Goal: Task Accomplishment & Management: Manage account settings

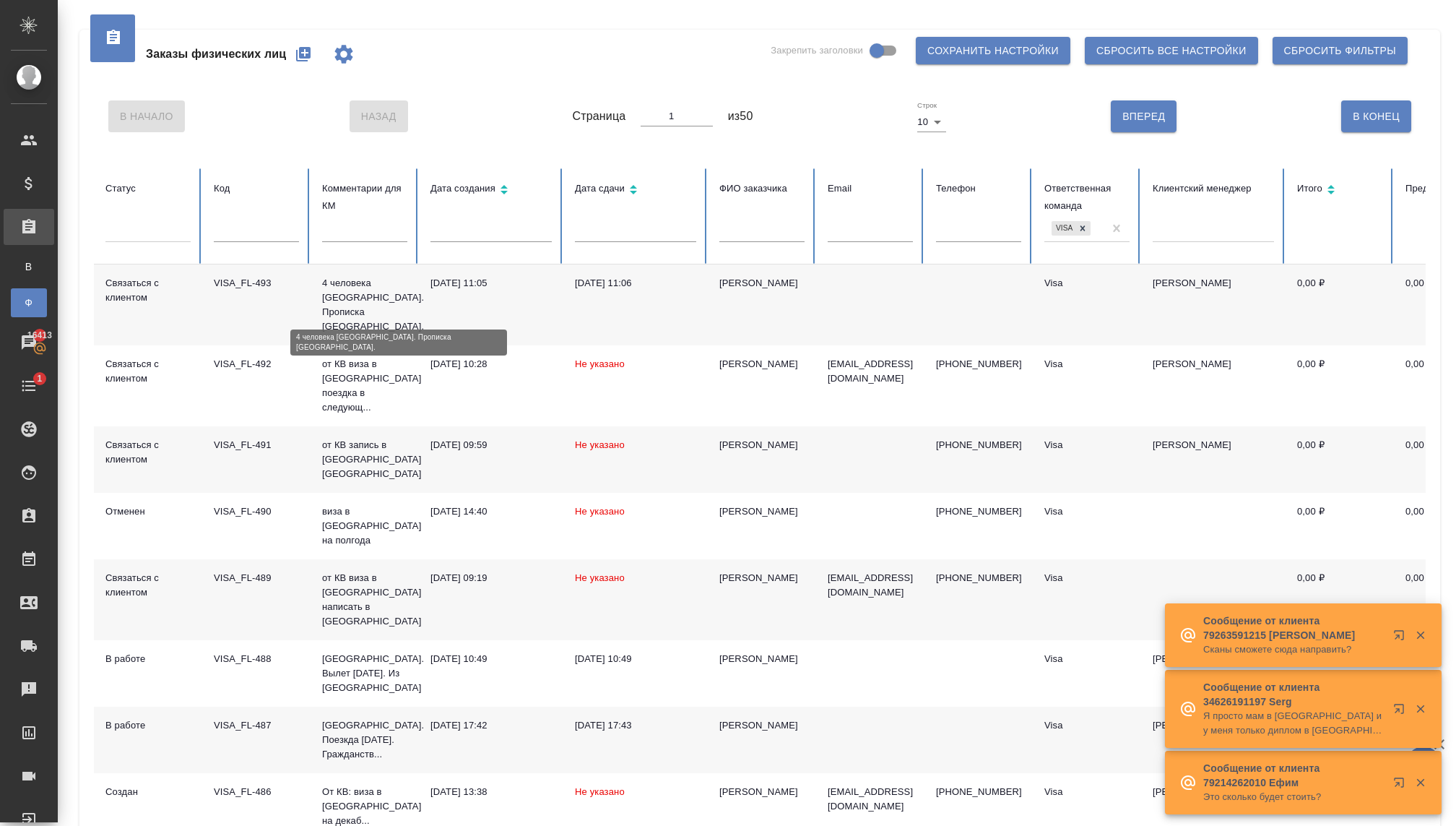
click at [338, 306] on p "4 человека [GEOGRAPHIC_DATA]. Прописка [GEOGRAPHIC_DATA]." at bounding box center [365, 304] width 85 height 57
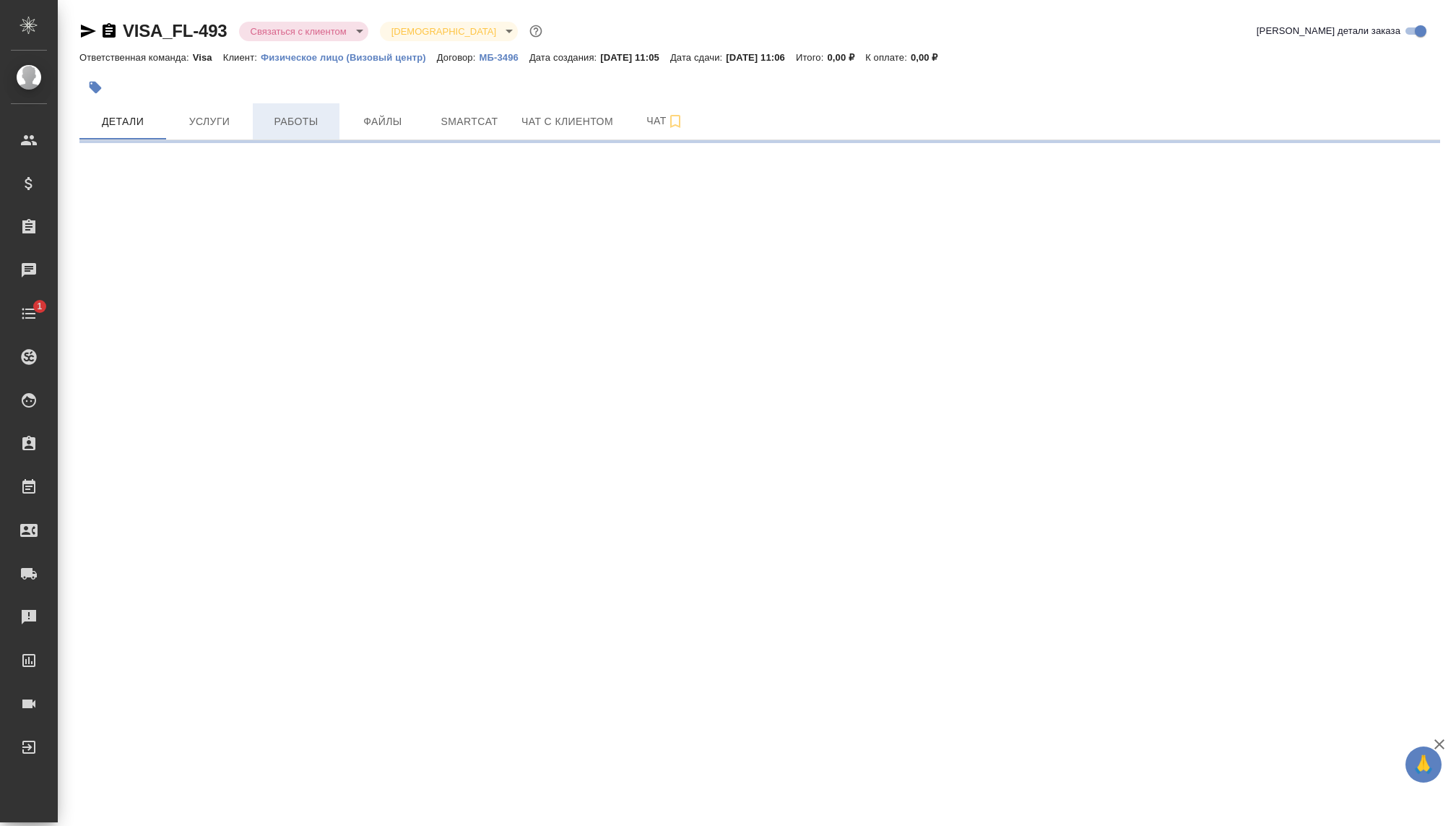
select select "RU"
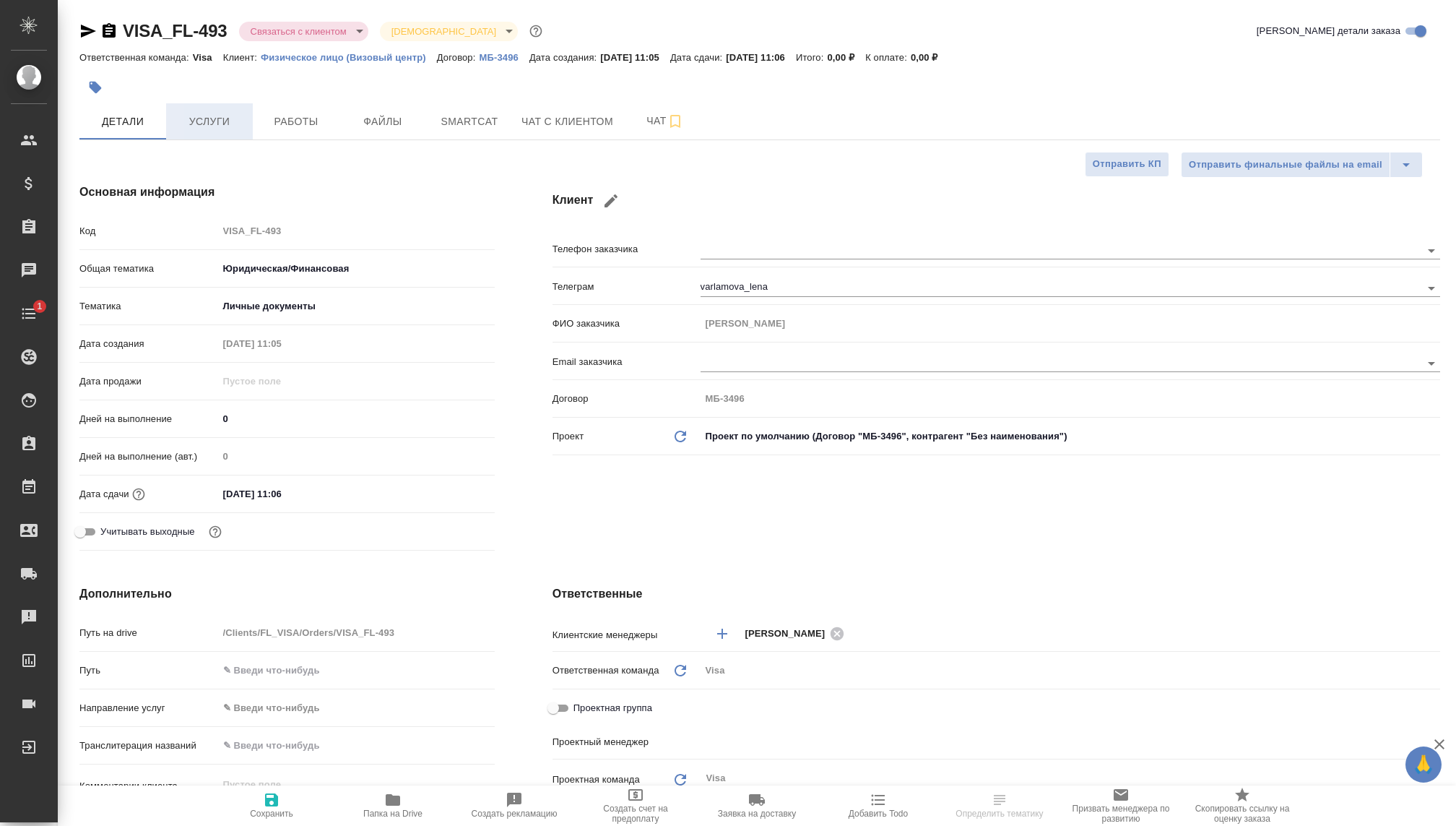
type textarea "x"
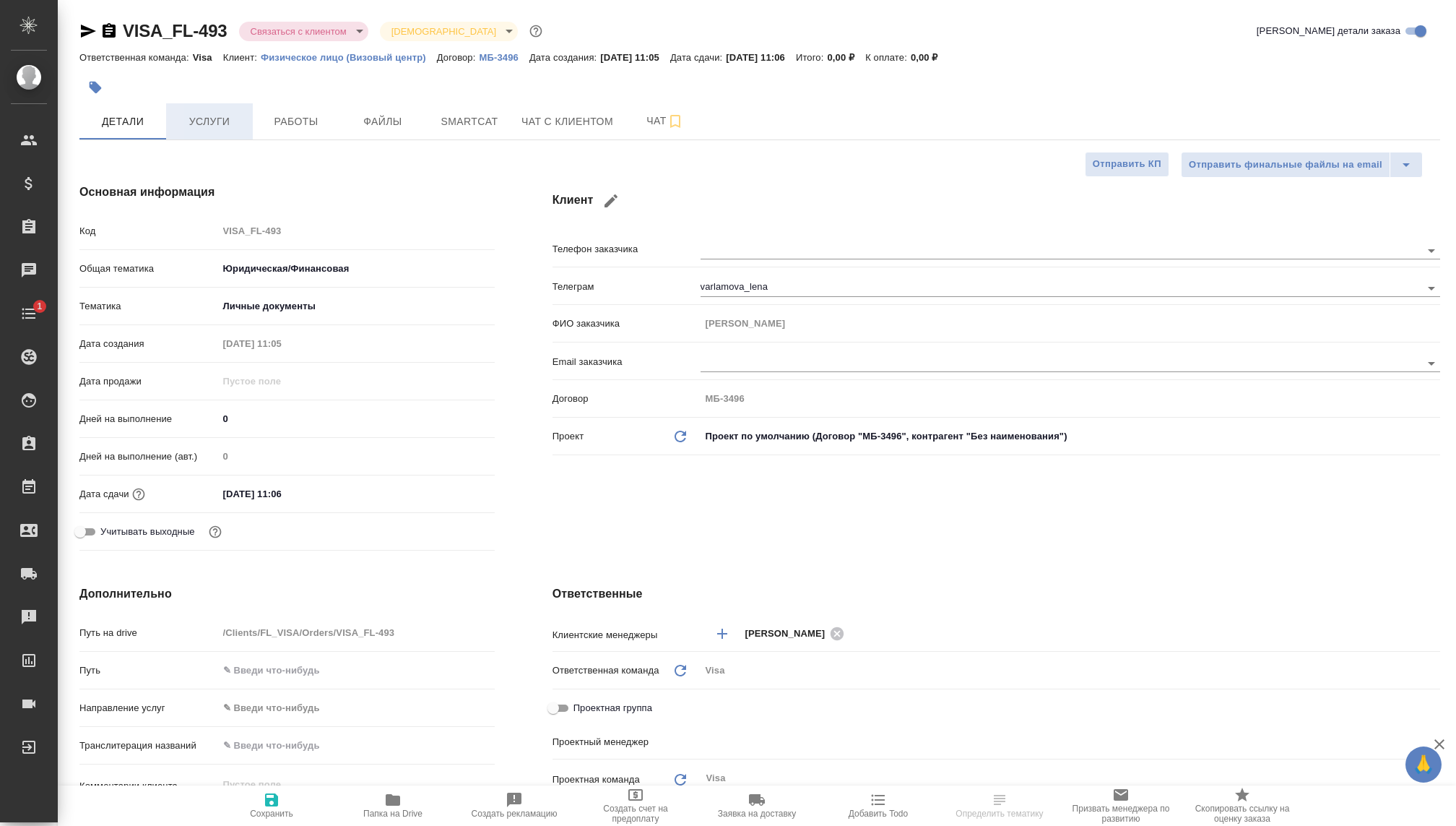
type textarea "x"
type input "Волкова Кристина"
type textarea "x"
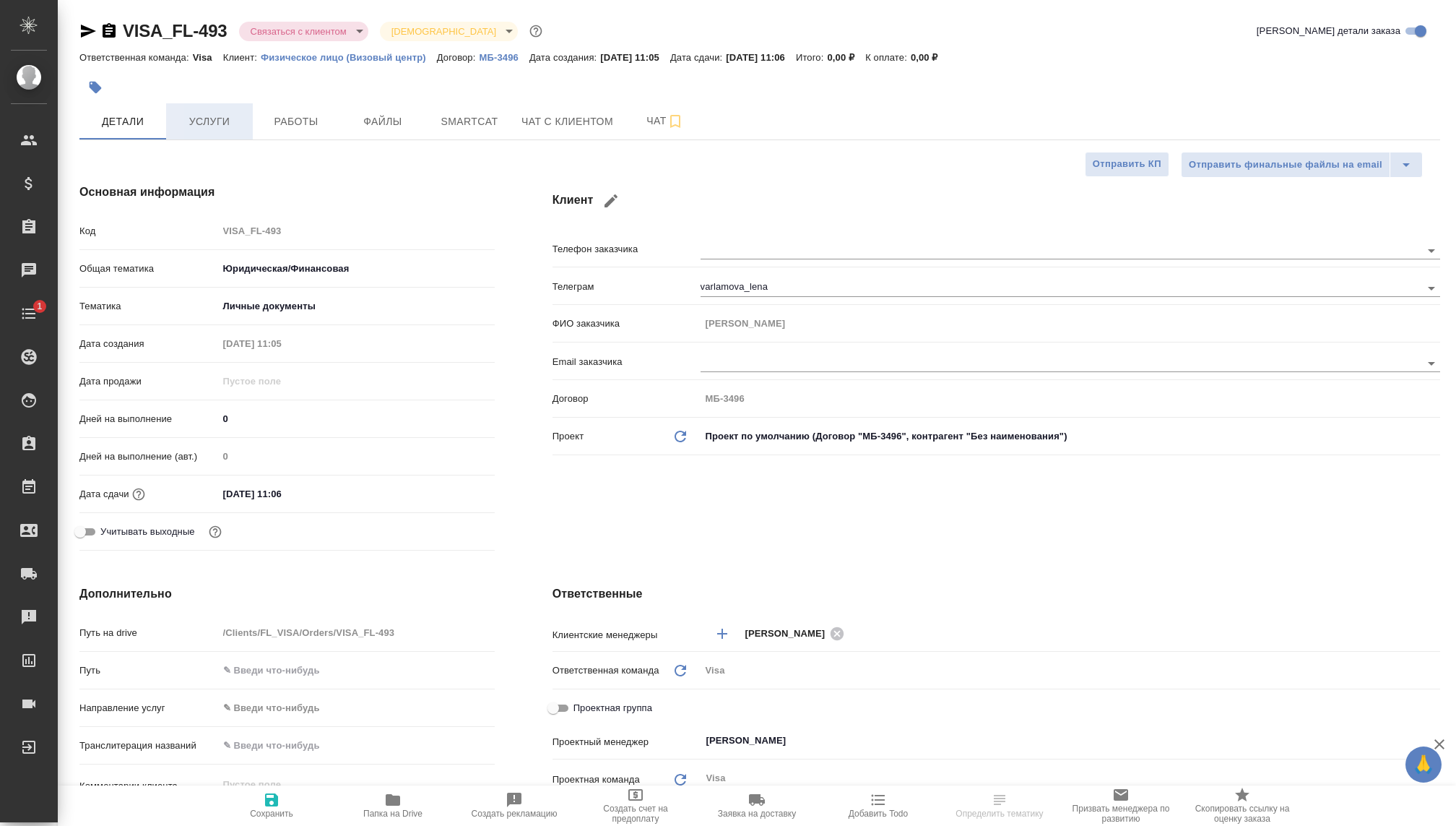
click at [228, 119] on span "Услуги" at bounding box center [209, 122] width 70 height 18
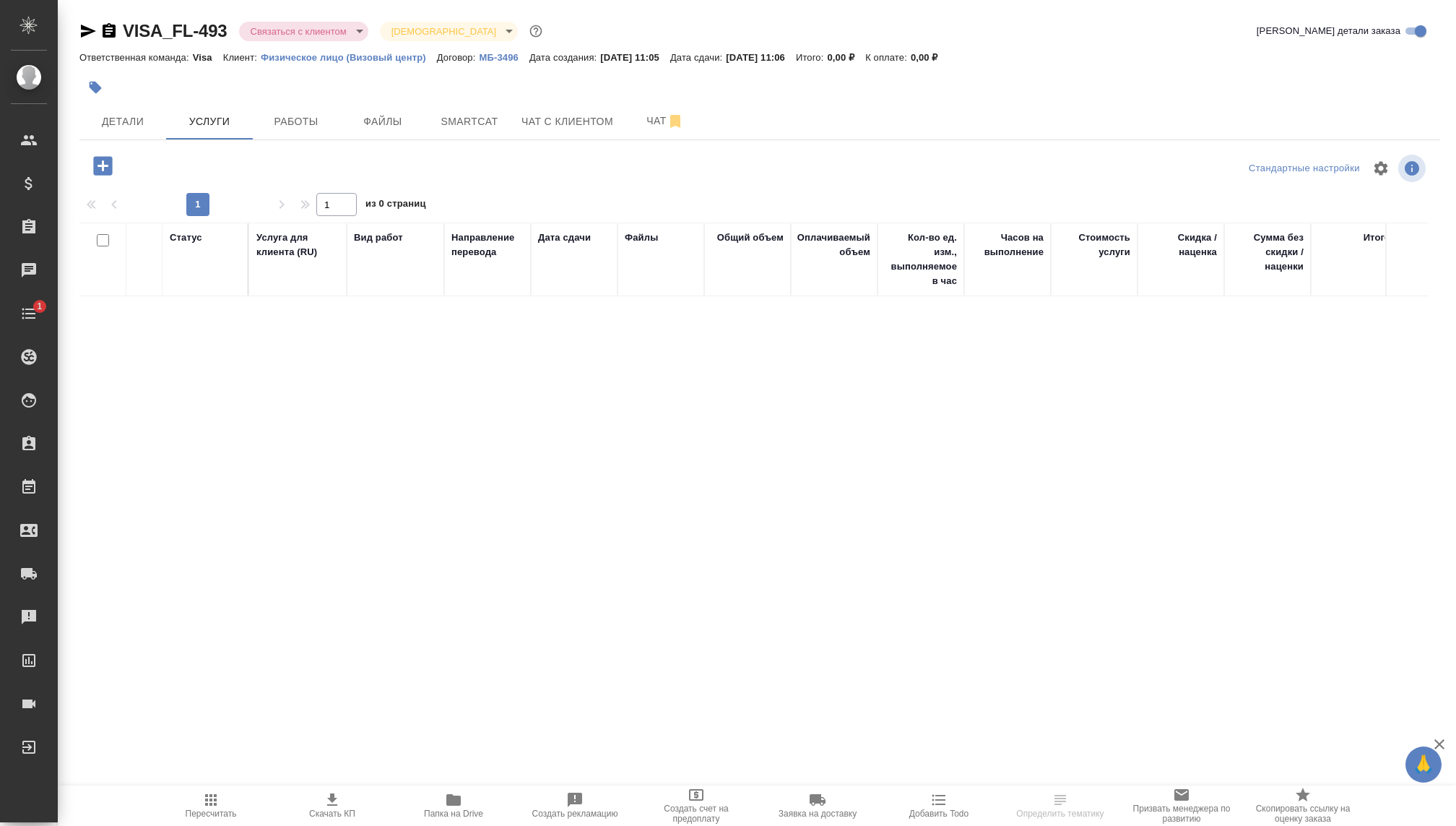
click at [97, 166] on icon "button" at bounding box center [102, 165] width 19 height 19
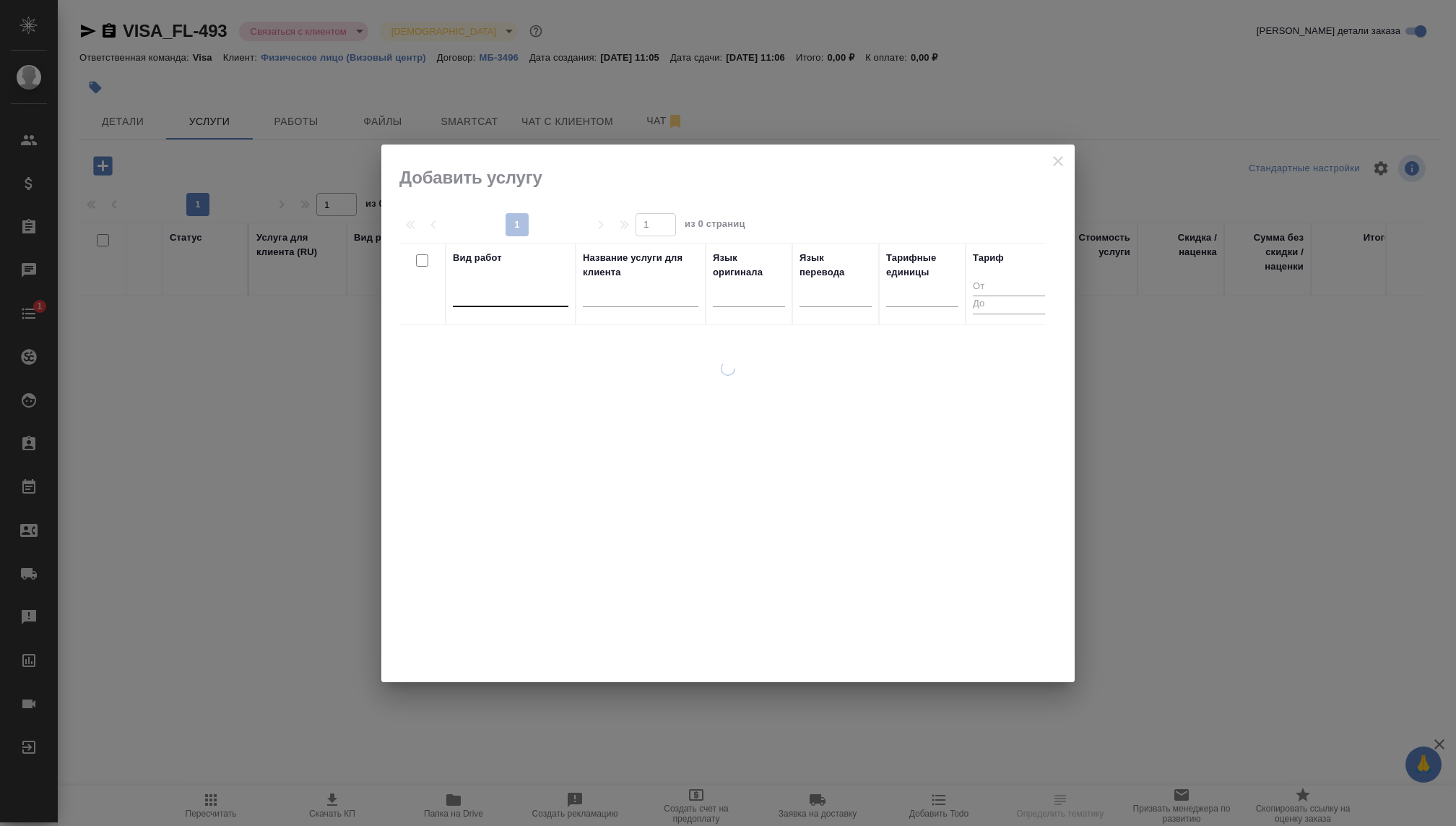
click at [539, 288] on div at bounding box center [510, 292] width 116 height 21
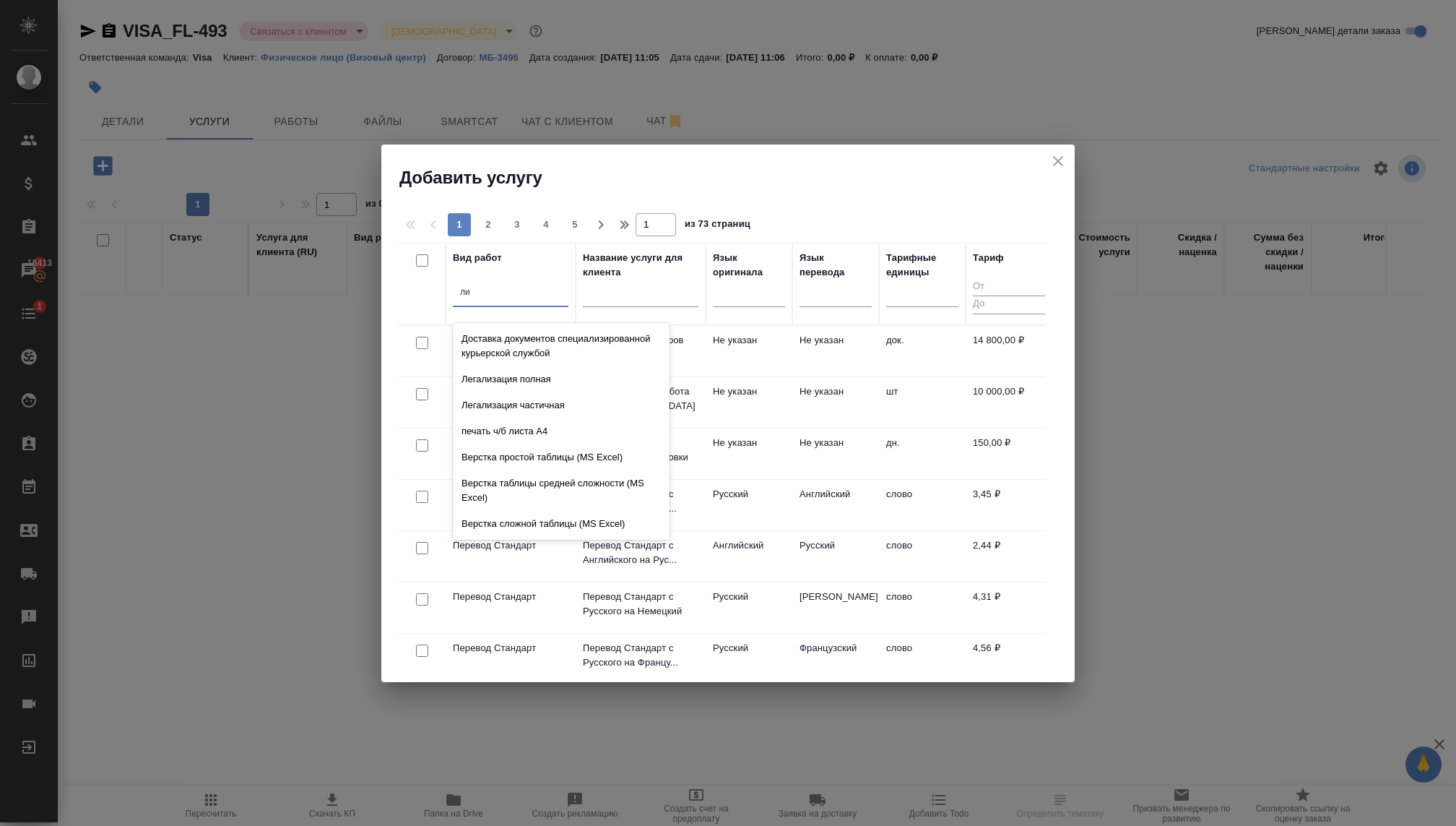
type input "л"
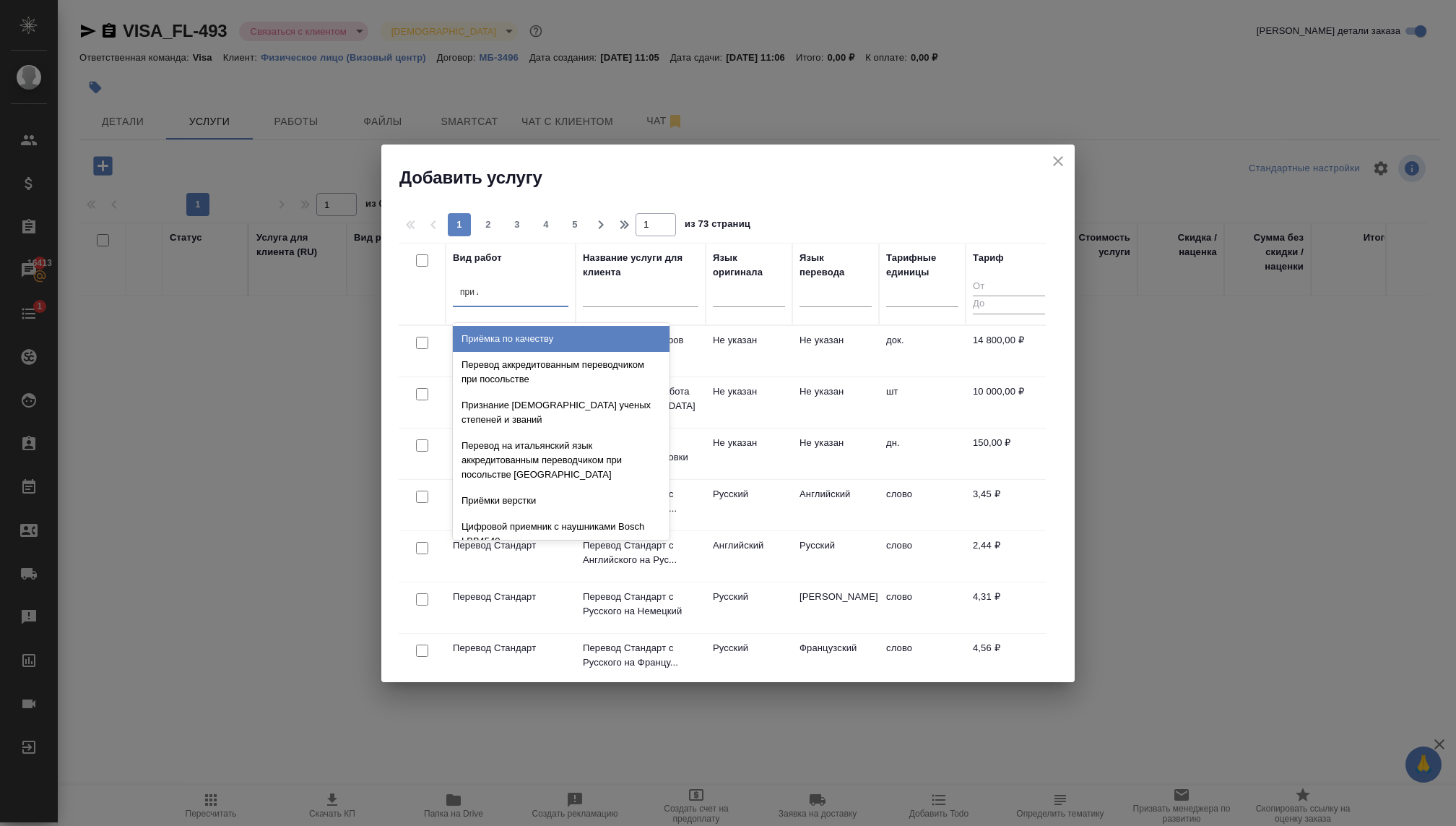
type input "при ли"
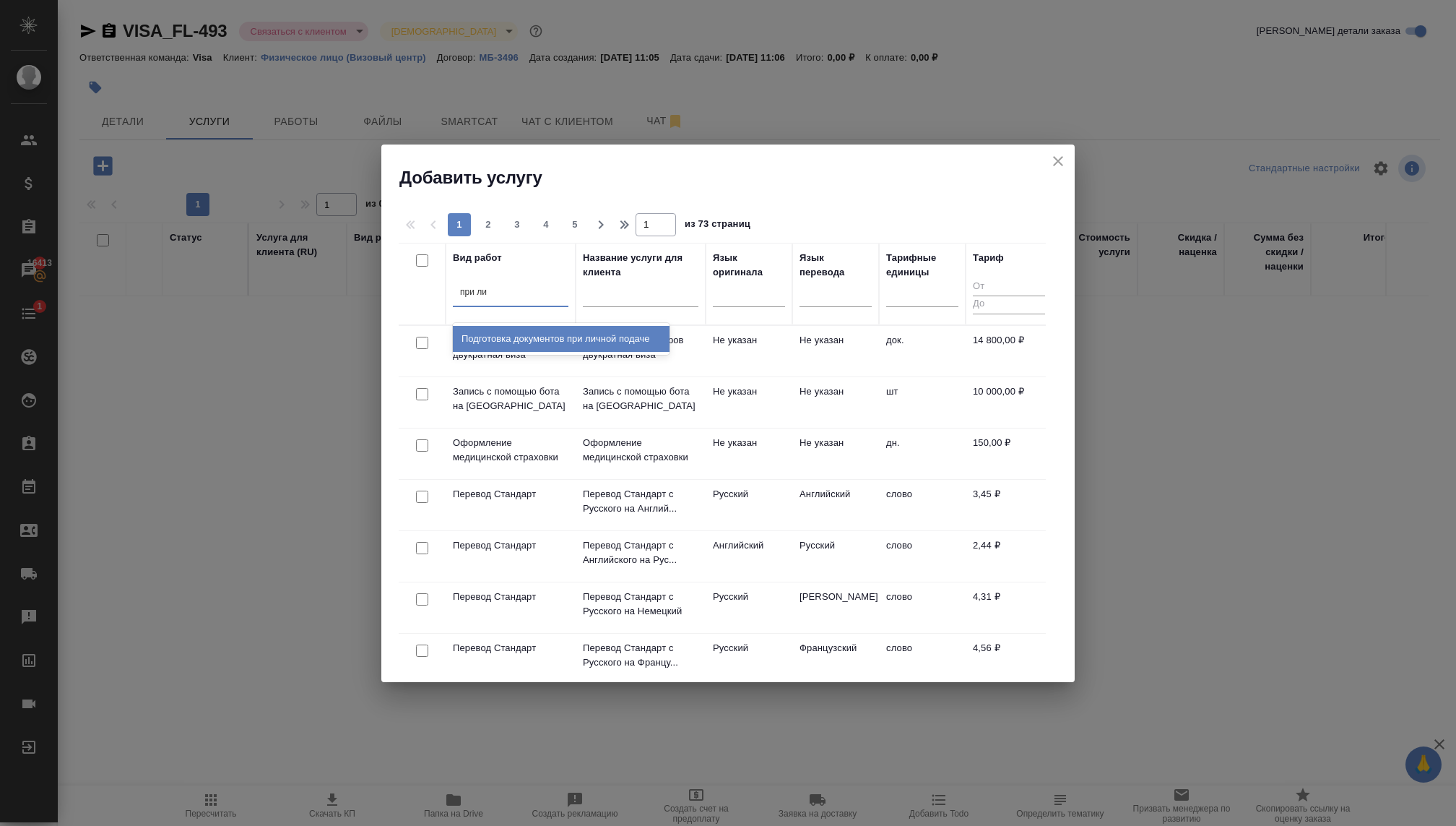
click at [529, 333] on div "Подготовка документов при личной подаче" at bounding box center [561, 338] width 216 height 26
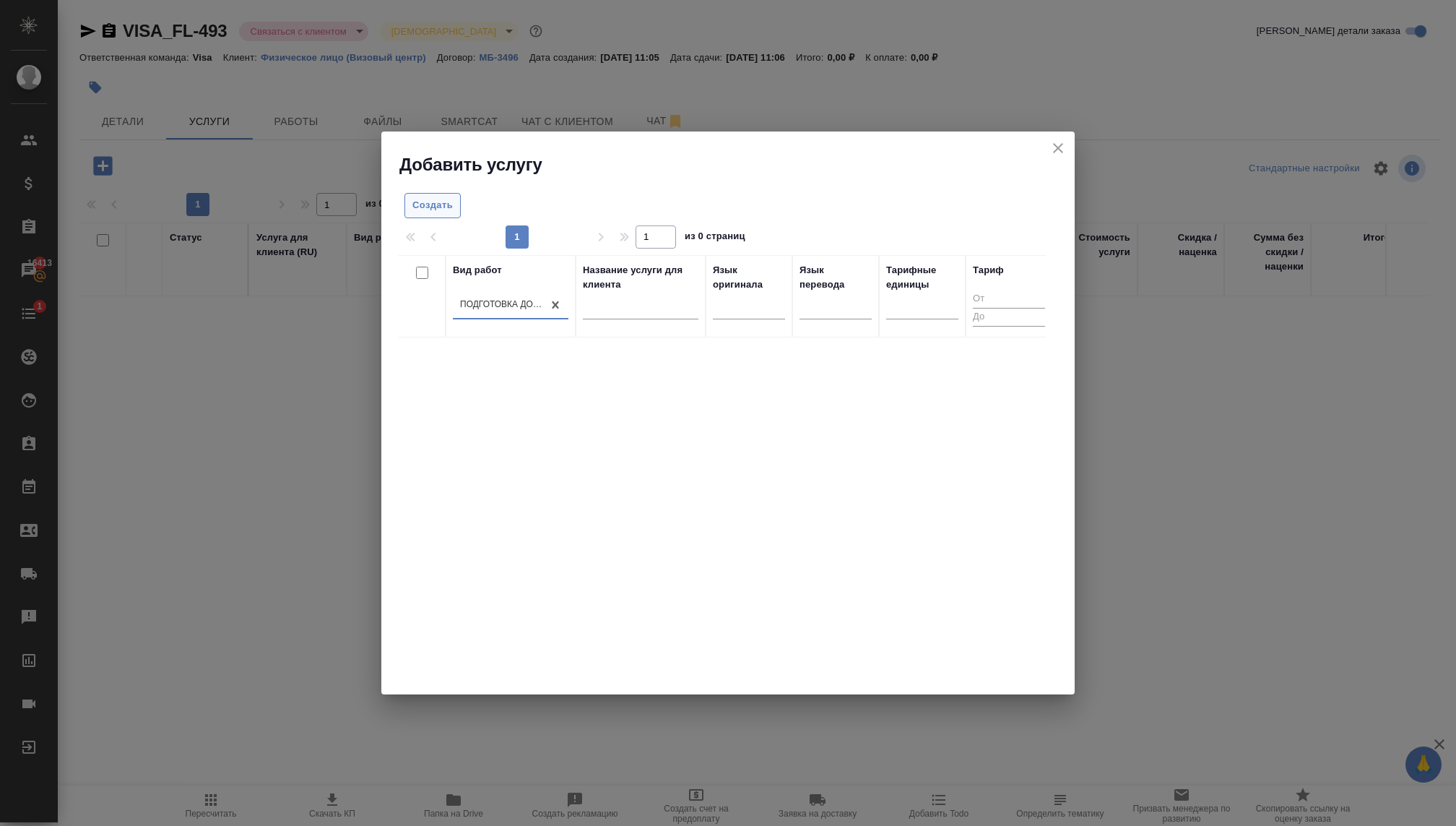
click at [434, 208] on span "Создать" at bounding box center [433, 205] width 41 height 17
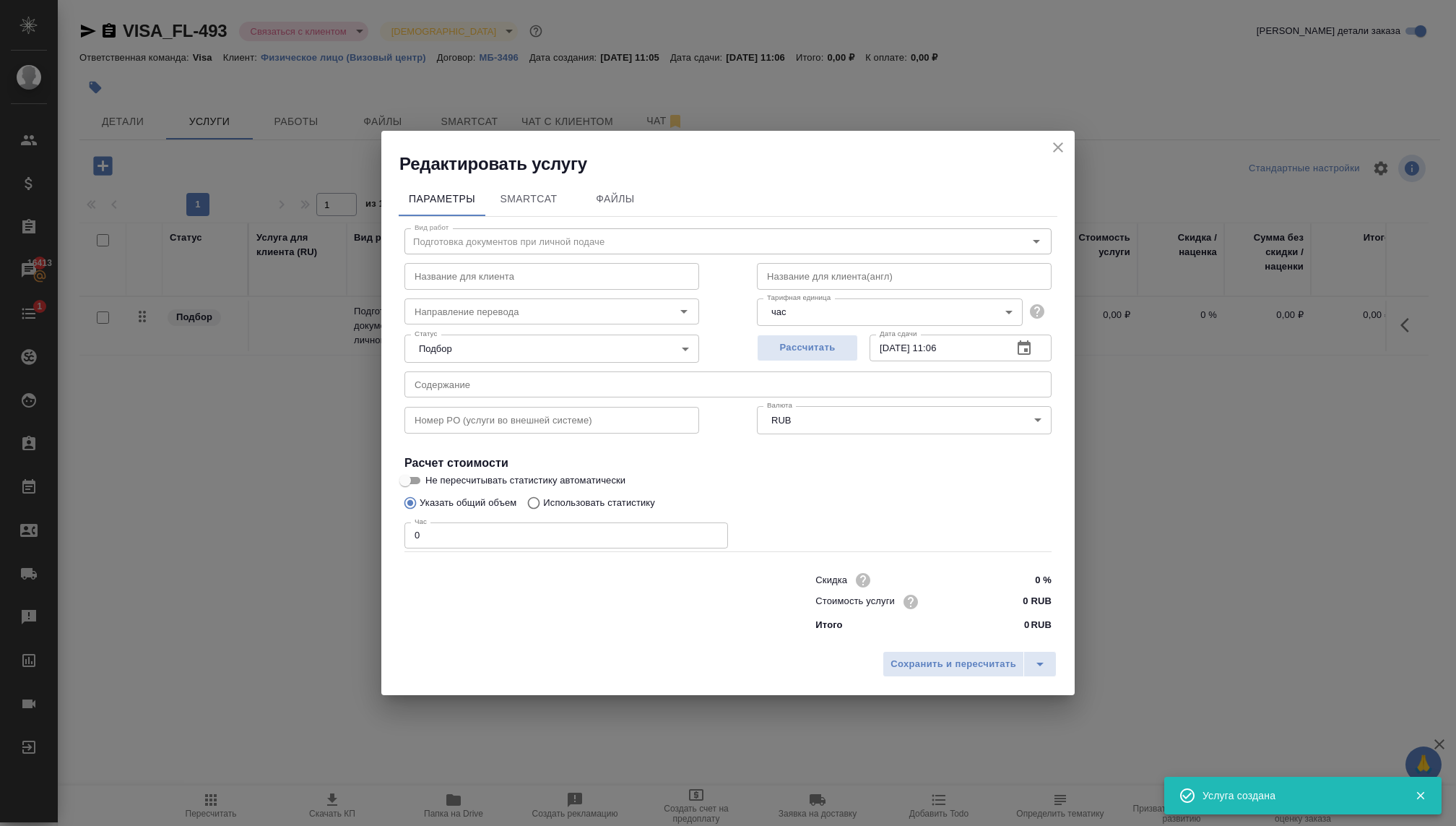
click at [494, 343] on body "🙏 .cls-1 fill:#fff; AWATERA Kovaleva Ekaterina Клиенты Спецификации Заказы 1641…" at bounding box center [728, 413] width 1456 height 826
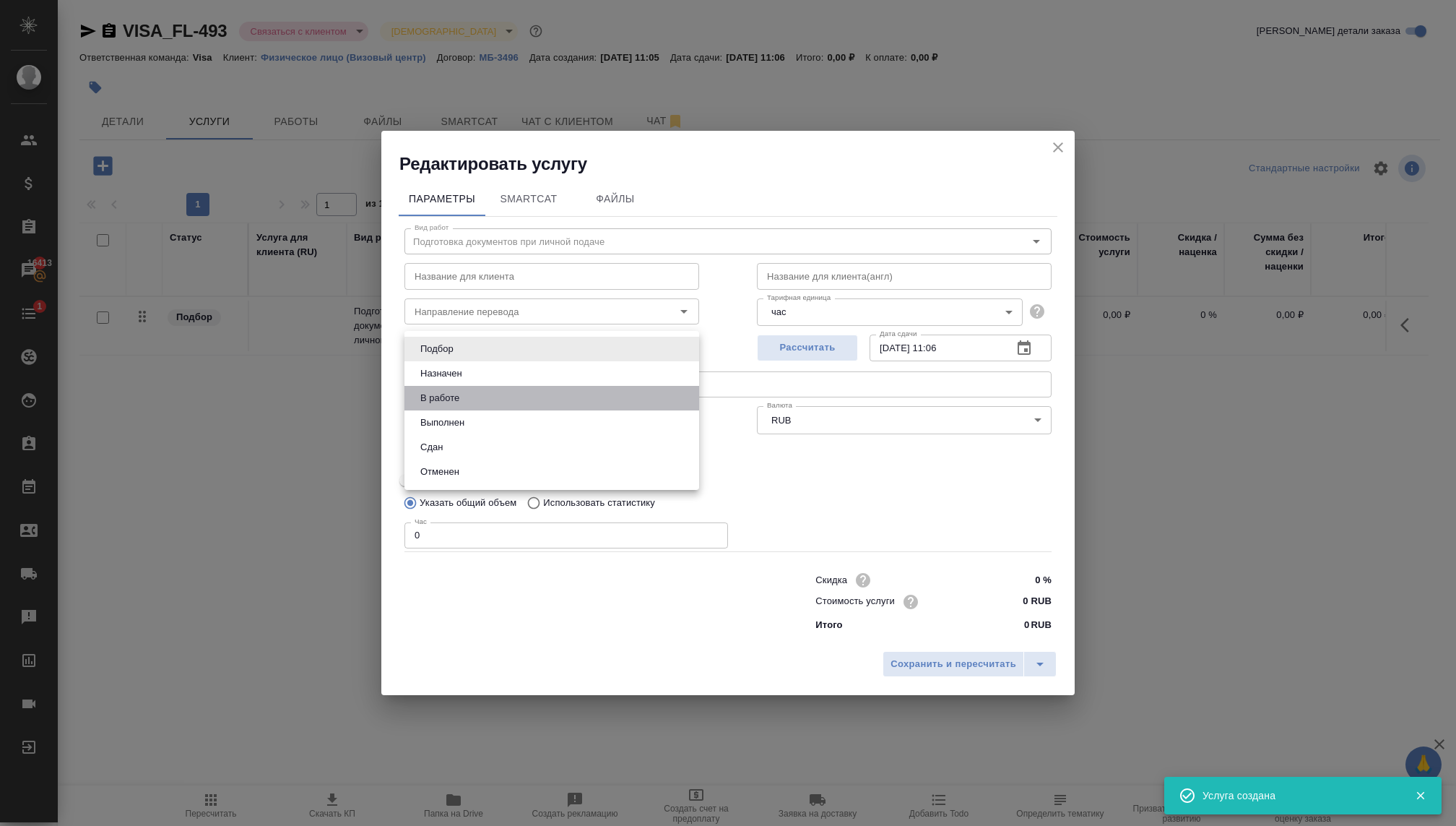
click at [474, 404] on li "В работе" at bounding box center [552, 398] width 295 height 25
type input "inProgress"
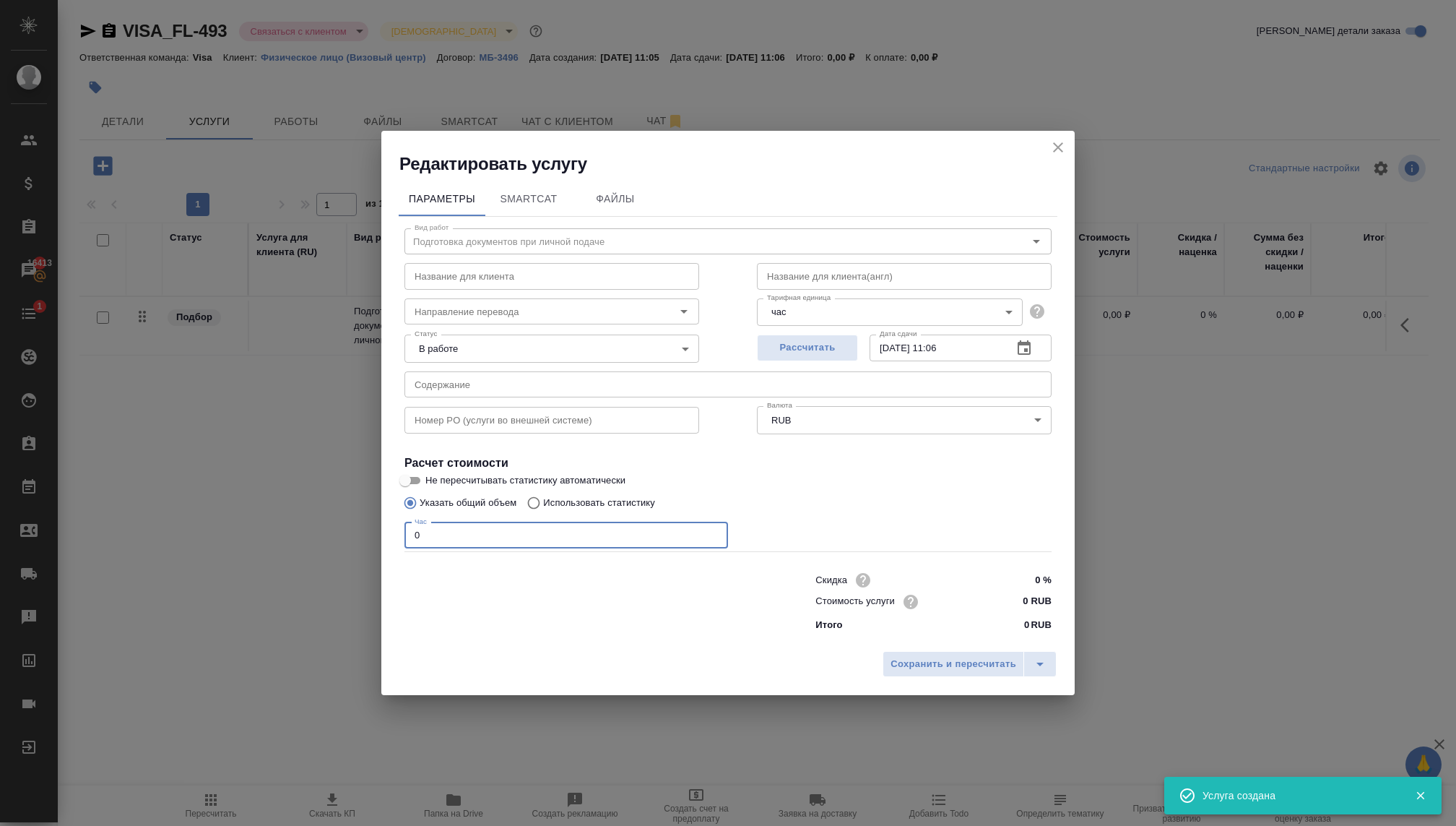
click at [454, 536] on input "0" at bounding box center [566, 534] width 323 height 26
type input "4"
click at [1000, 596] on input "0 RUB" at bounding box center [1023, 602] width 54 height 21
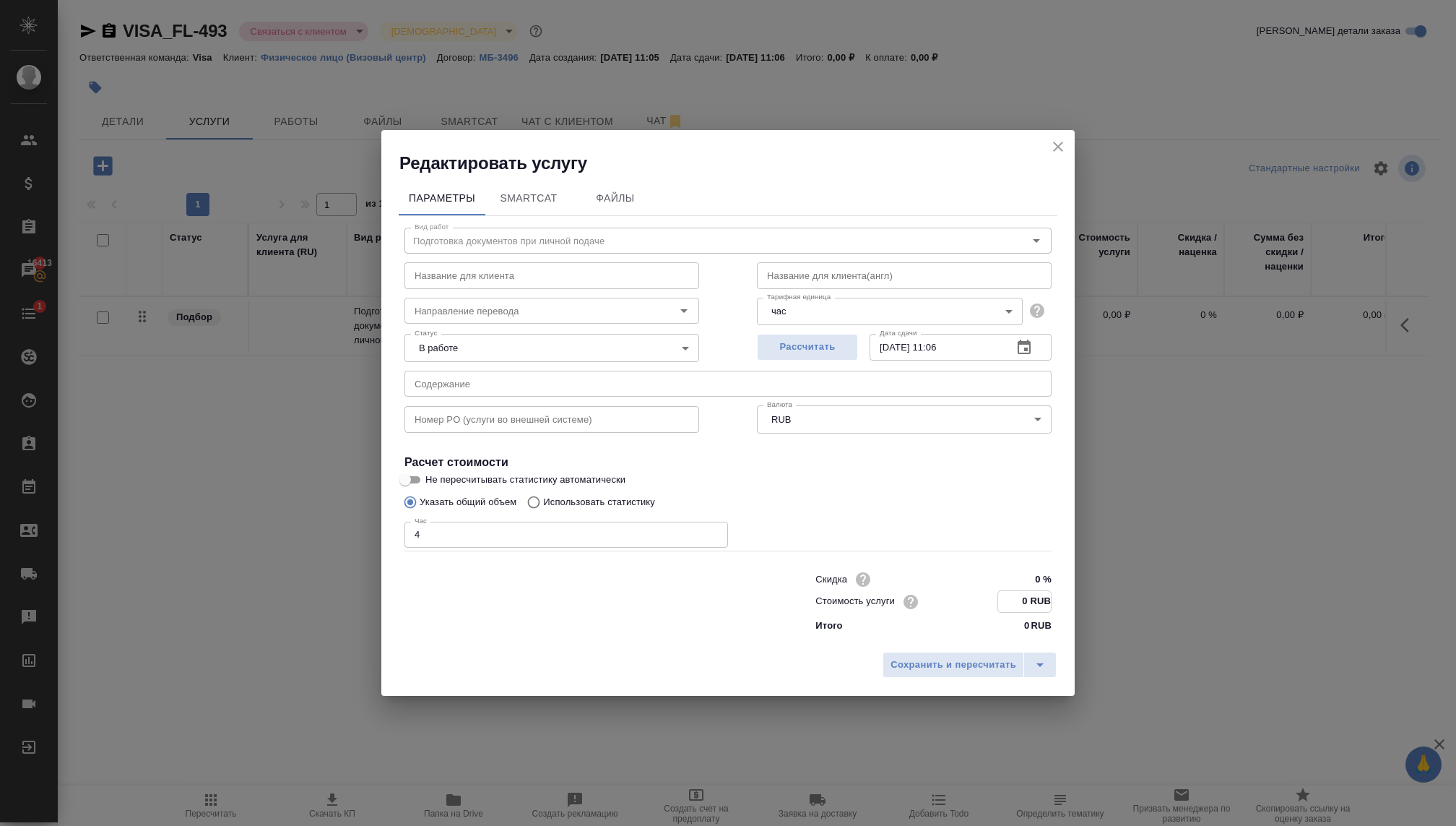
paste input "658333"
click at [1004, 603] on input "658.33 RUB" at bounding box center [1024, 602] width 53 height 21
type input "6583.33 RUB"
click at [991, 661] on span "Сохранить и пересчитать" at bounding box center [953, 664] width 125 height 17
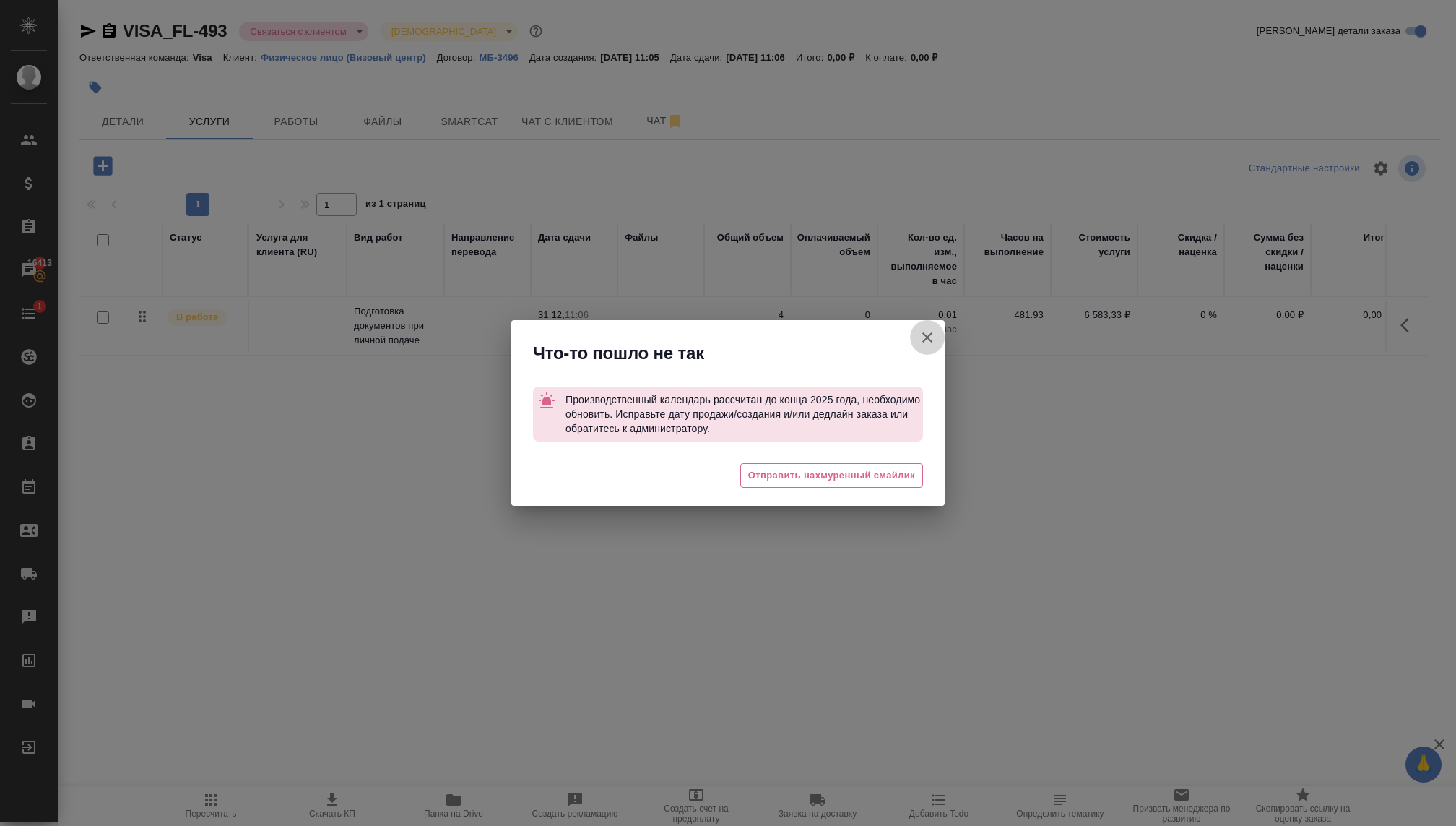
click at [924, 339] on icon "button" at bounding box center [926, 337] width 10 height 10
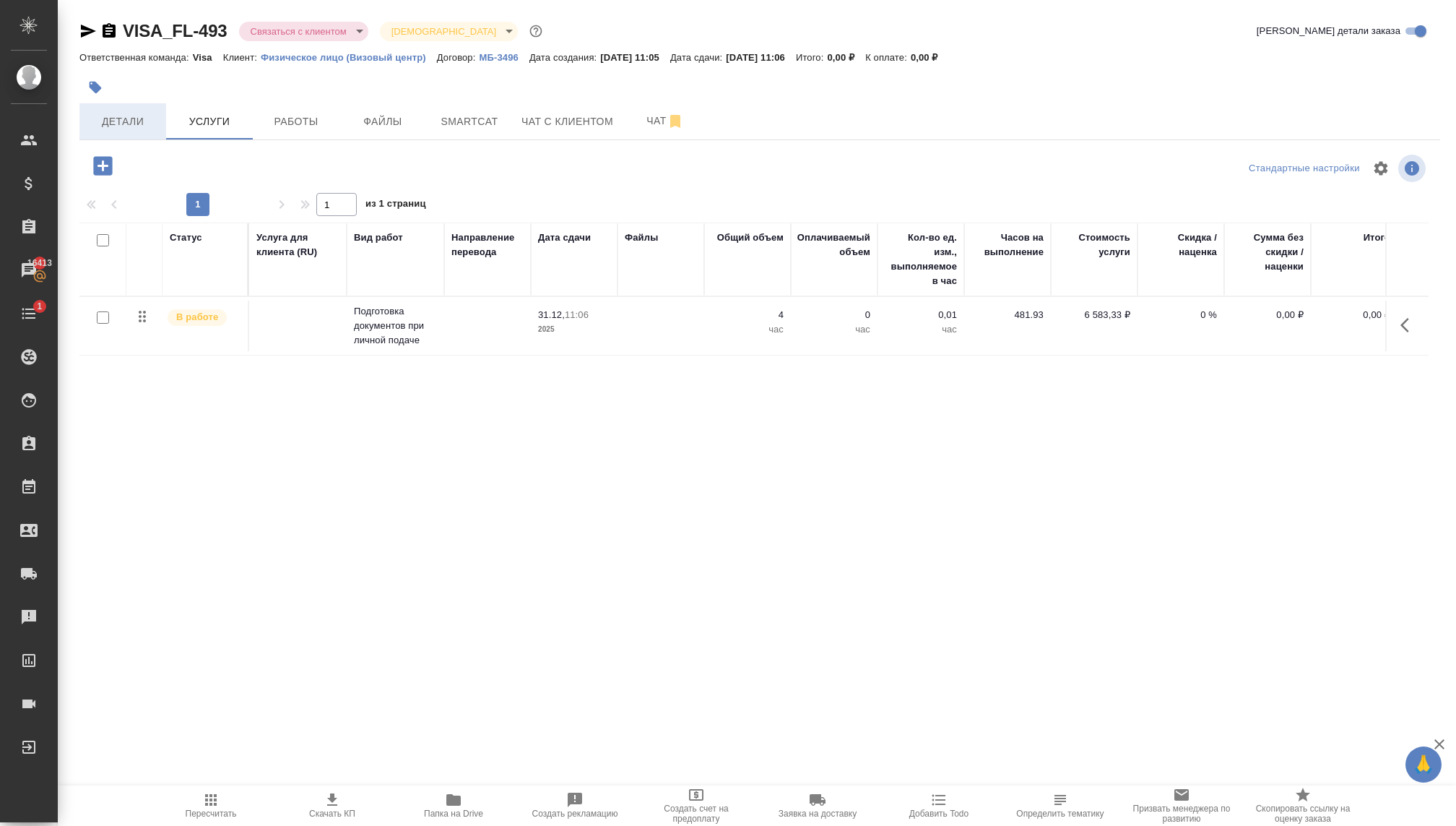
click at [131, 133] on button "Детали" at bounding box center [123, 121] width 87 height 36
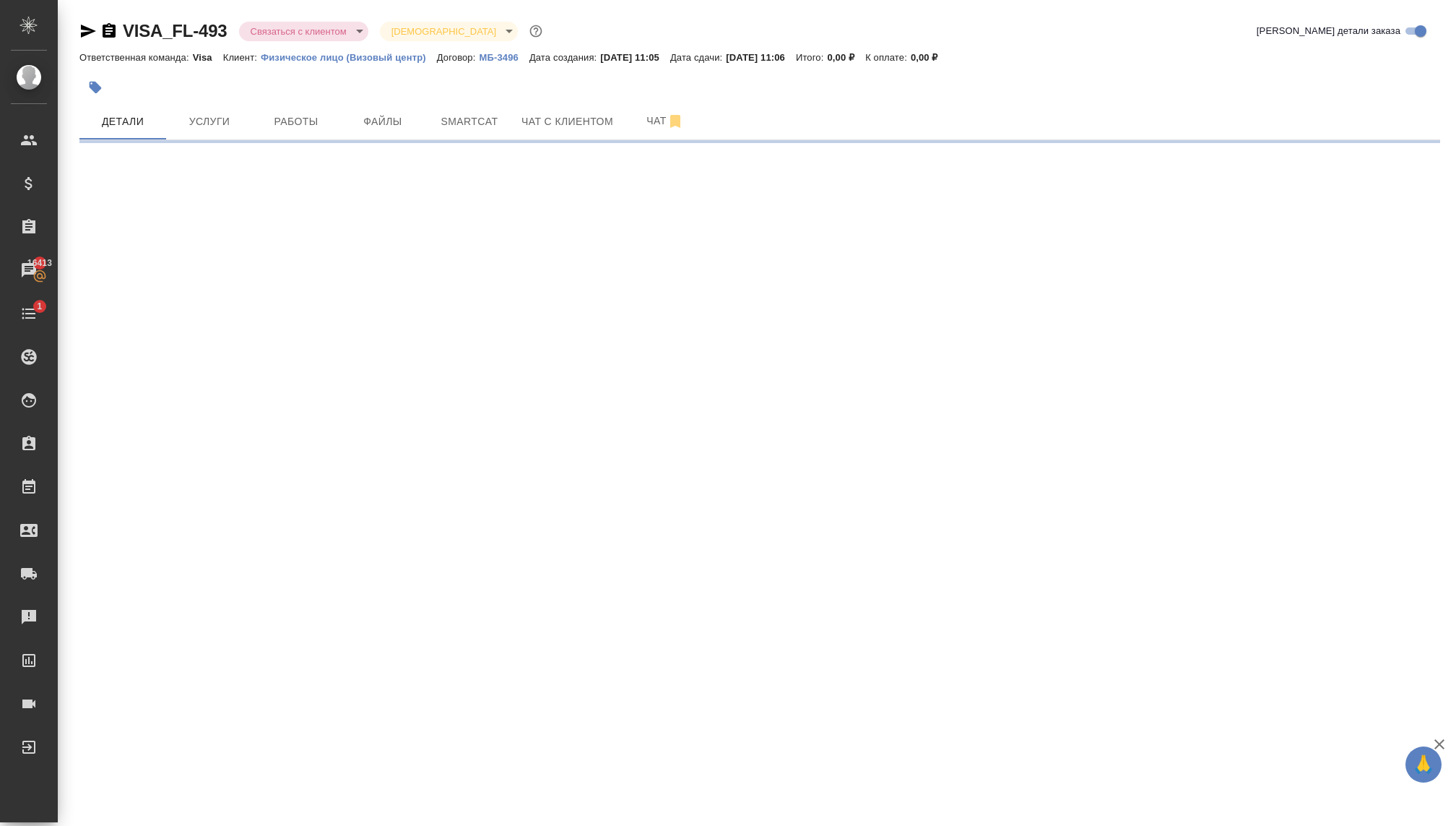
select select "RU"
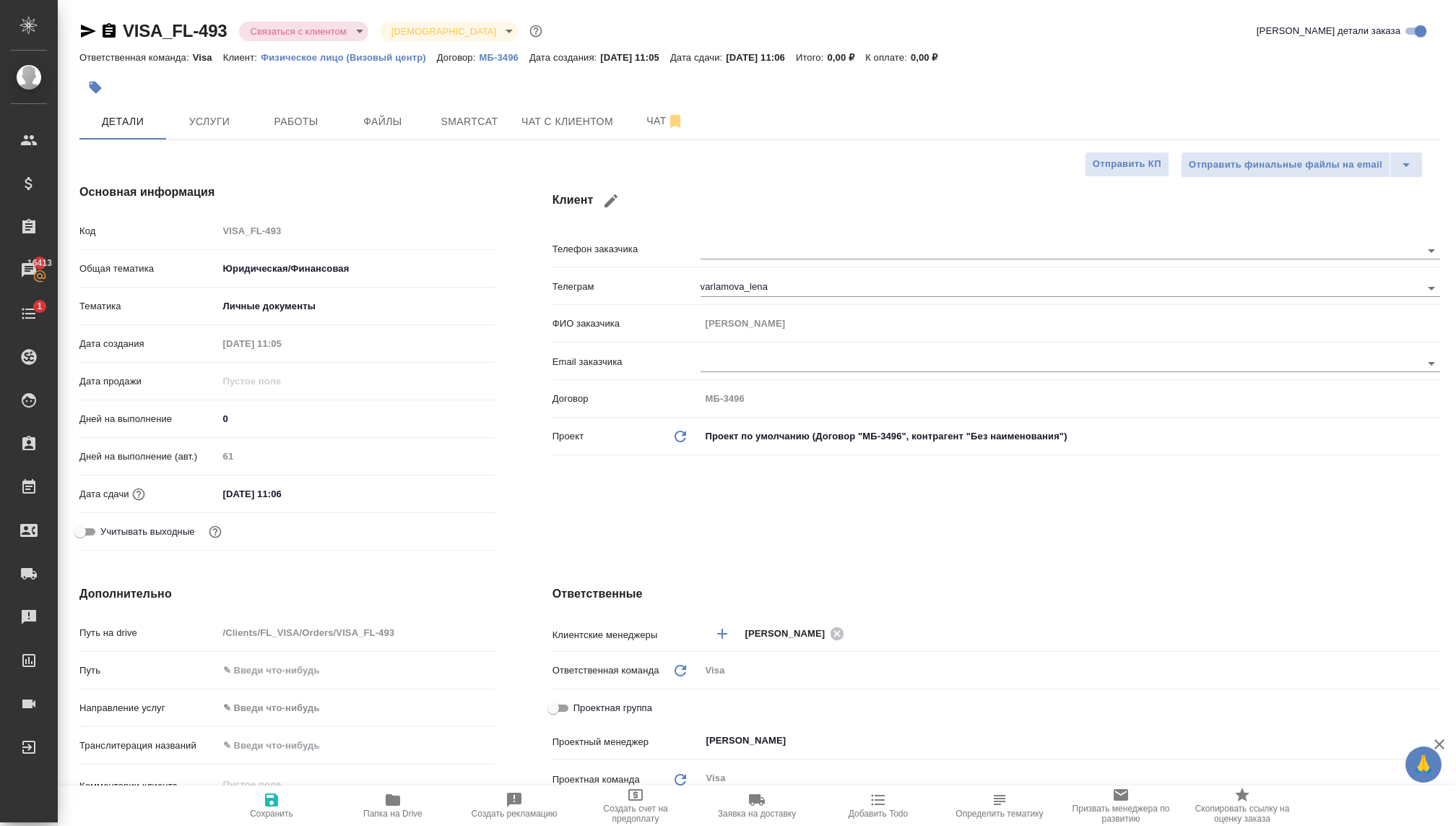
type textarea "x"
click at [301, 494] on input "31.12.2025 11:06" at bounding box center [281, 494] width 126 height 21
click at [450, 492] on icon "button" at bounding box center [453, 493] width 18 height 18
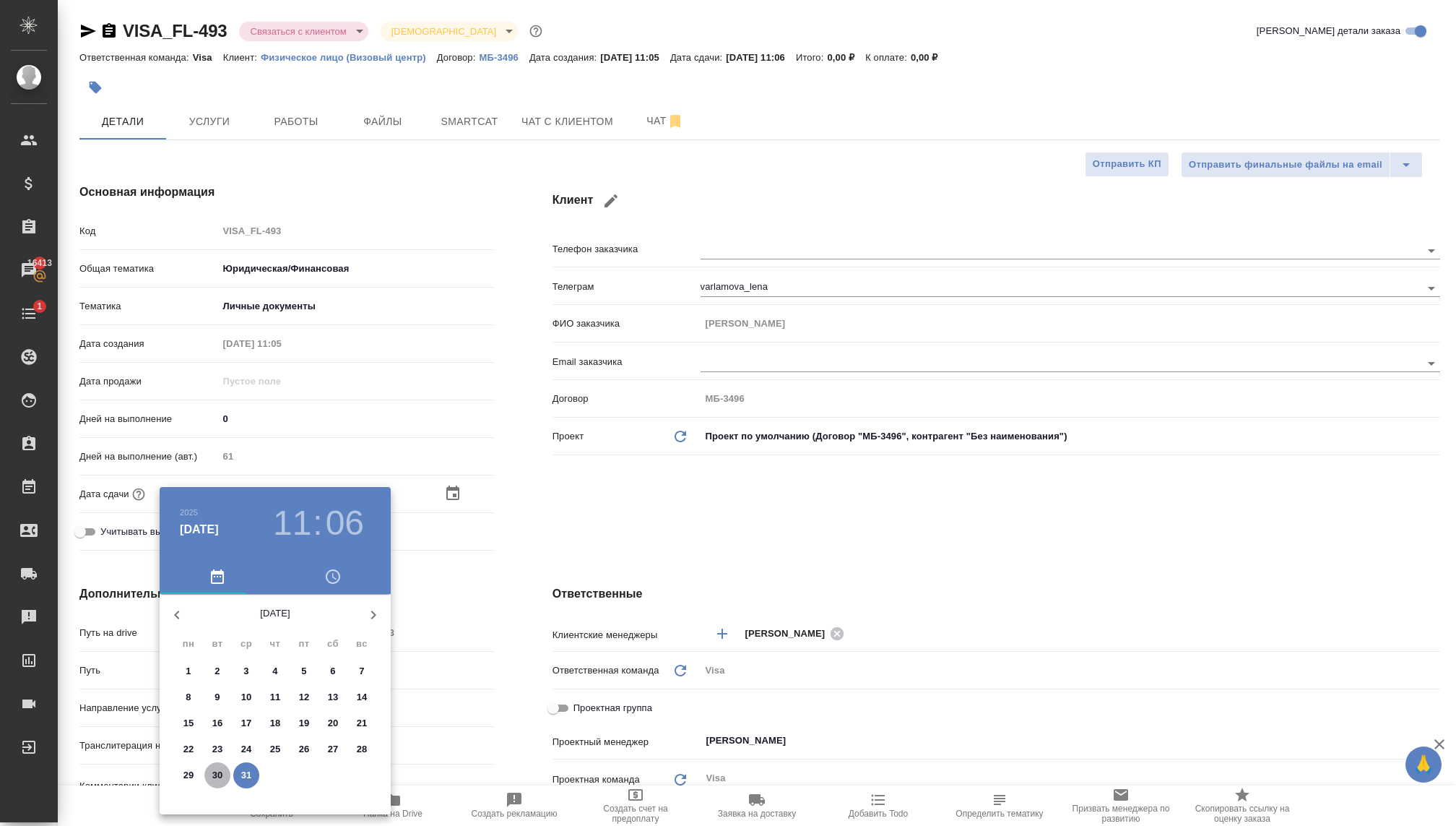
click at [217, 777] on p "30" at bounding box center [217, 775] width 11 height 14
type input "30.12.2025 11:06"
type textarea "x"
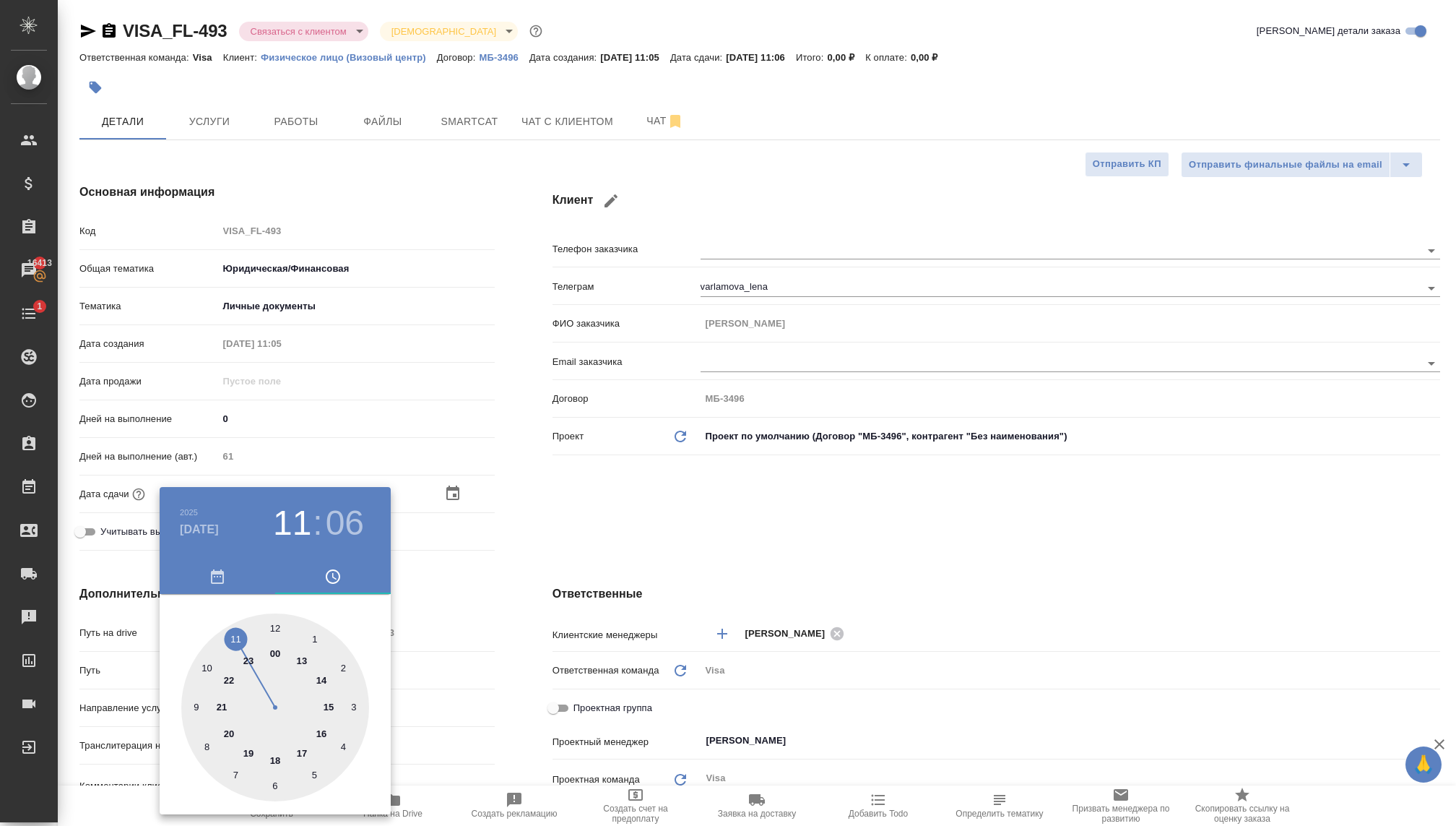
click at [562, 500] on div at bounding box center [728, 413] width 1456 height 826
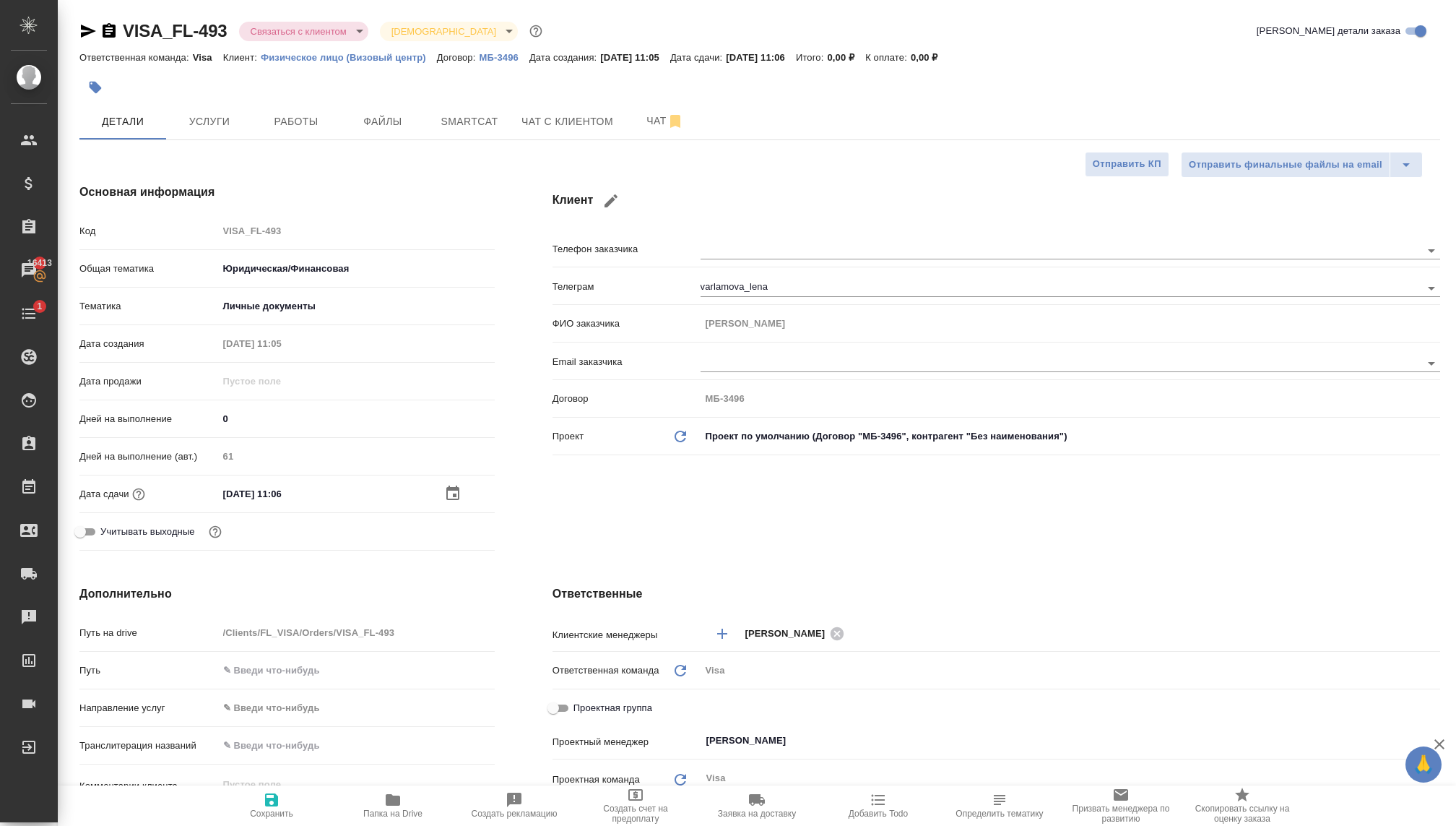
click at [275, 807] on icon "button" at bounding box center [272, 799] width 18 height 18
type textarea "x"
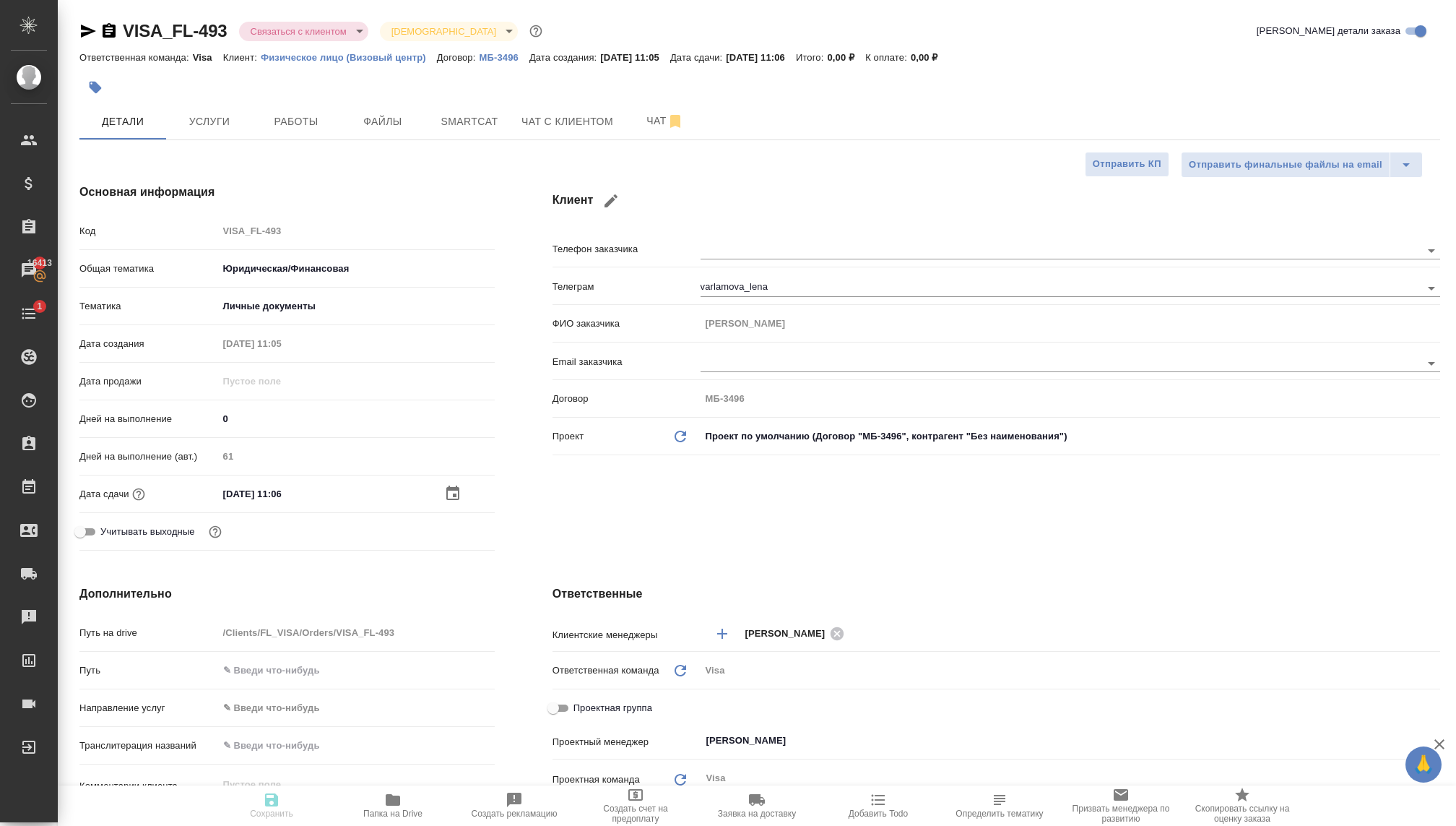
type textarea "x"
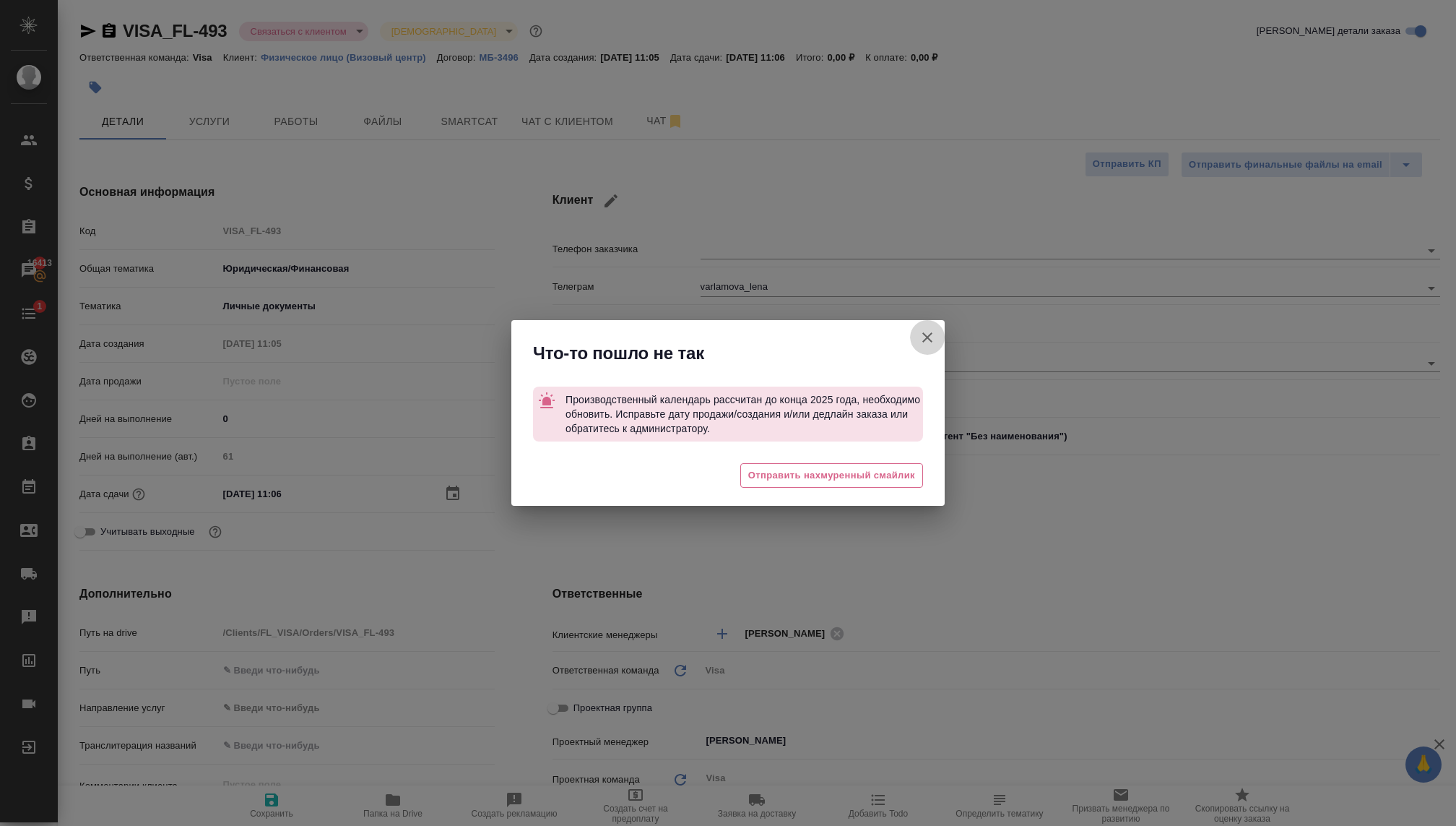
click at [919, 333] on icon "button" at bounding box center [927, 337] width 18 height 18
type textarea "x"
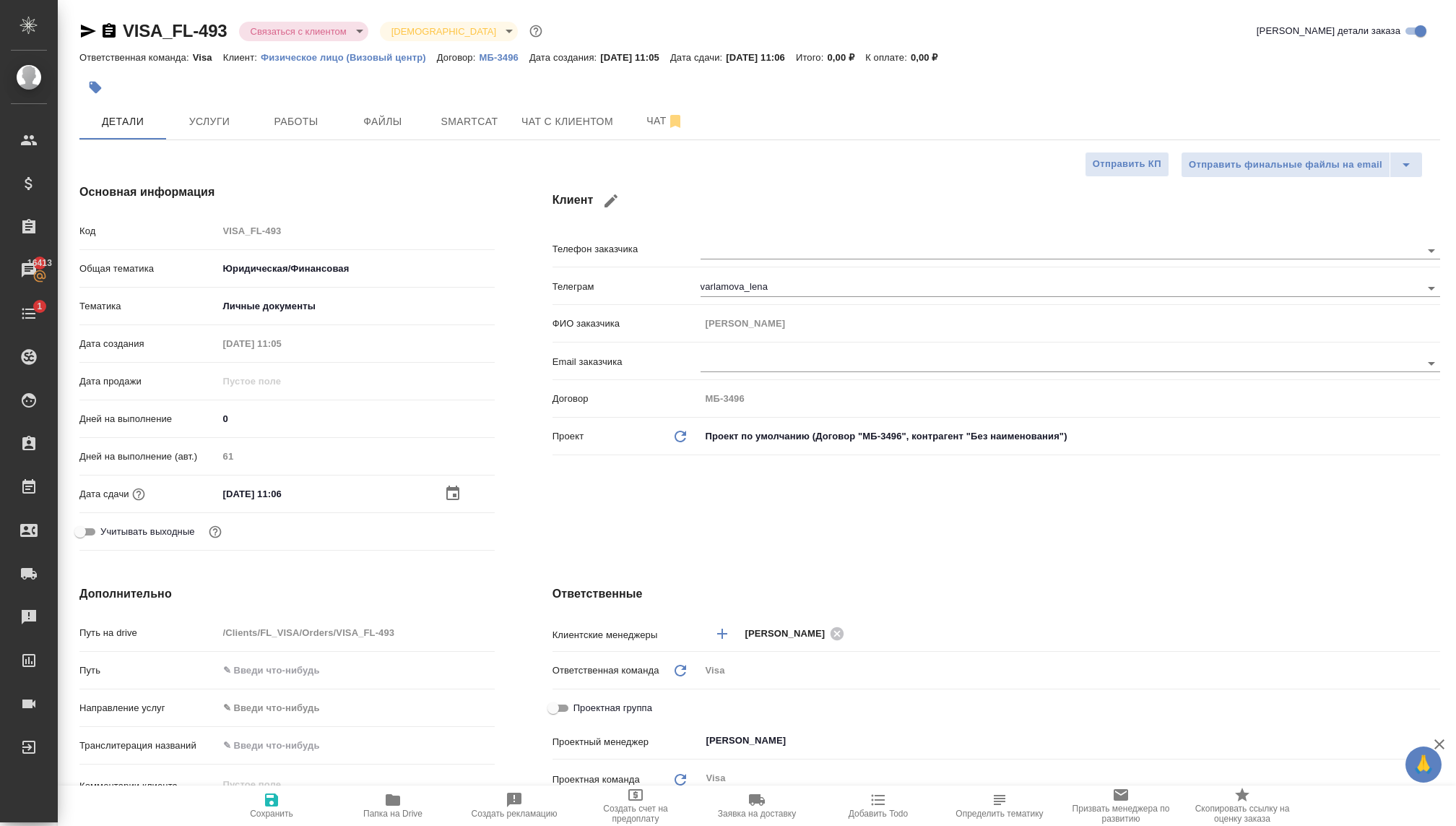
click at [245, 483] on input "30.12.2025 11:06" at bounding box center [281, 494] width 126 height 21
click at [275, 806] on icon "button" at bounding box center [271, 799] width 13 height 13
type textarea "x"
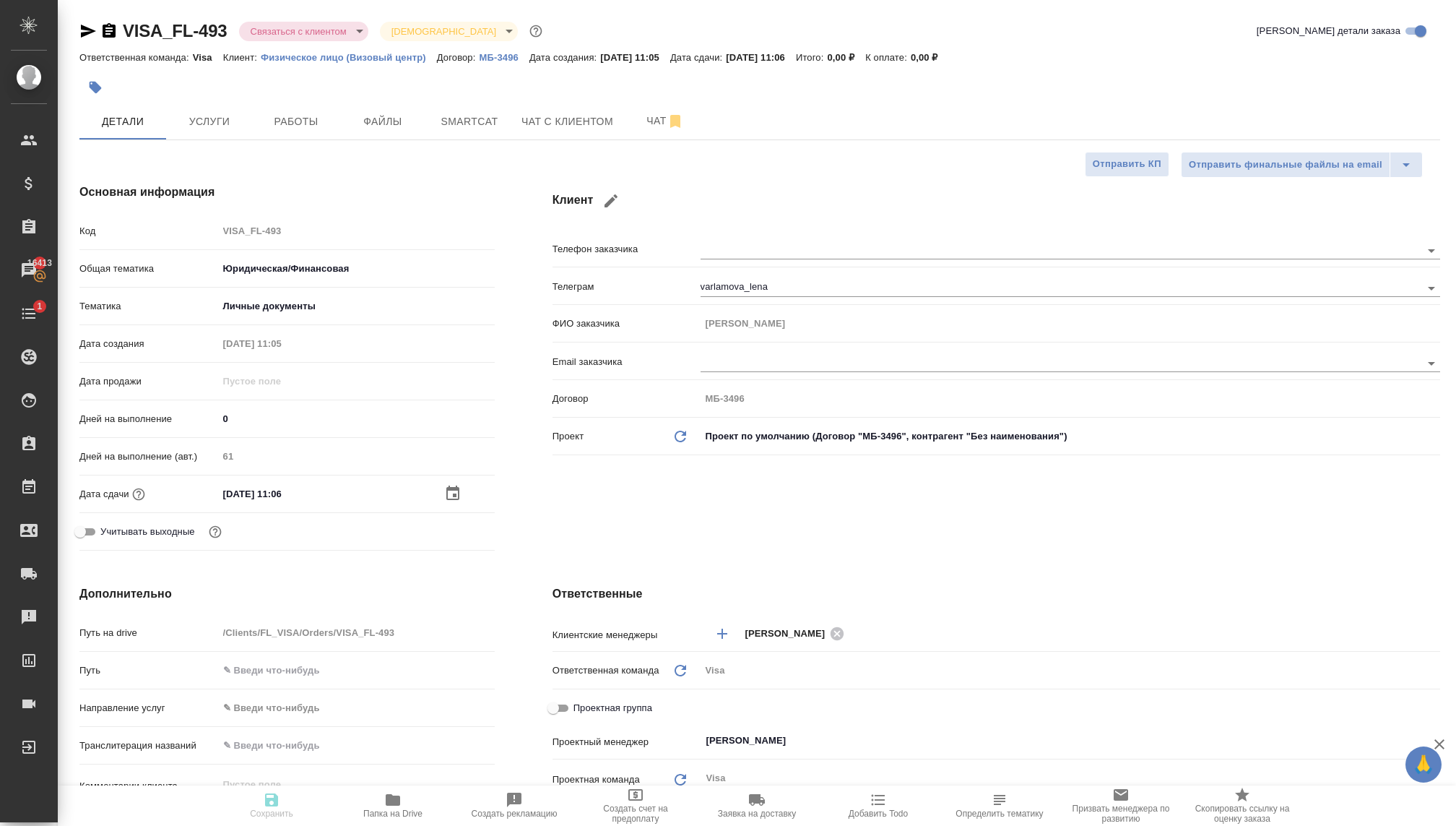
type textarea "x"
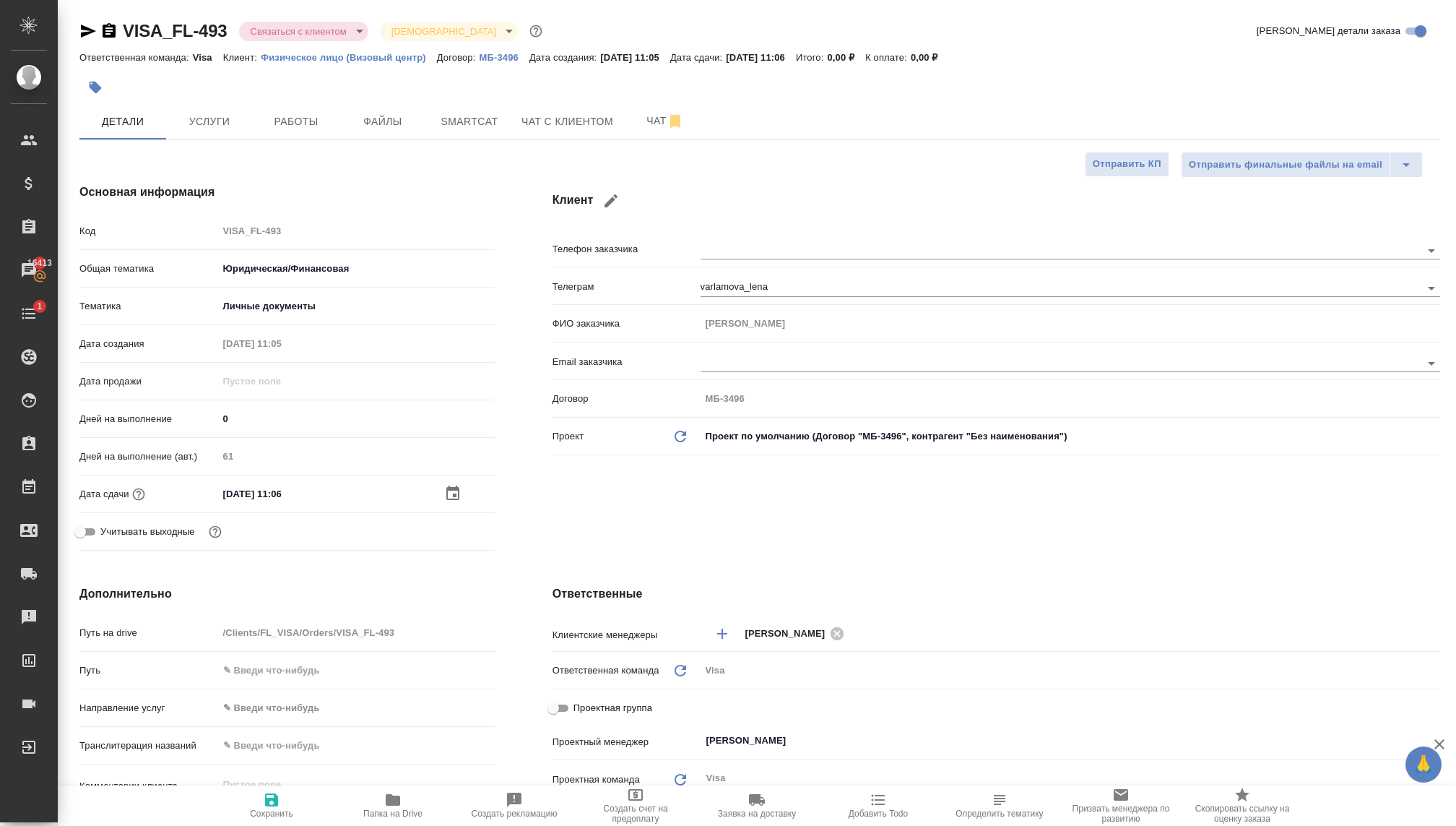
type textarea "x"
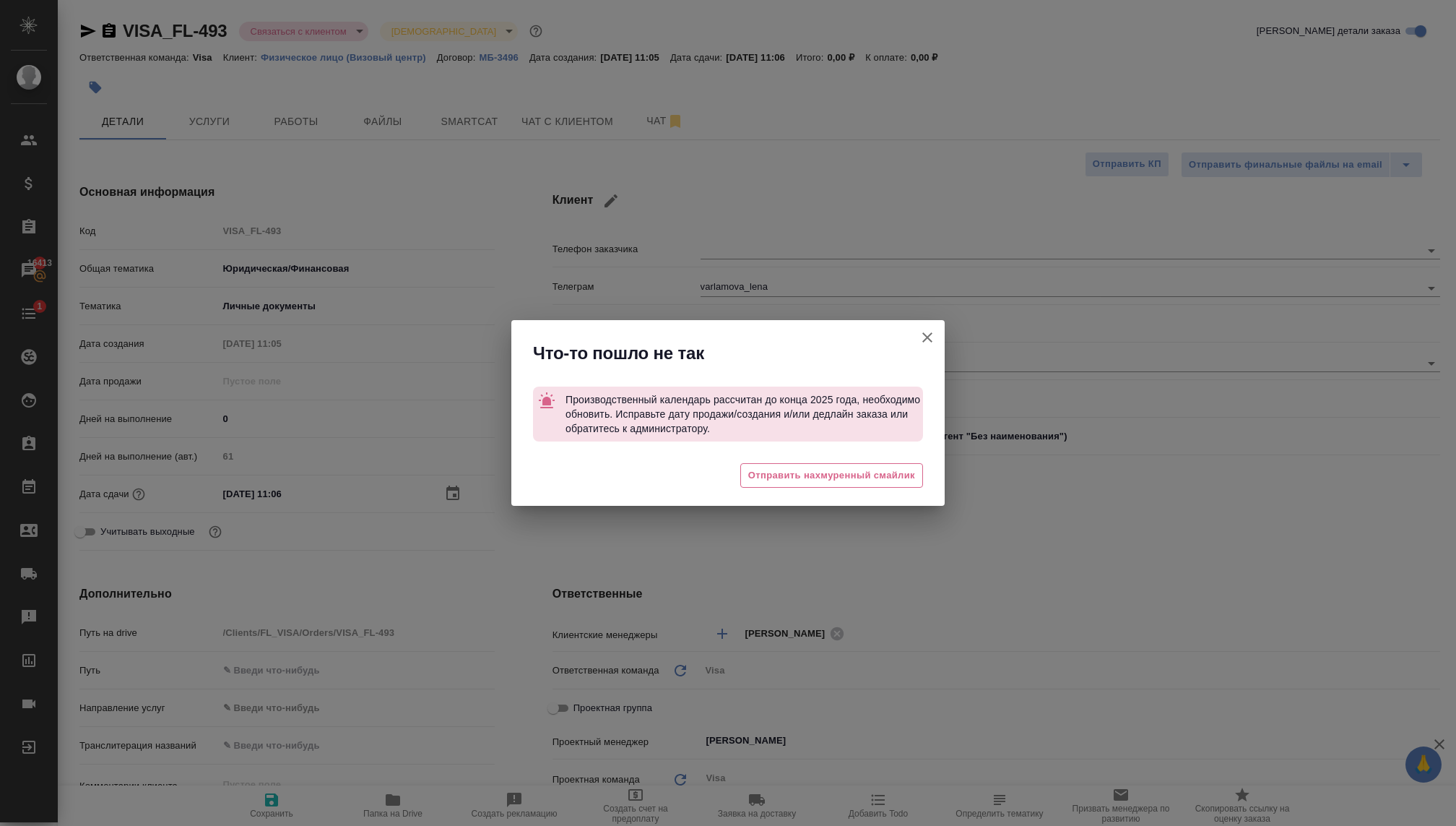
click at [926, 335] on icon "button" at bounding box center [927, 337] width 18 height 18
type textarea "x"
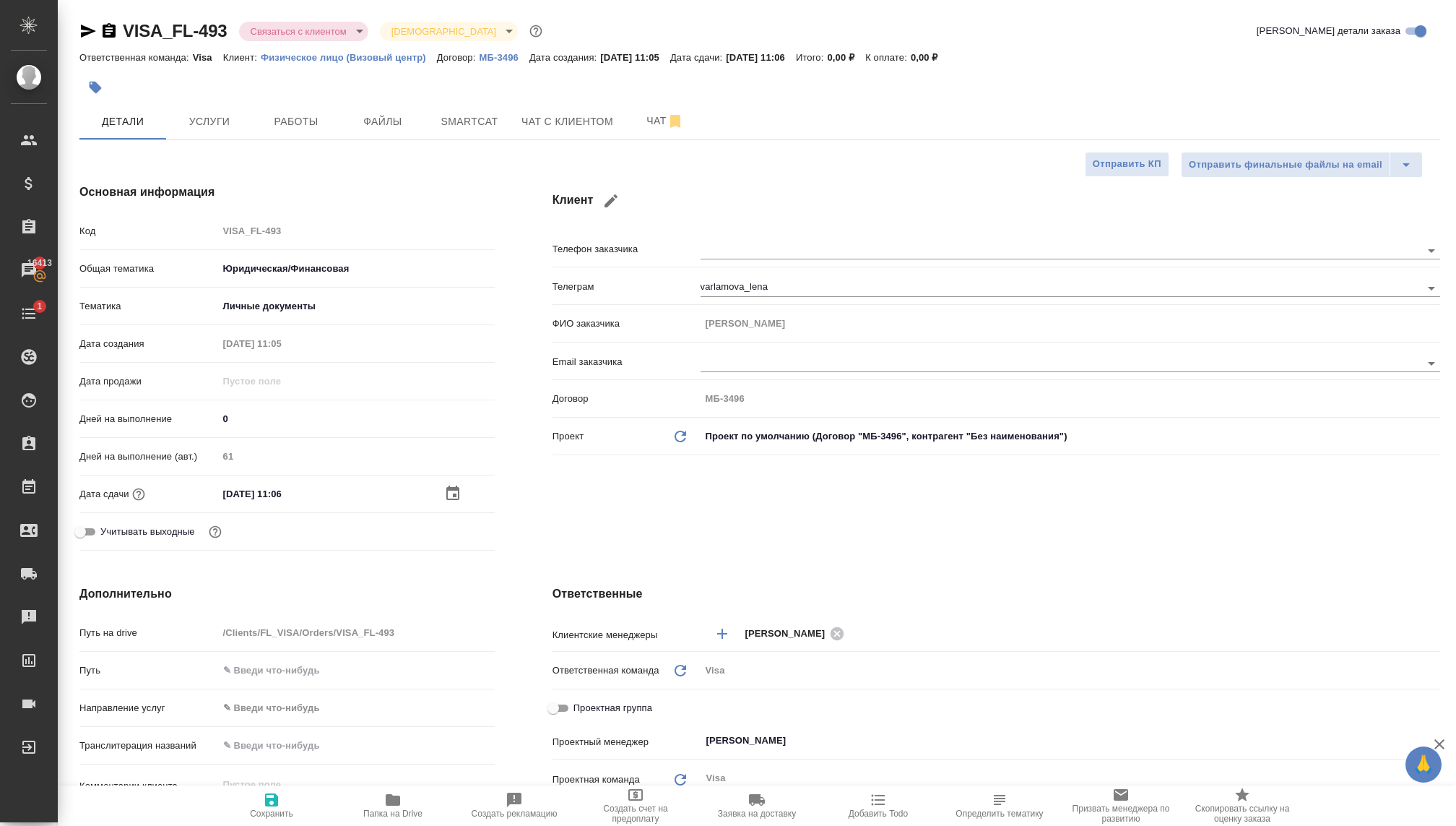
click at [438, 488] on div "30.12.2025 11:06" at bounding box center [356, 494] width 276 height 21
click at [452, 488] on icon "button" at bounding box center [452, 493] width 13 height 14
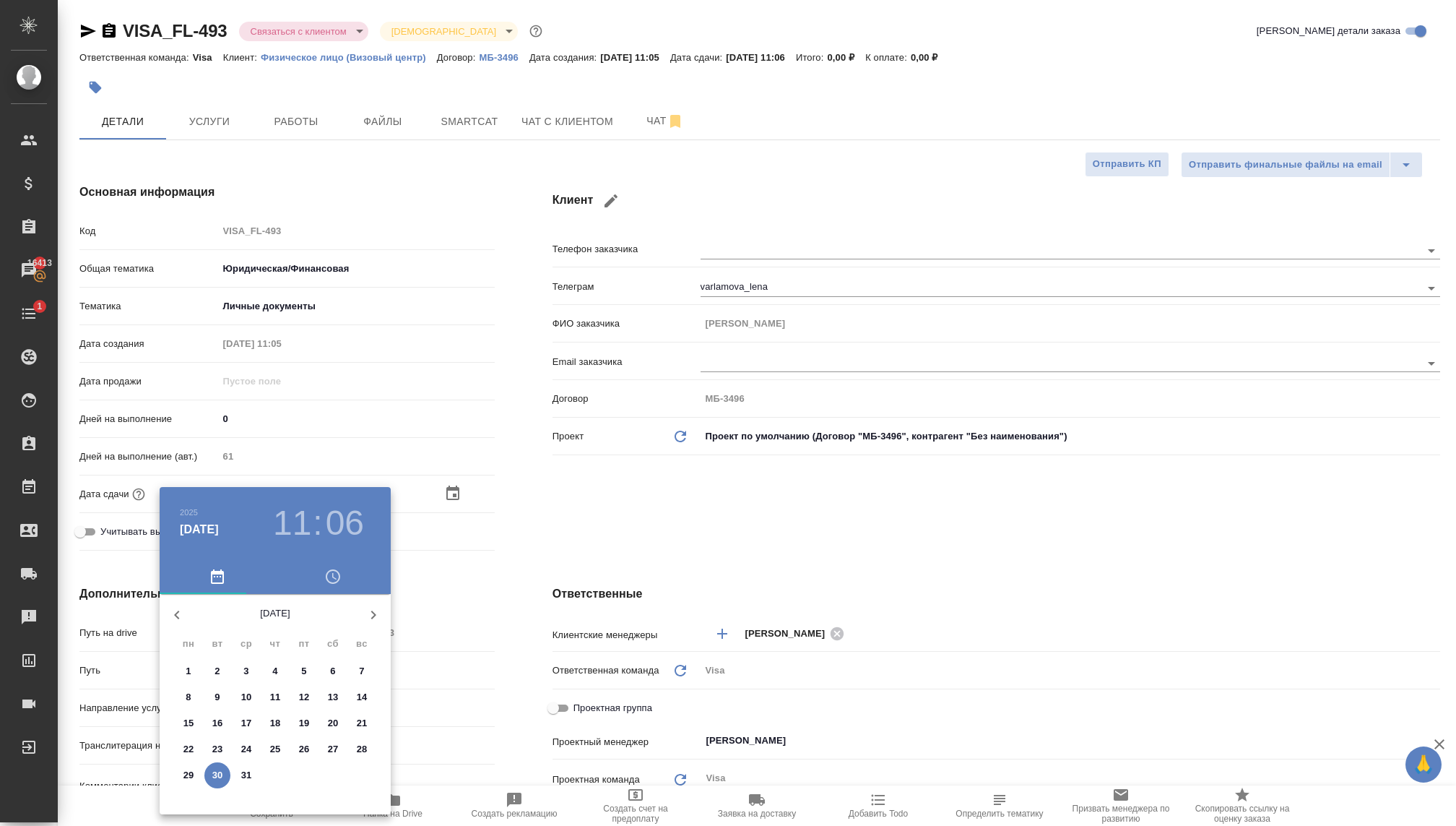
click at [299, 746] on p "26" at bounding box center [305, 749] width 11 height 14
type input "26.12.2025 11:06"
type textarea "x"
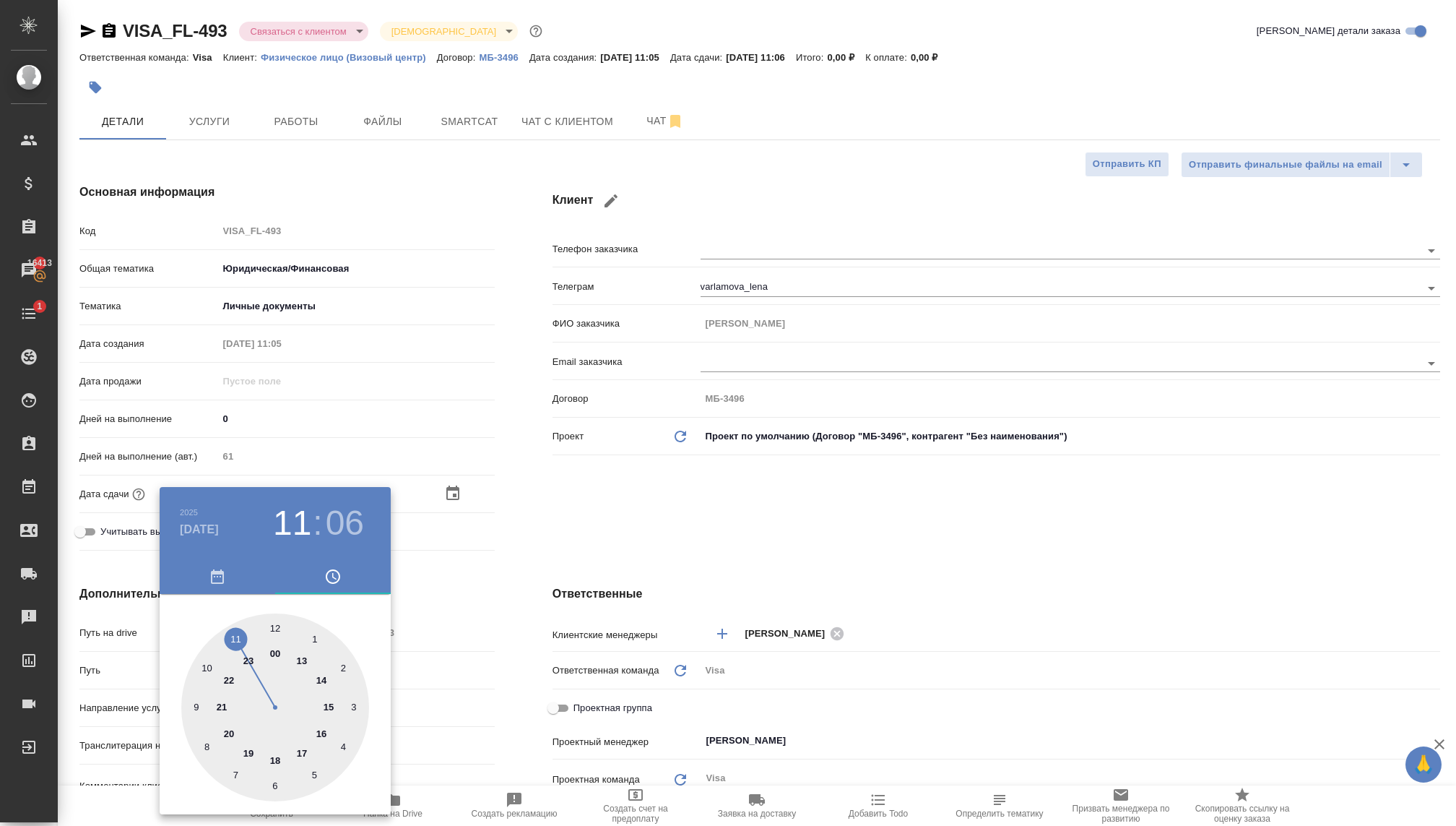
click at [638, 532] on div at bounding box center [728, 413] width 1456 height 826
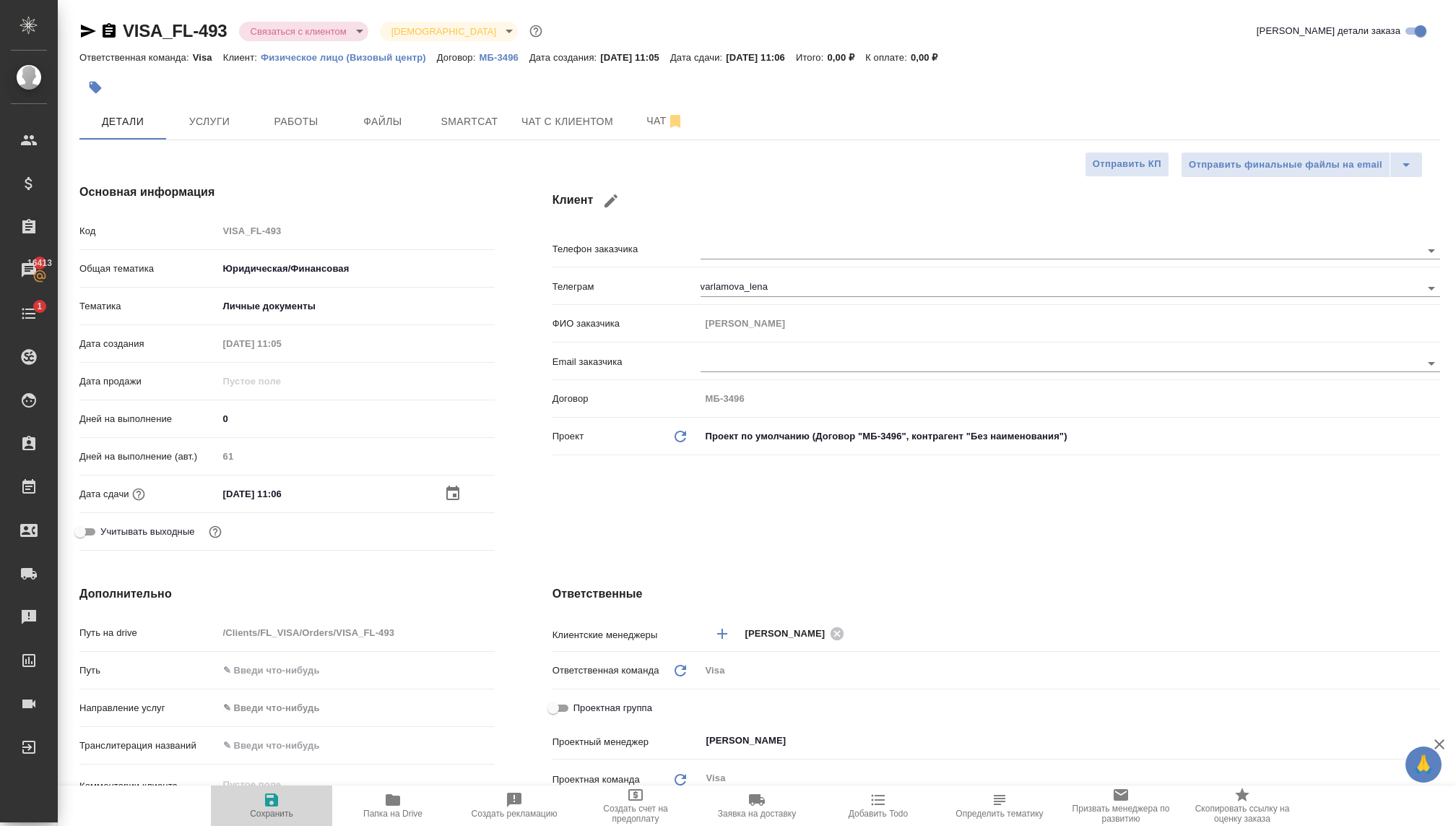
click at [279, 808] on span "Сохранить" at bounding box center [271, 813] width 43 height 10
type textarea "x"
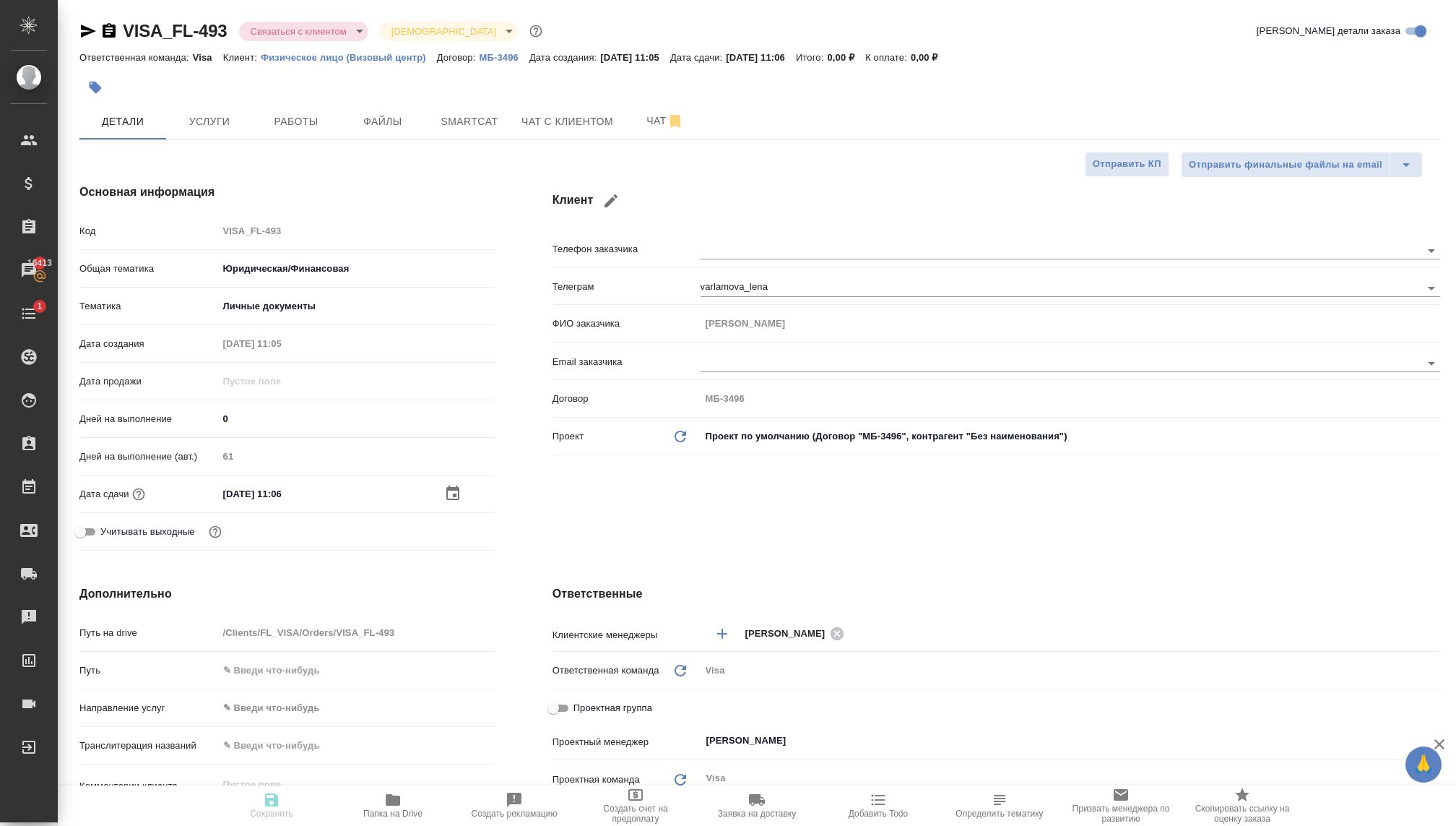
type textarea "x"
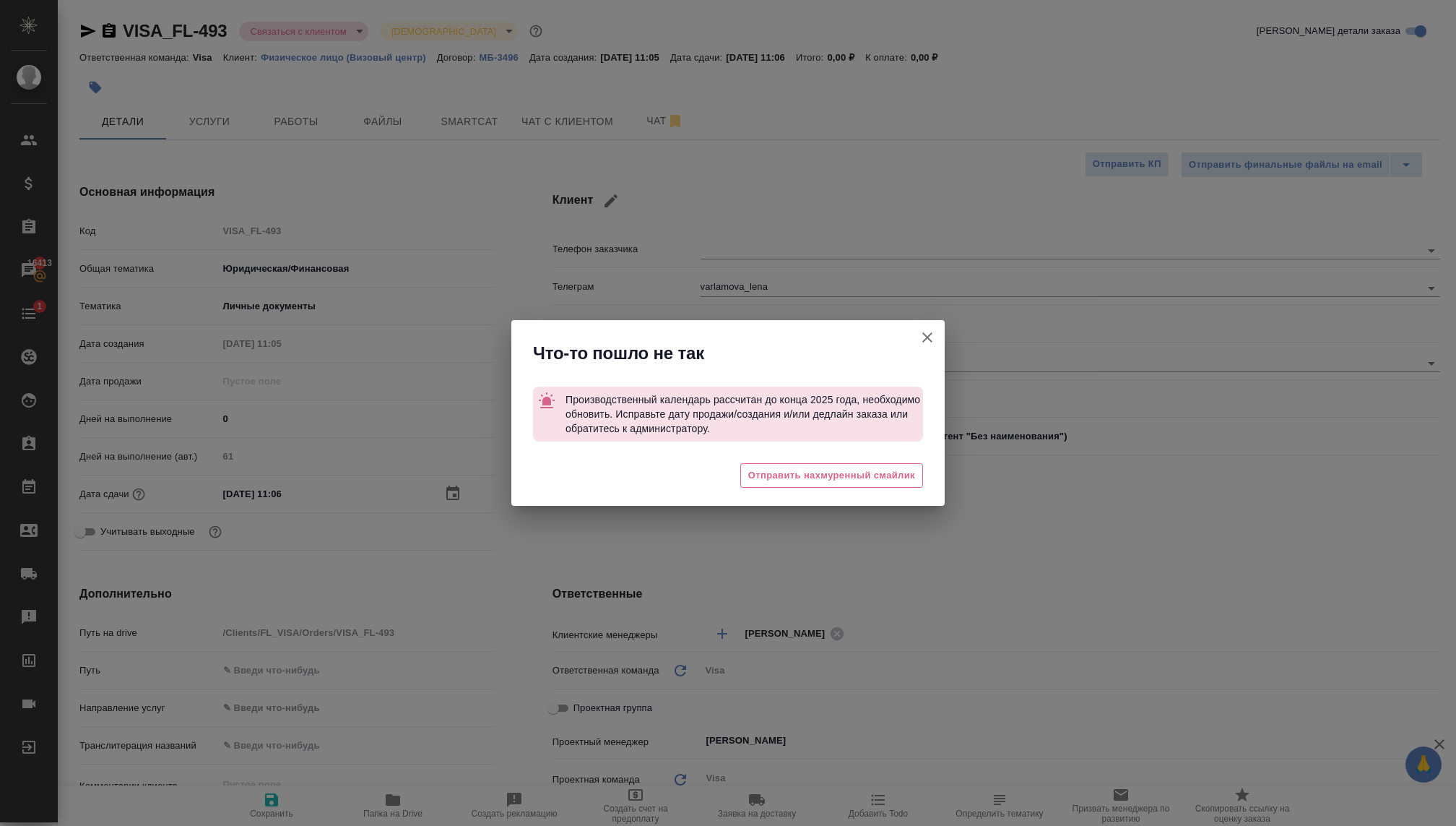
click at [922, 335] on icon "button" at bounding box center [927, 337] width 18 height 18
type textarea "x"
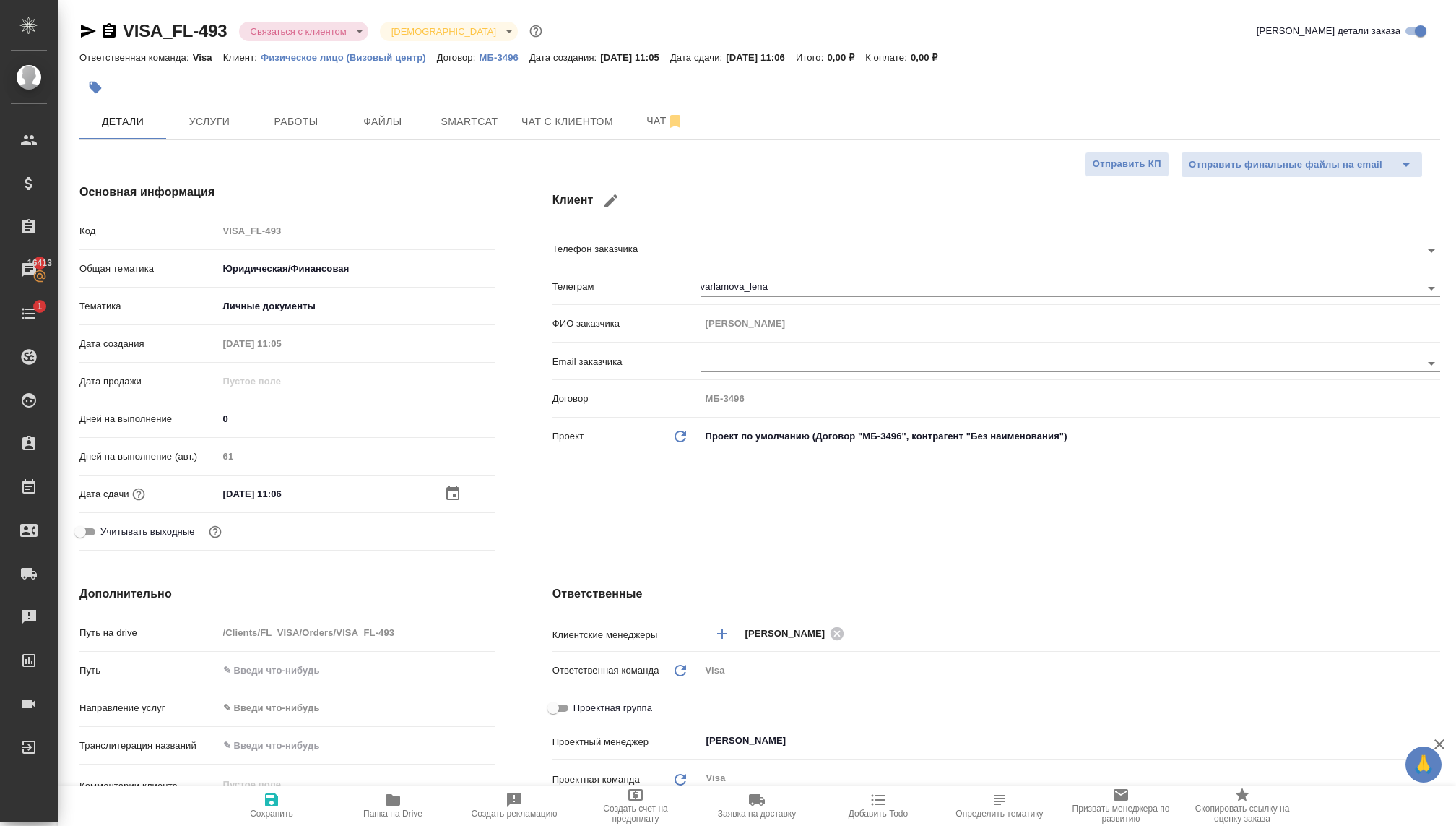
click at [568, 528] on div "Клиент Телефон заказчика Телеграм varlamova_lena ФИО заказчика Варламова Елена …" at bounding box center [996, 369] width 945 height 430
click at [270, 792] on icon "button" at bounding box center [272, 799] width 18 height 18
type textarea "x"
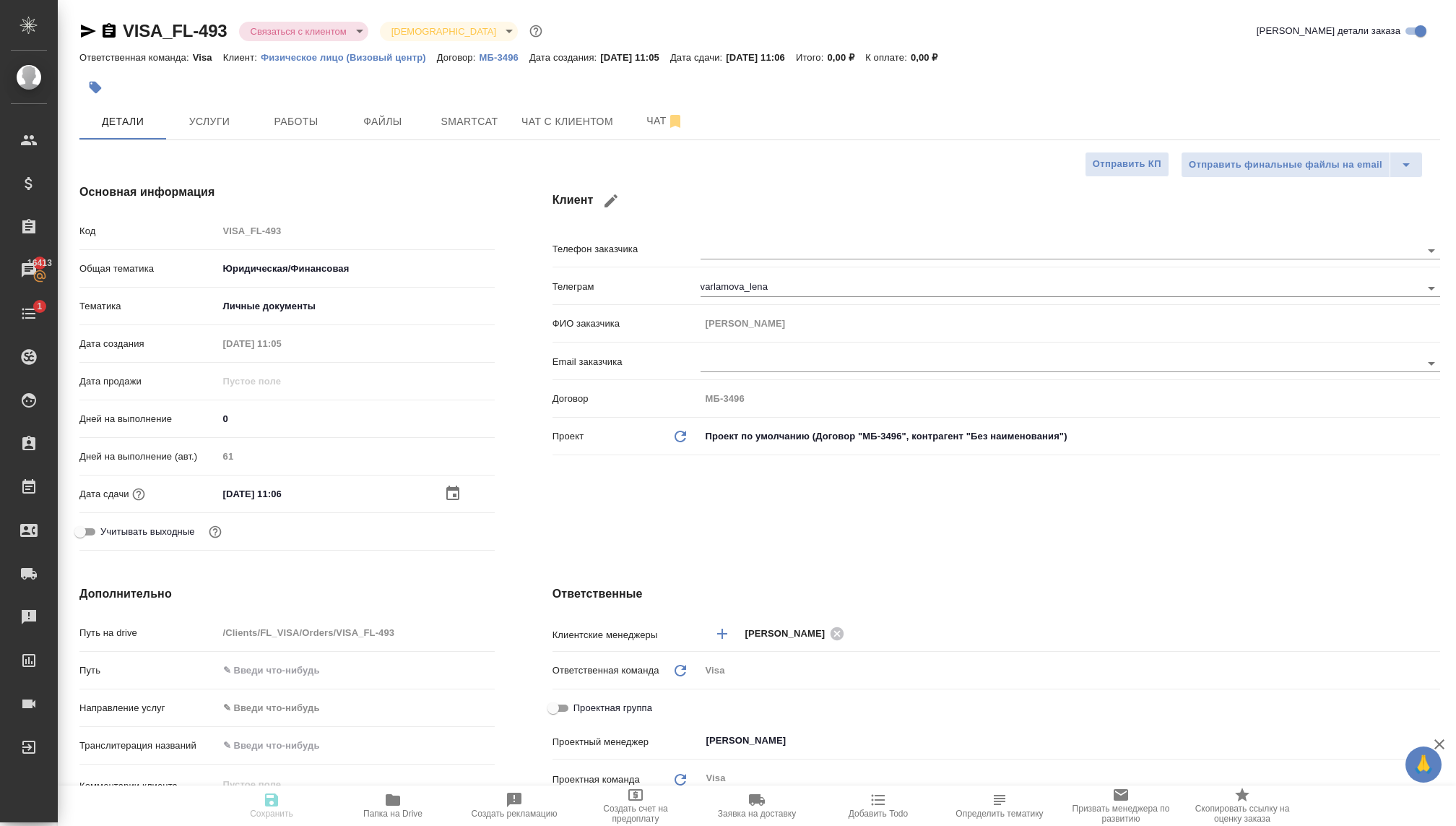
type textarea "x"
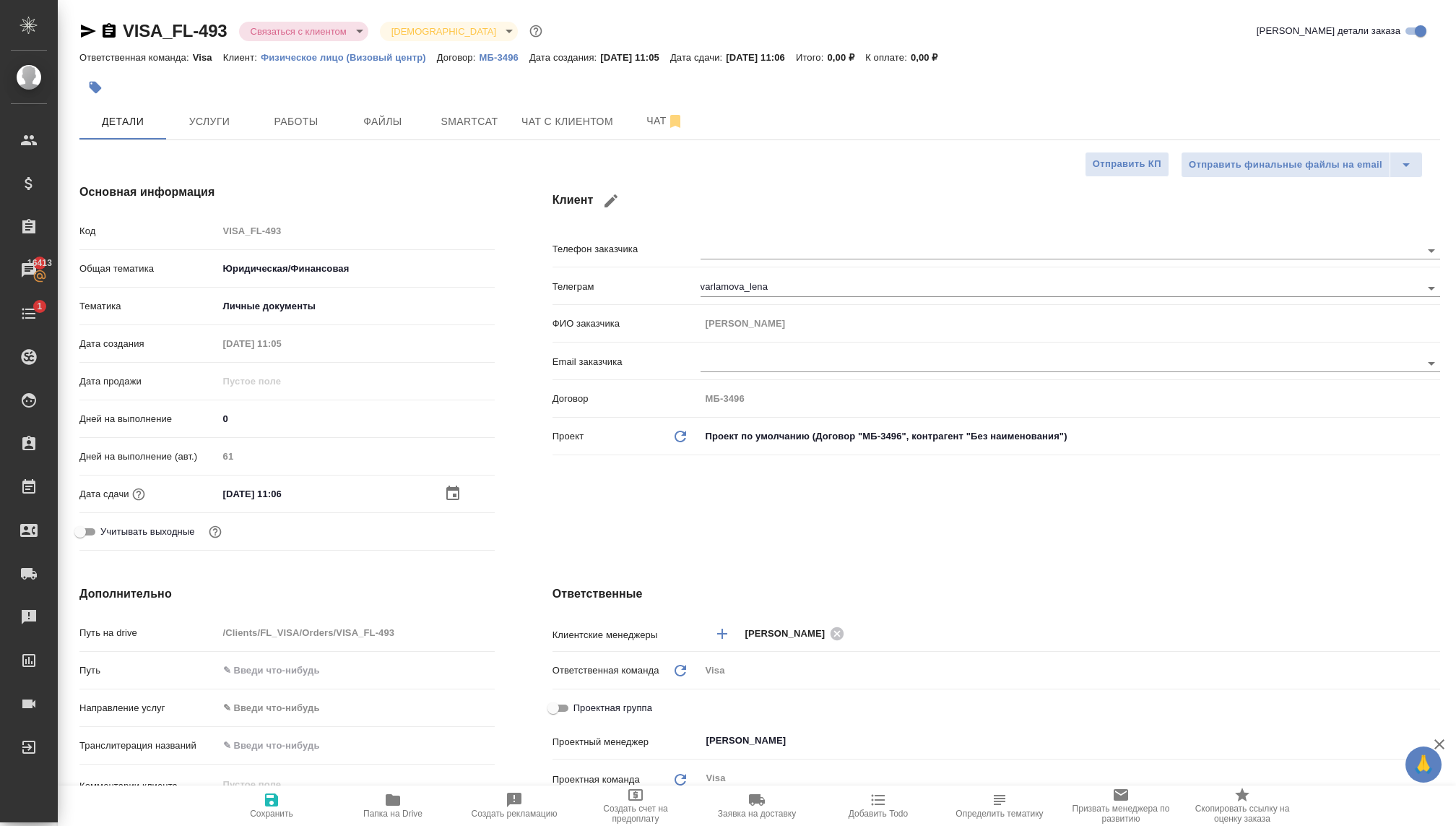
type textarea "x"
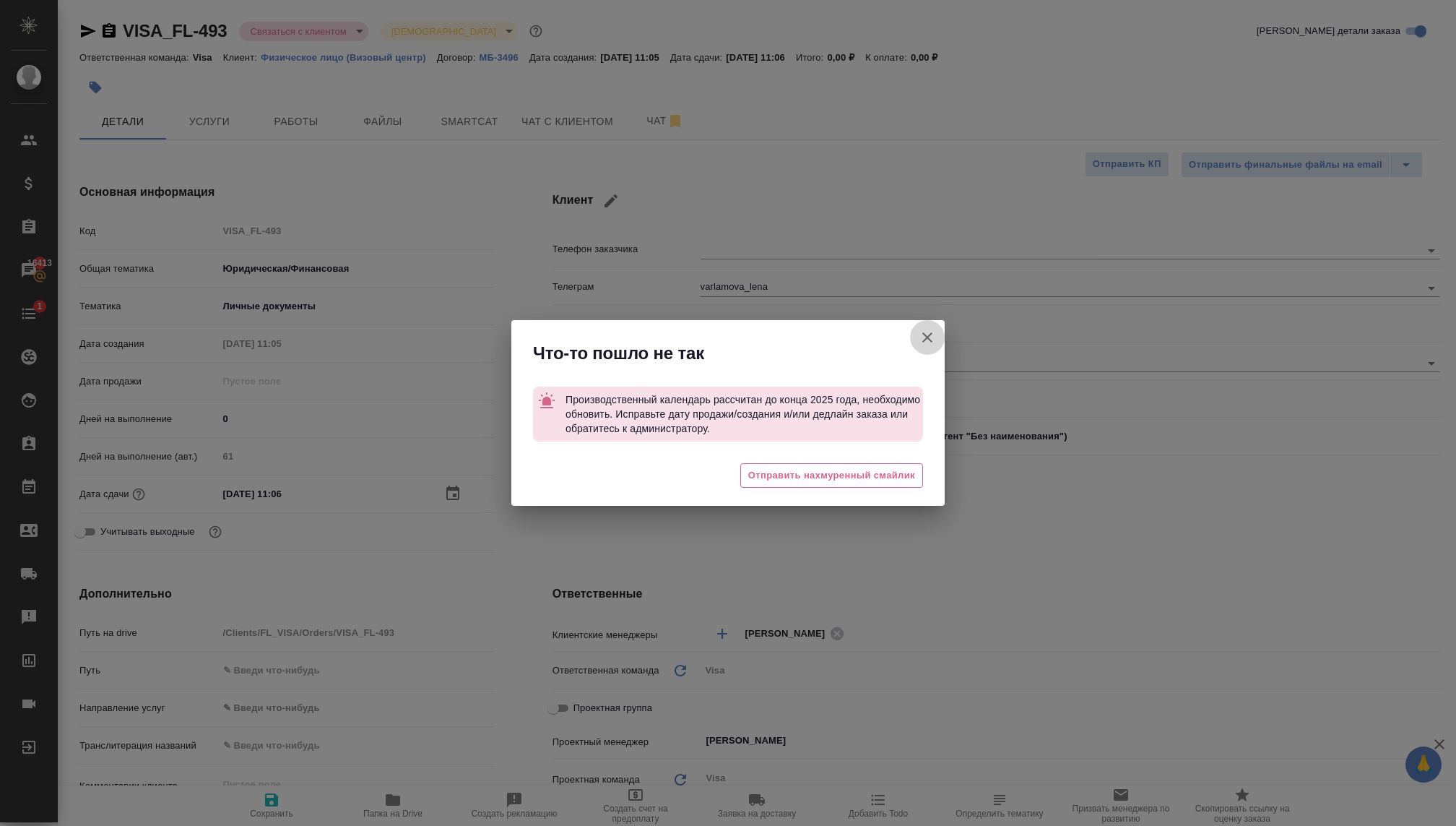
click at [925, 332] on icon "button" at bounding box center [927, 337] width 18 height 18
type textarea "x"
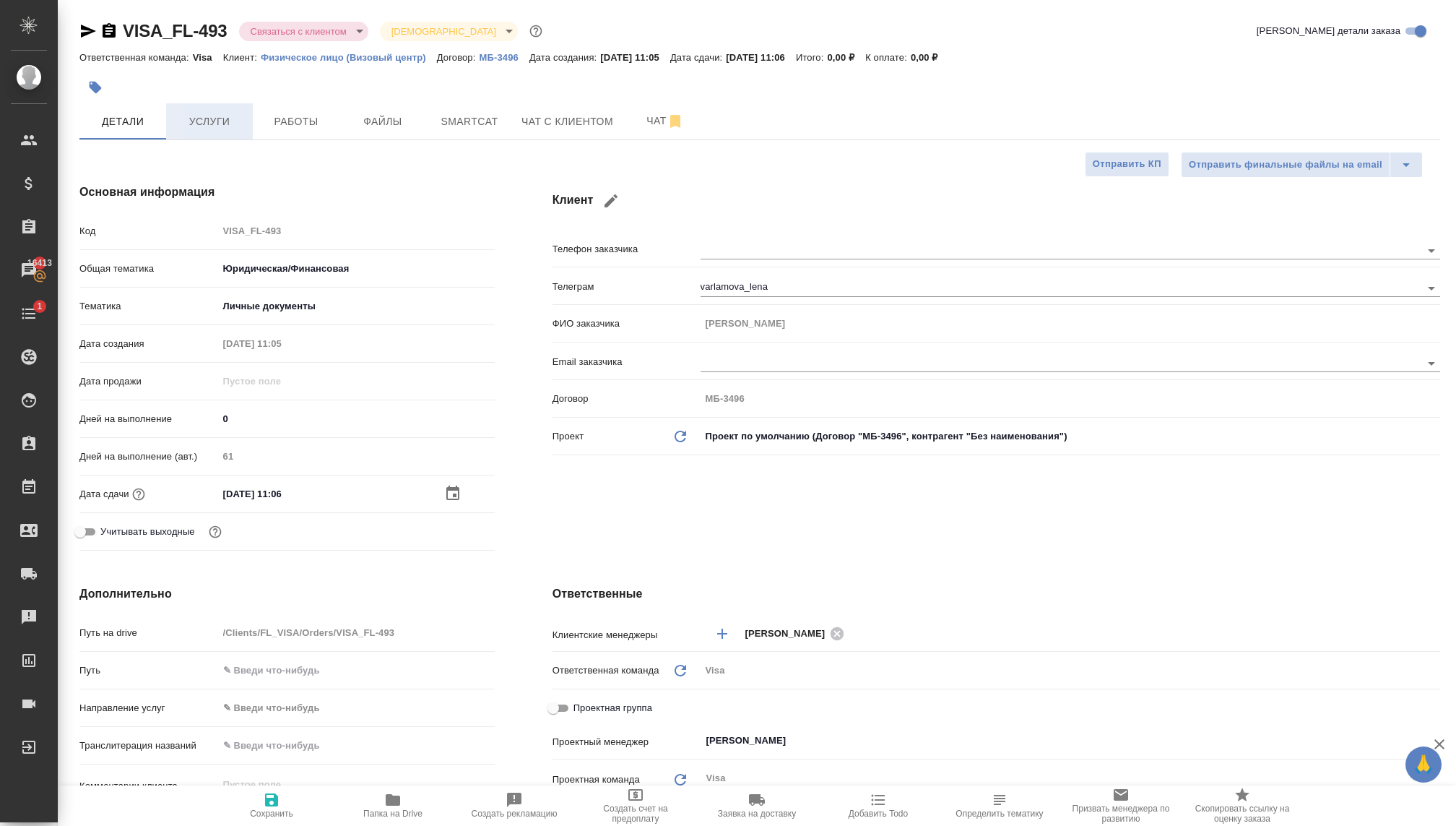
click at [216, 111] on button "Услуги" at bounding box center [209, 121] width 87 height 36
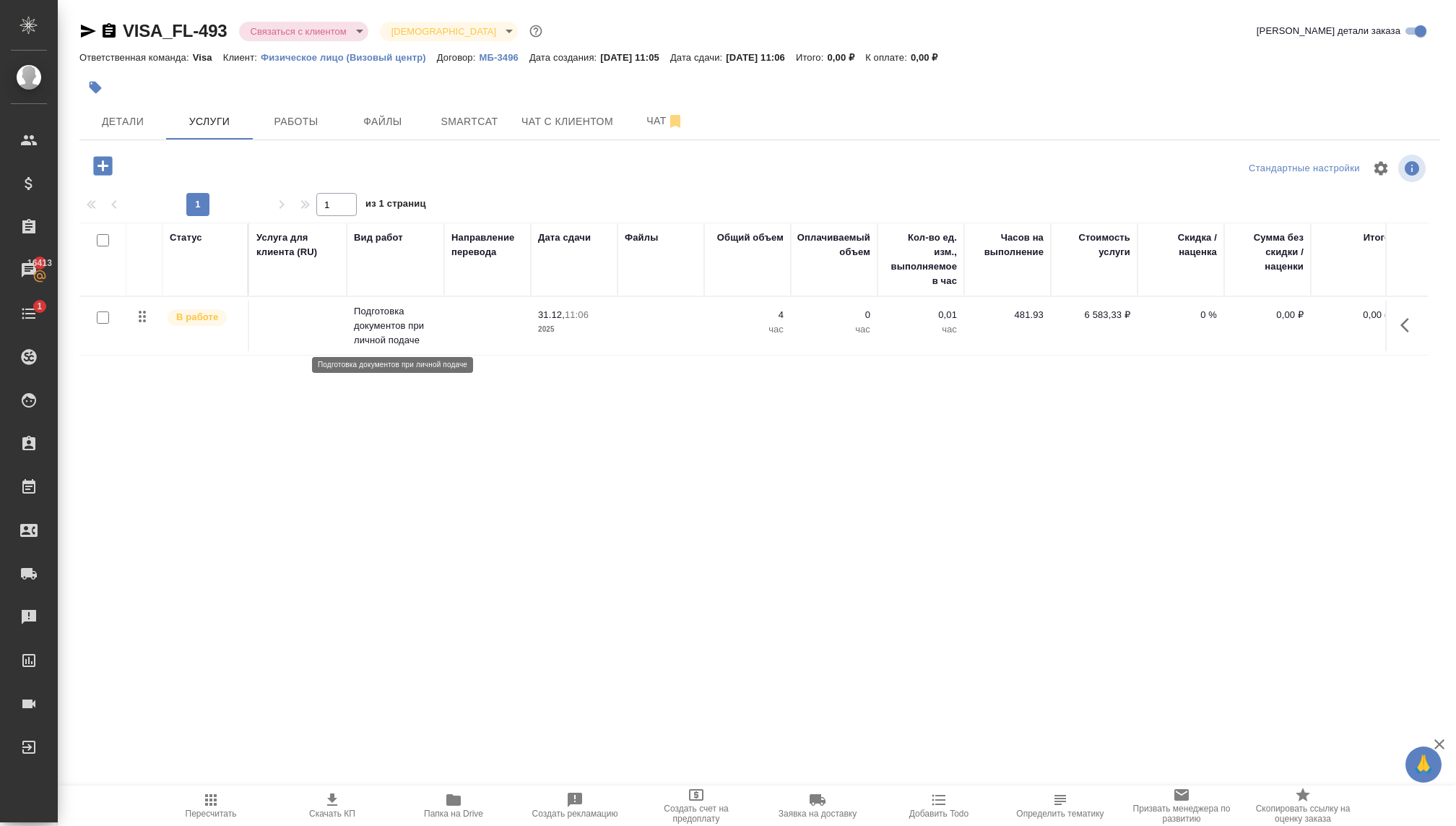
click at [402, 314] on p "Подготовка документов при личной подаче" at bounding box center [396, 325] width 83 height 43
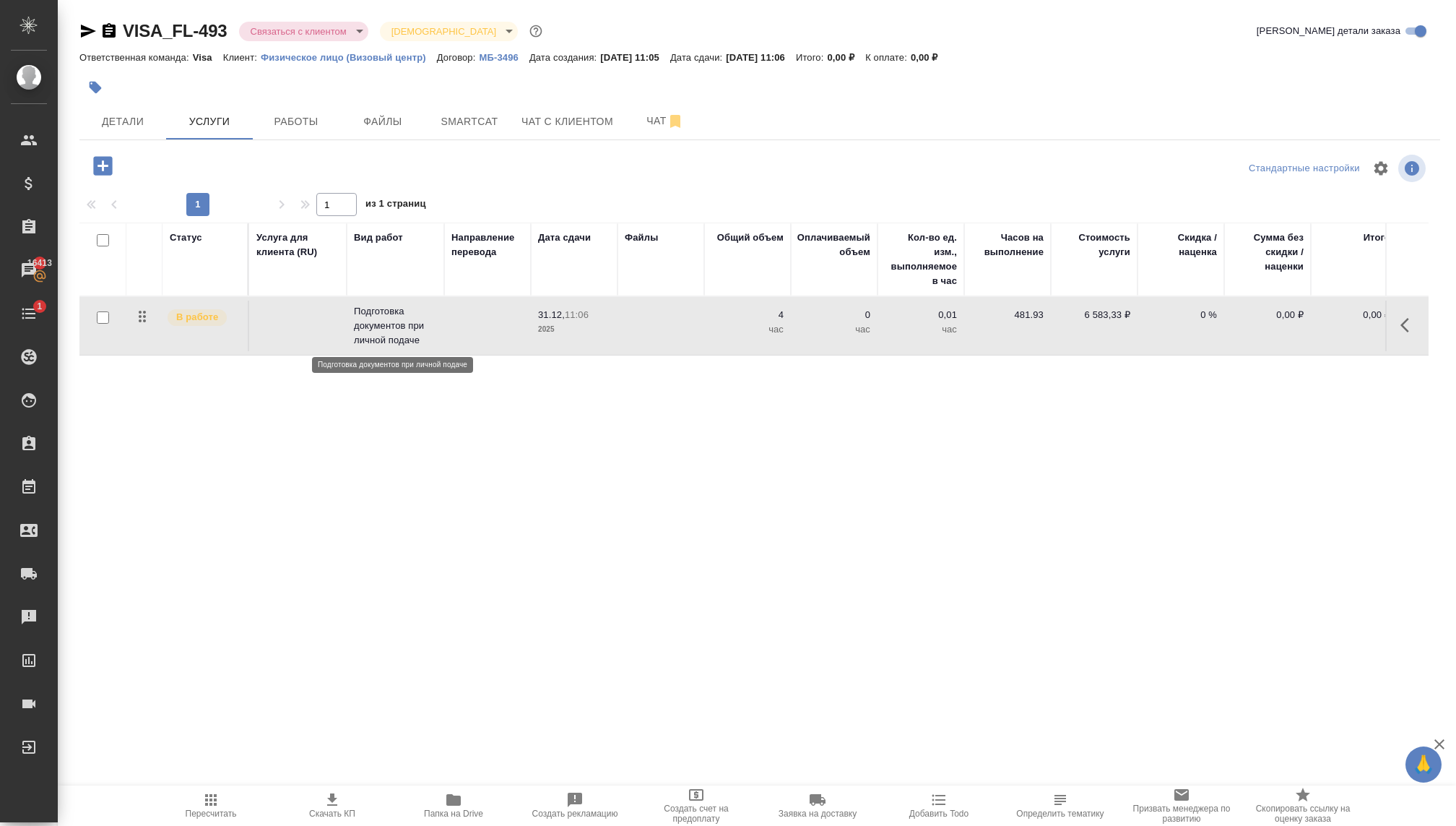
click at [402, 314] on p "Подготовка документов при личной подаче" at bounding box center [396, 325] width 83 height 43
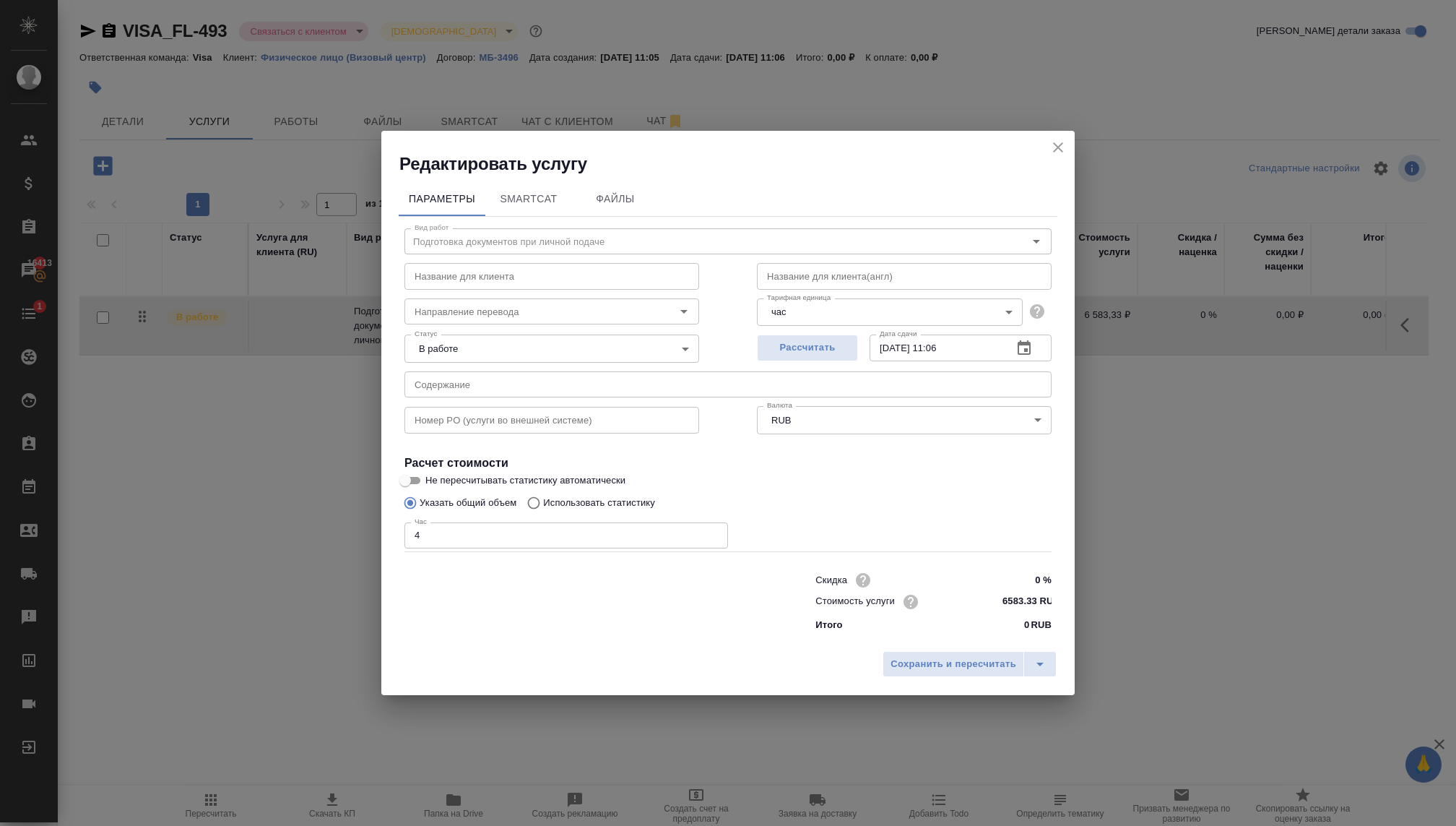
click at [924, 347] on input "31.12.2025 11:06" at bounding box center [935, 347] width 132 height 26
click at [788, 354] on span "Рассчитать" at bounding box center [807, 347] width 85 height 17
click at [788, 354] on span "Рассчитано" at bounding box center [807, 347] width 85 height 17
click at [902, 339] on input "31.12.2025 11:06" at bounding box center [935, 347] width 132 height 26
click at [904, 345] on input "31.12.2025 11:06" at bounding box center [935, 347] width 132 height 26
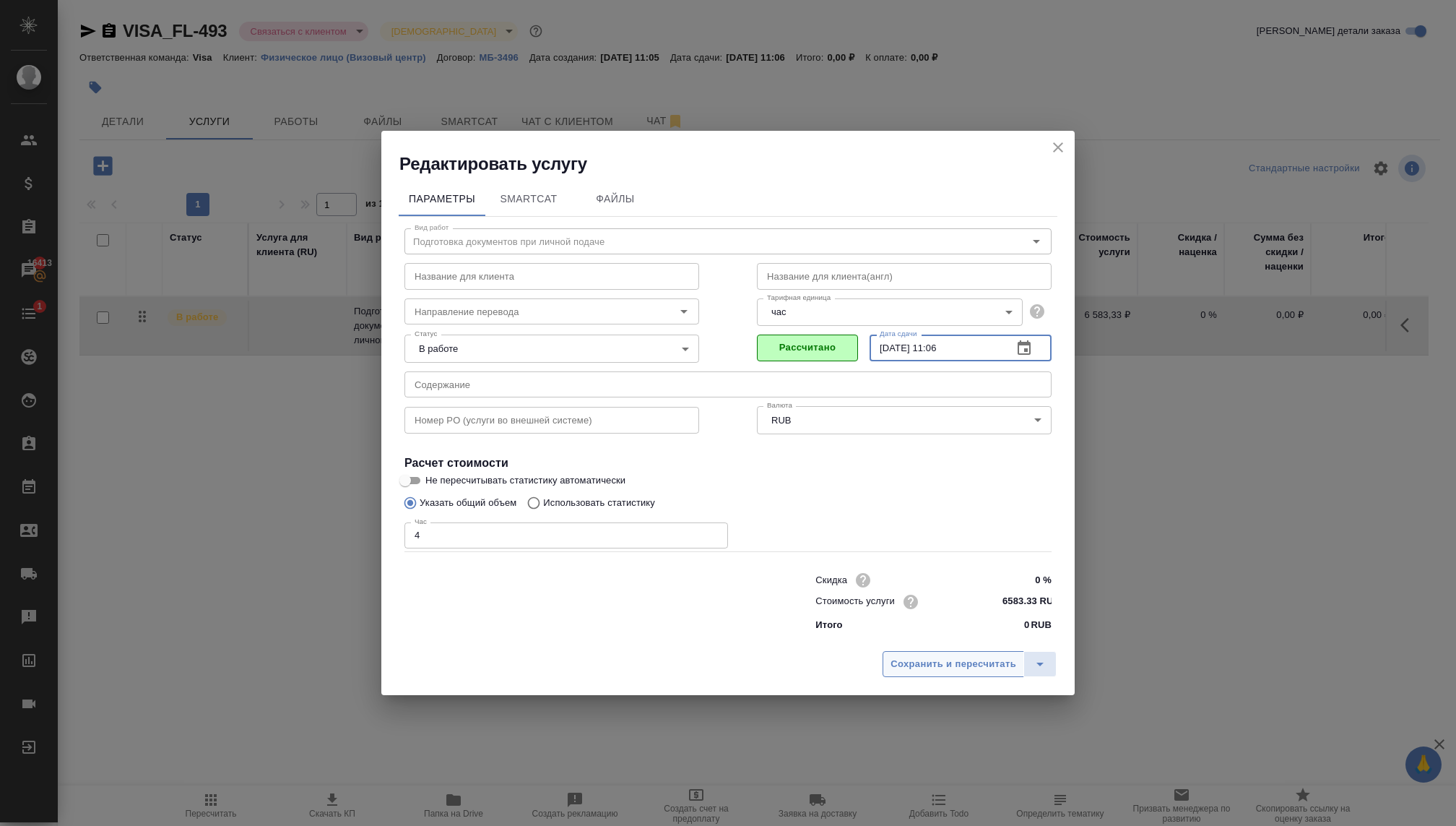
type input "26.12.2025 11:06"
click at [924, 660] on span "Сохранить и пересчитать" at bounding box center [953, 664] width 125 height 17
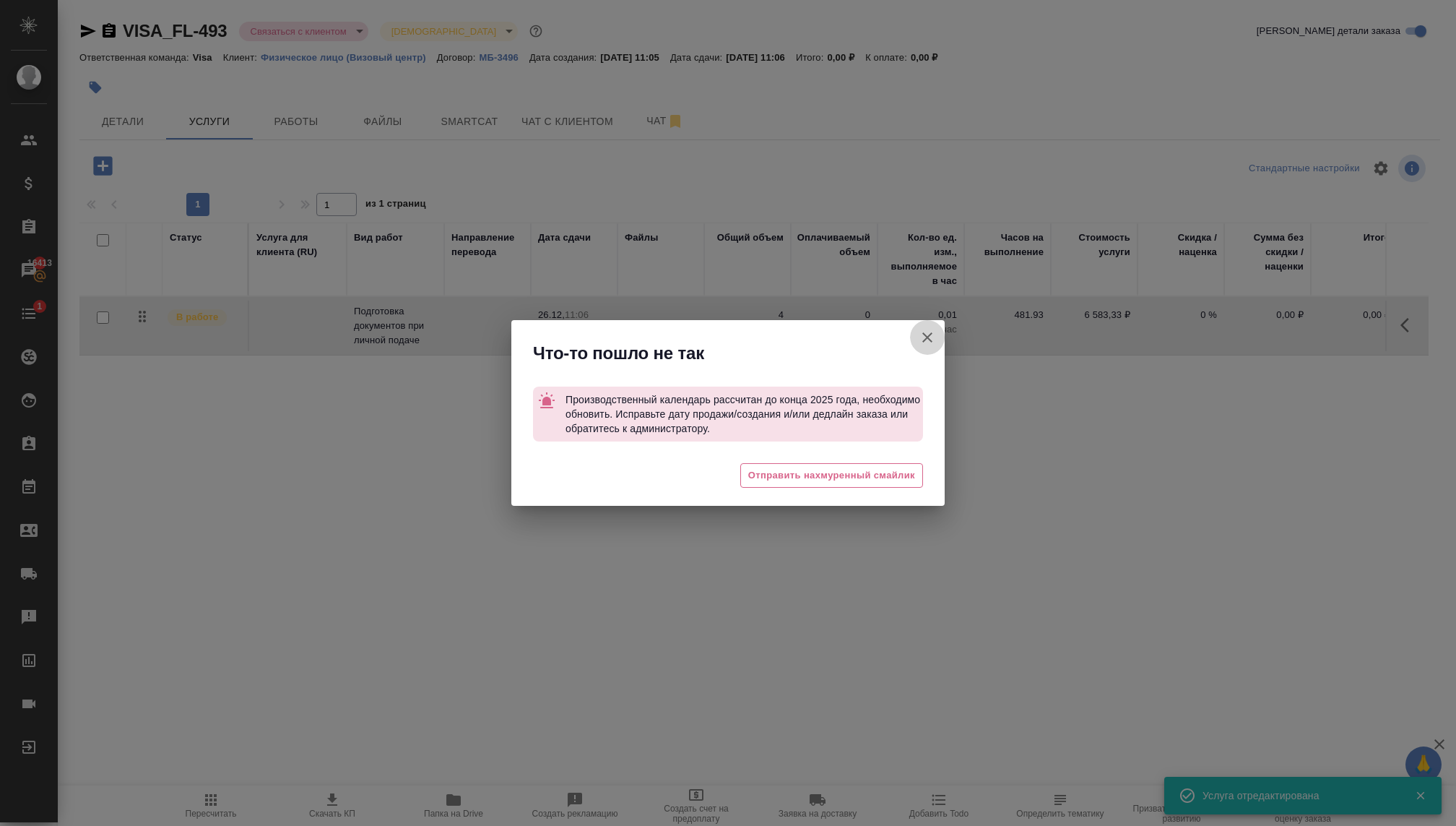
click at [918, 333] on icon "button" at bounding box center [927, 337] width 18 height 18
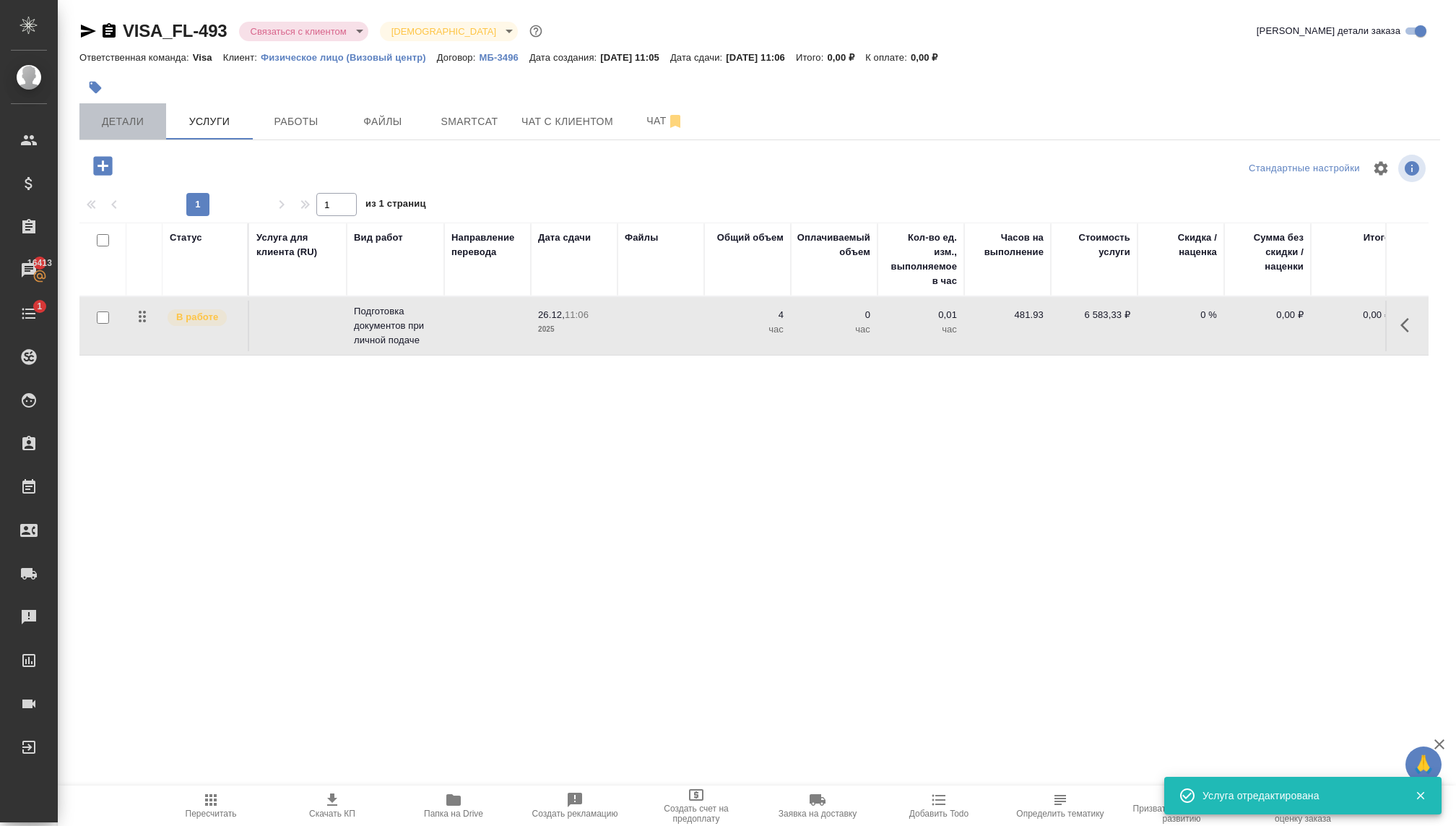
click at [117, 125] on span "Детали" at bounding box center [123, 122] width 70 height 18
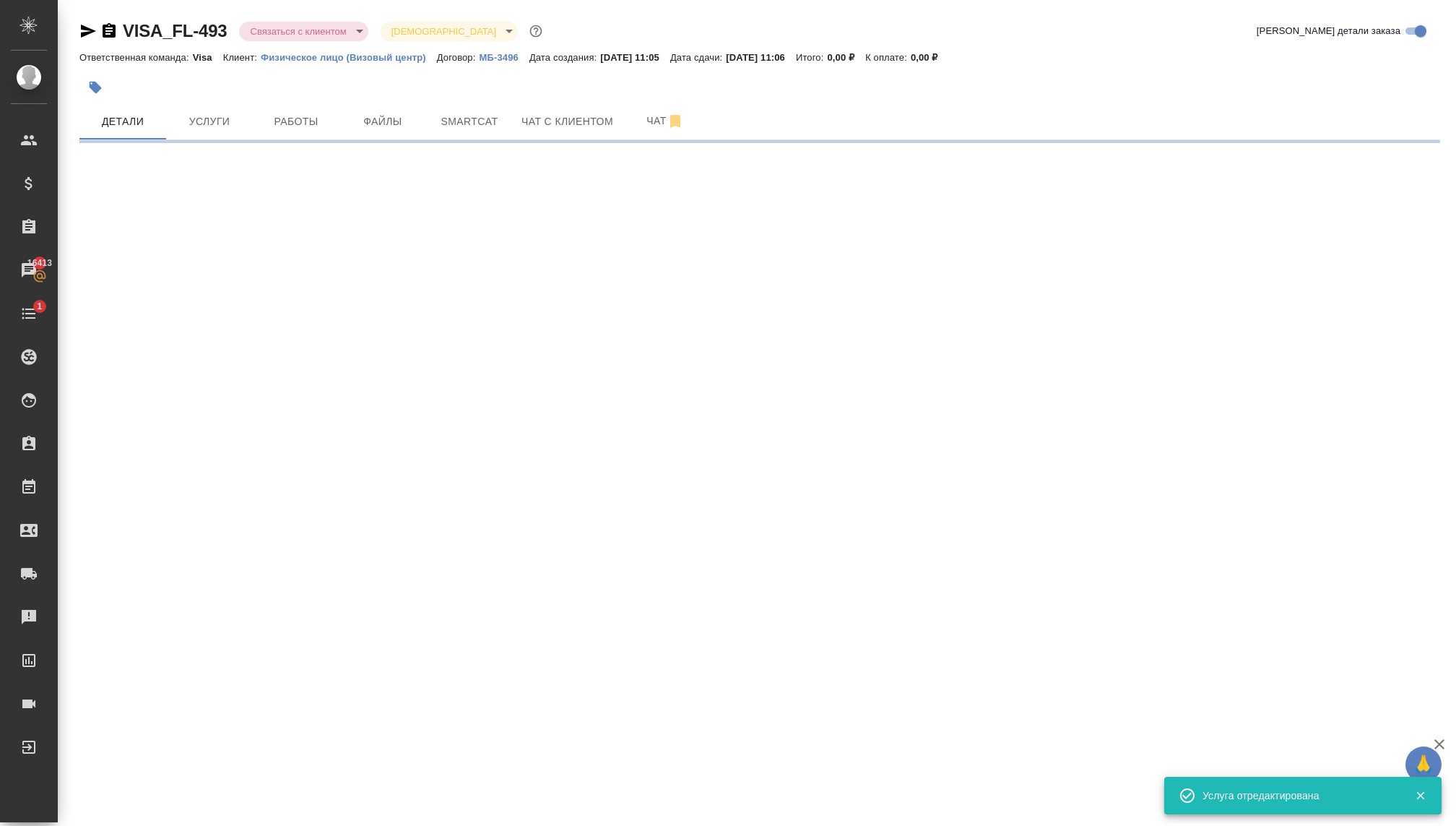
select select "RU"
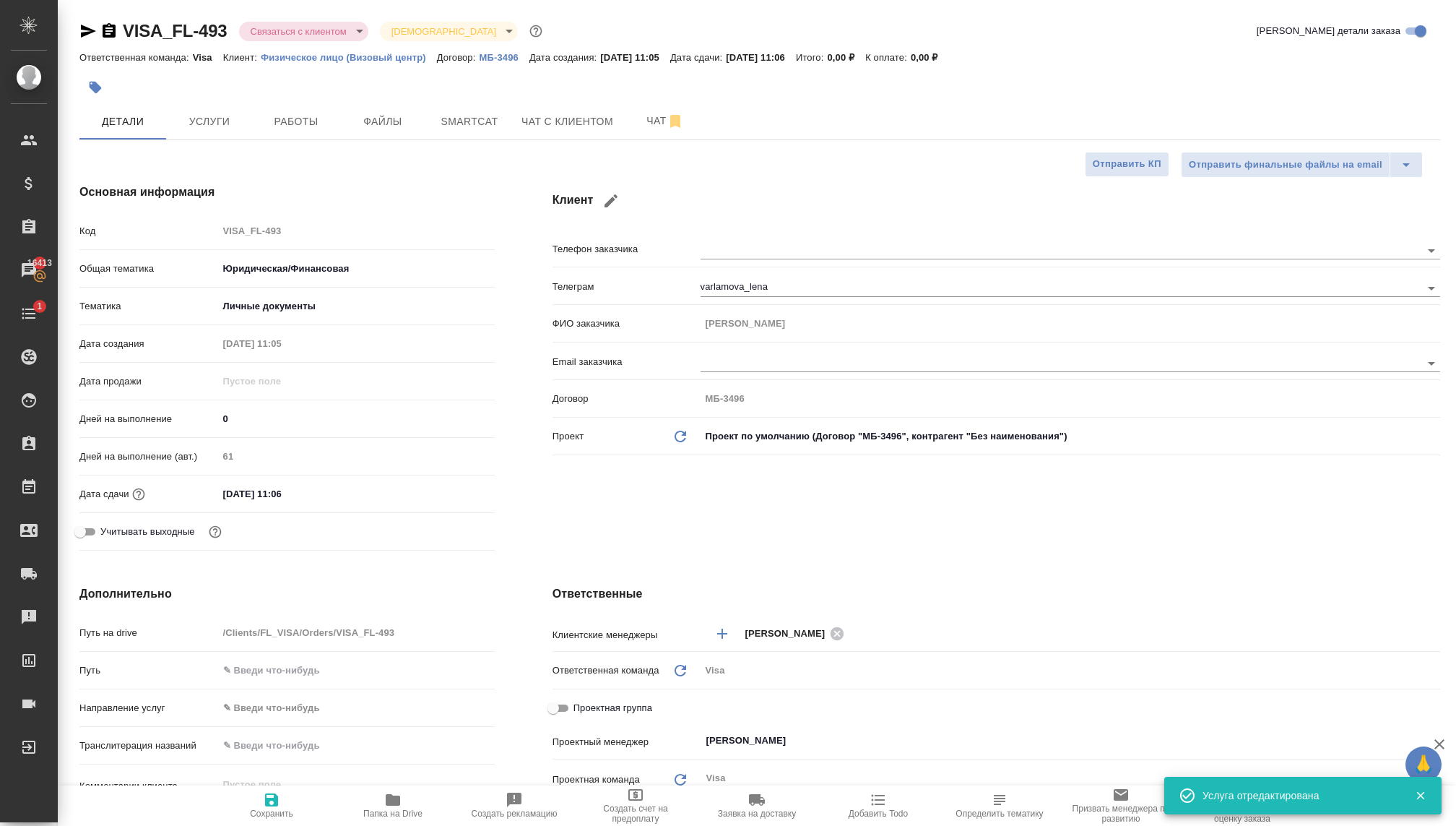
type textarea "x"
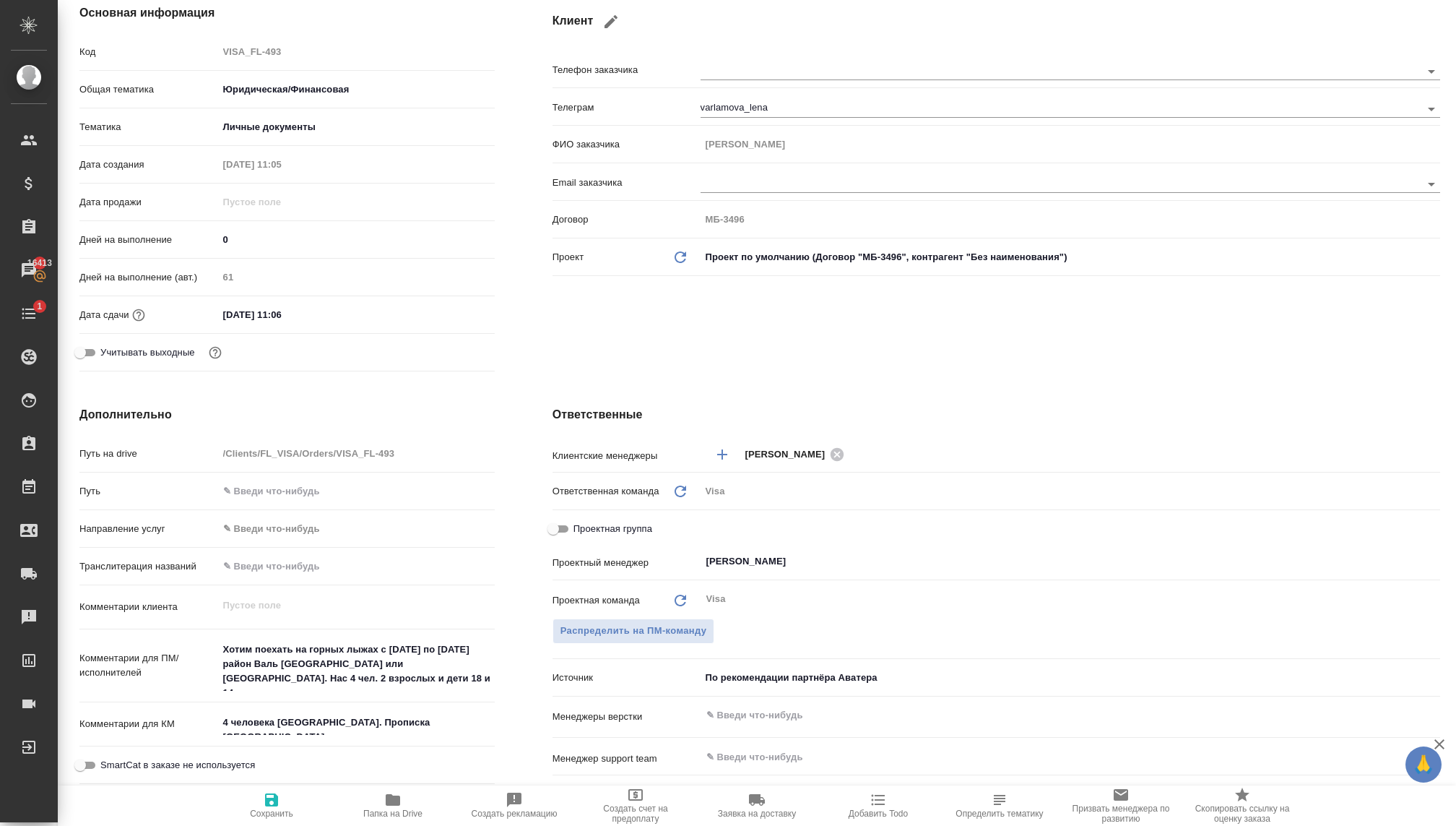
scroll to position [182, 0]
click at [270, 307] on input "31.12.2025 11:06" at bounding box center [281, 312] width 126 height 21
click at [438, 314] on div "31.12.2025 11:06" at bounding box center [356, 311] width 276 height 22
click at [445, 311] on icon "button" at bounding box center [453, 312] width 18 height 18
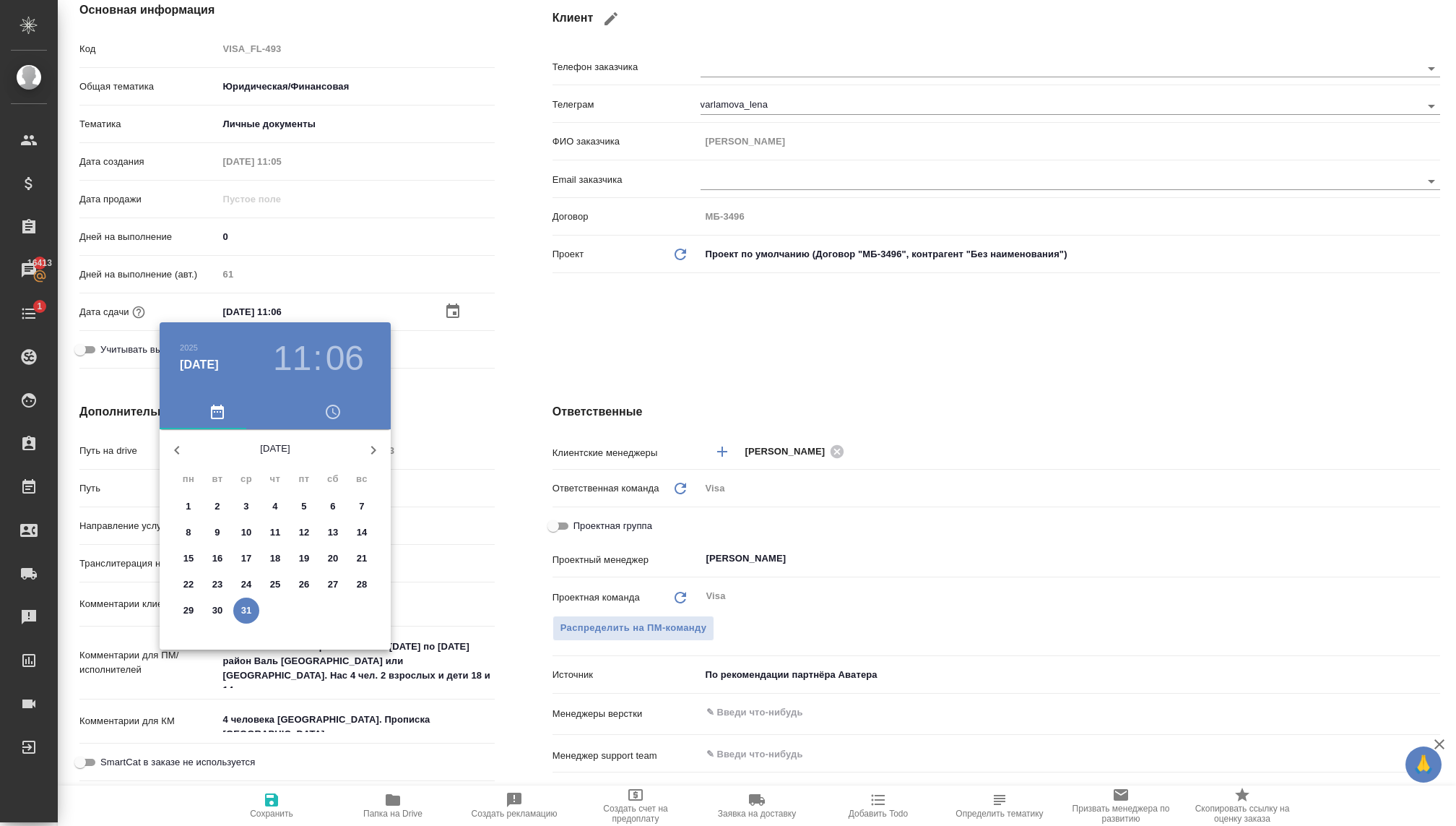
click at [300, 580] on p "26" at bounding box center [305, 584] width 11 height 14
type input "26.12.2025 11:06"
type textarea "x"
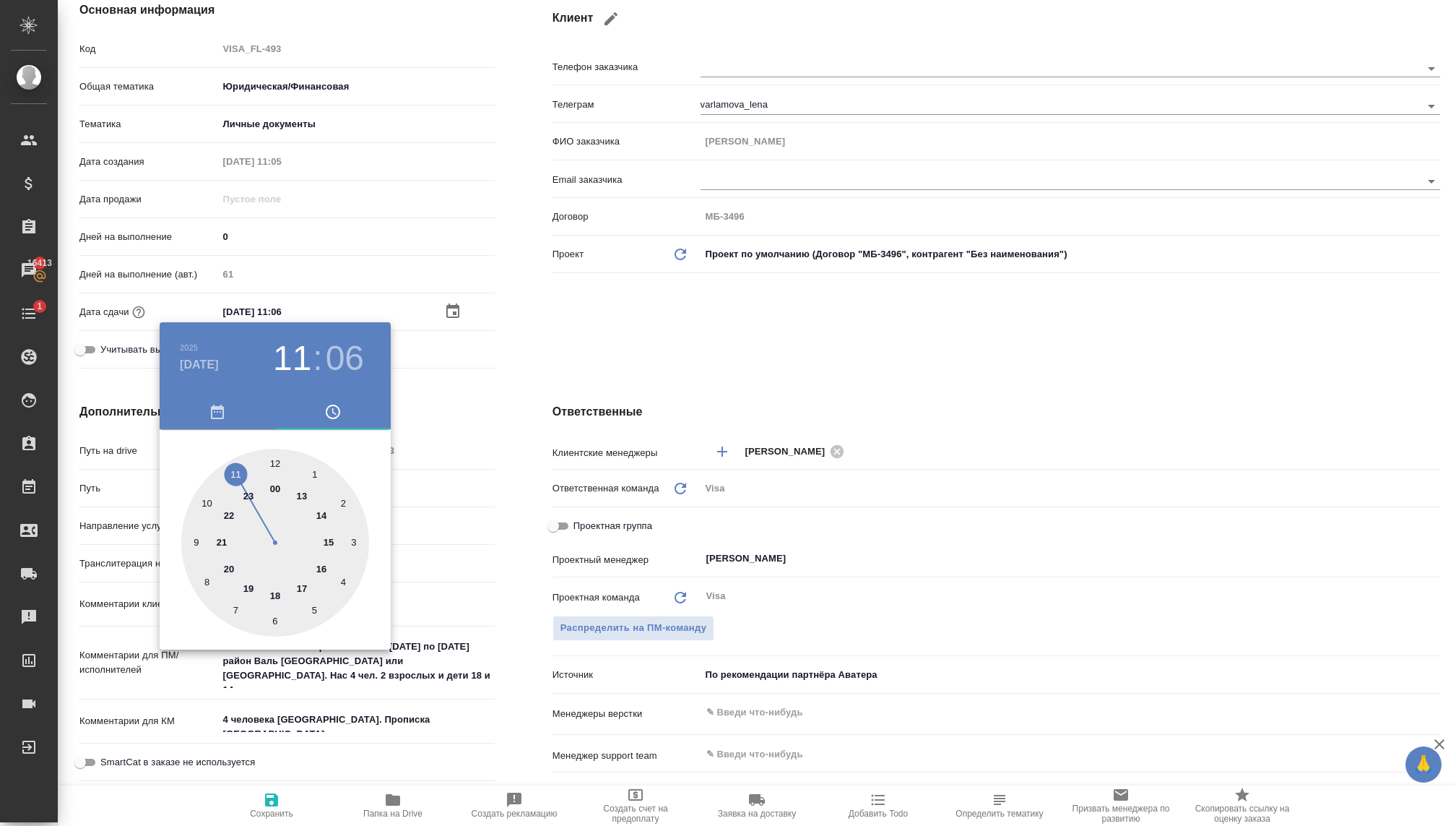
click at [609, 354] on div at bounding box center [728, 413] width 1456 height 826
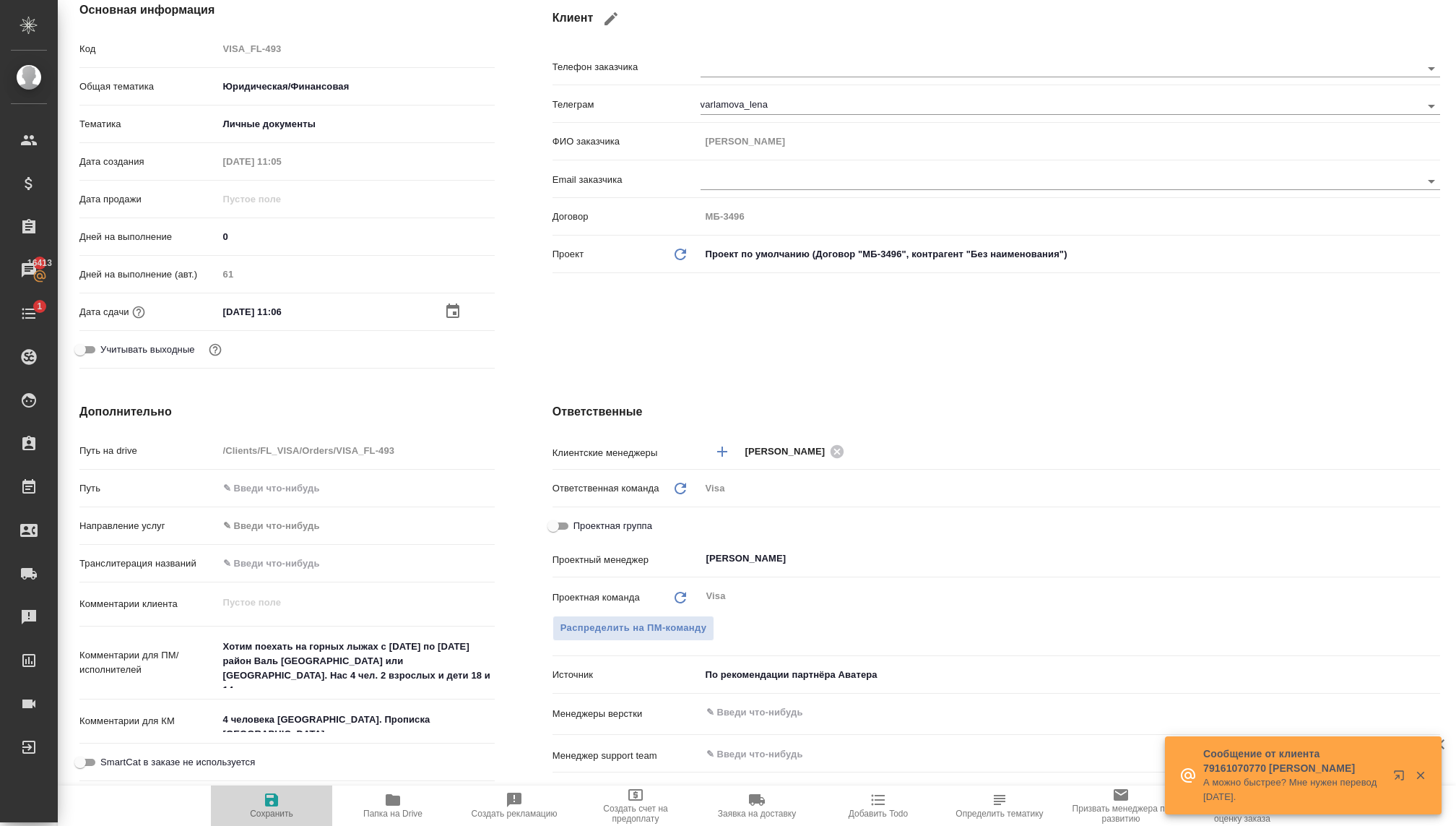
click at [259, 793] on span "Сохранить" at bounding box center [272, 804] width 104 height 27
type textarea "x"
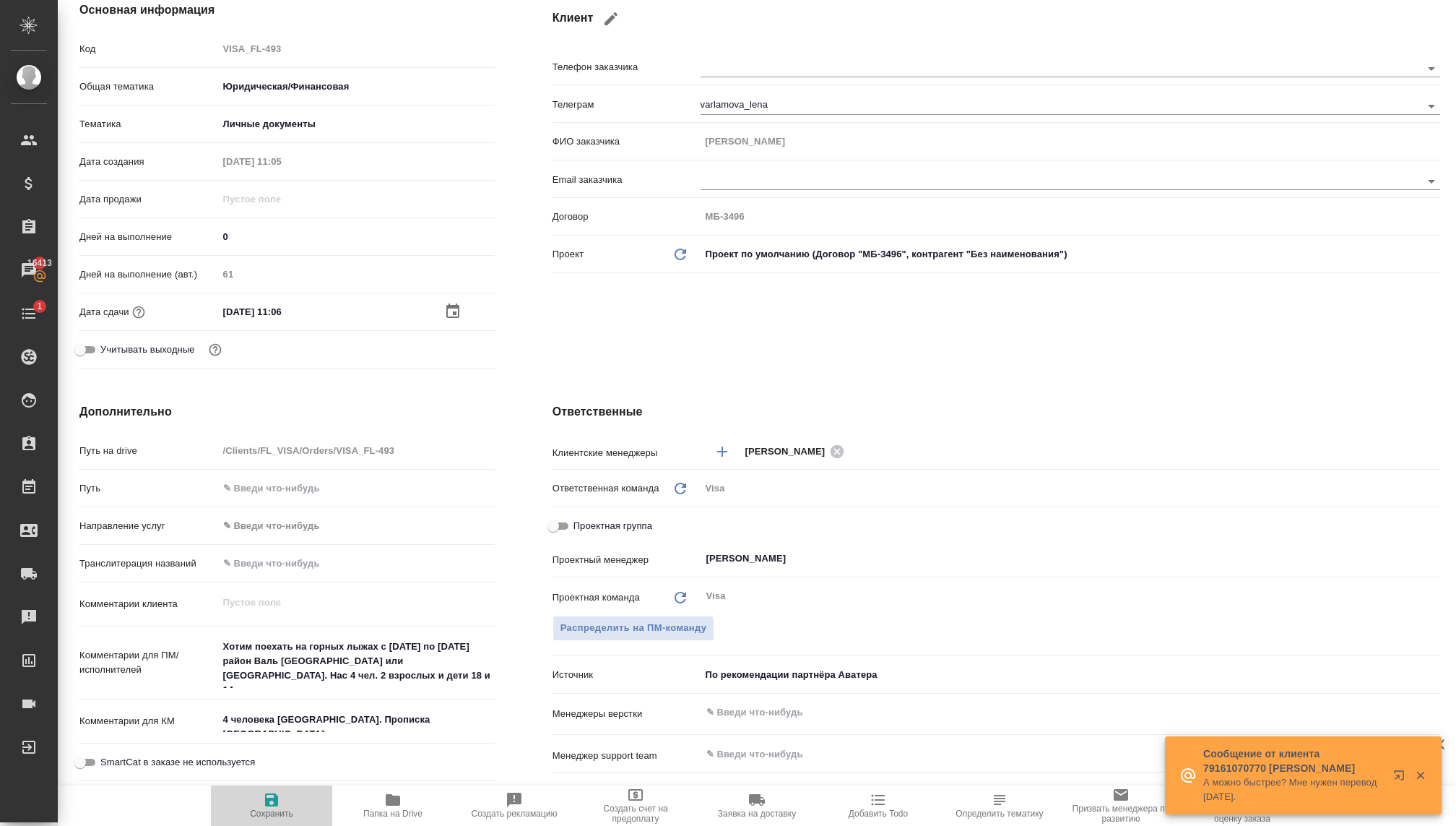
type textarea "x"
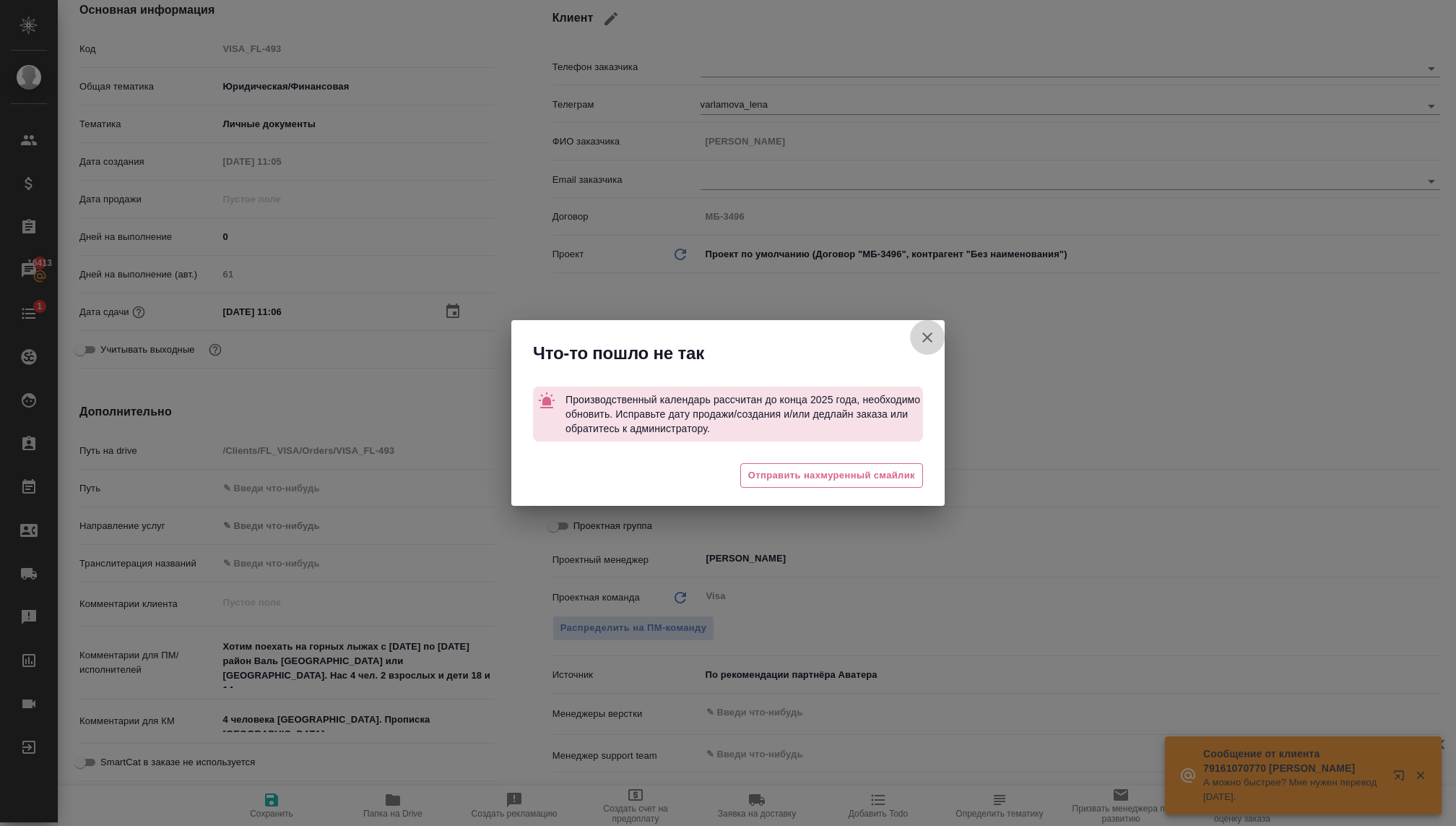
click at [925, 332] on icon "button" at bounding box center [927, 337] width 18 height 18
type textarea "x"
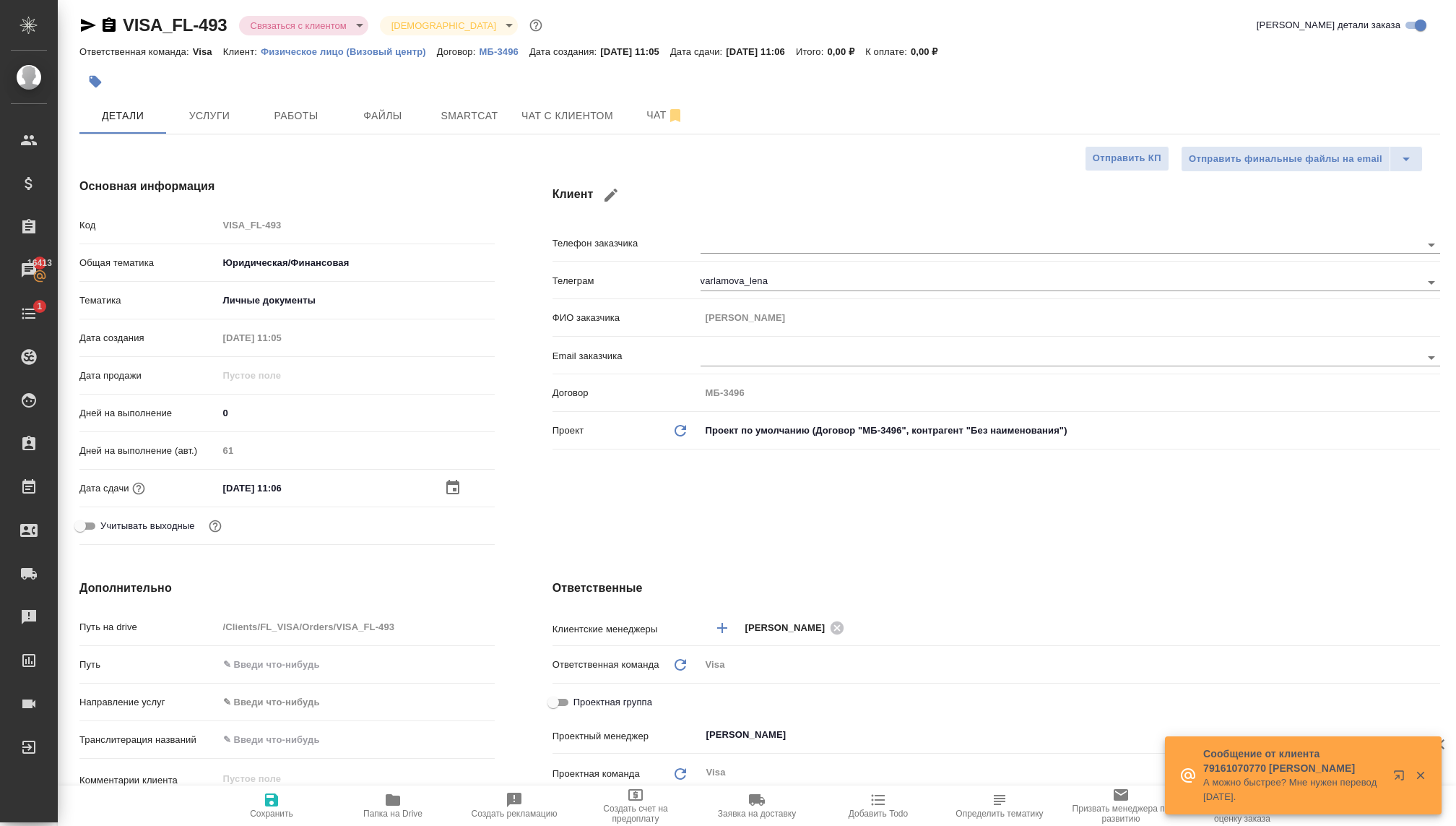
scroll to position [0, 0]
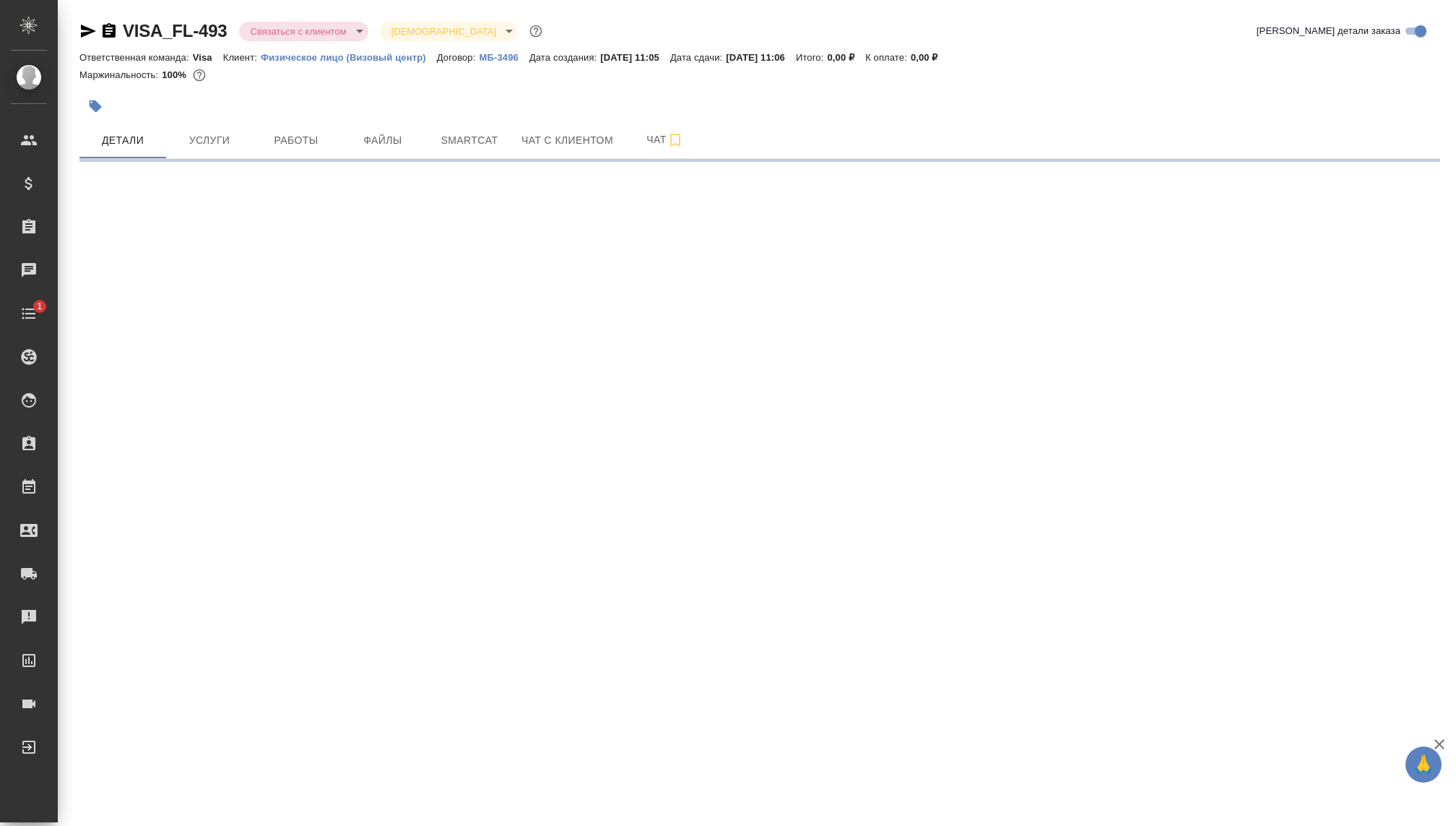
select select "RU"
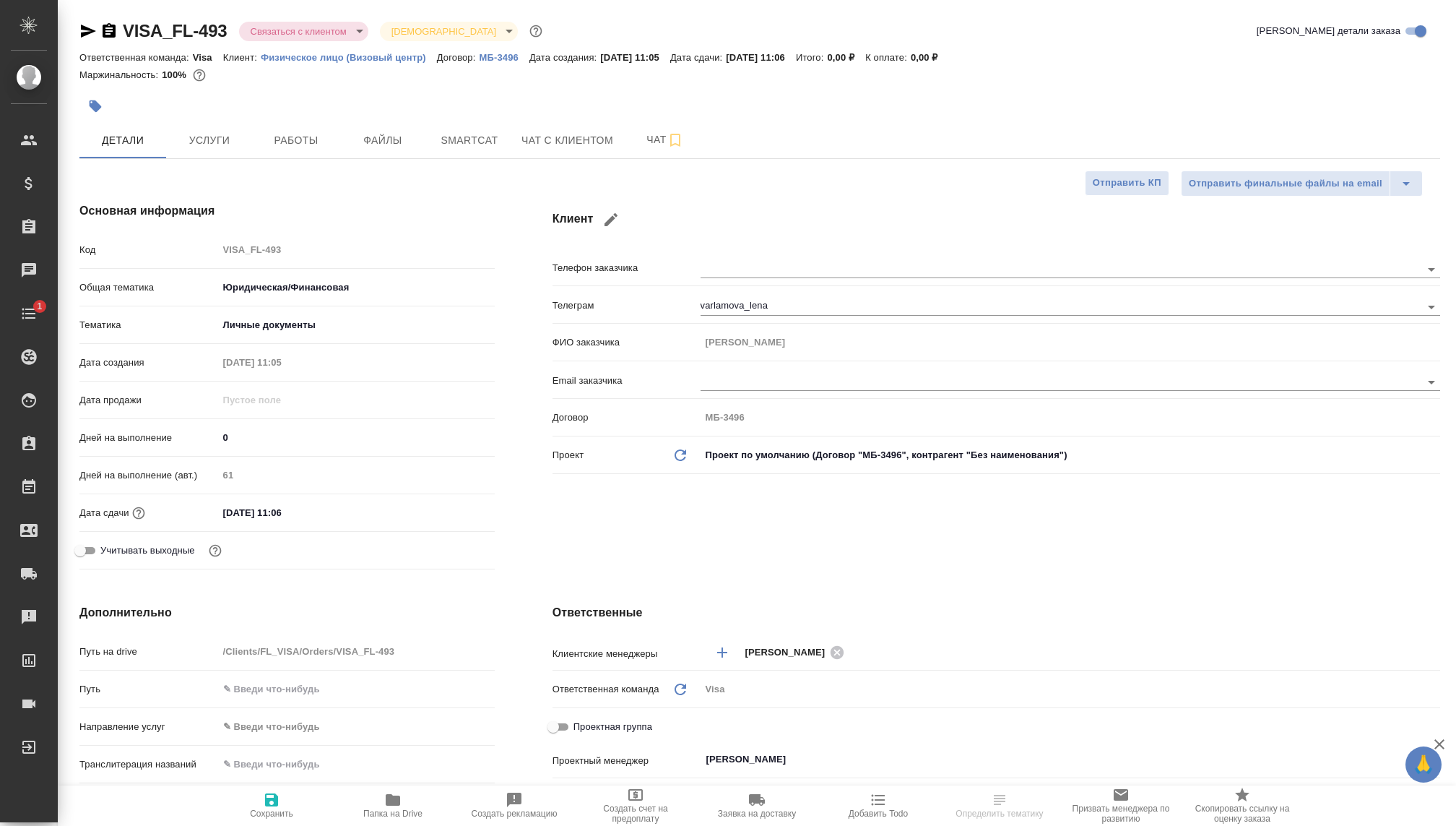
type textarea "x"
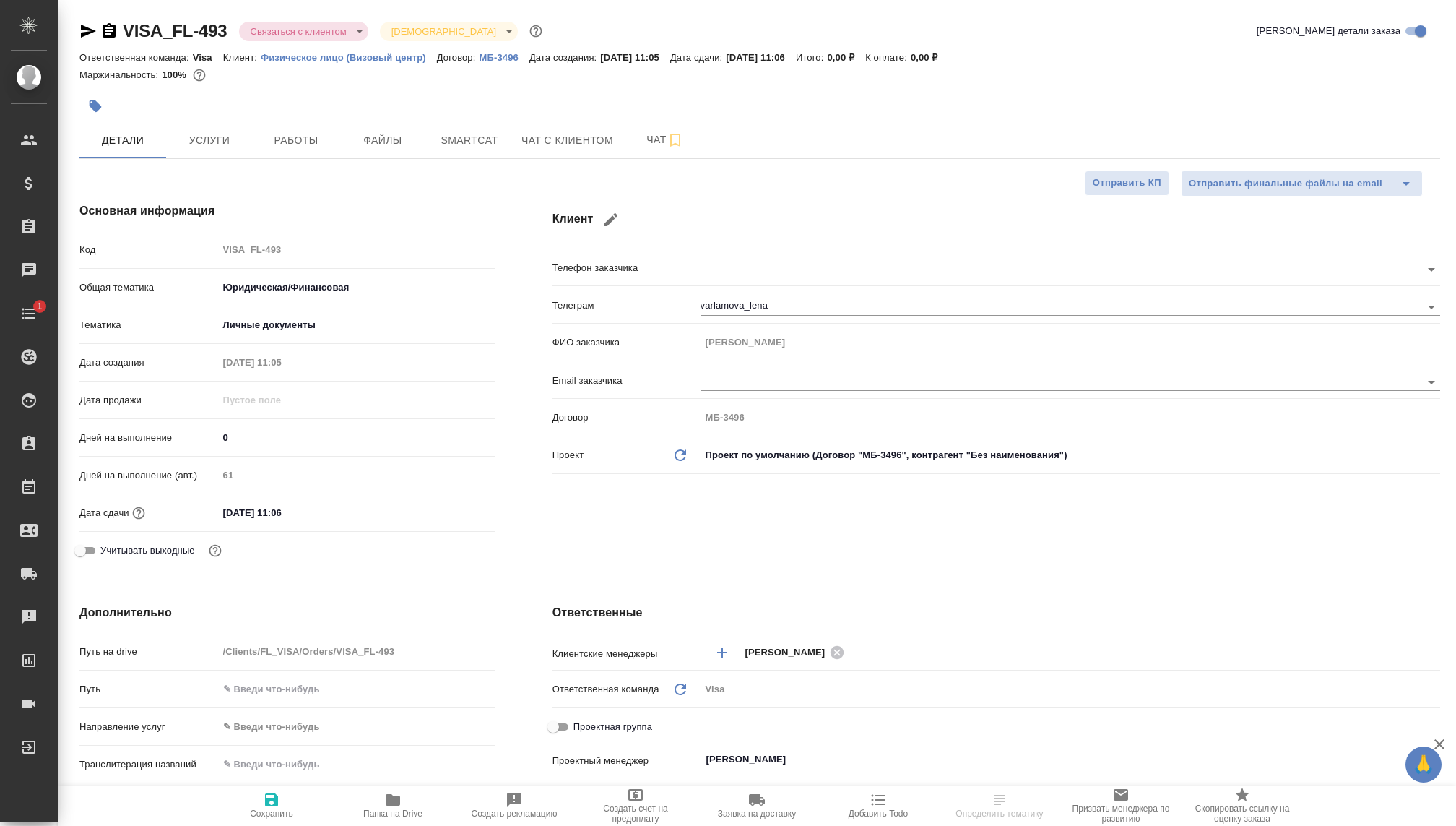
type textarea "x"
click at [460, 510] on div "[DATE] 11:06" at bounding box center [356, 512] width 276 height 21
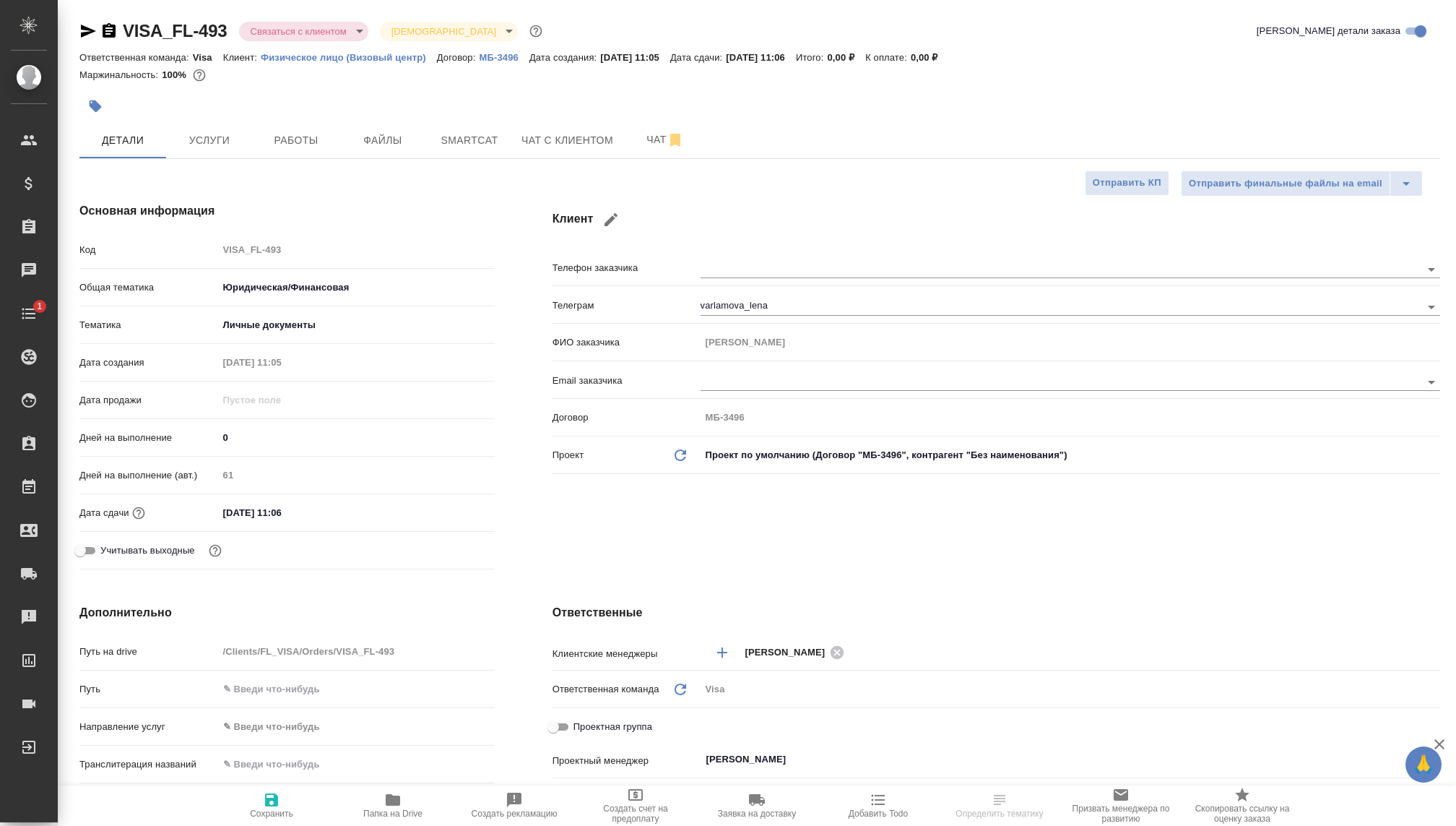
click at [343, 510] on div "31.12.2025 11:06" at bounding box center [356, 512] width 276 height 21
click at [271, 513] on input "31.12.2025 11:06" at bounding box center [282, 512] width 126 height 21
click at [440, 508] on div "31.12.2025 11:06" at bounding box center [356, 512] width 276 height 22
click at [461, 521] on div "31.12.2025 11:06" at bounding box center [356, 512] width 276 height 21
click at [452, 511] on icon "button" at bounding box center [453, 512] width 18 height 18
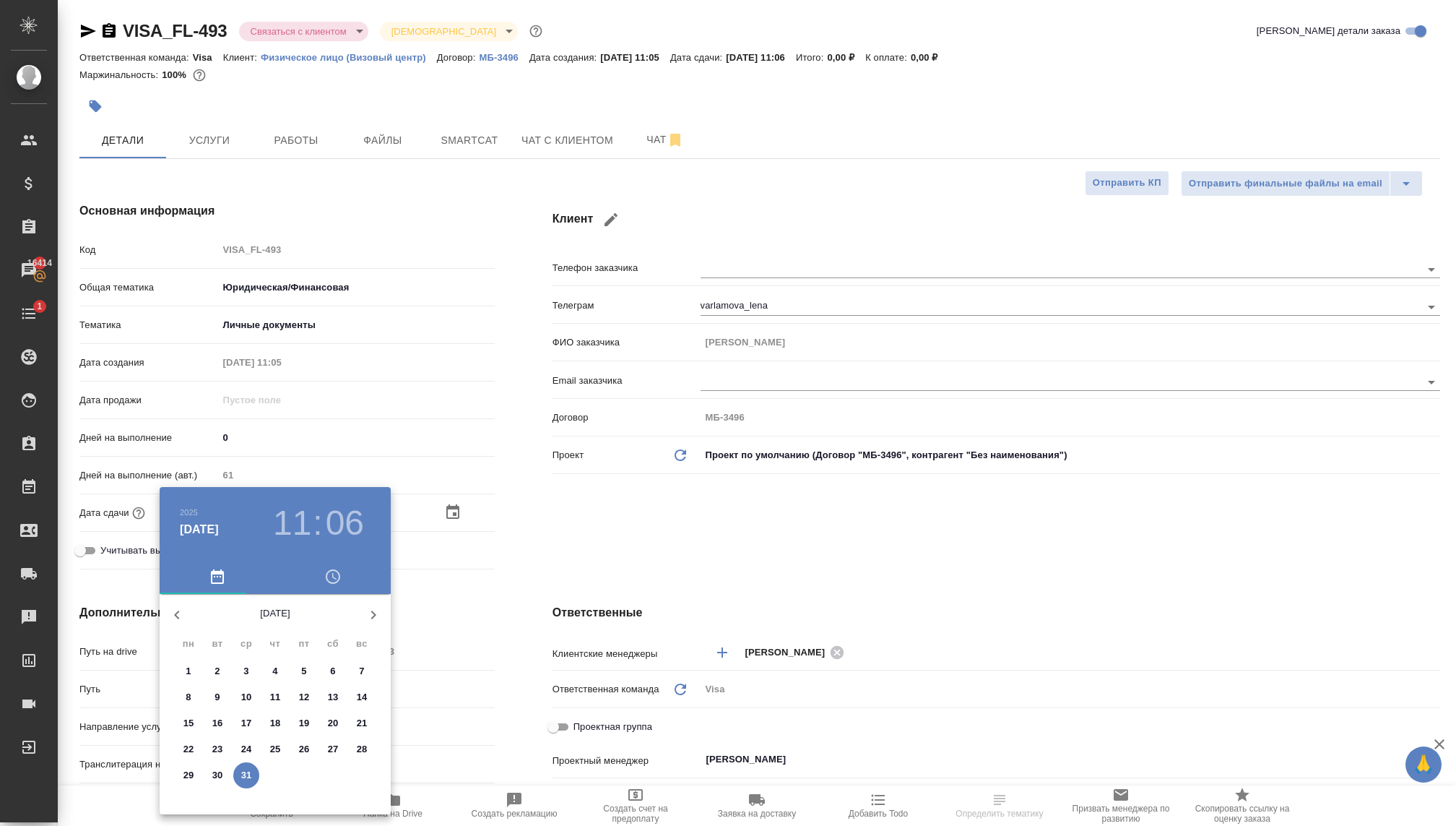
click at [305, 722] on p "19" at bounding box center [305, 723] width 11 height 14
type input "19.12.2025 11:06"
type textarea "x"
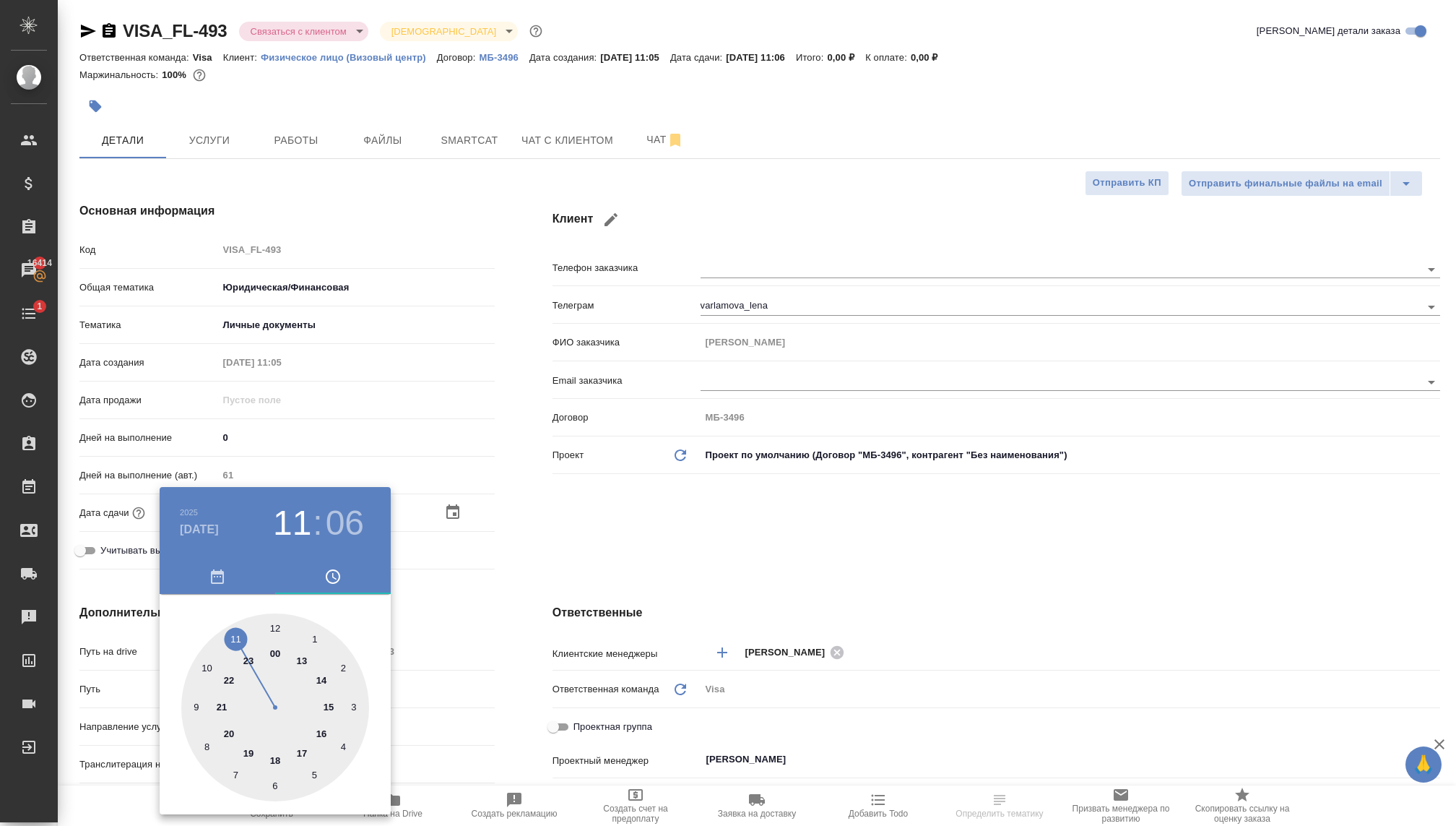
click at [604, 530] on div at bounding box center [728, 413] width 1456 height 826
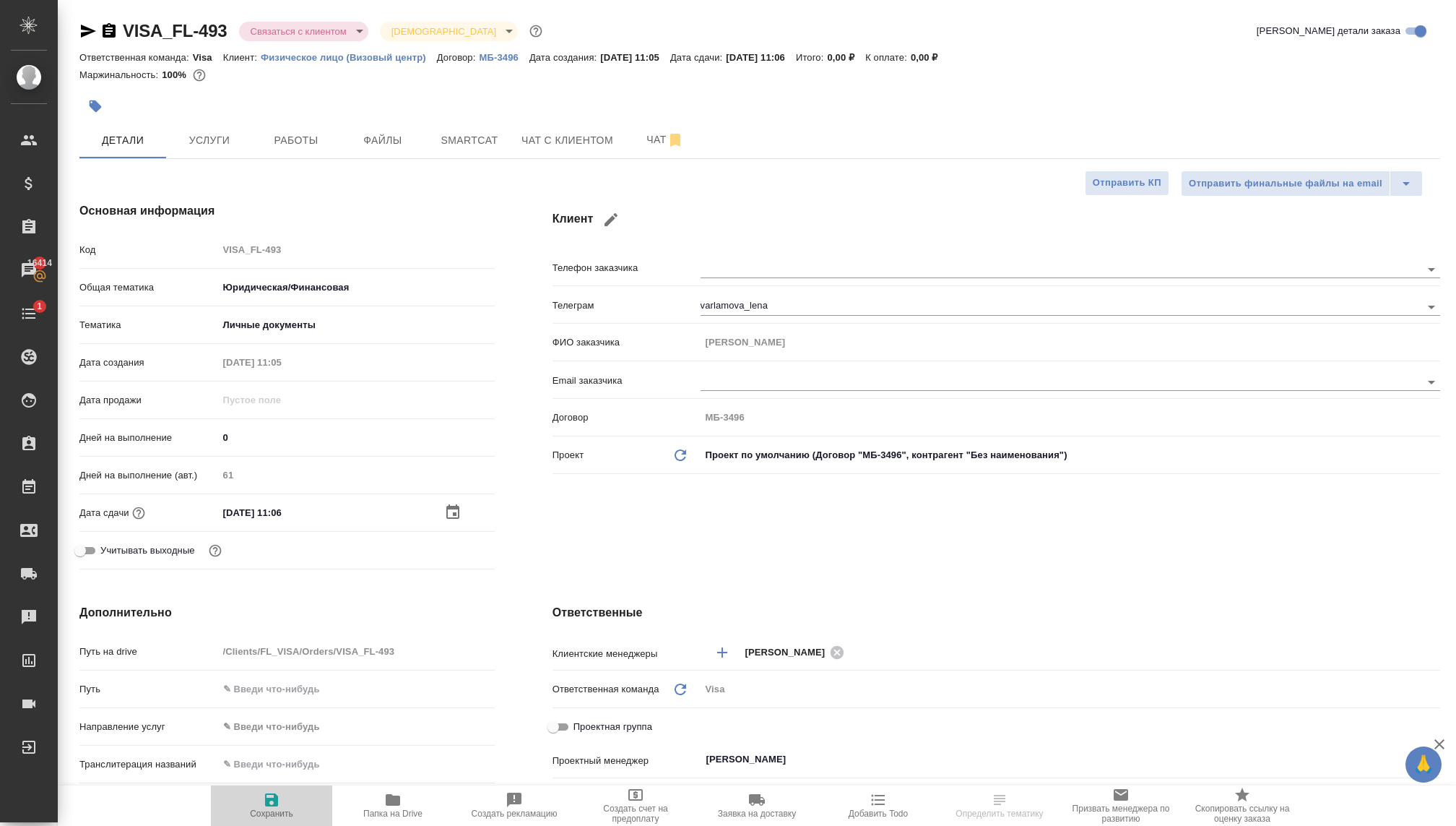
click at [272, 822] on button "Сохранить" at bounding box center [271, 806] width 121 height 41
type textarea "x"
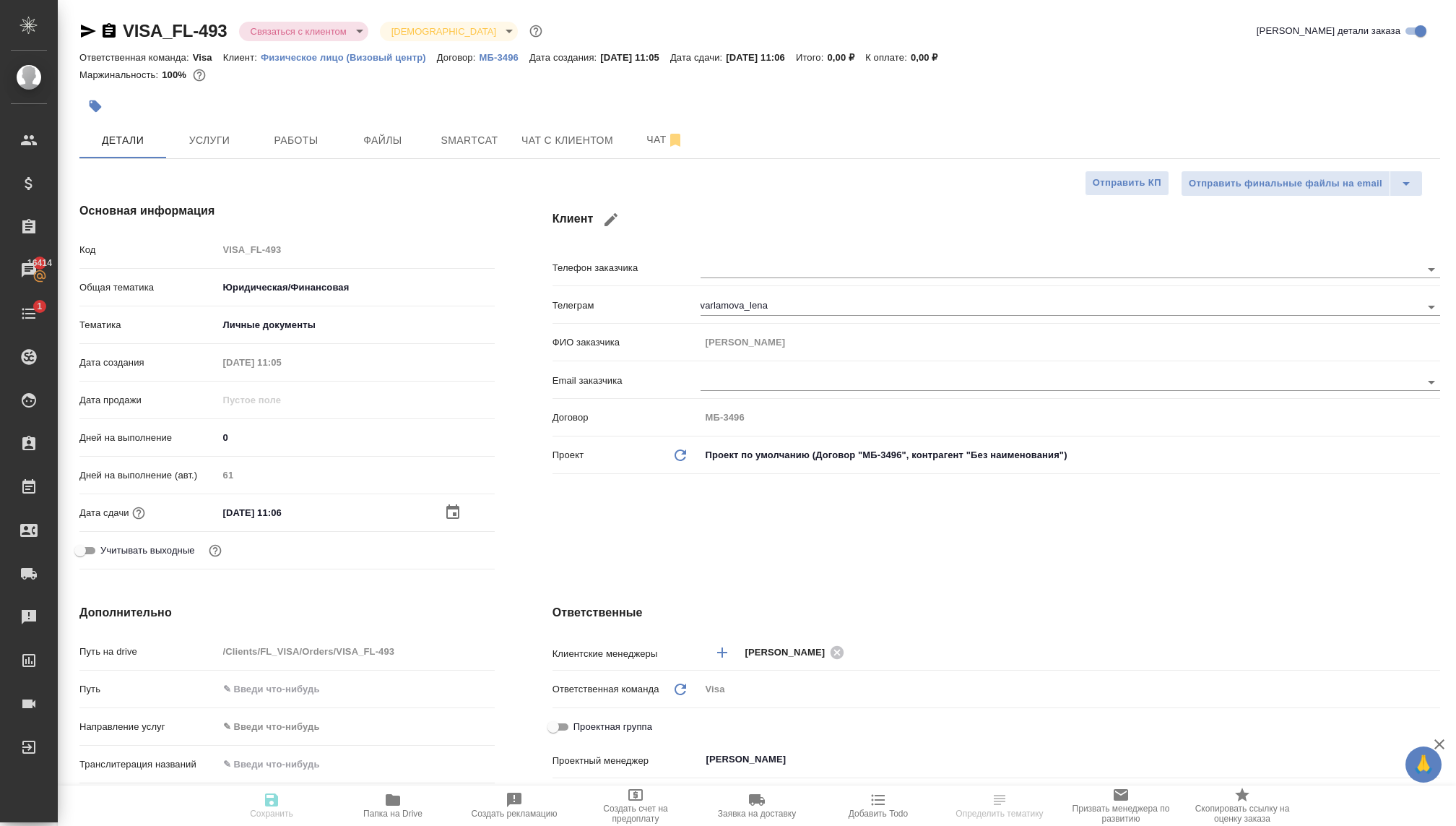
type textarea "x"
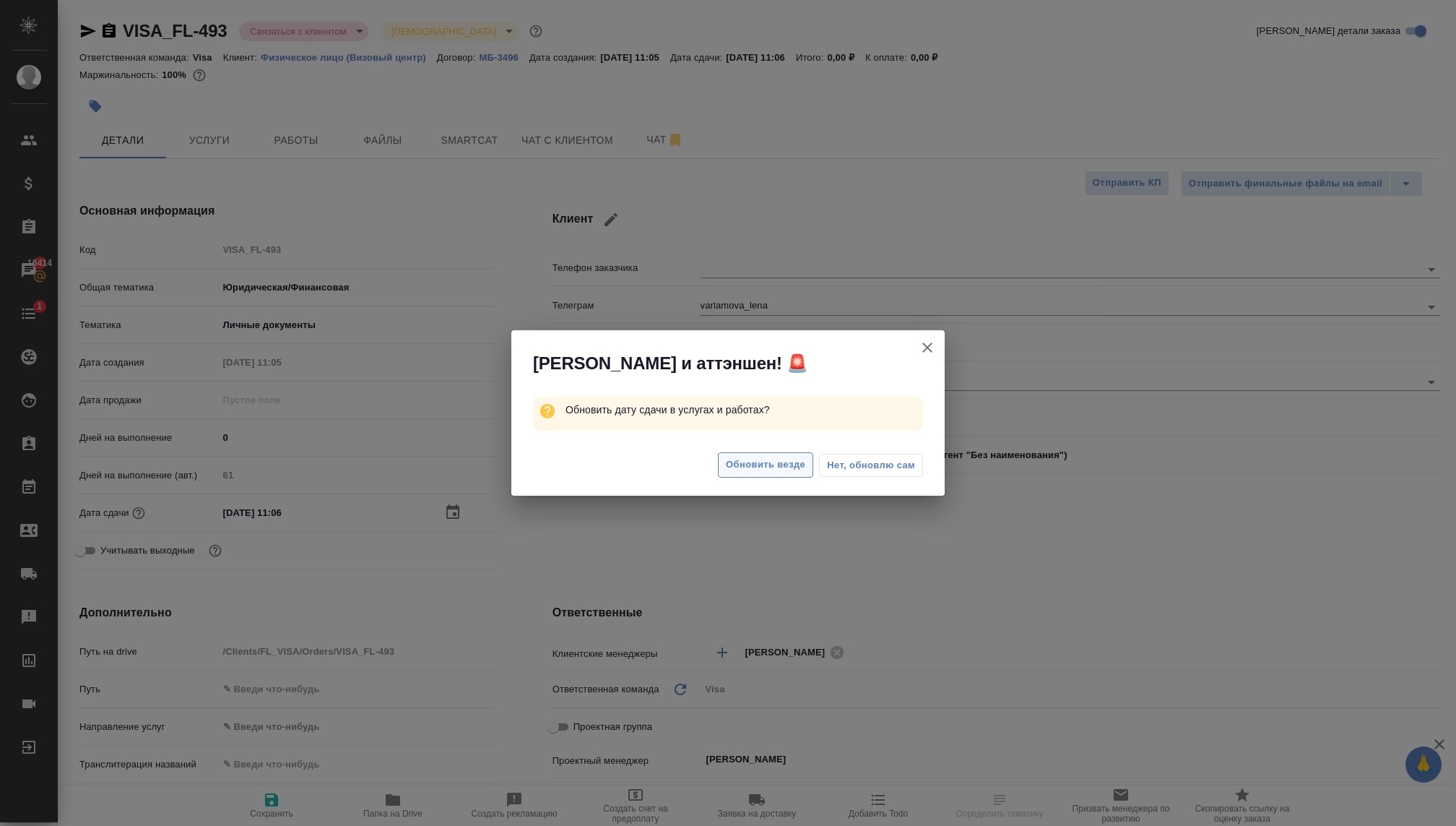
click at [780, 458] on span "Обновить везде" at bounding box center [766, 465] width 79 height 17
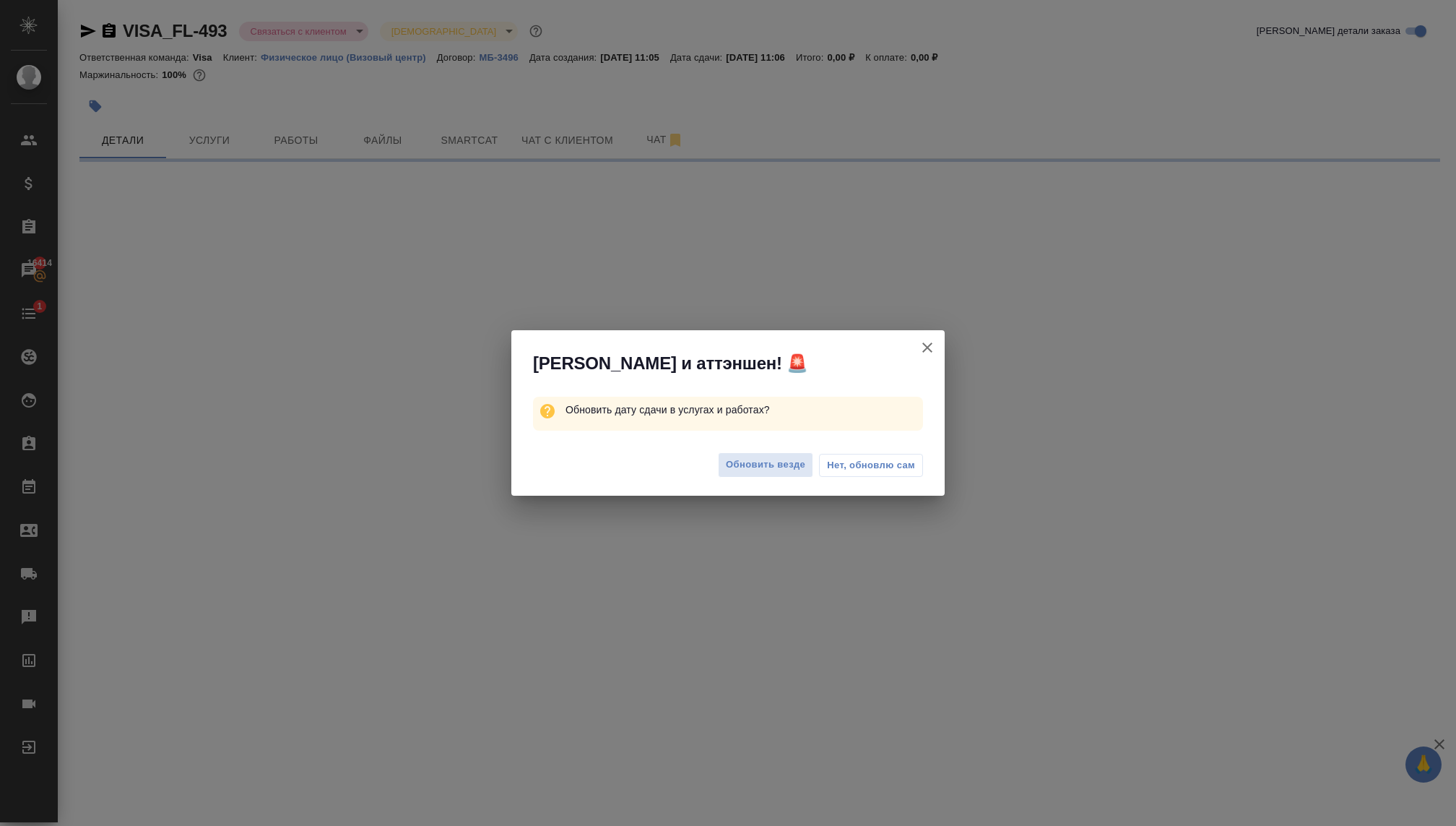
select select "RU"
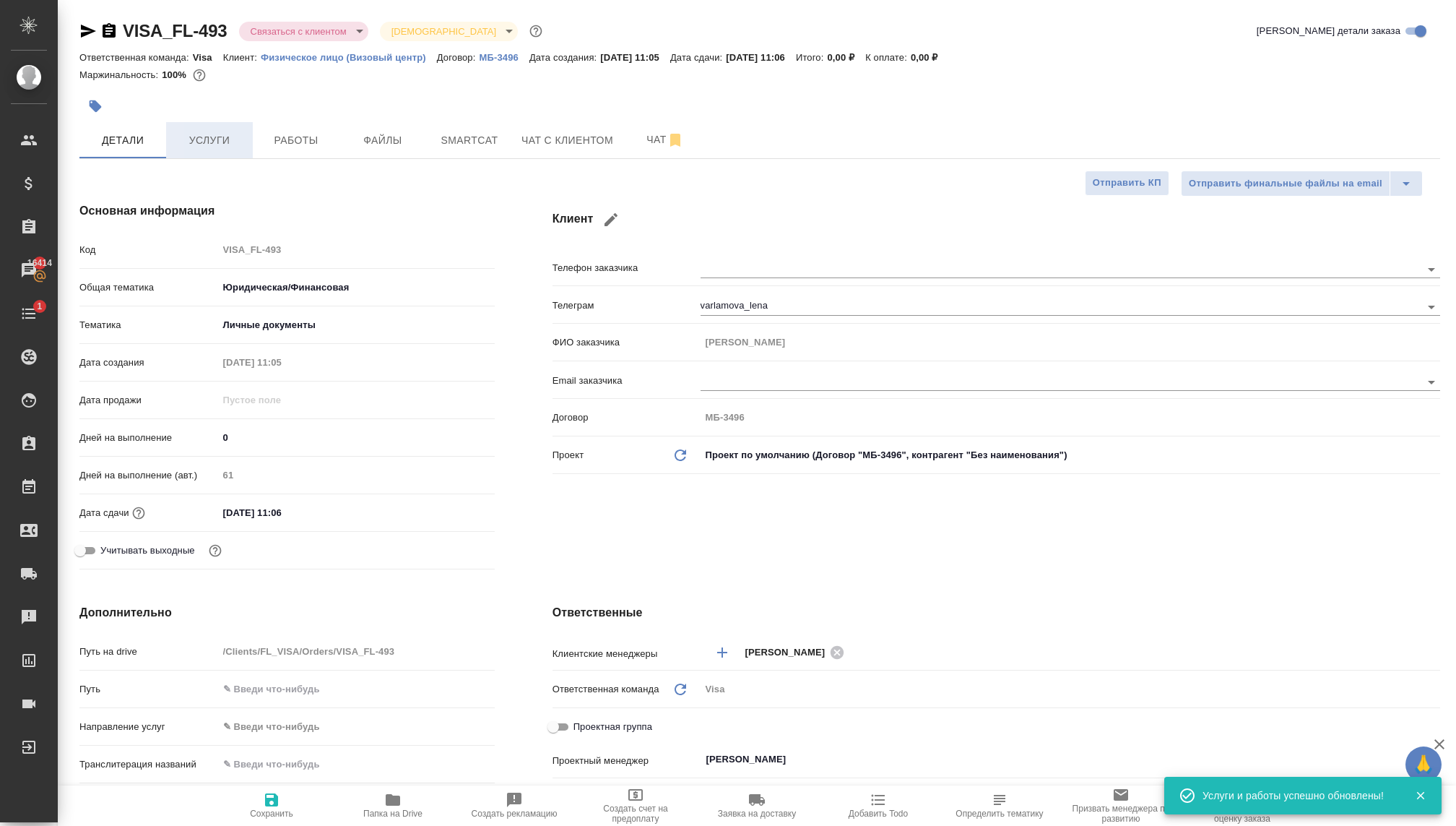
type textarea "x"
click at [208, 140] on span "Услуги" at bounding box center [209, 140] width 70 height 18
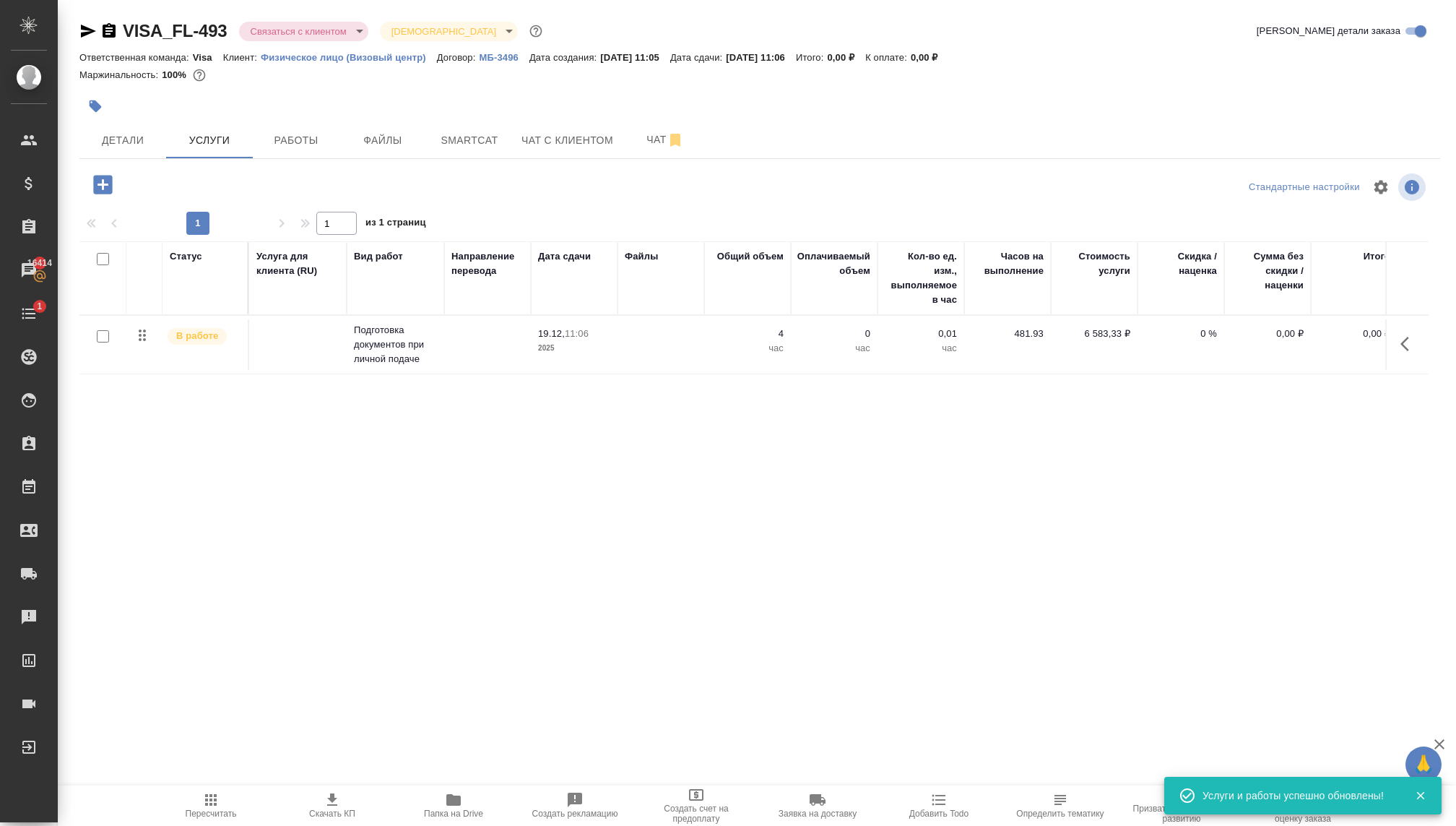
scroll to position [0, 12]
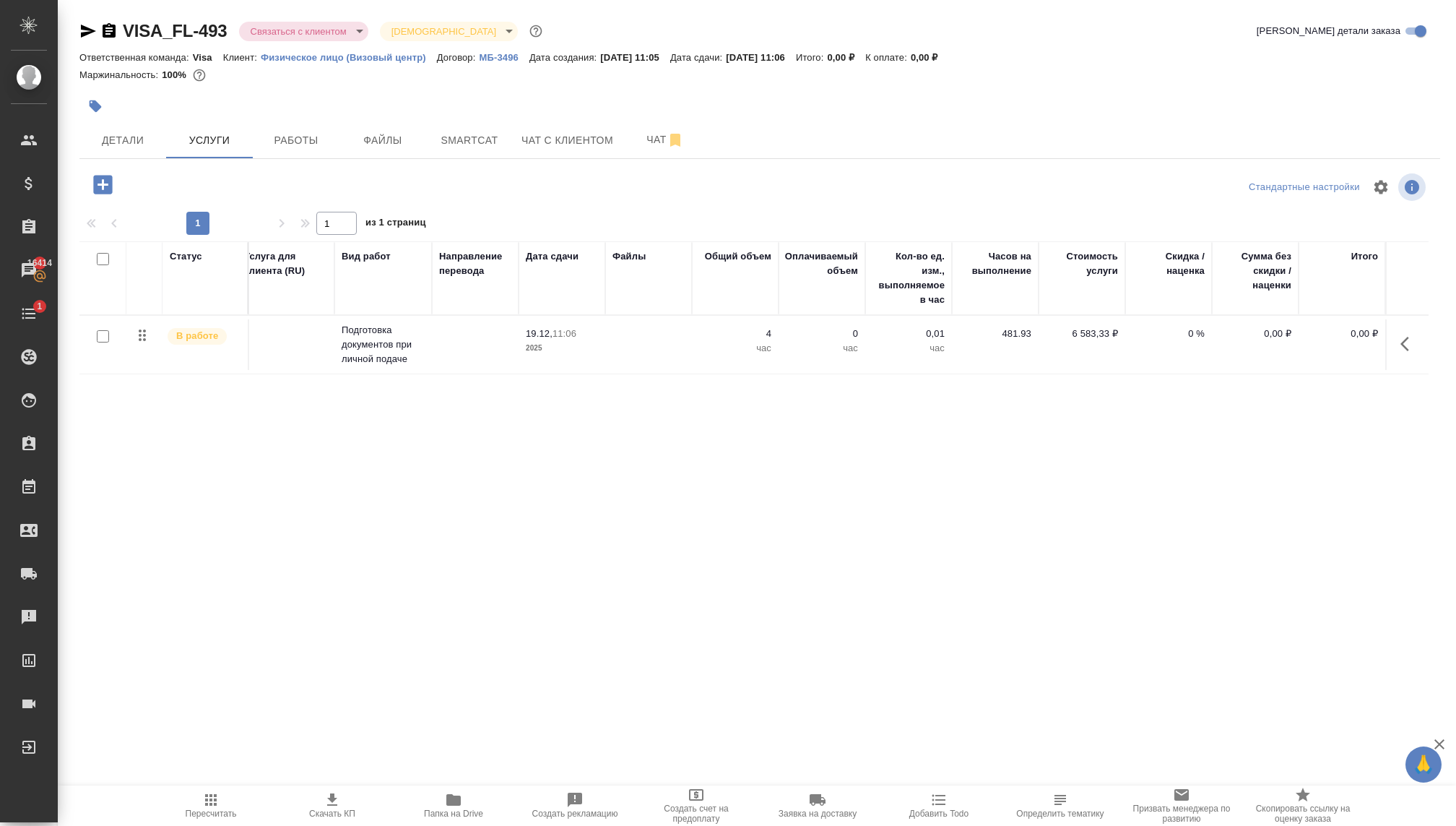
click at [878, 332] on p "0,01" at bounding box center [909, 334] width 72 height 14
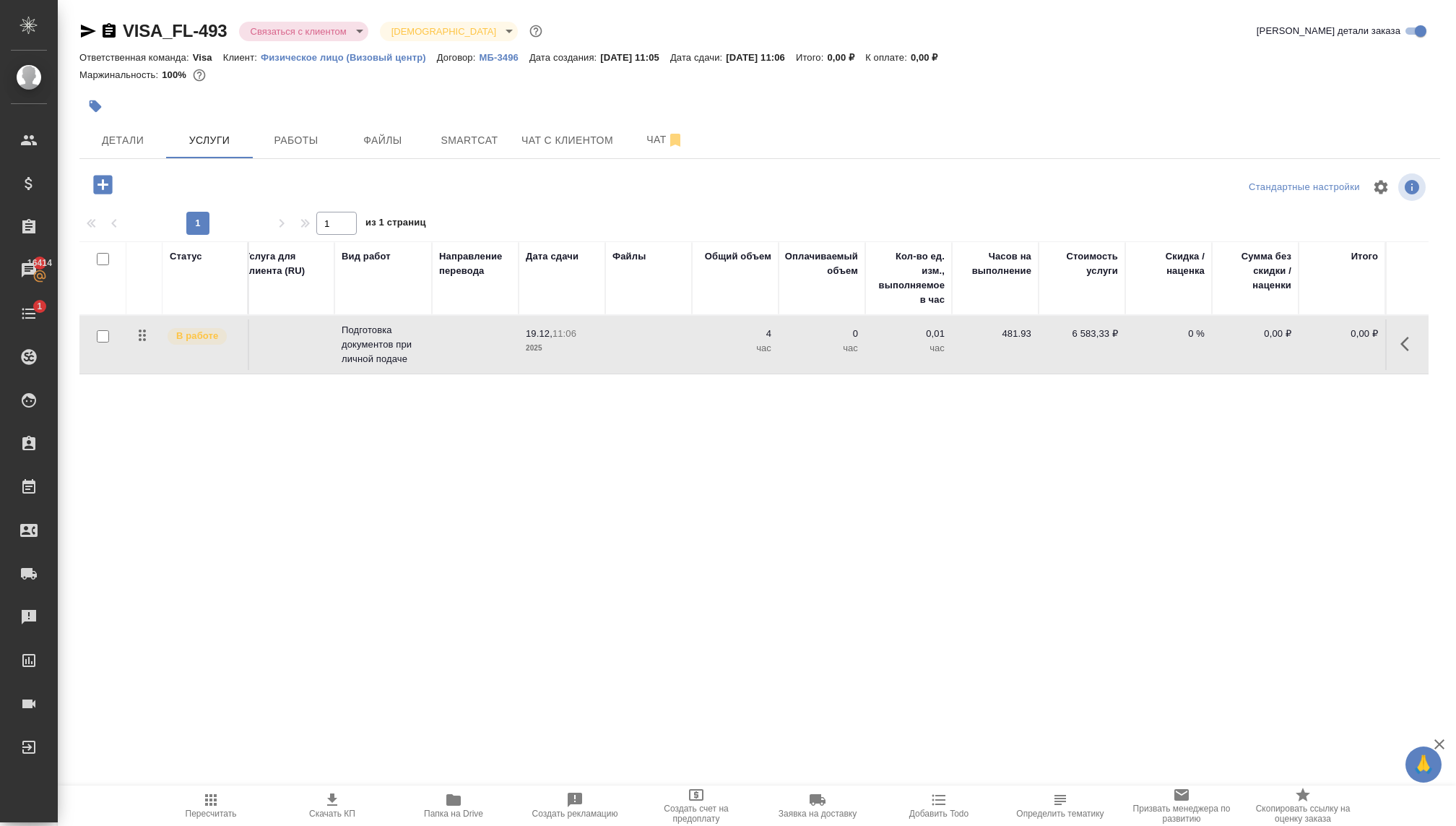
click at [878, 332] on p "0,01" at bounding box center [909, 334] width 72 height 14
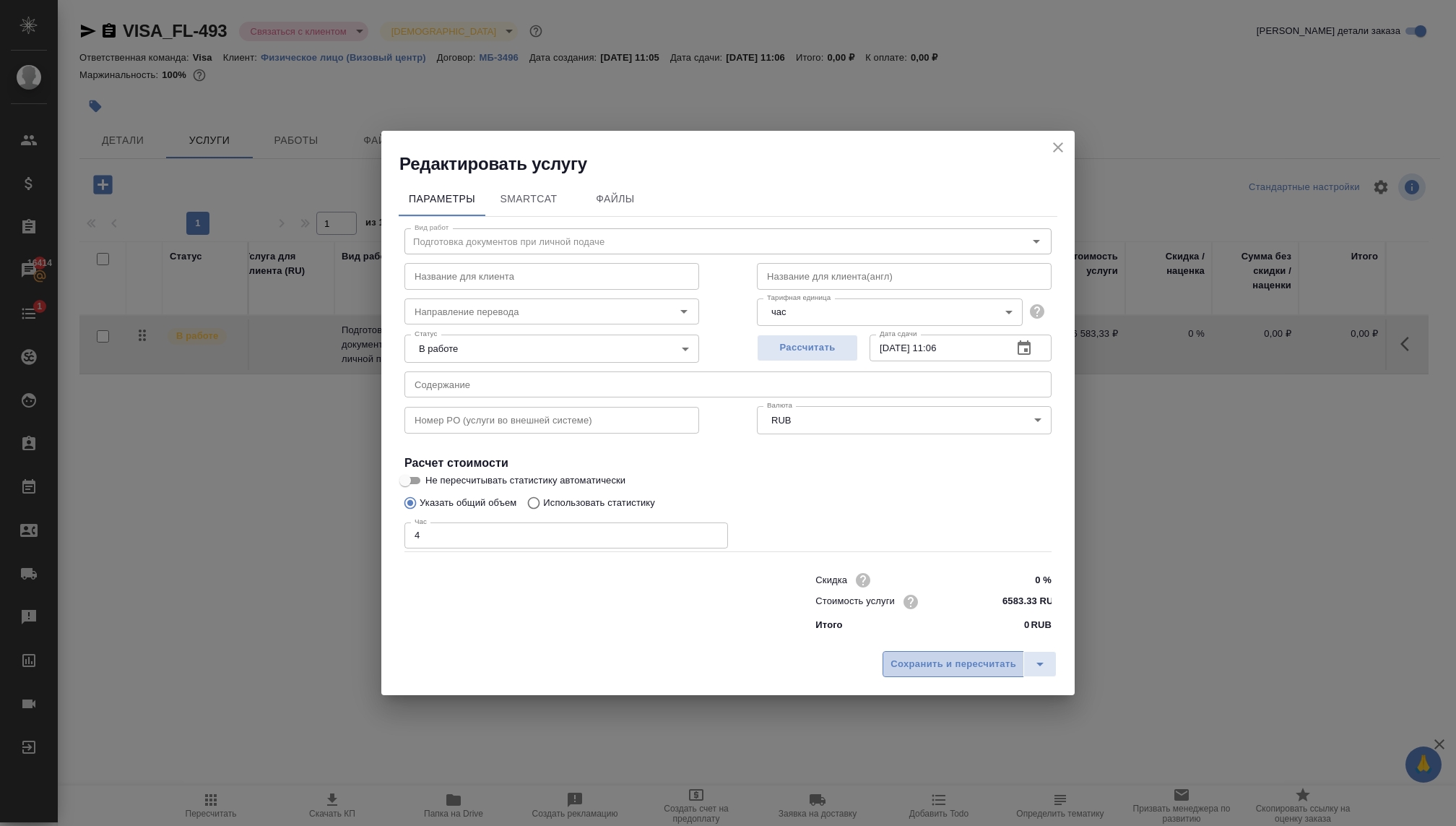
click at [939, 654] on button "Сохранить и пересчитать" at bounding box center [953, 663] width 141 height 26
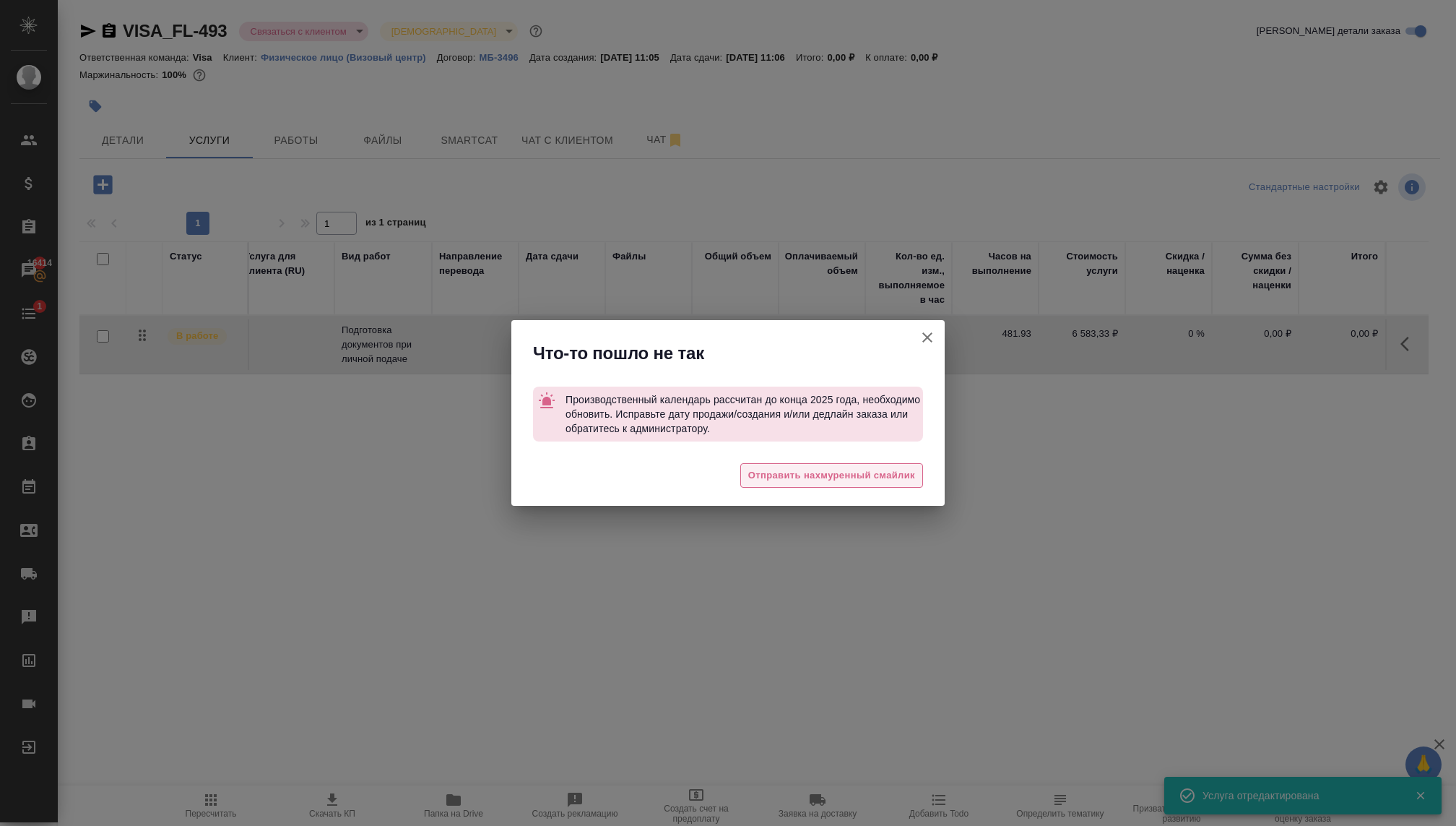
click at [834, 471] on span "Отправить нахмуренный смайлик" at bounding box center [831, 475] width 167 height 17
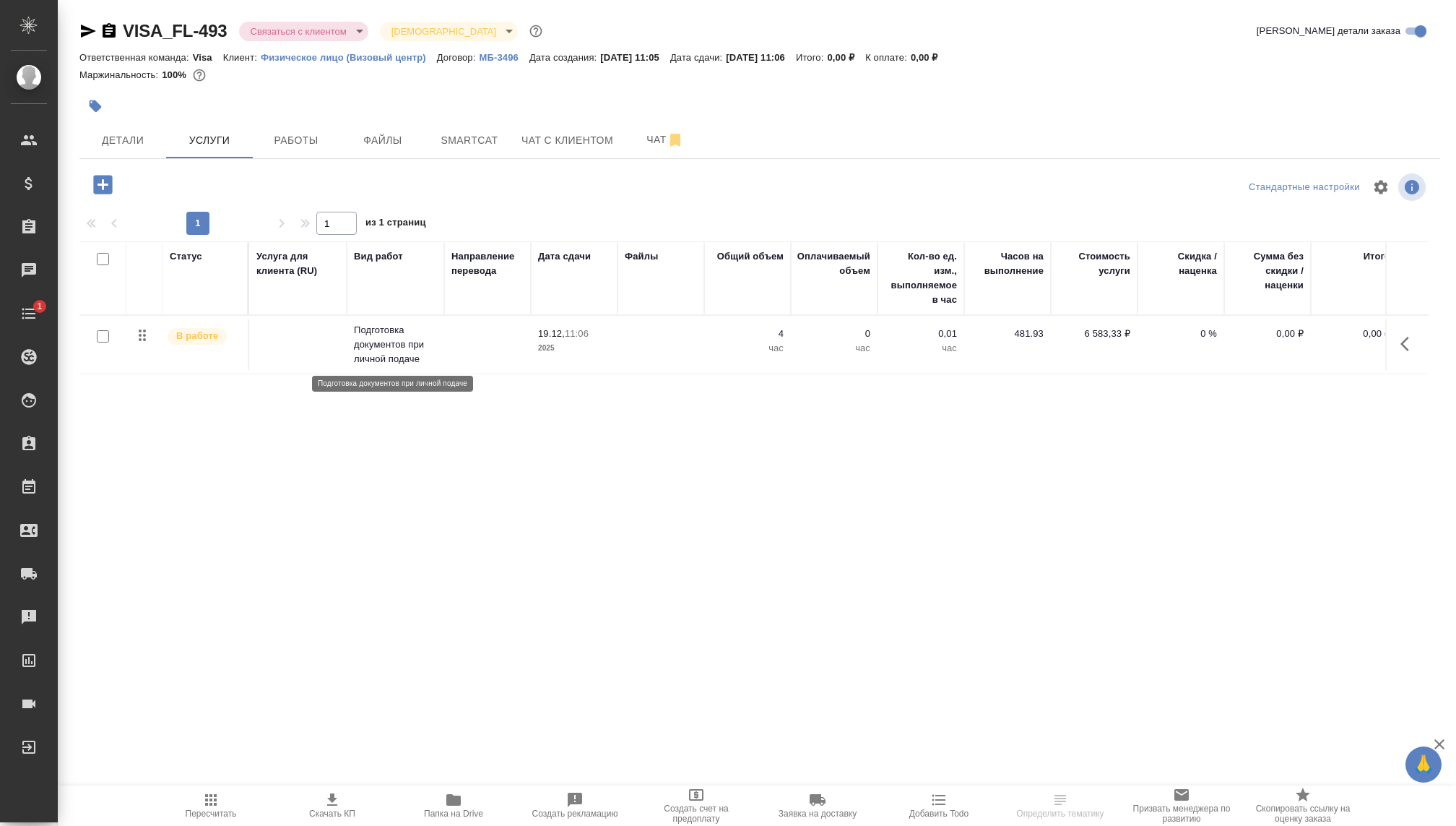
click at [406, 340] on p "Подготовка документов при личной подаче" at bounding box center [396, 345] width 83 height 43
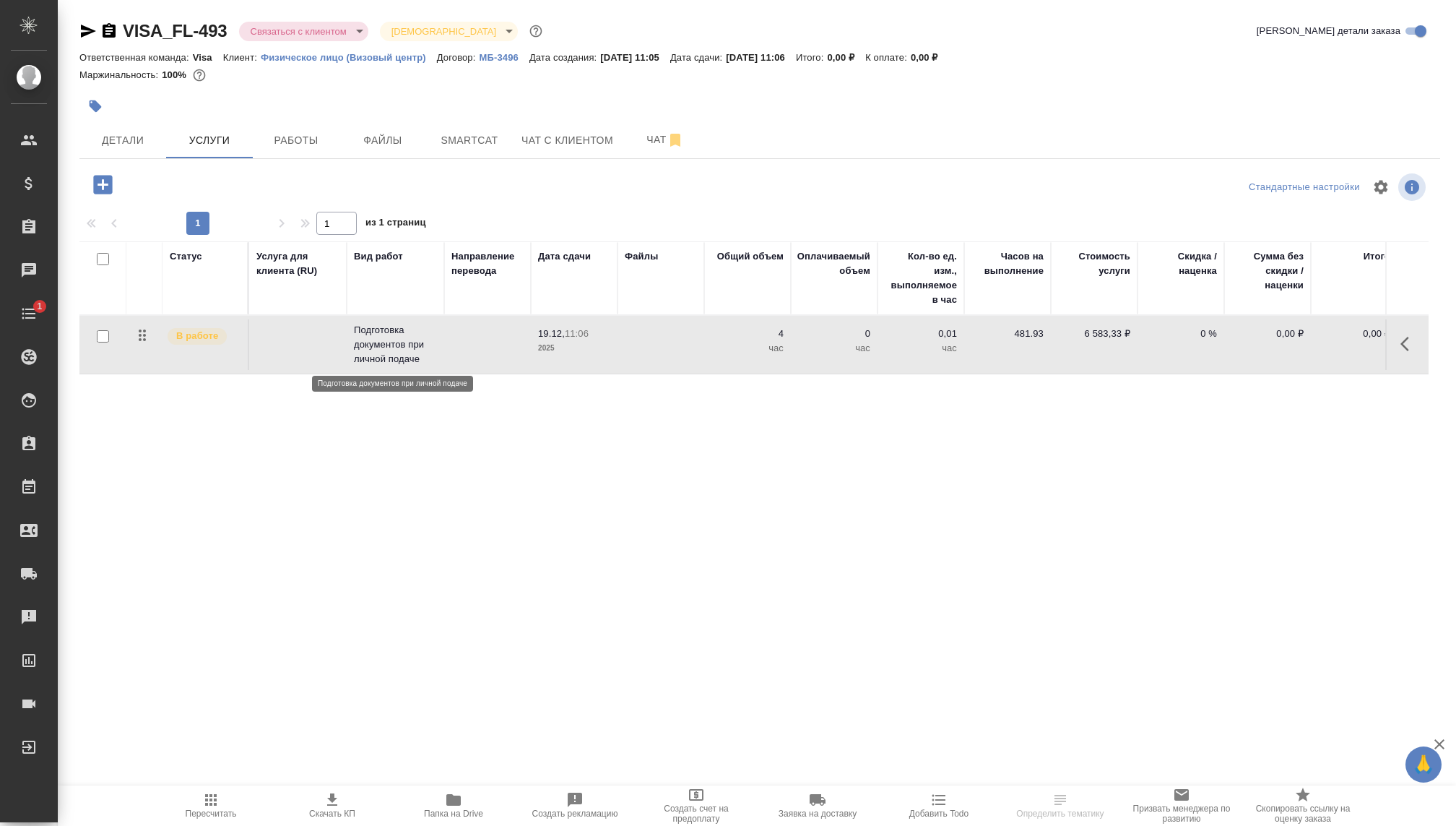
click at [406, 340] on p "Подготовка документов при личной подаче" at bounding box center [396, 345] width 83 height 43
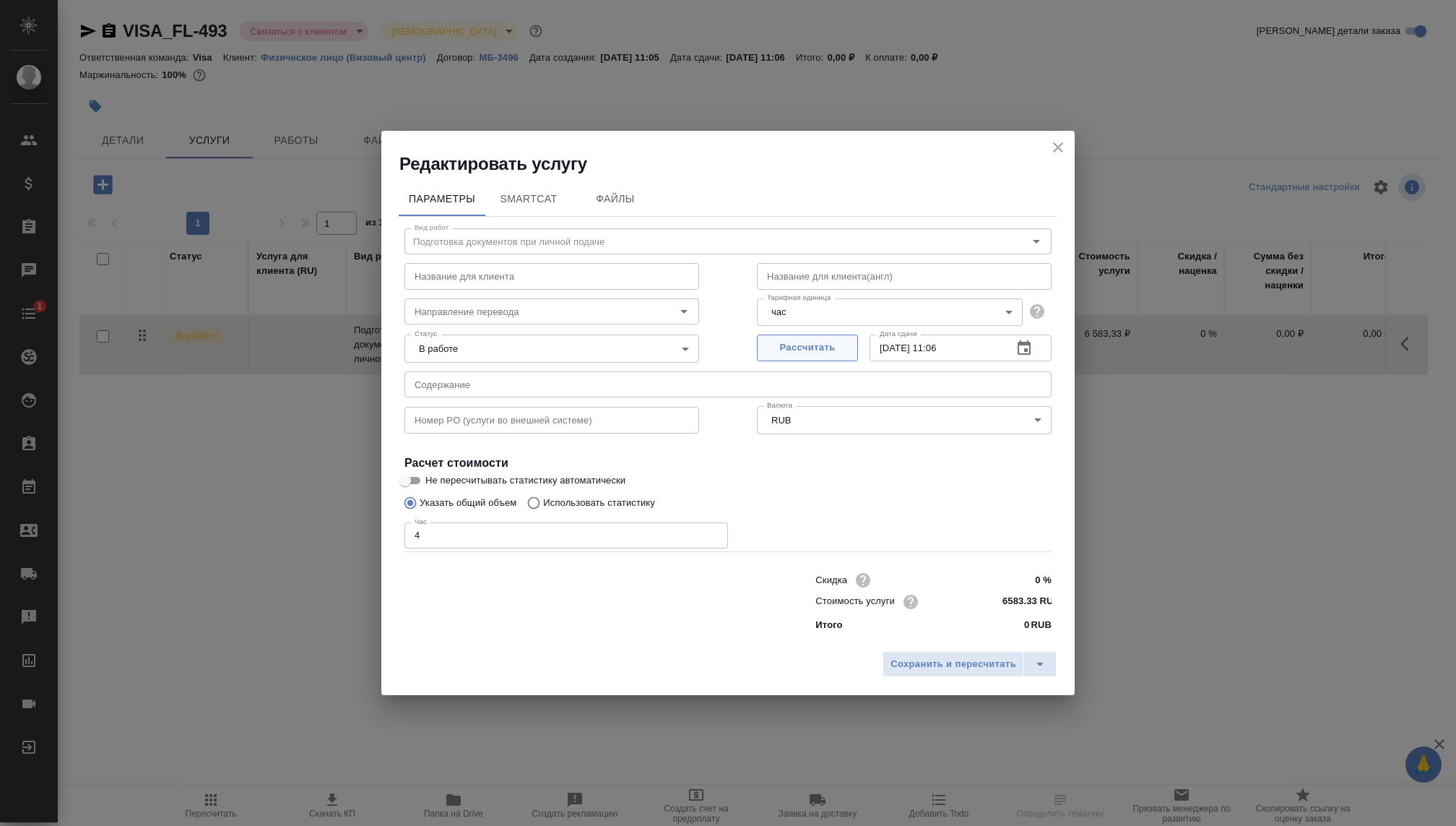
click at [838, 343] on span "Рассчитать" at bounding box center [807, 347] width 85 height 17
click at [818, 355] on span "Рассчитано" at bounding box center [807, 347] width 85 height 17
click at [1029, 347] on icon "button" at bounding box center [1024, 348] width 18 height 18
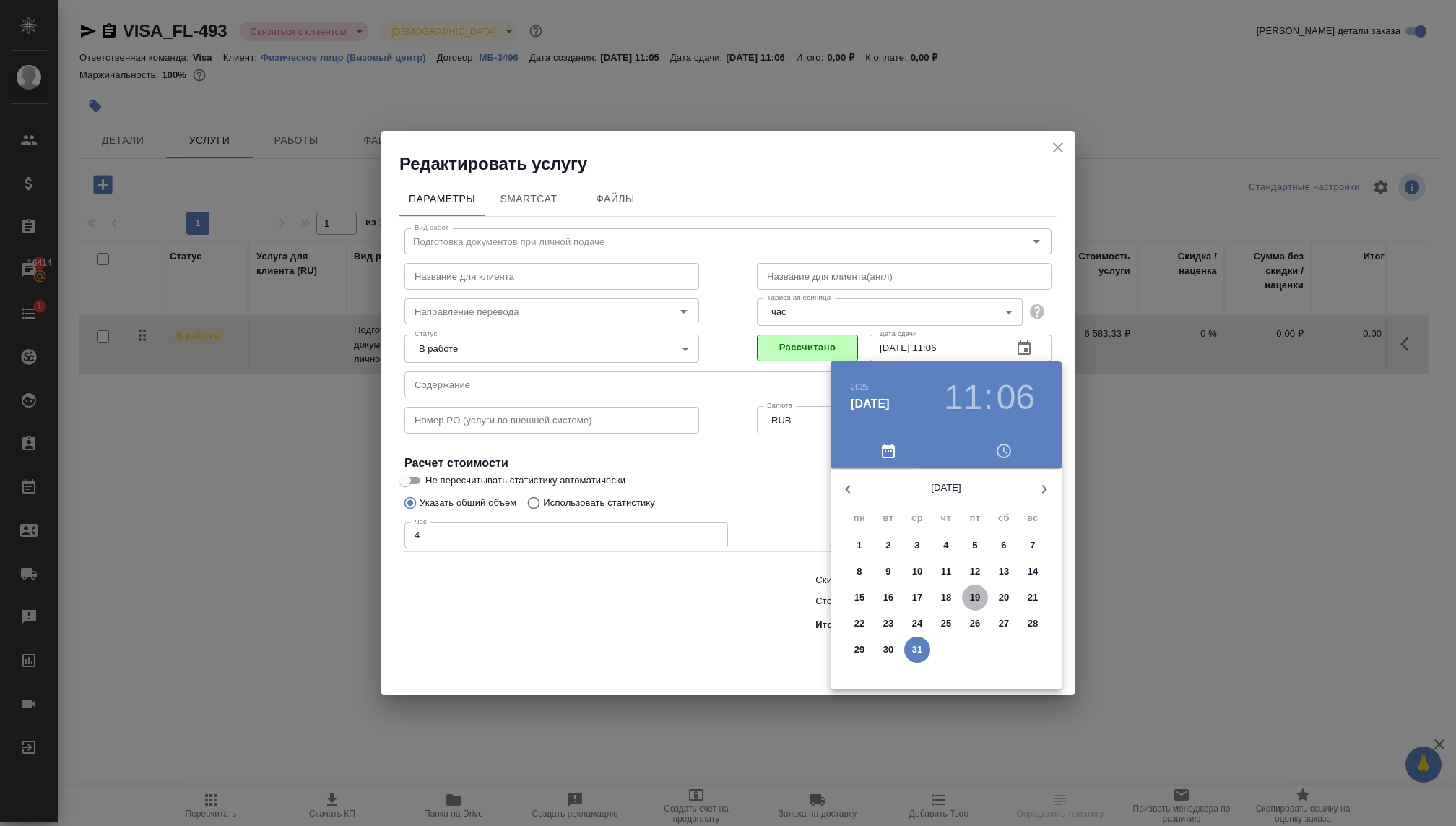
click at [979, 596] on p "19" at bounding box center [975, 597] width 11 height 14
type input "19.12.2025 11:06"
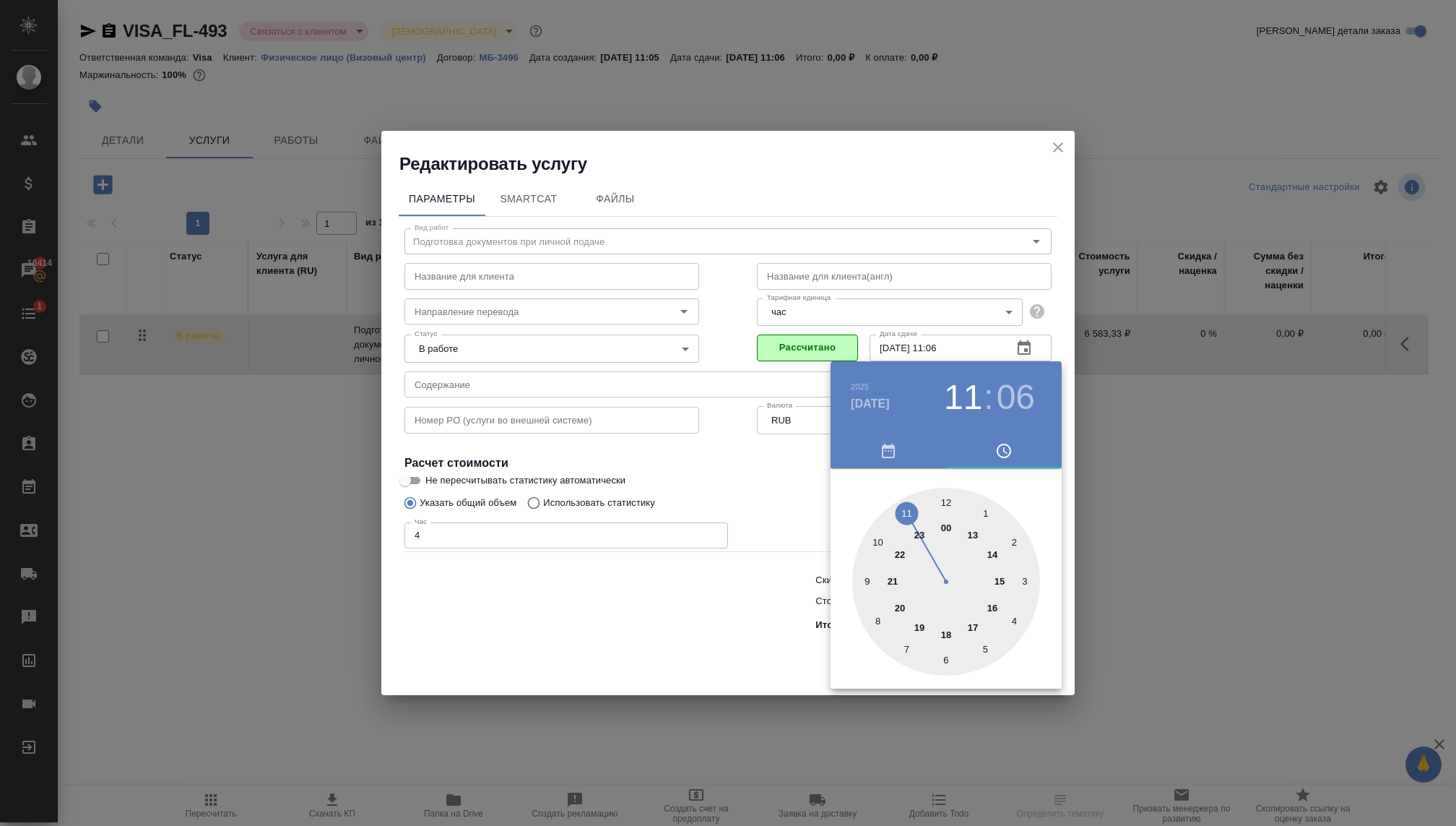
click at [755, 567] on div at bounding box center [728, 413] width 1456 height 826
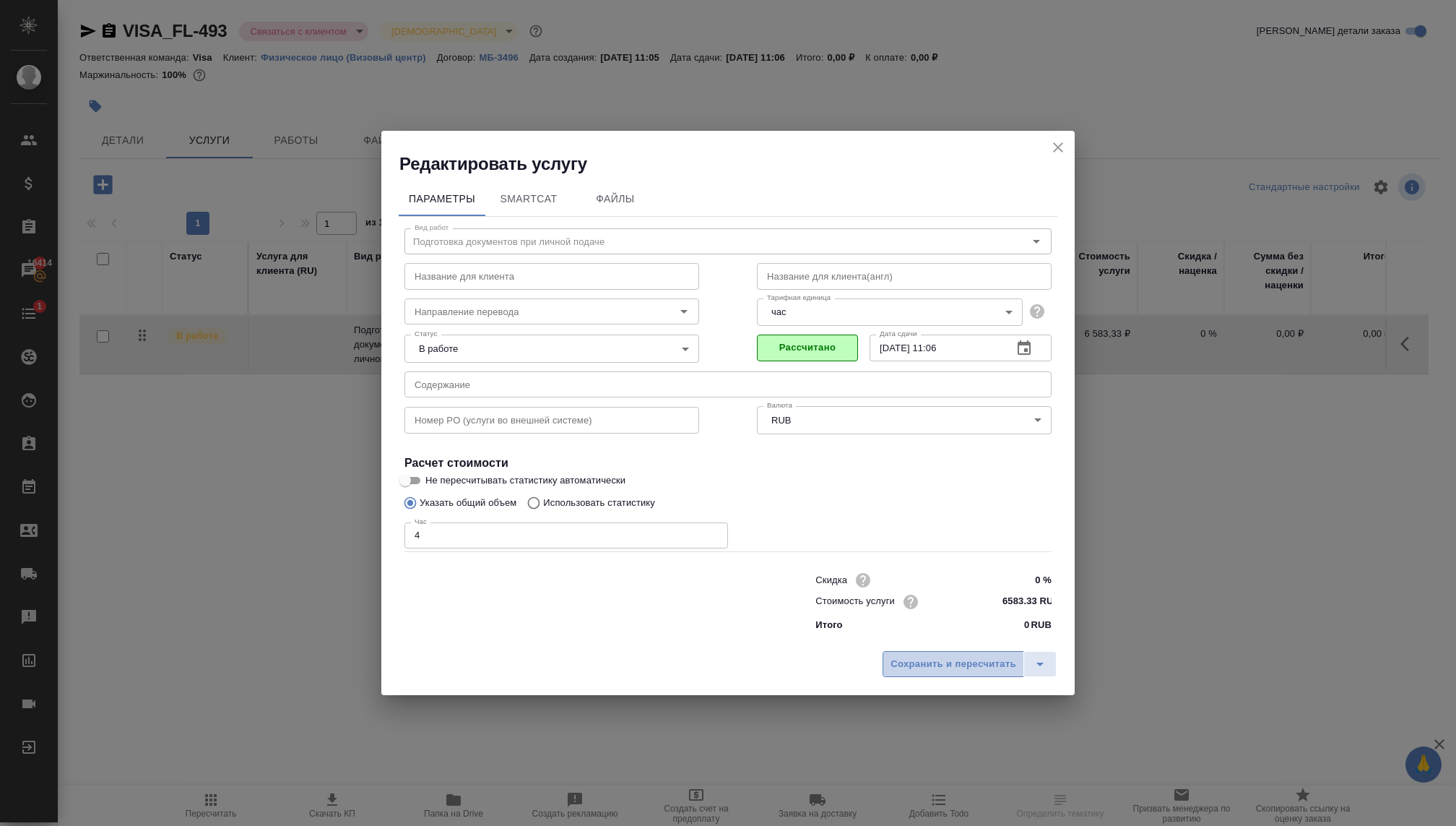
click at [944, 668] on span "Сохранить и пересчитать" at bounding box center [953, 664] width 125 height 17
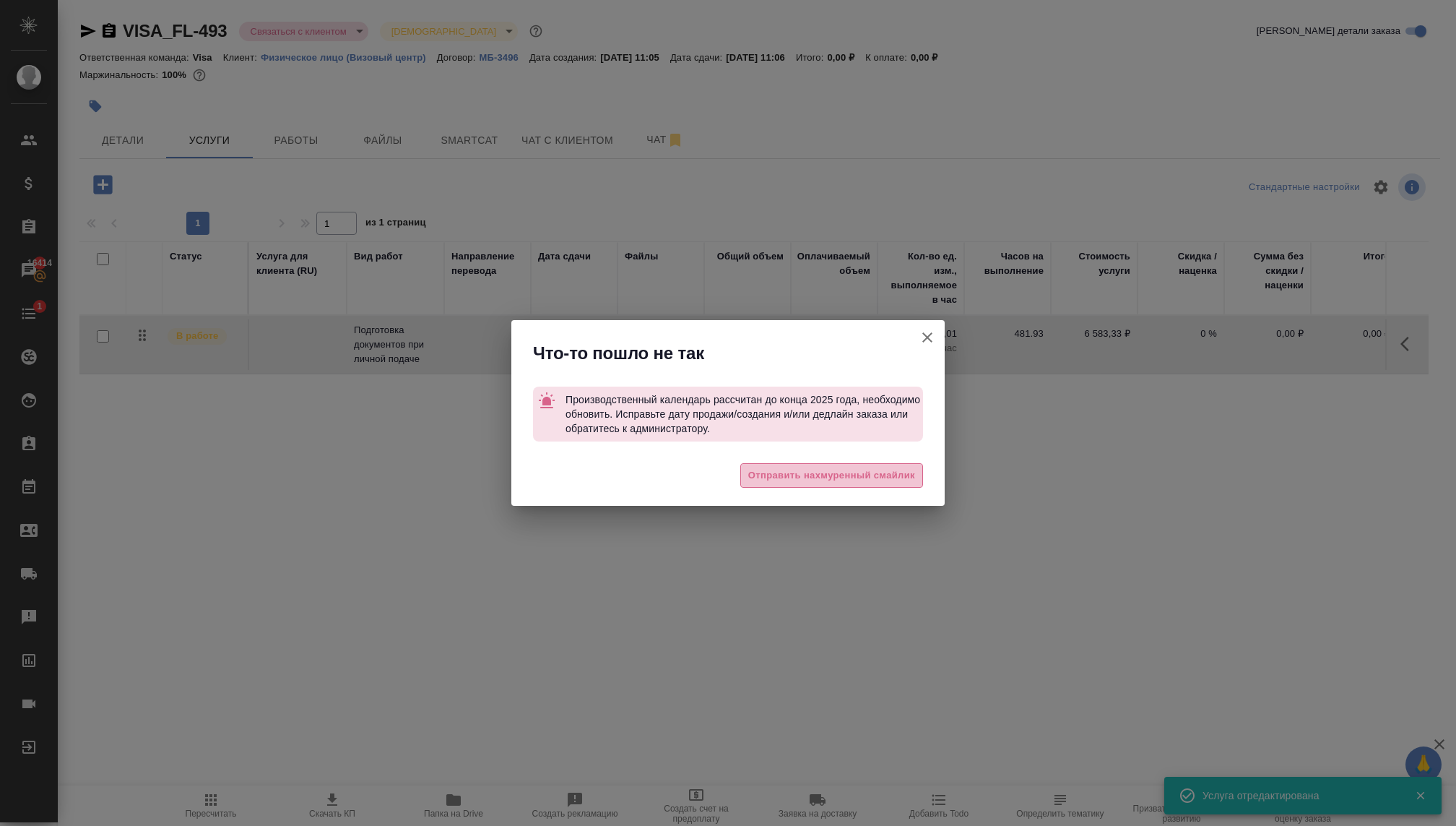
click at [813, 483] on button "Отправить нахмуренный смайлик" at bounding box center [831, 475] width 183 height 26
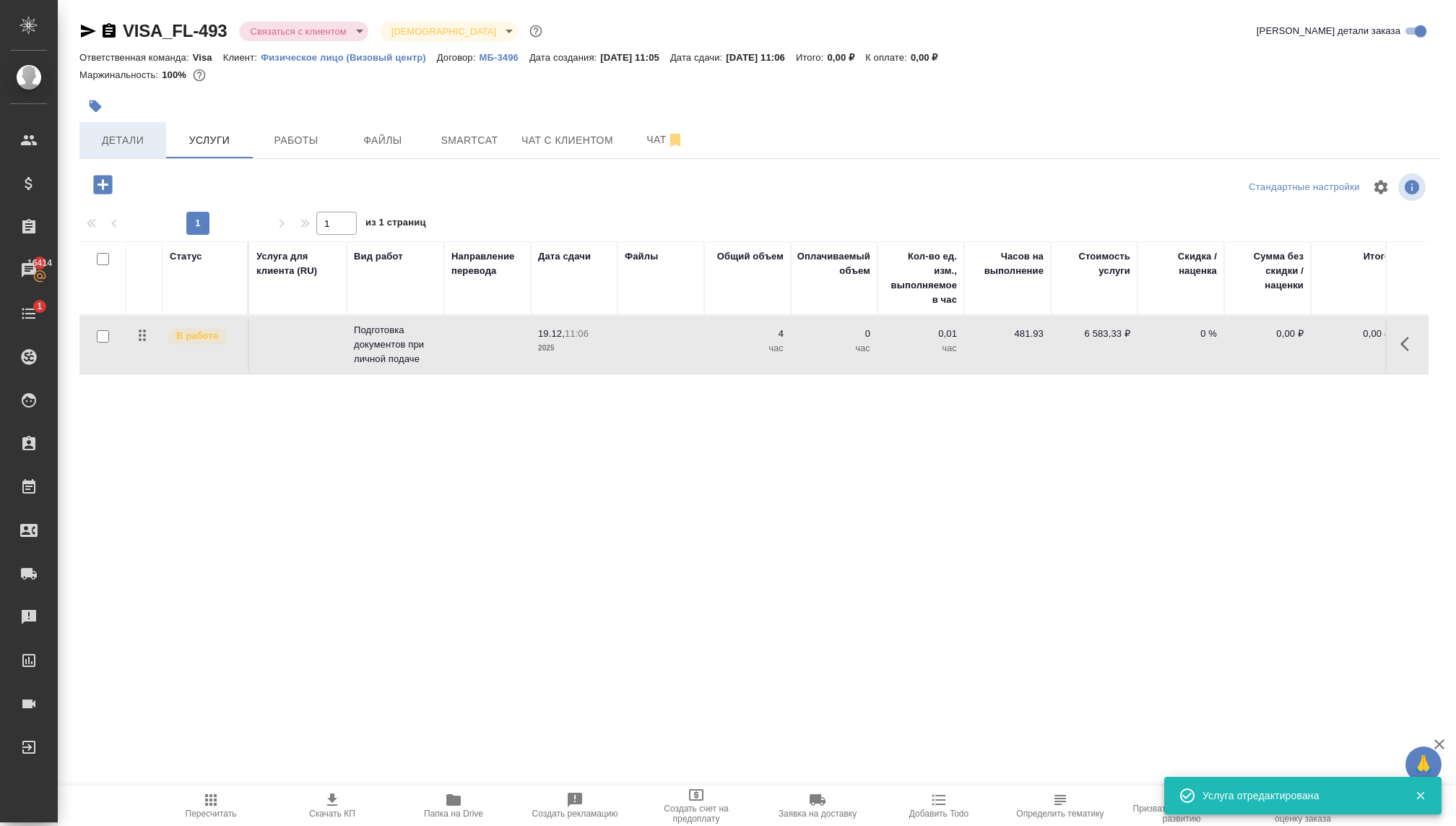
click at [126, 137] on span "Детали" at bounding box center [123, 140] width 70 height 18
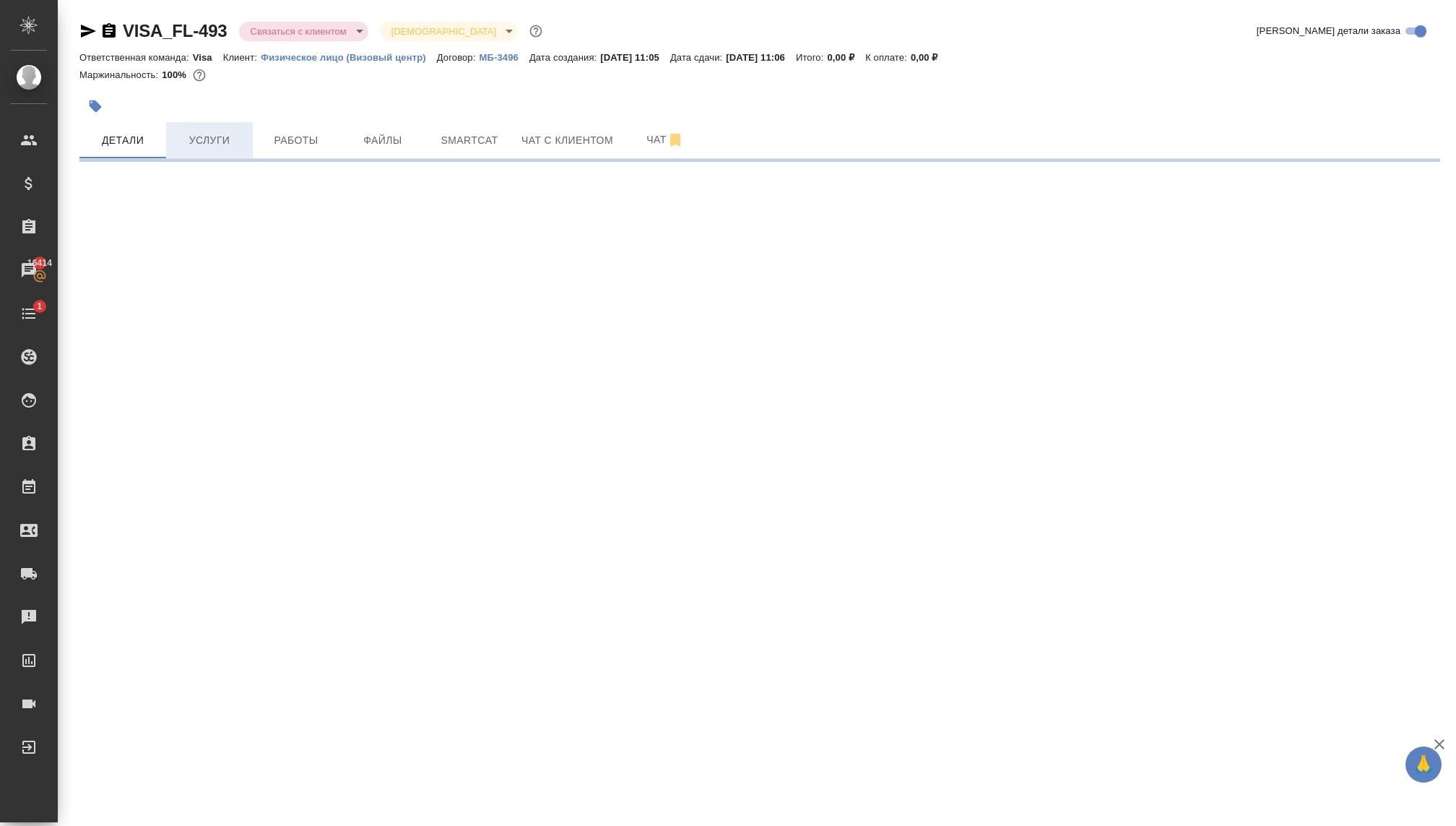
select select "RU"
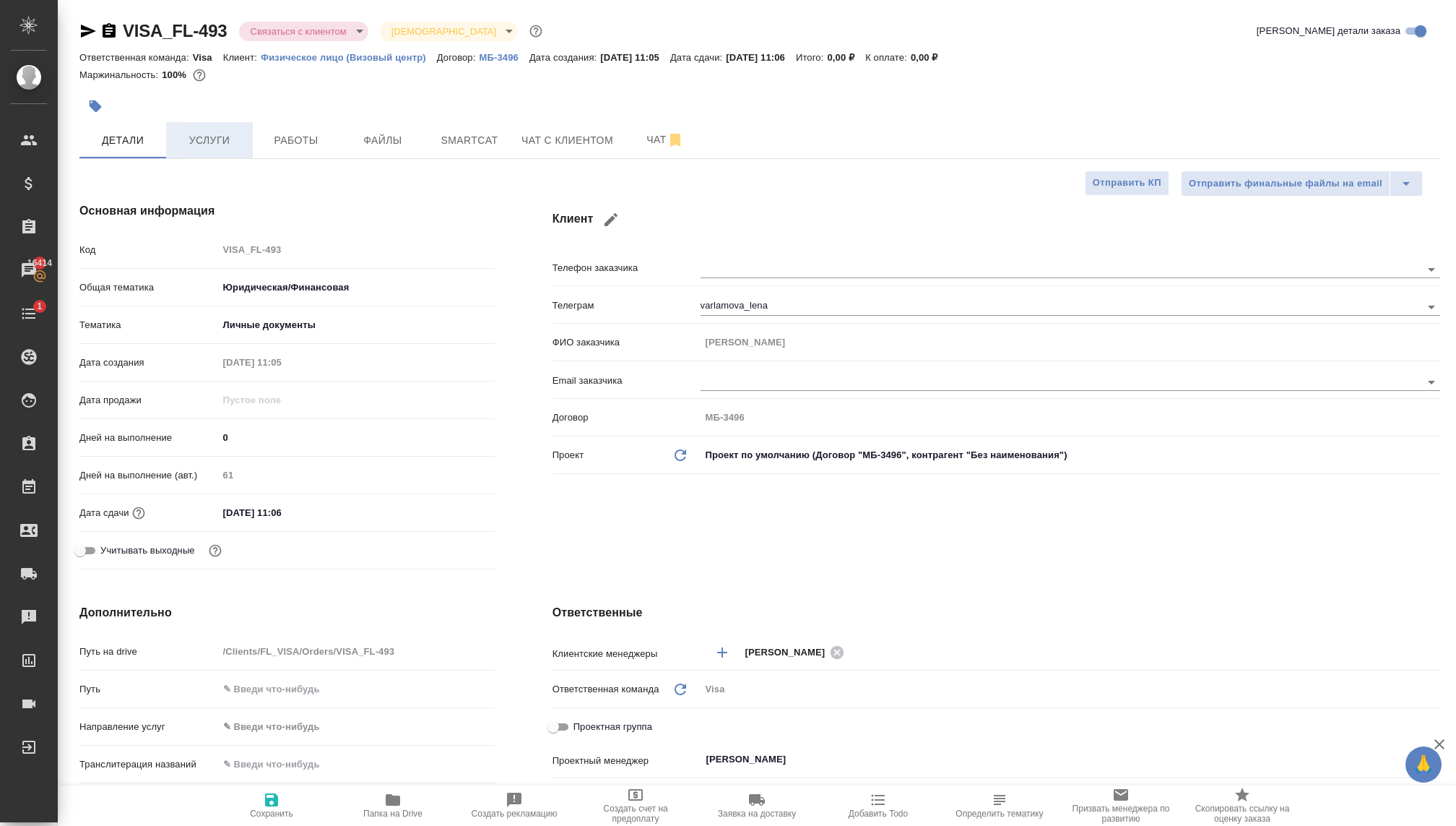
type textarea "x"
click at [347, 516] on div "[DATE] 11:06" at bounding box center [356, 512] width 276 height 21
click at [248, 521] on input "[DATE] 11:06" at bounding box center [282, 512] width 126 height 21
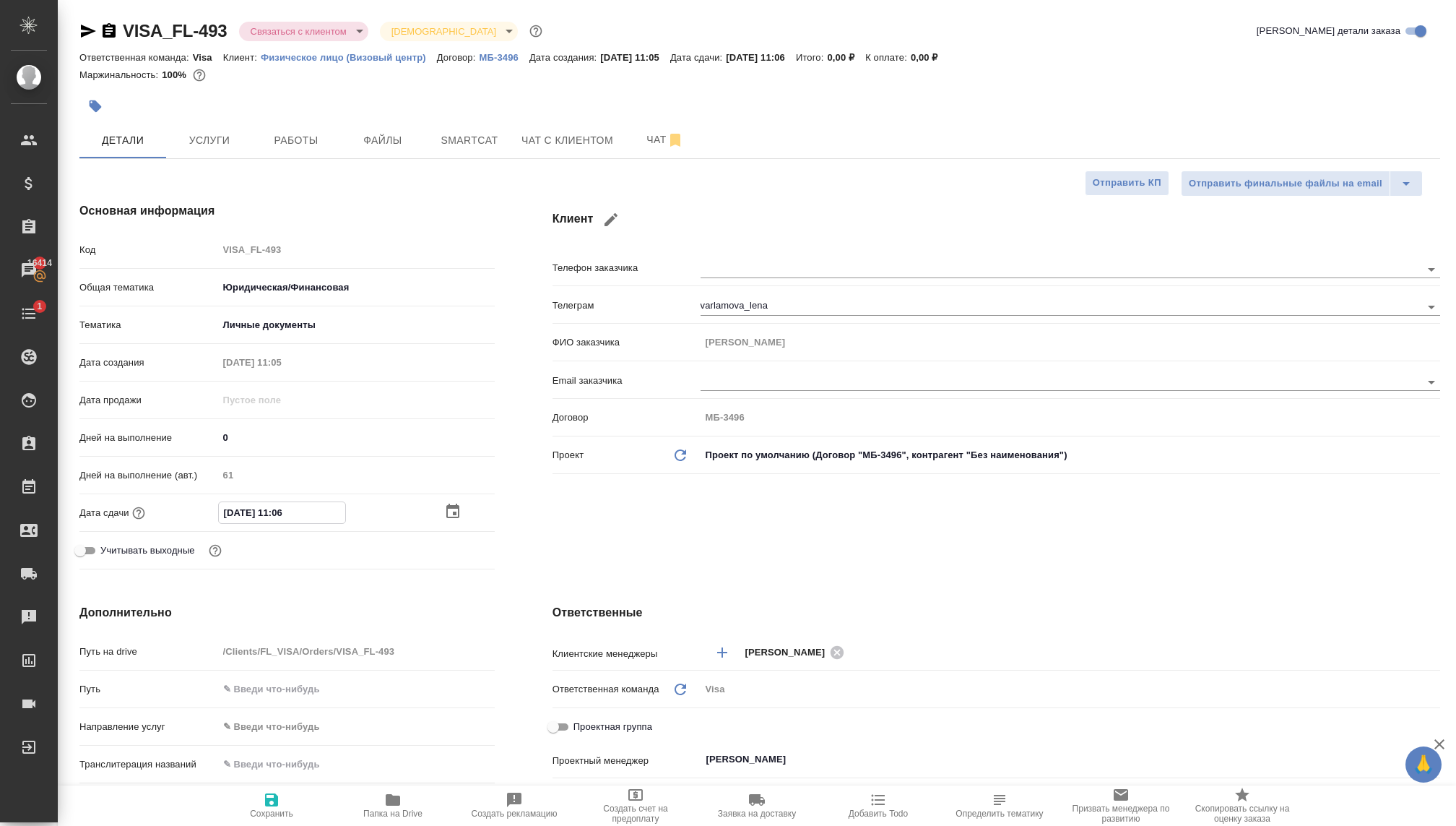
click at [454, 507] on icon "button" at bounding box center [452, 511] width 13 height 14
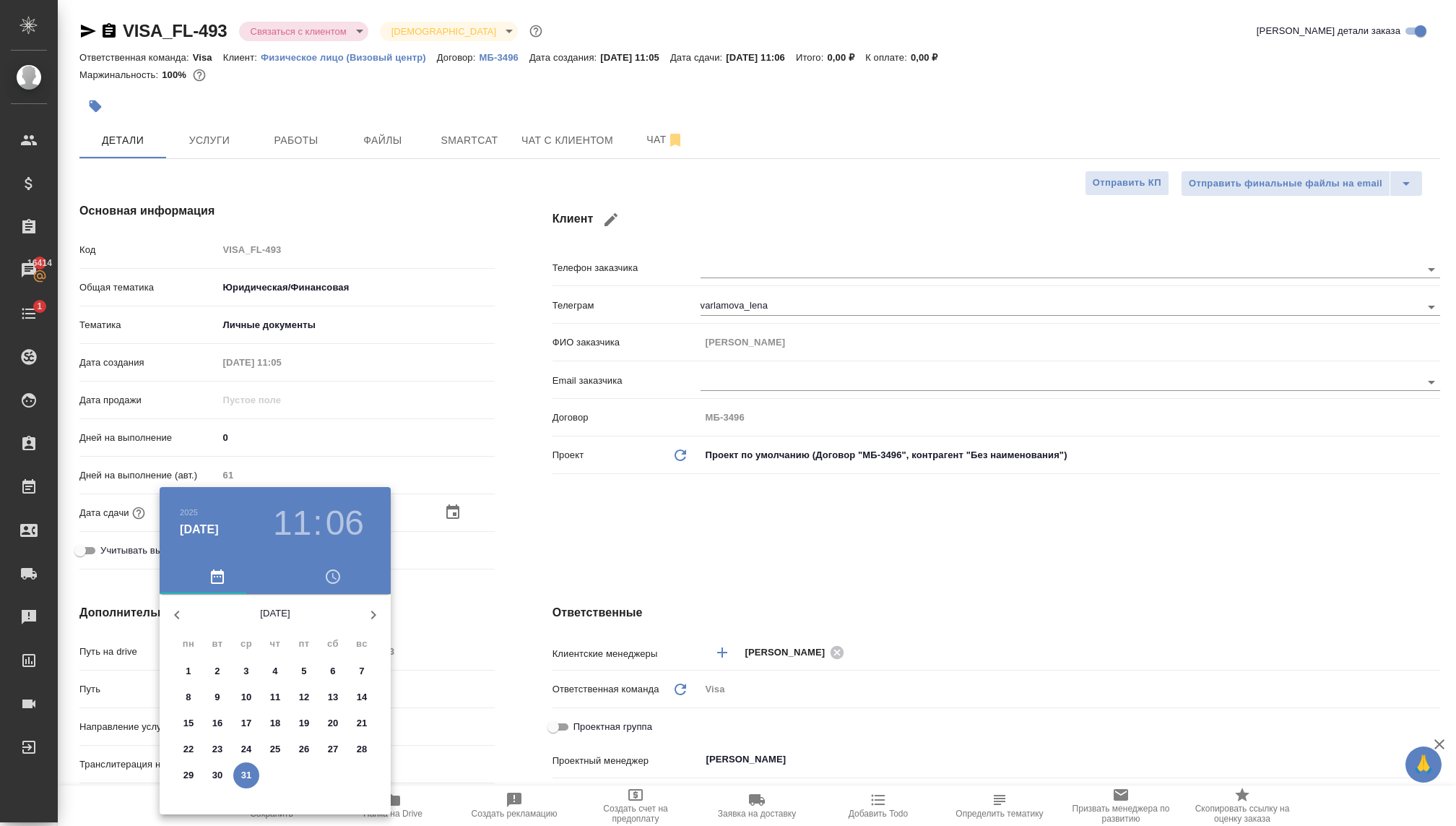
click at [299, 724] on p "19" at bounding box center [305, 723] width 11 height 14
type input "[DATE] 11:06"
type textarea "x"
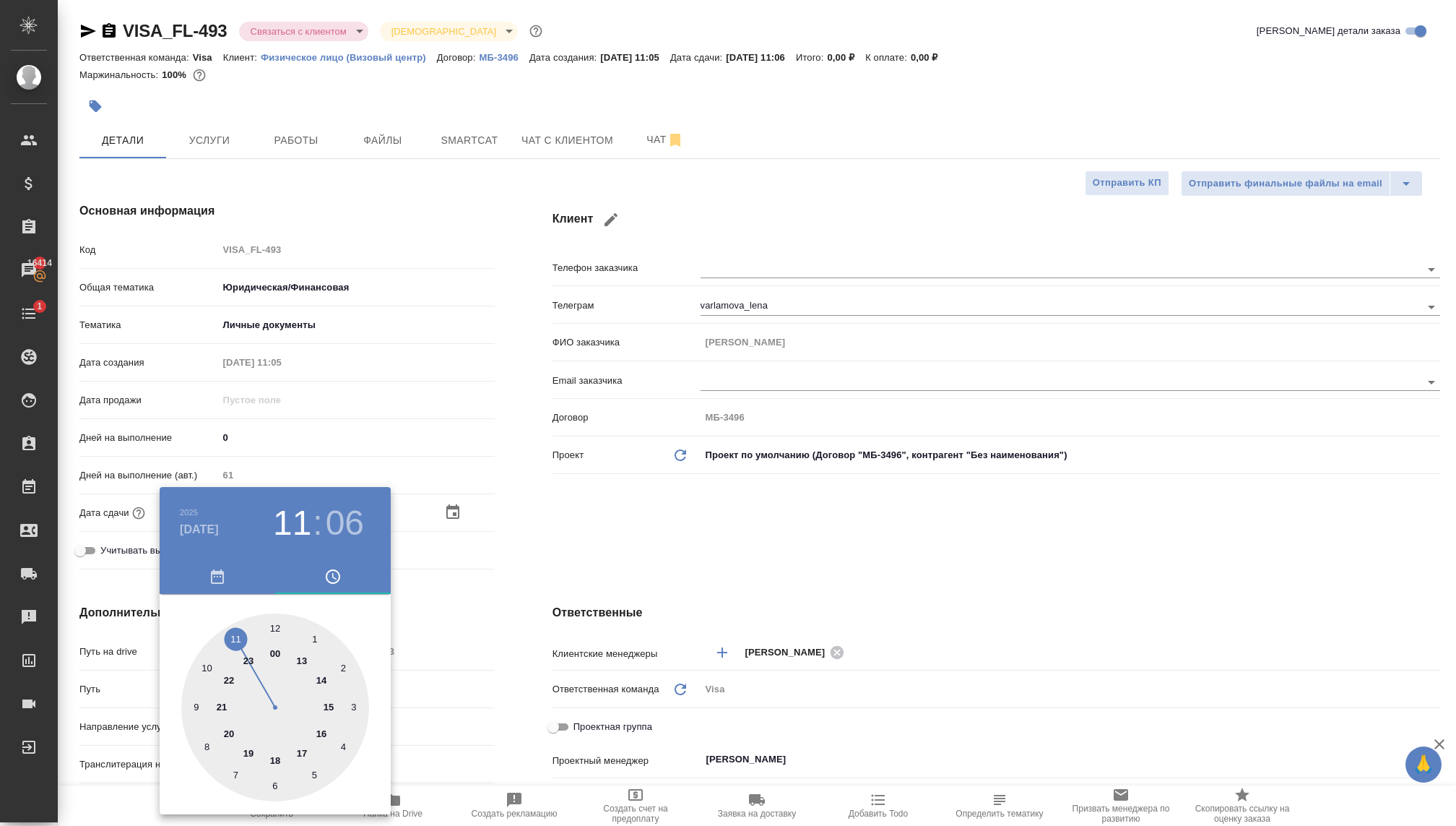
click at [627, 544] on div at bounding box center [728, 413] width 1456 height 826
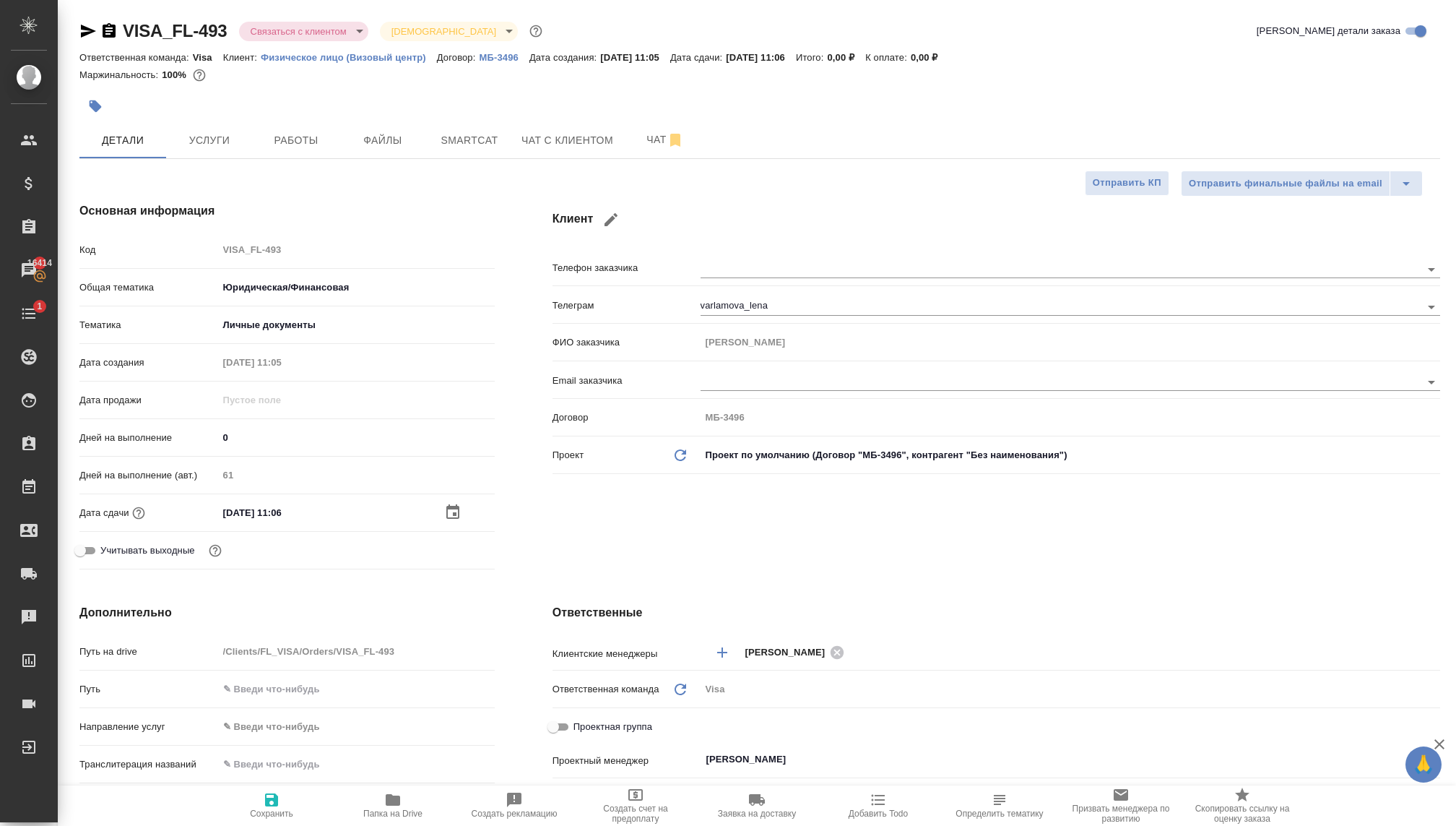
click at [275, 808] on span "Сохранить" at bounding box center [271, 813] width 43 height 10
type textarea "x"
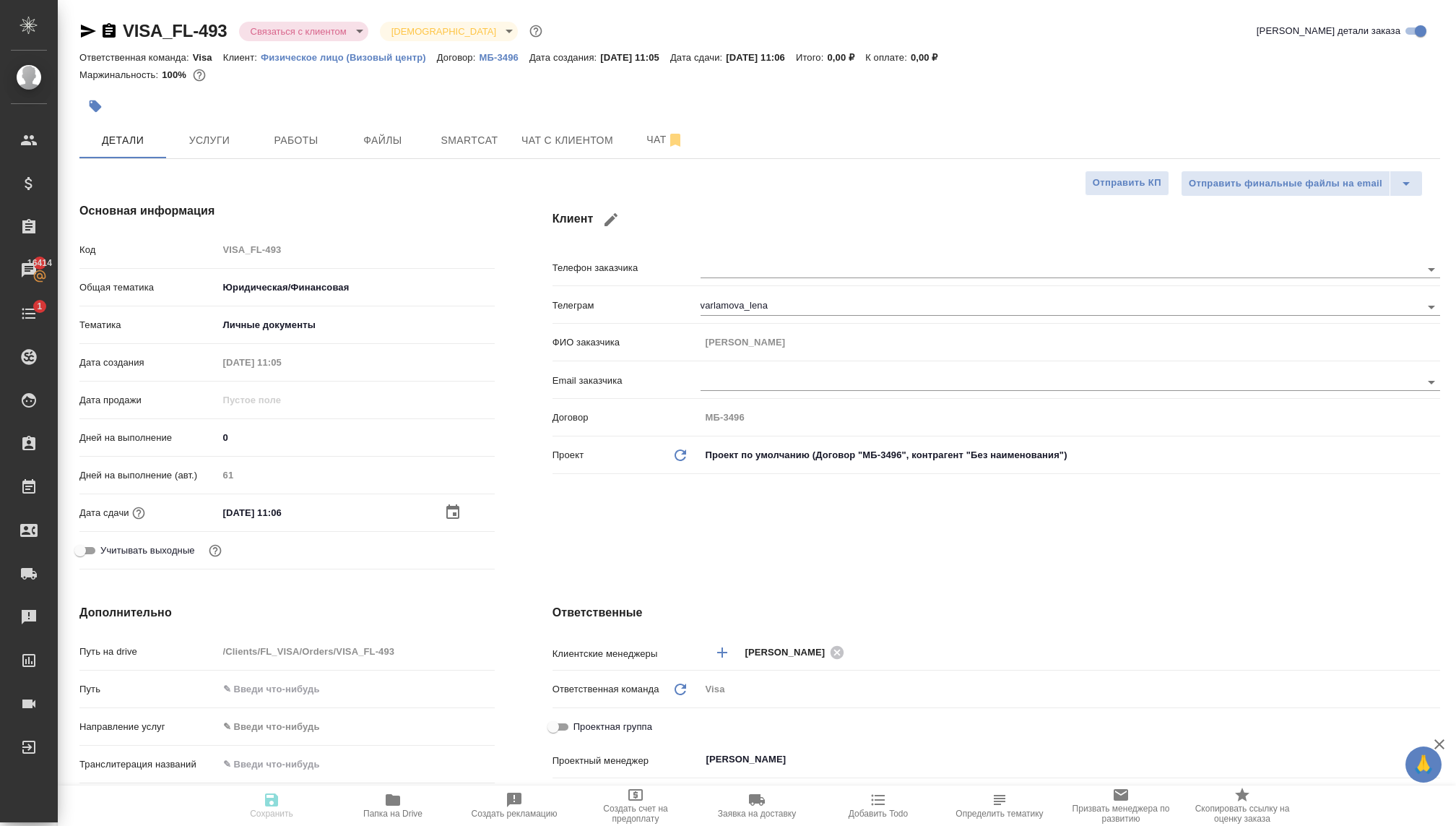
type textarea "x"
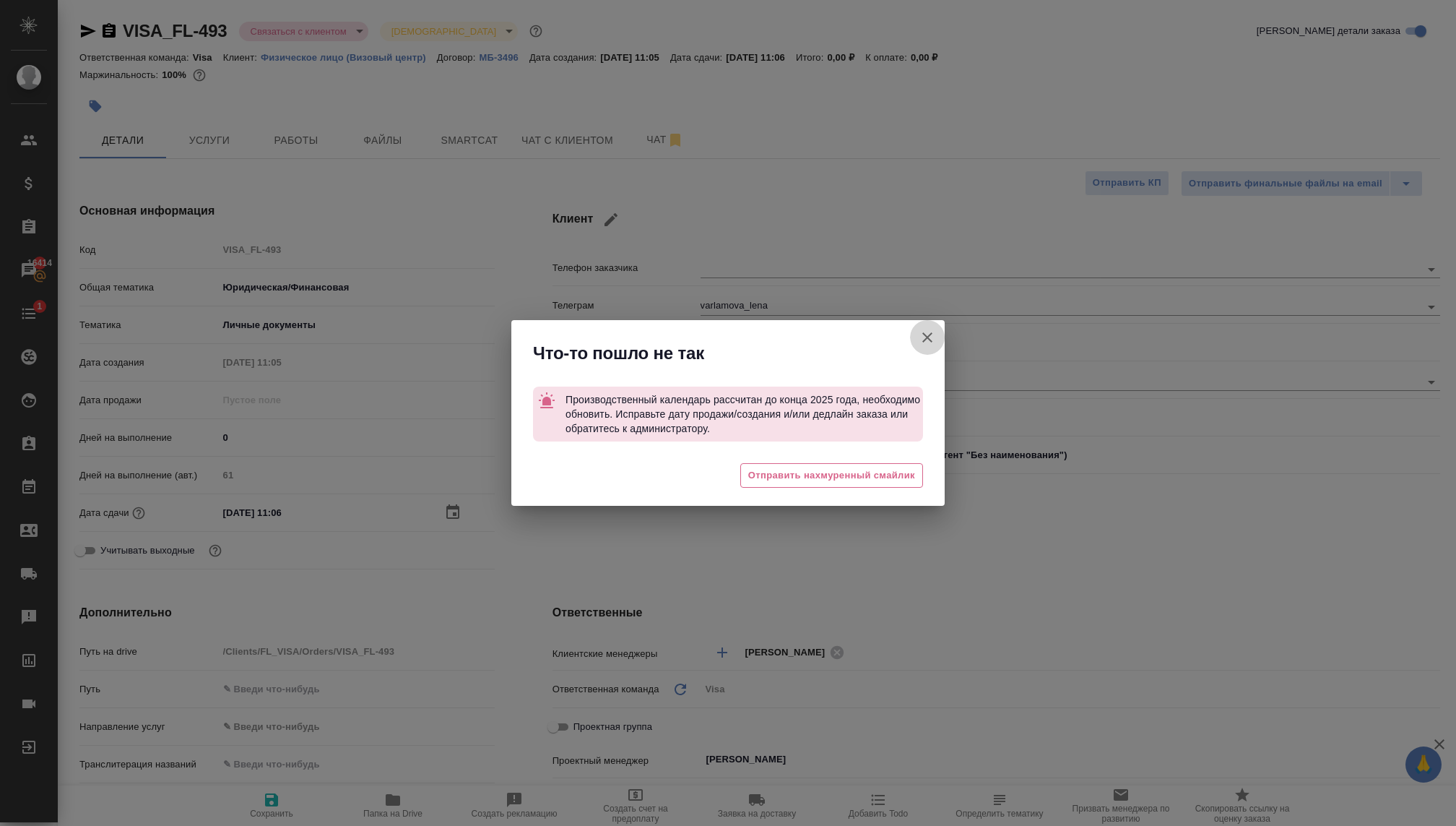
click at [921, 333] on icon "button" at bounding box center [927, 337] width 18 height 18
type textarea "x"
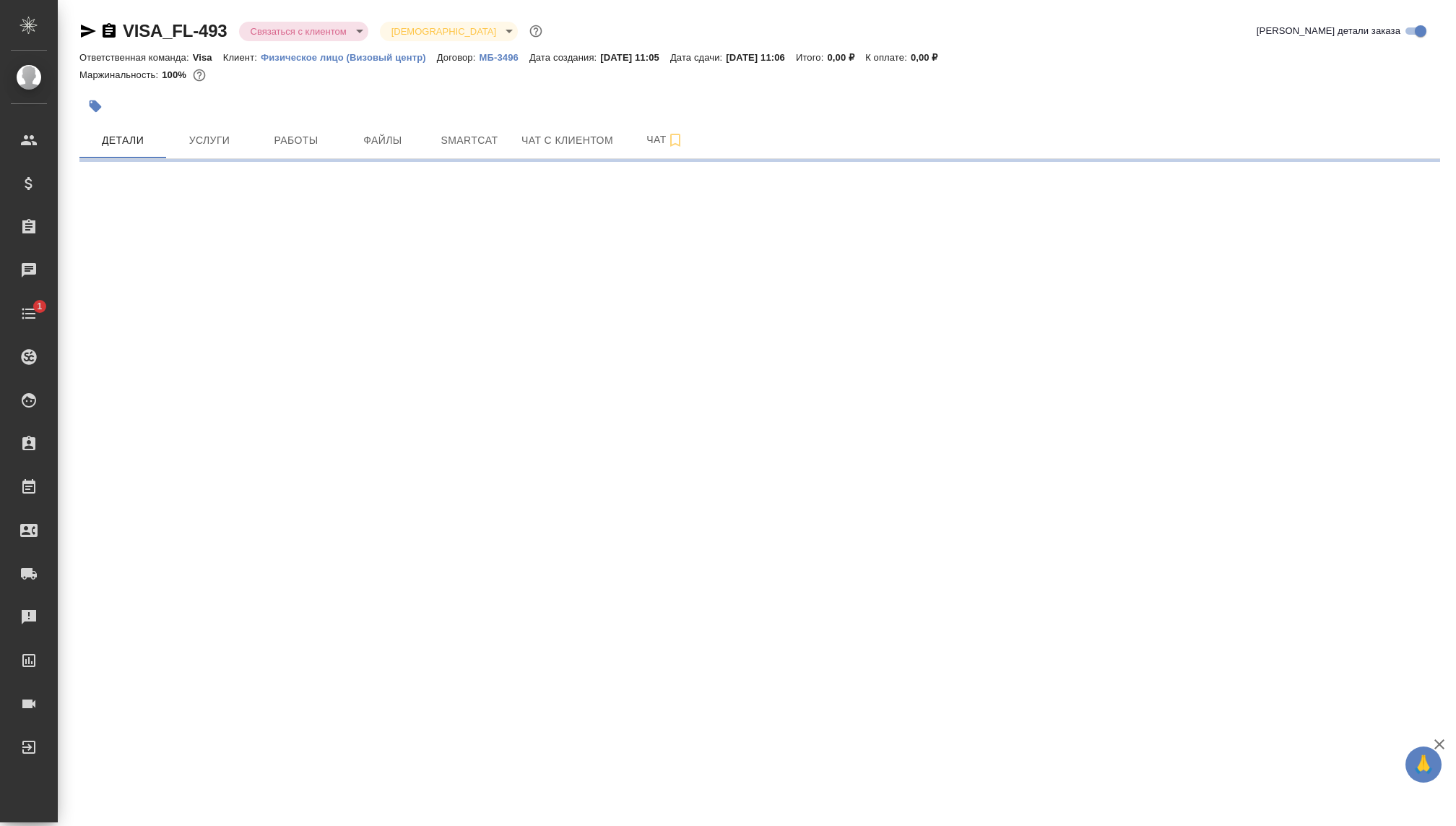
select select "RU"
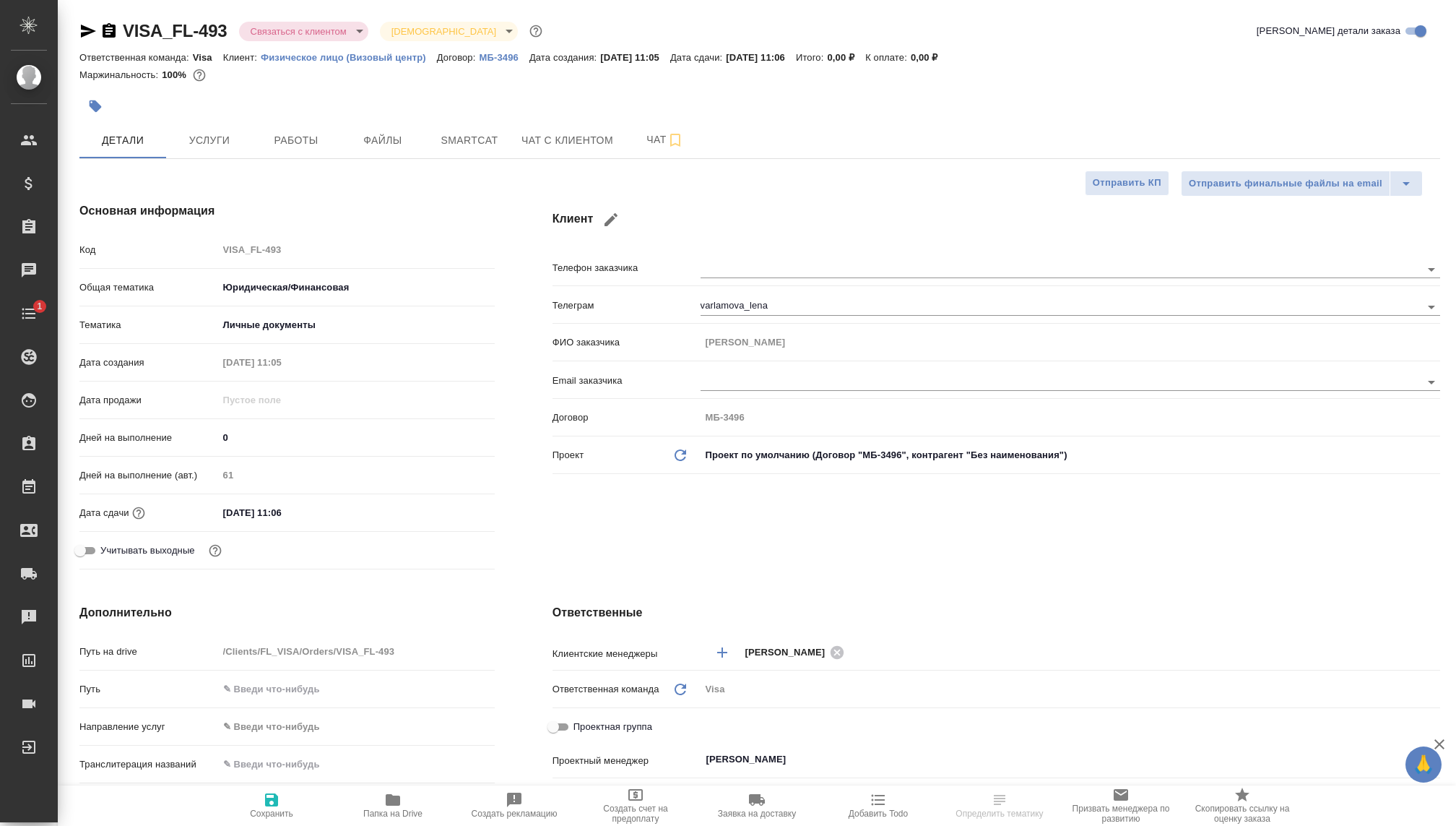
type textarea "x"
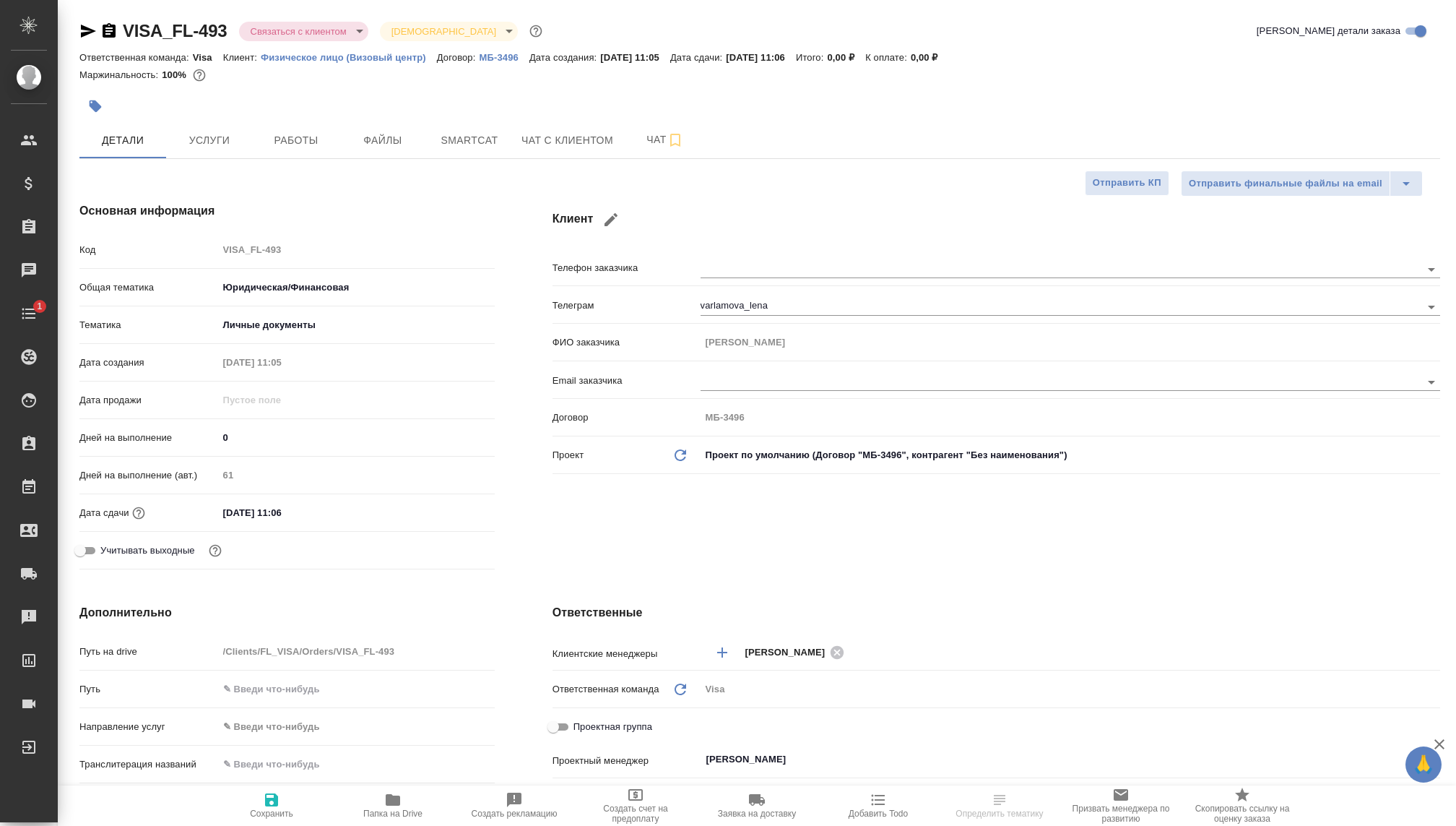
type textarea "x"
click at [432, 510] on div "[DATE] 11:06" at bounding box center [356, 512] width 276 height 21
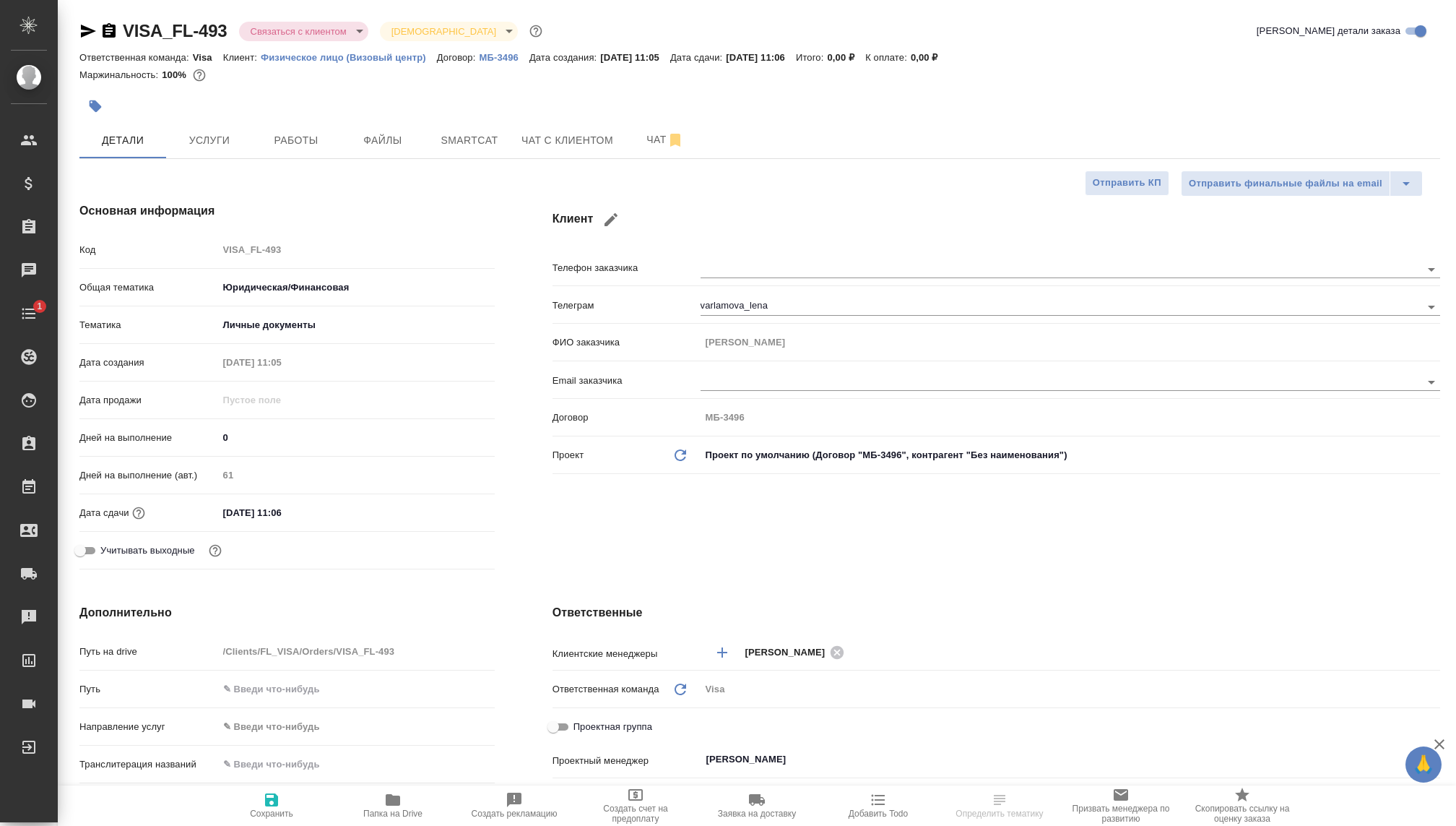
click at [268, 510] on input "[DATE] 11:06" at bounding box center [281, 512] width 126 height 21
click at [447, 519] on icon "button" at bounding box center [453, 512] width 18 height 18
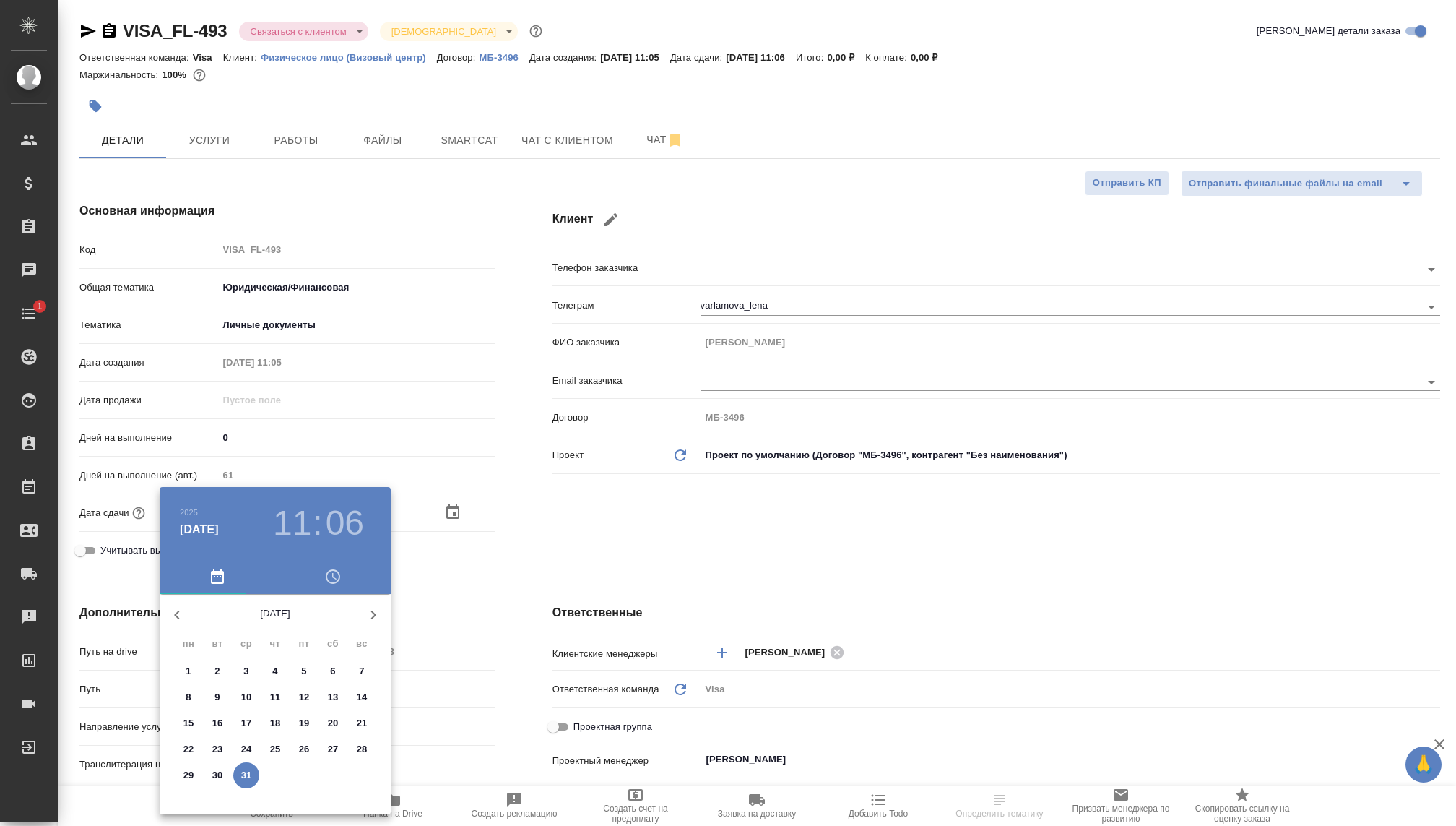
click at [306, 722] on p "19" at bounding box center [305, 723] width 11 height 14
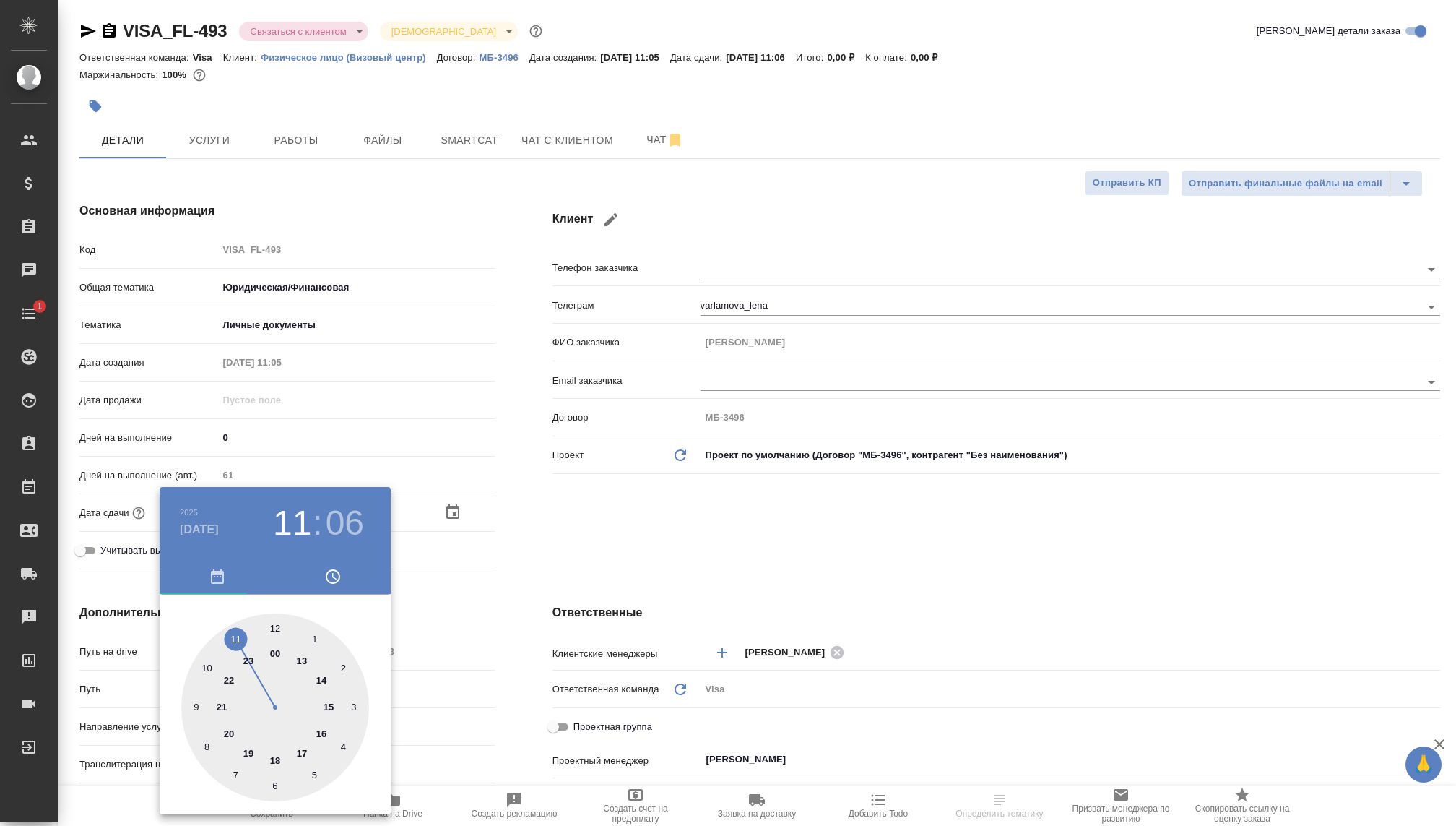
type input "[DATE] 11:06"
type textarea "x"
click at [581, 608] on div at bounding box center [728, 413] width 1456 height 826
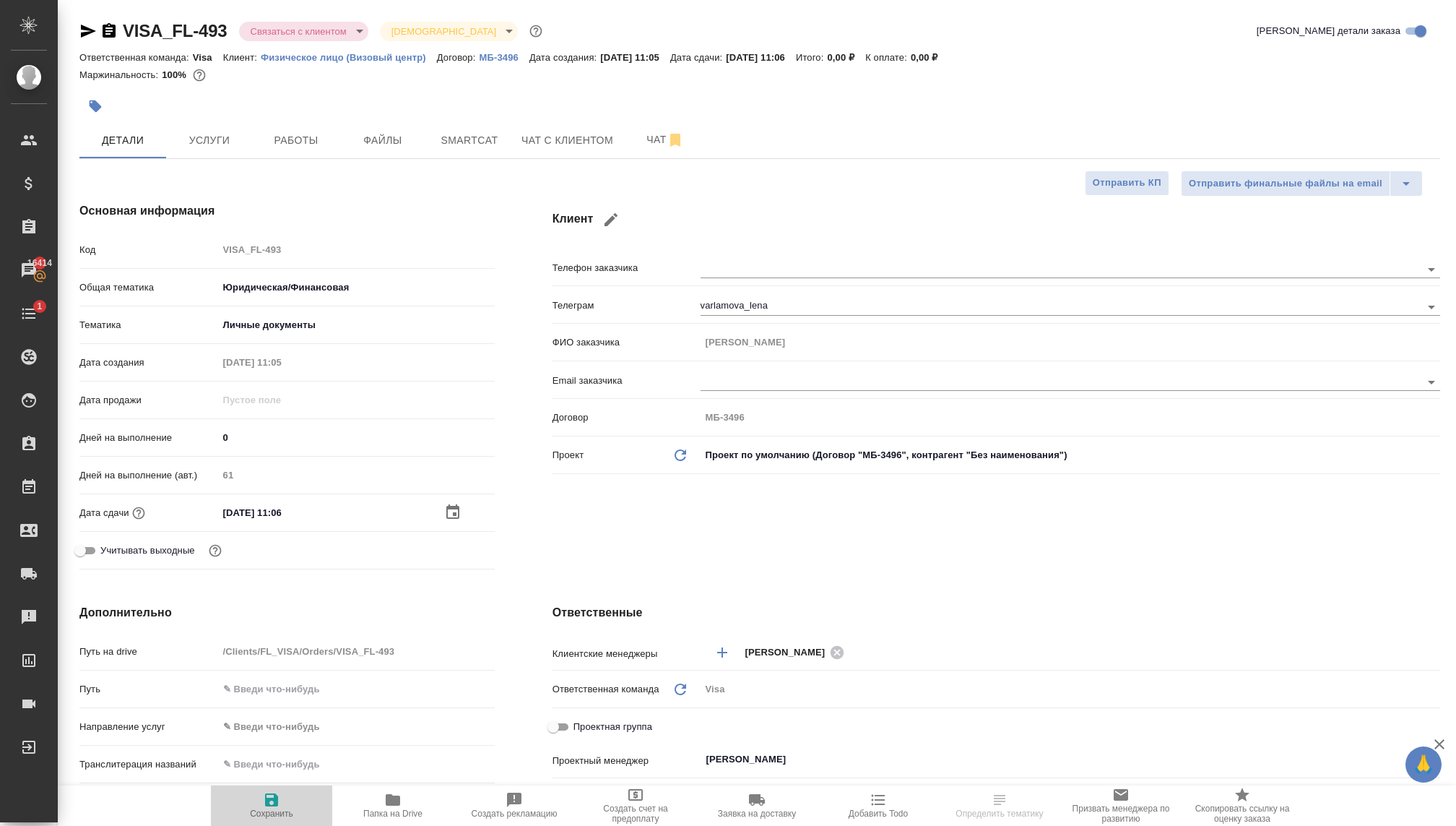
click at [278, 799] on icon "button" at bounding box center [272, 799] width 18 height 18
type textarea "x"
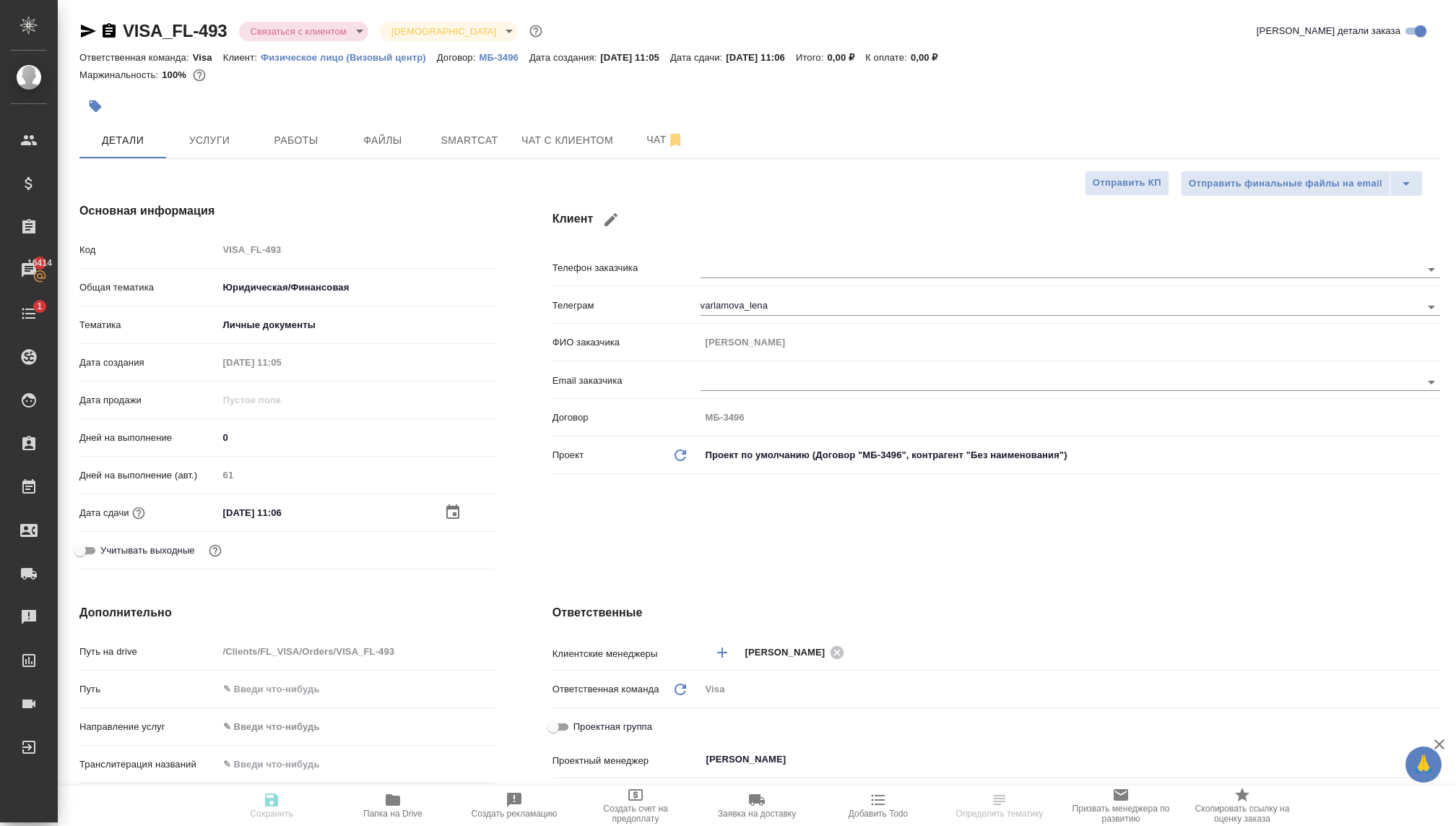
type textarea "x"
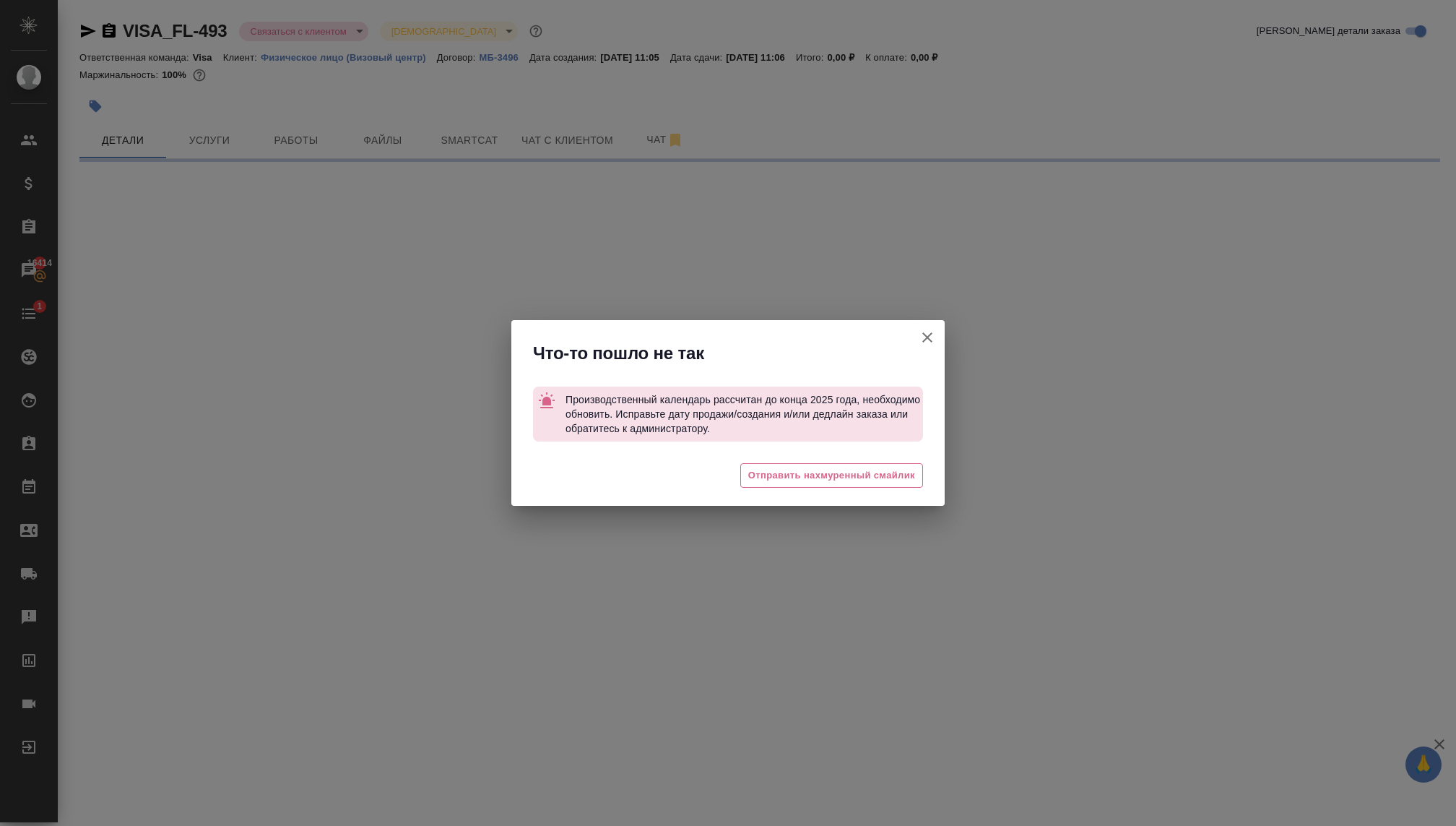
select select "RU"
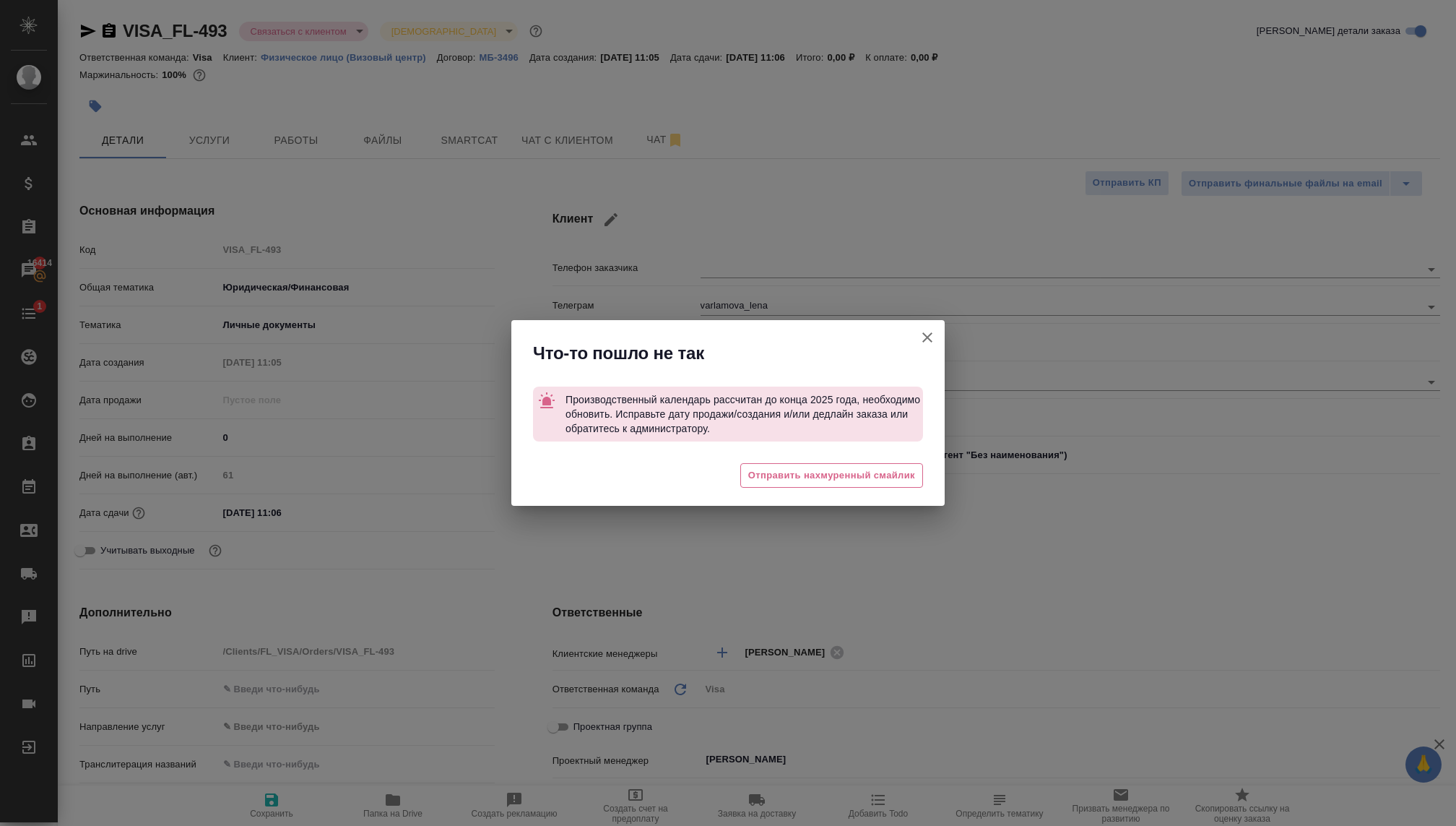
type textarea "x"
click at [921, 331] on icon "button" at bounding box center [927, 337] width 18 height 18
type textarea "x"
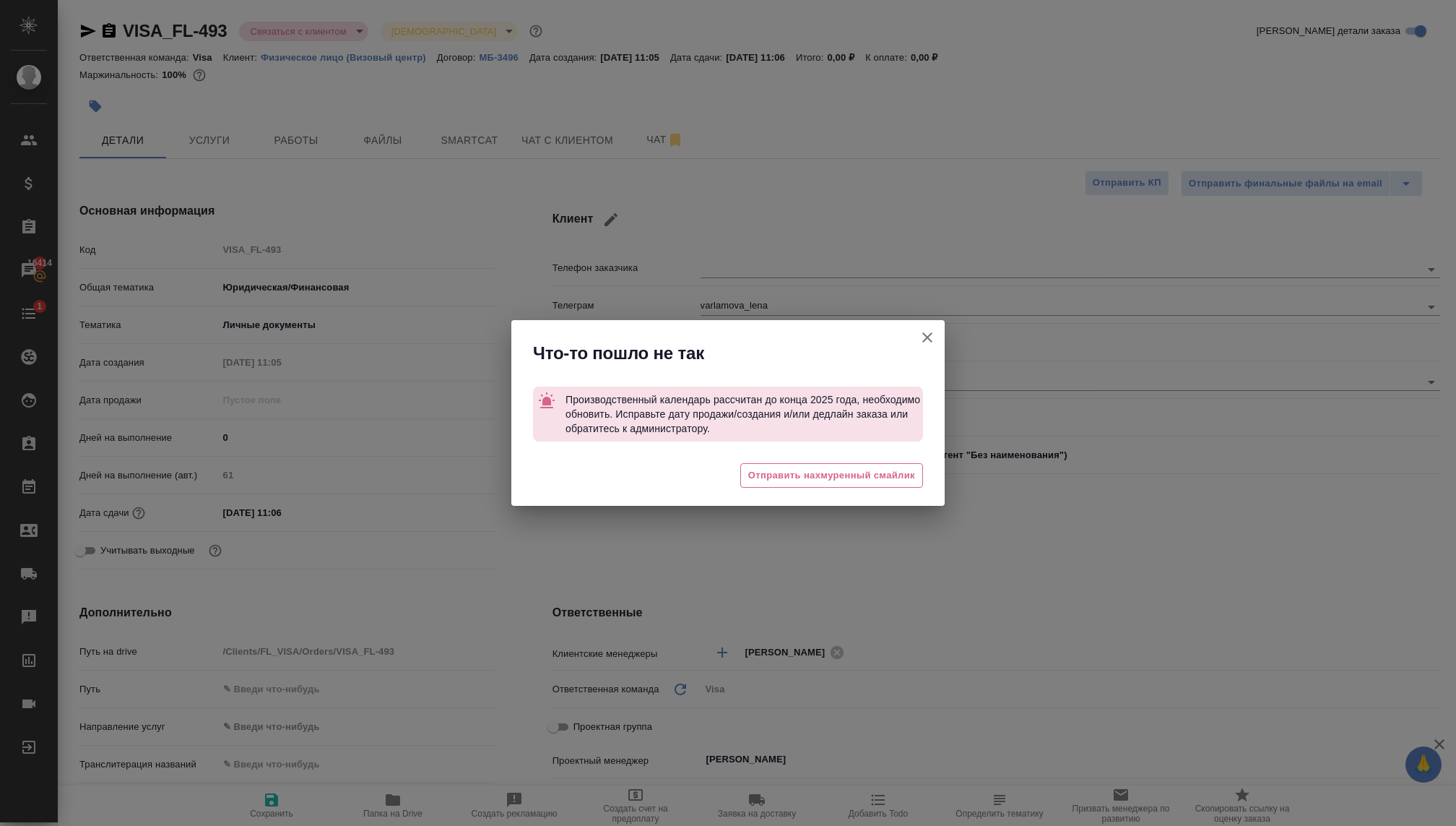
type textarea "x"
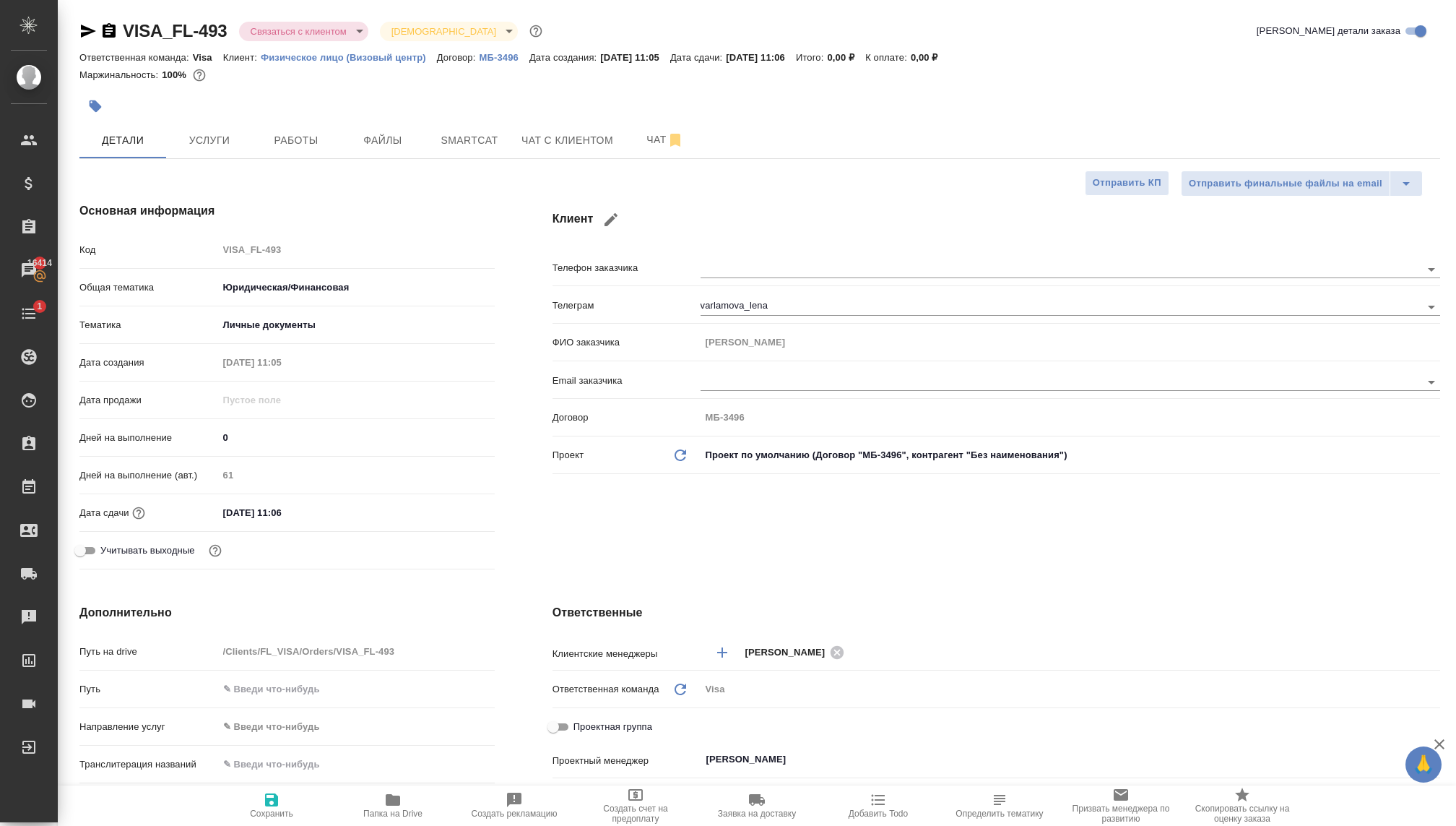
click at [275, 820] on button "Сохранить" at bounding box center [271, 806] width 121 height 41
type textarea "x"
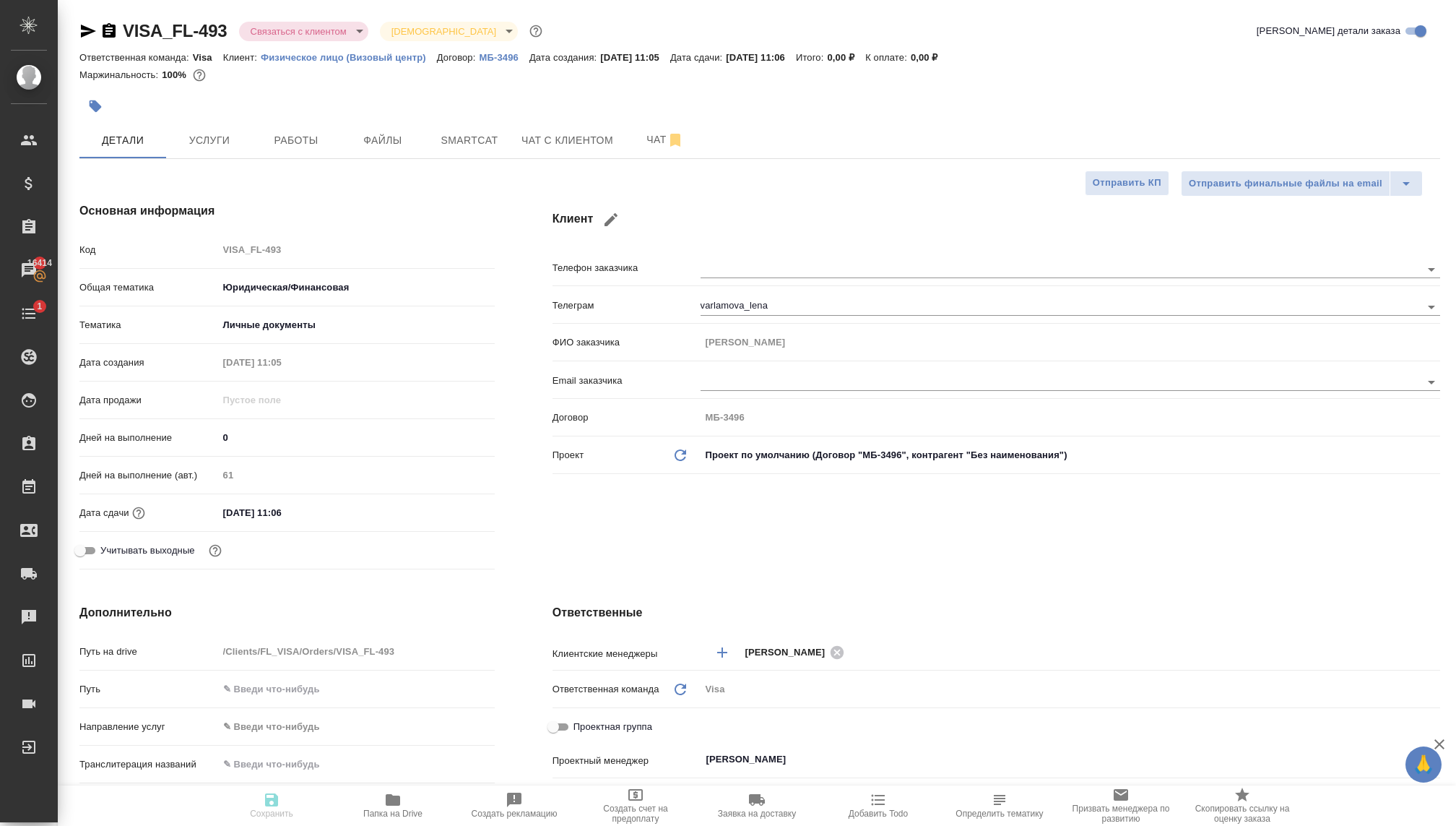
type textarea "x"
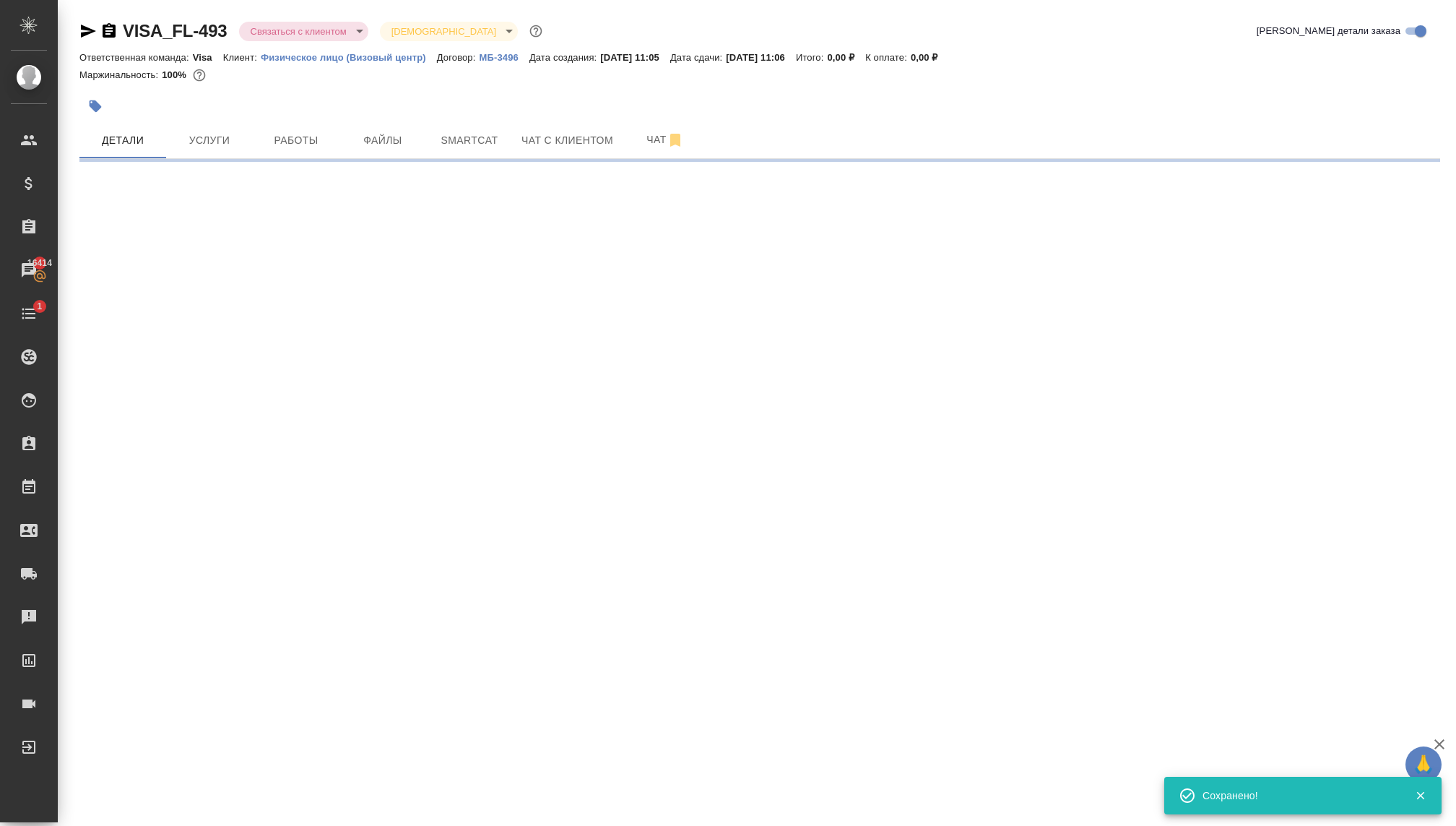
select select "RU"
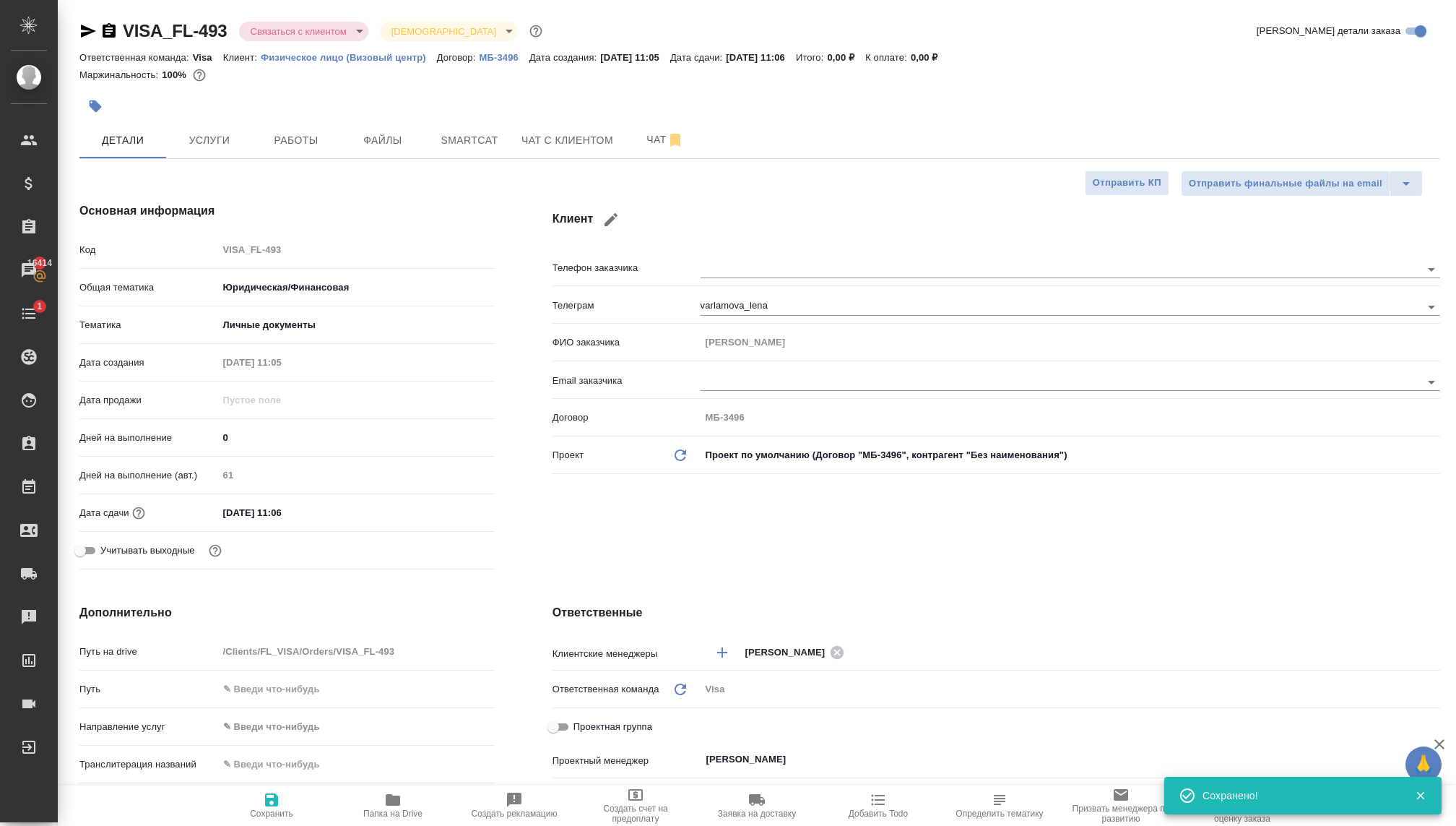
type textarea "x"
click at [138, 510] on icon "button" at bounding box center [139, 512] width 12 height 12
click at [263, 512] on input "31.12.2025 11:06" at bounding box center [281, 512] width 126 height 21
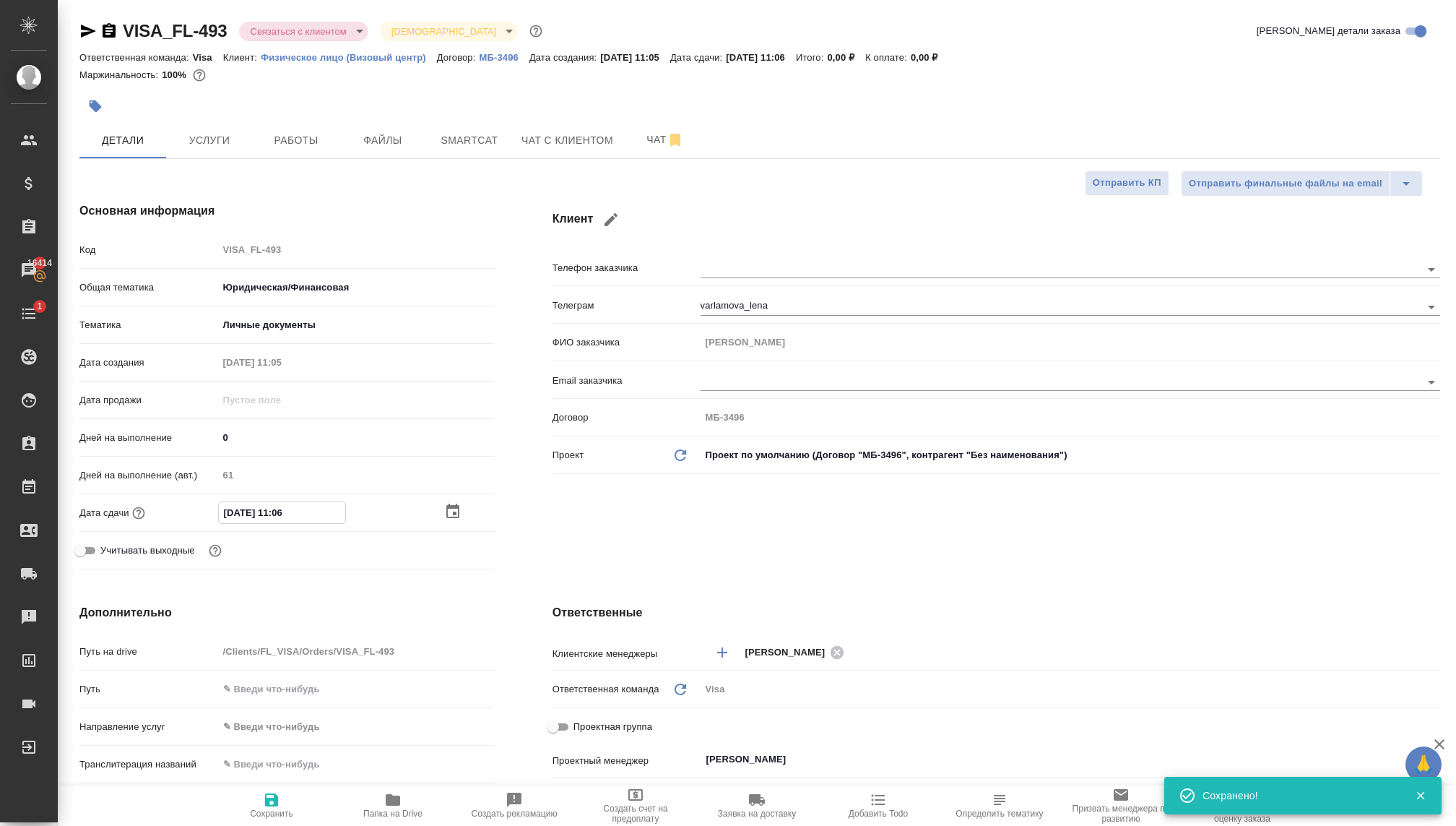
click at [451, 510] on icon "button" at bounding box center [453, 512] width 18 height 18
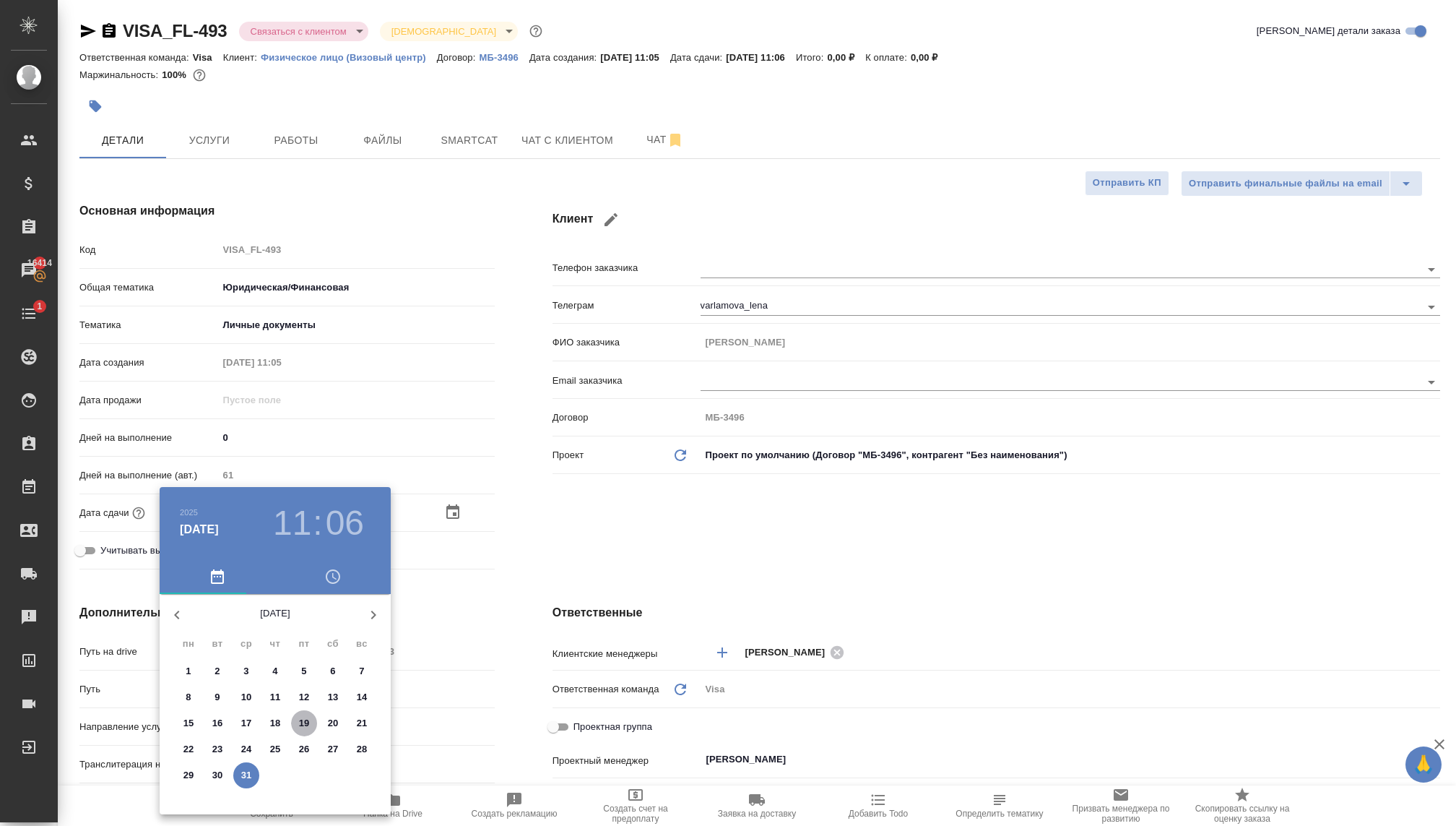
click at [299, 716] on p "19" at bounding box center [305, 723] width 11 height 14
type input "[DATE] 11:06"
type textarea "x"
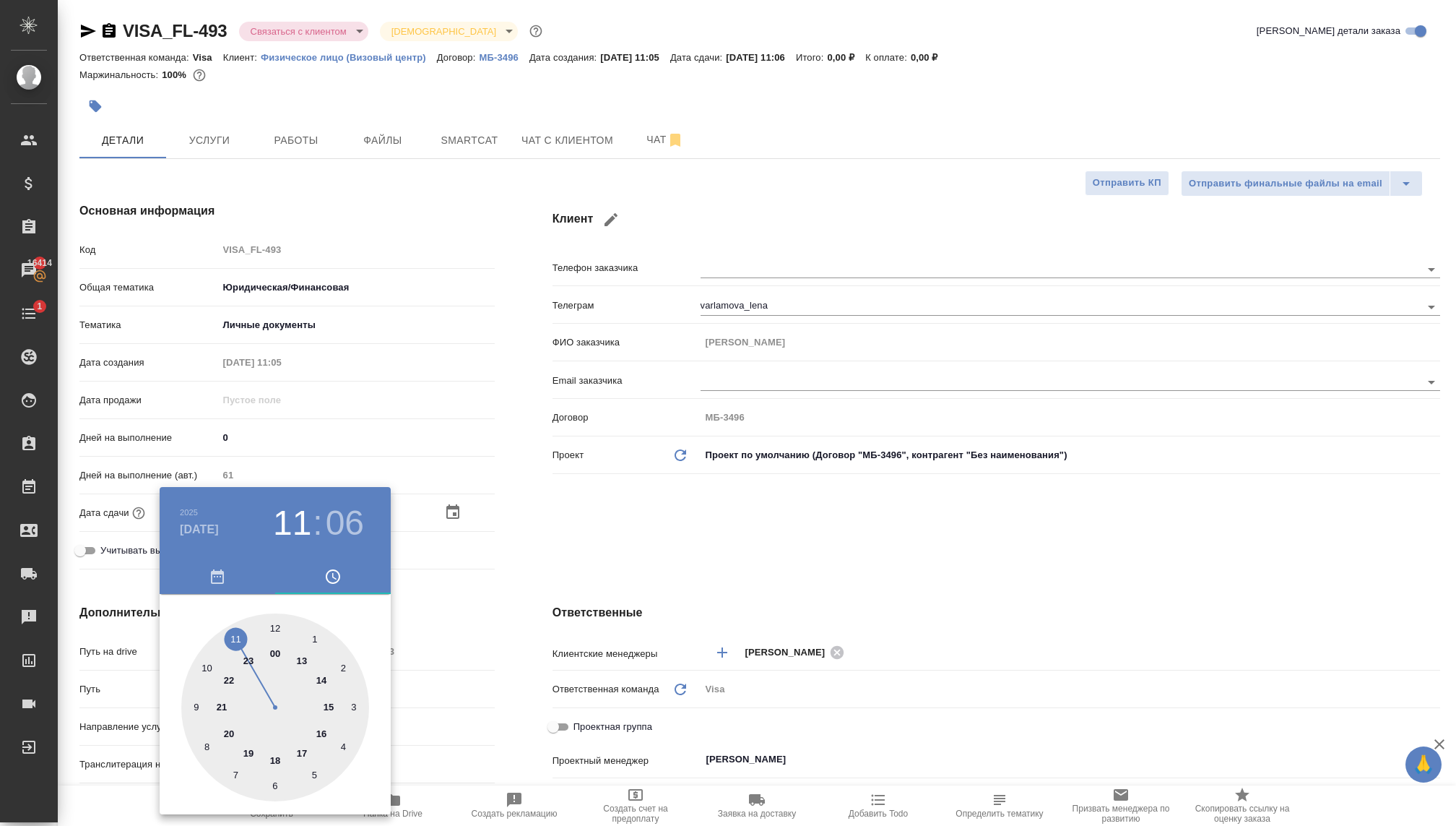
click at [616, 542] on div at bounding box center [728, 413] width 1456 height 826
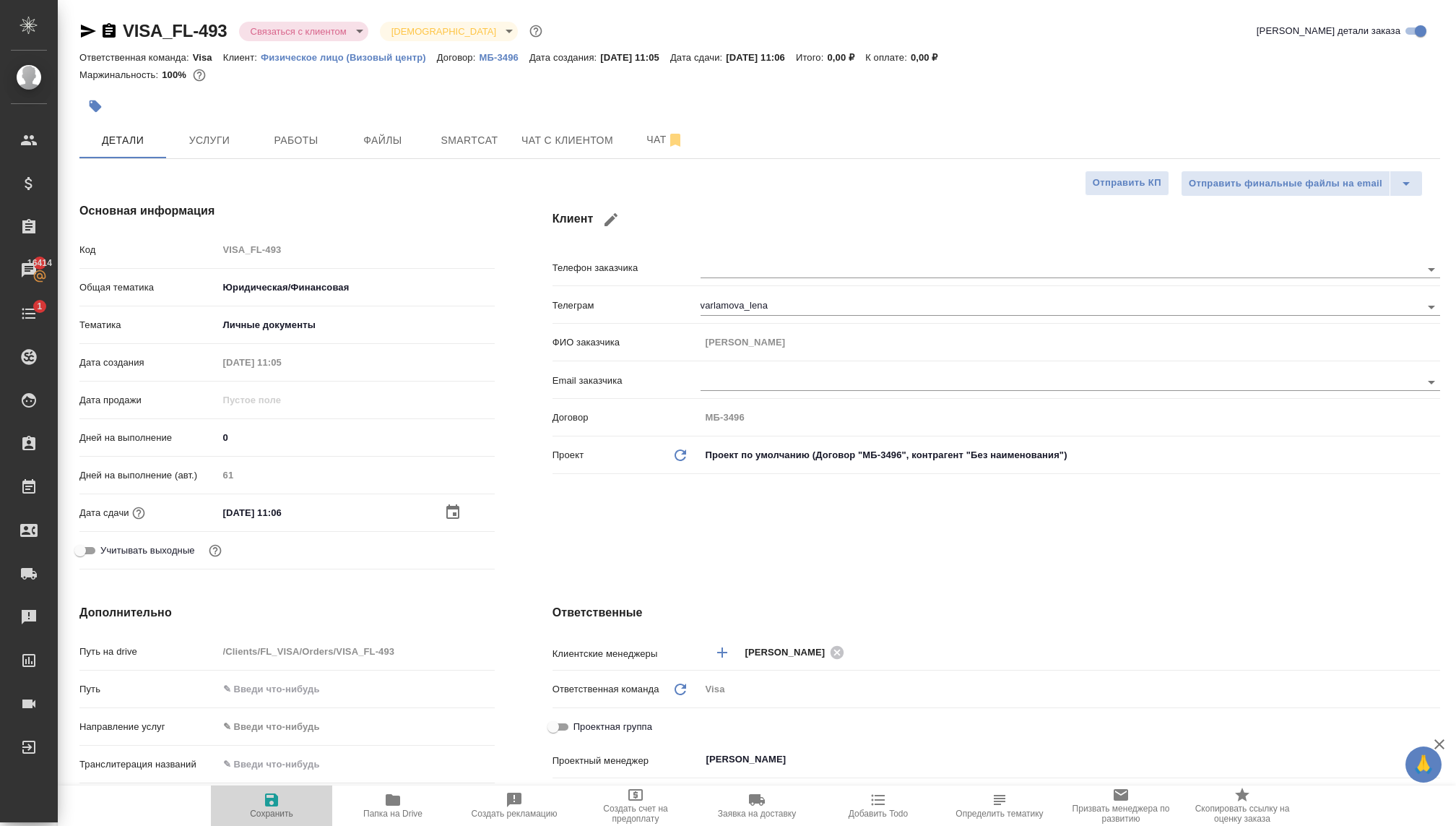
click at [268, 811] on span "Сохранить" at bounding box center [271, 813] width 43 height 10
type textarea "x"
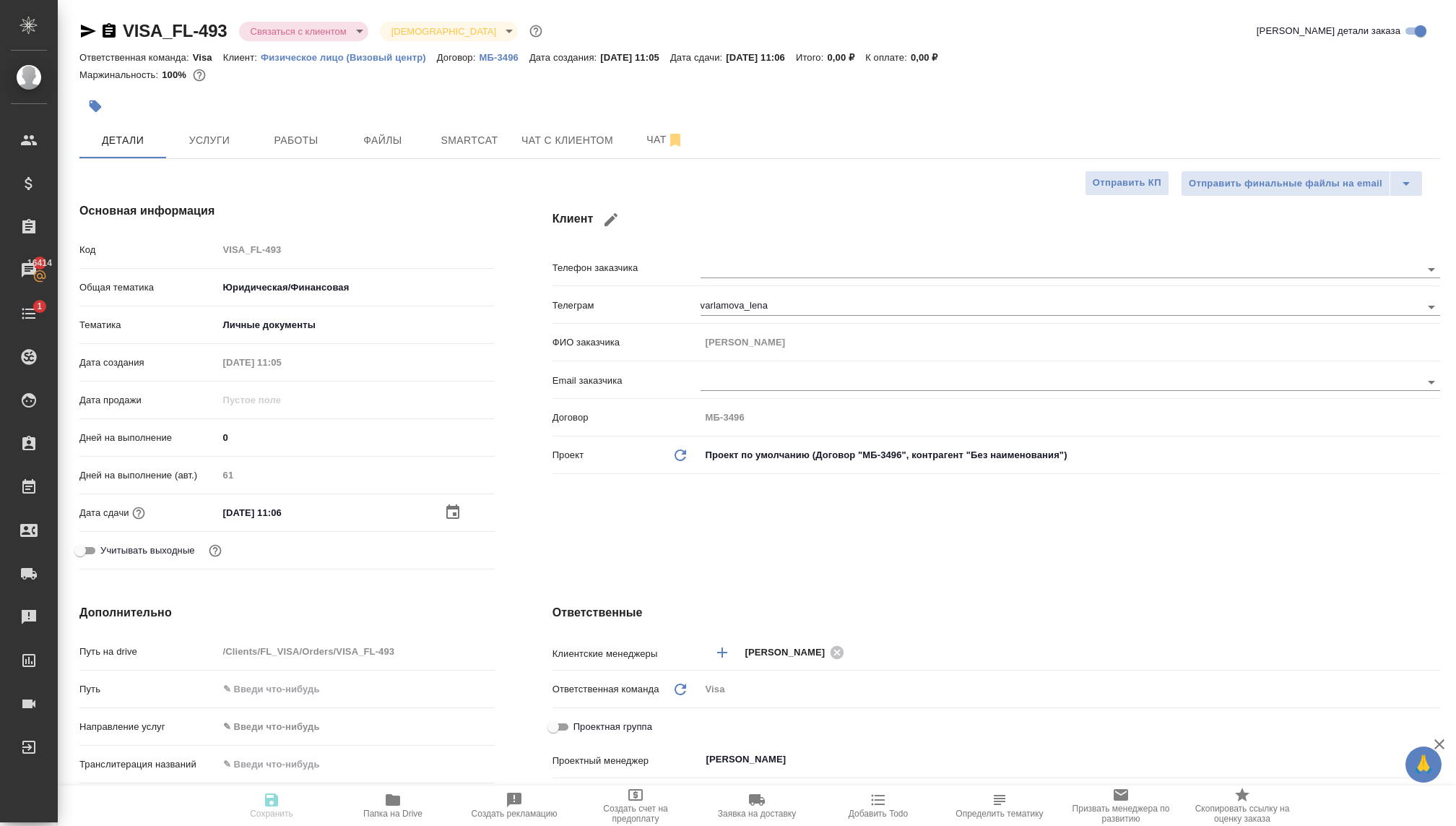
type textarea "x"
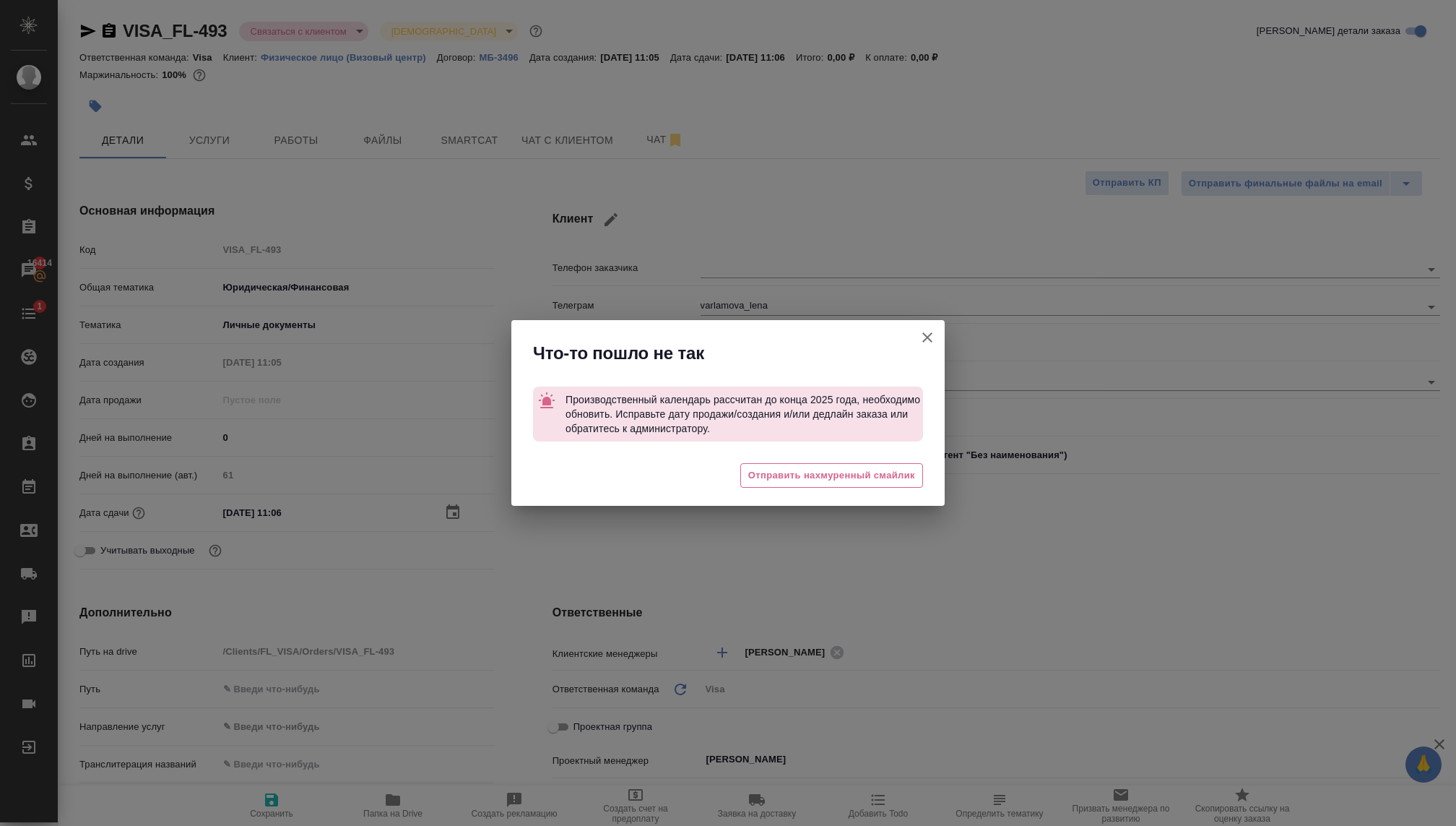
click at [919, 335] on icon "button" at bounding box center [927, 337] width 18 height 18
type textarea "x"
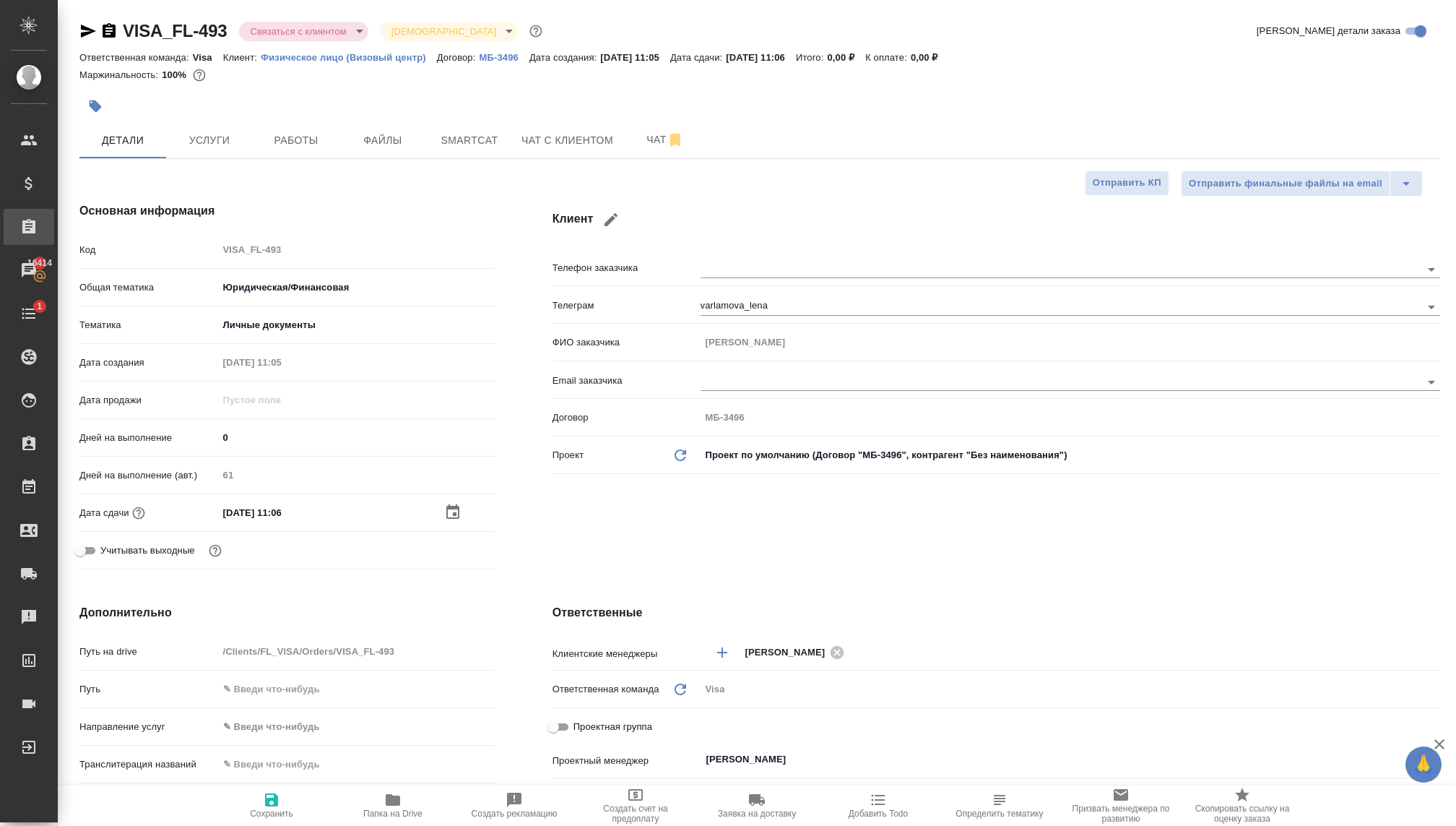
type textarea "x"
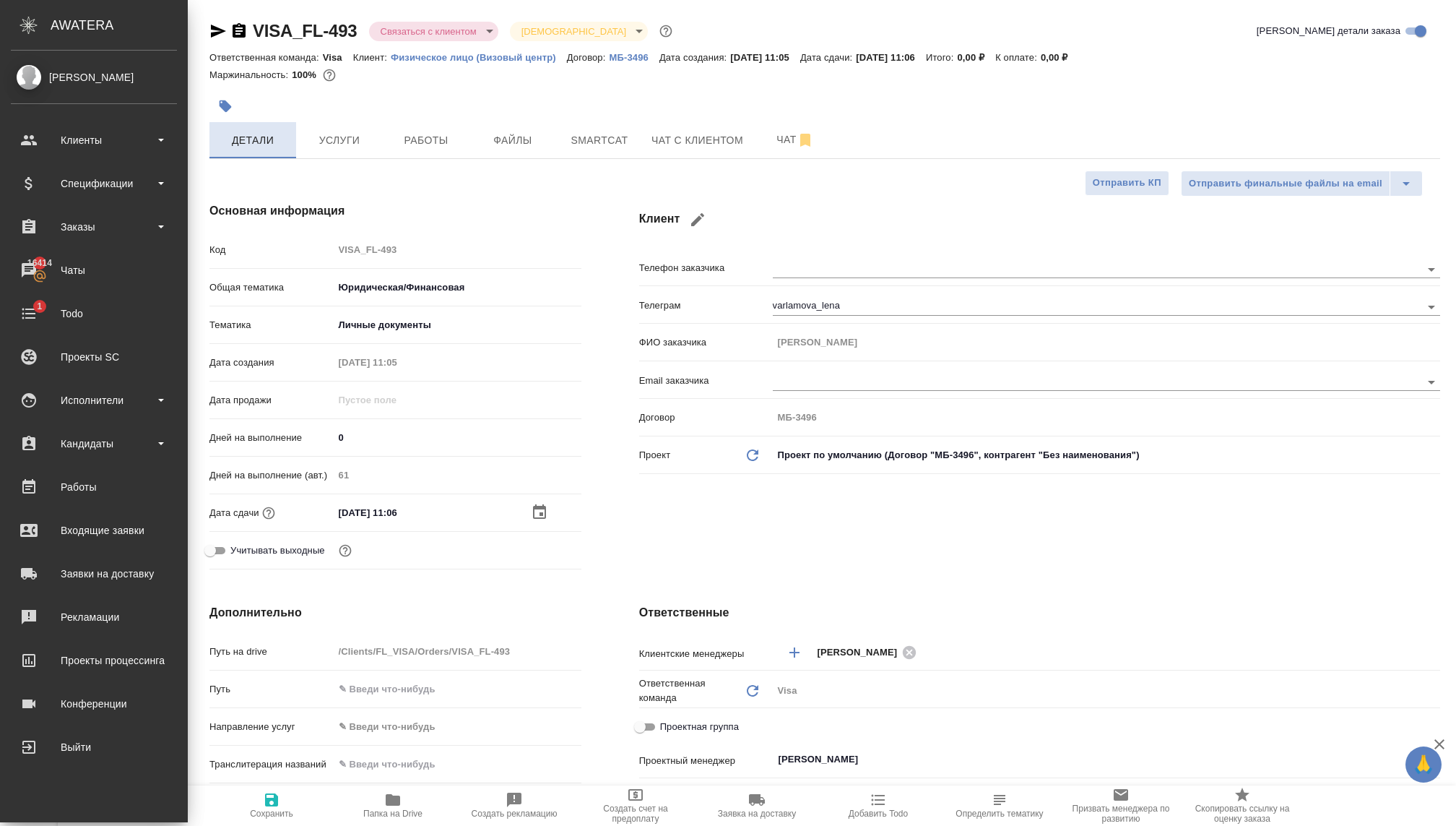
type textarea "x"
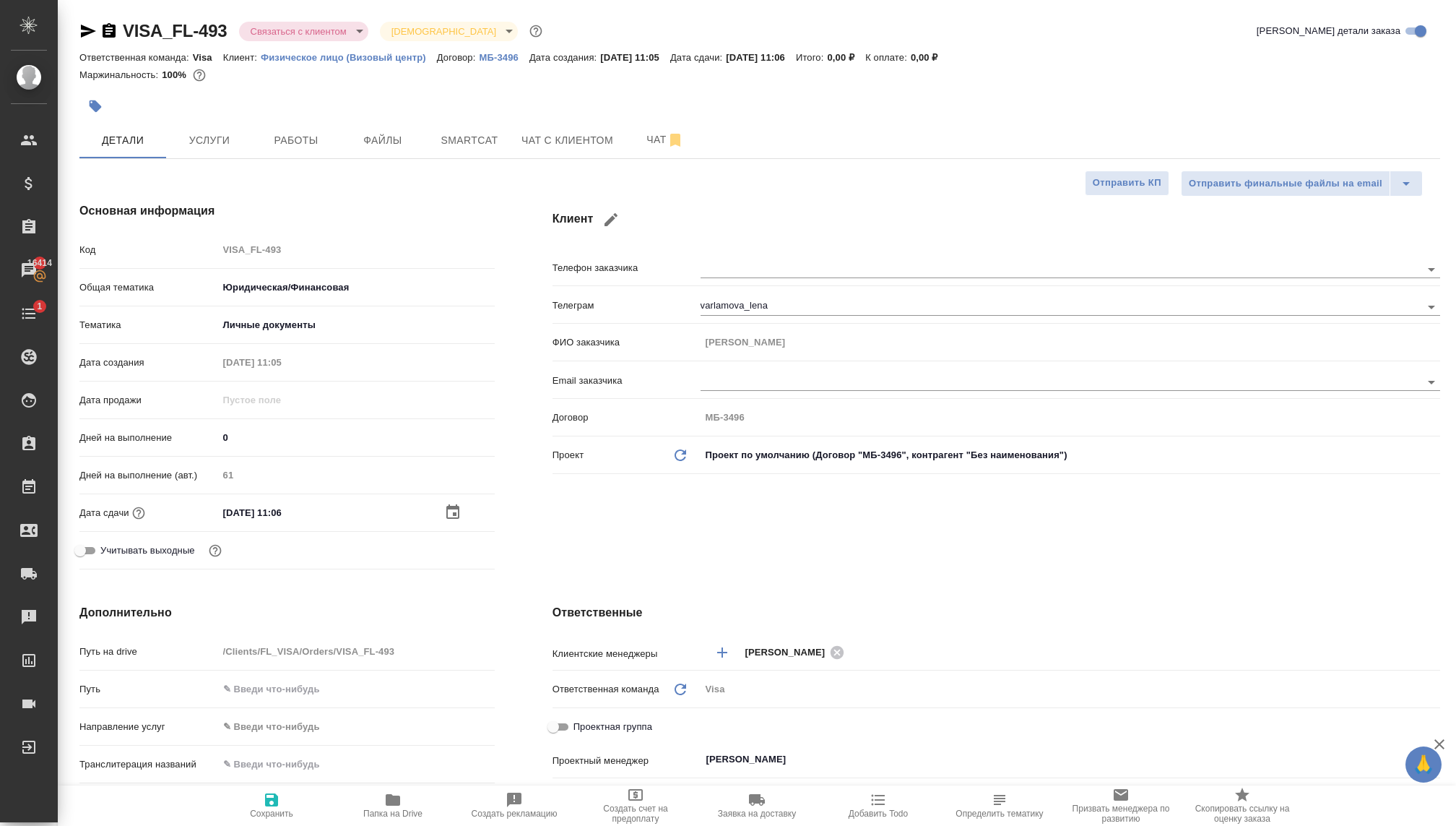
click at [216, 118] on div at bounding box center [532, 106] width 907 height 32
click at [218, 128] on button "Услуги" at bounding box center [209, 140] width 87 height 36
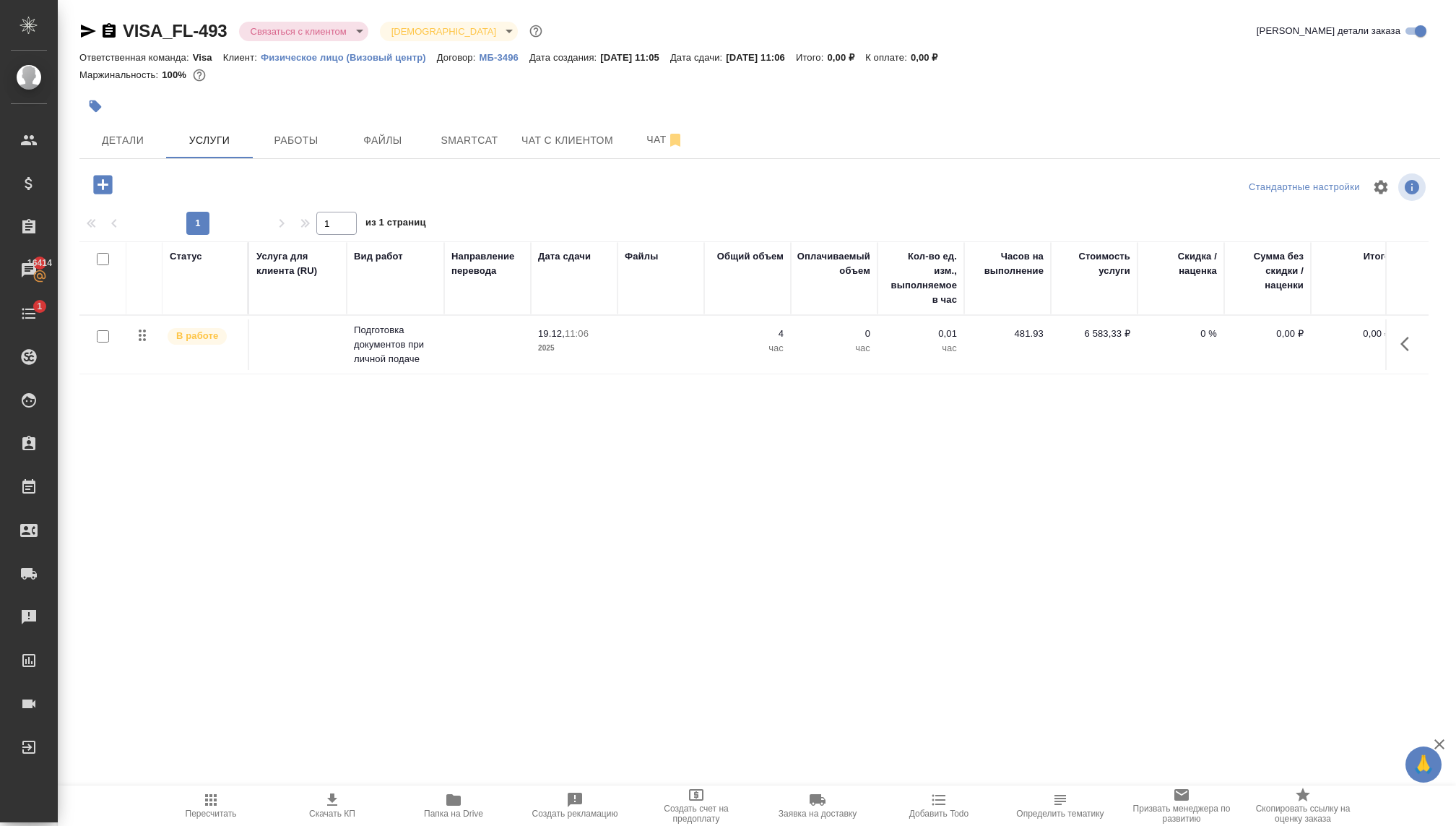
click at [97, 331] on input "checkbox" at bounding box center [103, 337] width 12 height 12
checkbox input "true"
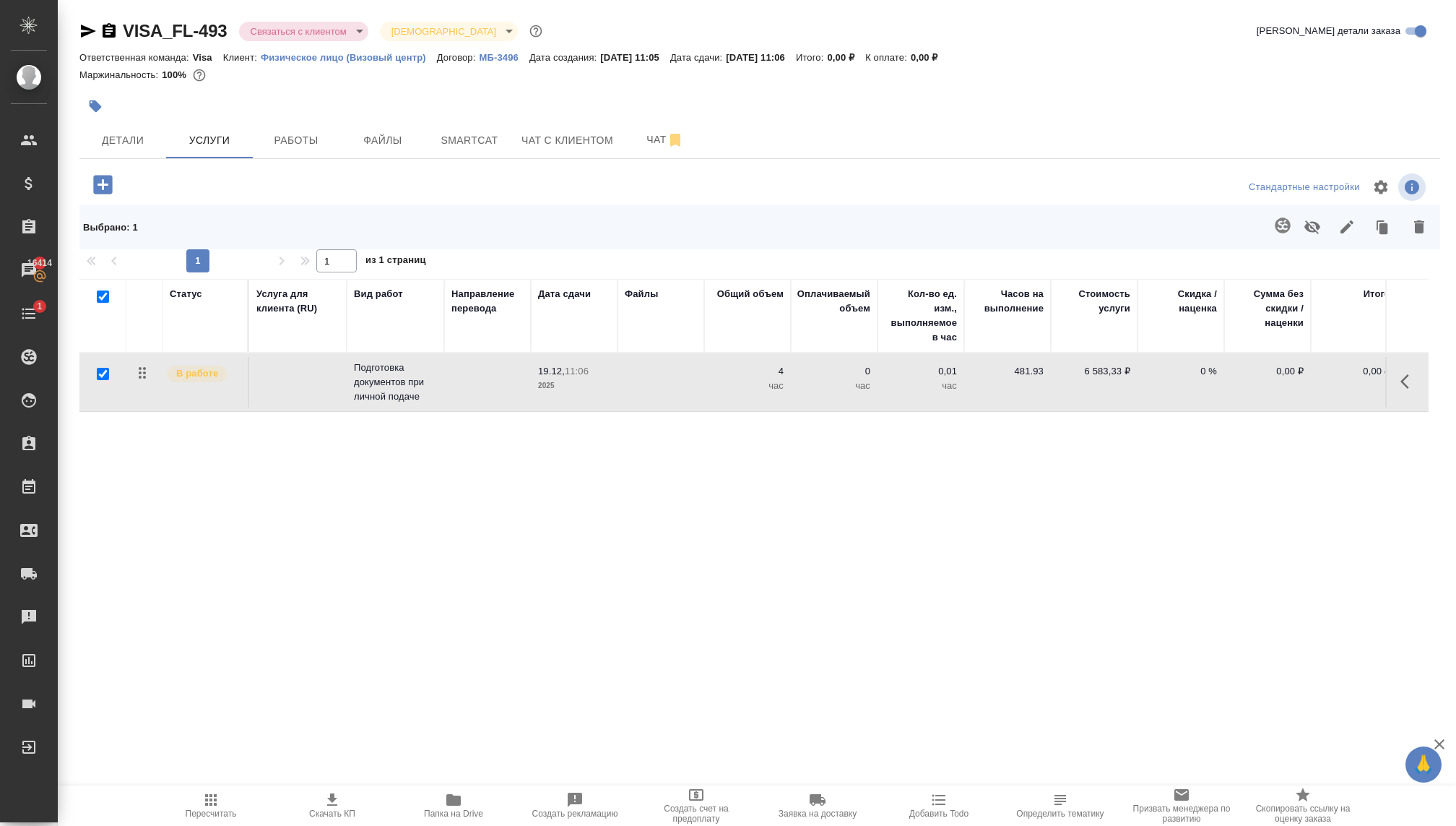
click at [1417, 224] on icon "button" at bounding box center [1418, 226] width 10 height 13
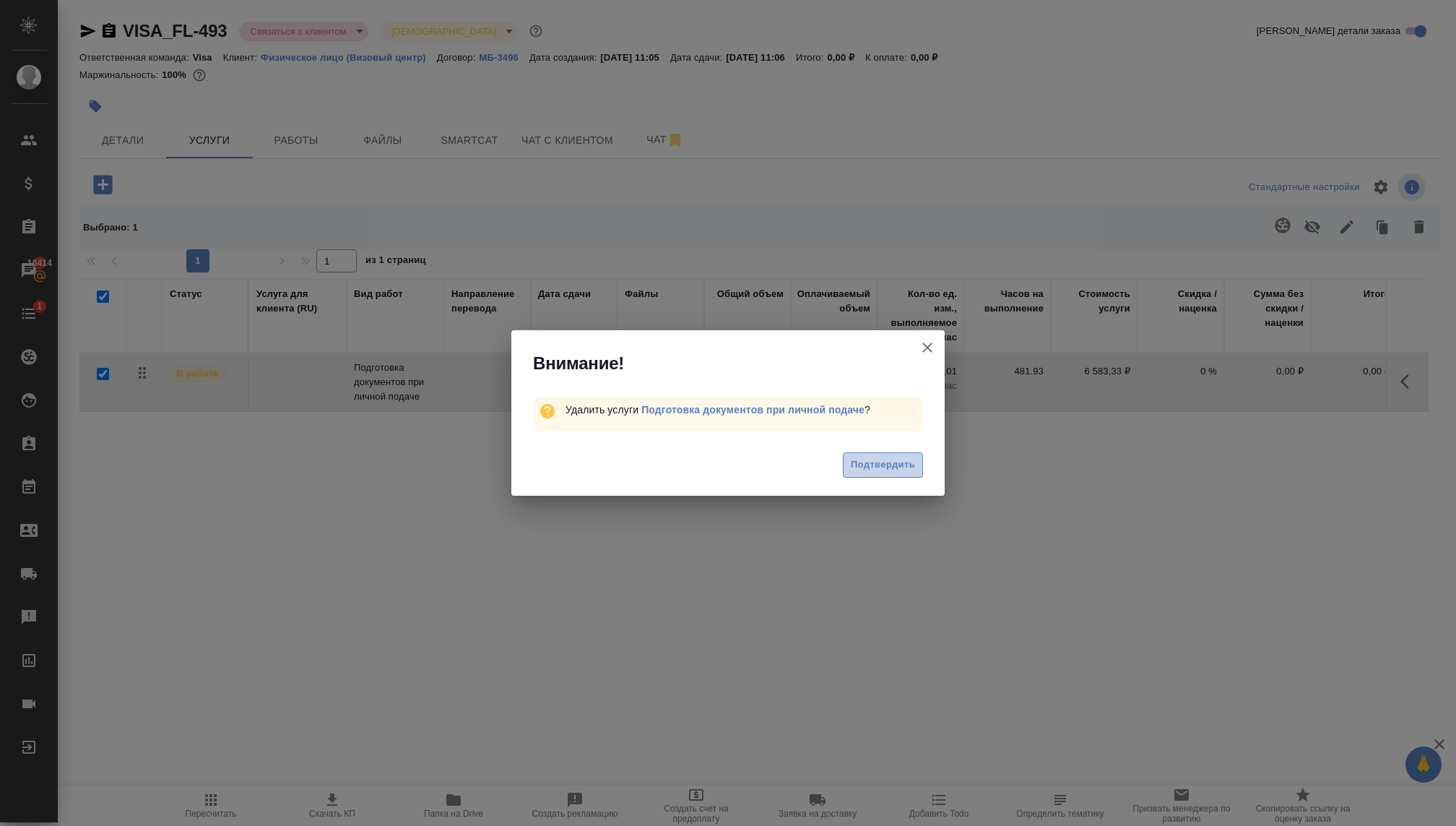
click at [904, 458] on span "Подтвердить" at bounding box center [882, 465] width 64 height 17
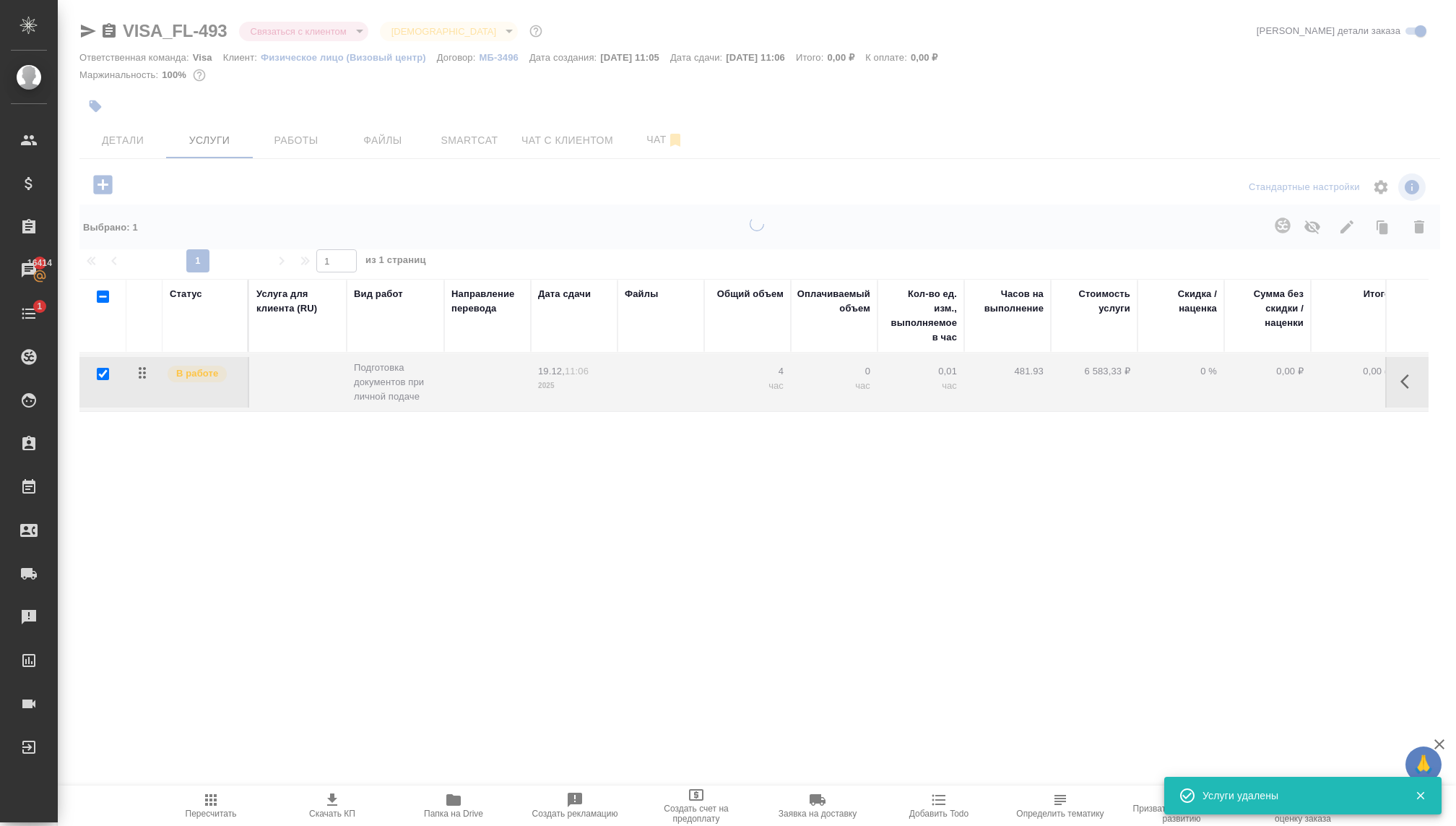
checkbox input "false"
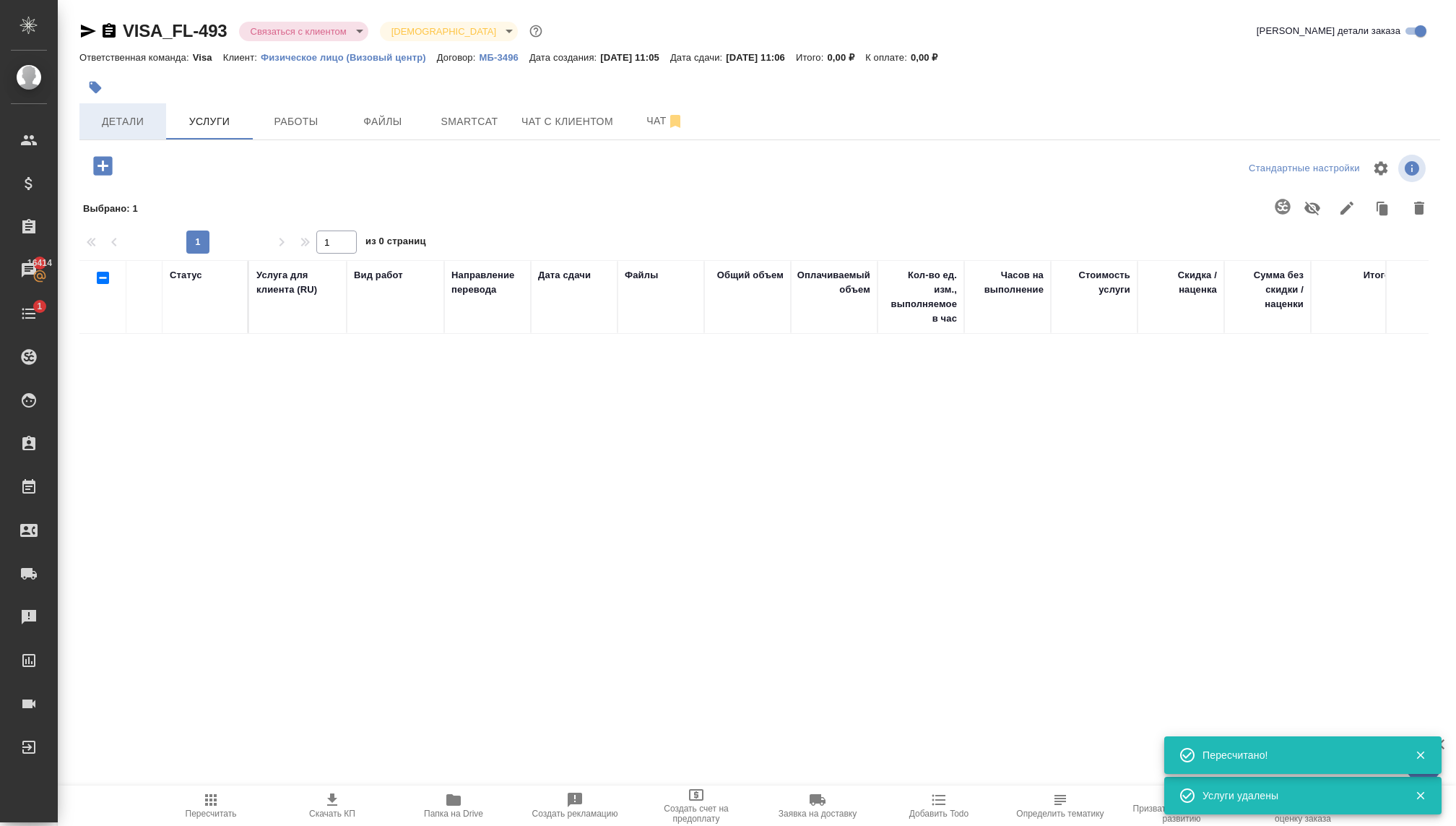
click at [119, 118] on span "Детали" at bounding box center [123, 122] width 70 height 18
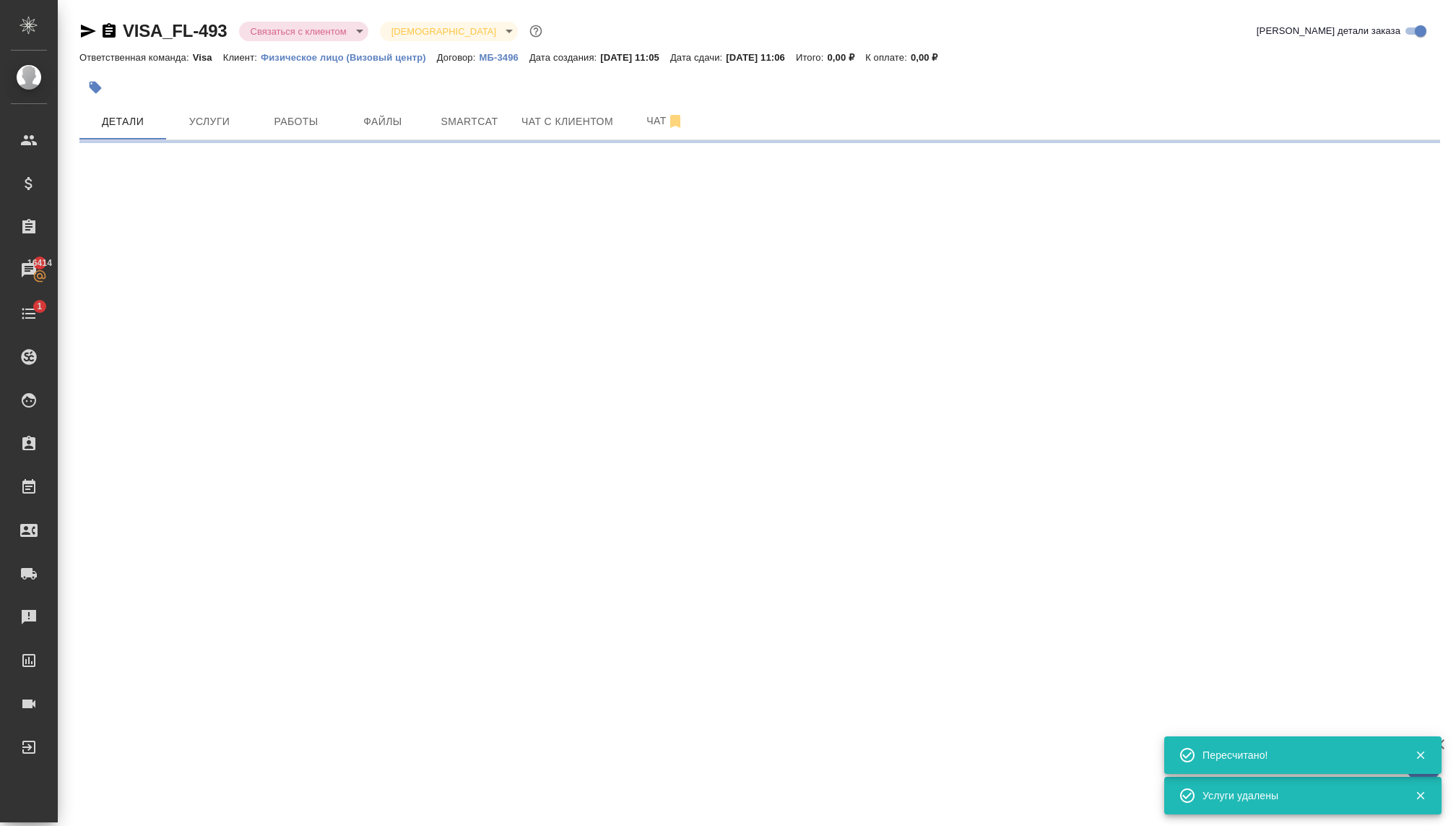
select select "RU"
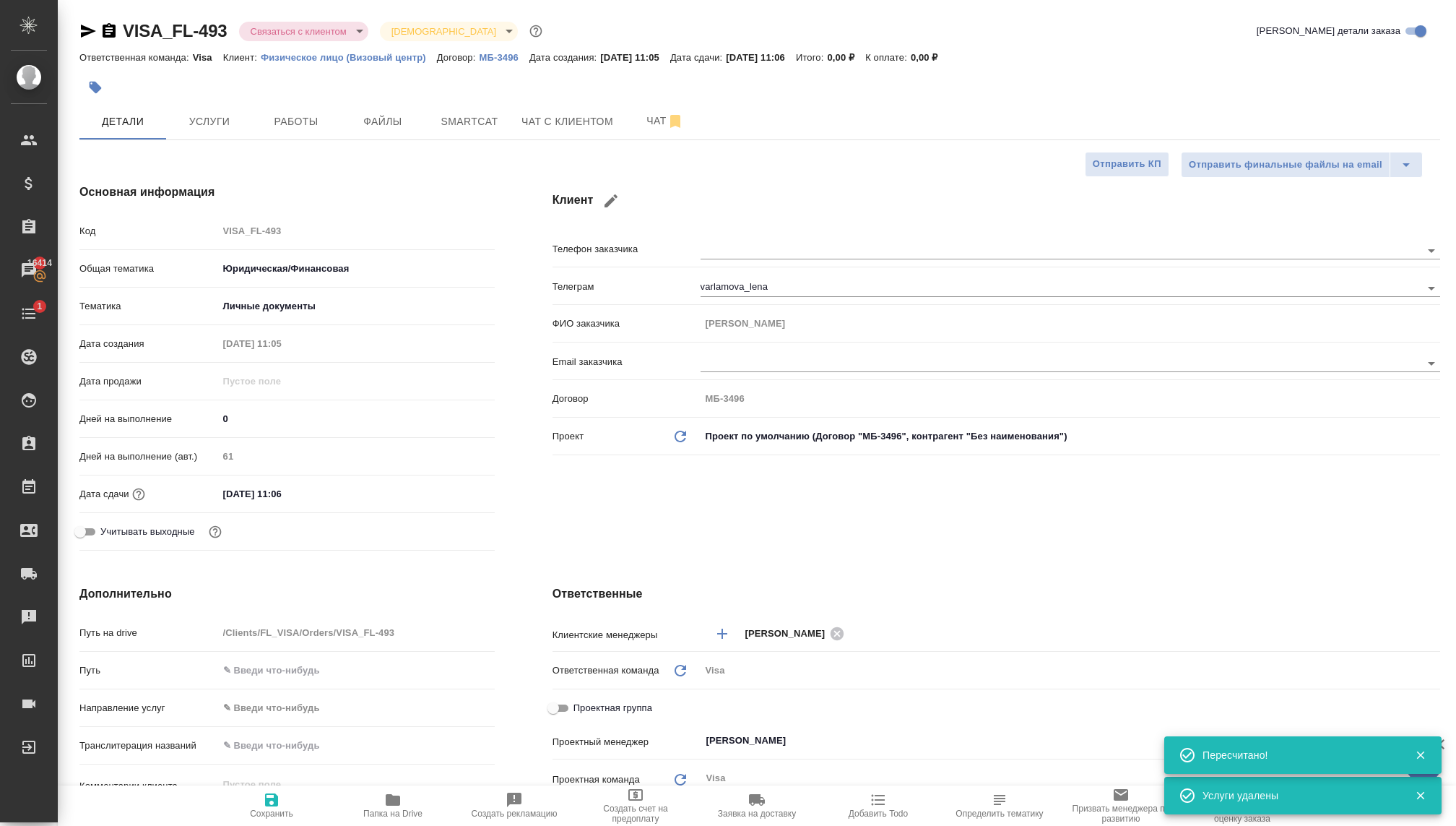
click at [336, 496] on div "31.12.2025 11:06" at bounding box center [356, 494] width 276 height 21
click at [246, 502] on input "31.12.2025 11:06" at bounding box center [282, 494] width 126 height 21
click at [444, 490] on icon "button" at bounding box center [453, 493] width 18 height 18
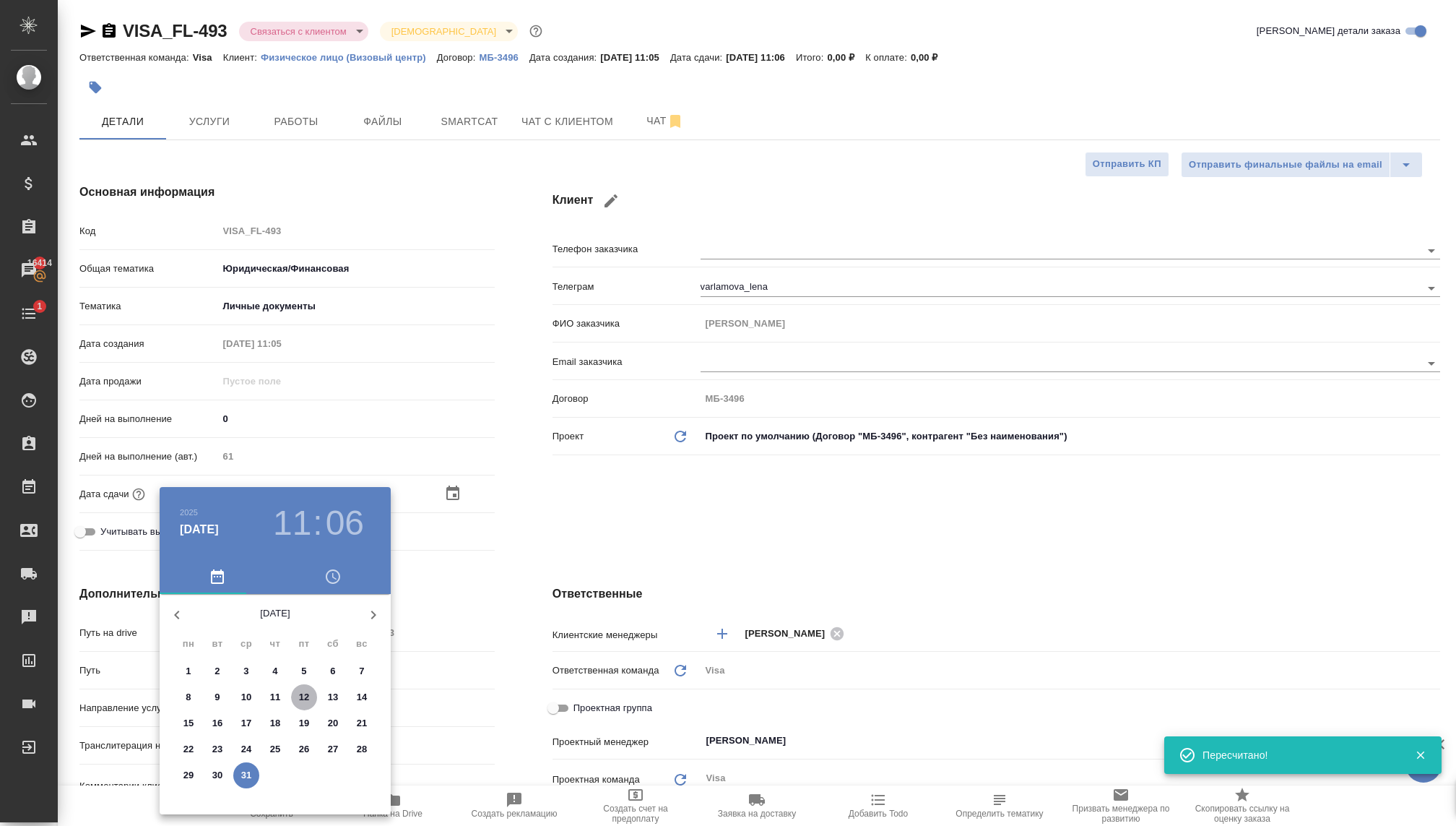
click at [303, 698] on p "12" at bounding box center [305, 697] width 11 height 14
type input "12.12.2025 11:06"
type textarea "x"
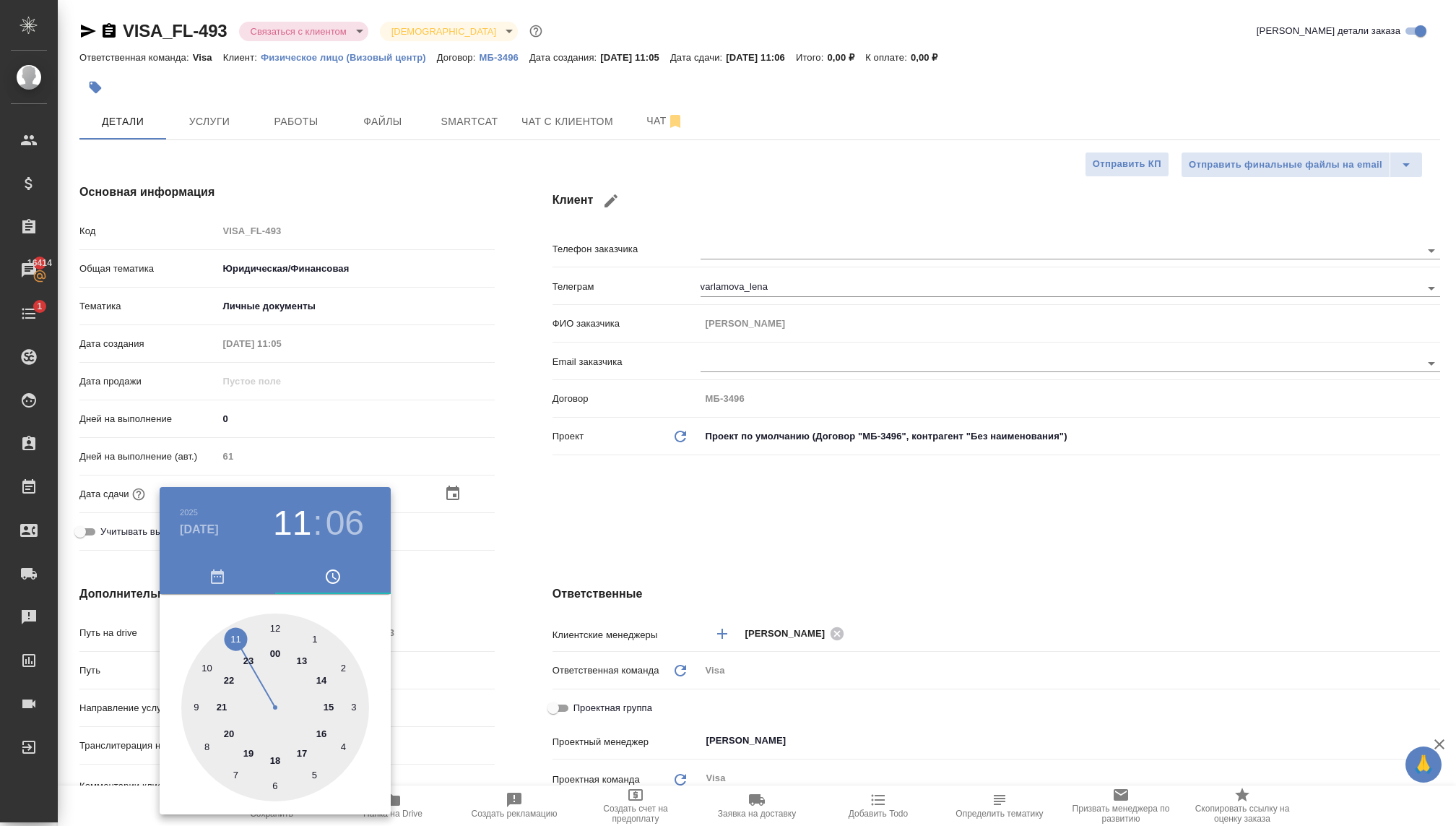
click at [444, 494] on div at bounding box center [728, 413] width 1456 height 826
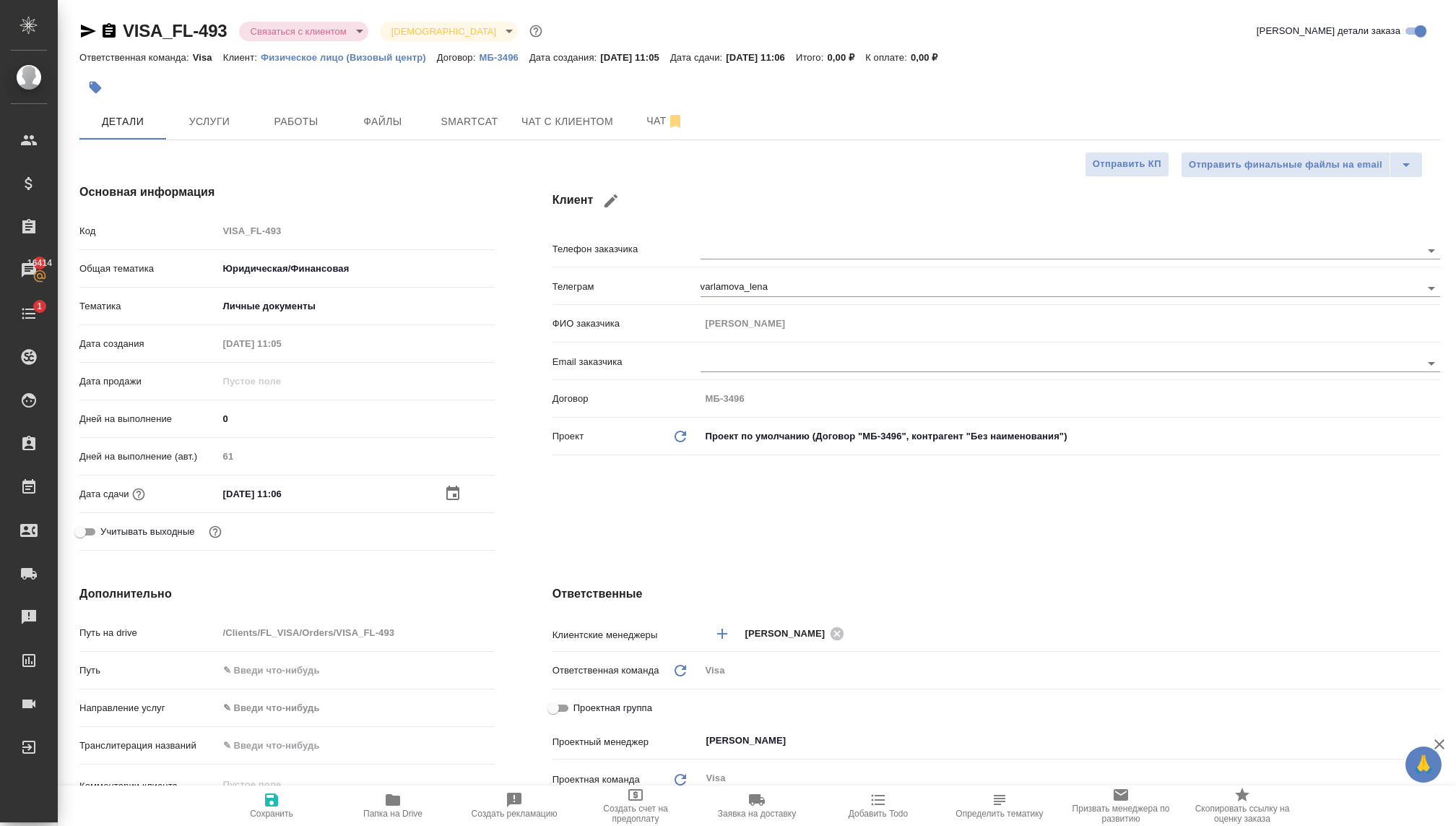
click at [445, 494] on icon "button" at bounding box center [453, 494] width 18 height 18
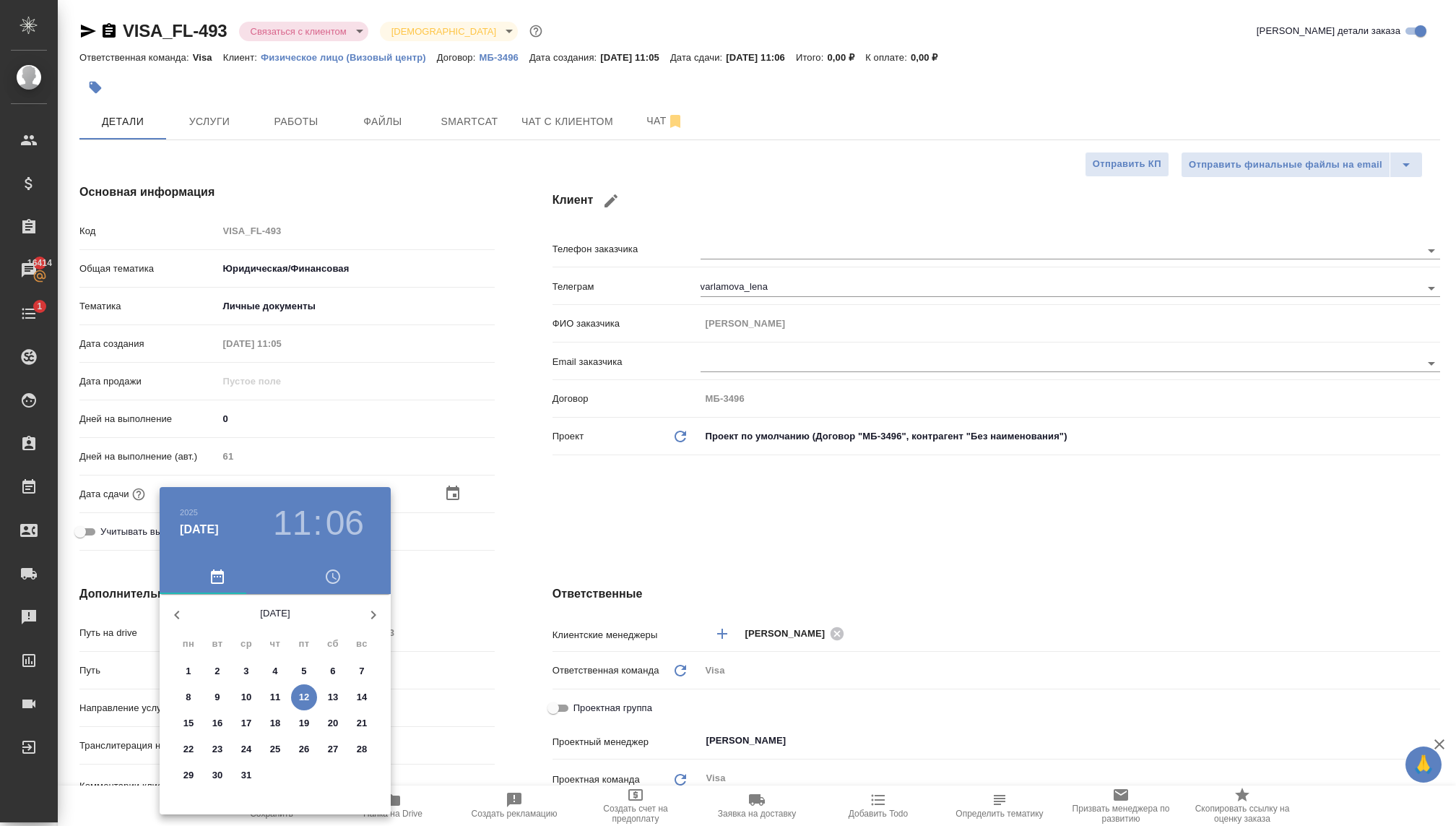
click at [298, 719] on span "19" at bounding box center [304, 723] width 26 height 14
type input "[DATE] 11:06"
type textarea "x"
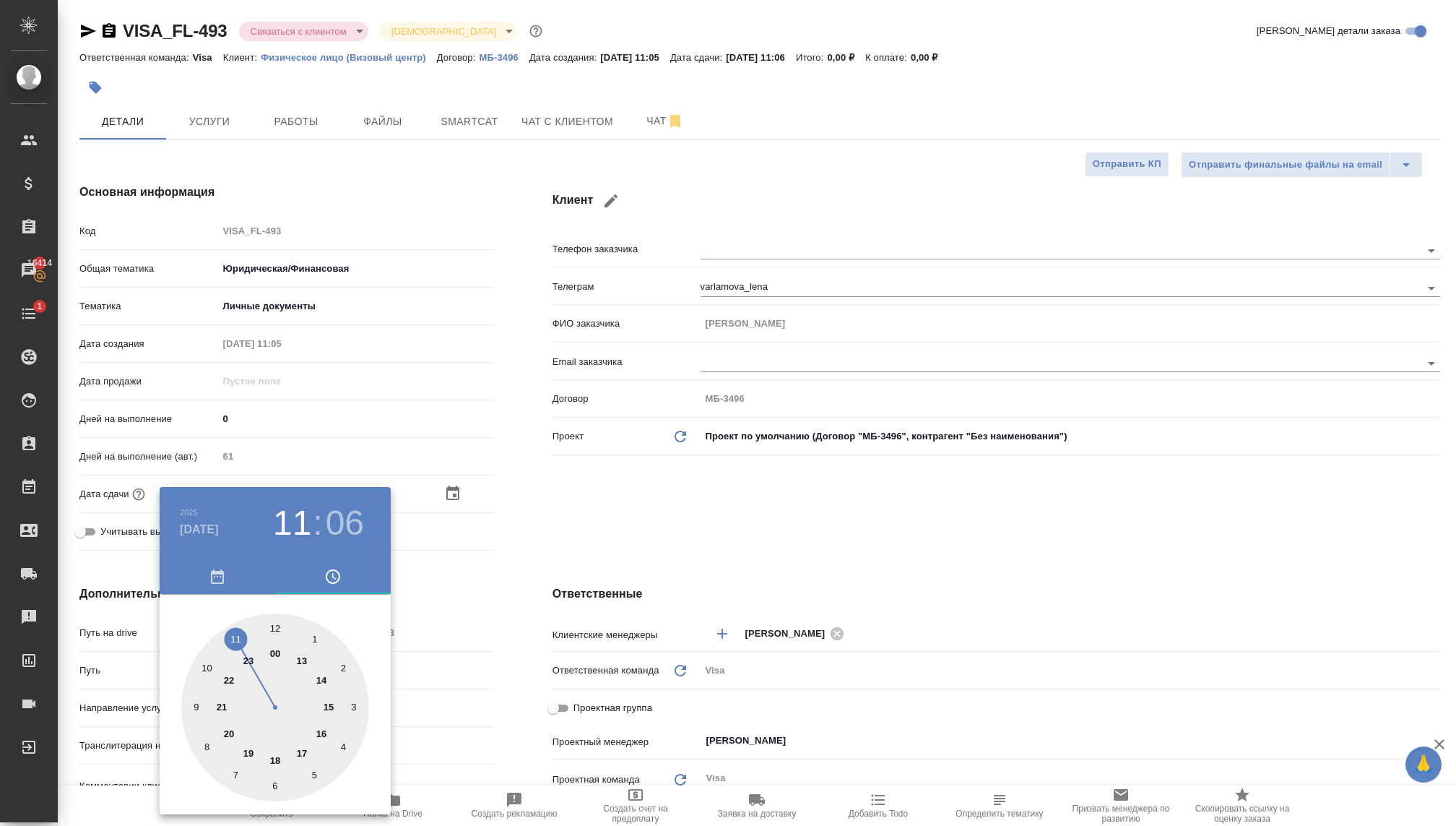
click at [695, 466] on div at bounding box center [728, 413] width 1456 height 826
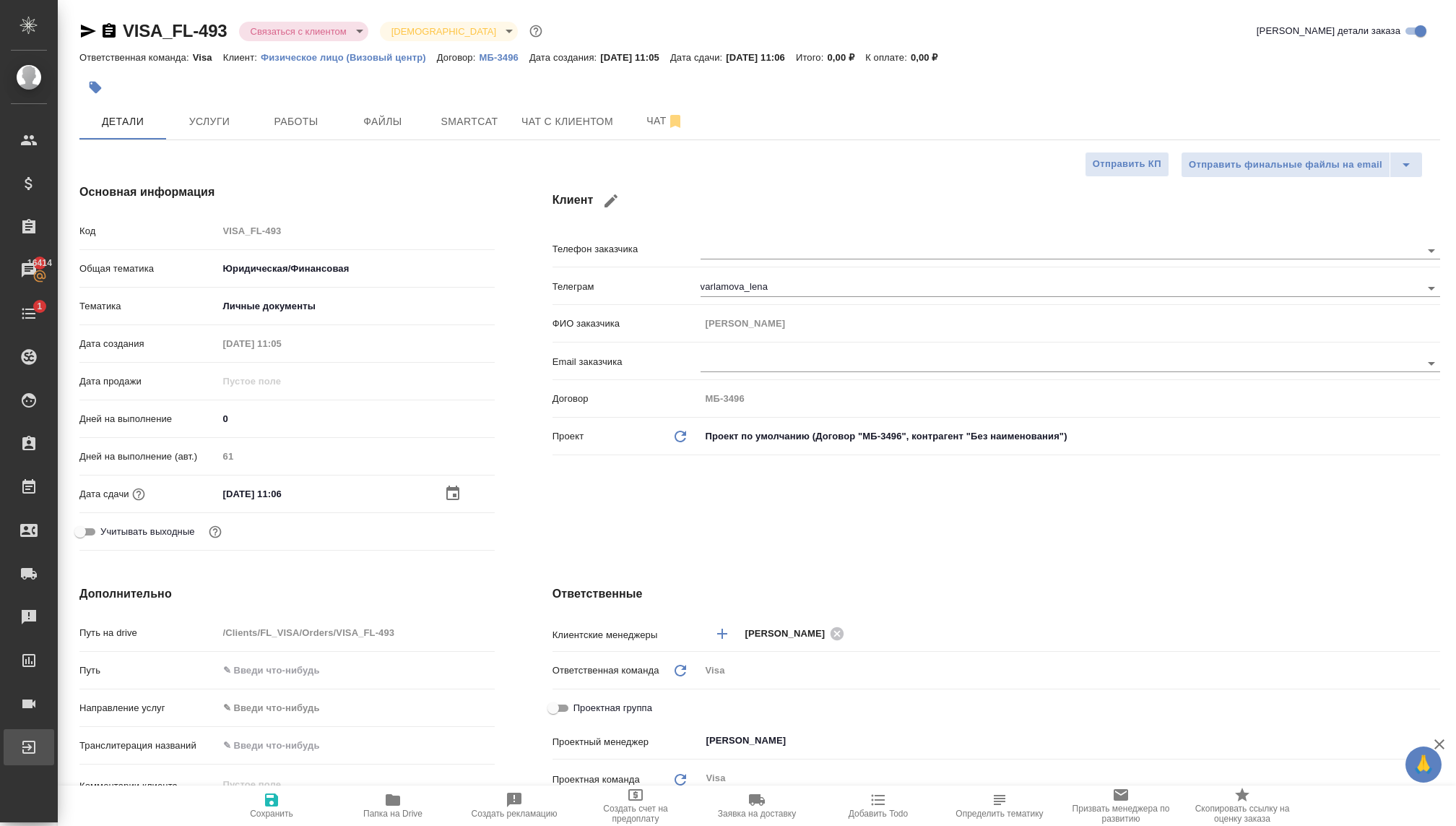
type textarea "x"
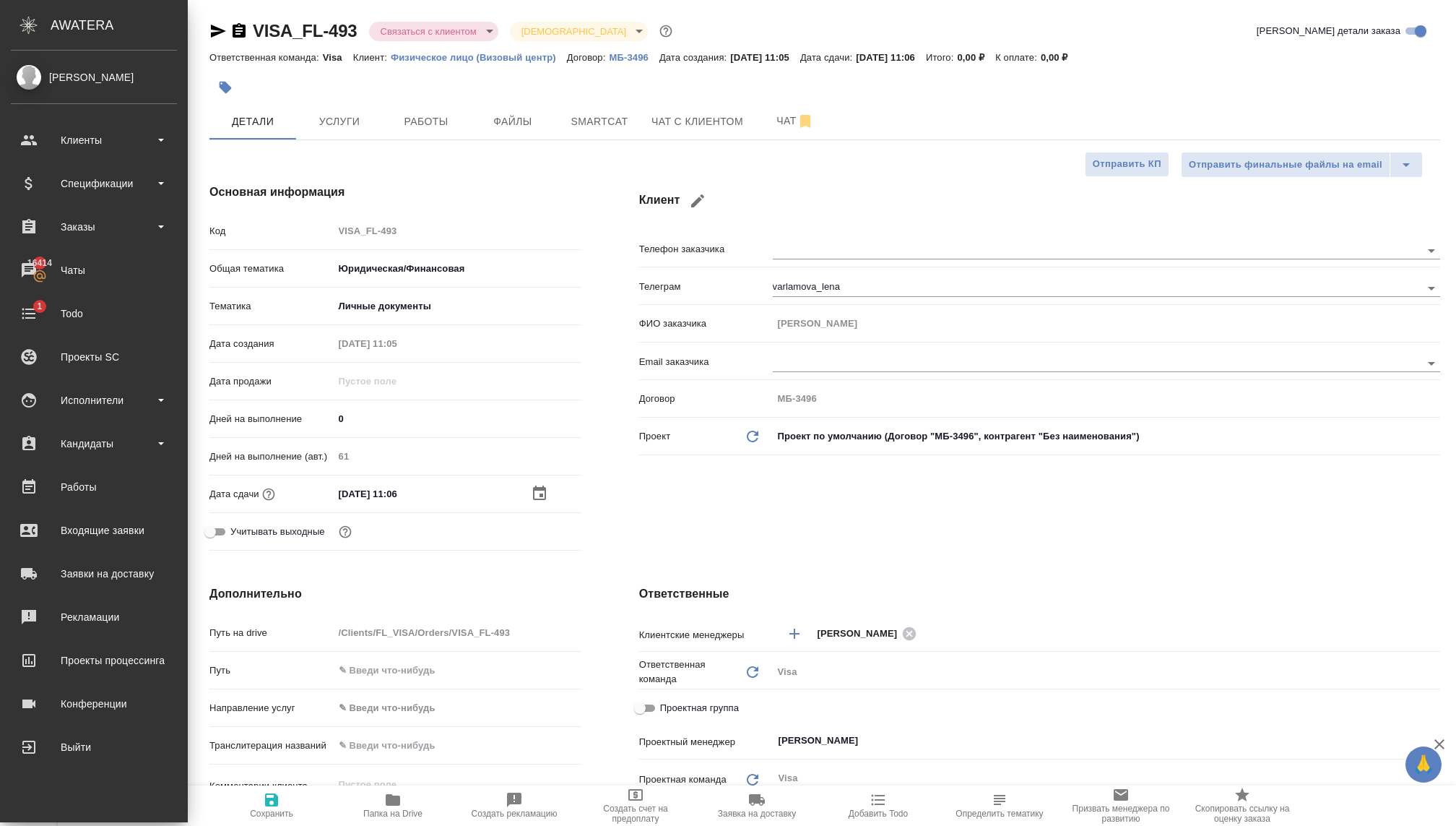
type textarea "x"
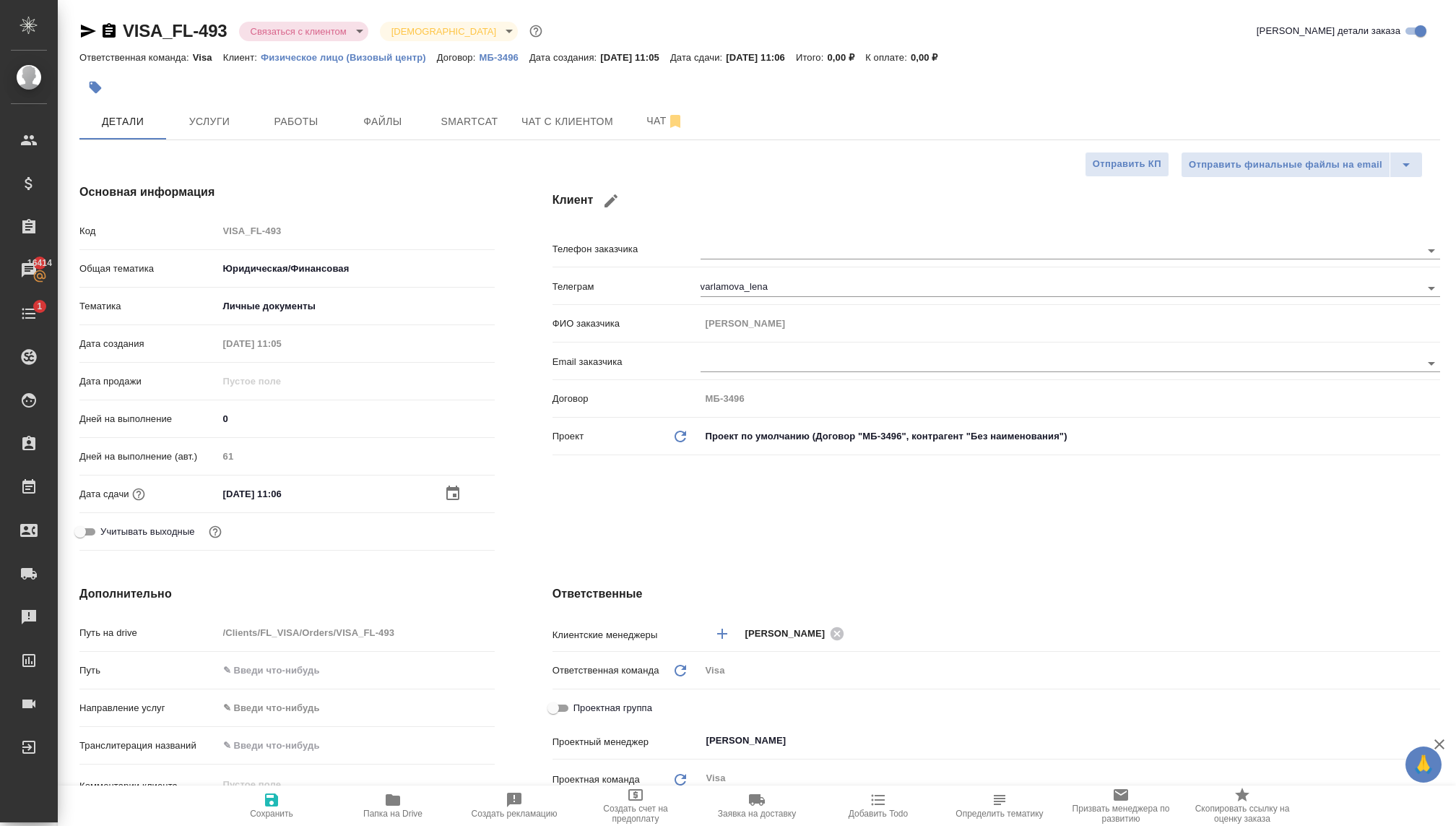
click at [271, 801] on icon "button" at bounding box center [272, 799] width 18 height 18
type textarea "x"
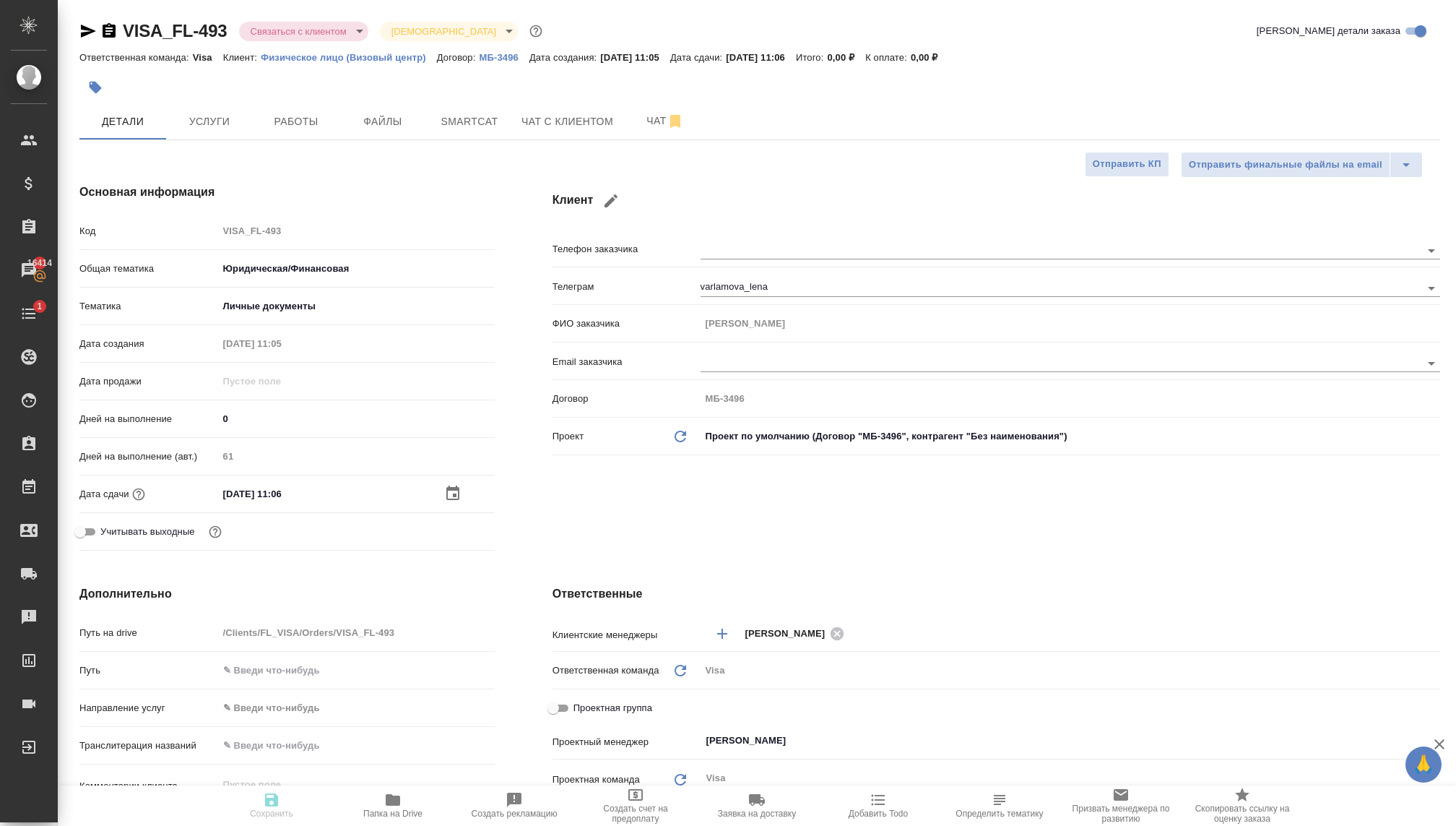
type textarea "x"
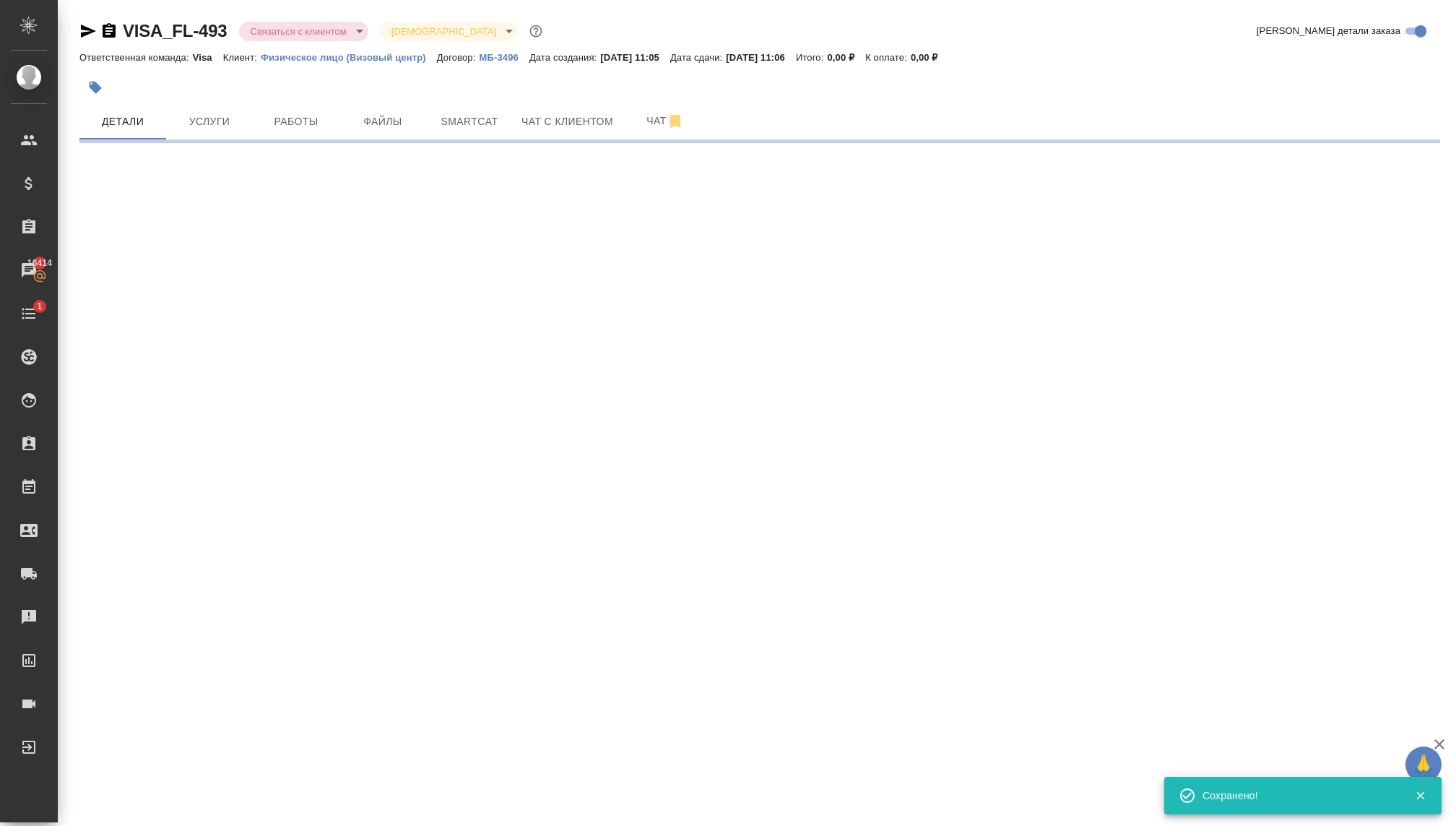
select select "RU"
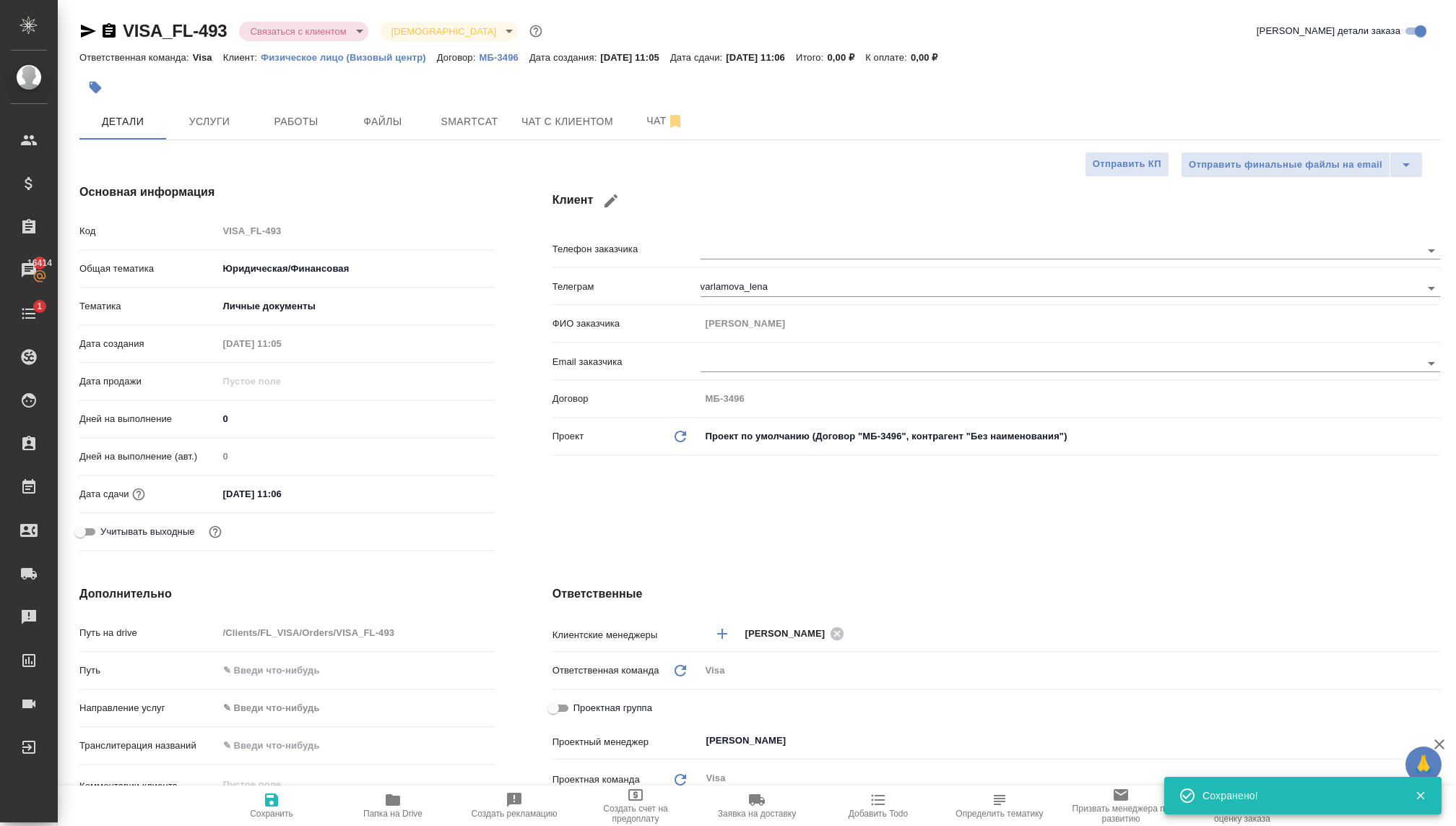
type textarea "x"
click at [272, 811] on span "Сохранить" at bounding box center [271, 813] width 43 height 10
type textarea "x"
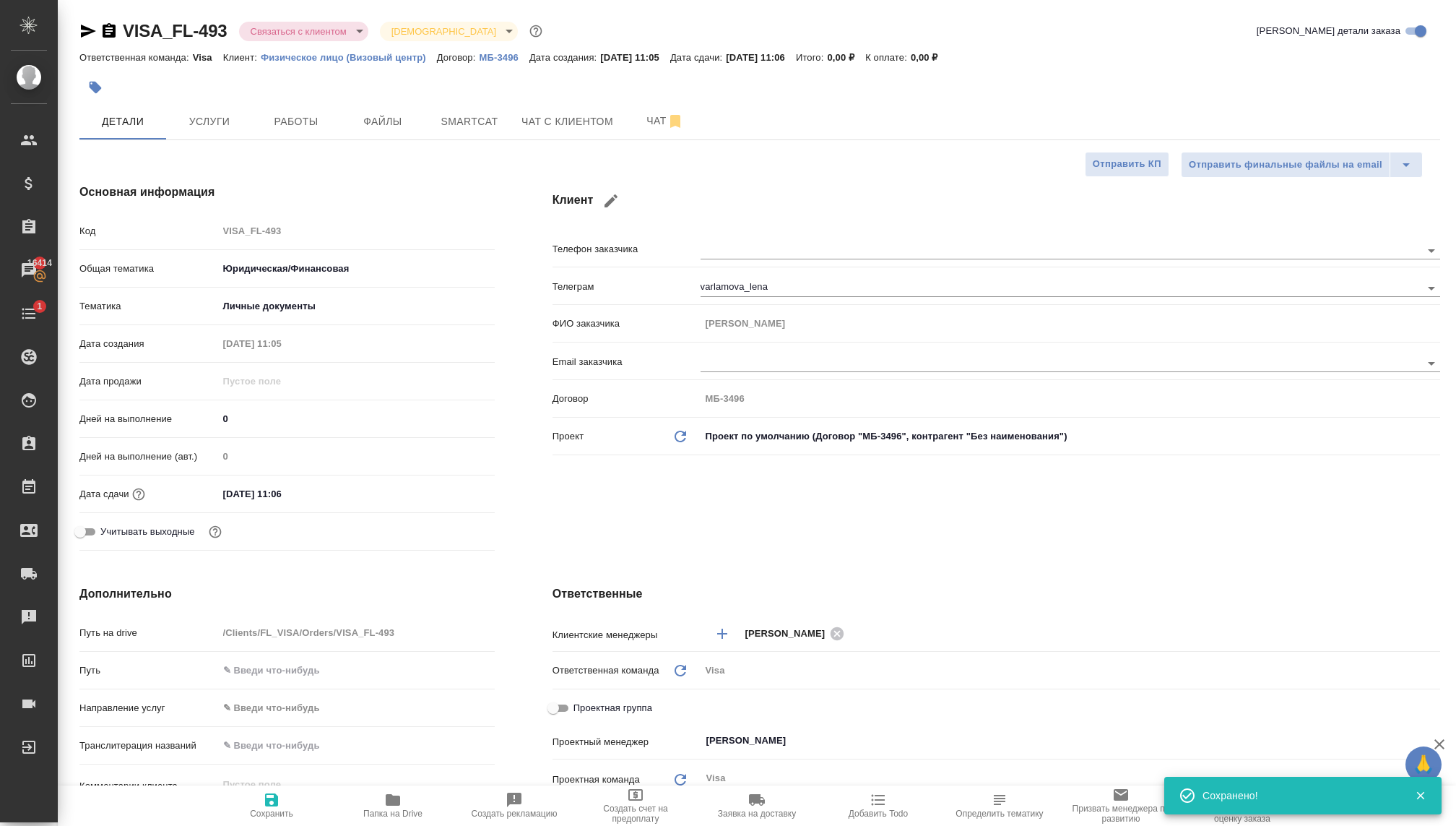
type textarea "x"
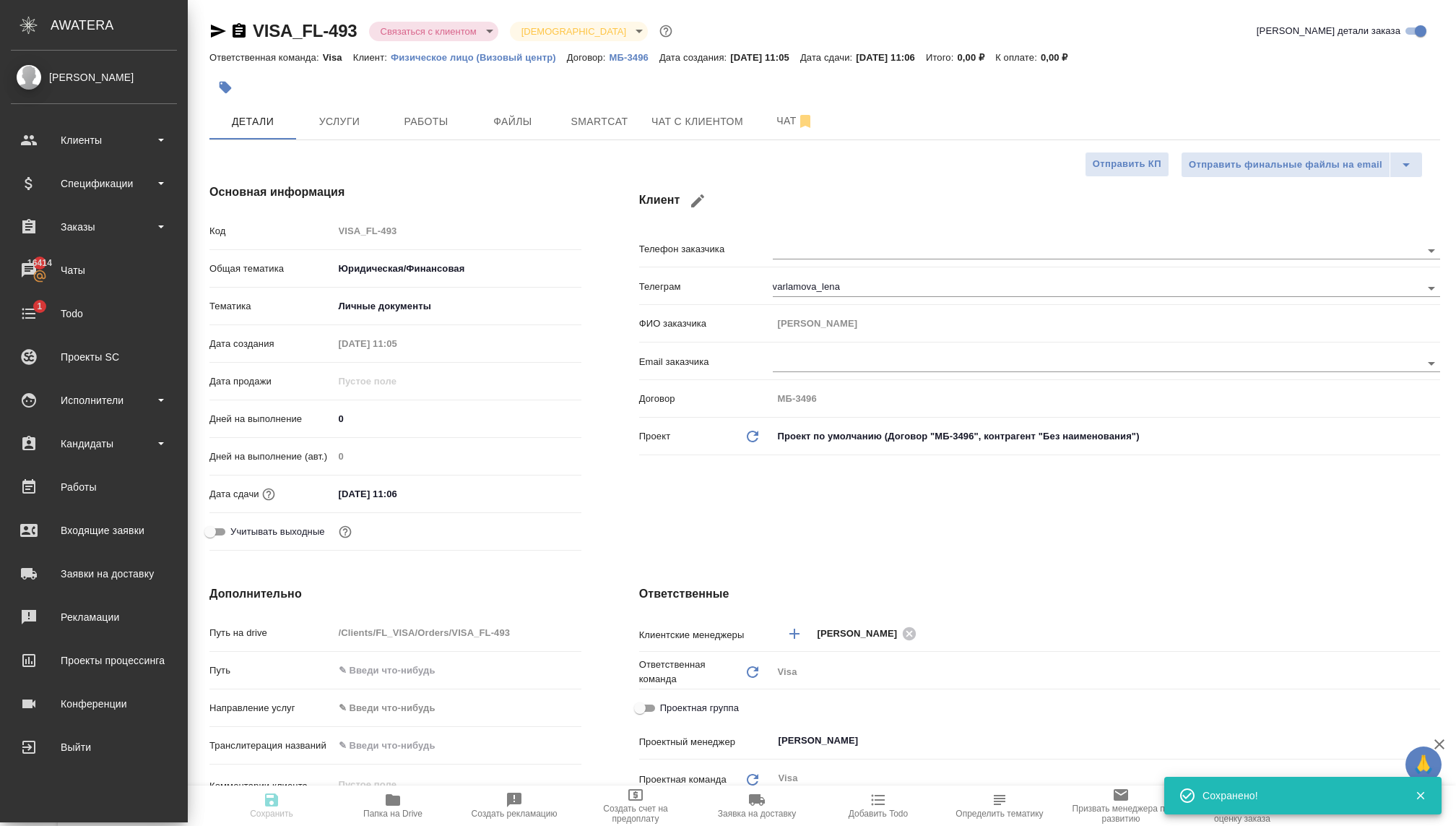
type textarea "x"
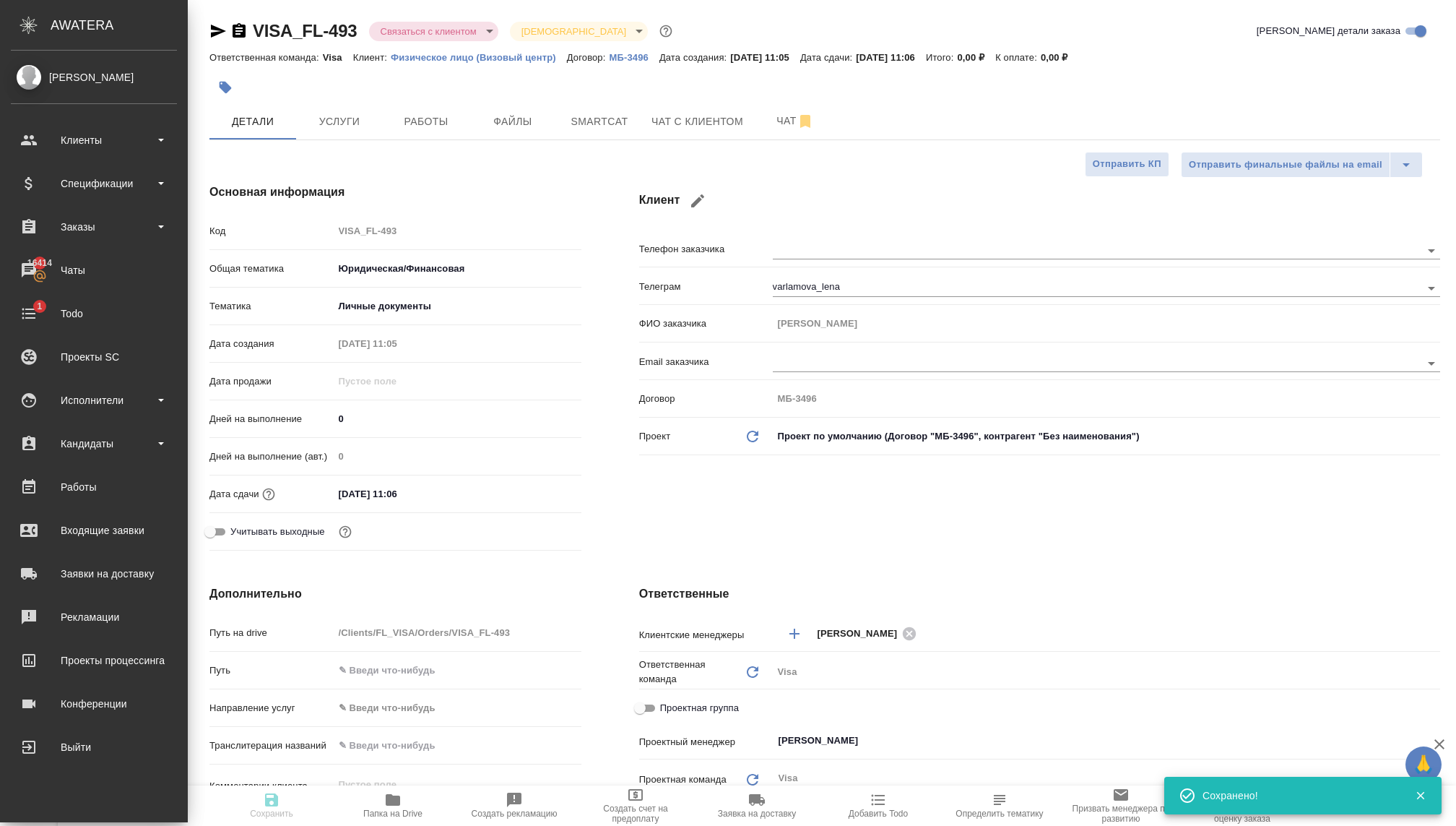
type textarea "x"
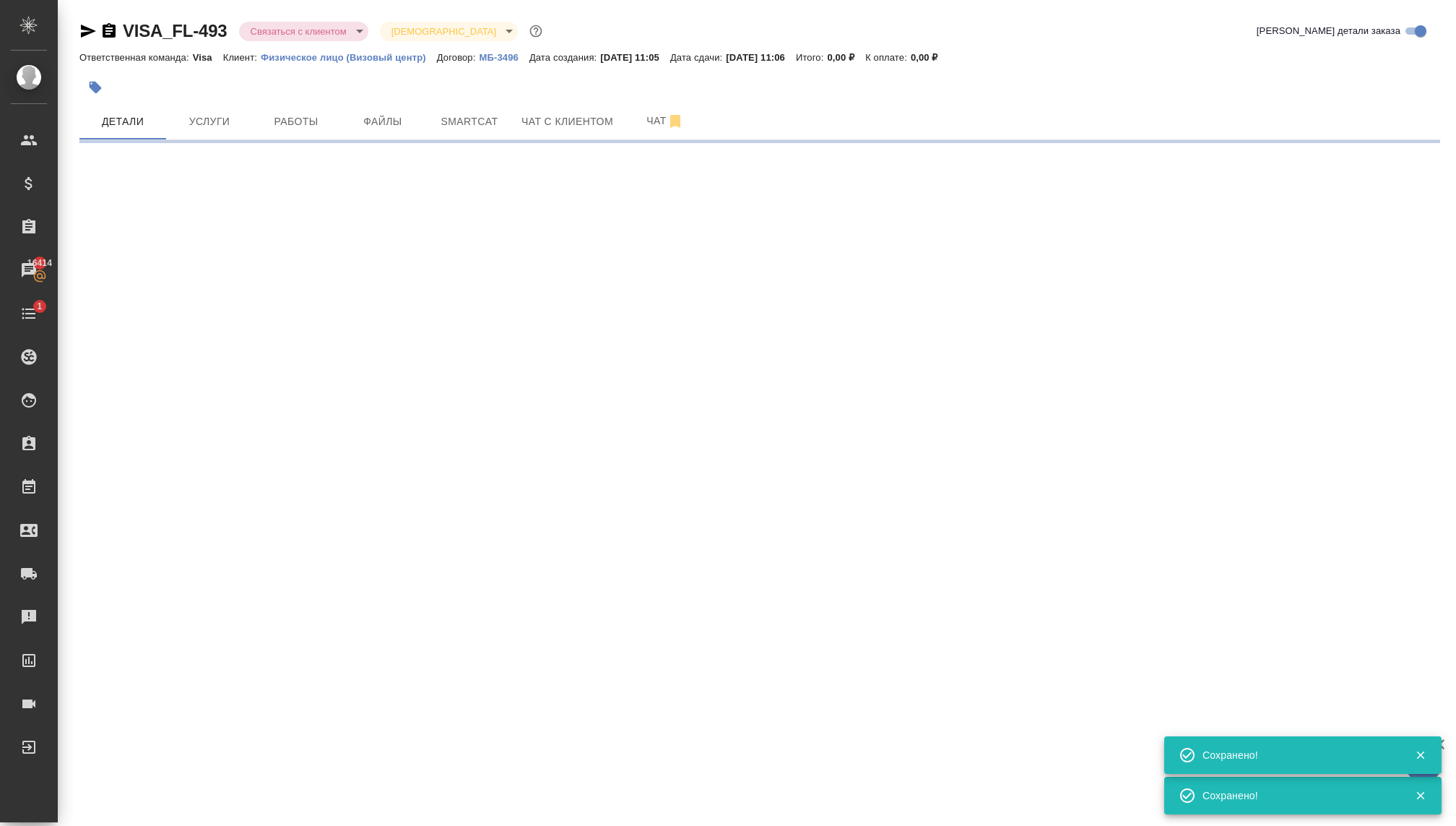
select select "RU"
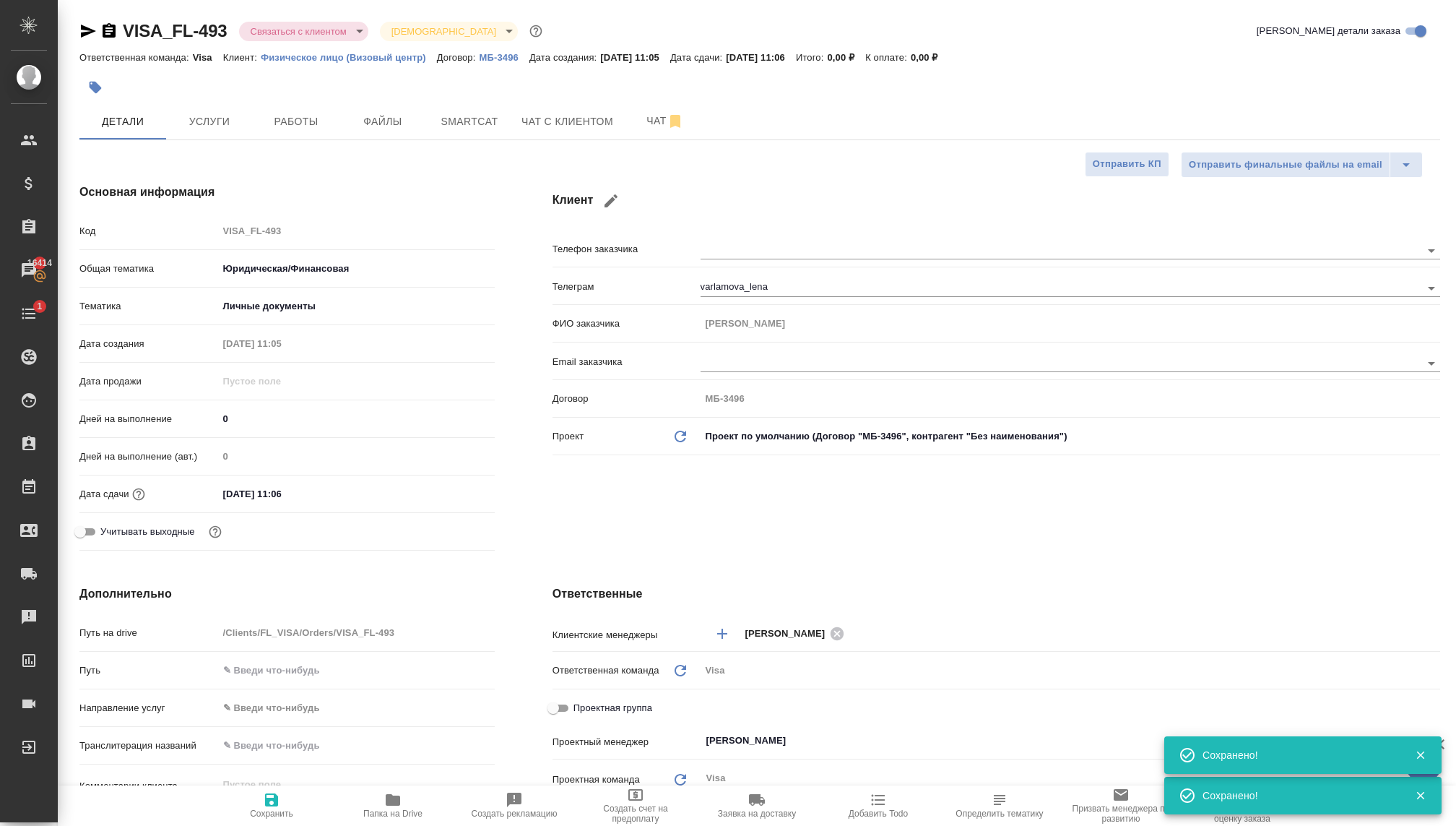
type textarea "x"
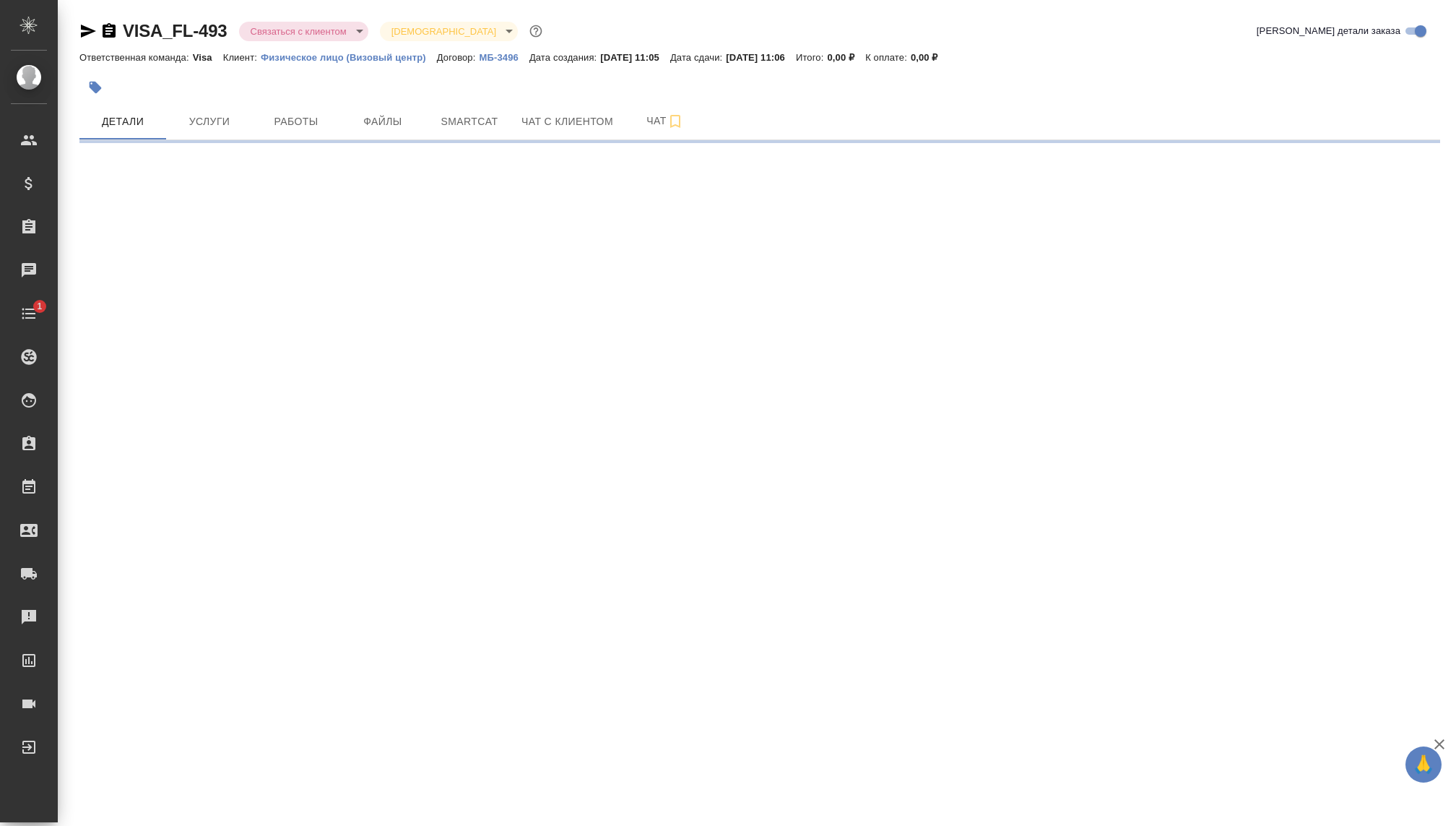
select select "RU"
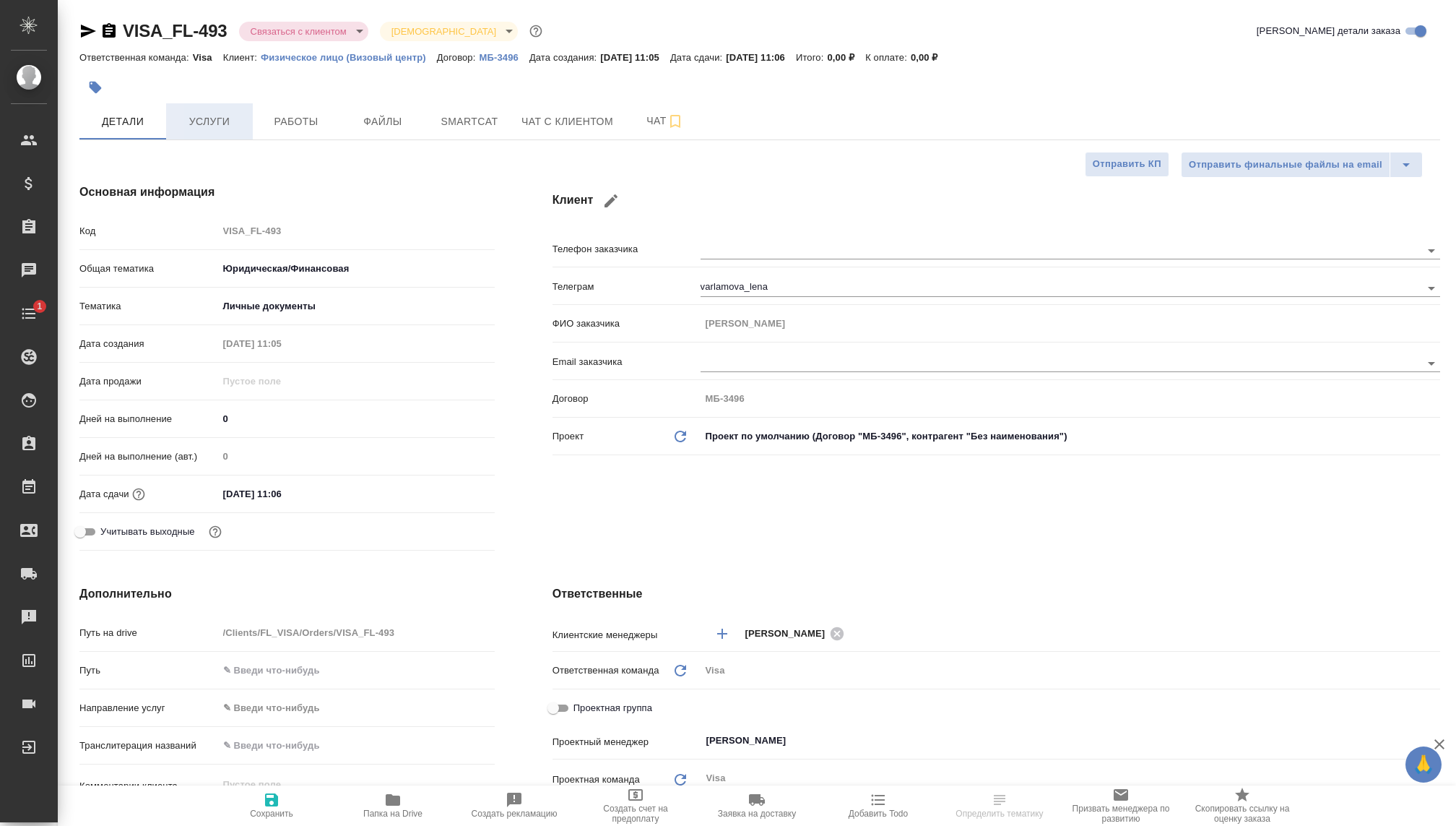
type textarea "x"
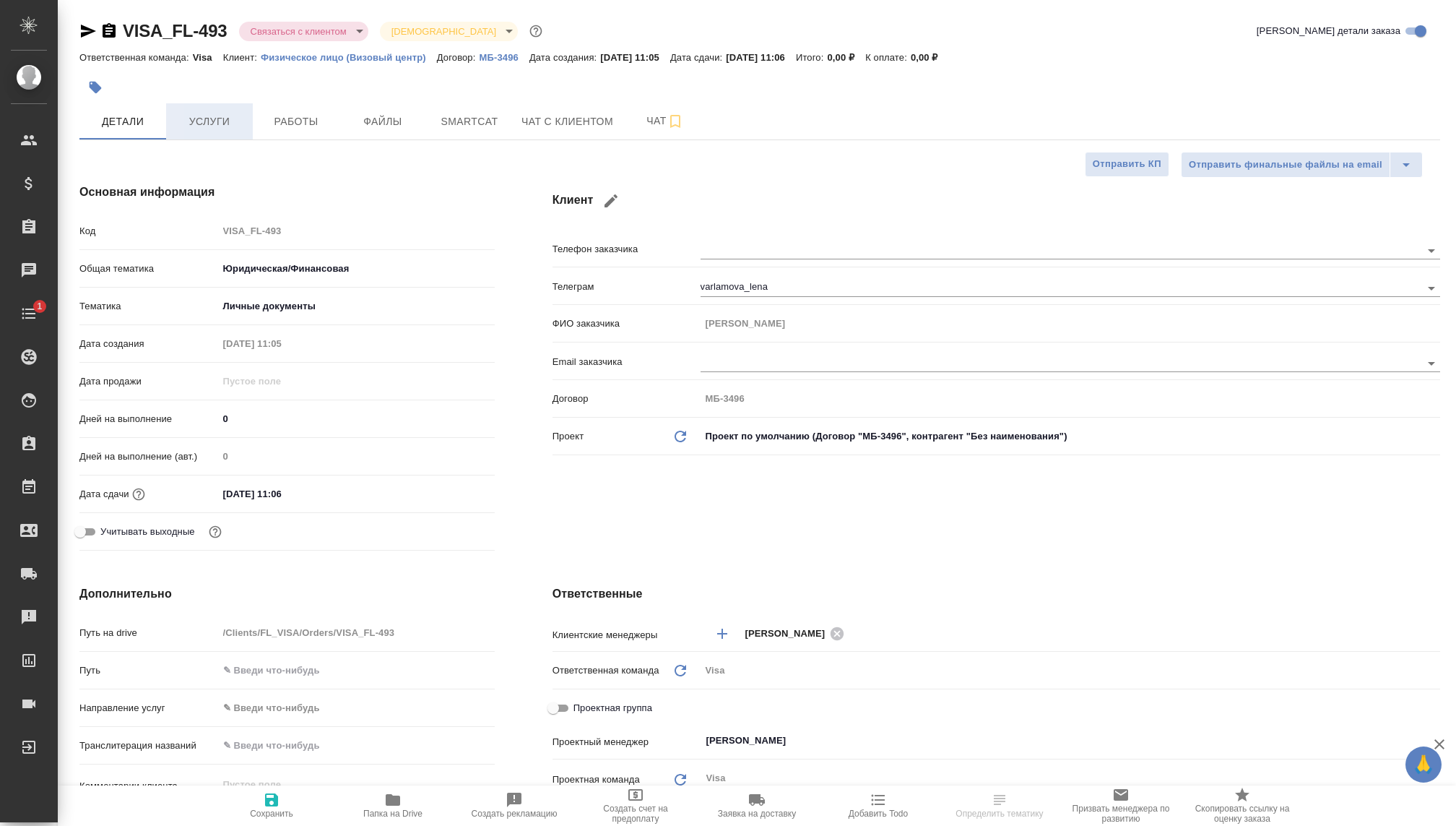
type textarea "x"
click at [219, 117] on span "Услуги" at bounding box center [209, 122] width 70 height 18
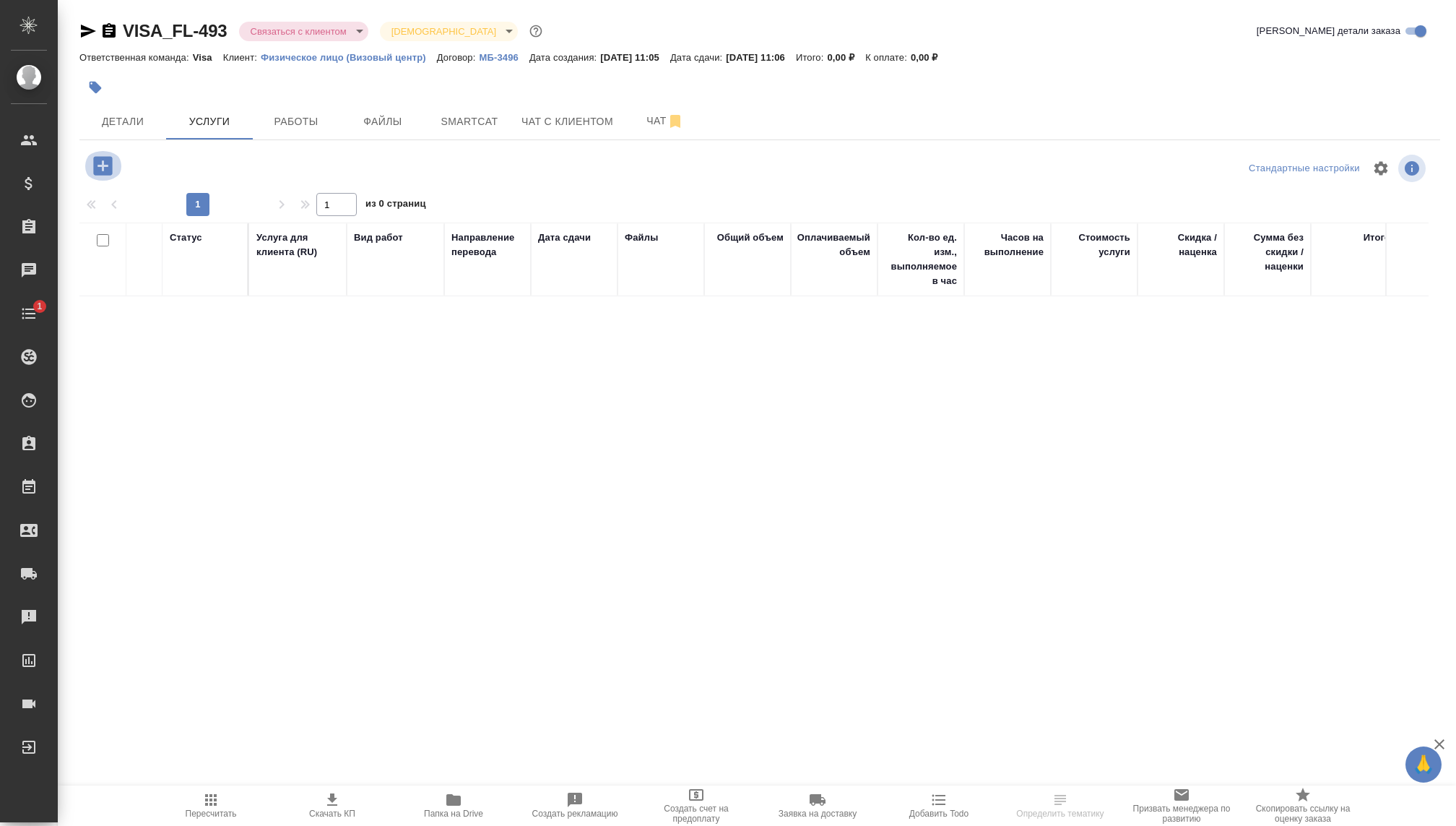
click at [94, 171] on icon "button" at bounding box center [102, 165] width 19 height 19
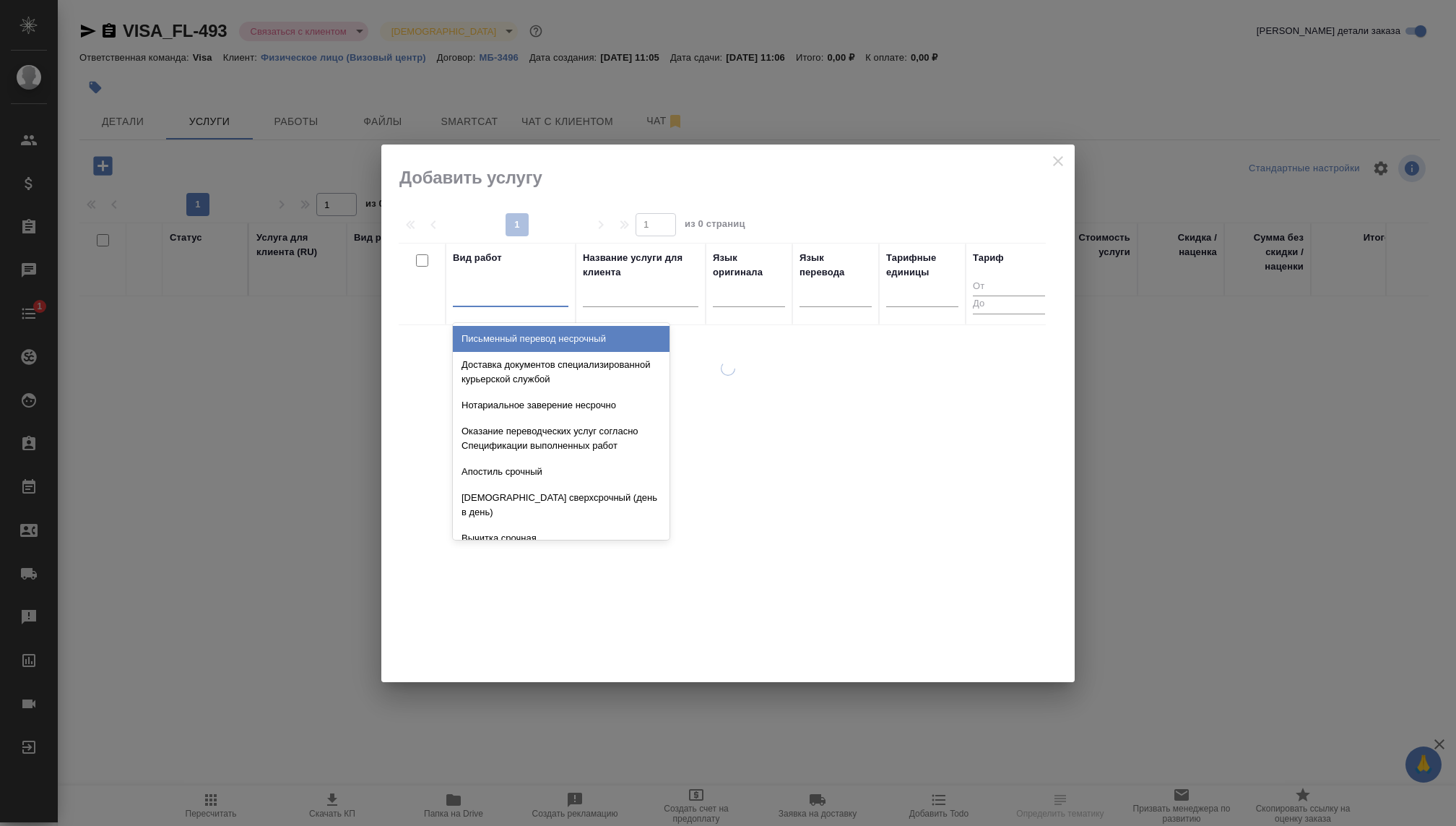
click at [505, 285] on div at bounding box center [510, 292] width 116 height 21
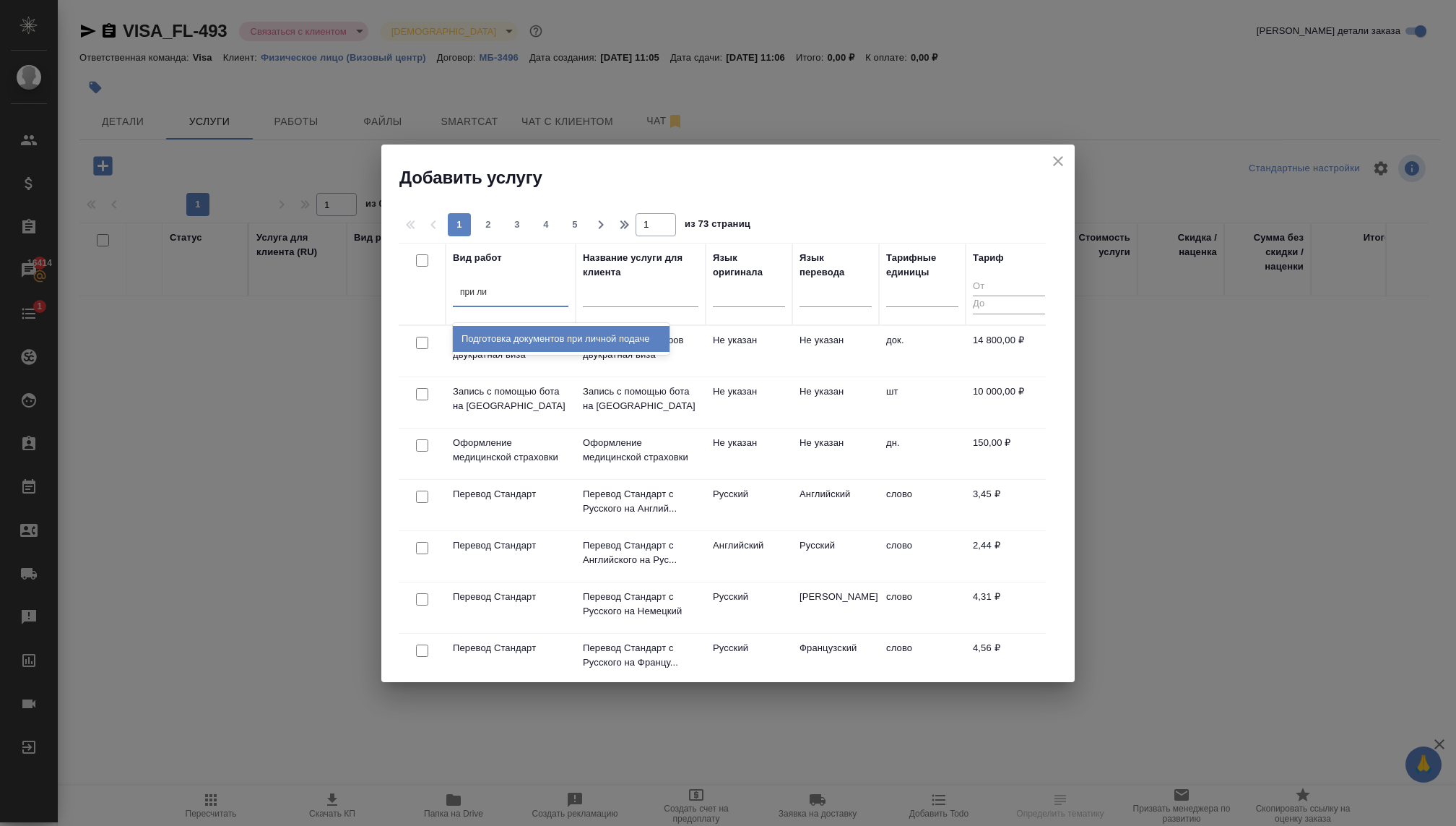
type input "при лич"
click at [540, 346] on div "Подготовка документов при личной подаче" at bounding box center [561, 338] width 216 height 26
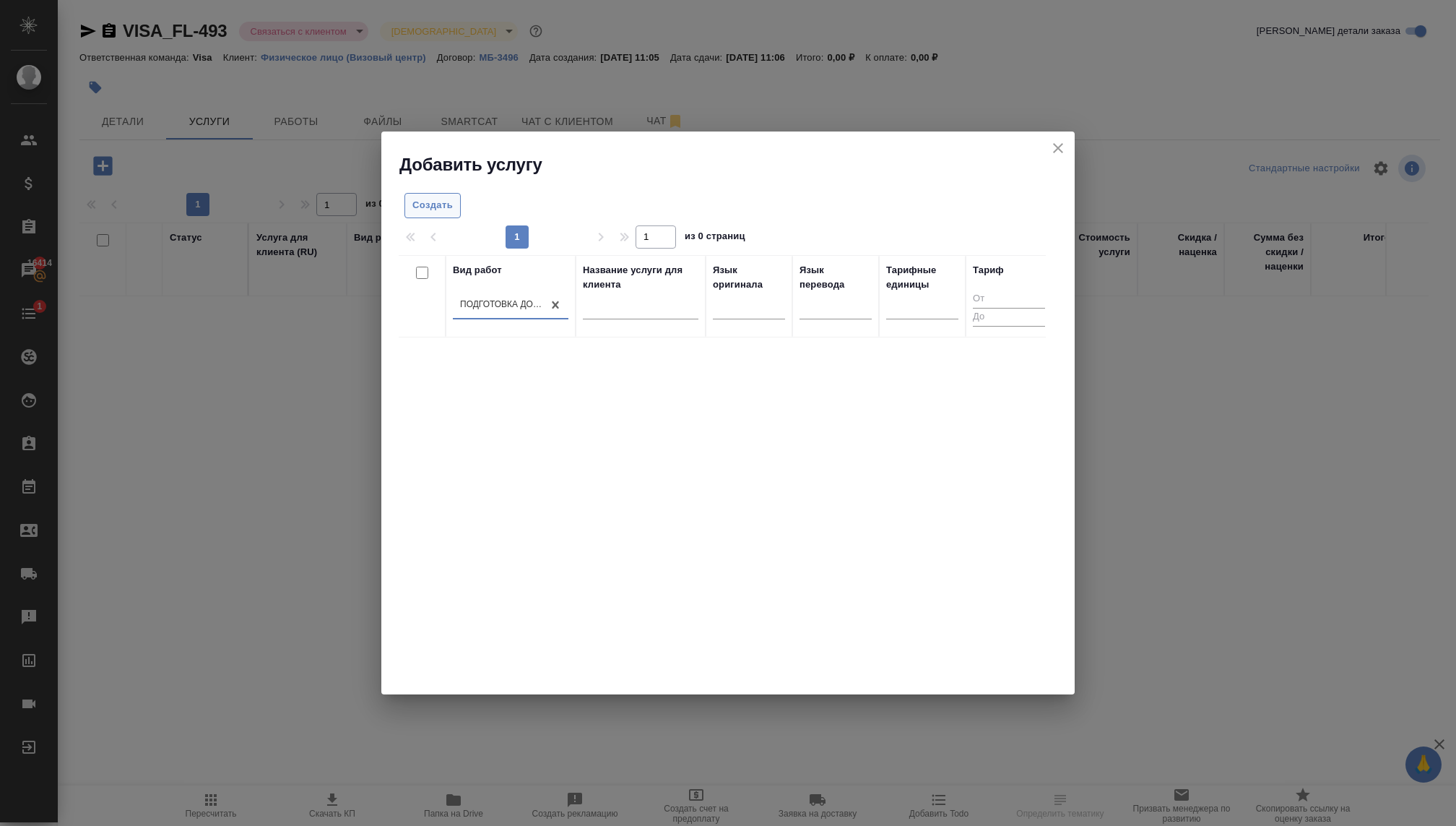
click at [426, 215] on button "Создать" at bounding box center [433, 205] width 57 height 26
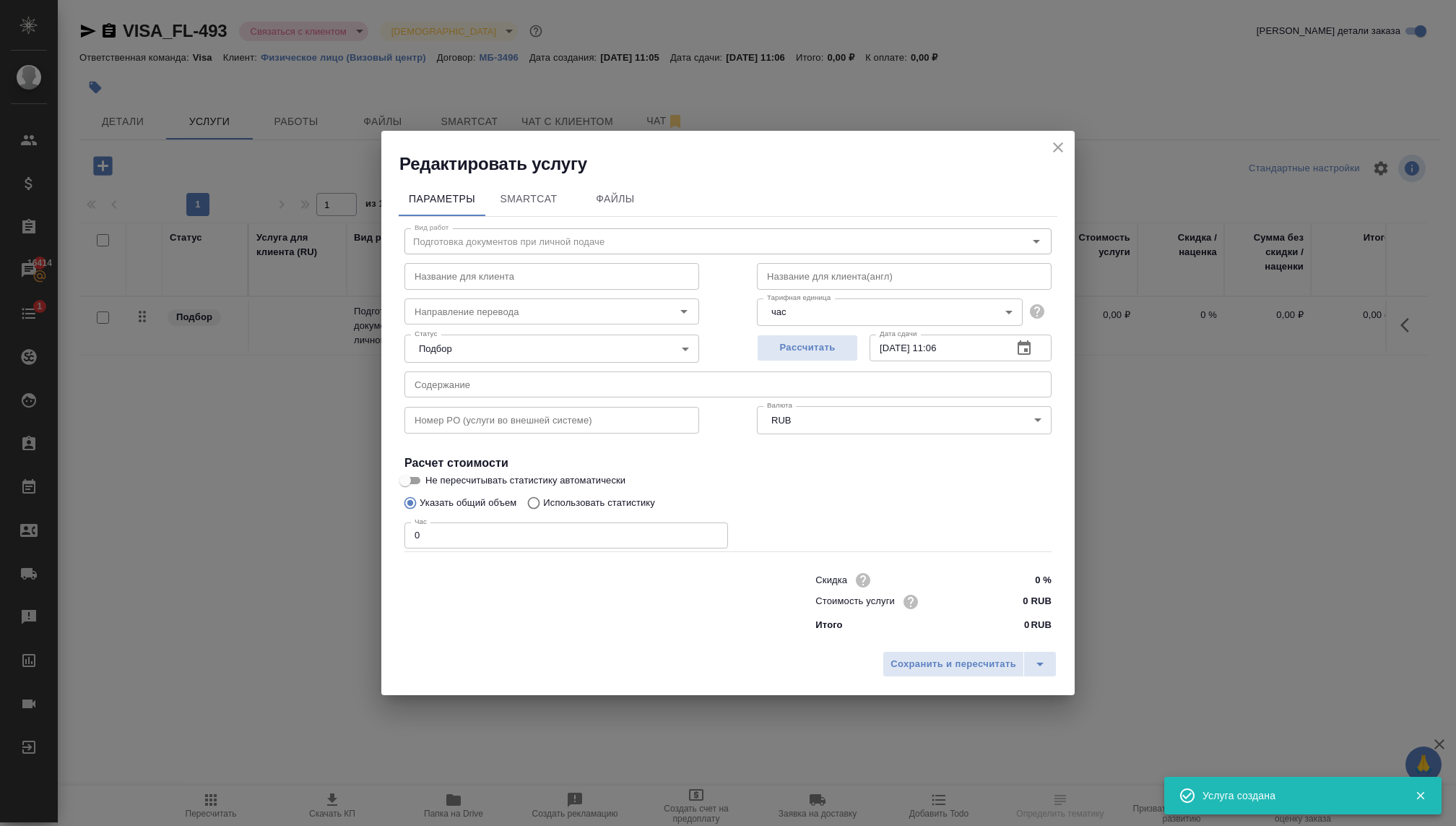
click at [610, 344] on body "🙏 .cls-1 fill:#fff; AWATERA Kovaleva Ekaterina Клиенты Спецификации Заказы 1641…" at bounding box center [728, 413] width 1456 height 826
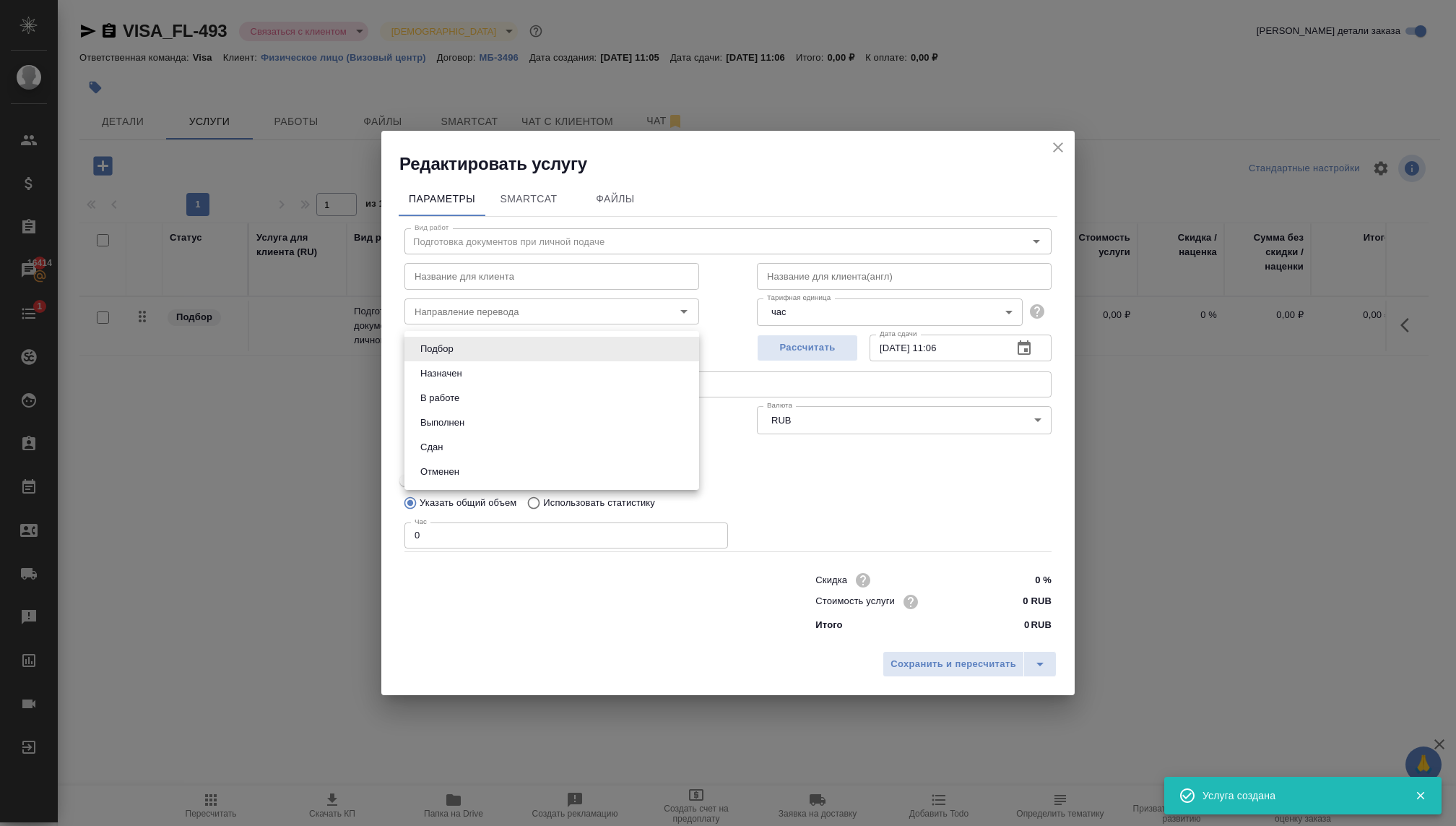
click at [470, 401] on li "В работе" at bounding box center [552, 398] width 295 height 25
type input "inProgress"
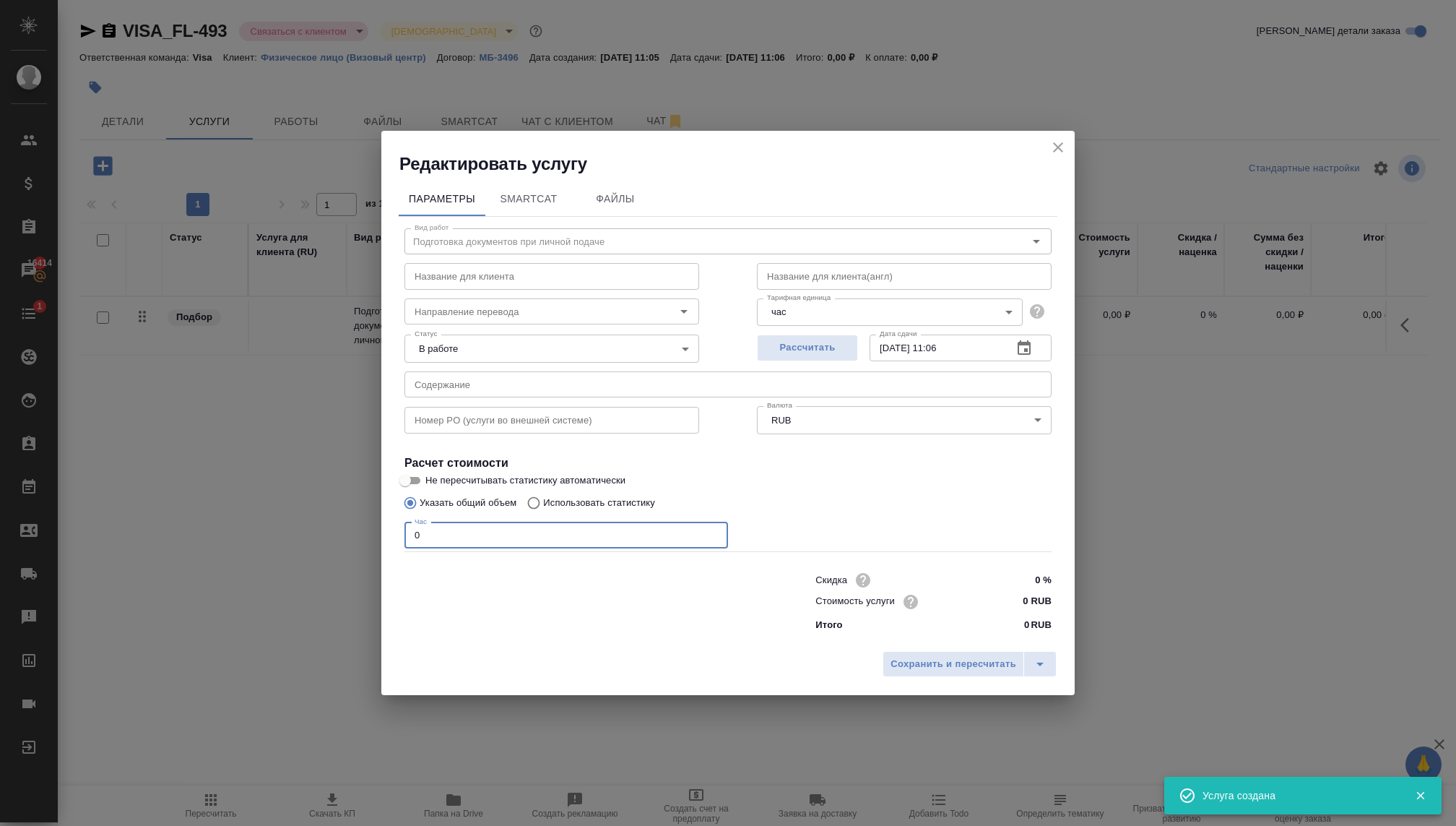
click at [558, 537] on input "0" at bounding box center [566, 534] width 323 height 26
type input "4"
click at [1007, 601] on input "0 RUB" at bounding box center [1023, 602] width 54 height 21
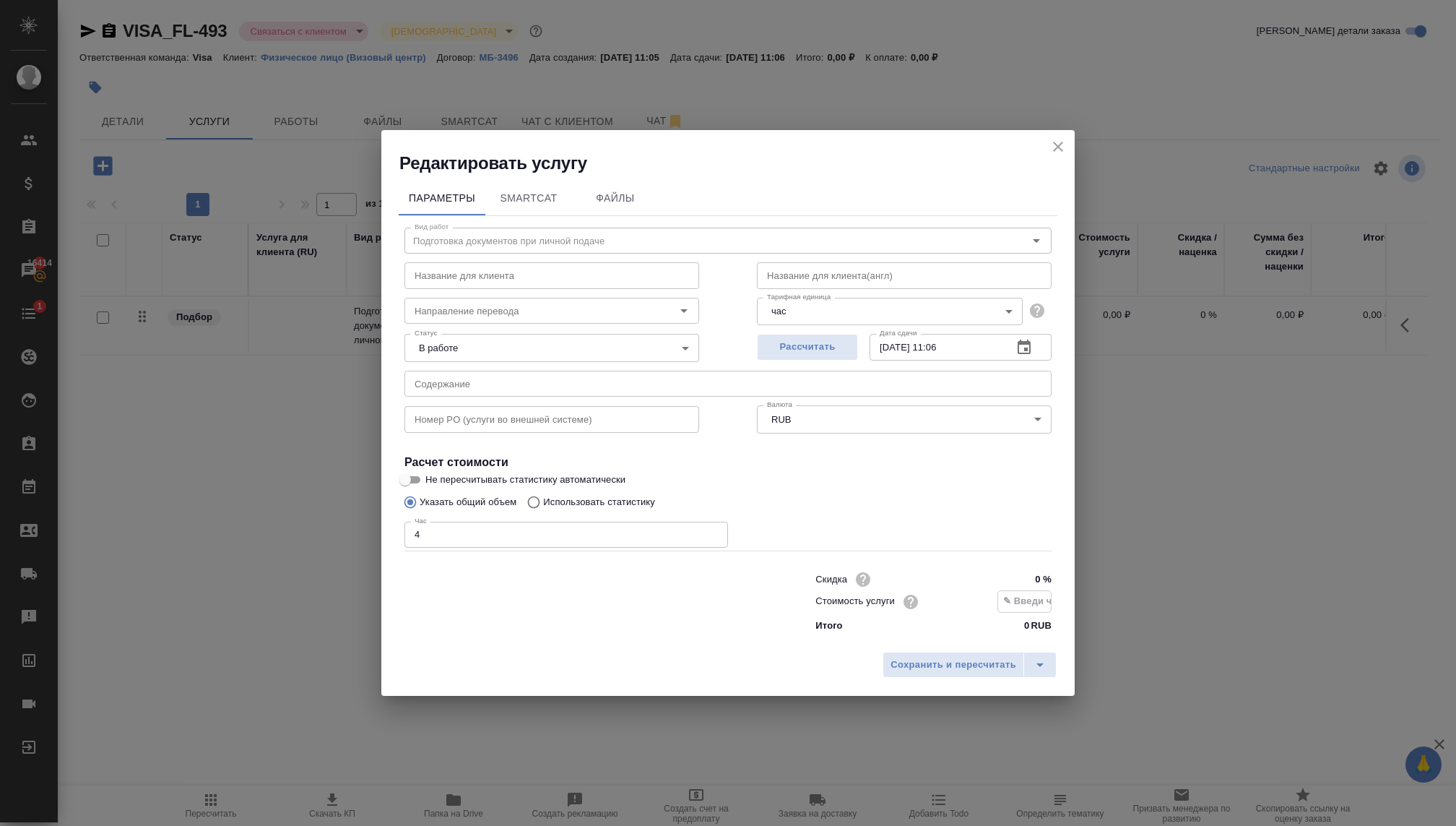
paste input "658333 RUB"
type input "6583.33 RUB"
click at [941, 665] on span "Сохранить и пересчитать" at bounding box center [953, 664] width 125 height 17
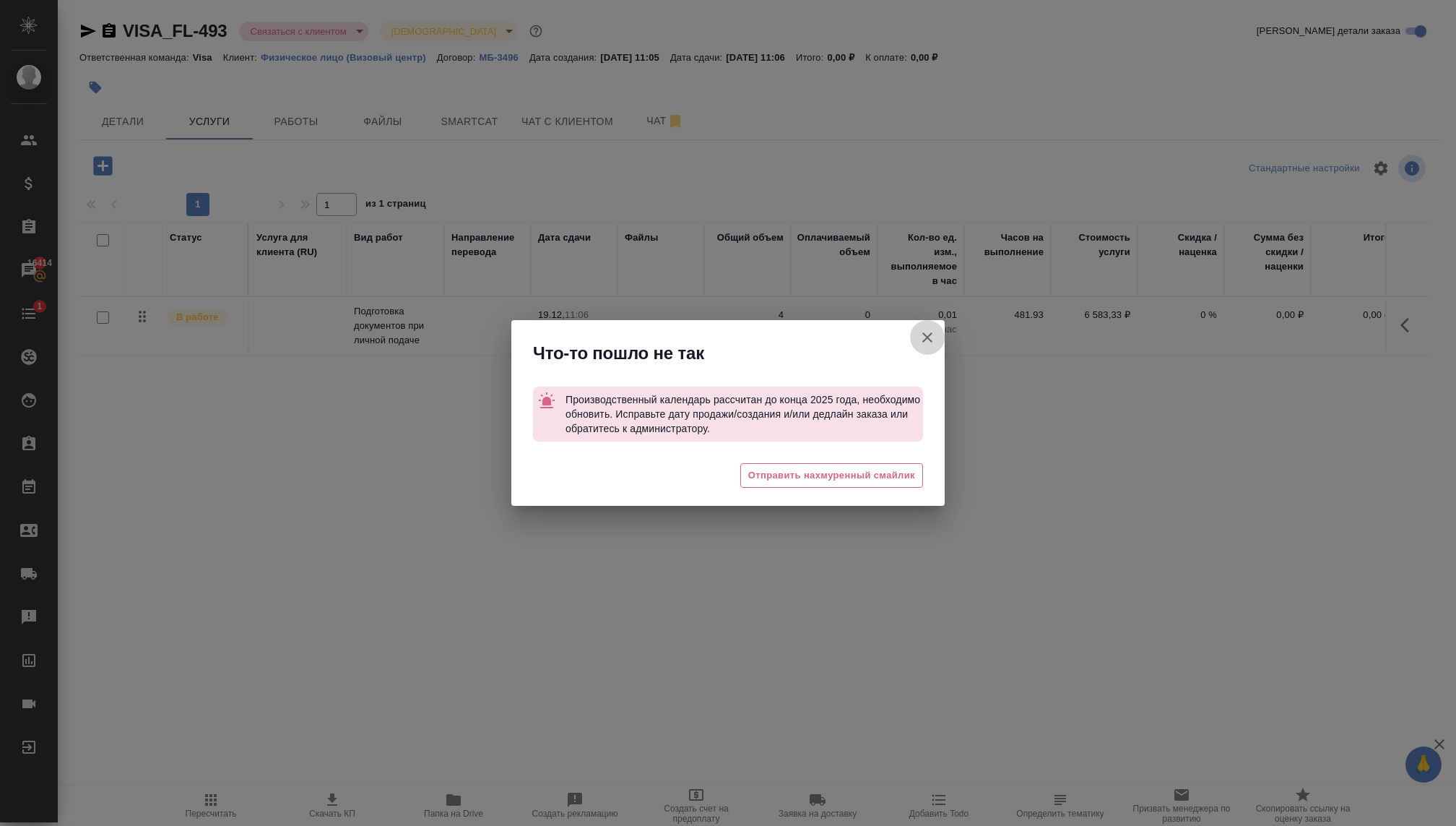
click at [925, 338] on icon "button" at bounding box center [926, 337] width 10 height 10
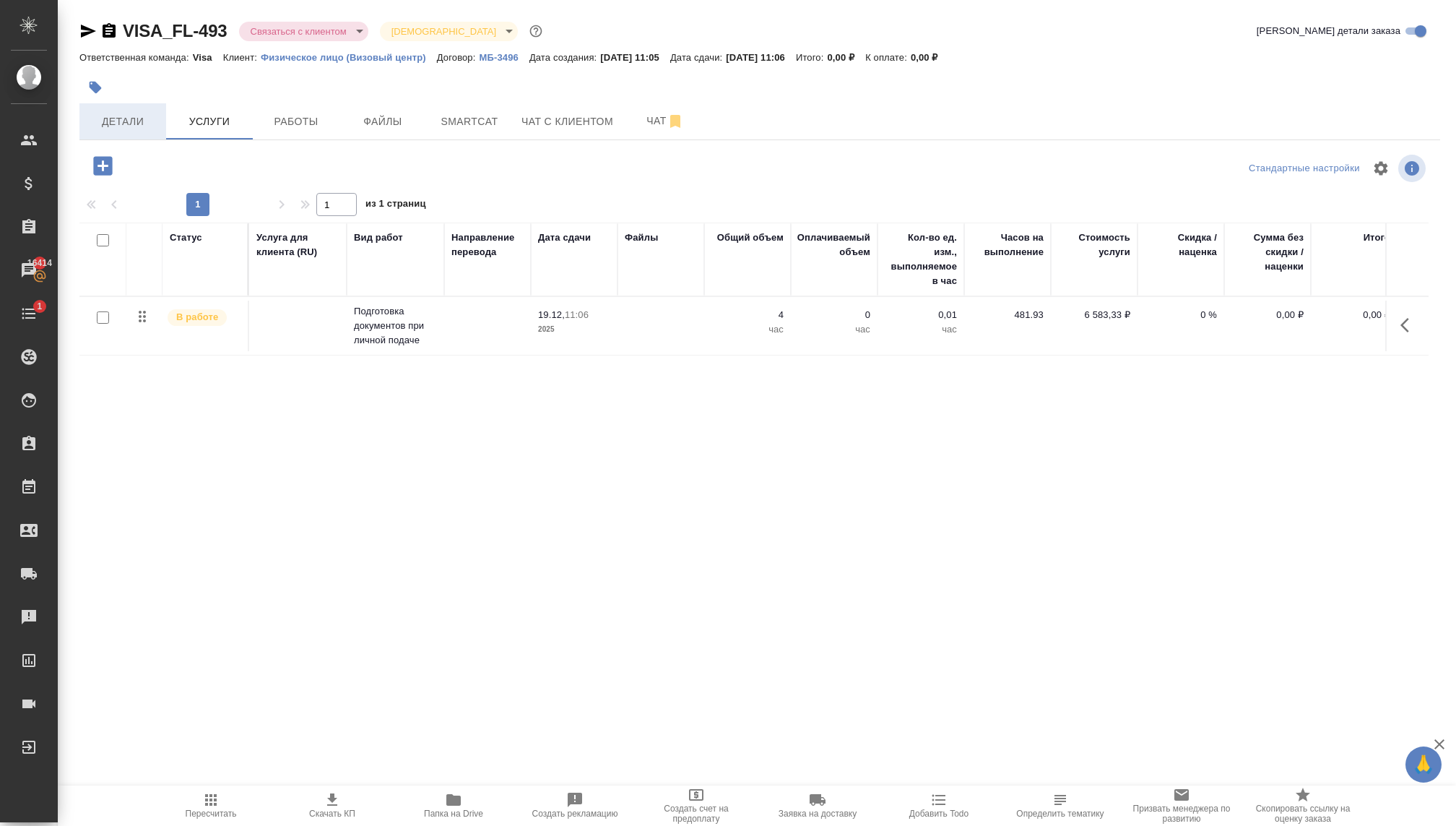
click at [137, 123] on span "Детали" at bounding box center [123, 122] width 70 height 18
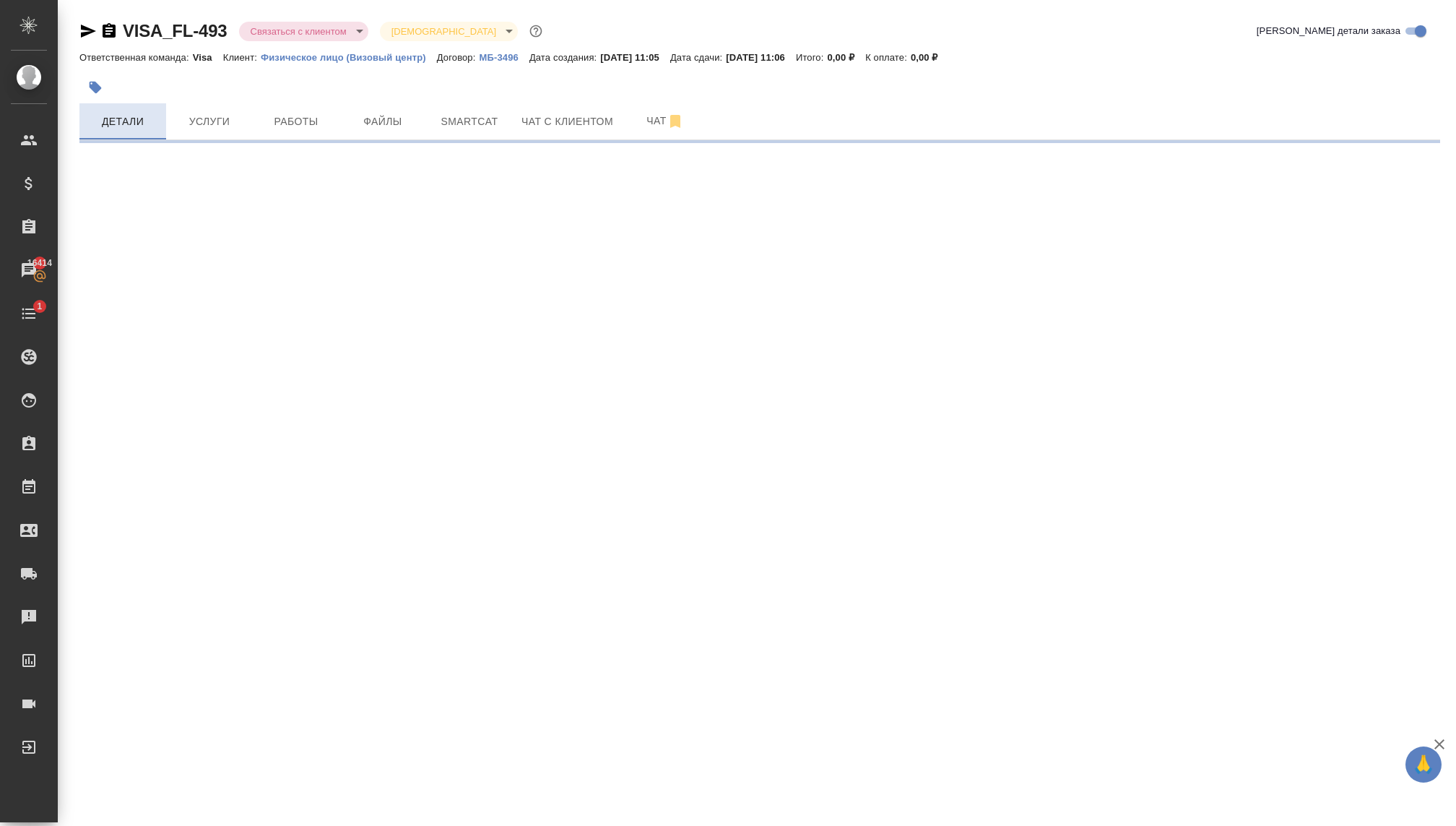
select select "RU"
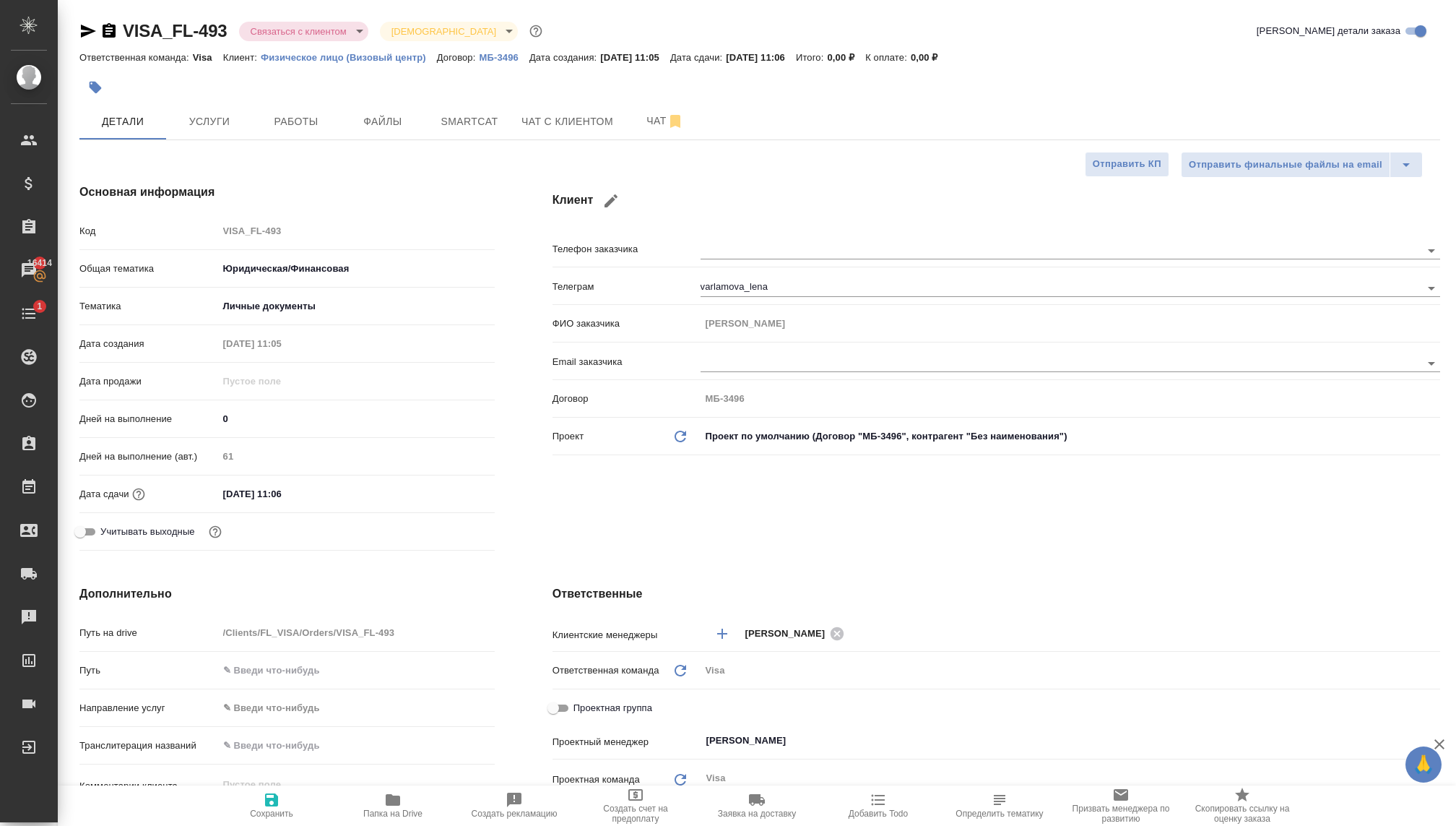
type textarea "x"
click at [244, 422] on input "0" at bounding box center [357, 419] width 275 height 21
click at [328, 525] on div "Учитывать выходные" at bounding box center [287, 531] width 415 height 26
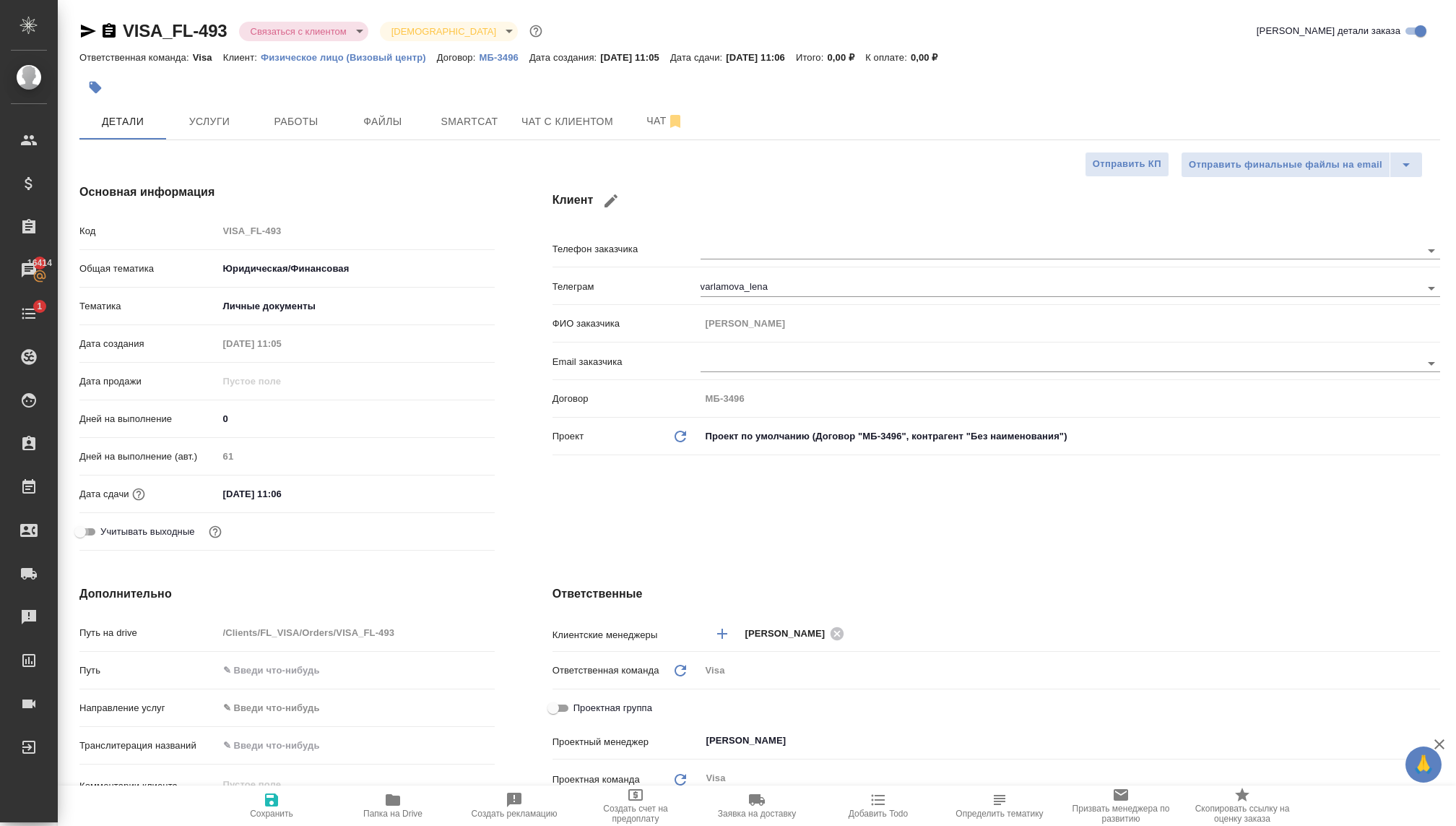
click at [89, 529] on input "Учитывать выходные" at bounding box center [79, 532] width 52 height 18
checkbox input "true"
type textarea "x"
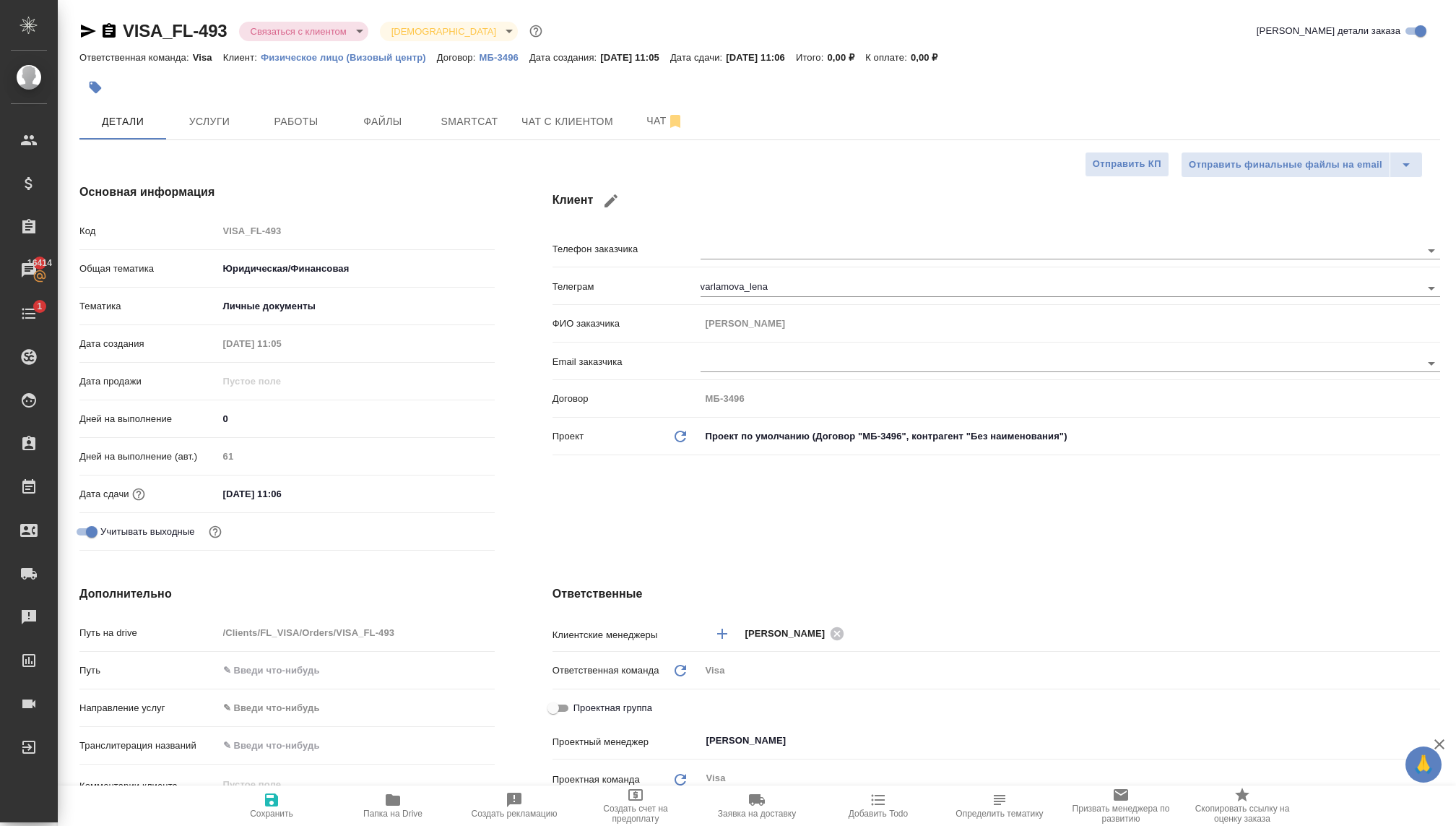
click at [276, 808] on span "Сохранить" at bounding box center [271, 813] width 43 height 10
type textarea "x"
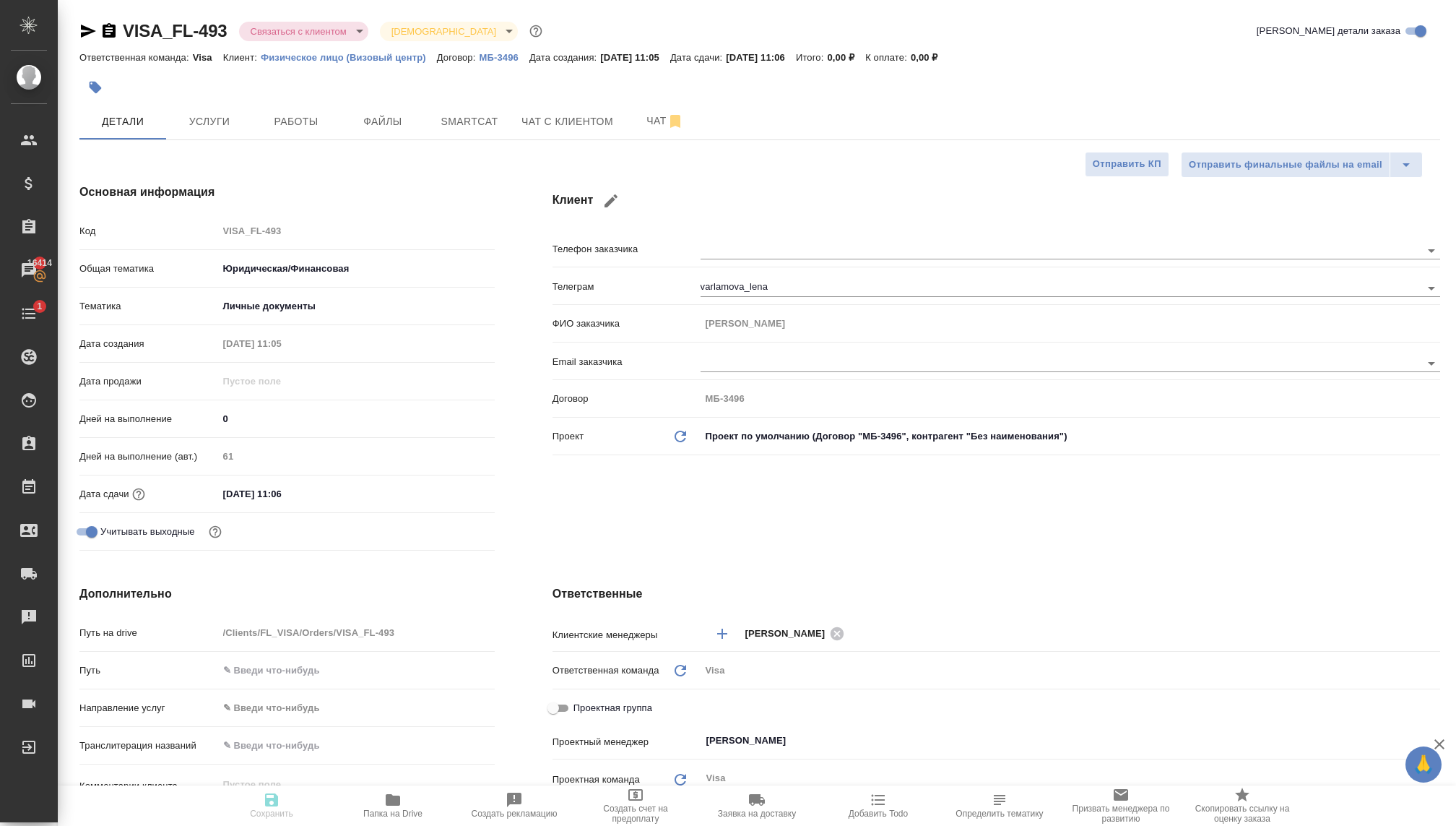
type textarea "x"
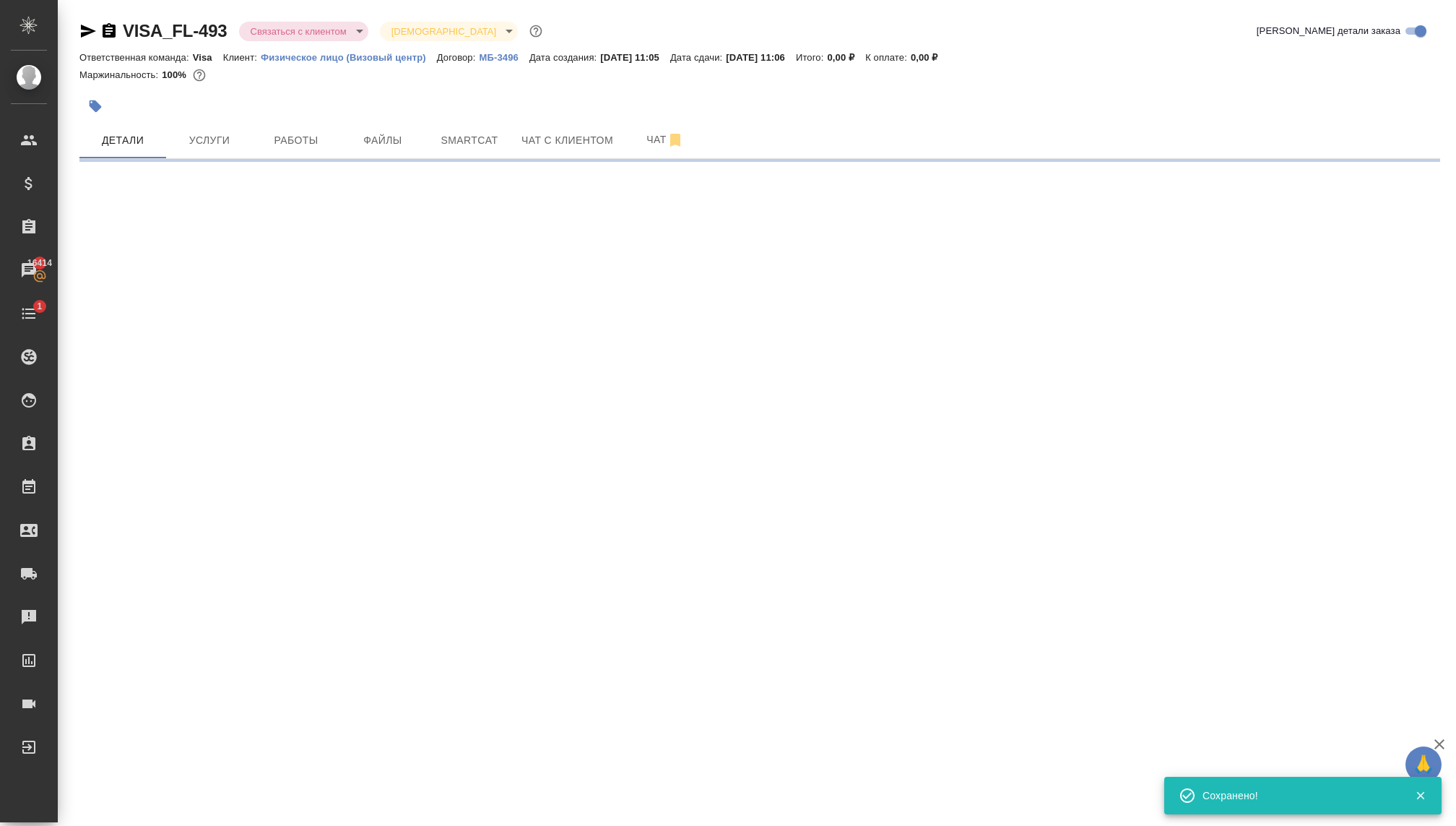
select select "RU"
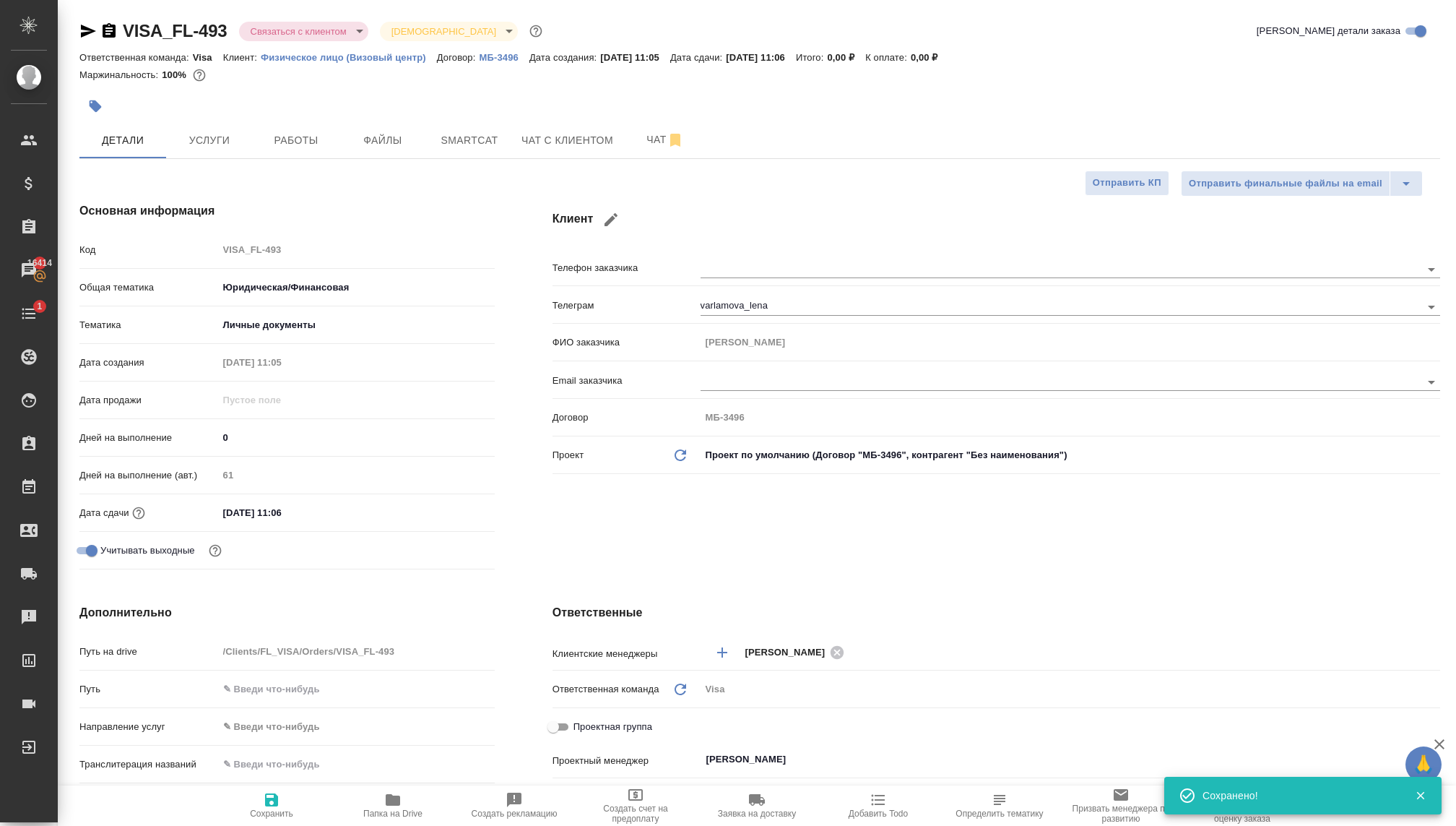
type textarea "x"
click at [205, 152] on button "Услуги" at bounding box center [209, 140] width 87 height 36
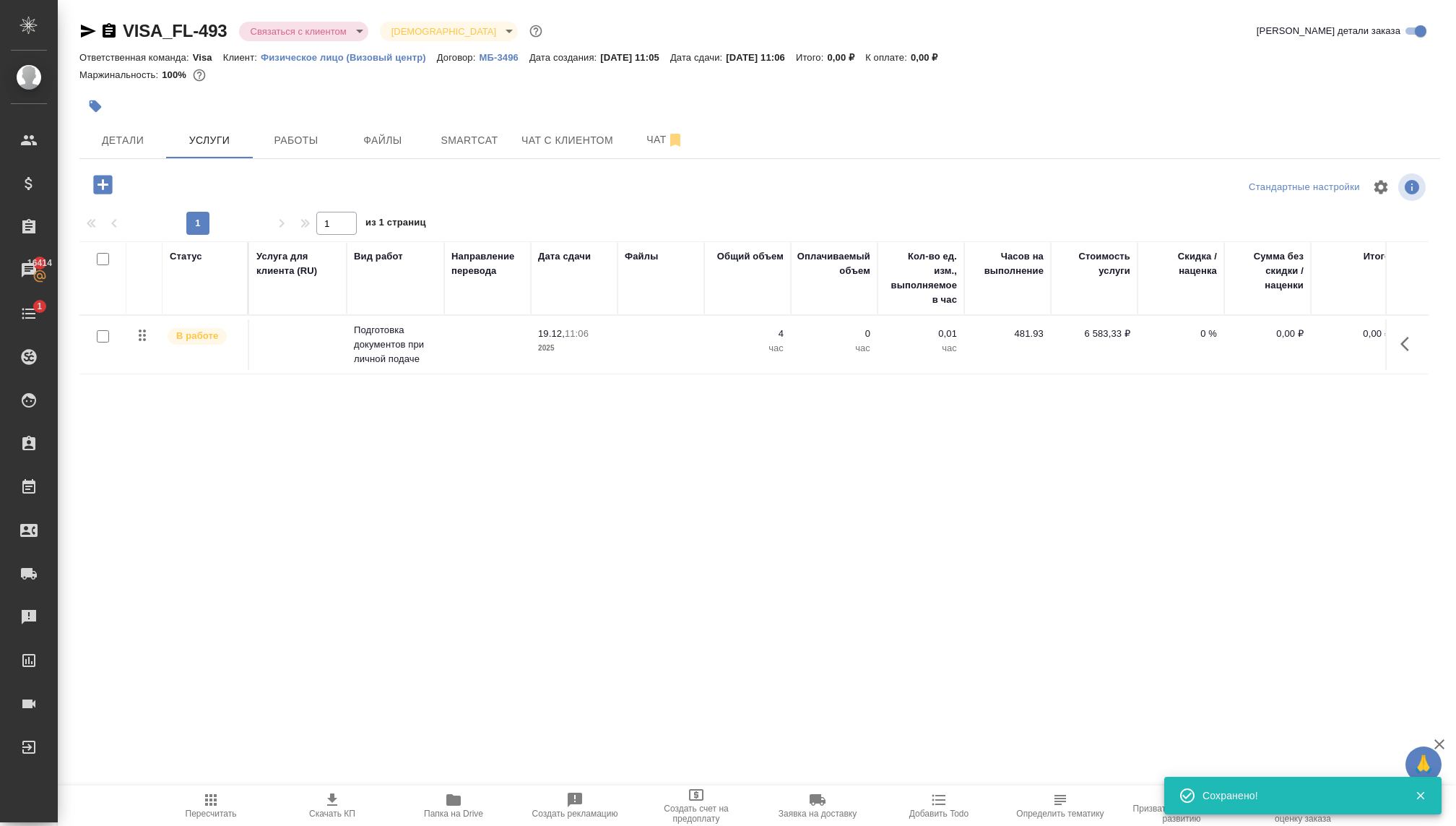
scroll to position [0, 12]
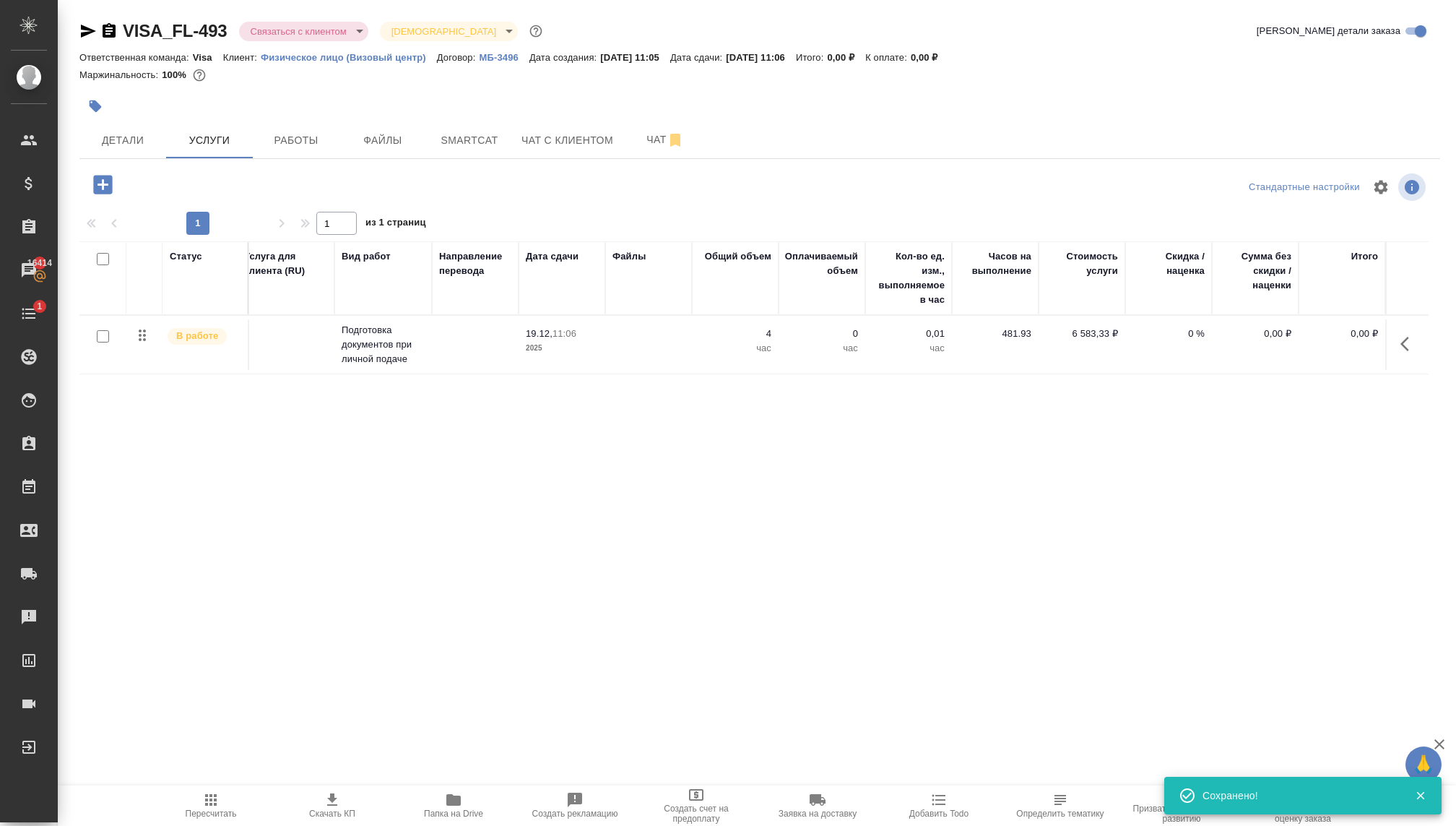
click at [481, 346] on td at bounding box center [475, 344] width 87 height 50
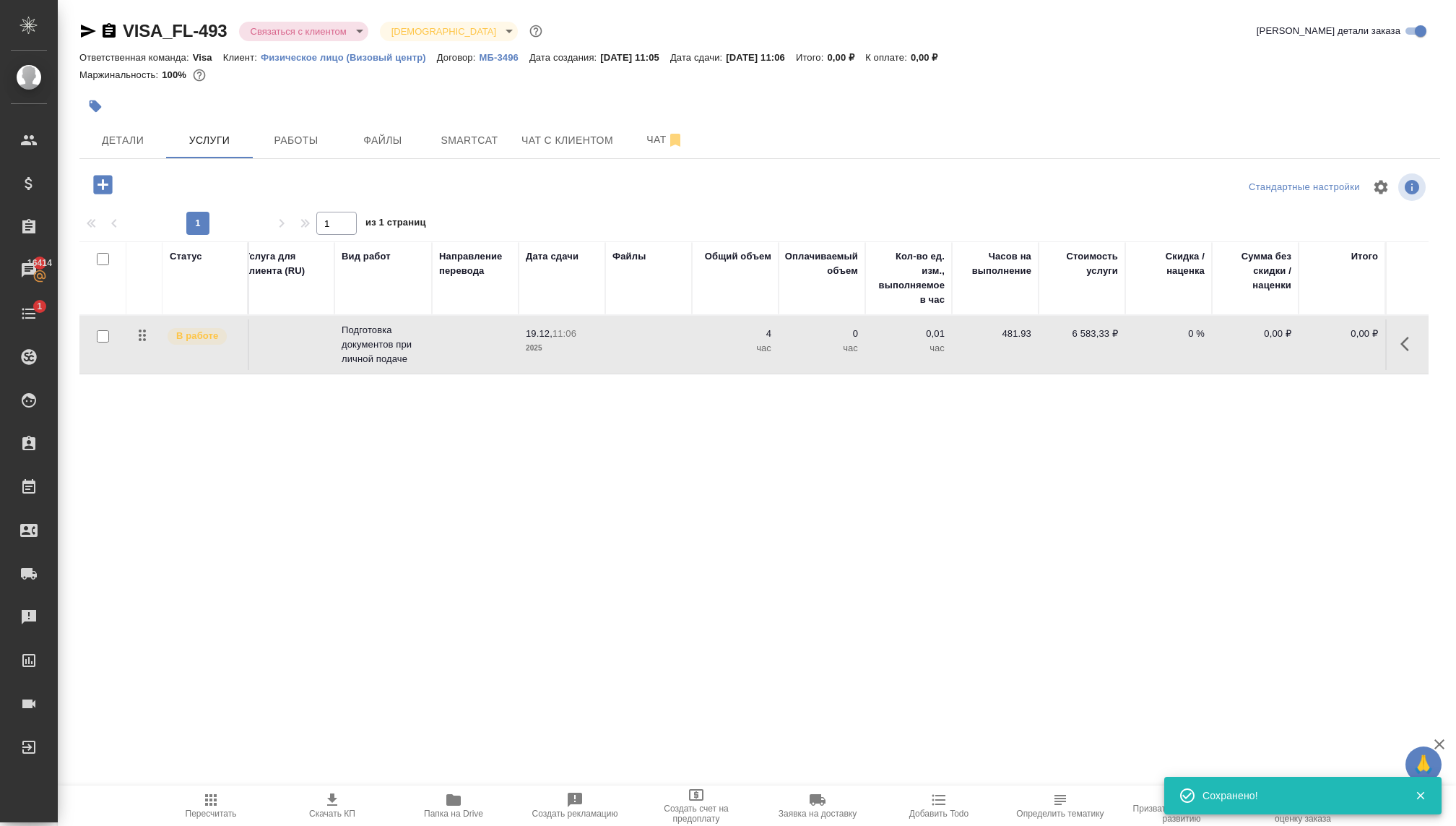
click at [481, 346] on td at bounding box center [475, 344] width 87 height 50
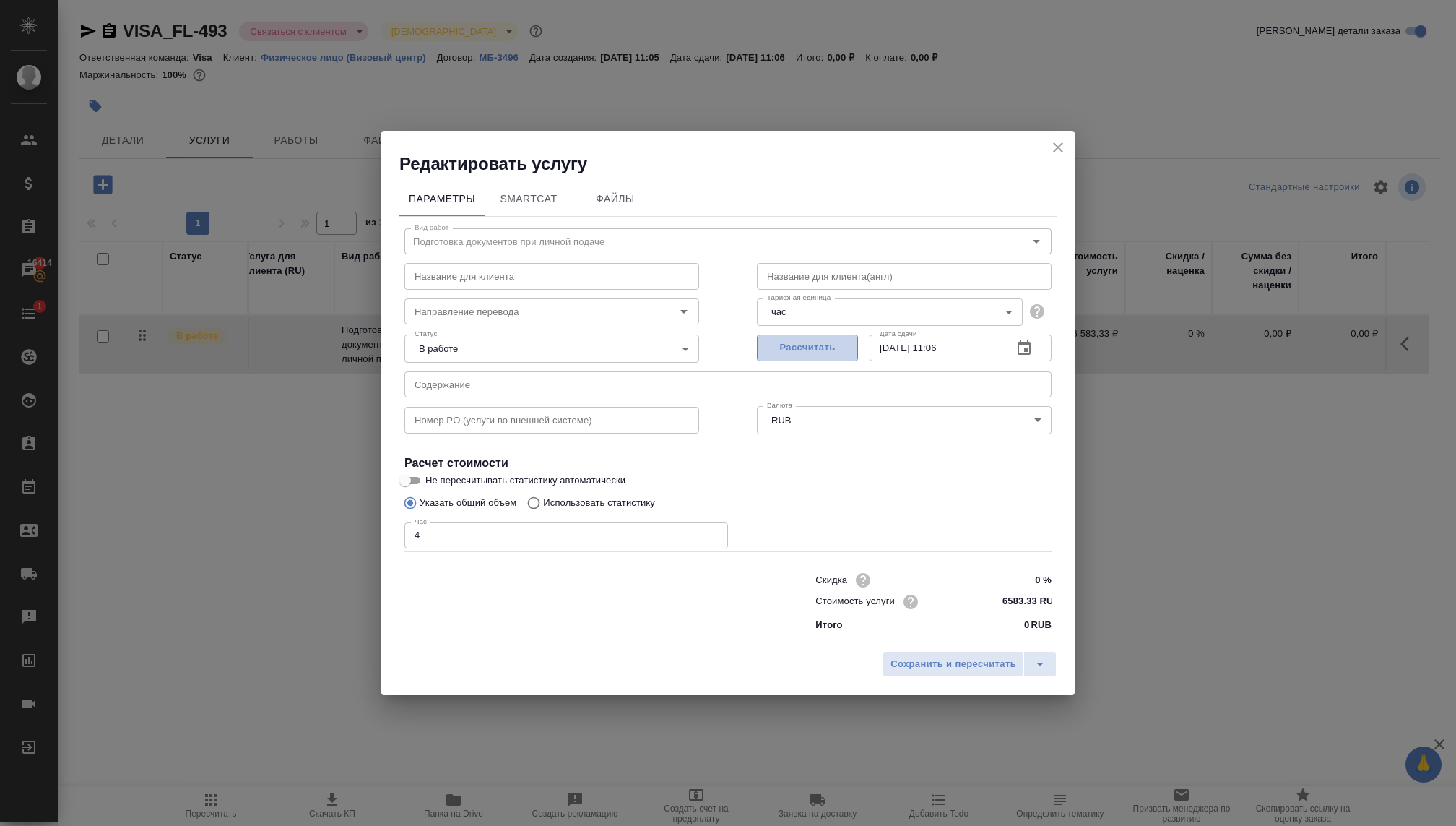
click at [785, 354] on span "Рассчитать" at bounding box center [807, 347] width 85 height 17
click at [902, 653] on button "Сохранить и пересчитать" at bounding box center [953, 663] width 141 height 26
click at [898, 664] on span "Сохранить и пересчитать" at bounding box center [953, 664] width 125 height 17
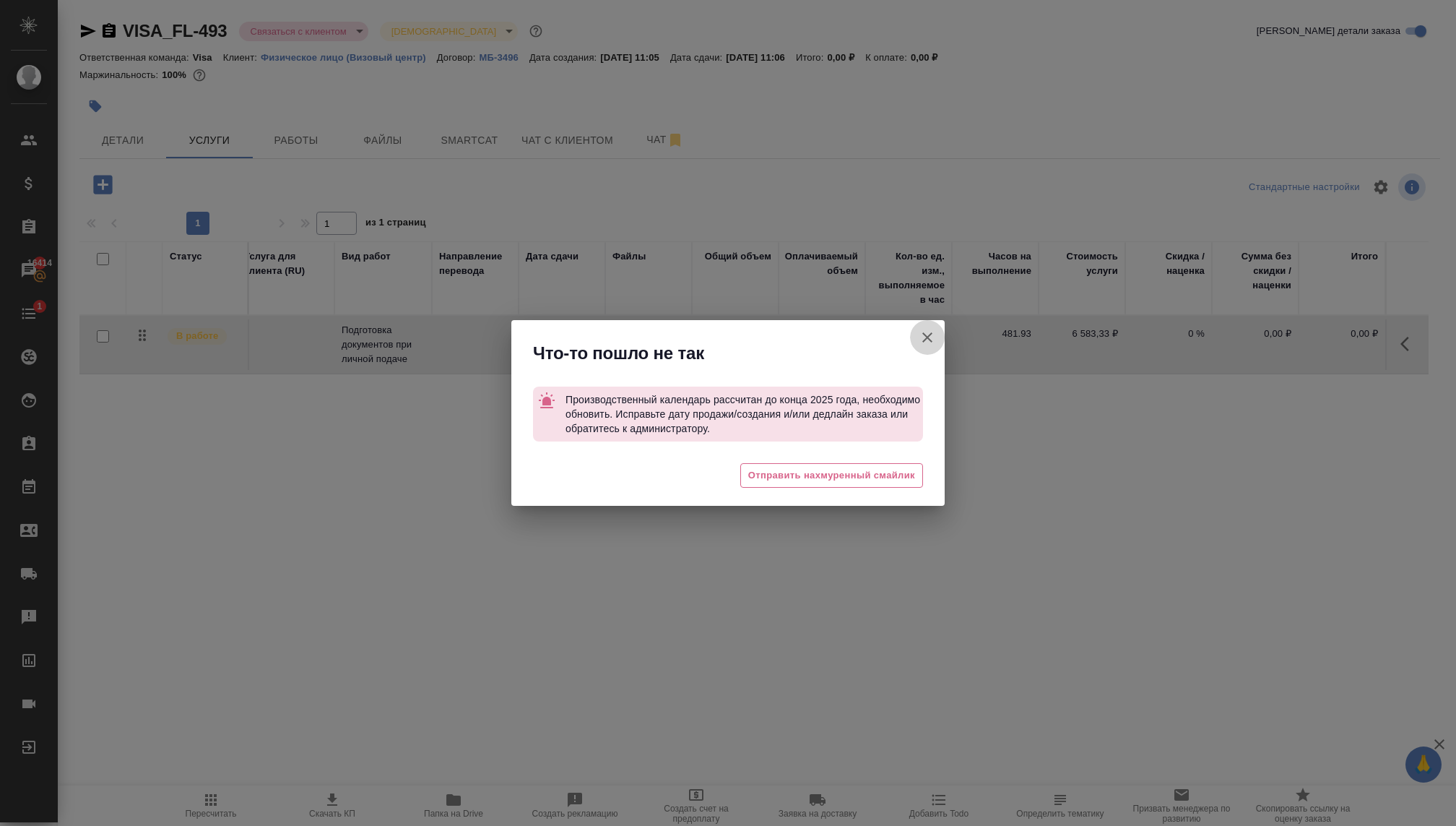
click at [925, 337] on icon "button" at bounding box center [927, 337] width 18 height 18
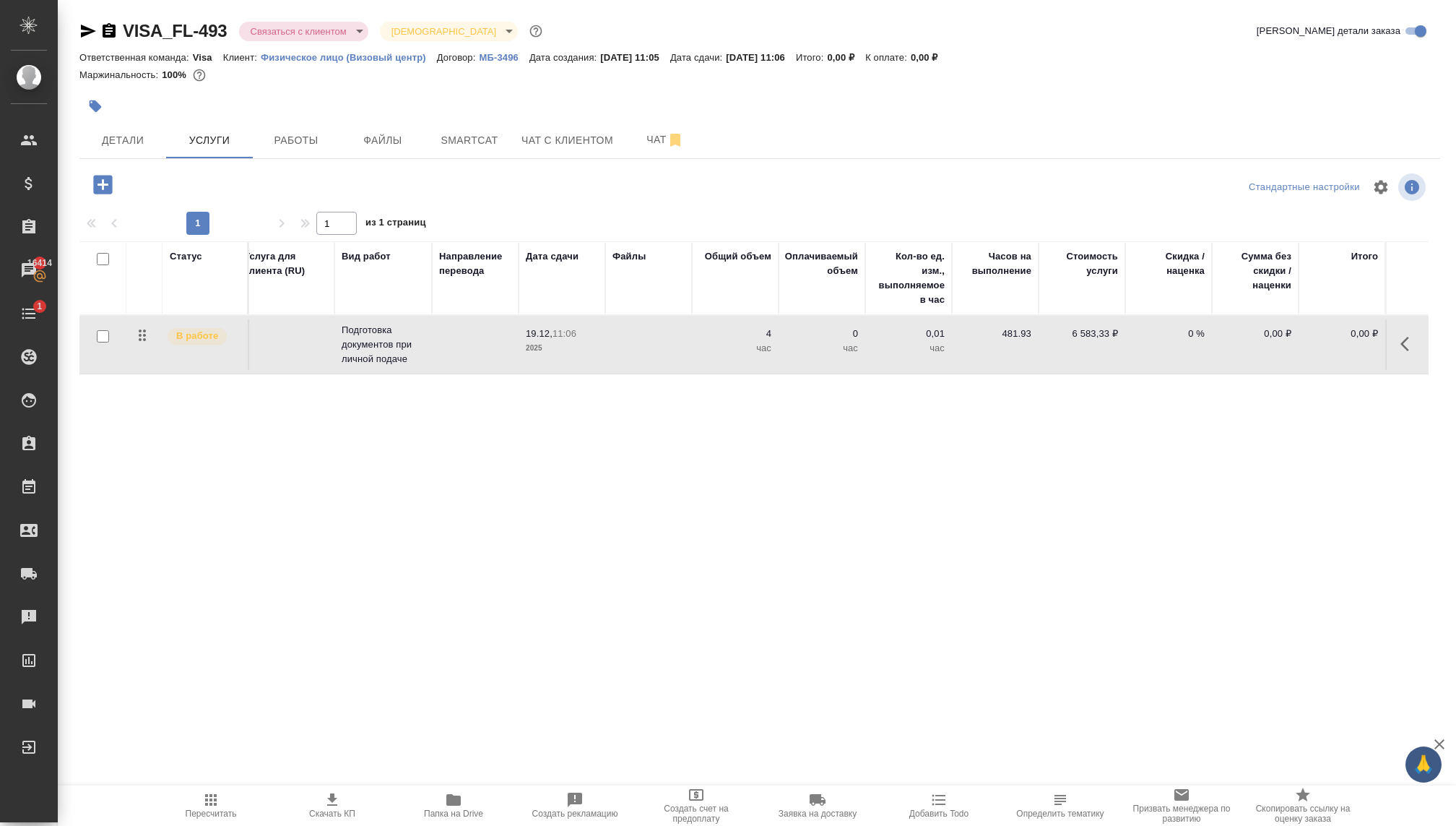
click at [1414, 758] on span "🙏" at bounding box center [1423, 764] width 25 height 30
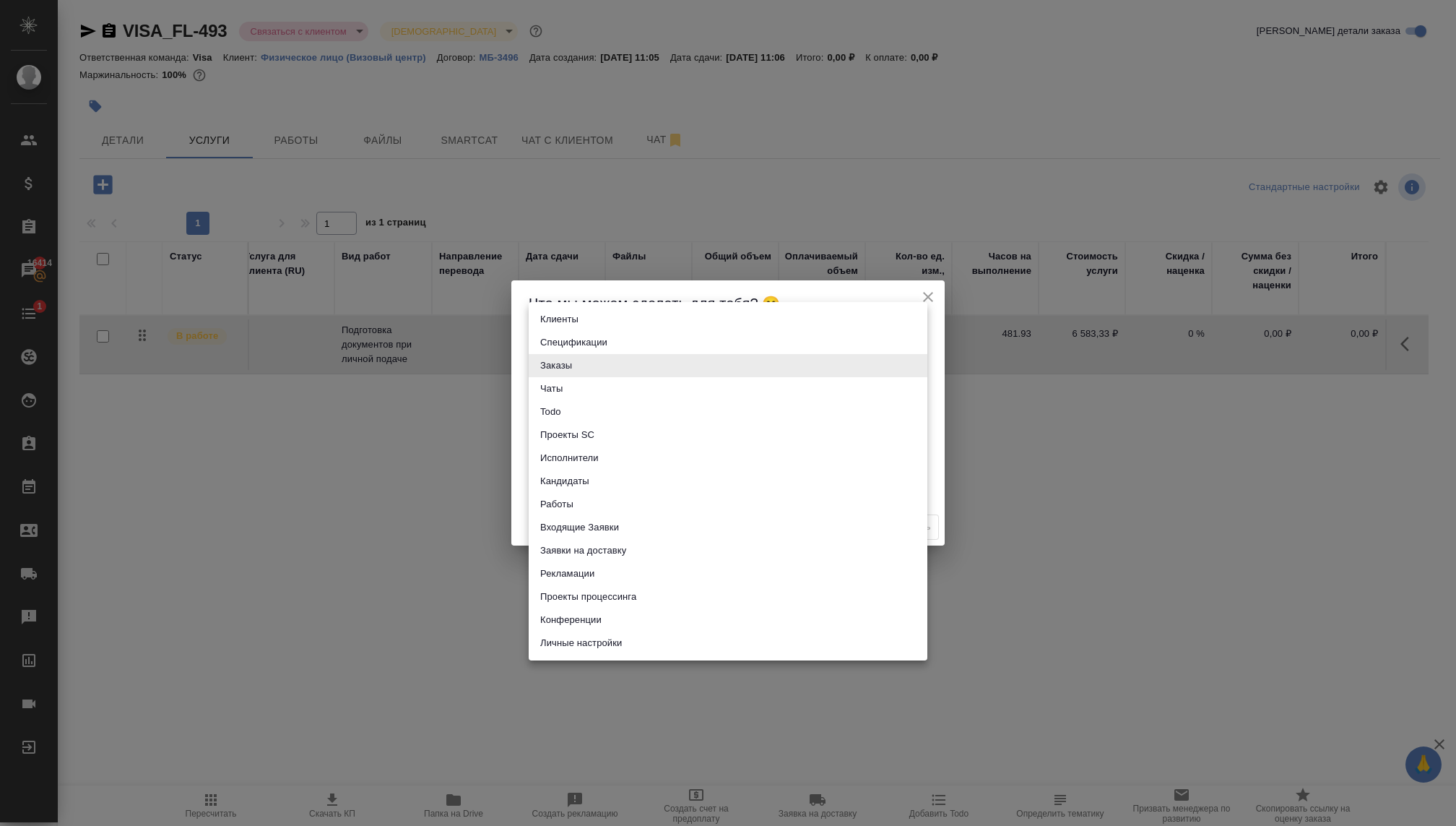
click at [635, 360] on body "🙏 .cls-1 fill:#fff; AWATERA Kovaleva Ekaterina Клиенты Спецификации Заказы 1641…" at bounding box center [728, 413] width 1456 height 826
click at [286, 575] on div at bounding box center [728, 413] width 1456 height 826
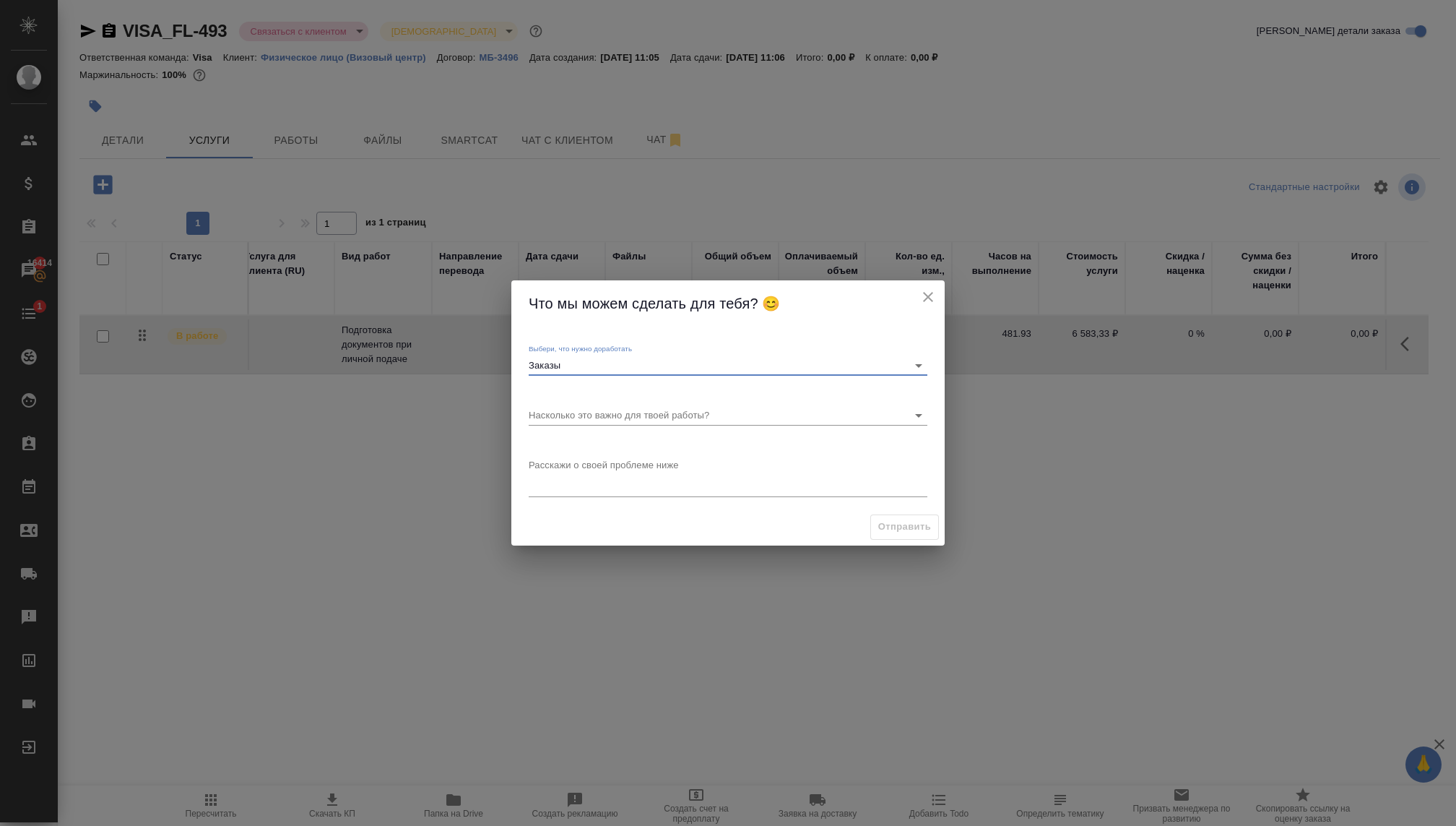
click at [577, 366] on body "🙏 .cls-1 fill:#fff; AWATERA Kovaleva Ekaterina Клиенты Спецификации Заказы 1641…" at bounding box center [728, 413] width 1456 height 826
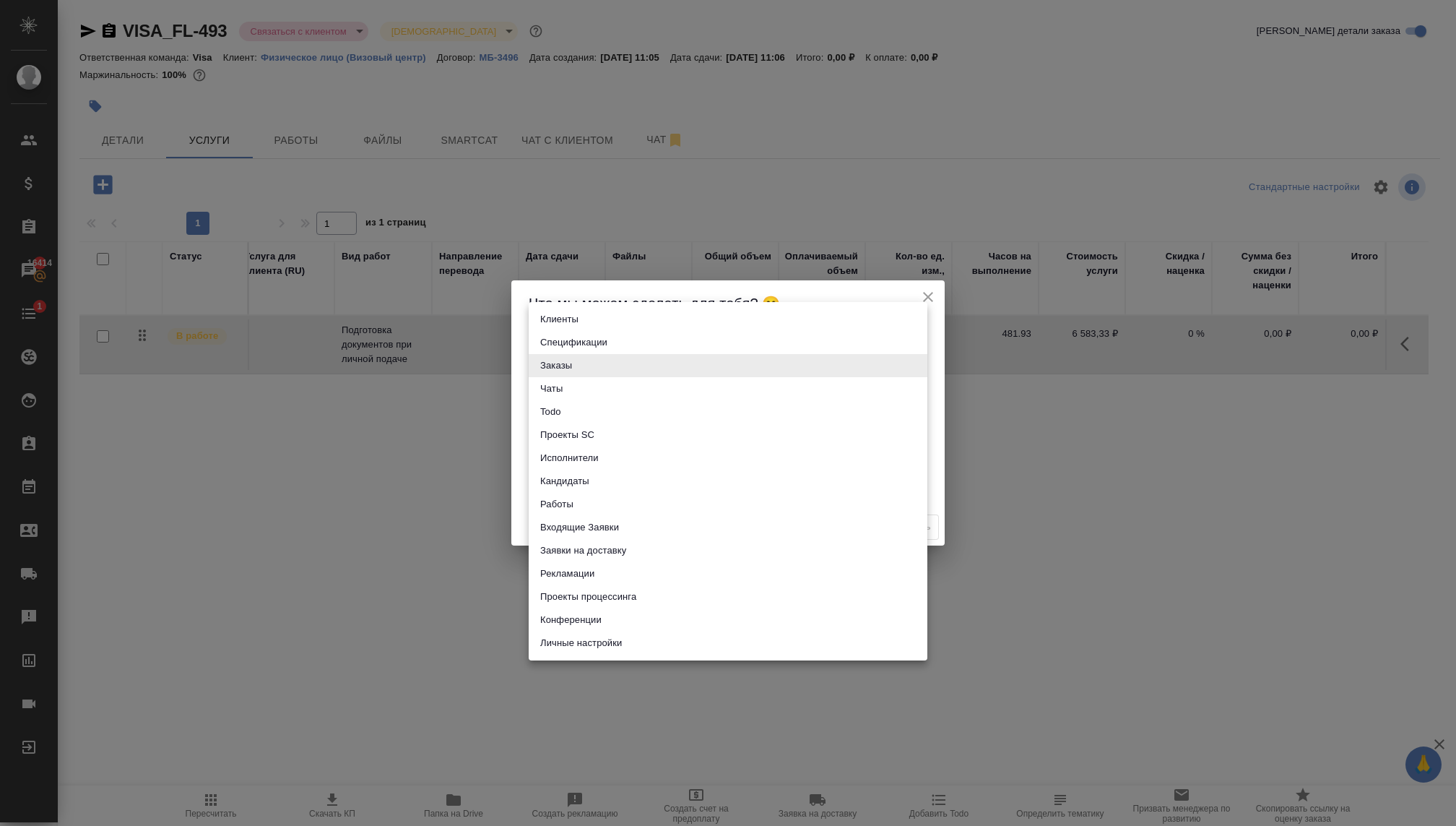
click at [476, 377] on div at bounding box center [728, 413] width 1456 height 826
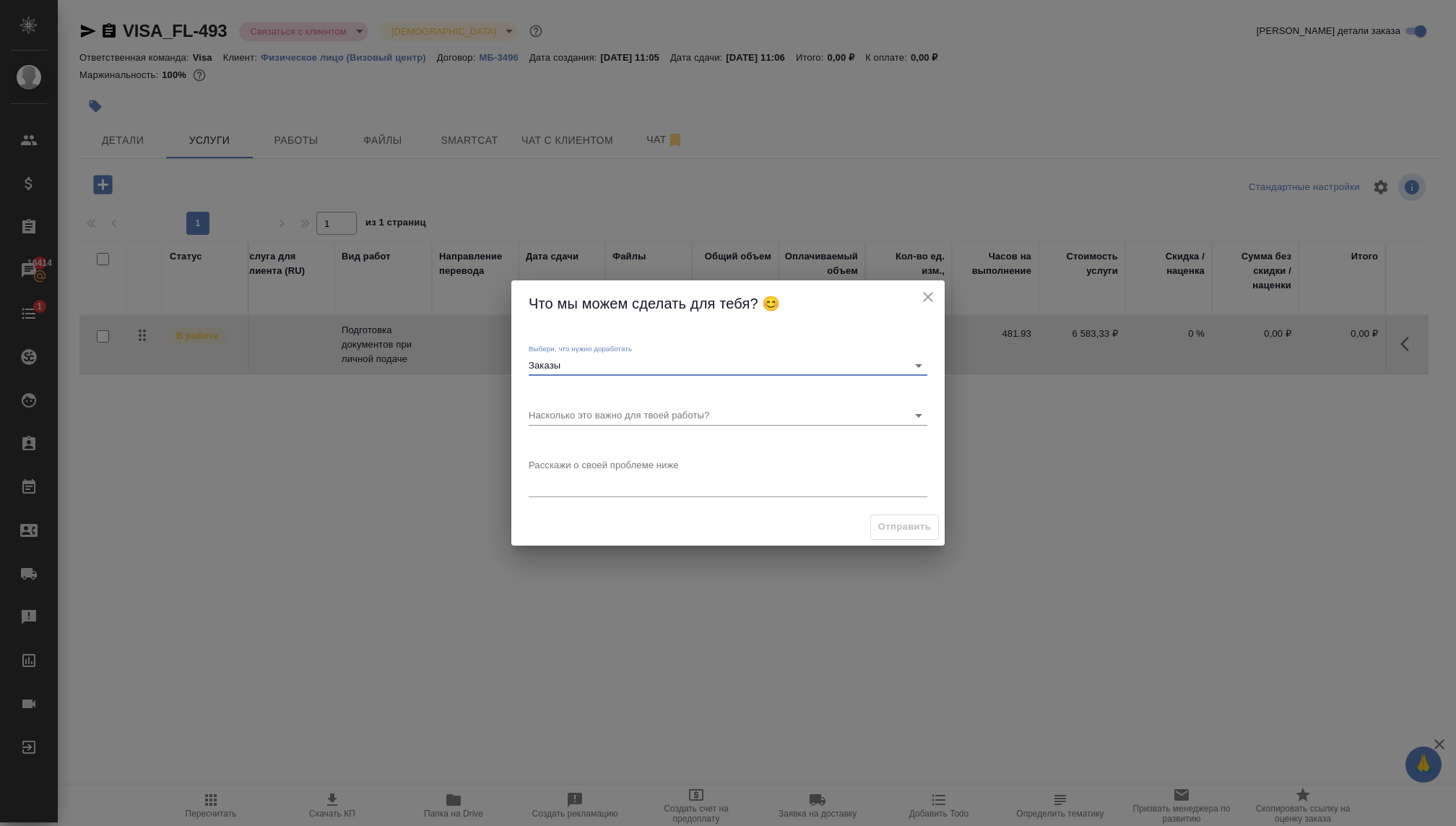
click at [929, 292] on icon "close" at bounding box center [928, 297] width 18 height 18
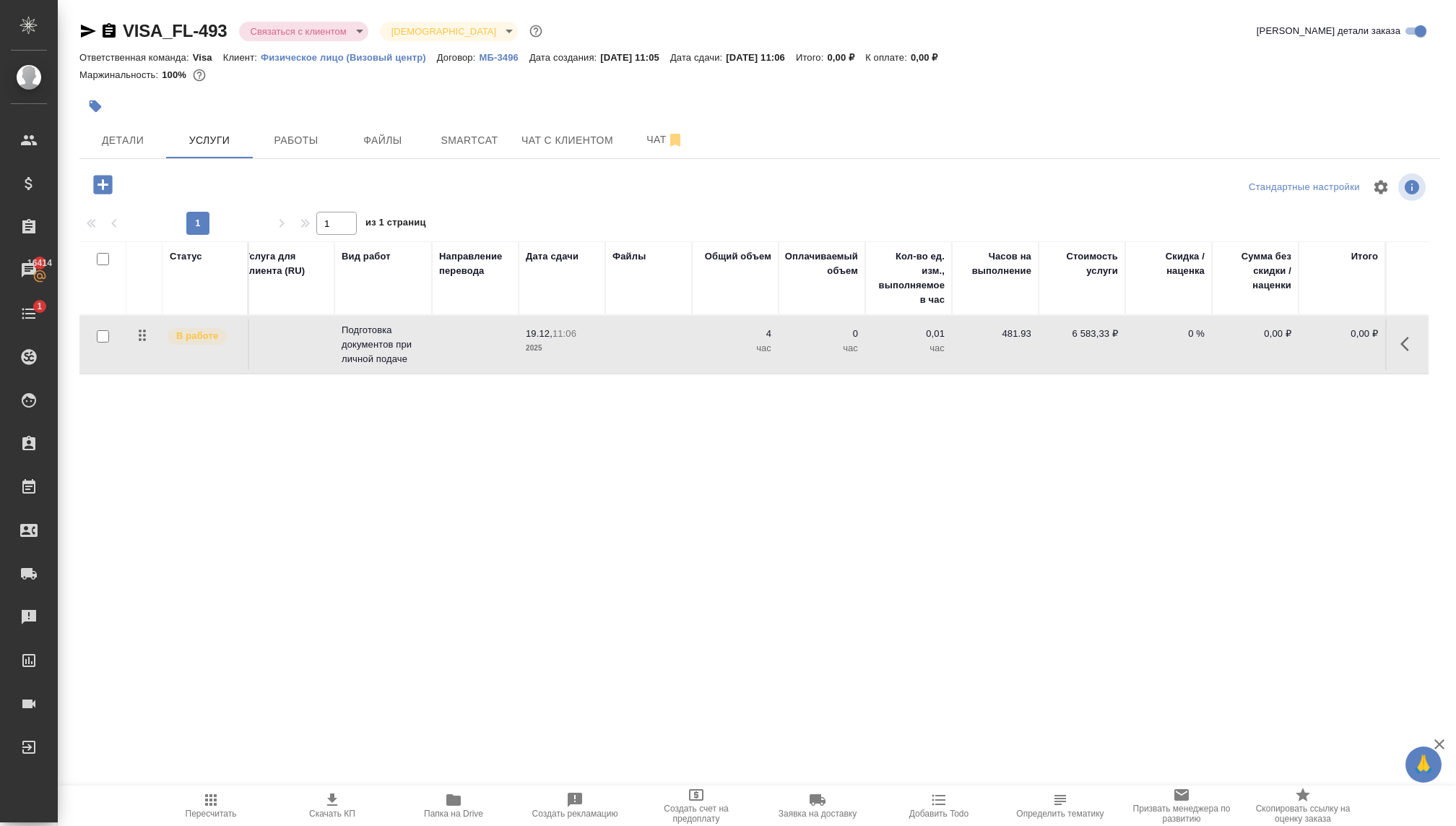
click at [94, 34] on icon "button" at bounding box center [88, 31] width 18 height 18
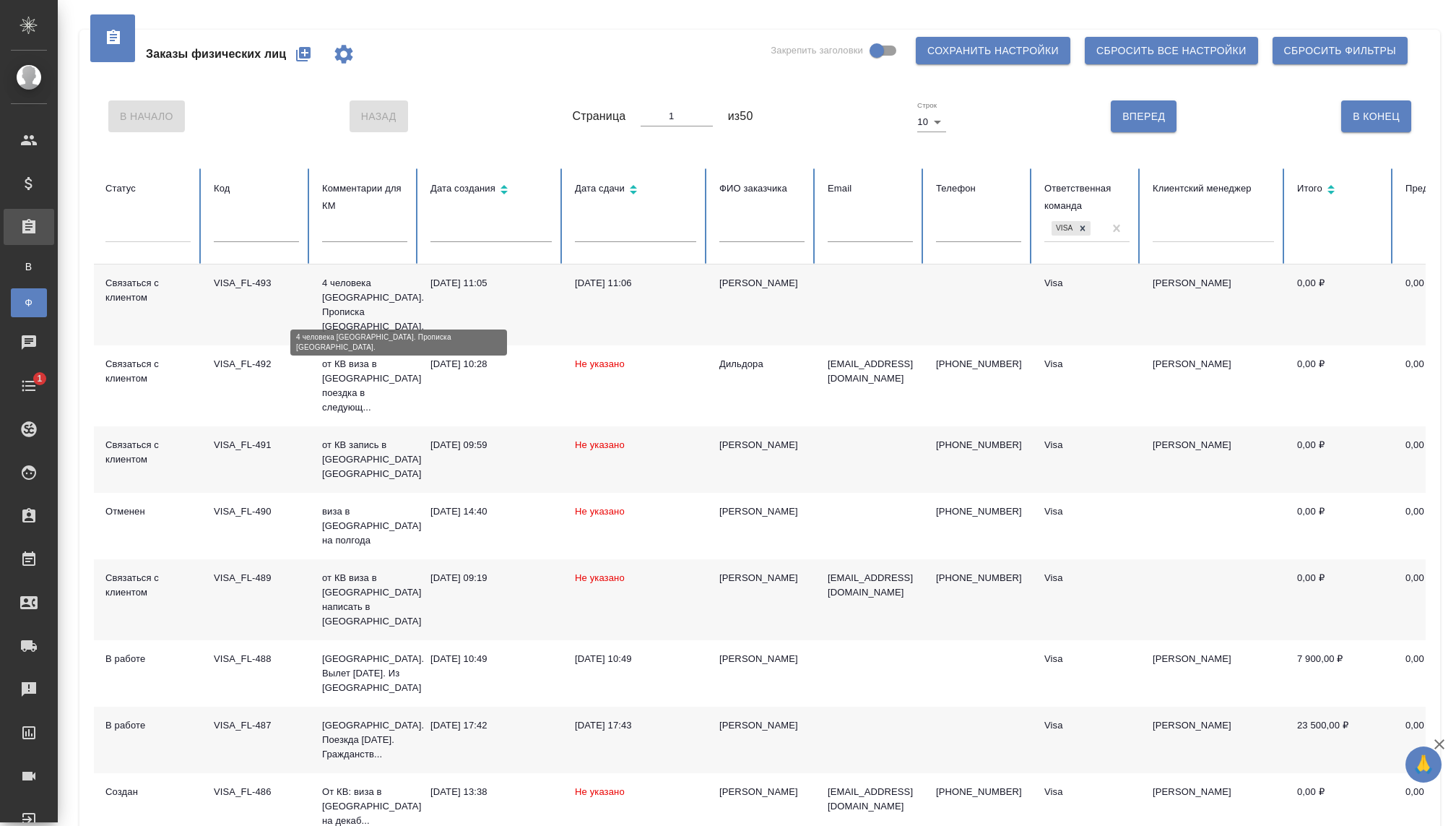
click at [343, 295] on p "4 человека [GEOGRAPHIC_DATA]. Прописка [GEOGRAPHIC_DATA]." at bounding box center [365, 304] width 85 height 57
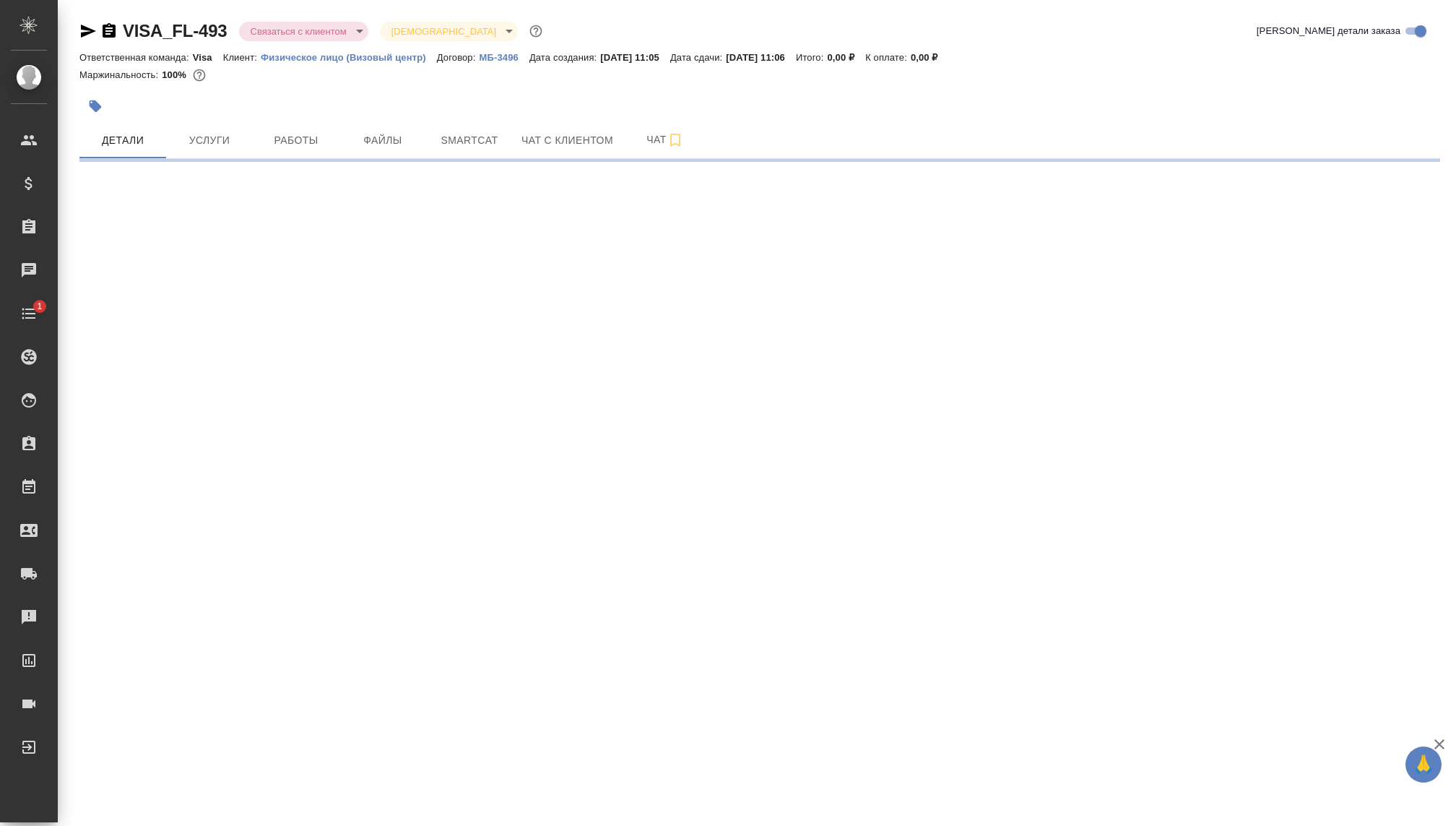
select select "RU"
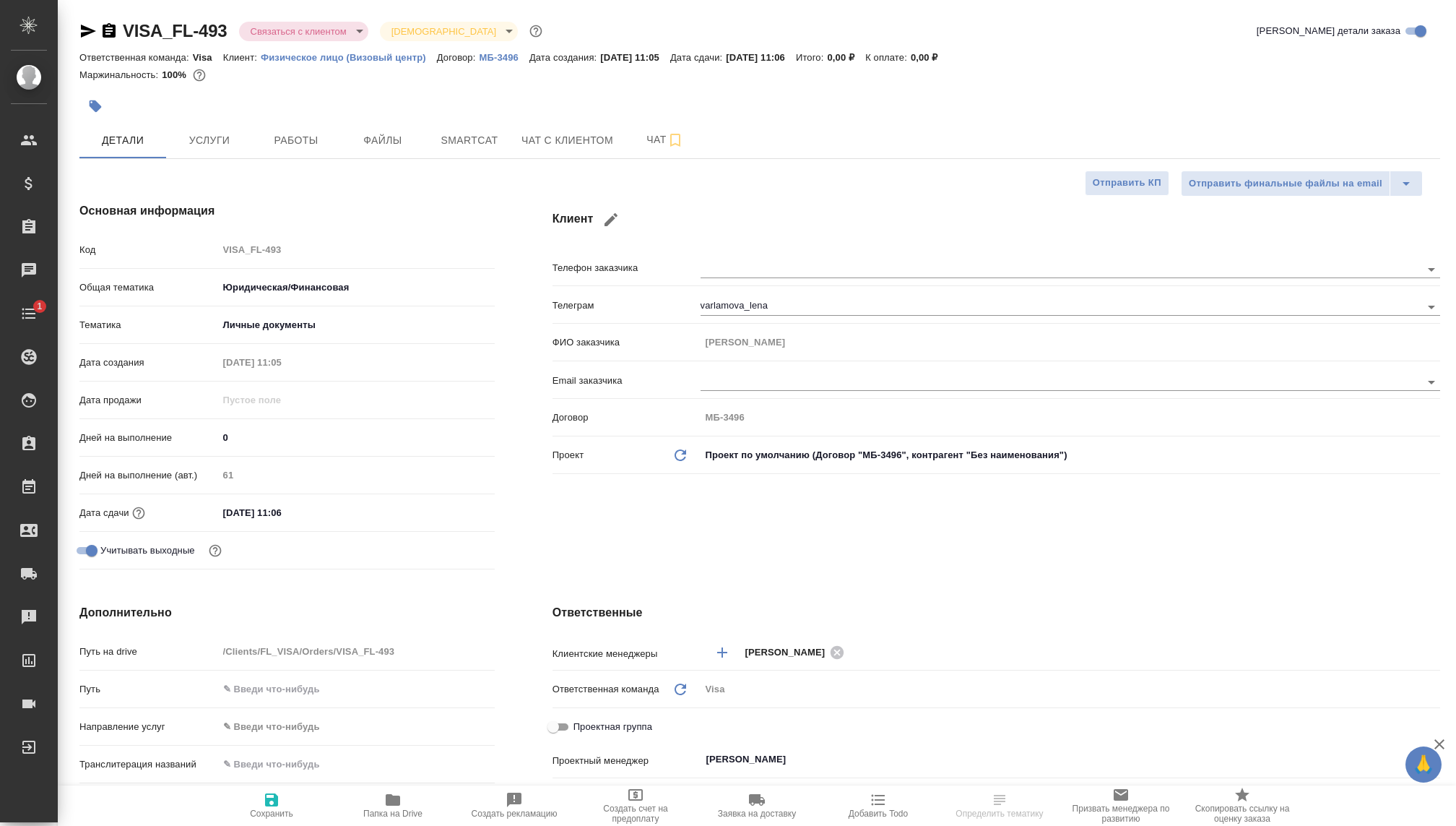
type textarea "x"
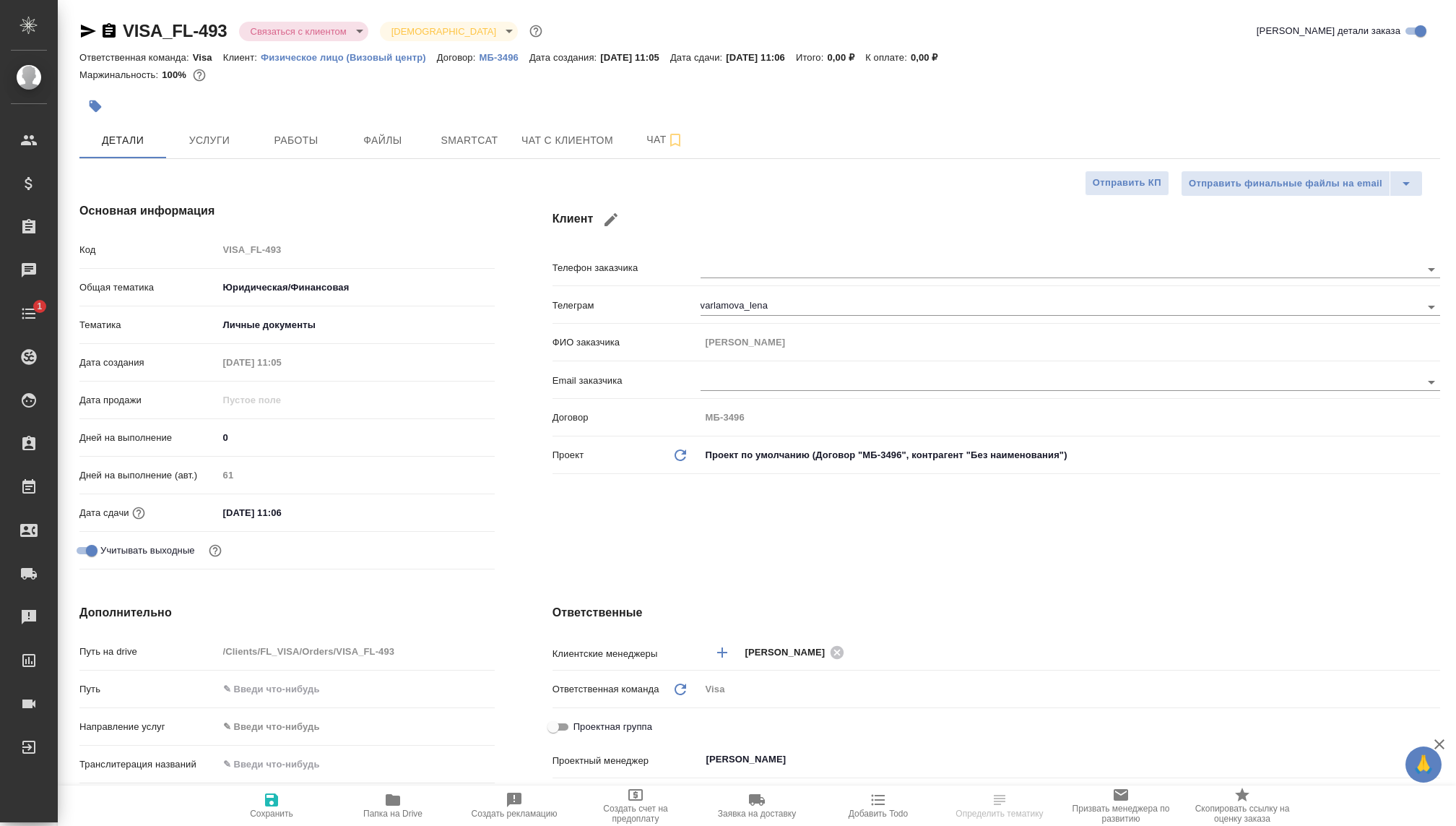
type textarea "x"
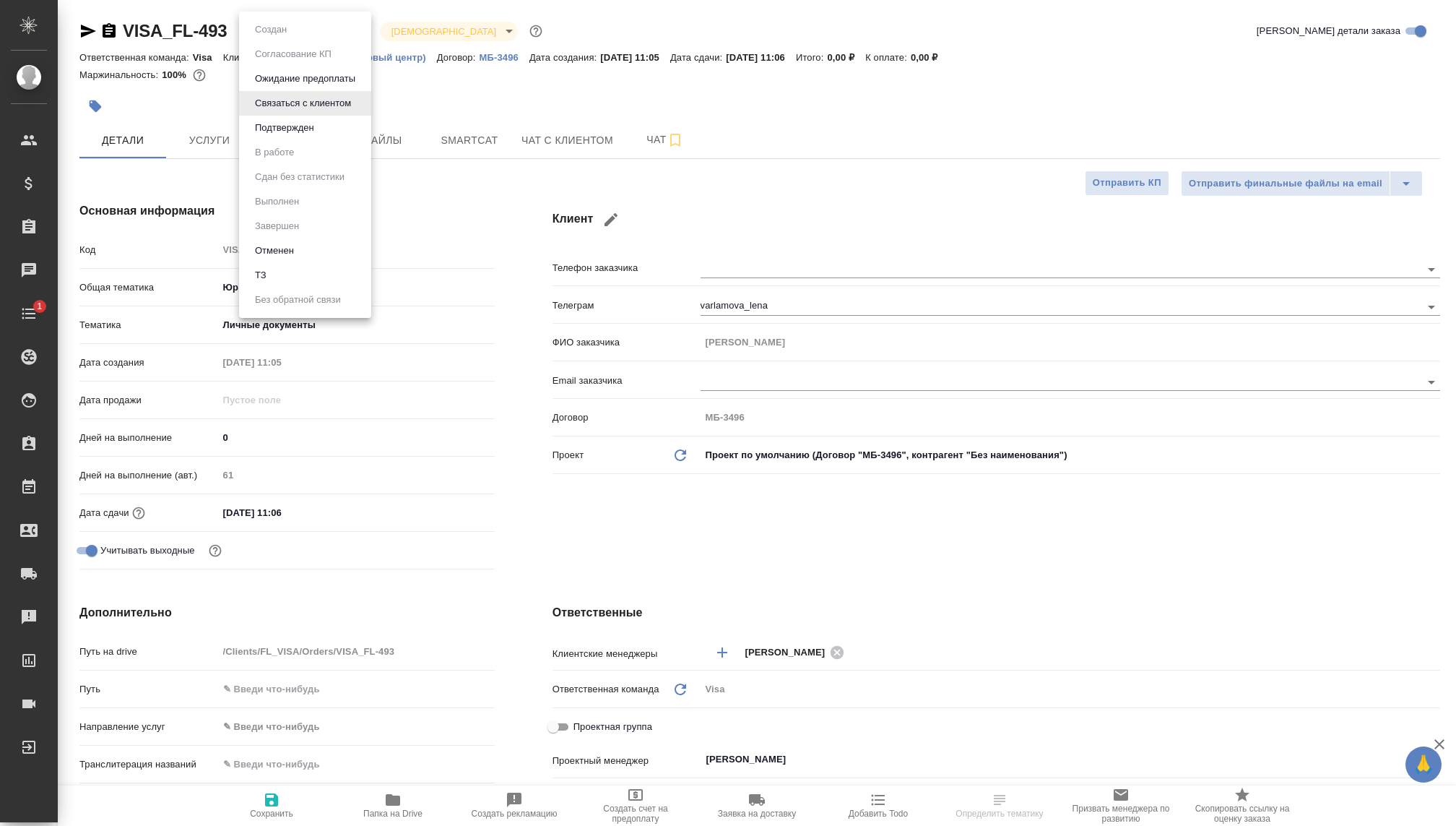
click at [275, 29] on body "🙏 .cls-1 fill:#fff; AWATERA [PERSON_NAME] Спецификации Заказы Чаты 1 Todo Проек…" at bounding box center [728, 413] width 1456 height 826
type textarea "x"
click at [280, 80] on button "Ожидание предоплаты" at bounding box center [305, 79] width 109 height 16
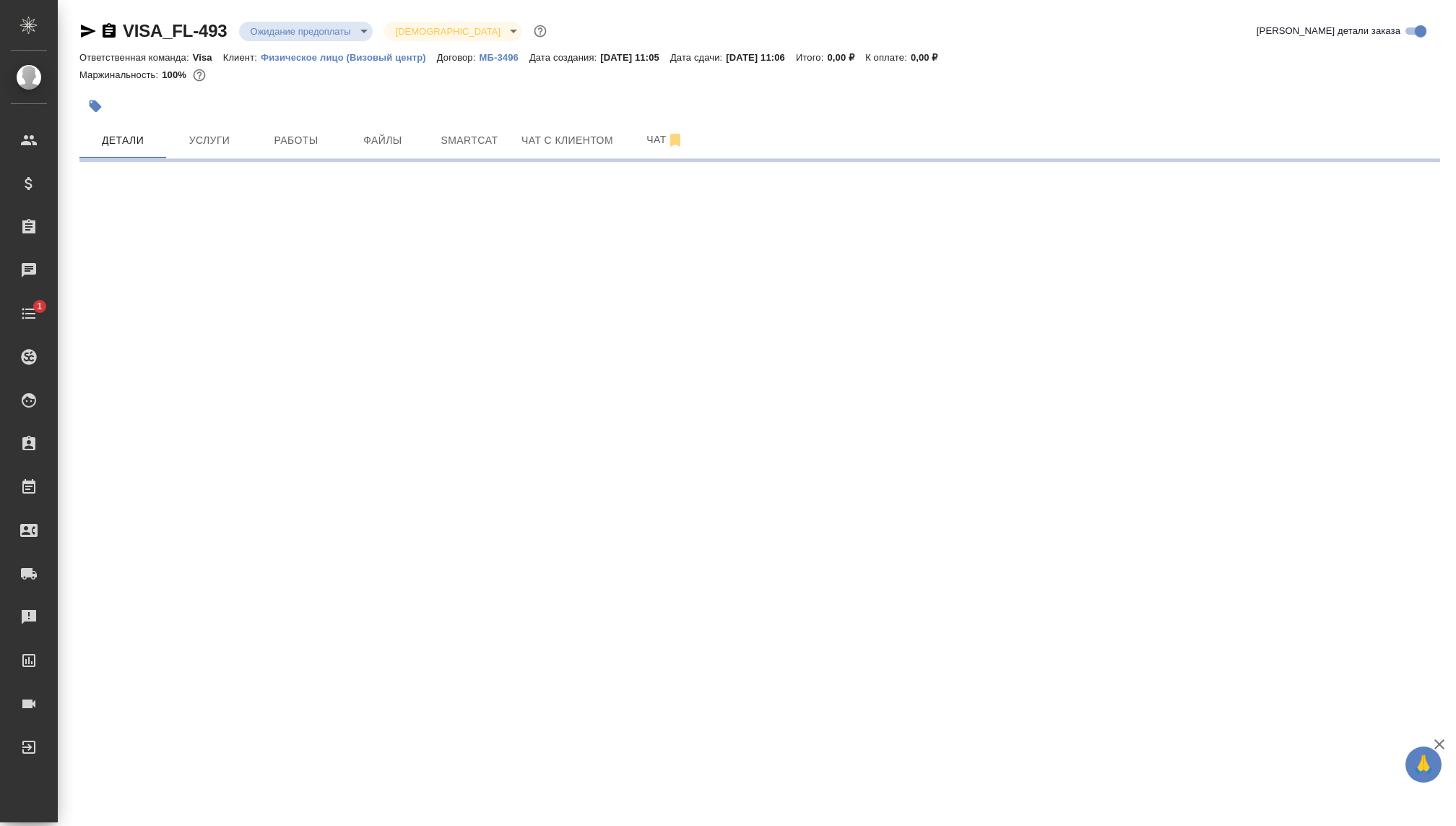
select select "RU"
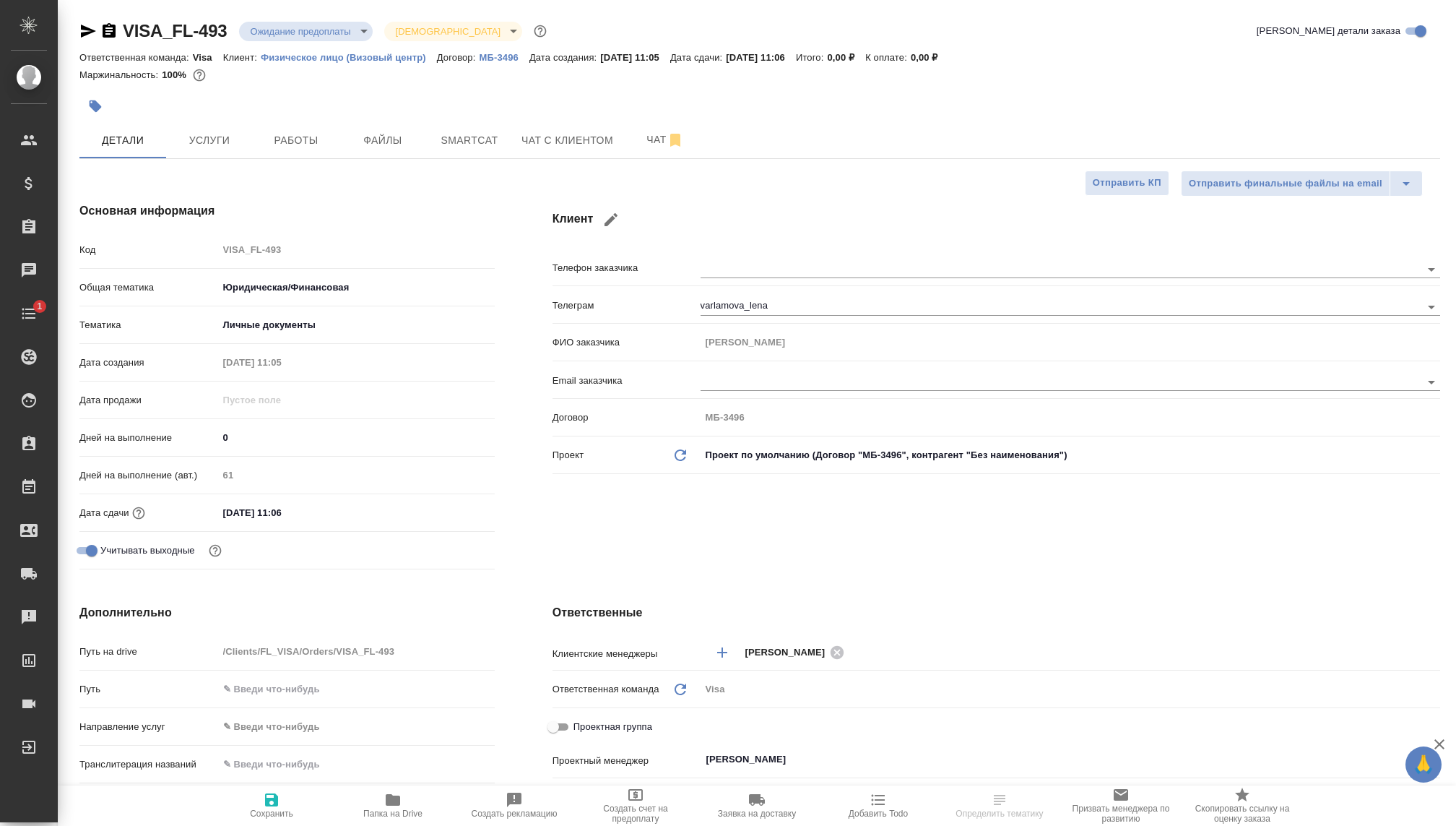
type textarea "x"
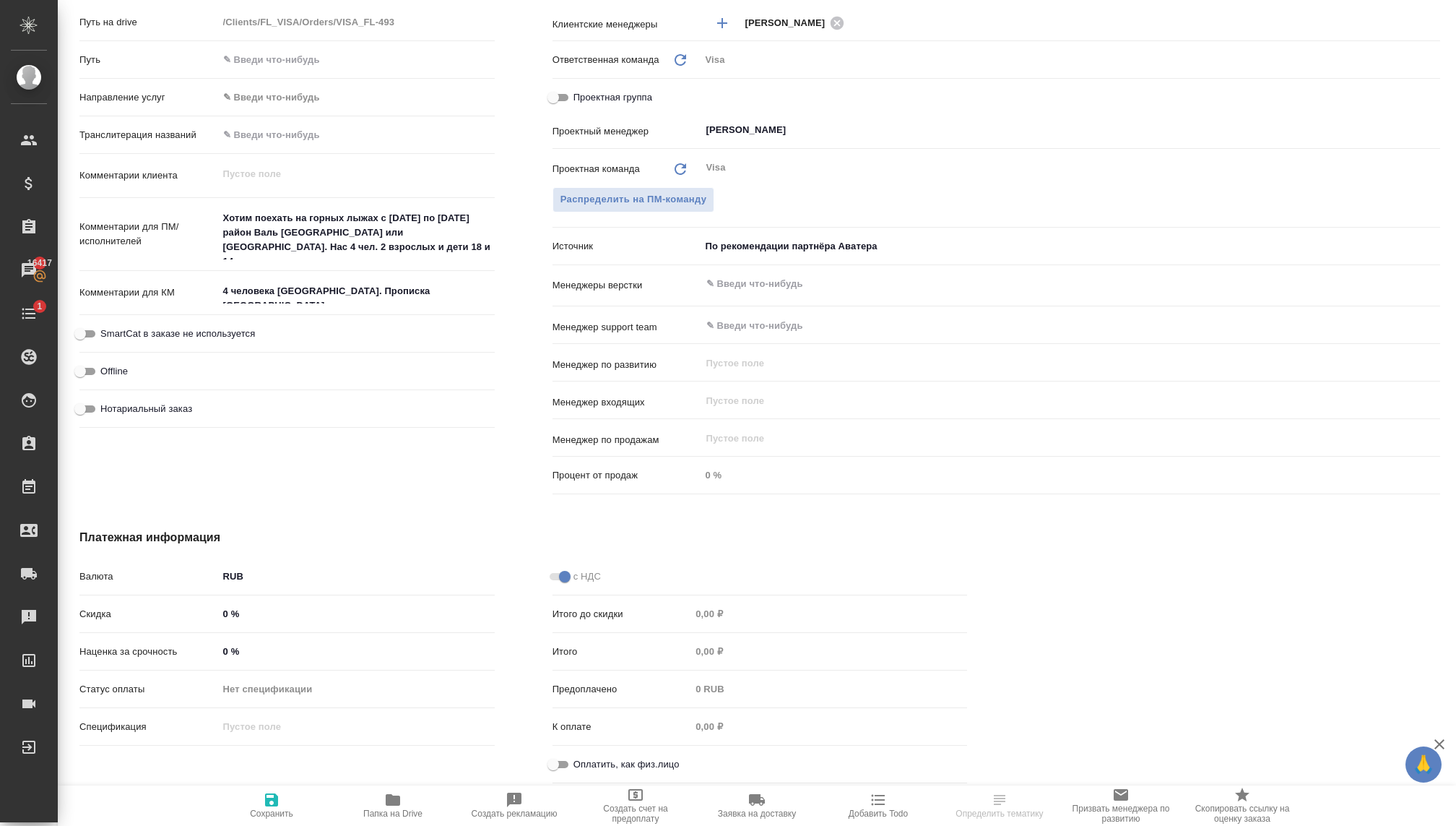
click at [553, 761] on input "Оплатить, как физ.лицо" at bounding box center [553, 764] width 52 height 18
checkbox input "true"
type textarea "x"
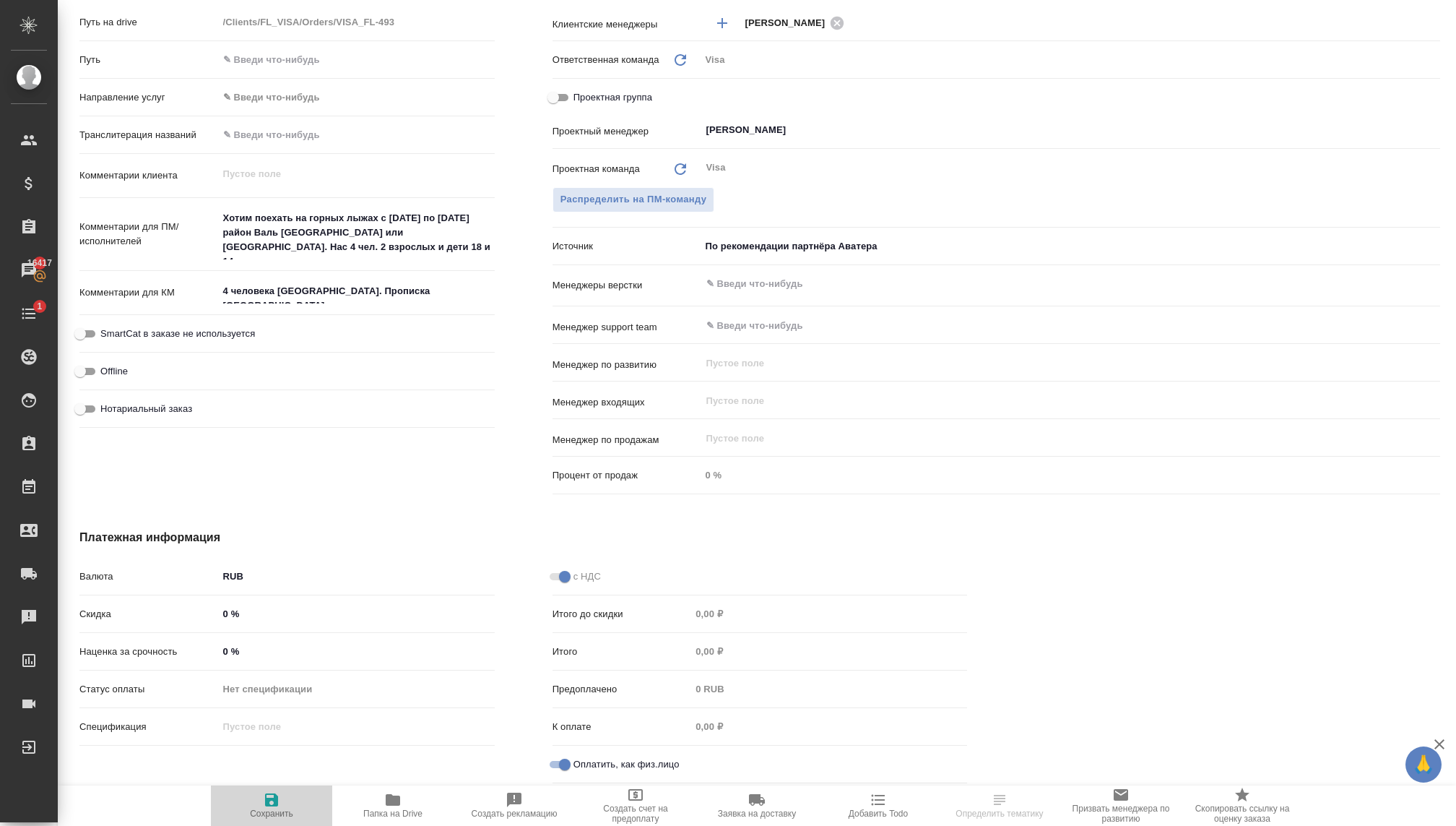
click at [297, 799] on span "Сохранить" at bounding box center [272, 804] width 104 height 27
type textarea "x"
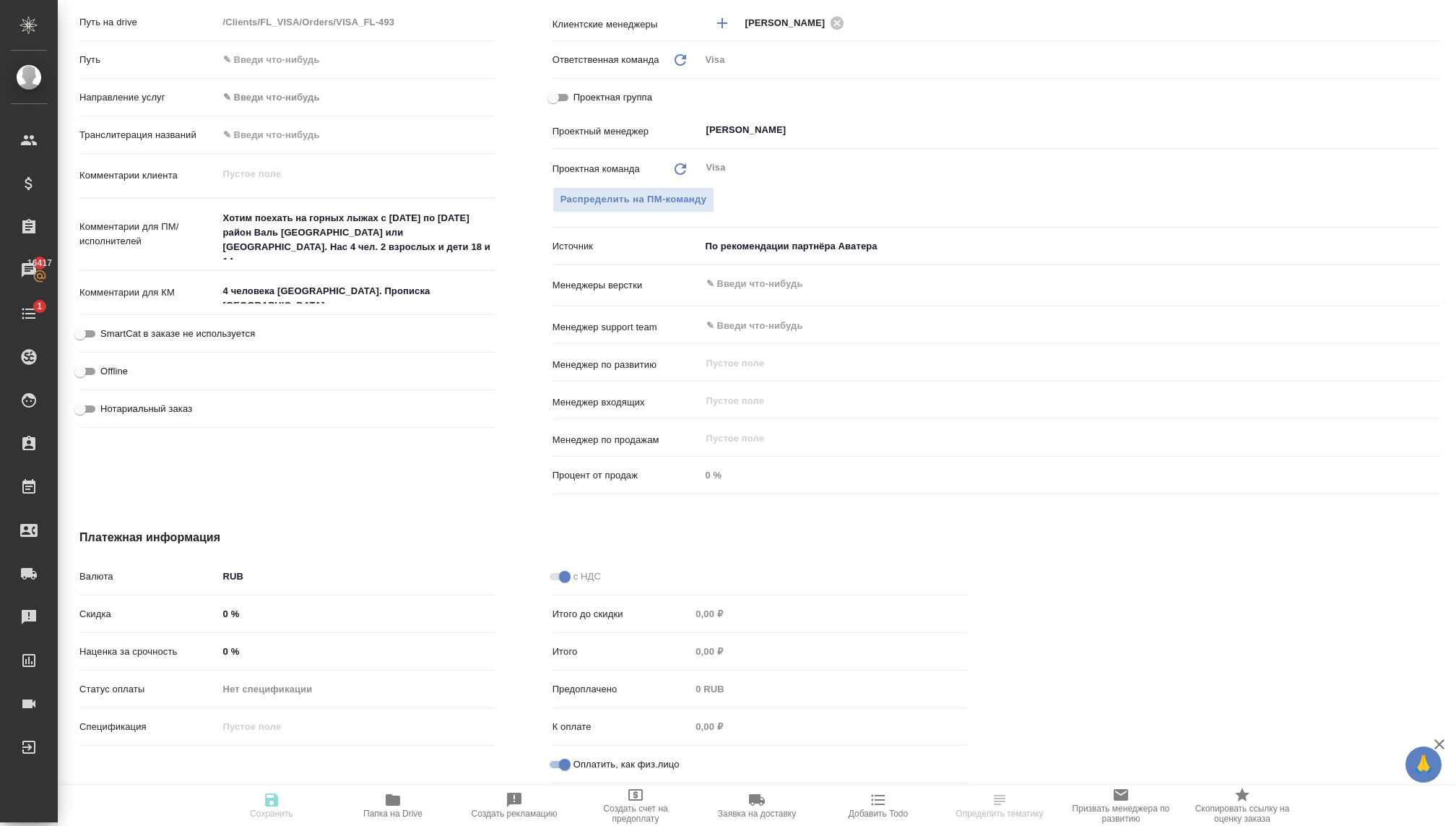
type textarea "x"
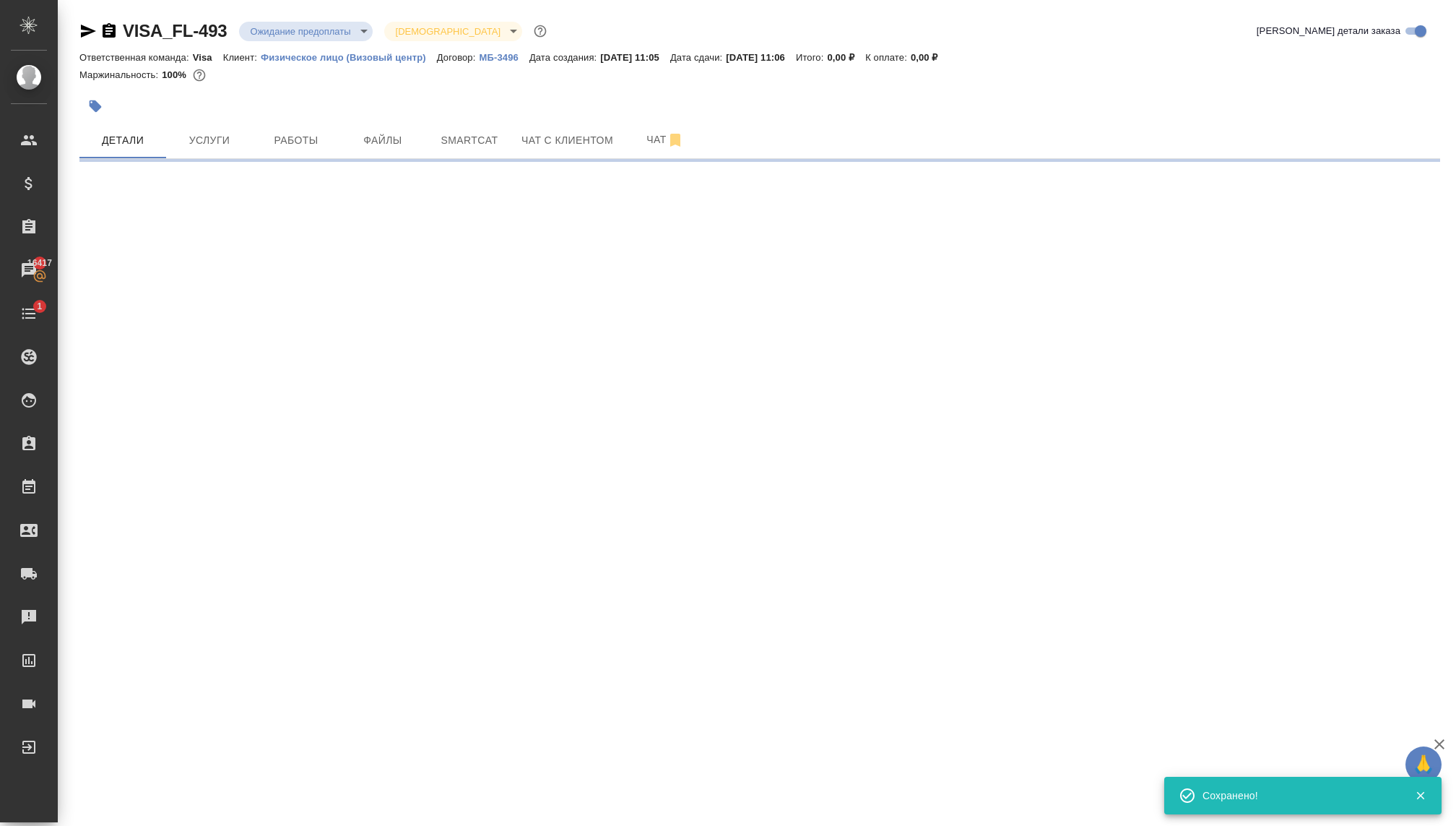
click at [271, 805] on div ".cls-1 fill:#fff; AWATERA Kovaleva Ekaterina Клиенты Спецификации Заказы 16417 …" at bounding box center [728, 413] width 1456 height 826
select select "RU"
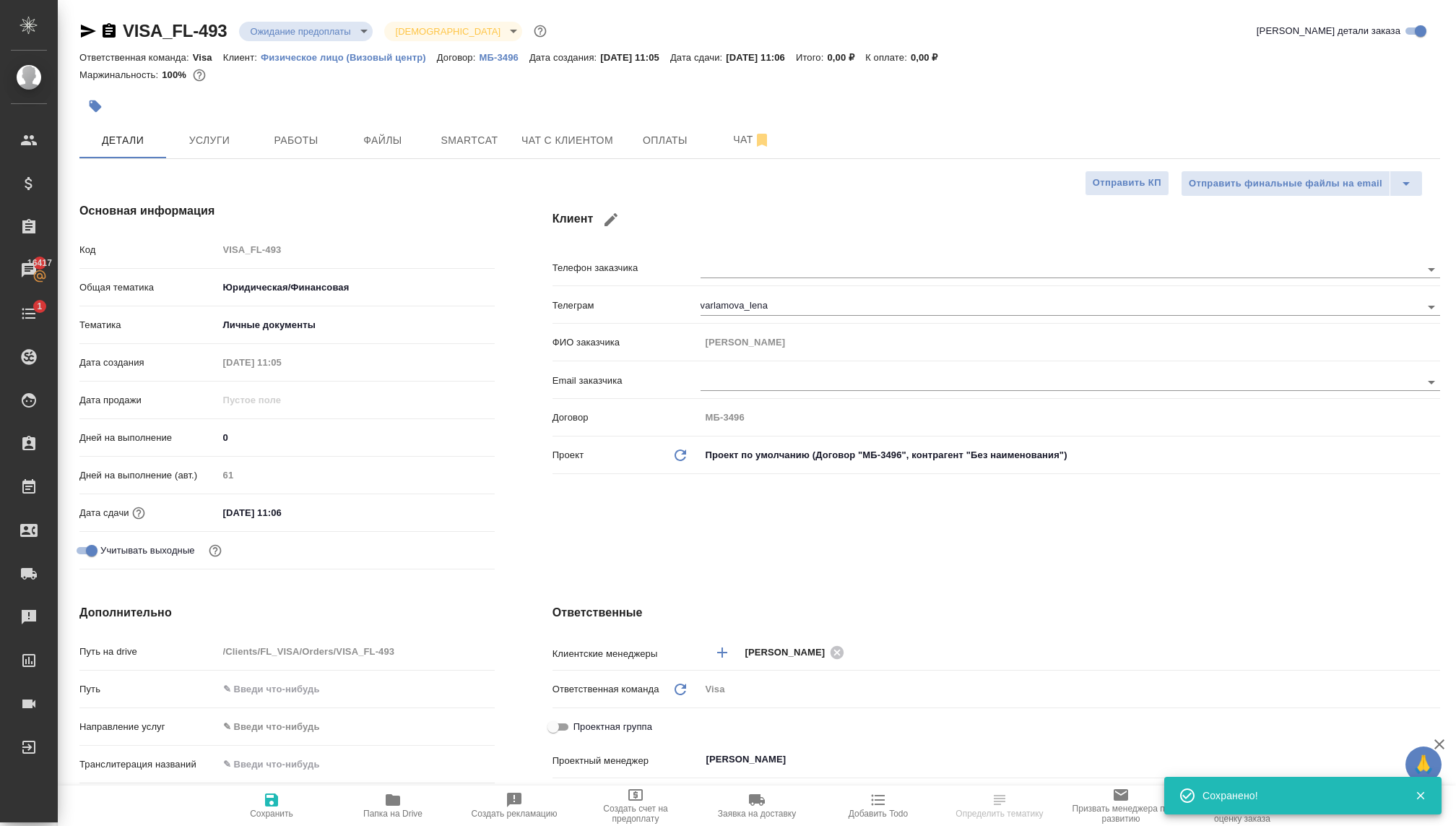
type textarea "x"
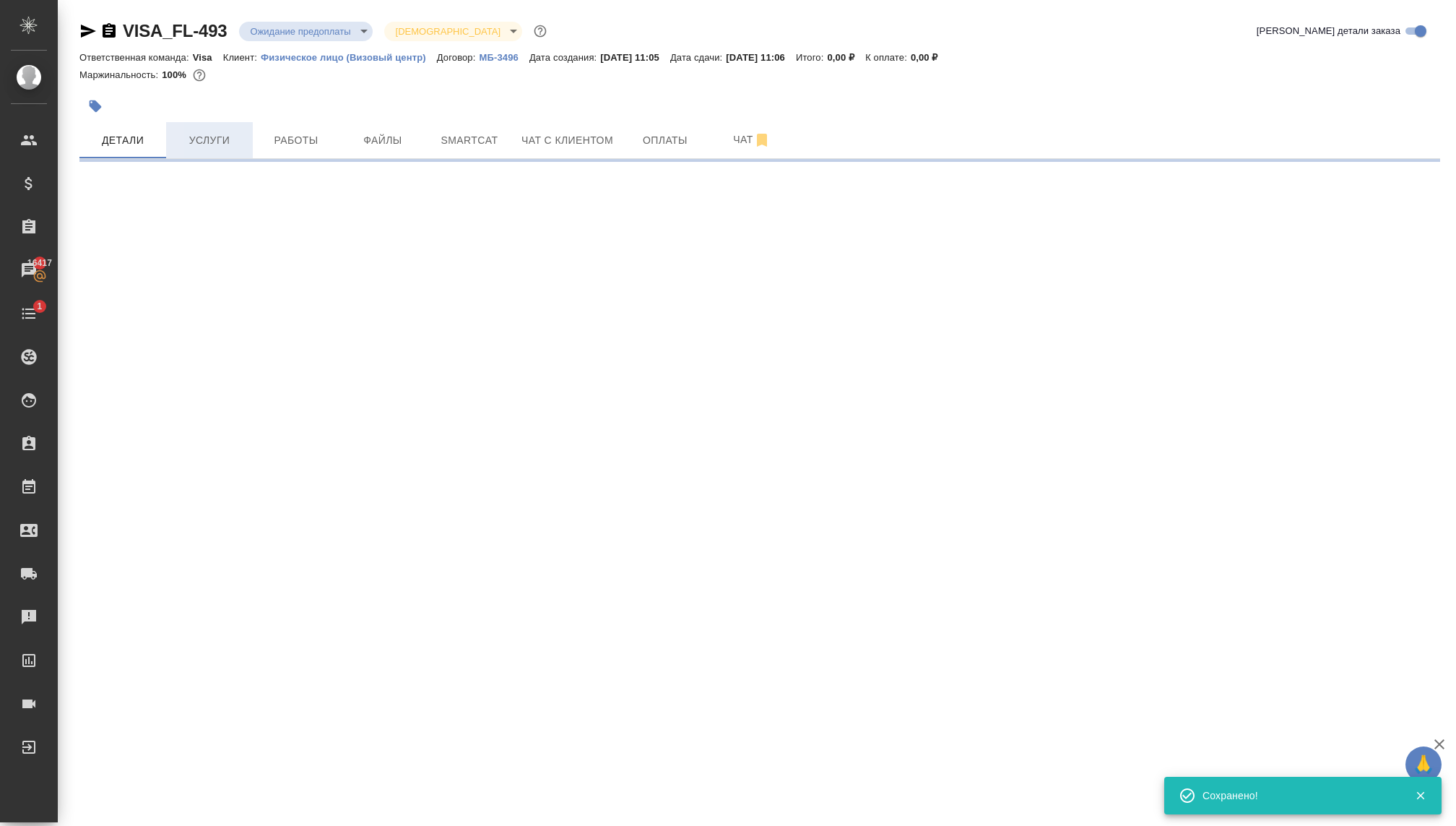
select select "RU"
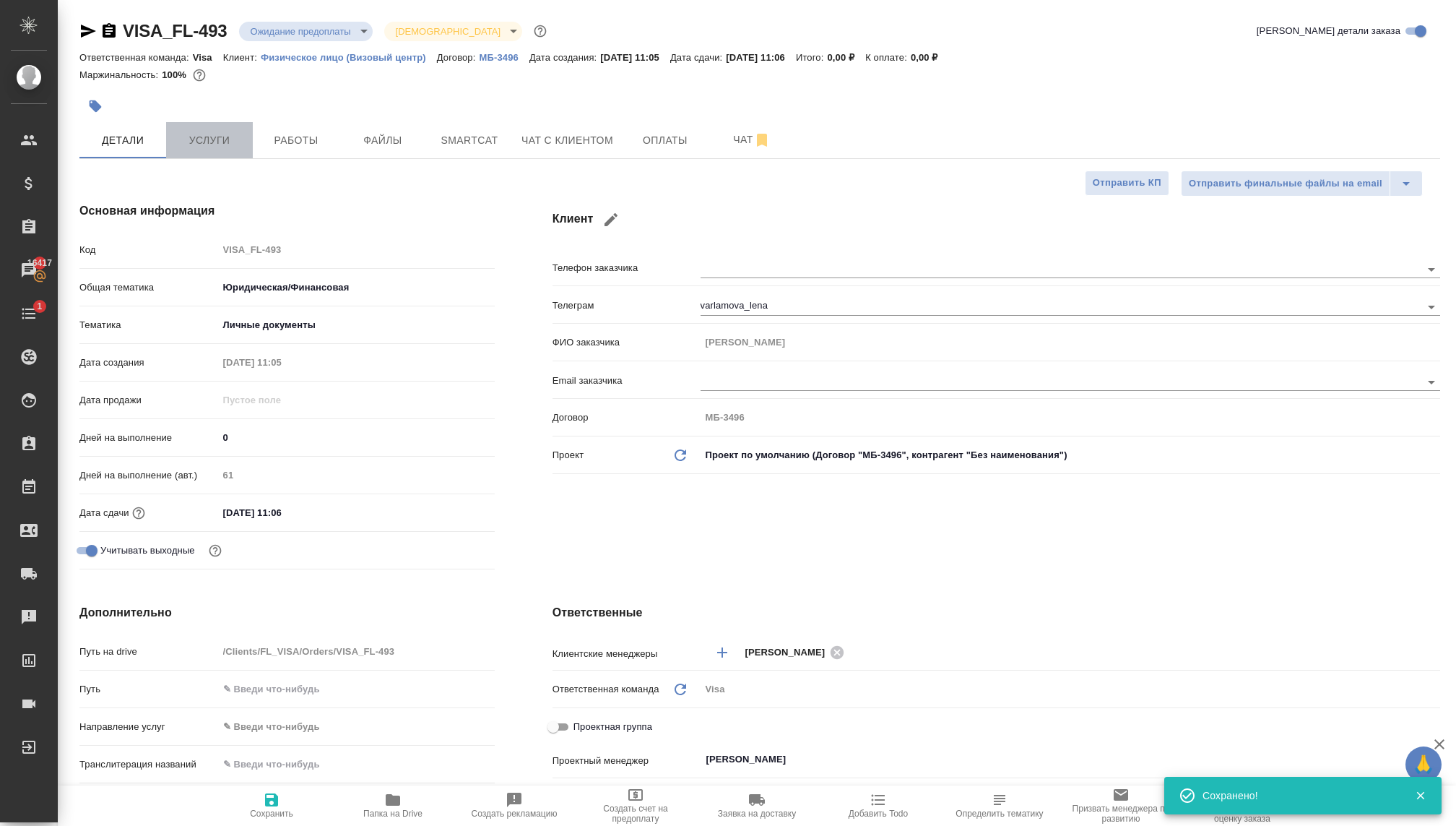
click at [223, 139] on span "Услуги" at bounding box center [209, 140] width 70 height 18
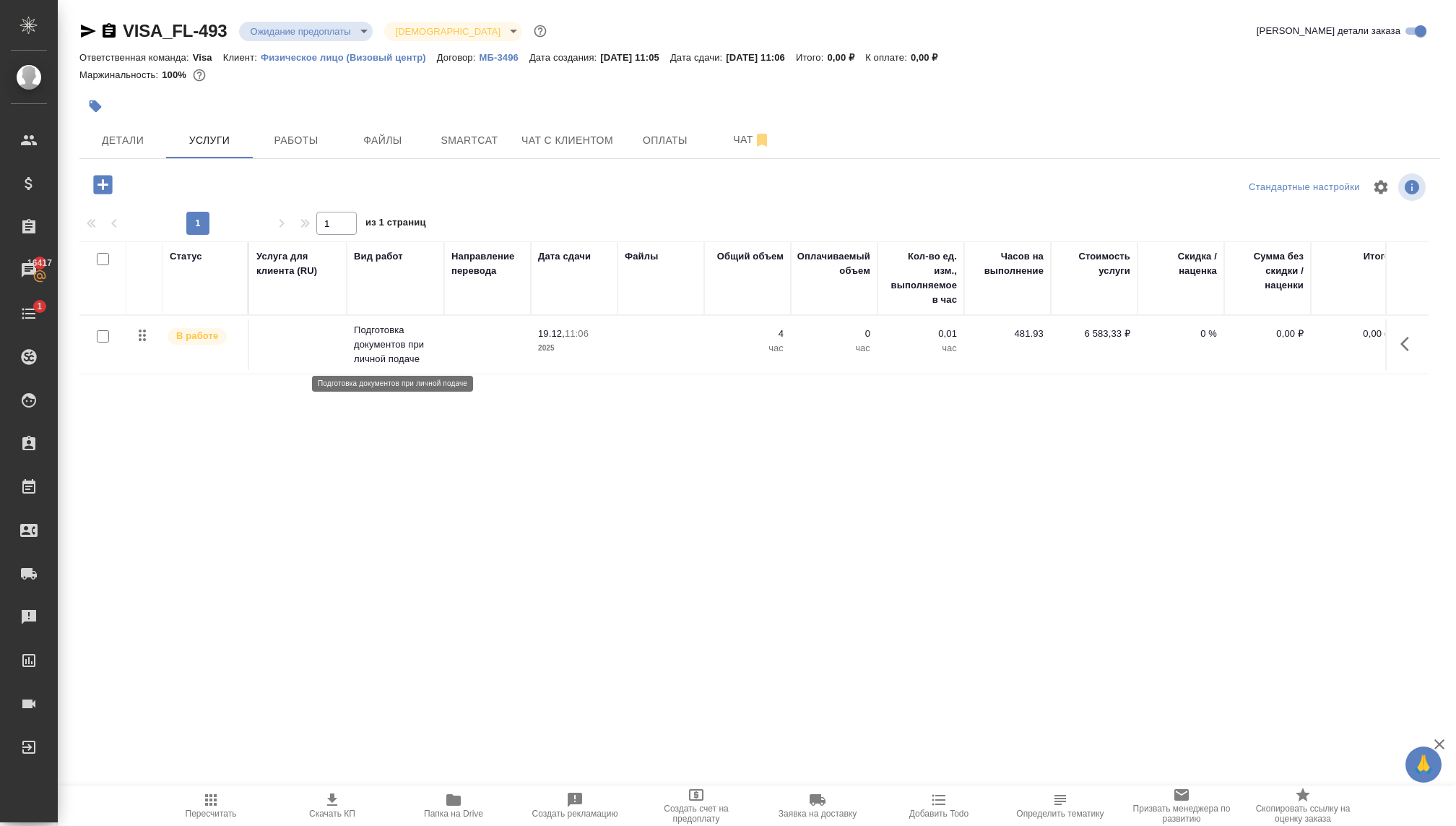
click at [403, 343] on p "Подготовка документов при личной подаче" at bounding box center [396, 345] width 83 height 43
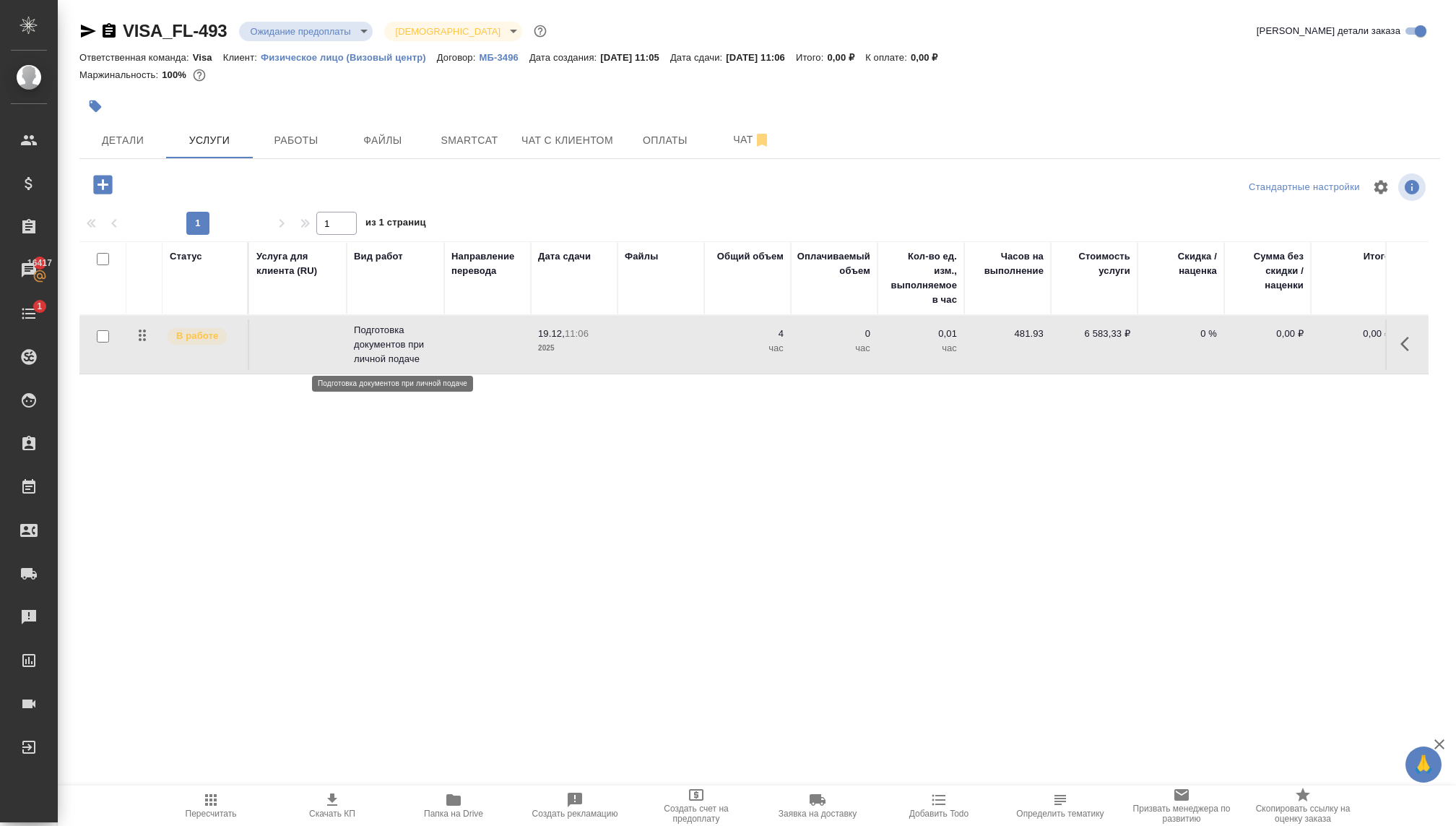
click at [403, 343] on p "Подготовка документов при личной подаче" at bounding box center [396, 345] width 83 height 43
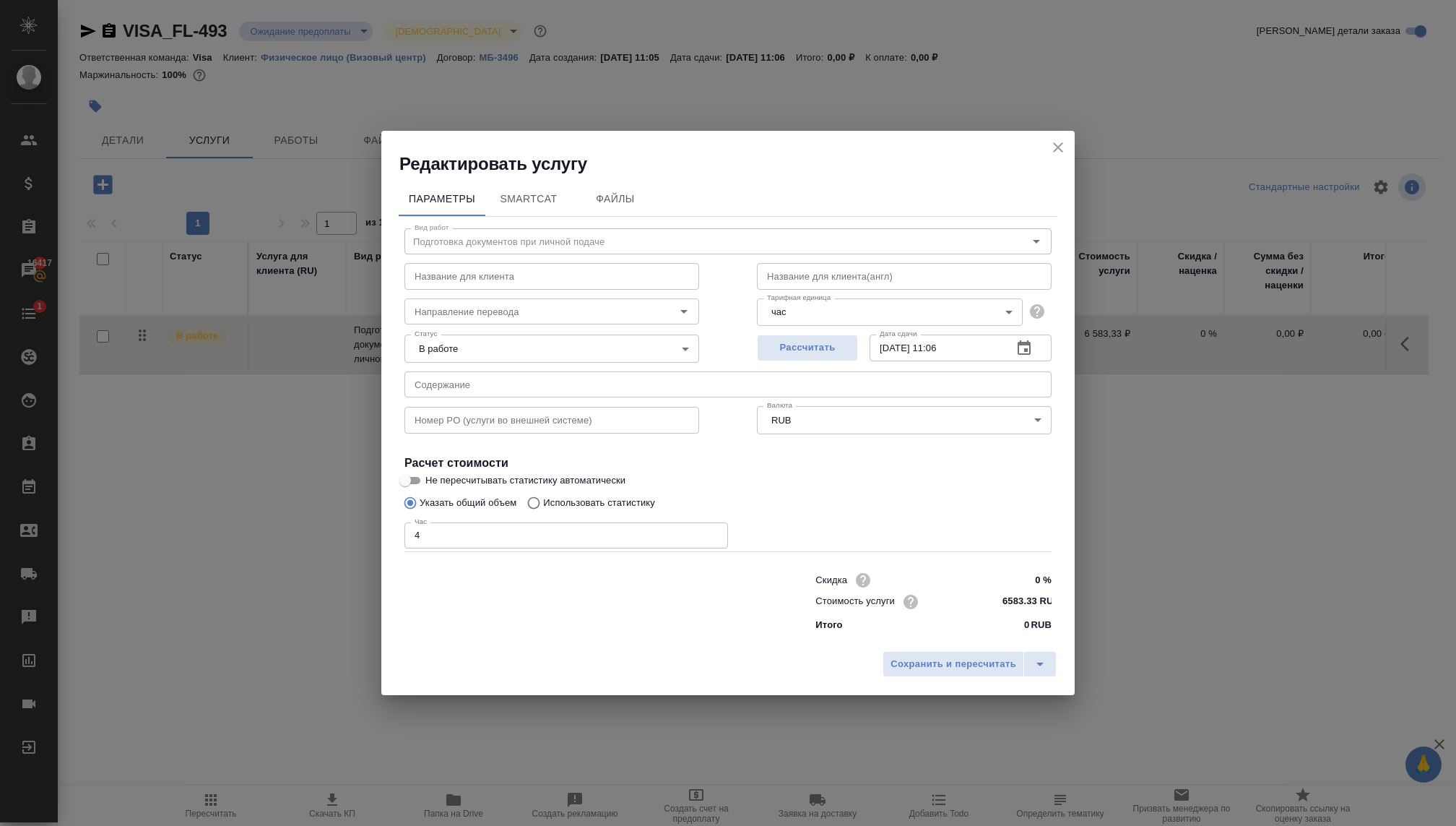
click at [553, 540] on input "4" at bounding box center [566, 534] width 323 height 26
type input "1"
click at [894, 664] on span "Сохранить и пересчитать" at bounding box center [953, 664] width 125 height 17
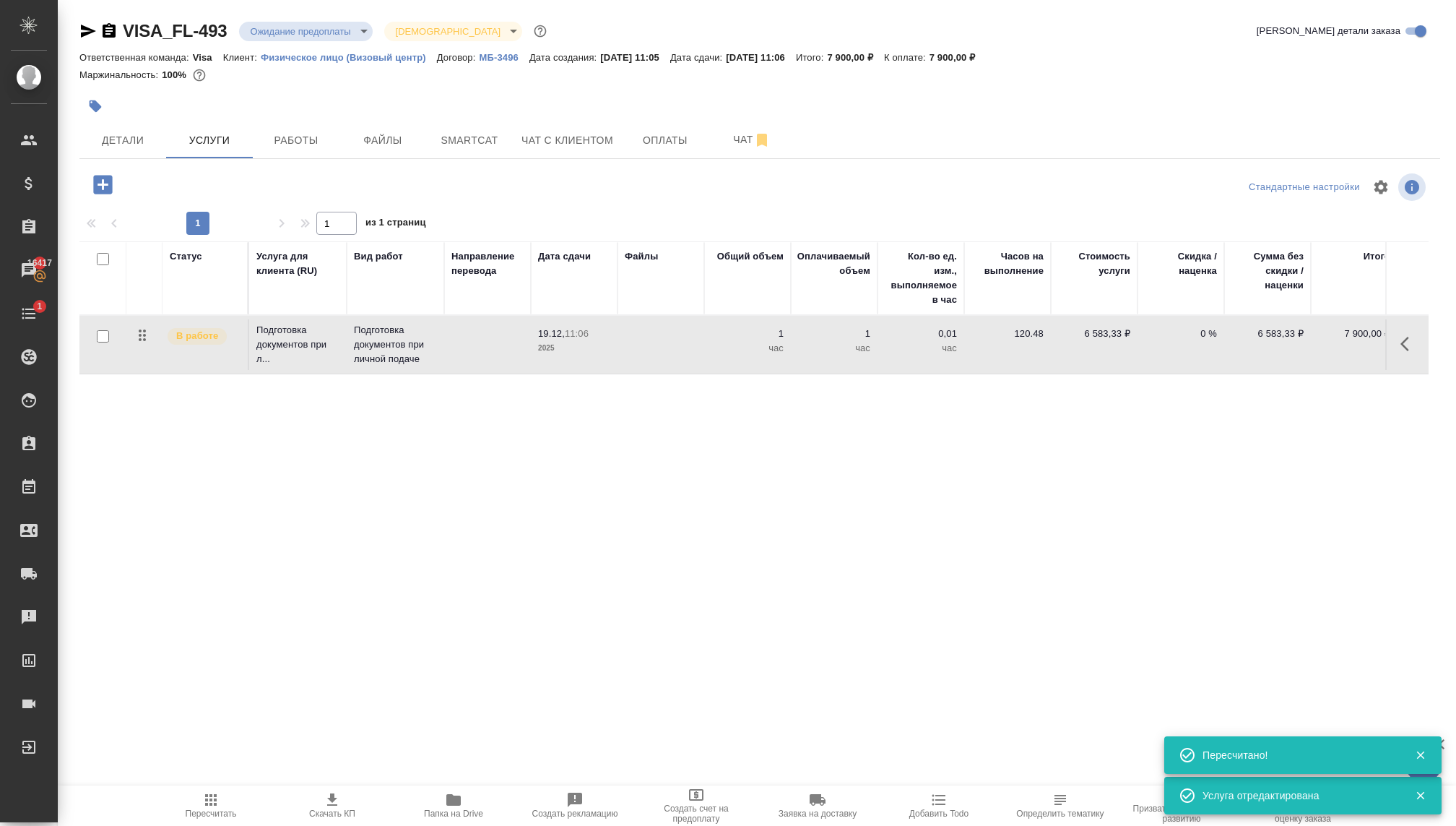
click at [603, 352] on p "2025" at bounding box center [574, 348] width 72 height 14
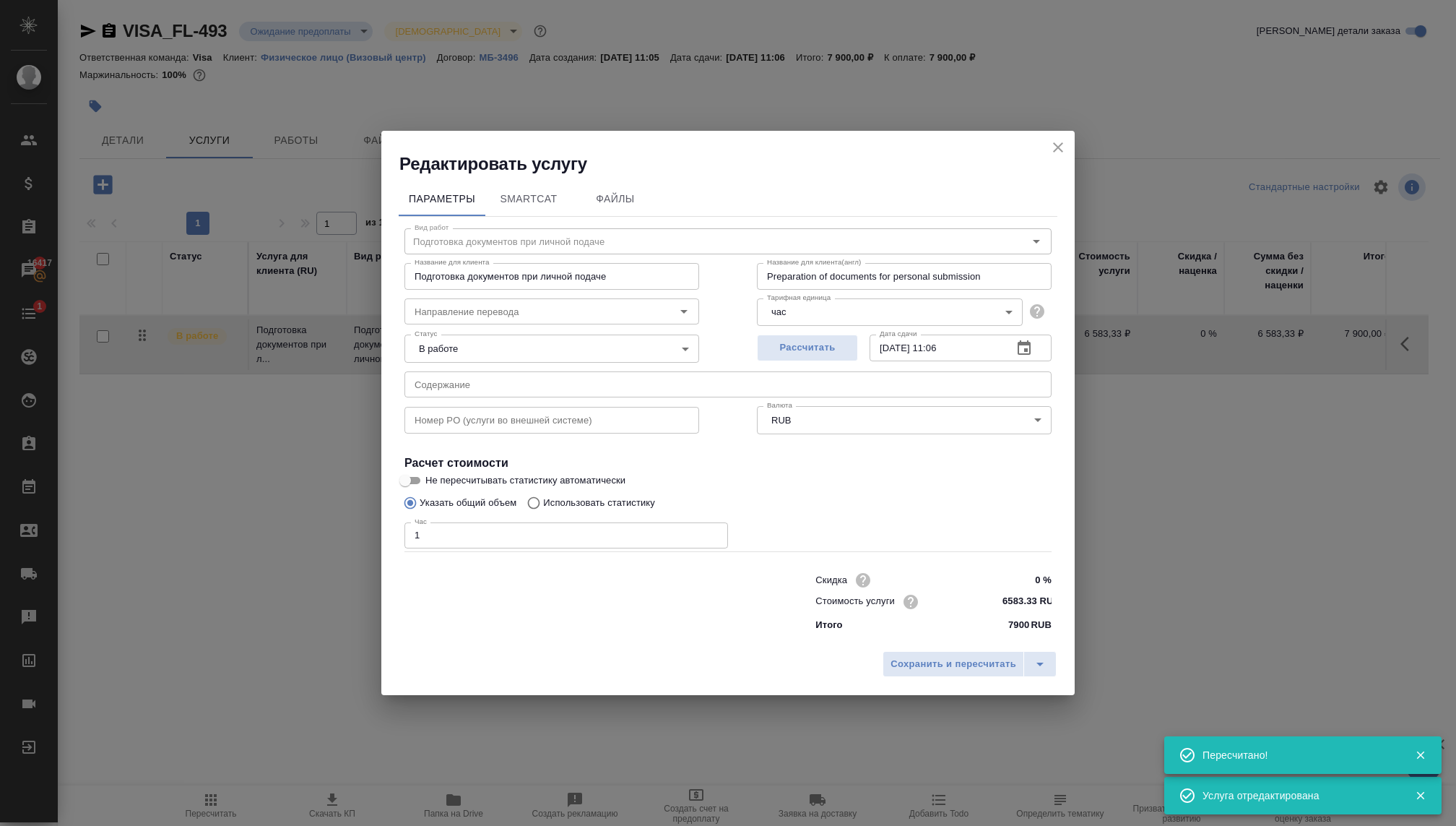
click at [424, 535] on input "1" at bounding box center [566, 534] width 323 height 26
type input "4"
click at [924, 671] on span "Сохранить и пересчитать" at bounding box center [953, 664] width 125 height 17
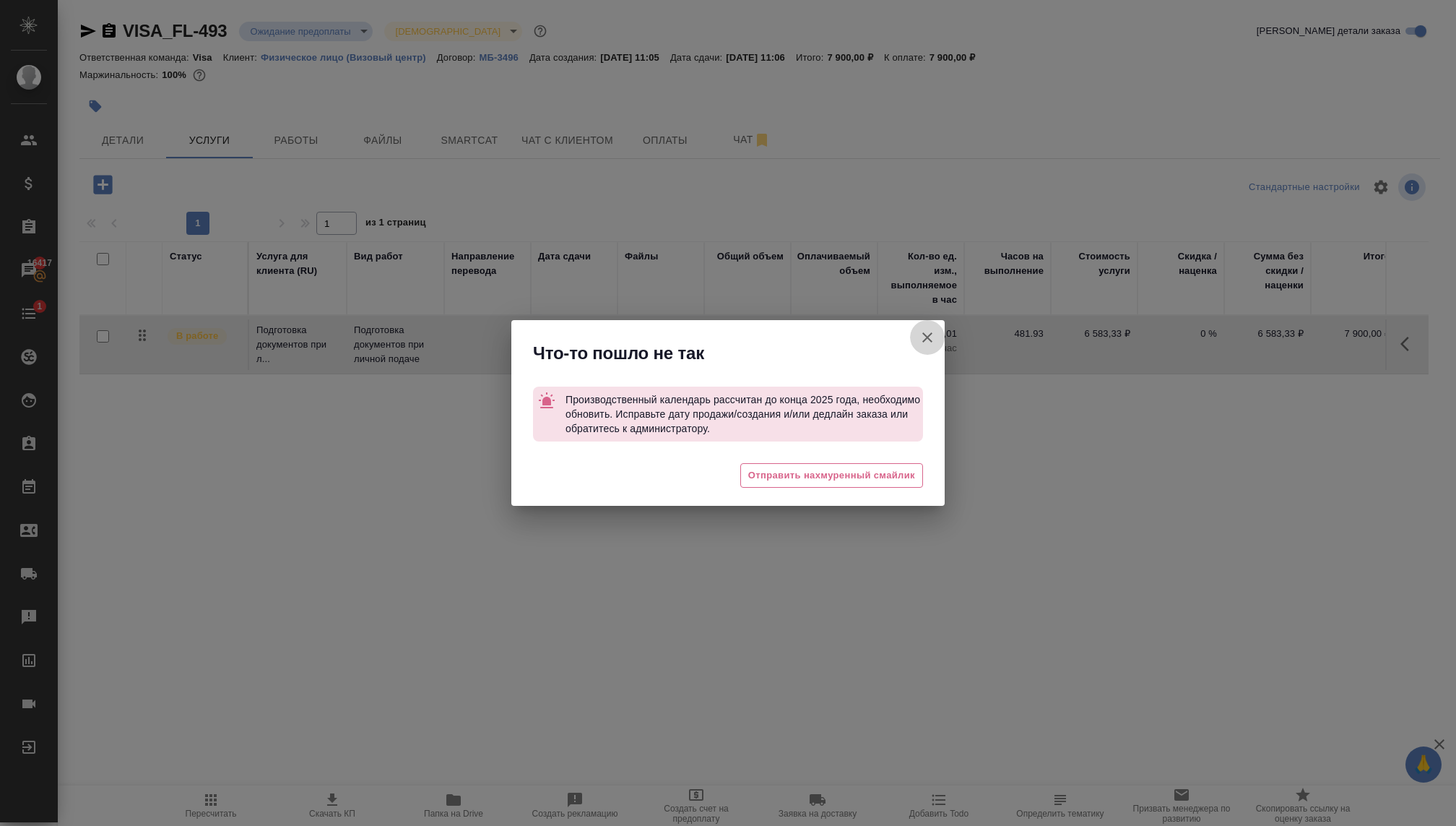
click at [914, 330] on button "[PERSON_NAME] детали заказа" at bounding box center [926, 337] width 34 height 34
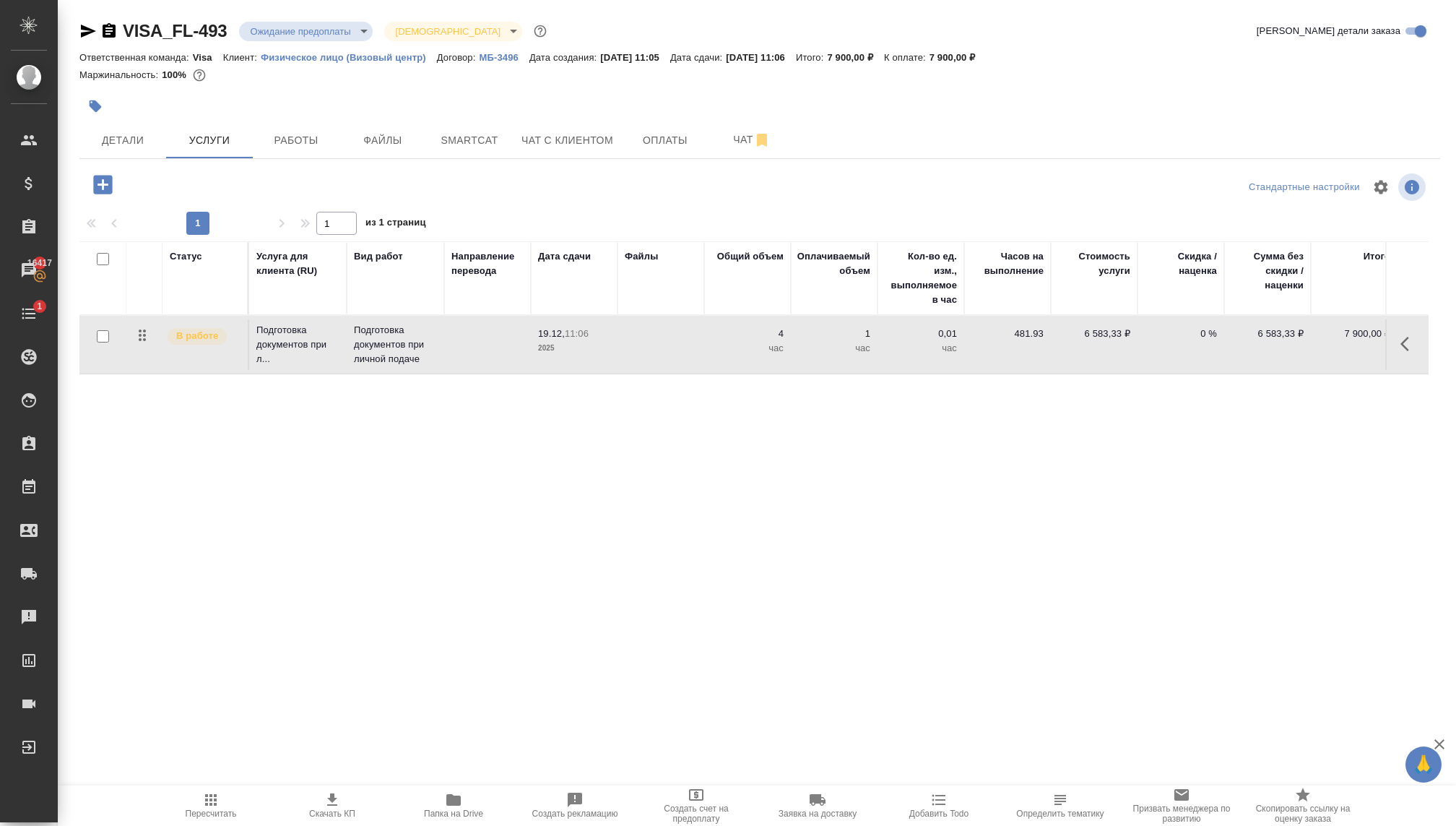
click at [398, 351] on p "Подготовка документов при личной подаче" at bounding box center [396, 345] width 83 height 43
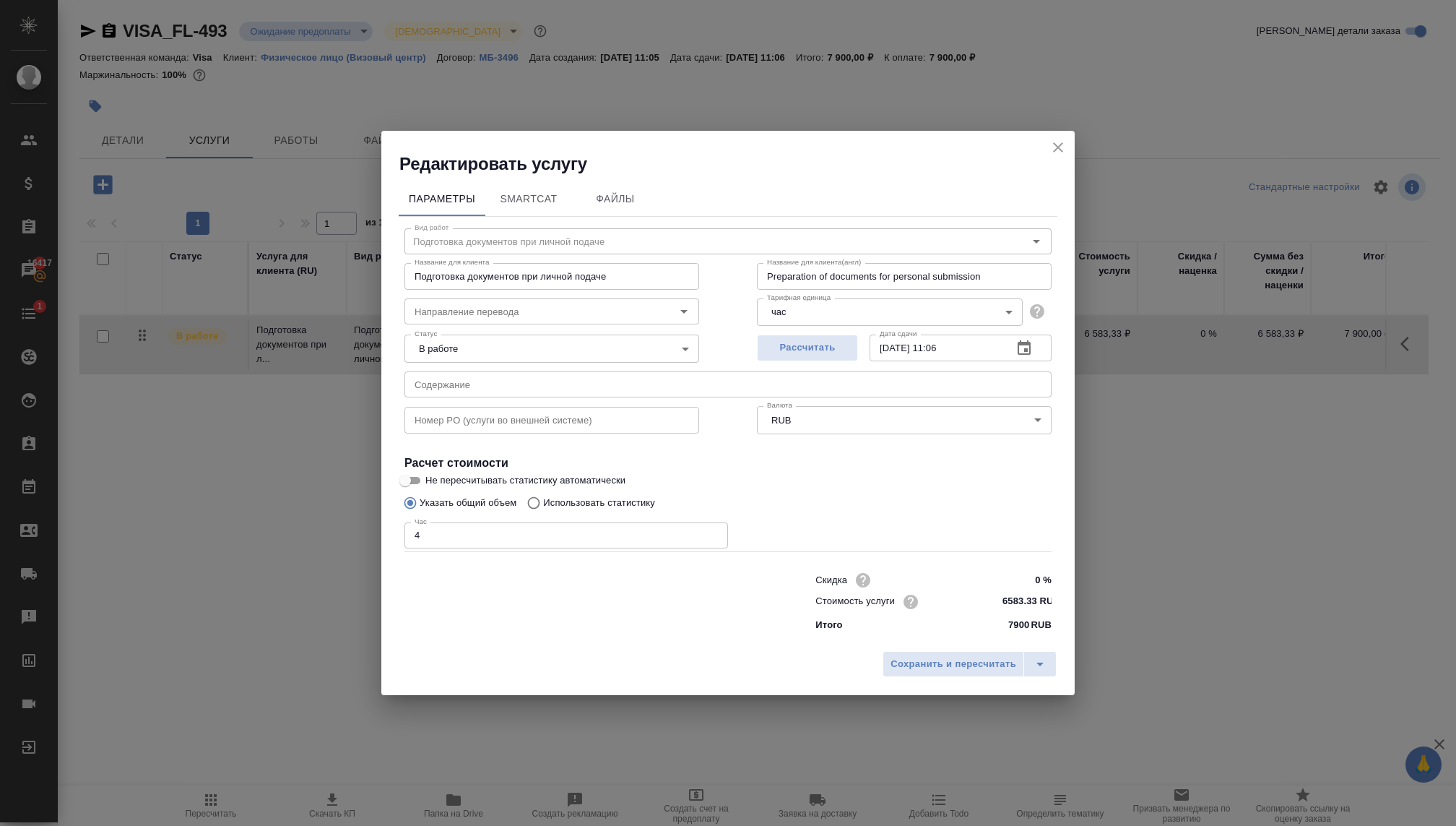
click at [442, 524] on input "4" at bounding box center [566, 534] width 323 height 26
type input "2"
click at [897, 667] on span "Сохранить и пересчитать" at bounding box center [953, 664] width 125 height 17
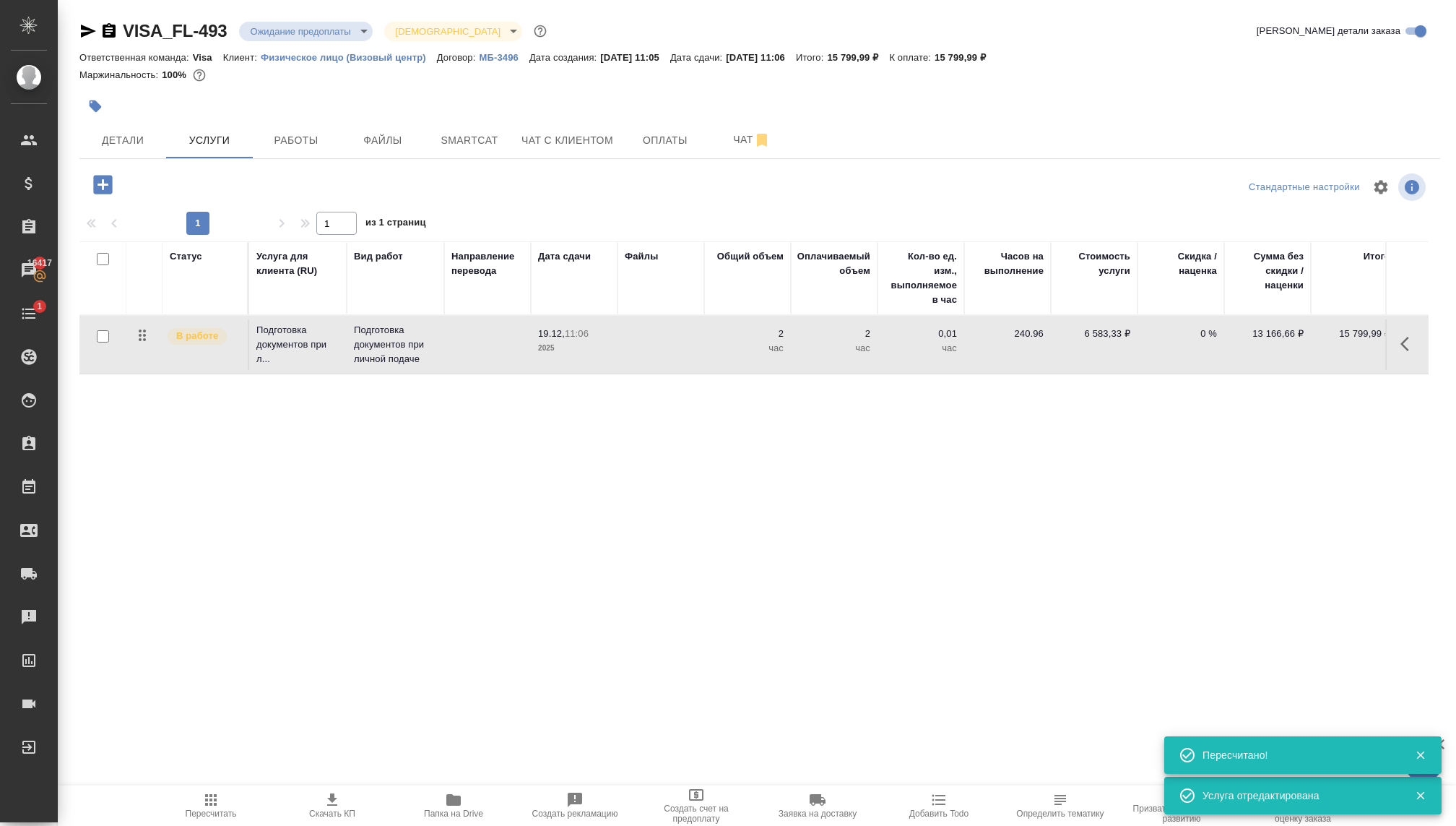
click at [102, 331] on input "checkbox" at bounding box center [103, 337] width 12 height 12
checkbox input "true"
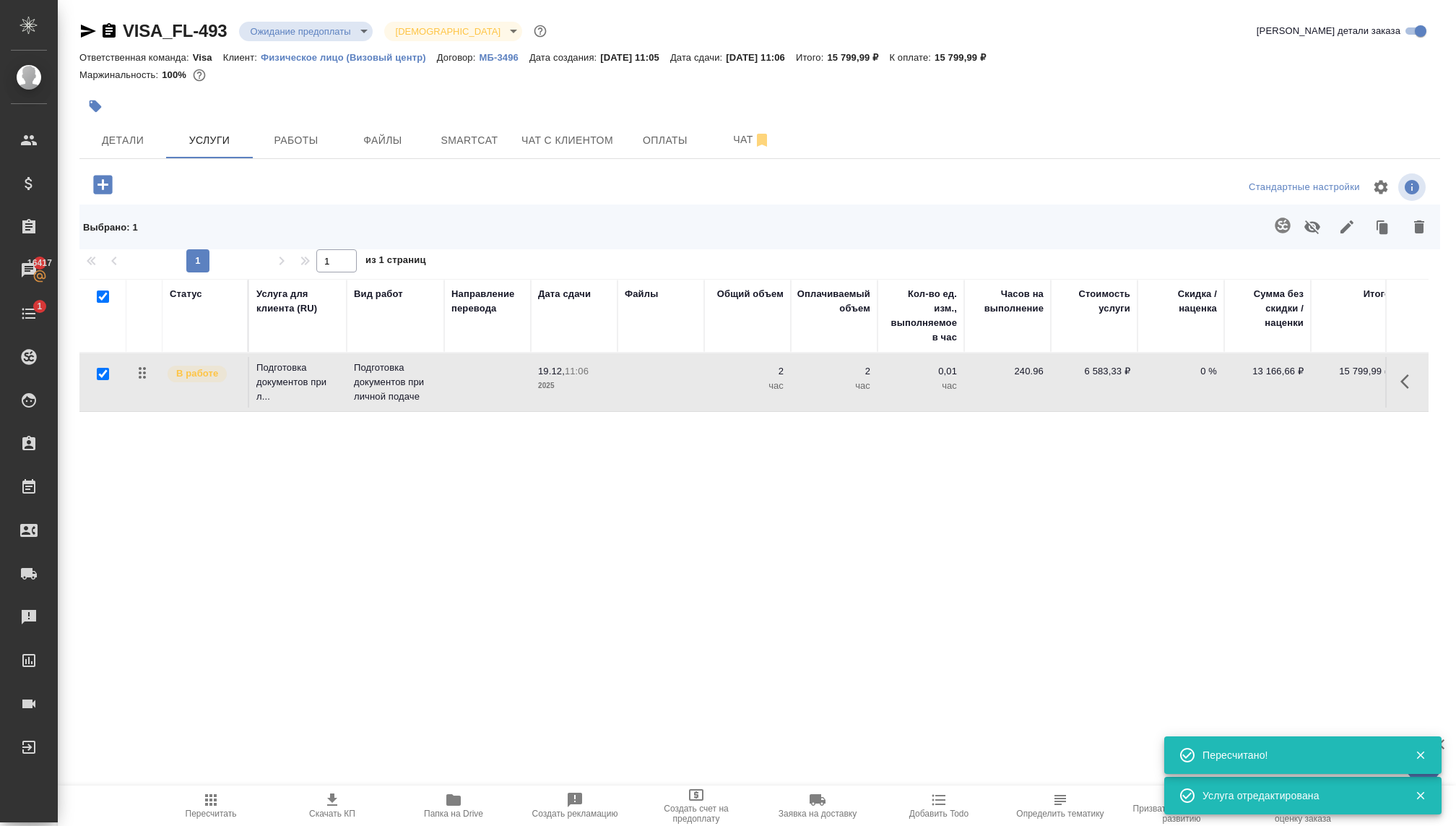
click at [1378, 228] on icon "button" at bounding box center [1383, 226] width 20 height 20
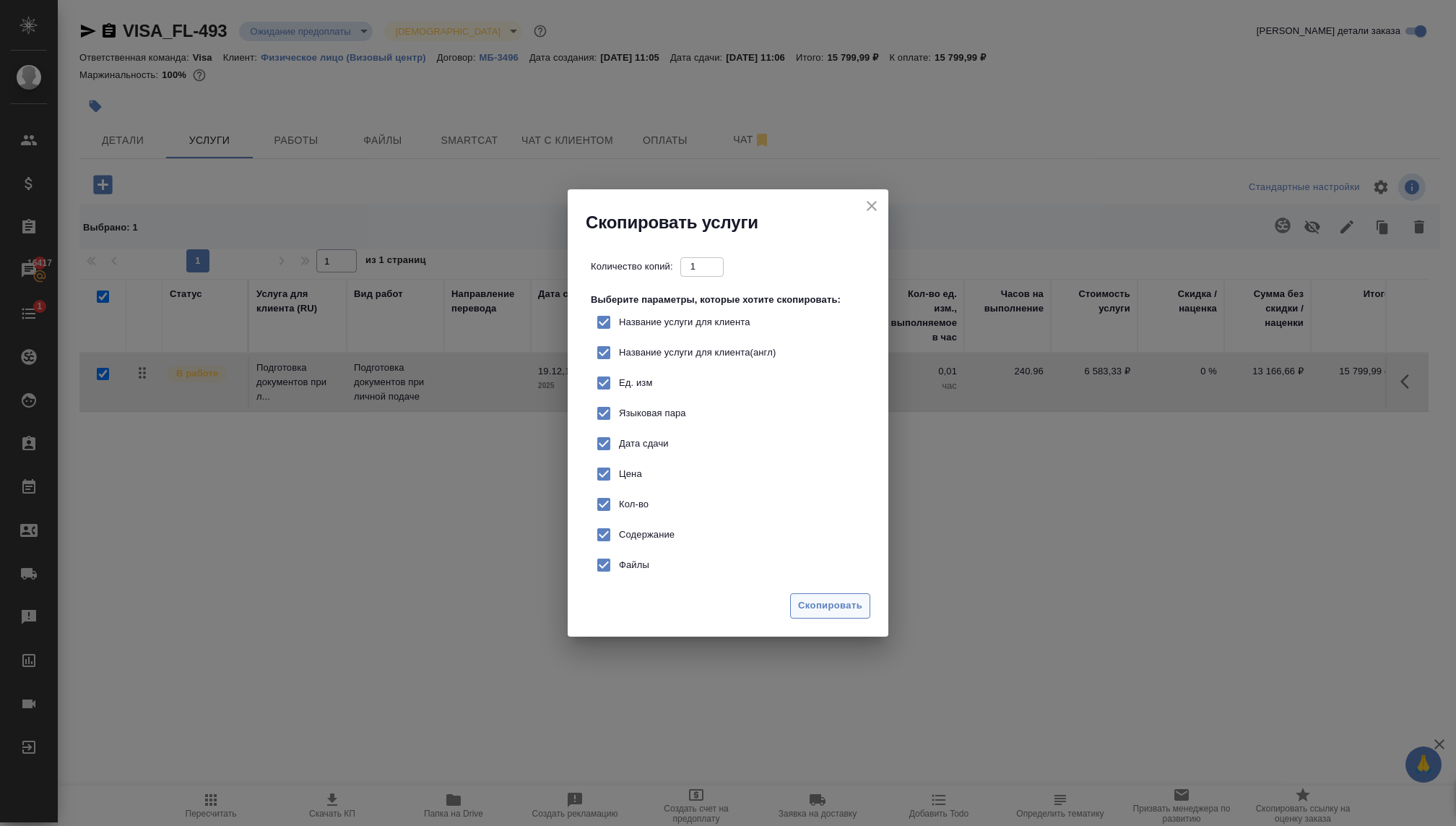
click at [811, 606] on span "Скопировать" at bounding box center [830, 605] width 64 height 17
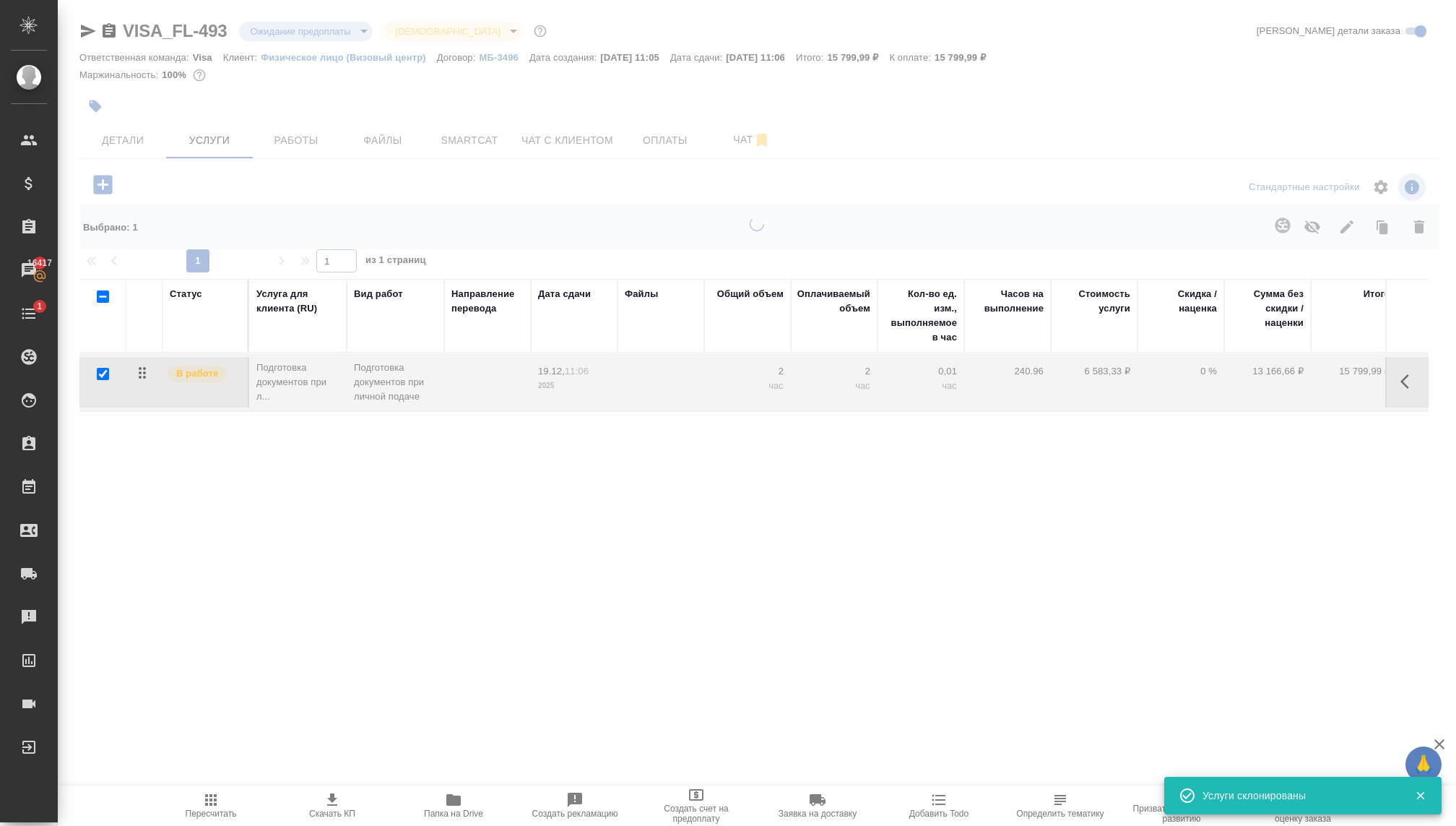
checkbox input "false"
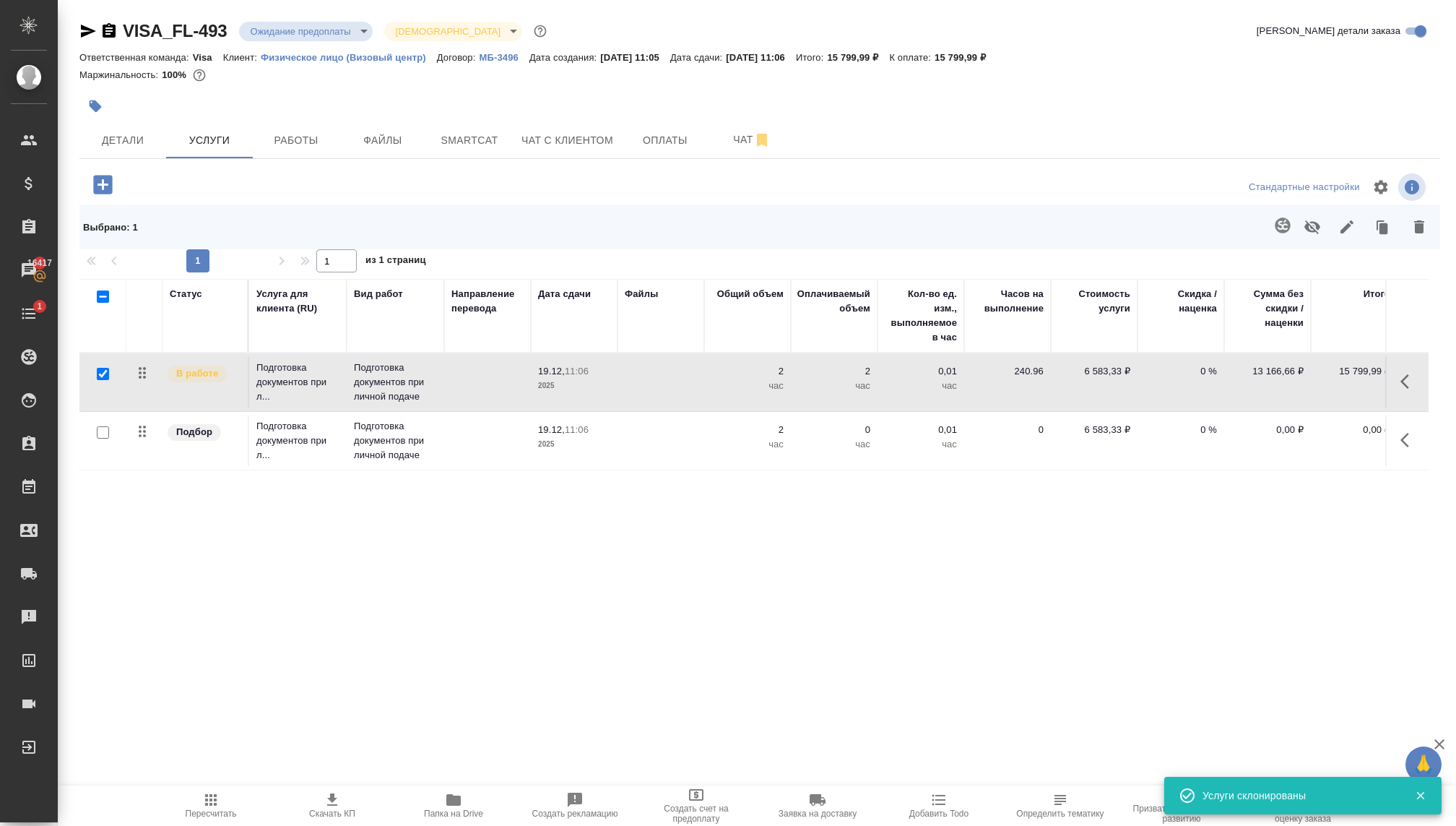
click at [645, 538] on div "Статус Услуга для клиента (RU) Вид работ Направление перевода Дата сдачи Файлы …" at bounding box center [754, 435] width 1349 height 311
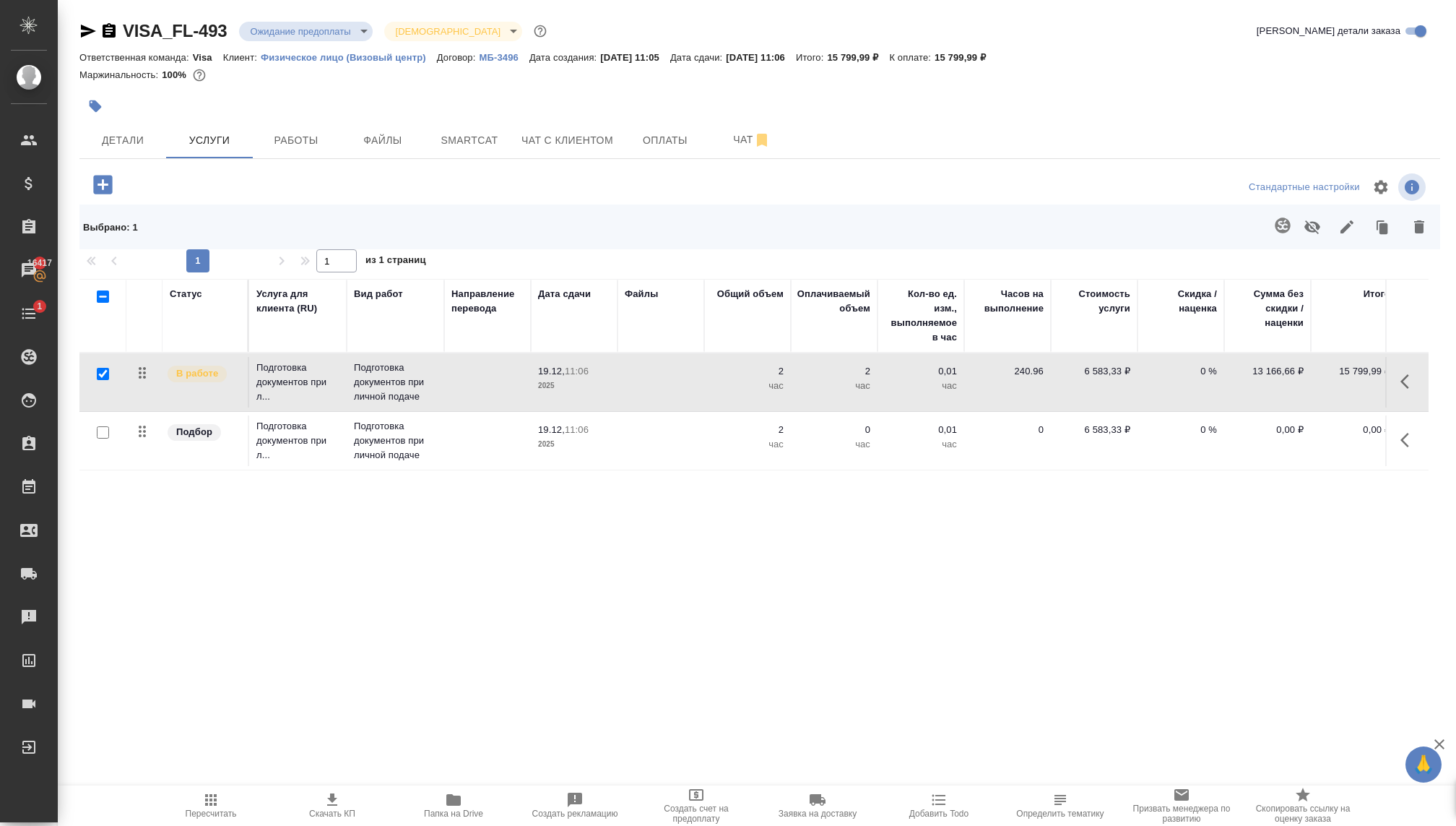
click at [497, 438] on td at bounding box center [487, 440] width 87 height 50
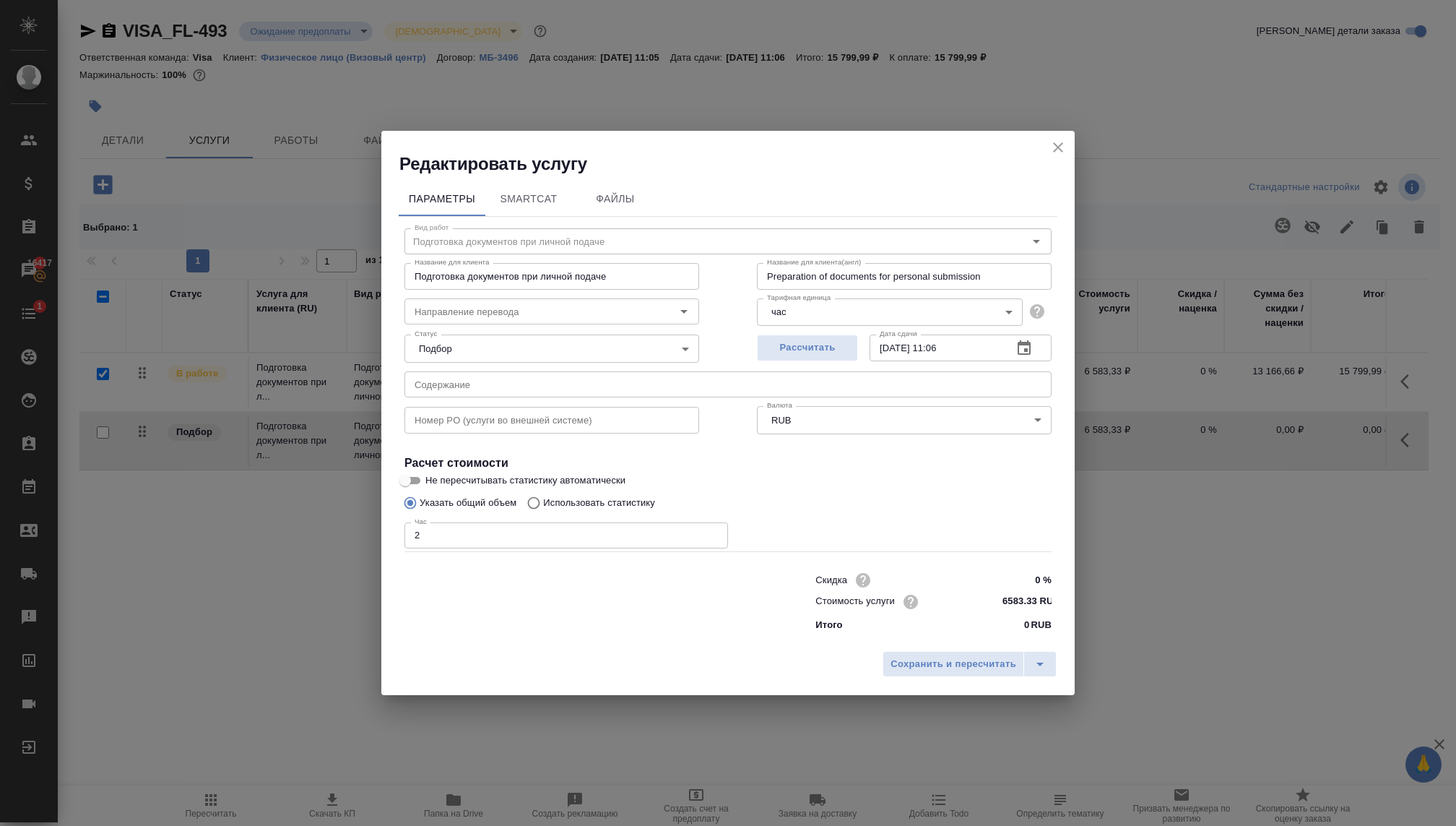
click at [423, 537] on input "2" at bounding box center [566, 534] width 323 height 26
click at [463, 342] on body "🙏 .cls-1 fill:#fff; AWATERA Kovaleva Ekaterina Клиенты Спецификации Заказы 1641…" at bounding box center [728, 413] width 1456 height 826
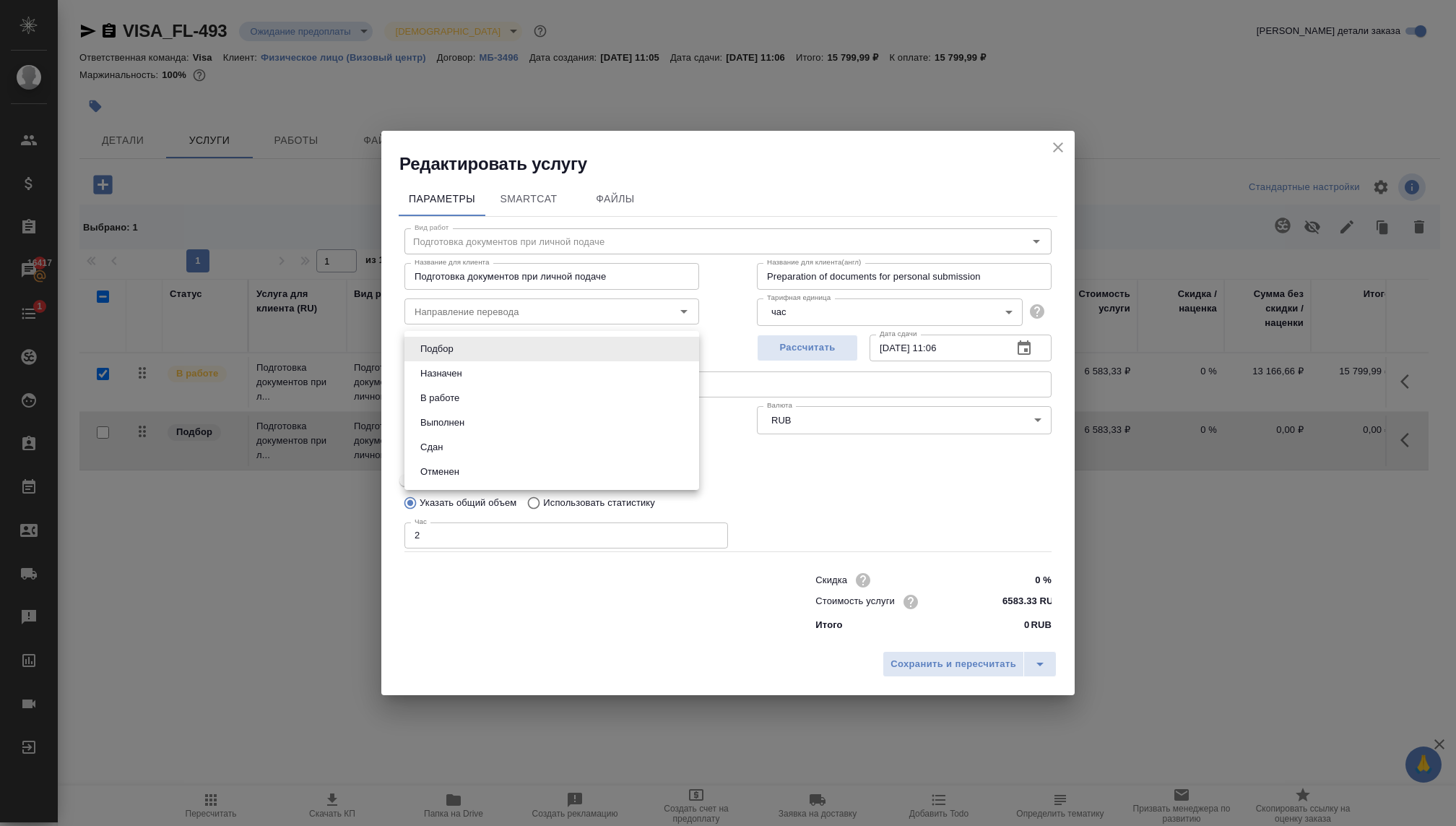
click at [438, 399] on button "В работе" at bounding box center [440, 398] width 48 height 16
type input "inProgress"
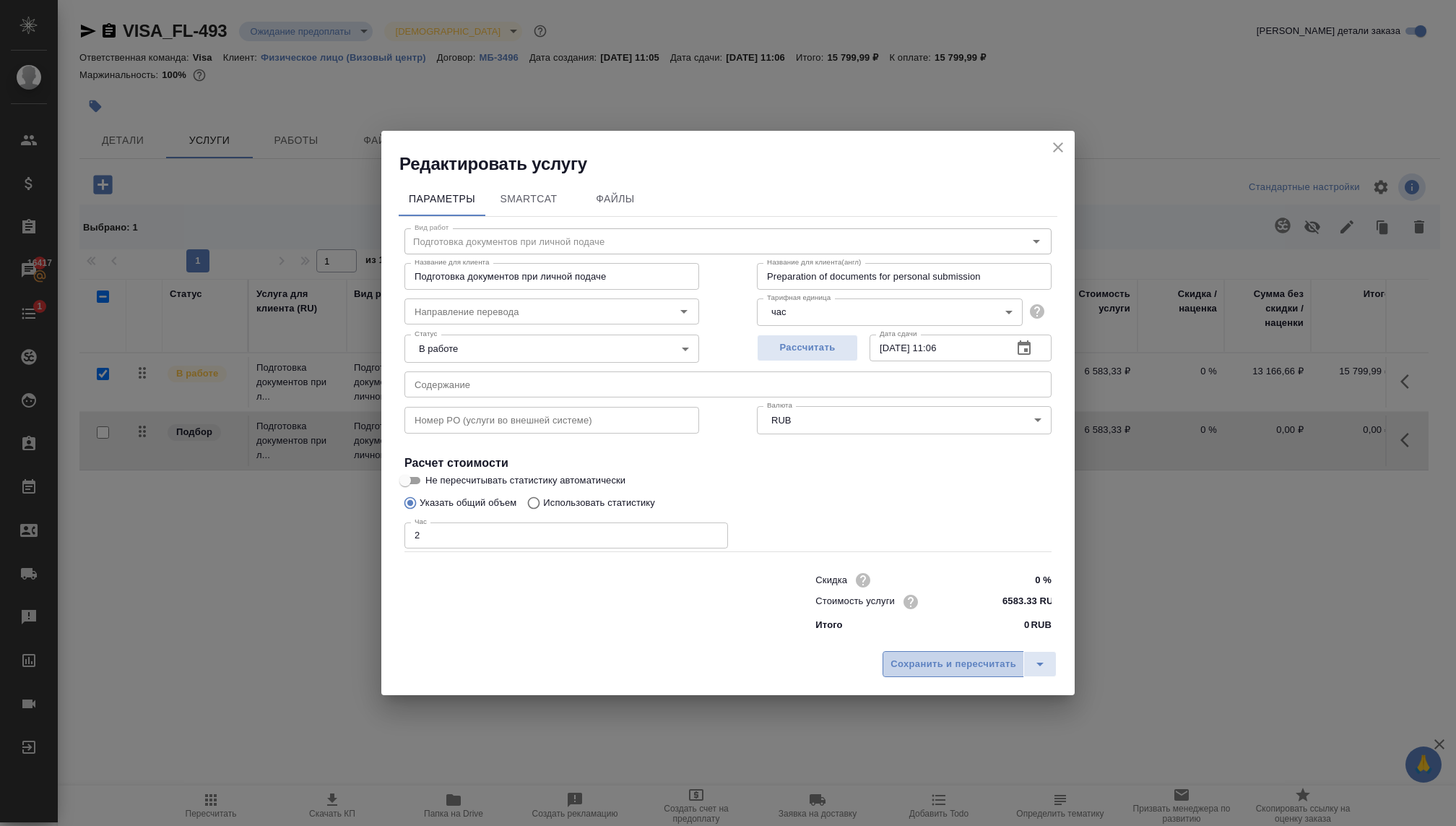
click at [929, 661] on span "Сохранить и пересчитать" at bounding box center [953, 664] width 125 height 17
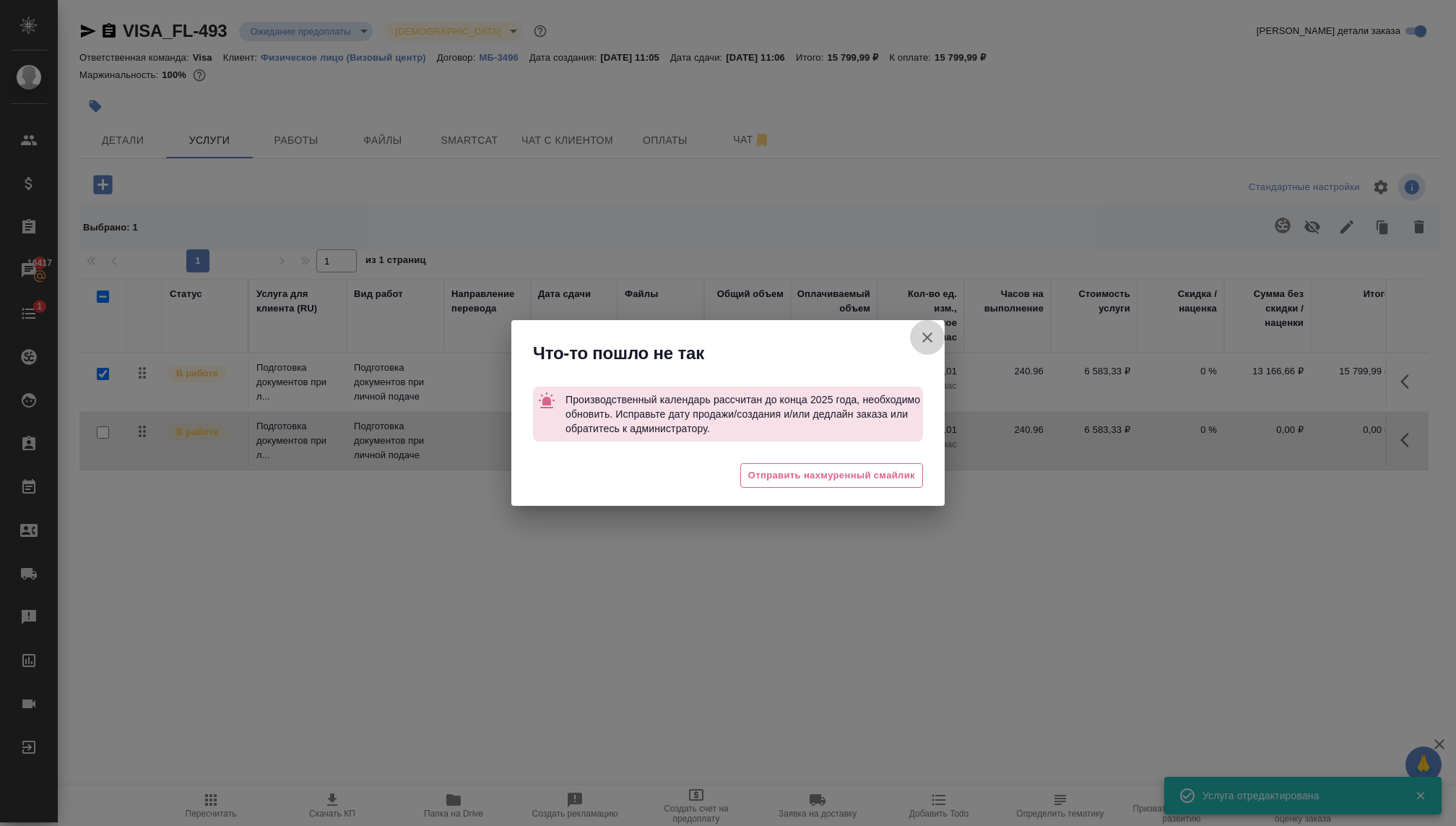
click at [919, 336] on icon "button" at bounding box center [927, 337] width 18 height 18
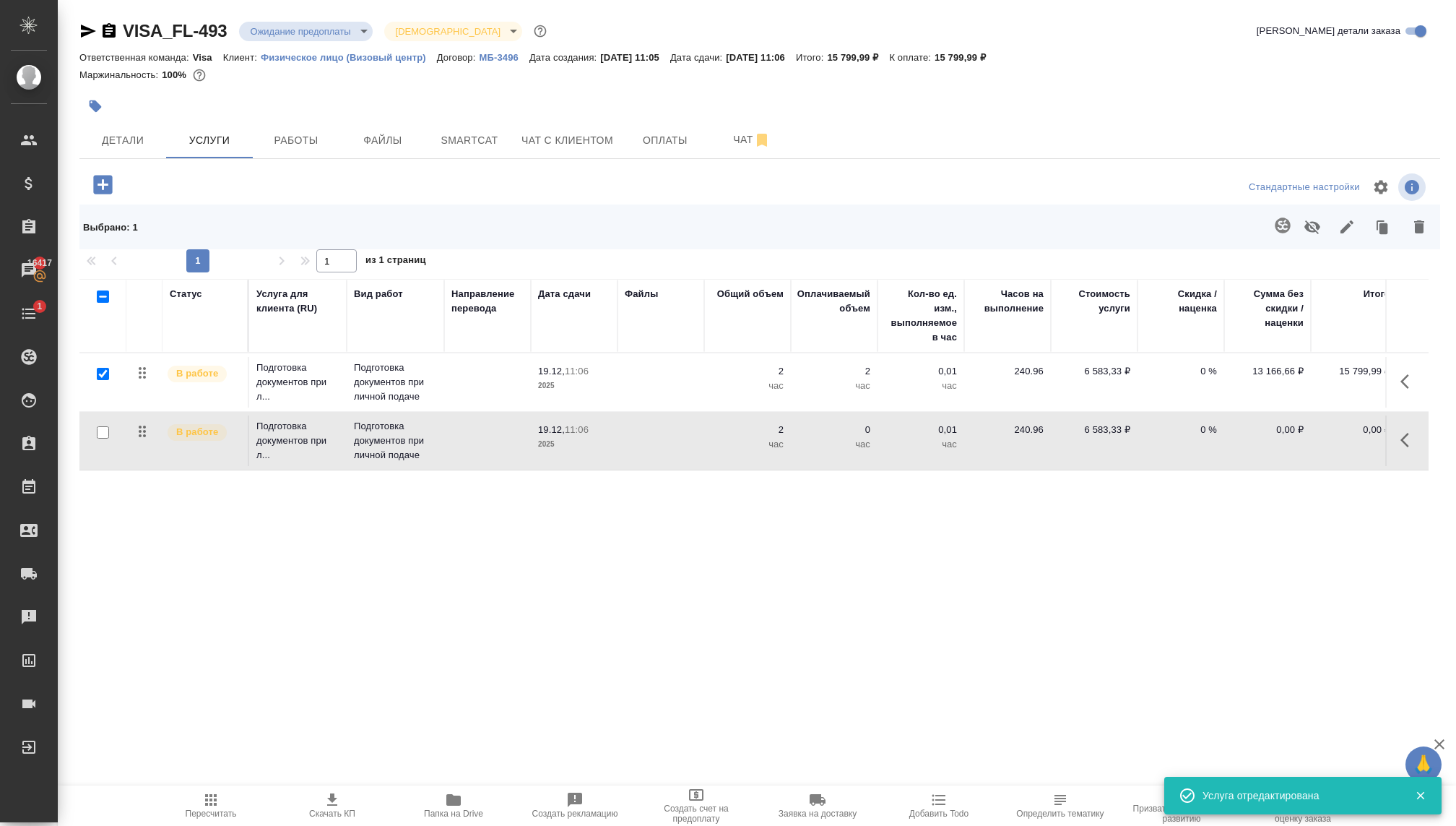
click at [585, 439] on p "2025" at bounding box center [574, 444] width 72 height 14
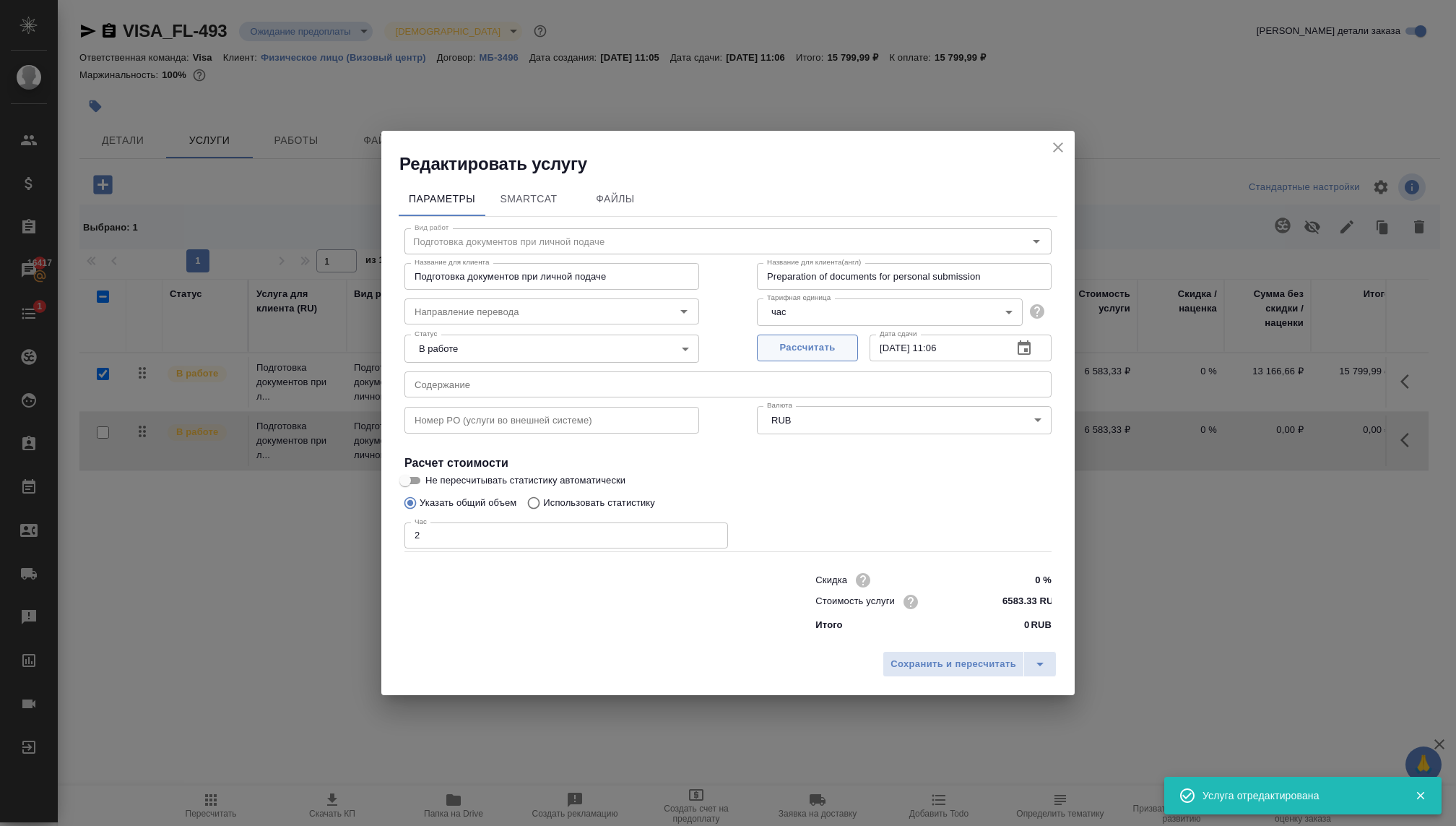
click at [803, 343] on span "Рассчитать" at bounding box center [807, 347] width 85 height 17
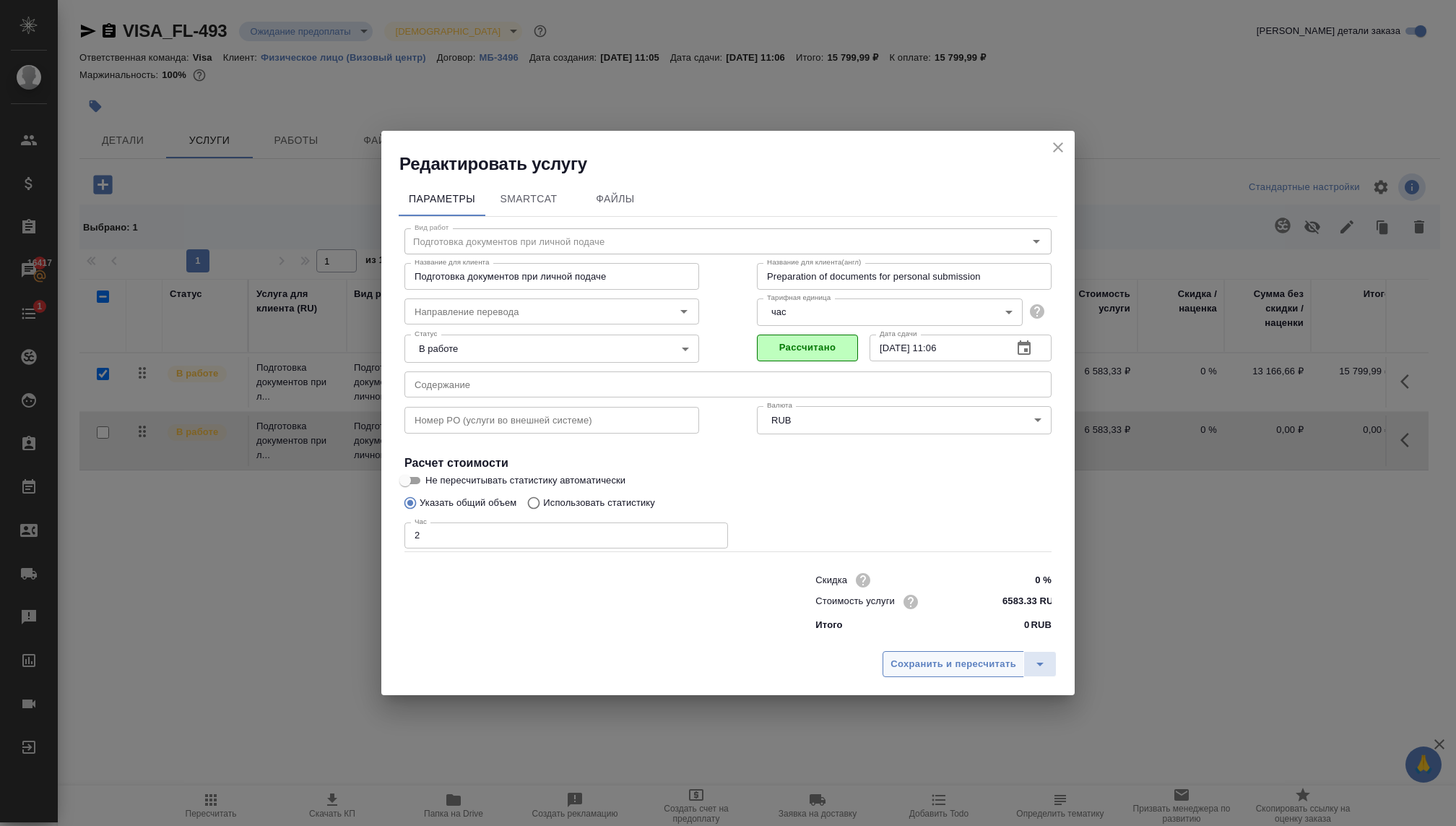
click at [898, 663] on span "Сохранить и пересчитать" at bounding box center [953, 664] width 125 height 17
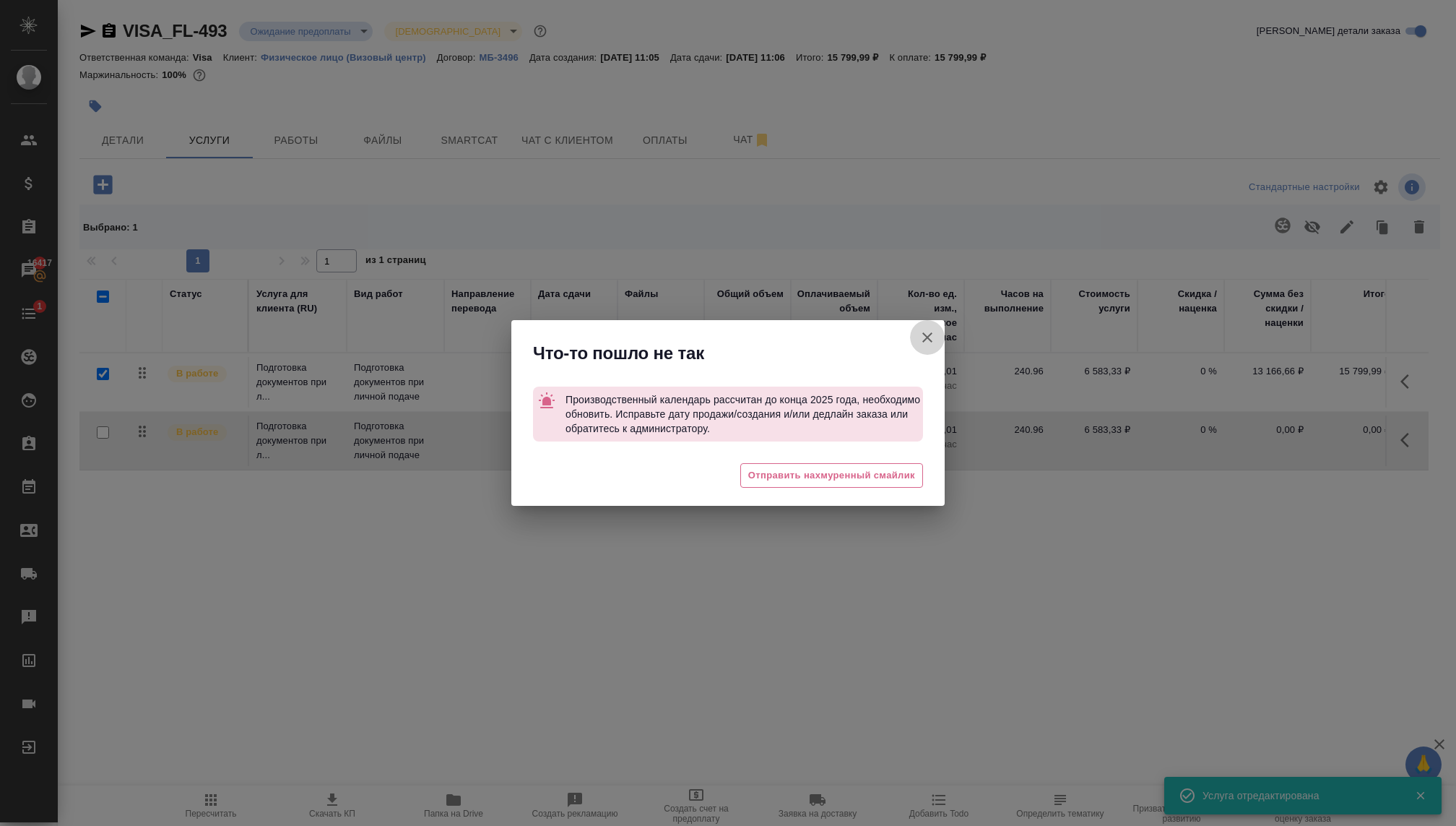
click at [919, 335] on icon "button" at bounding box center [927, 337] width 18 height 18
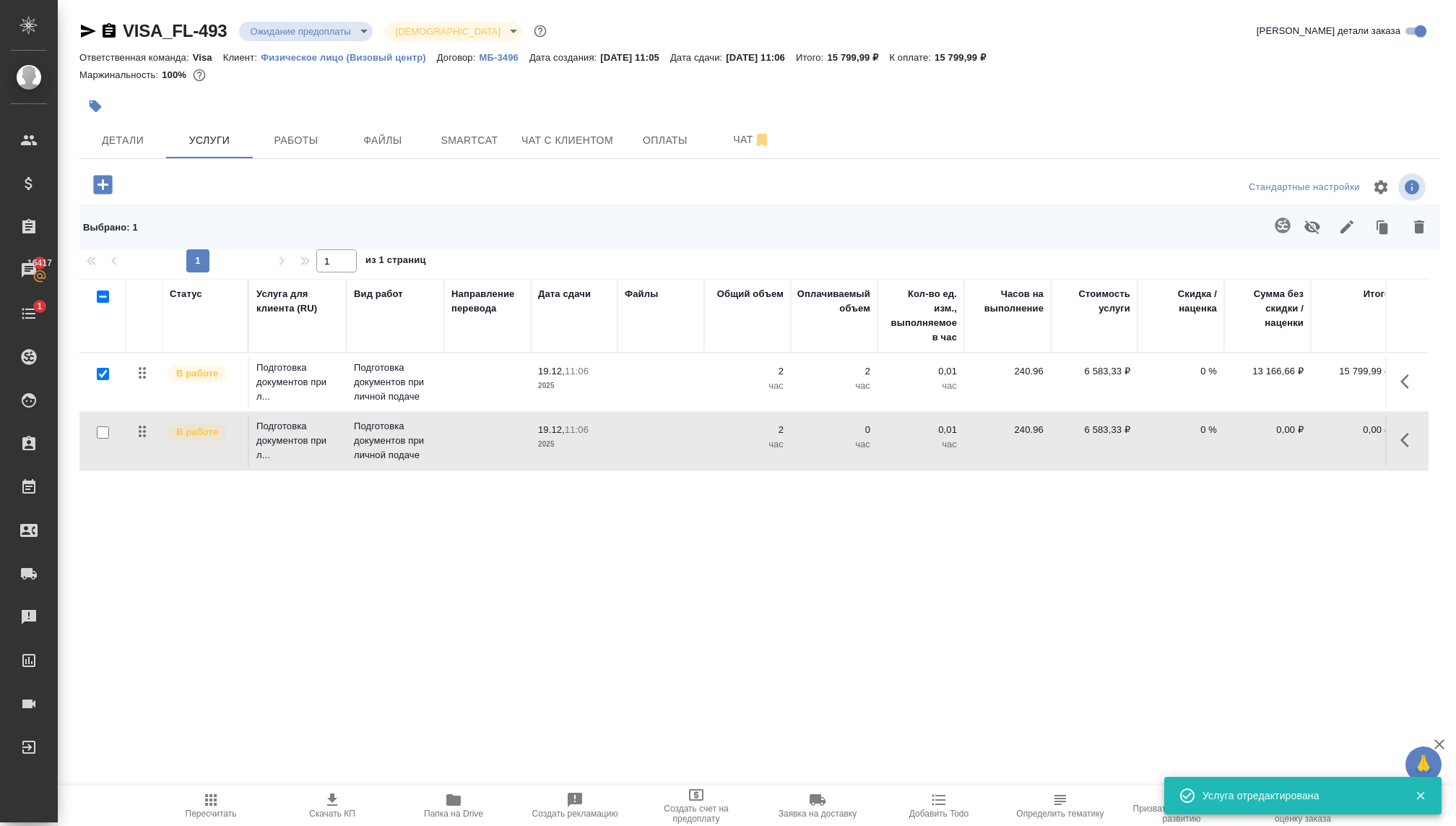
click at [801, 565] on div "Статус Услуга для клиента (RU) Вид работ Направление перевода Дата сдачи Файлы …" at bounding box center [754, 435] width 1349 height 311
click at [780, 545] on div "Статус Услуга для клиента (RU) Вид работ Направление перевода Дата сдачи Файлы …" at bounding box center [754, 435] width 1349 height 311
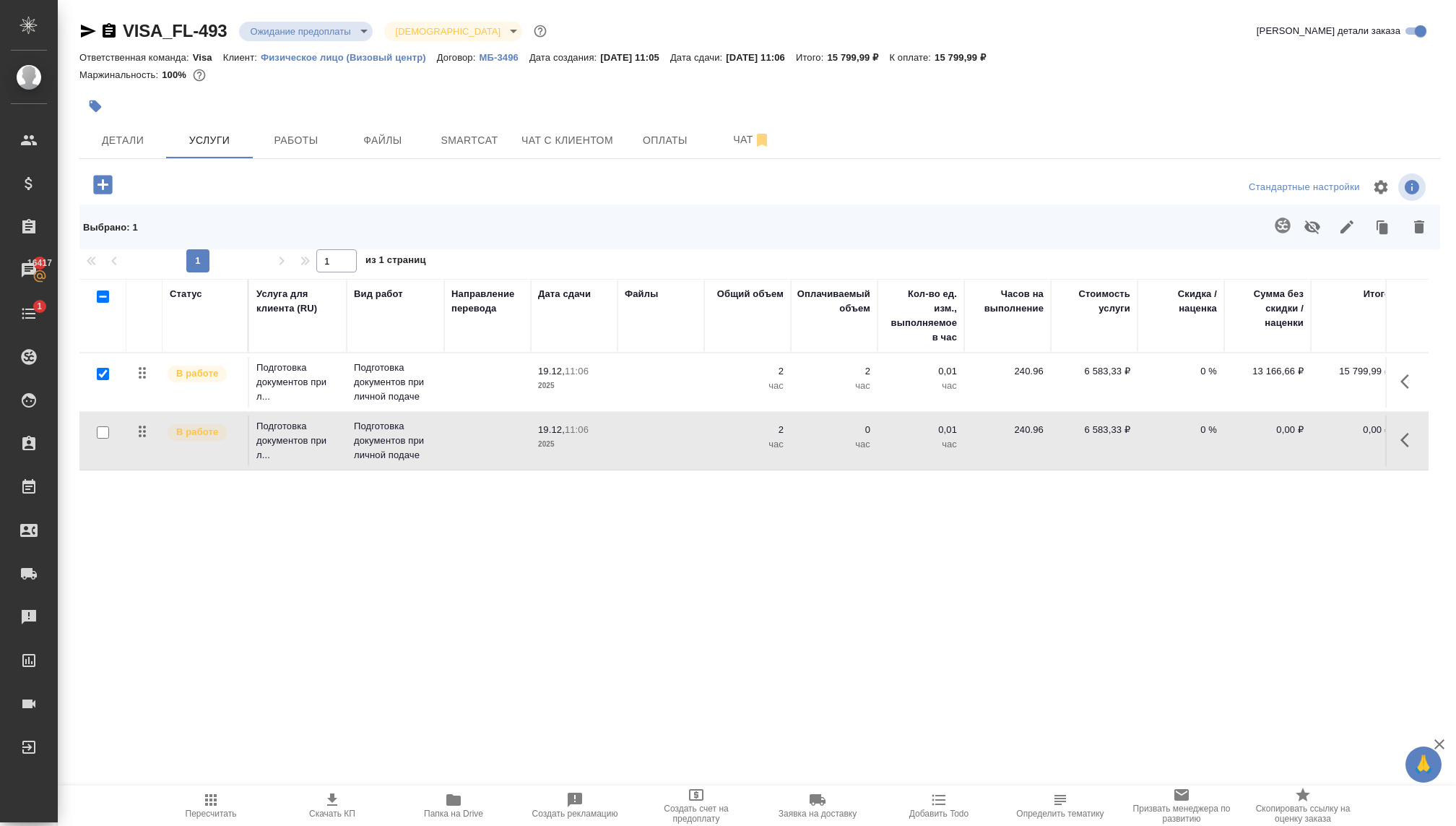
click at [766, 375] on p "2" at bounding box center [748, 371] width 72 height 14
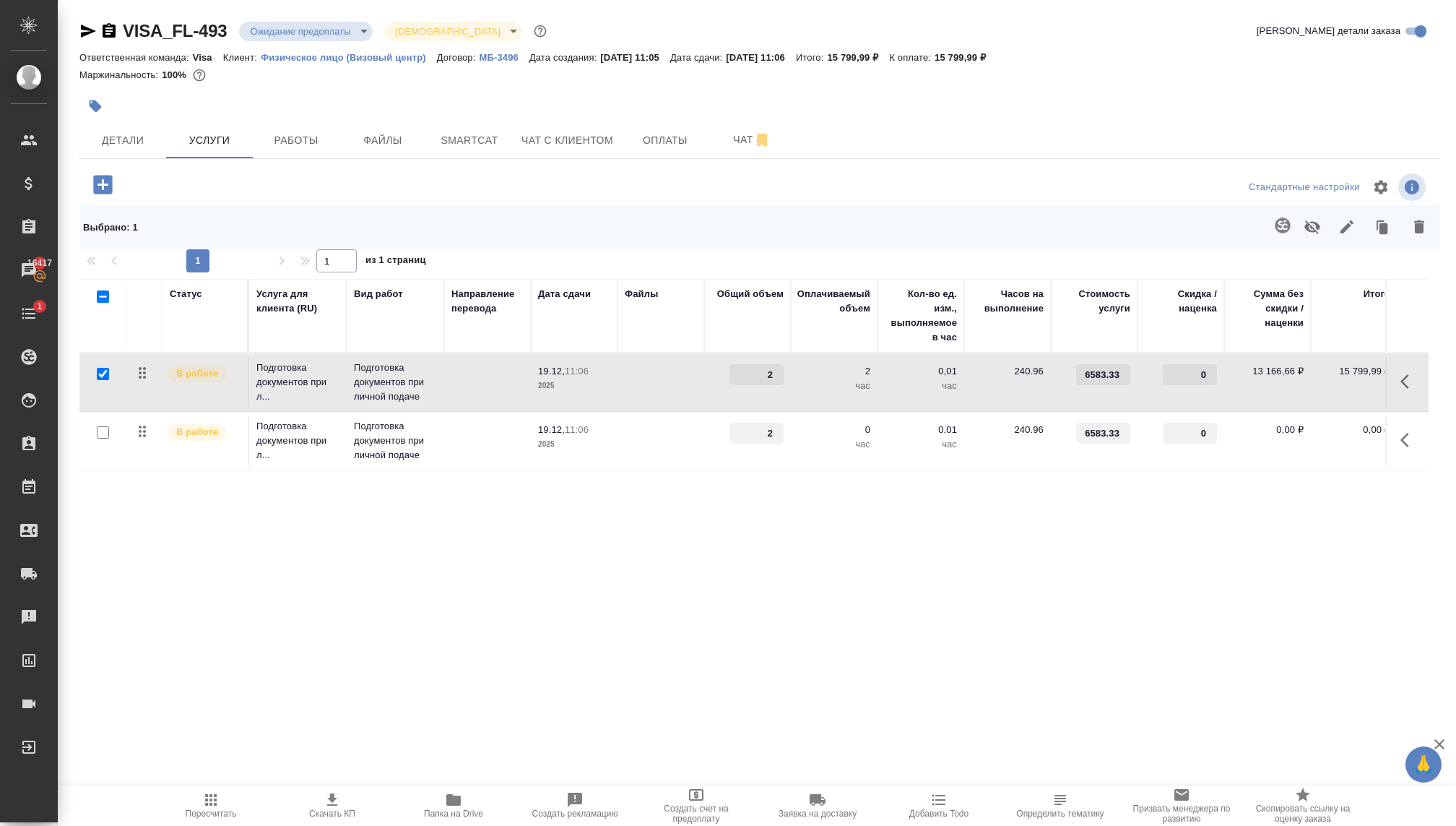
click at [766, 375] on input "2" at bounding box center [756, 375] width 54 height 21
click at [772, 367] on input "2" at bounding box center [757, 375] width 53 height 21
click at [773, 367] on input "2" at bounding box center [757, 375] width 53 height 21
click at [773, 367] on input "3" at bounding box center [757, 375] width 53 height 21
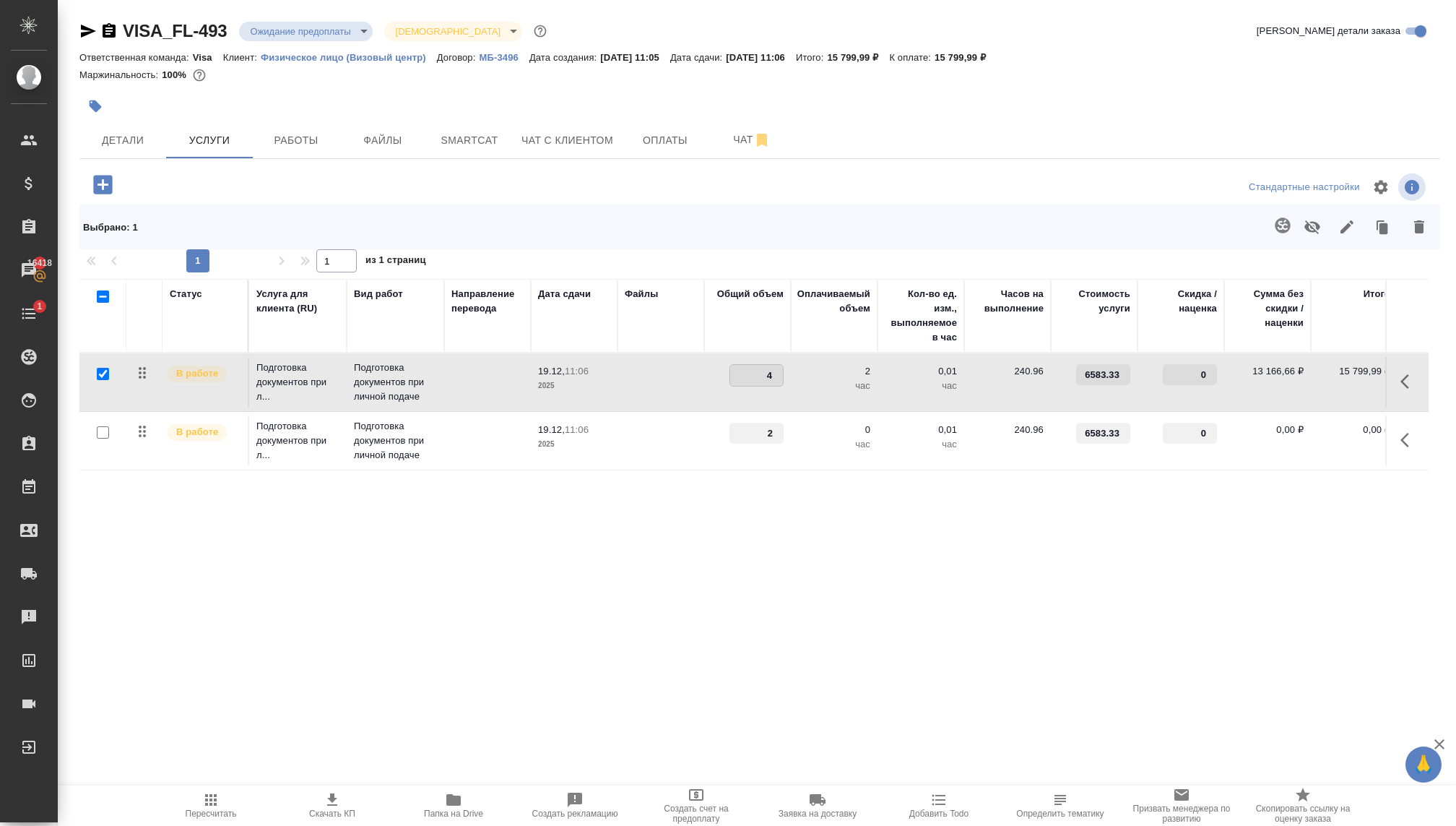
type input "4"
click at [775, 370] on input "4" at bounding box center [757, 375] width 53 height 21
click at [758, 547] on div "Статус Услуга для клиента (RU) Вид работ Направление перевода Дата сдачи Файлы …" at bounding box center [754, 435] width 1349 height 311
click at [702, 400] on td at bounding box center [660, 382] width 87 height 50
click at [715, 481] on div "Статус Услуга для клиента (RU) Вид работ Направление перевода Дата сдачи Файлы …" at bounding box center [754, 435] width 1349 height 311
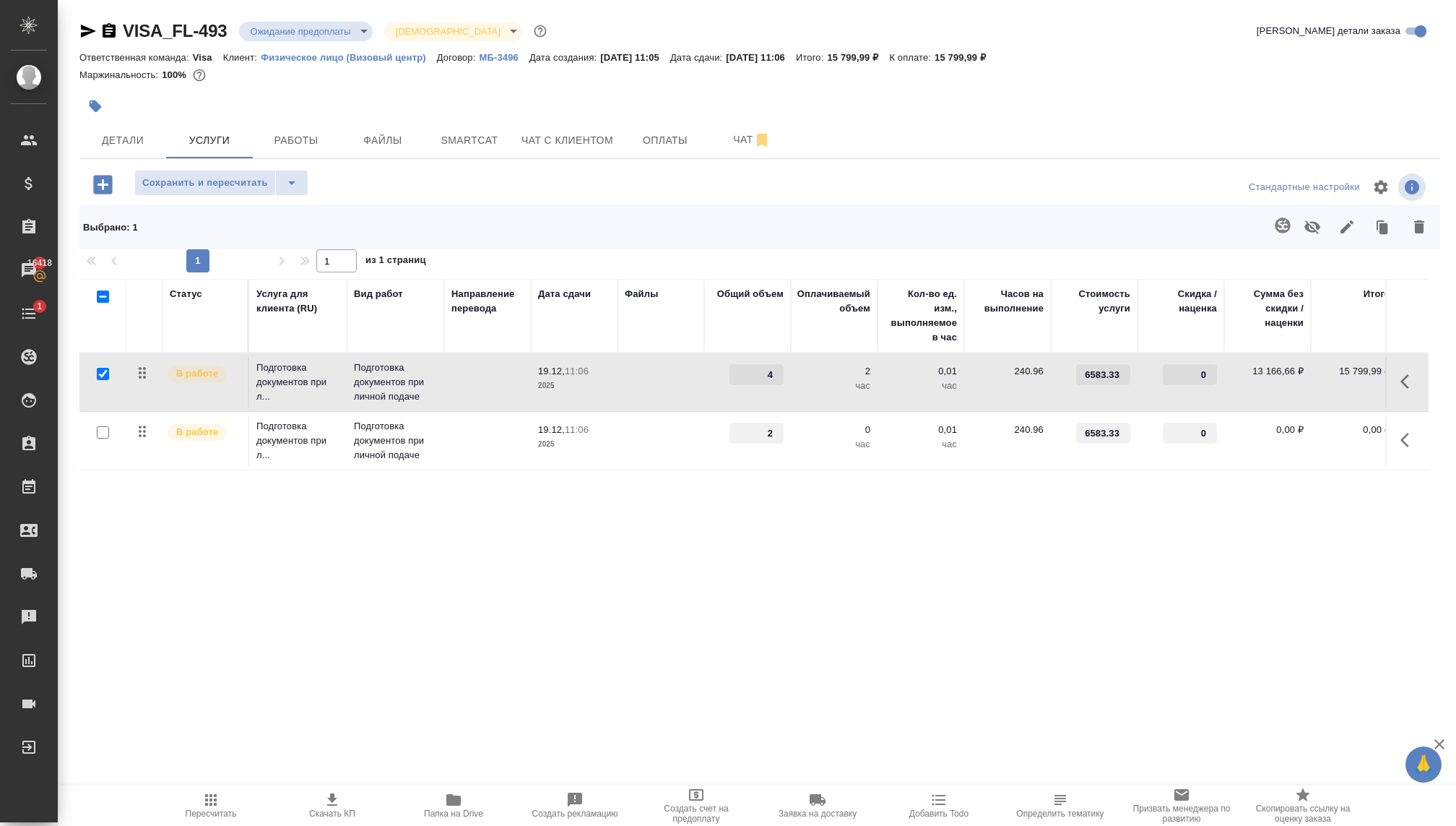
click at [628, 446] on td at bounding box center [660, 440] width 87 height 50
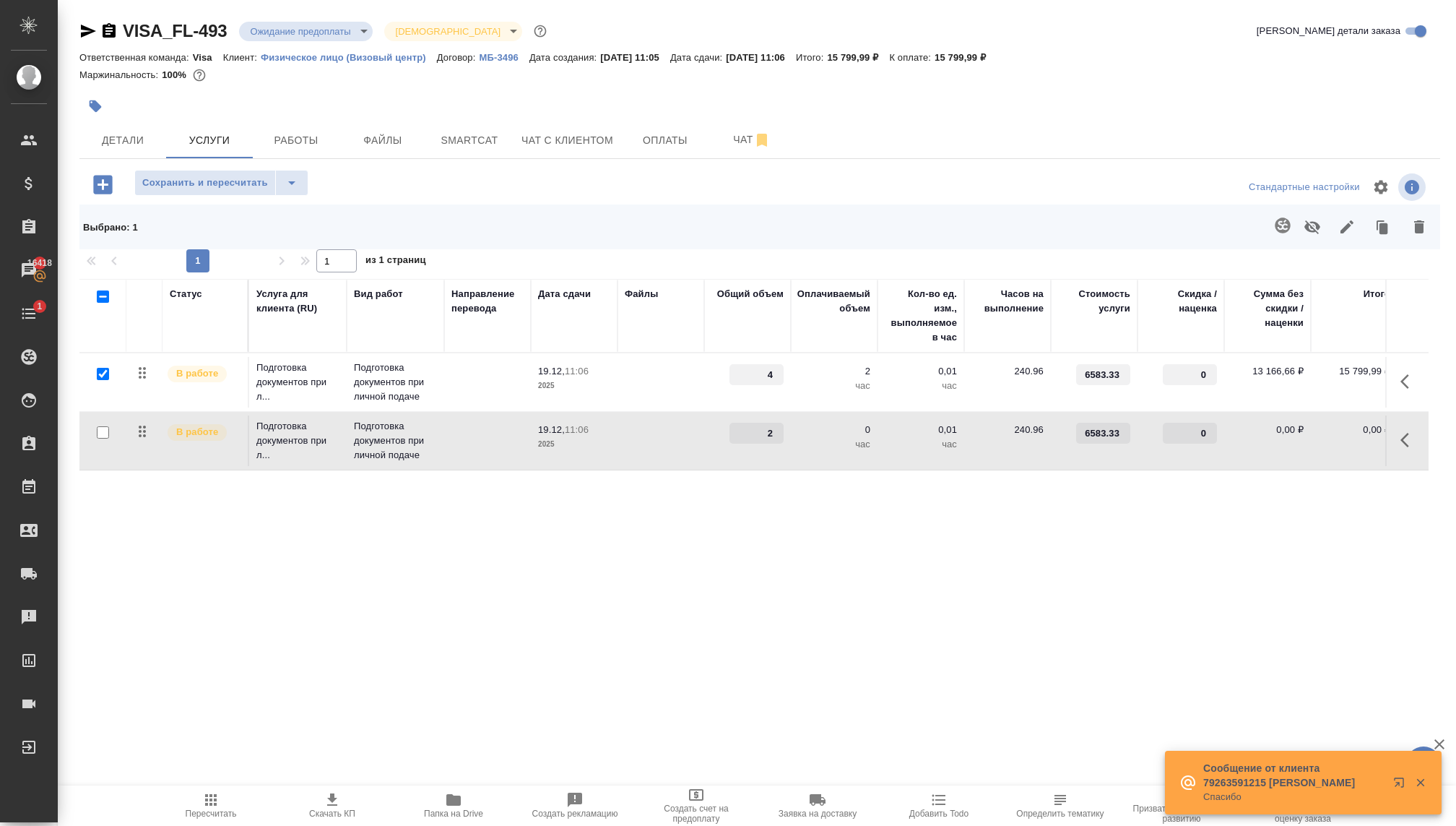
click at [92, 428] on div at bounding box center [102, 432] width 33 height 20
click at [97, 428] on input "checkbox" at bounding box center [103, 432] width 12 height 12
checkbox input "true"
click at [1415, 777] on icon "button" at bounding box center [1420, 782] width 13 height 13
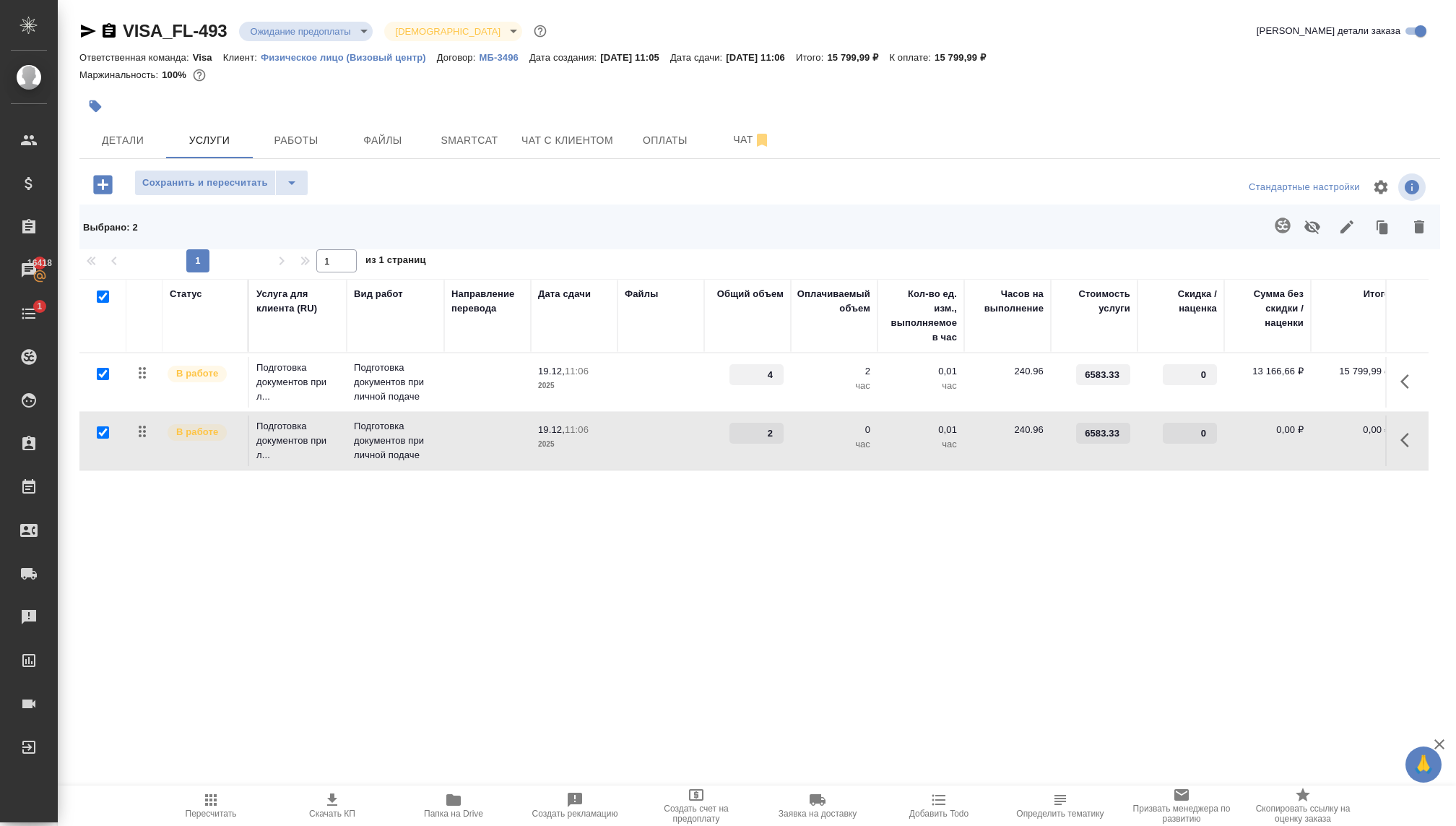
click at [97, 292] on input "checkbox" at bounding box center [103, 297] width 12 height 12
checkbox input "false"
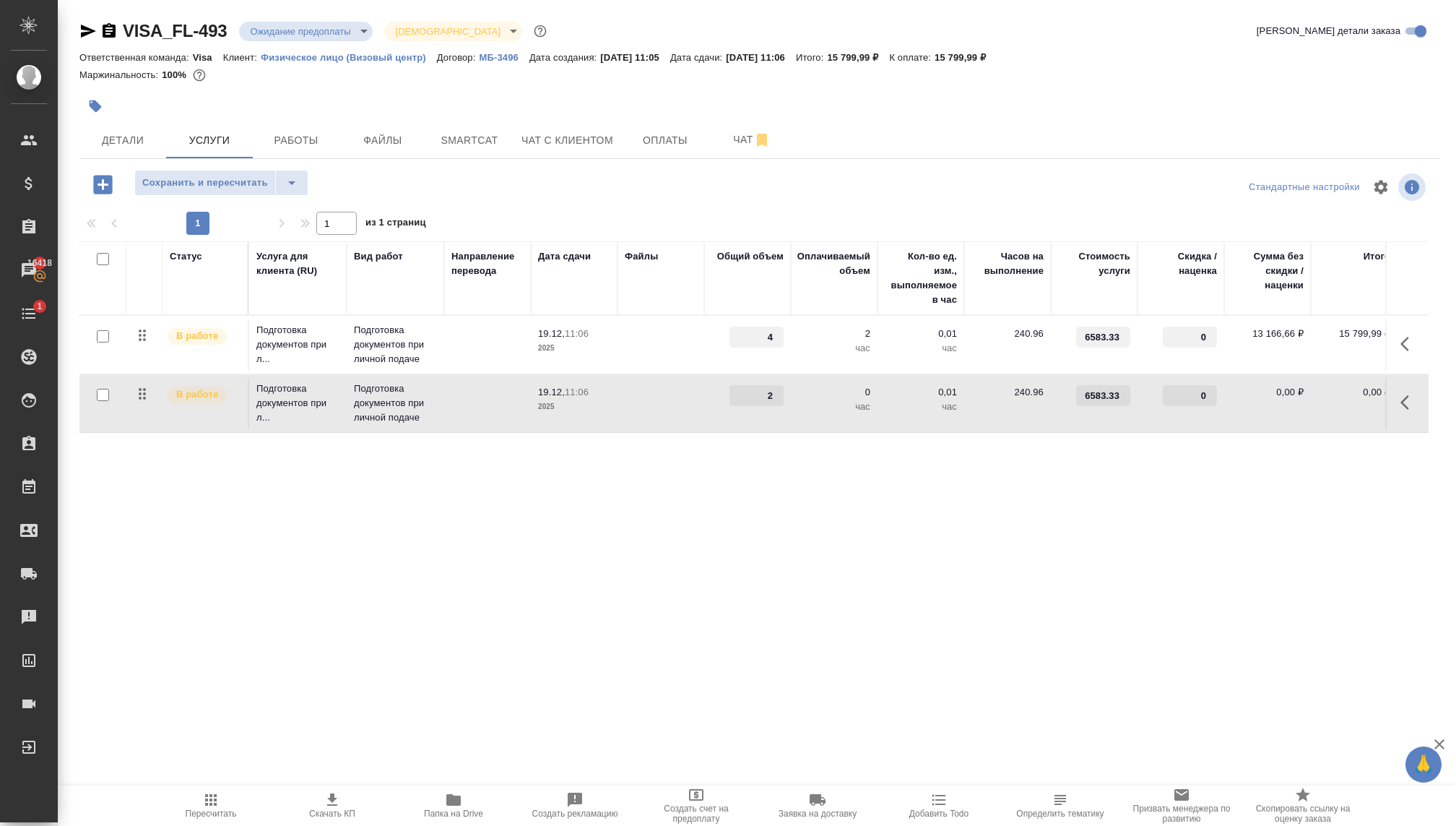
click at [105, 398] on input "checkbox" at bounding box center [103, 395] width 12 height 12
checkbox input "true"
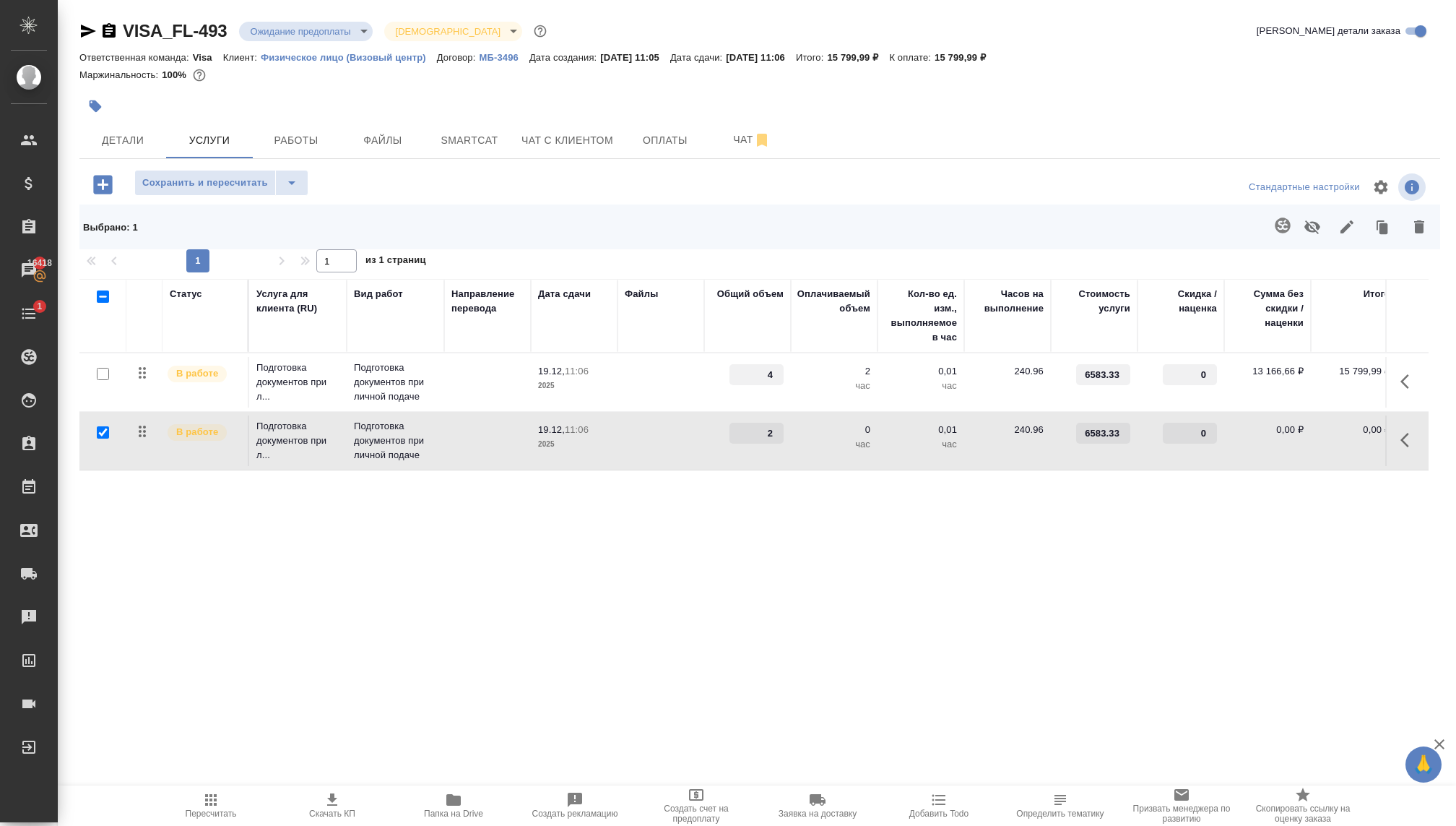
click at [1415, 231] on icon "button" at bounding box center [1418, 226] width 10 height 13
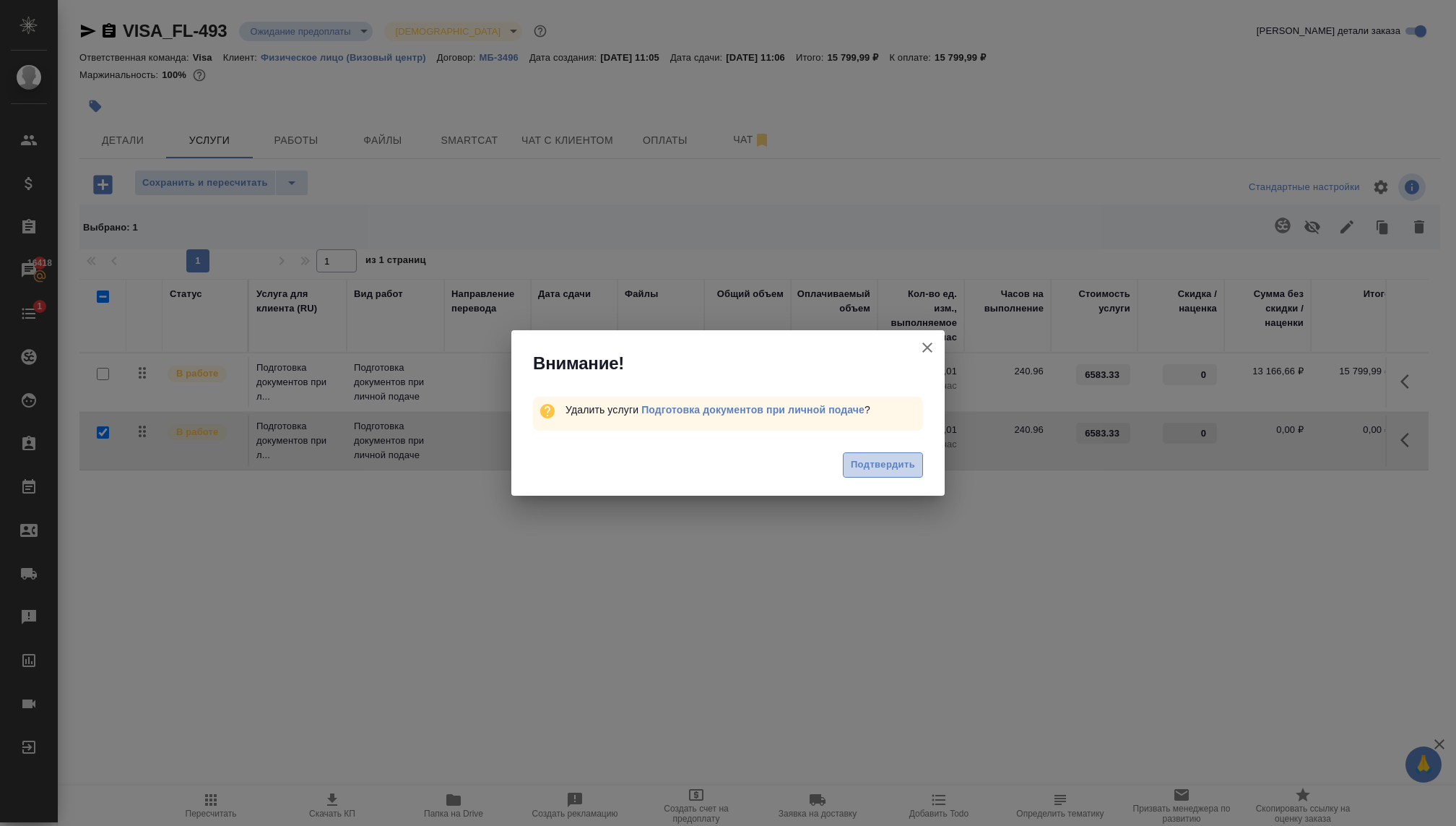
click at [858, 463] on span "Подтвердить" at bounding box center [882, 465] width 64 height 17
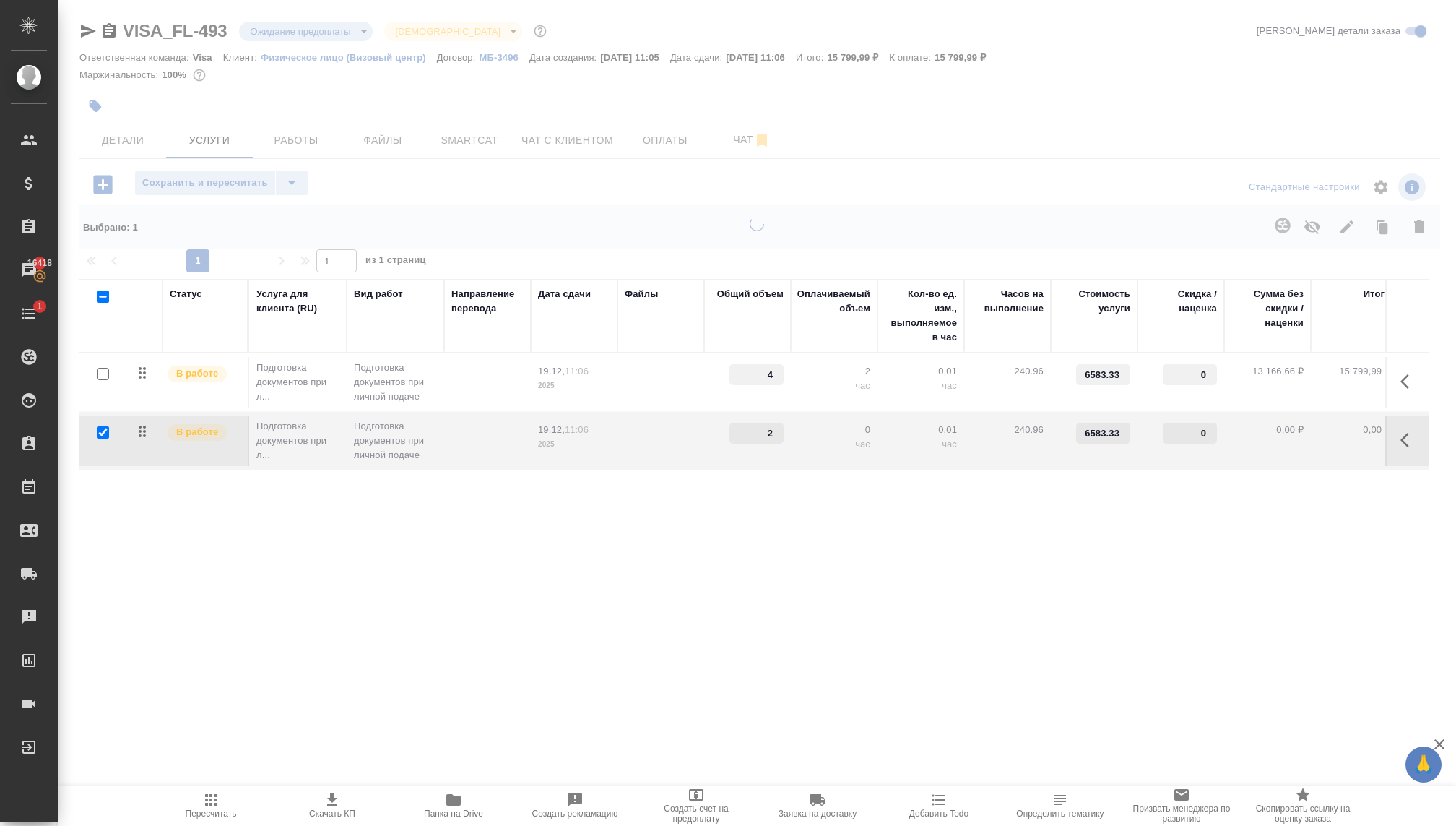
click at [704, 534] on div at bounding box center [756, 421] width 1398 height 410
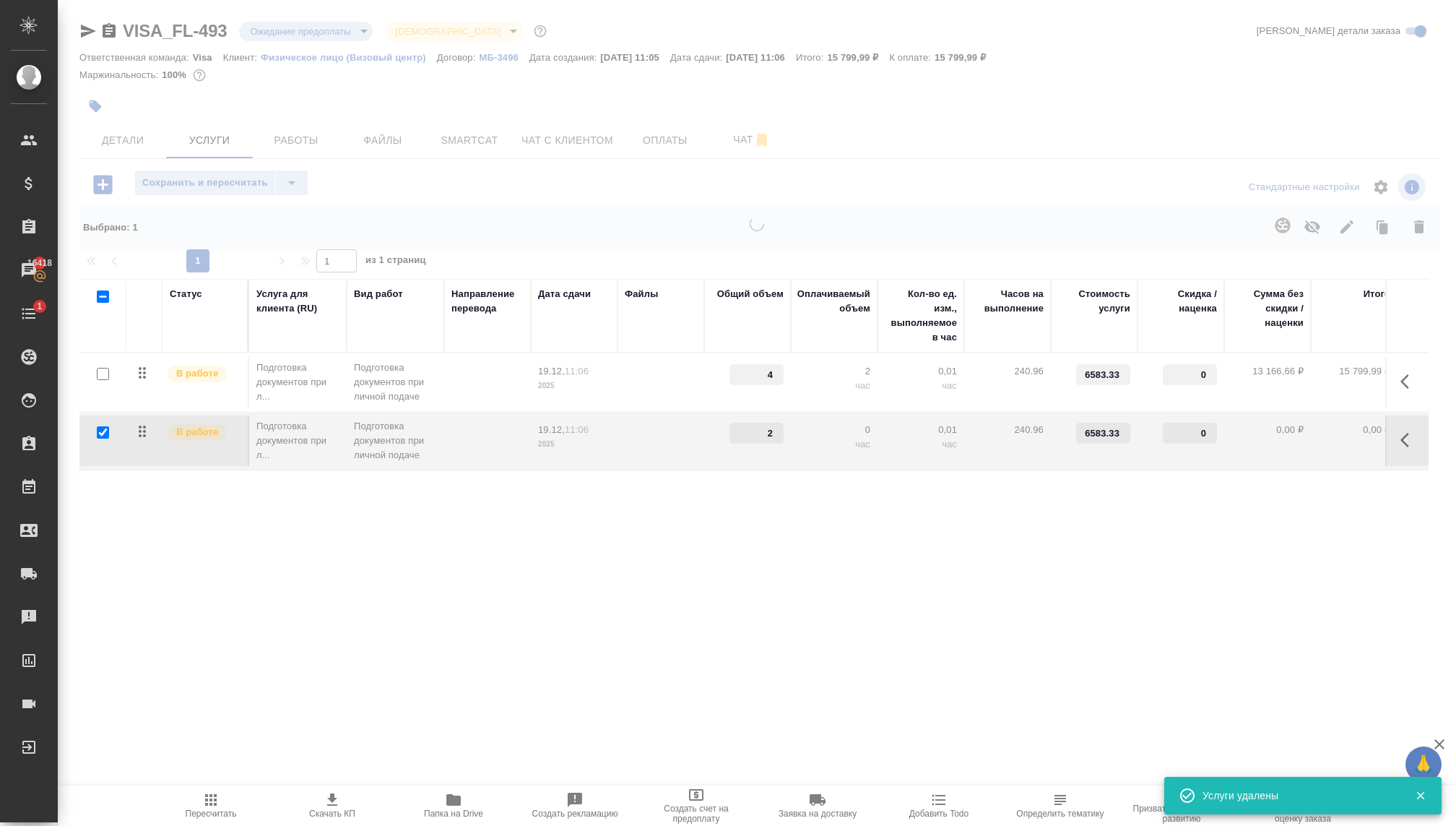
type input "2"
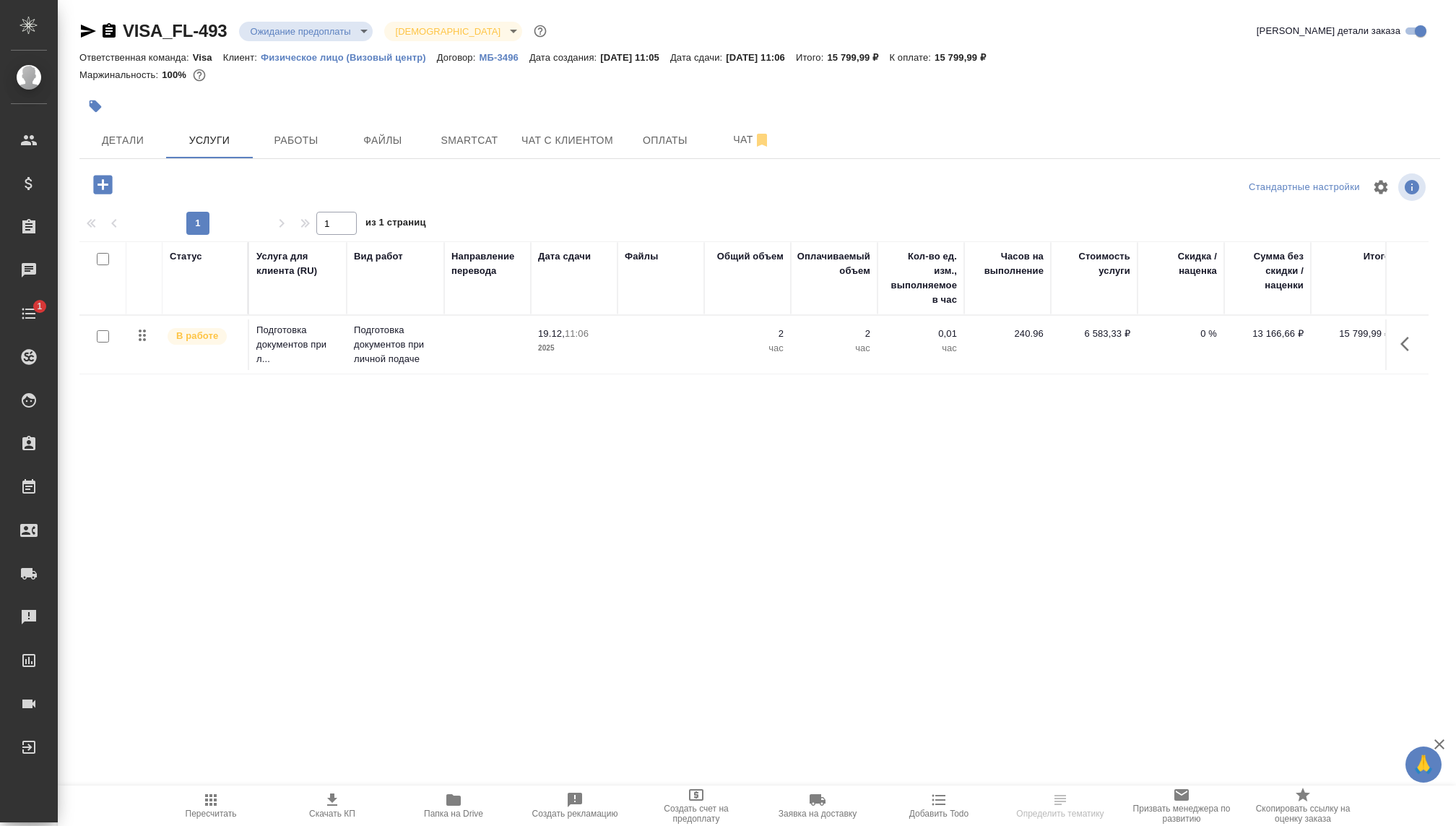
click at [778, 338] on p "2" at bounding box center [748, 334] width 72 height 14
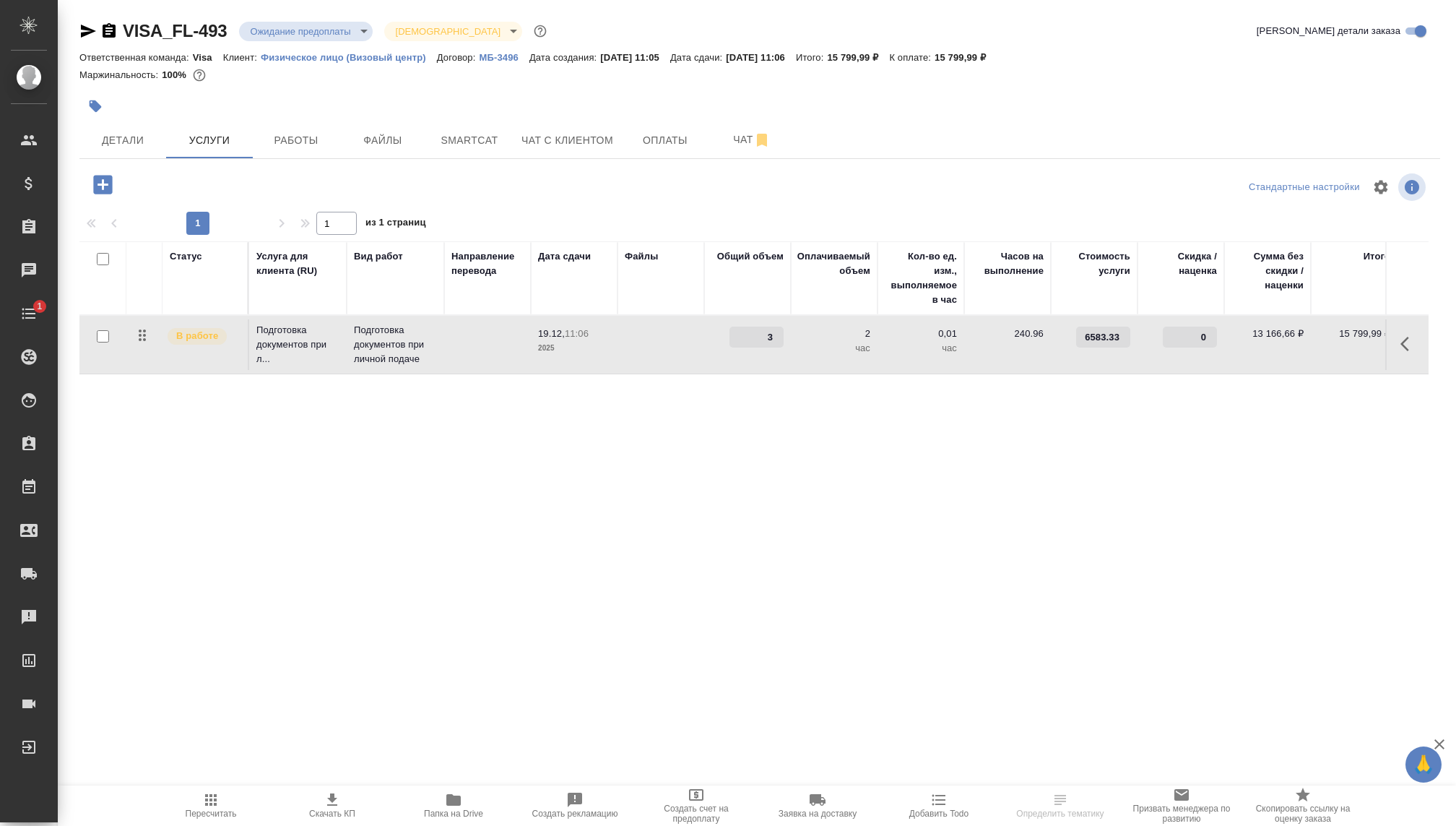
click at [778, 334] on input "3" at bounding box center [756, 337] width 54 height 21
type input "4"
click at [778, 334] on input "4" at bounding box center [757, 337] width 53 height 21
click at [862, 330] on p "2" at bounding box center [834, 334] width 72 height 14
click at [209, 183] on span "Сохранить и пересчитать" at bounding box center [205, 183] width 125 height 17
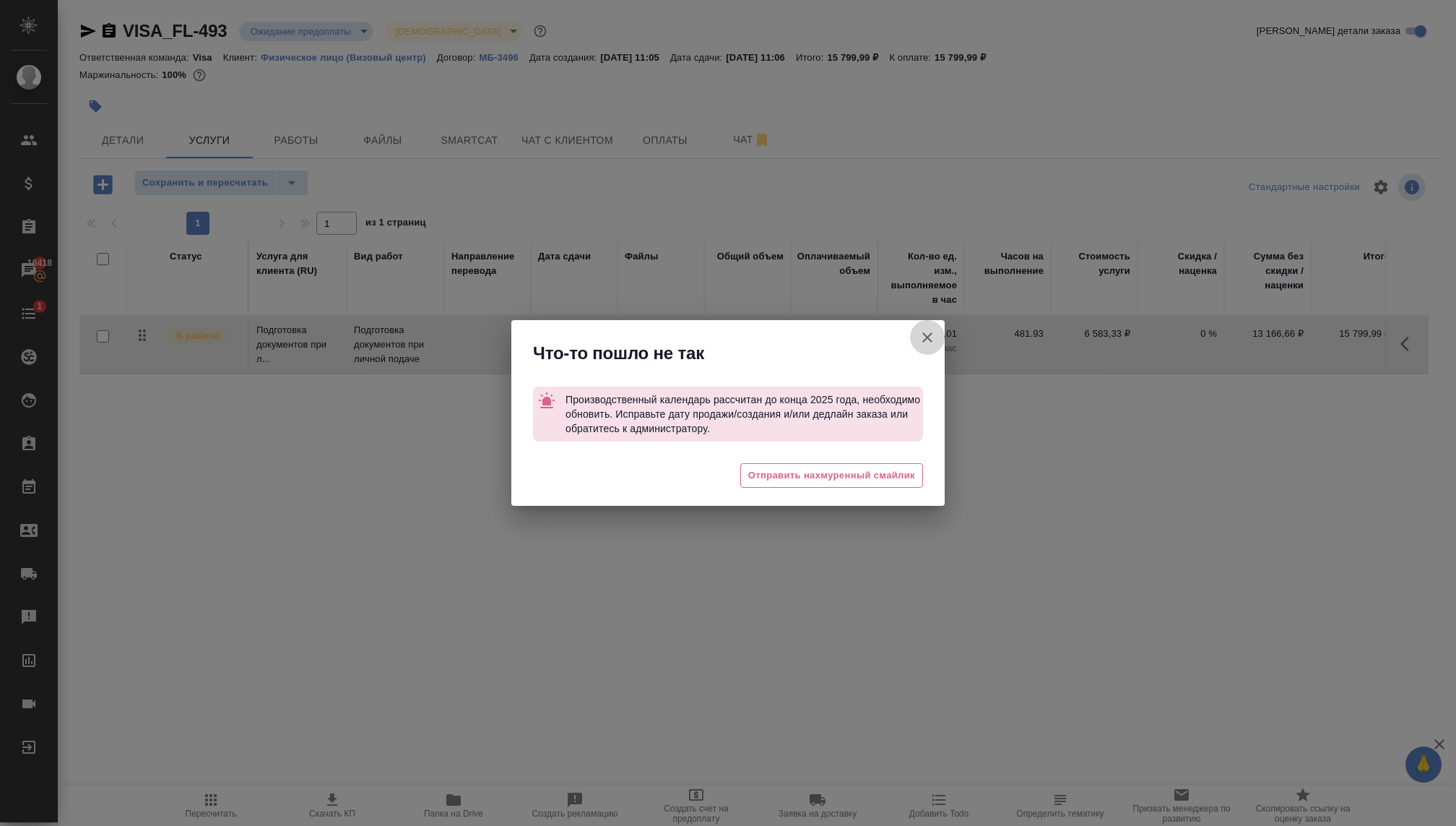
click at [919, 333] on icon "button" at bounding box center [927, 337] width 18 height 18
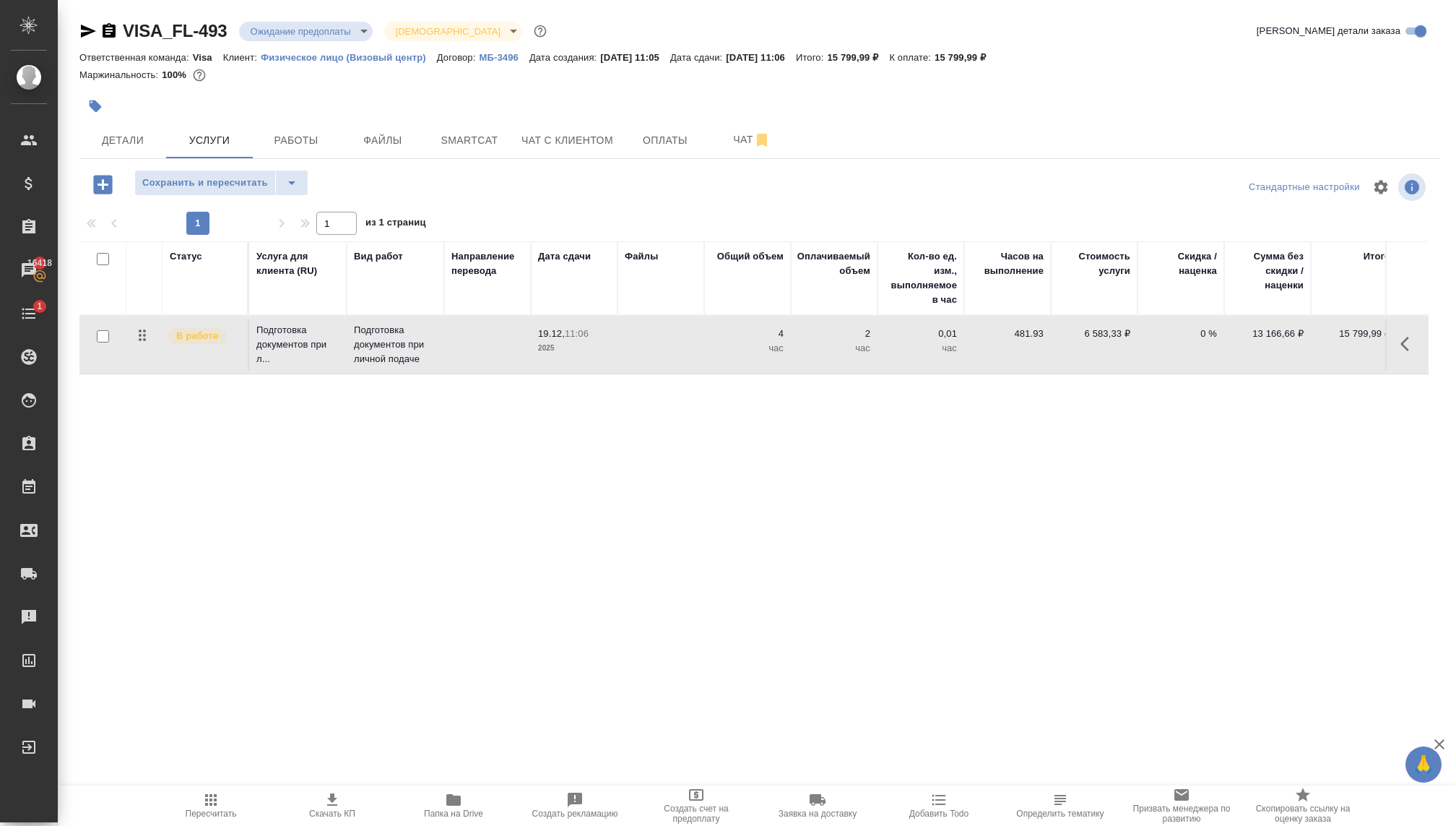
click at [843, 461] on div "Статус Услуга для клиента (RU) Вид работ Направление перевода Дата сдачи Файлы …" at bounding box center [754, 397] width 1349 height 311
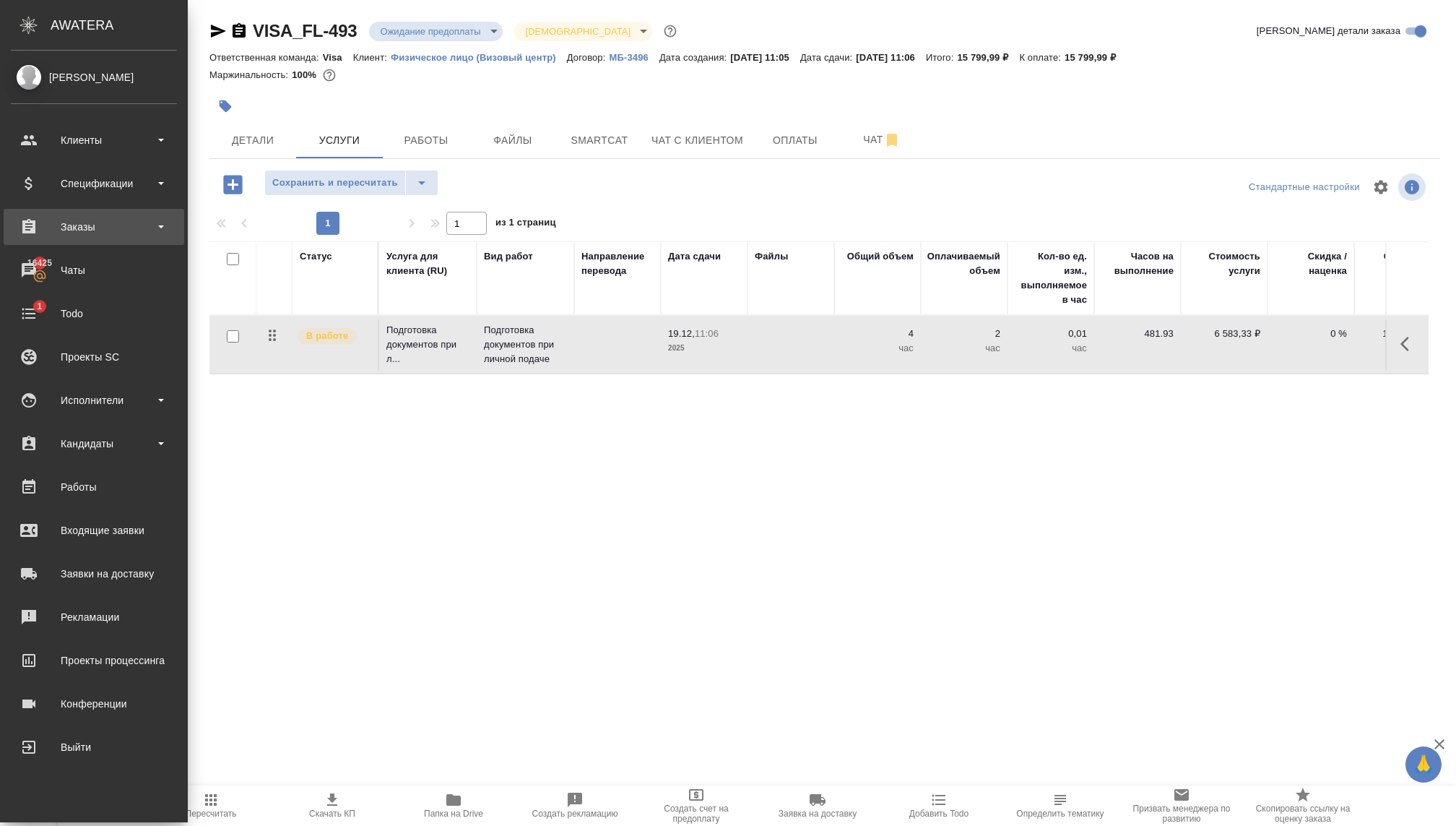
click at [97, 231] on div "Заказы" at bounding box center [94, 227] width 166 height 22
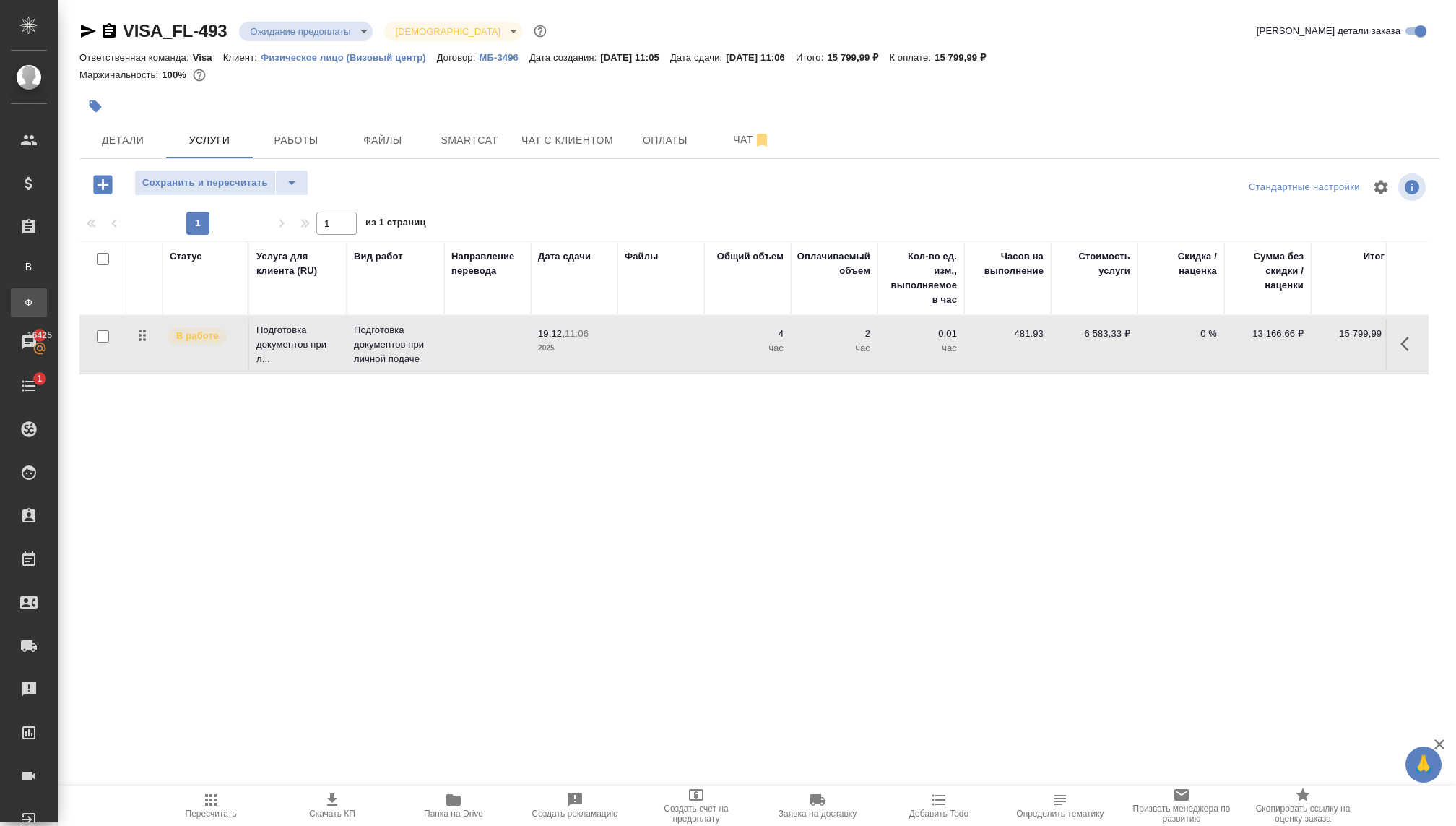
click at [22, 297] on div "Заказы физ. лиц" at bounding box center [11, 302] width 22 height 14
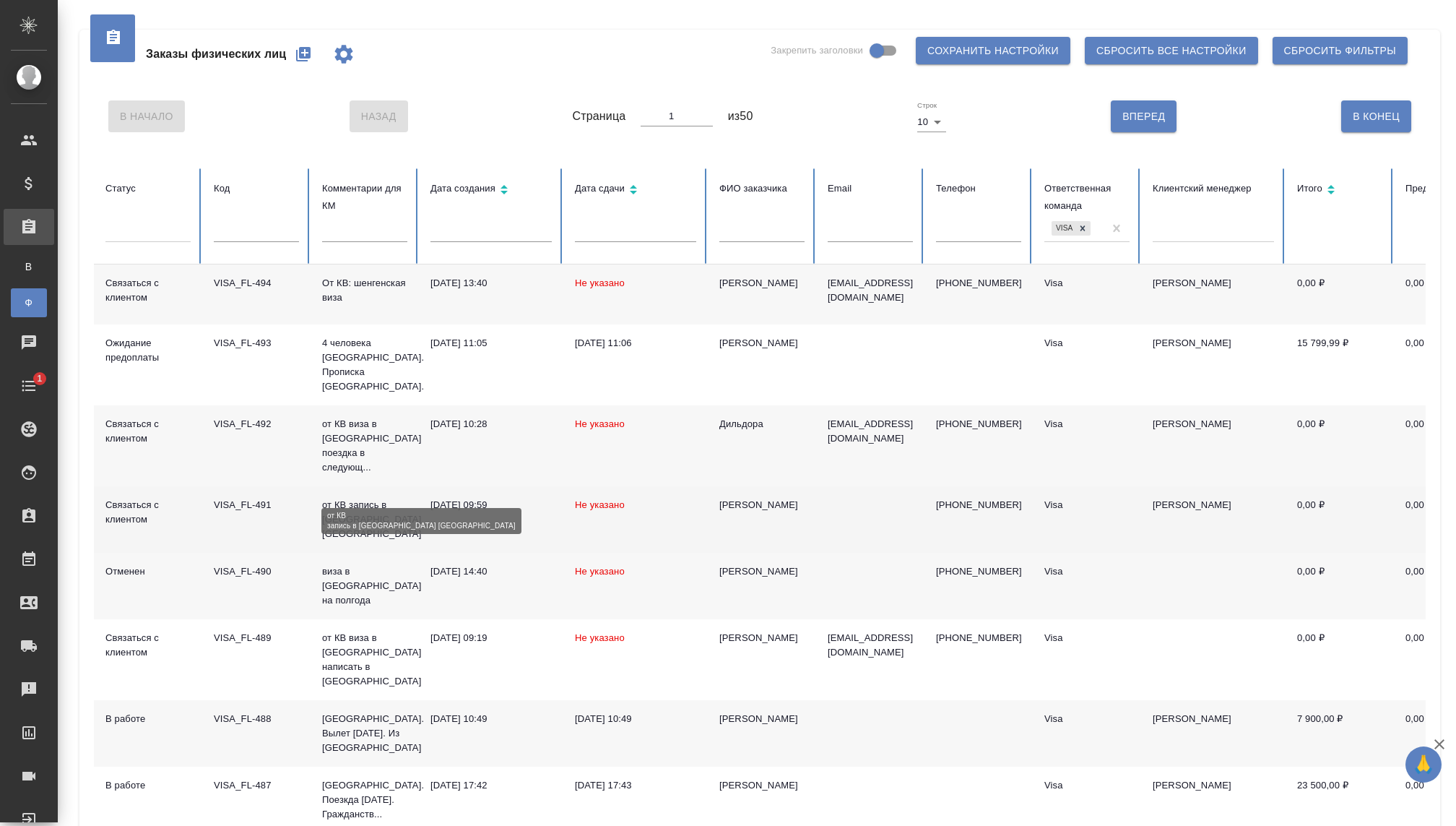
click at [343, 497] on p "от КВ запись в [GEOGRAPHIC_DATA] [GEOGRAPHIC_DATA]" at bounding box center [365, 519] width 85 height 43
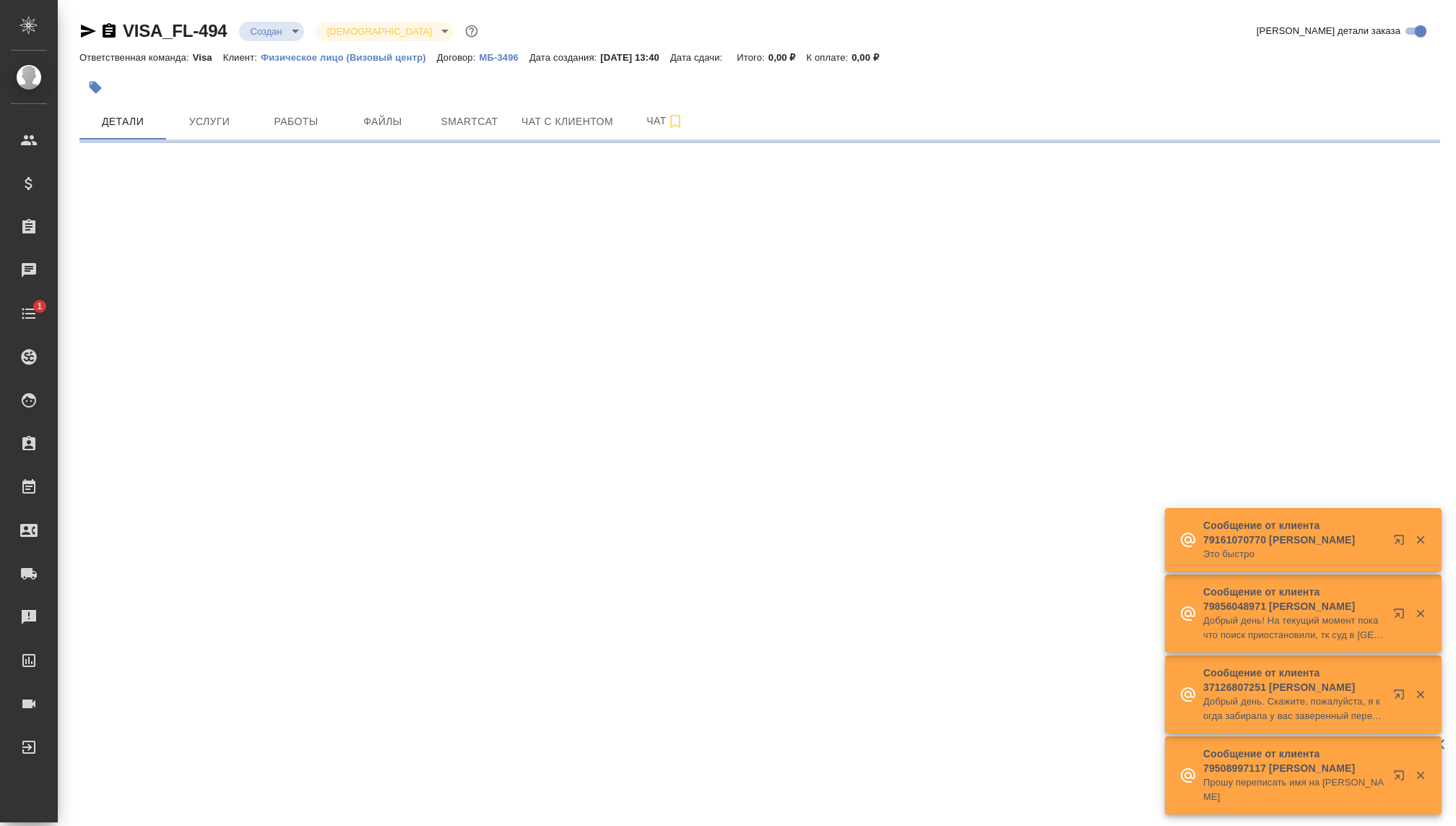
select select "RU"
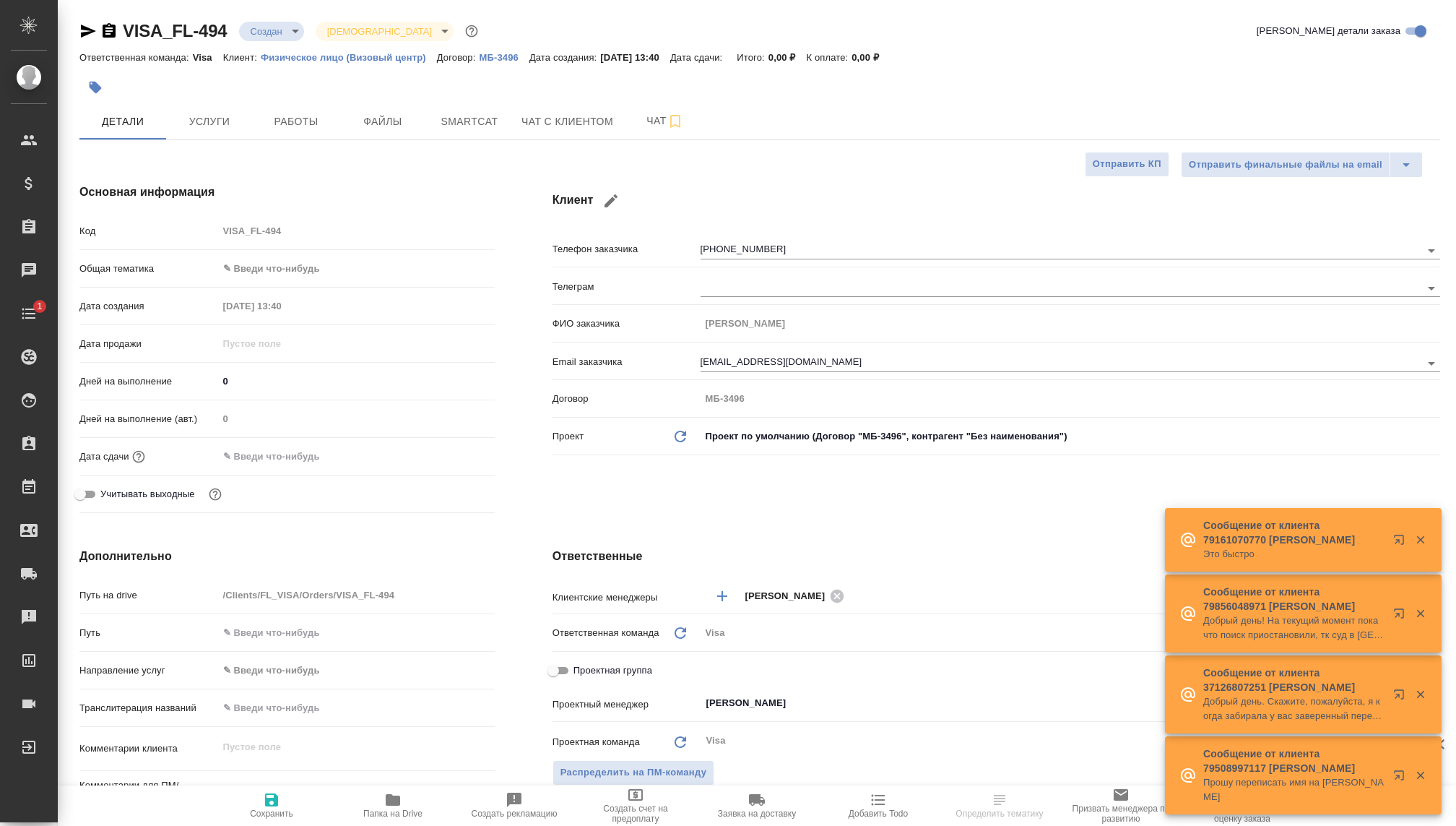
type textarea "x"
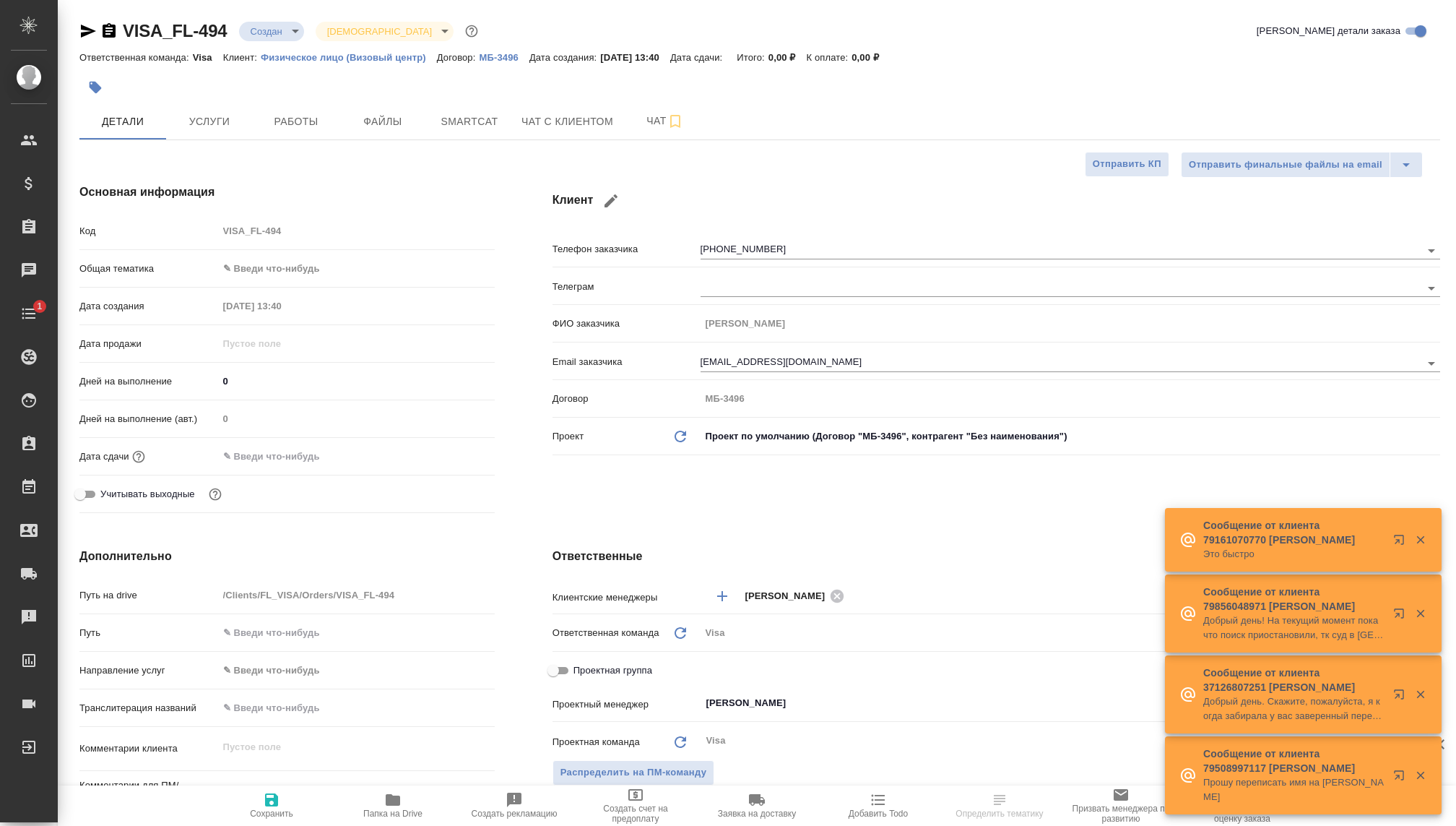
type textarea "x"
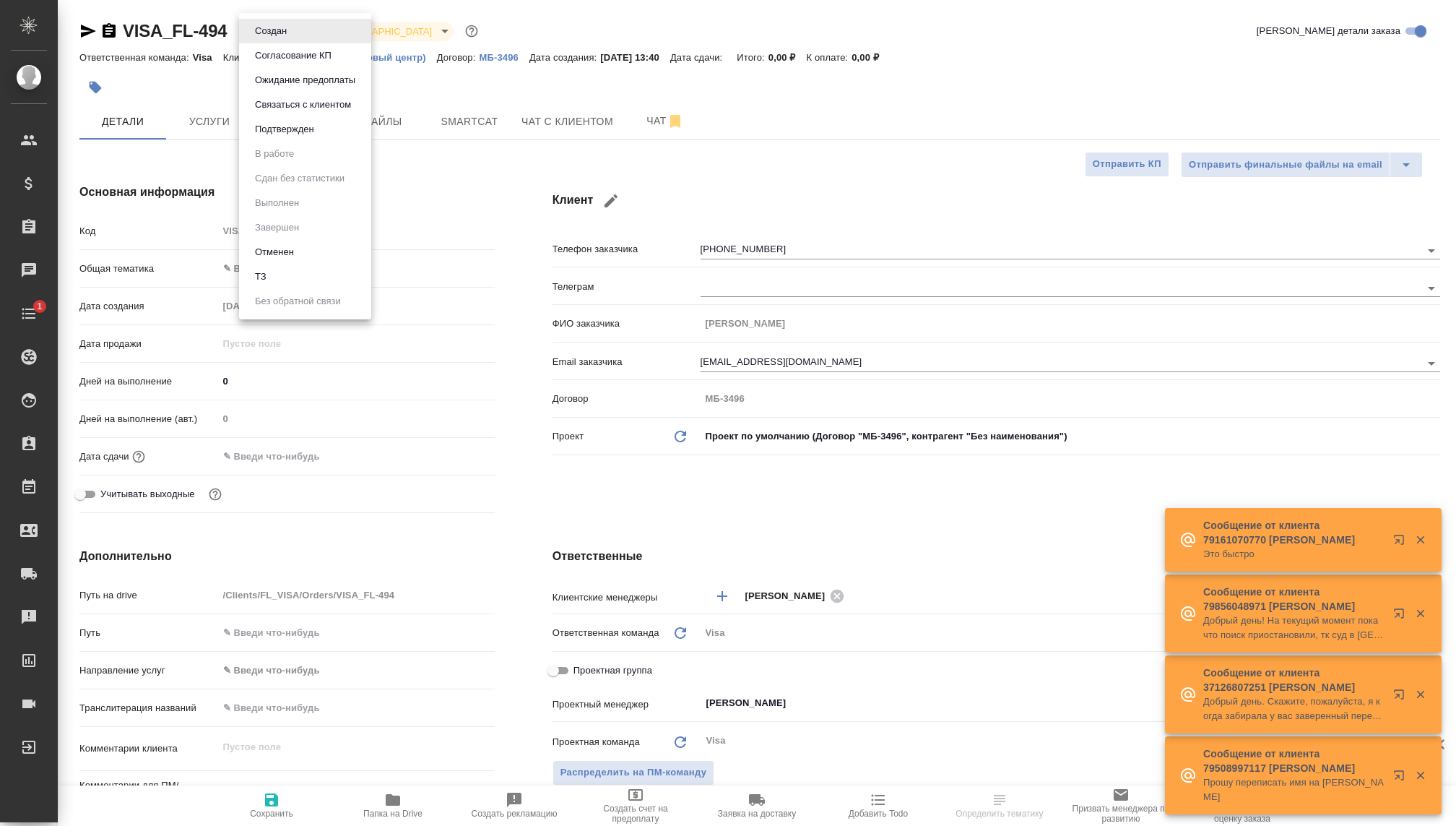
click at [285, 27] on body "🙏 .cls-1 fill:#fff; AWATERA Kovaleva Ekaterina Клиенты Спецификации Заказы Чаты…" at bounding box center [728, 413] width 1456 height 826
click at [288, 117] on li "Связаться с клиентом" at bounding box center [306, 105] width 132 height 25
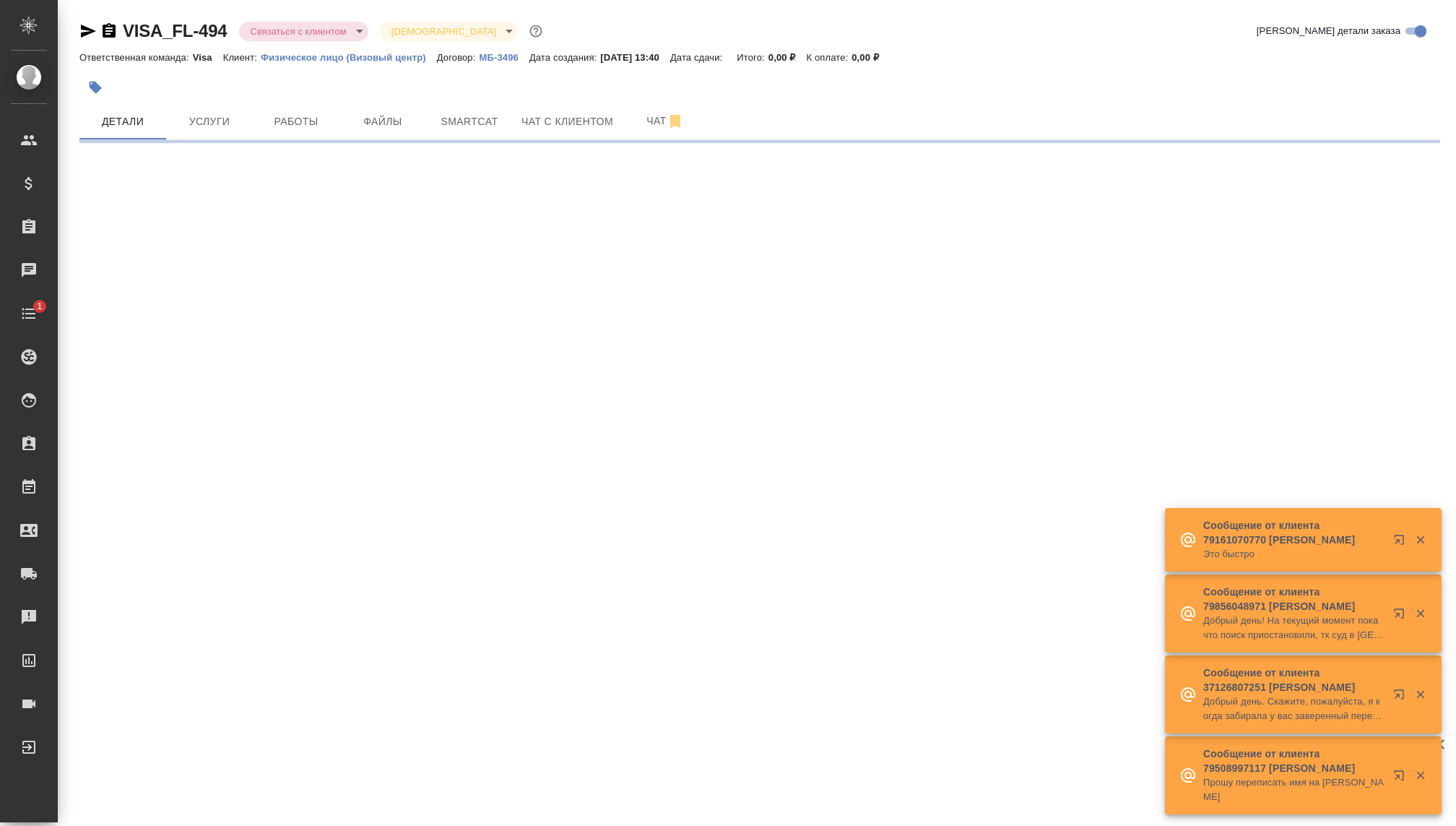
select select "RU"
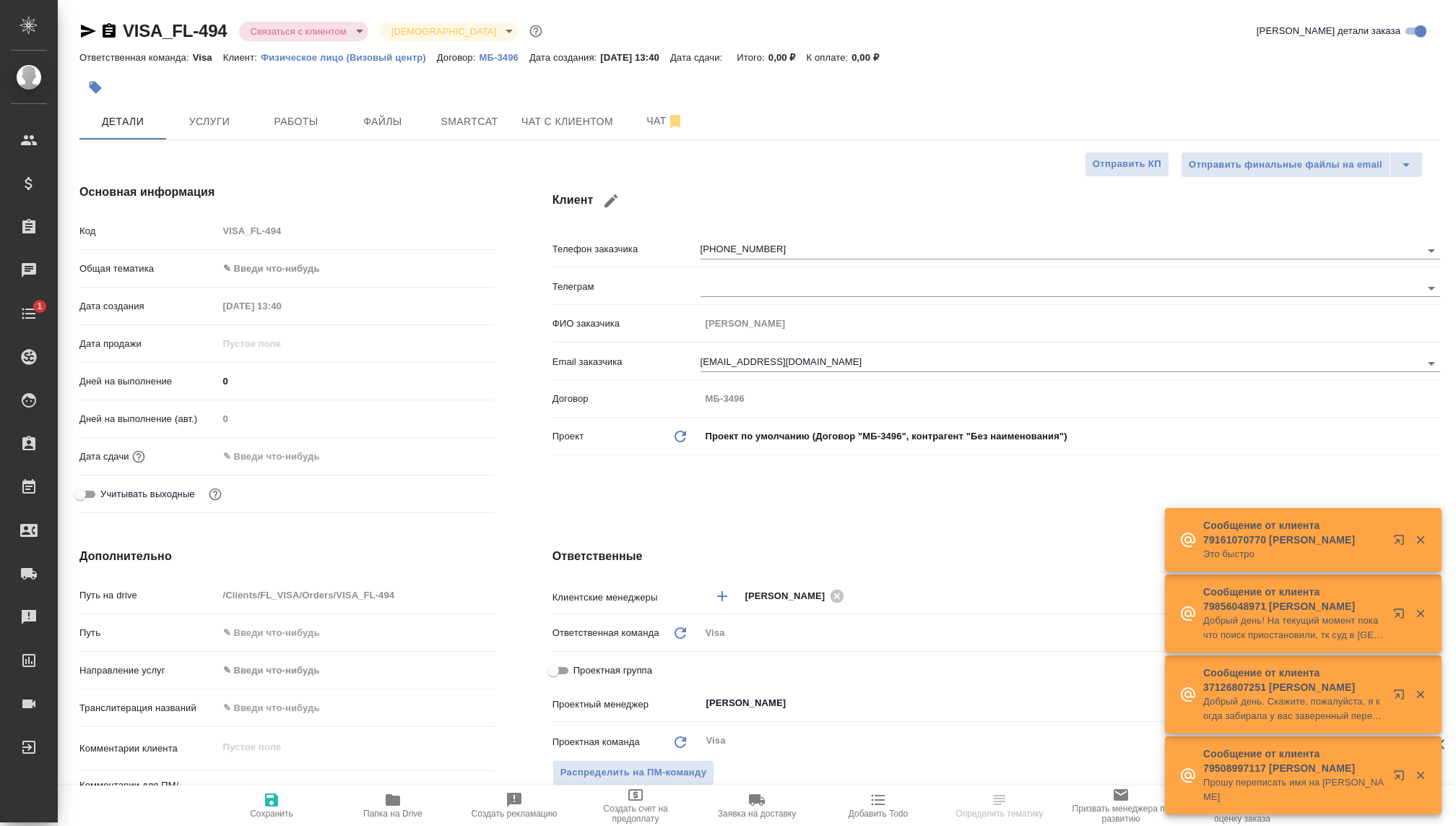
type textarea "x"
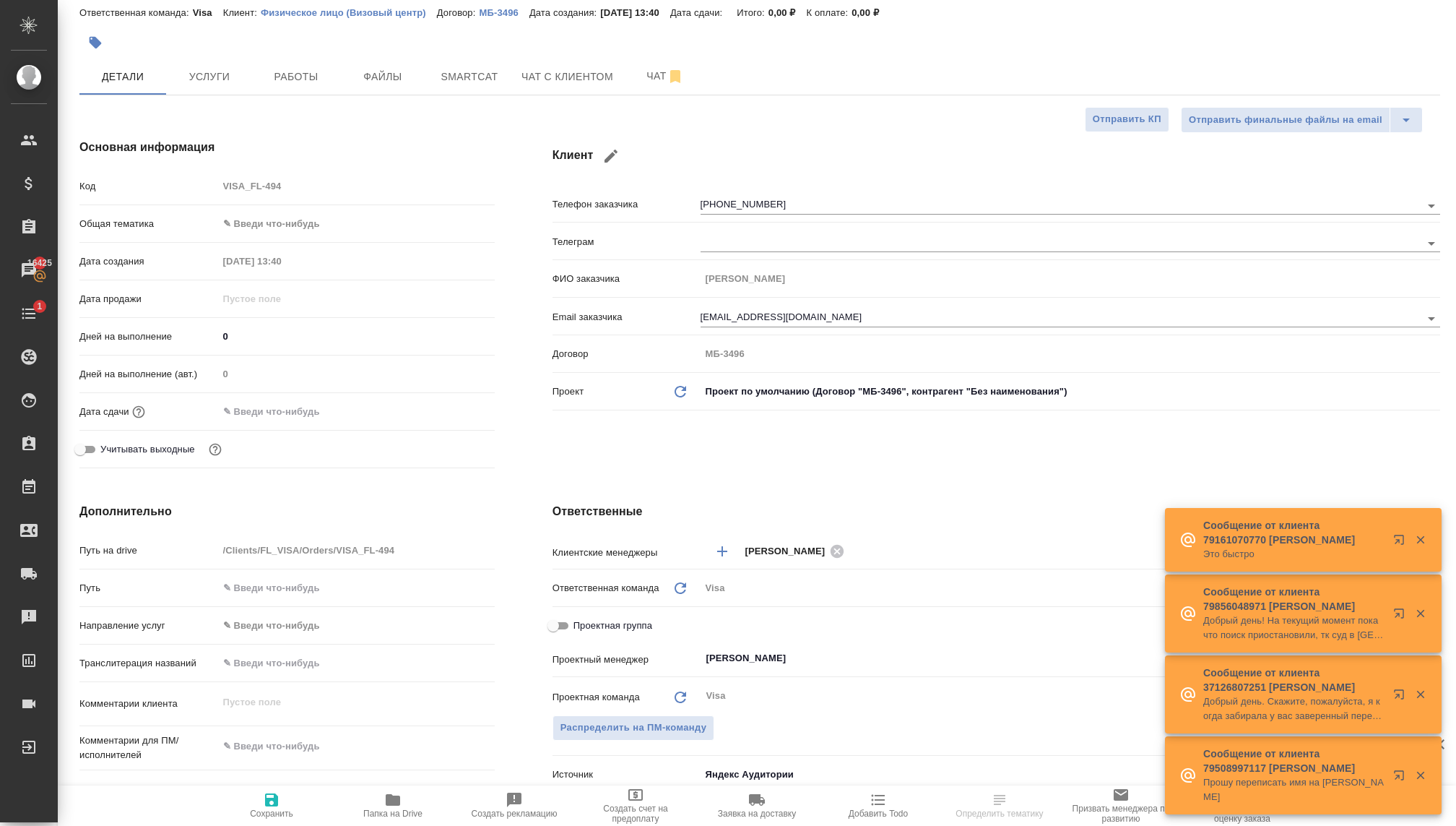
scroll to position [38, 0]
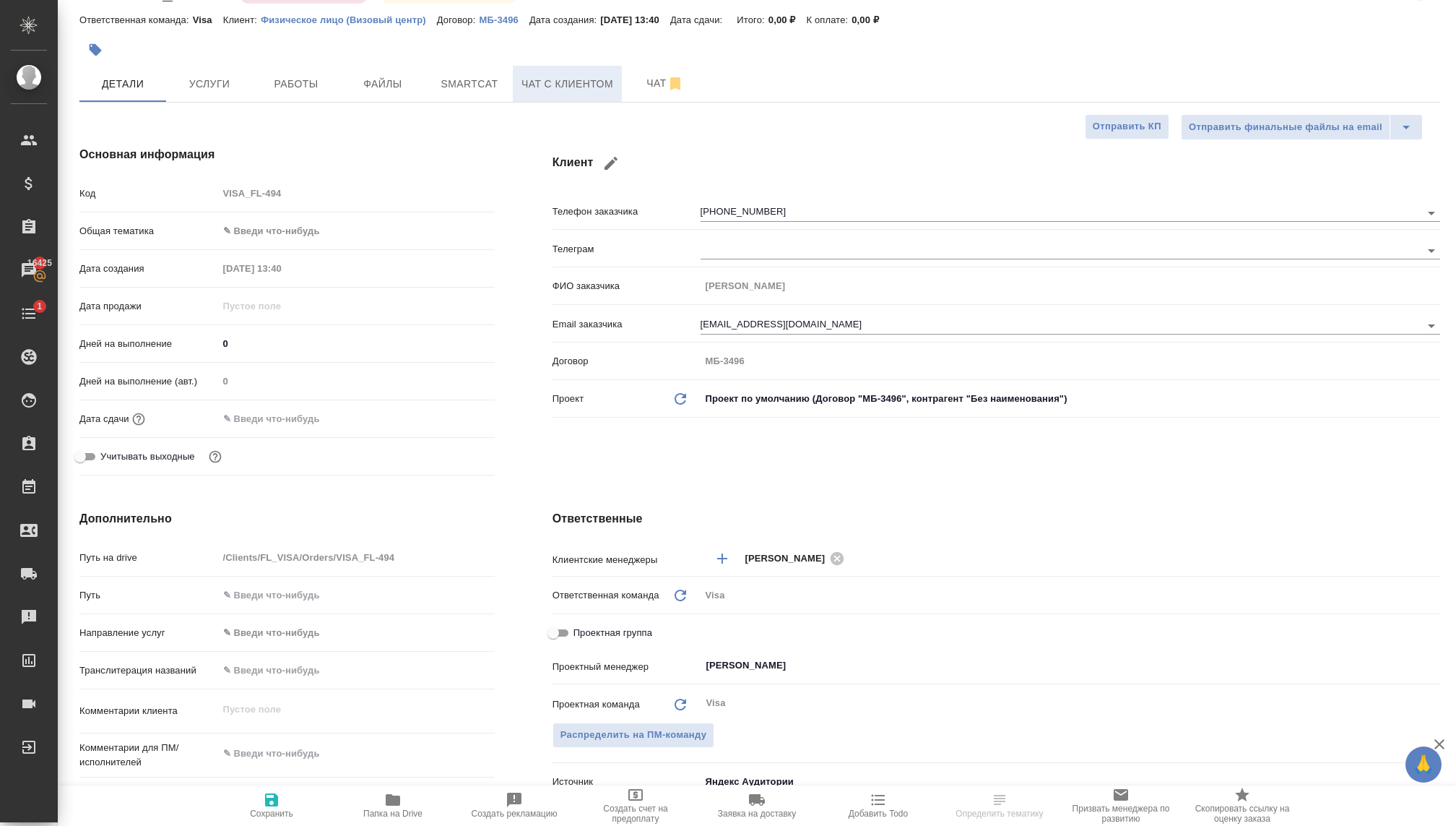
click at [539, 84] on span "Чат с клиентом" at bounding box center [567, 84] width 92 height 18
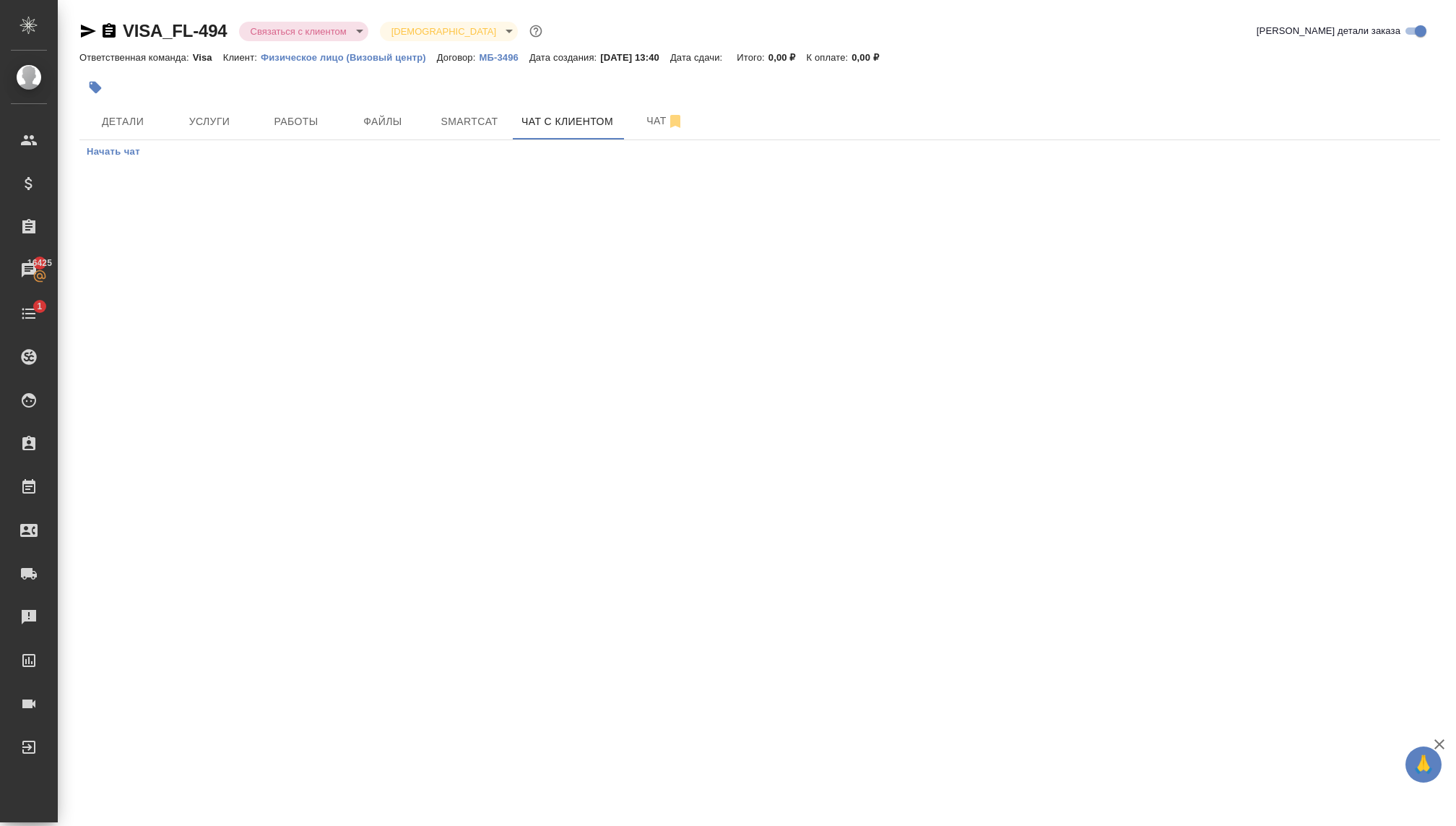
click at [114, 153] on span "Начать чат" at bounding box center [113, 152] width 54 height 17
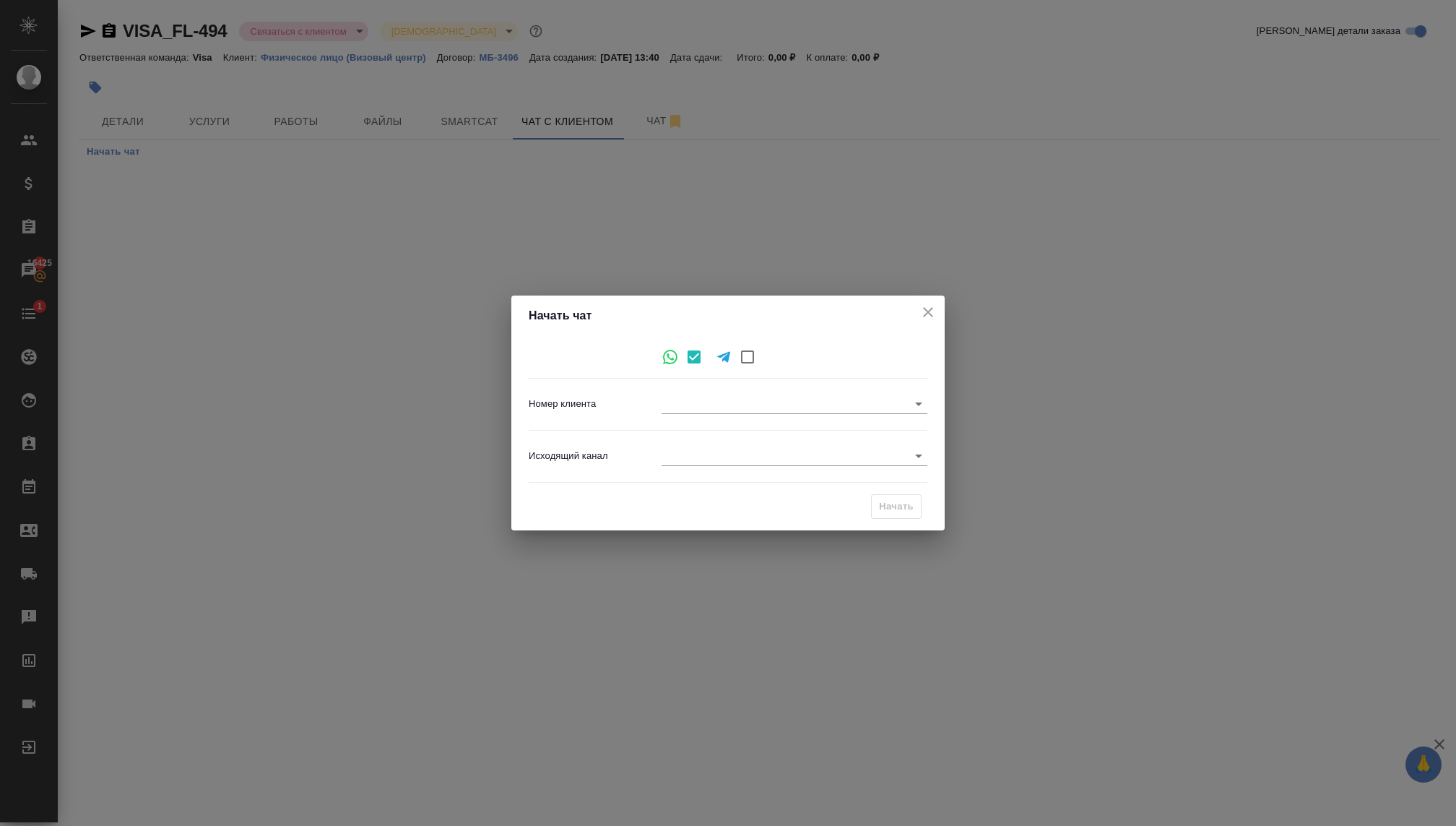
type input "[PHONE_NUMBER]"
click at [688, 455] on body "🙏 .cls-1 fill:#fff; AWATERA Kovaleva Ekaterina Клиенты Спецификации Заказы 1642…" at bounding box center [728, 413] width 1456 height 826
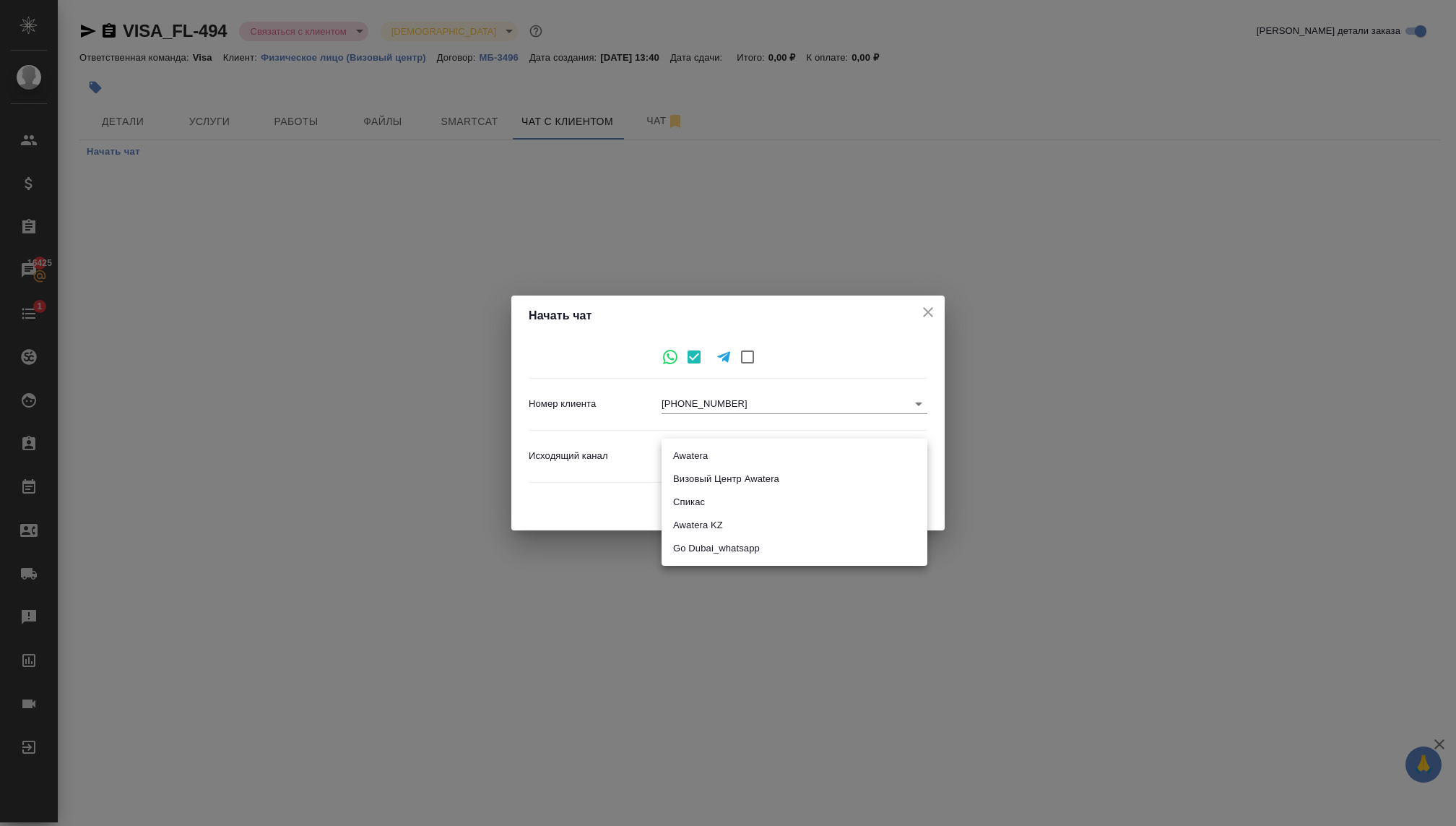
click at [677, 481] on li "Визовый Центр Awatera" at bounding box center [794, 479] width 266 height 23
type input "4"
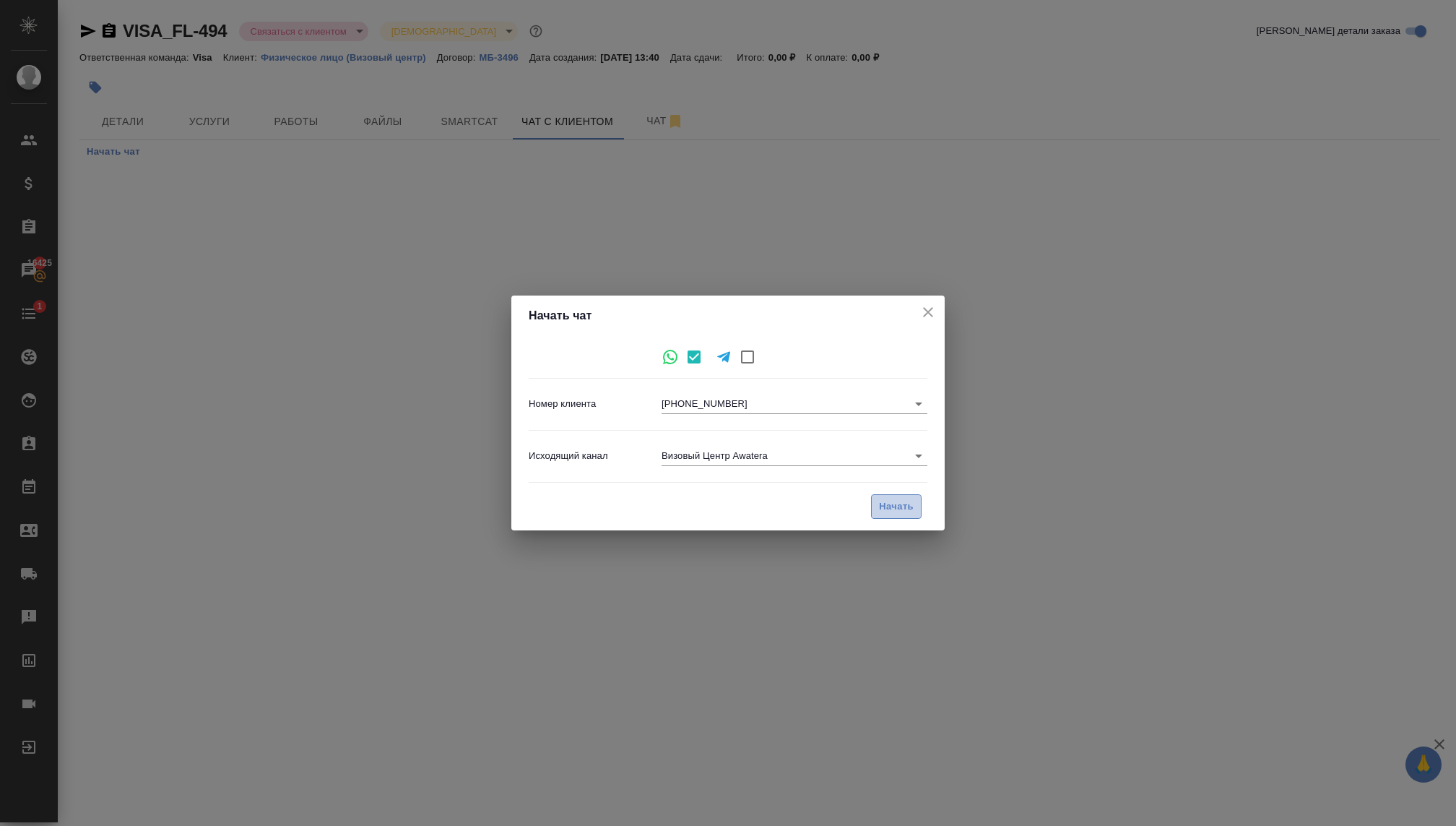
click at [895, 511] on span "Начать" at bounding box center [895, 506] width 34 height 17
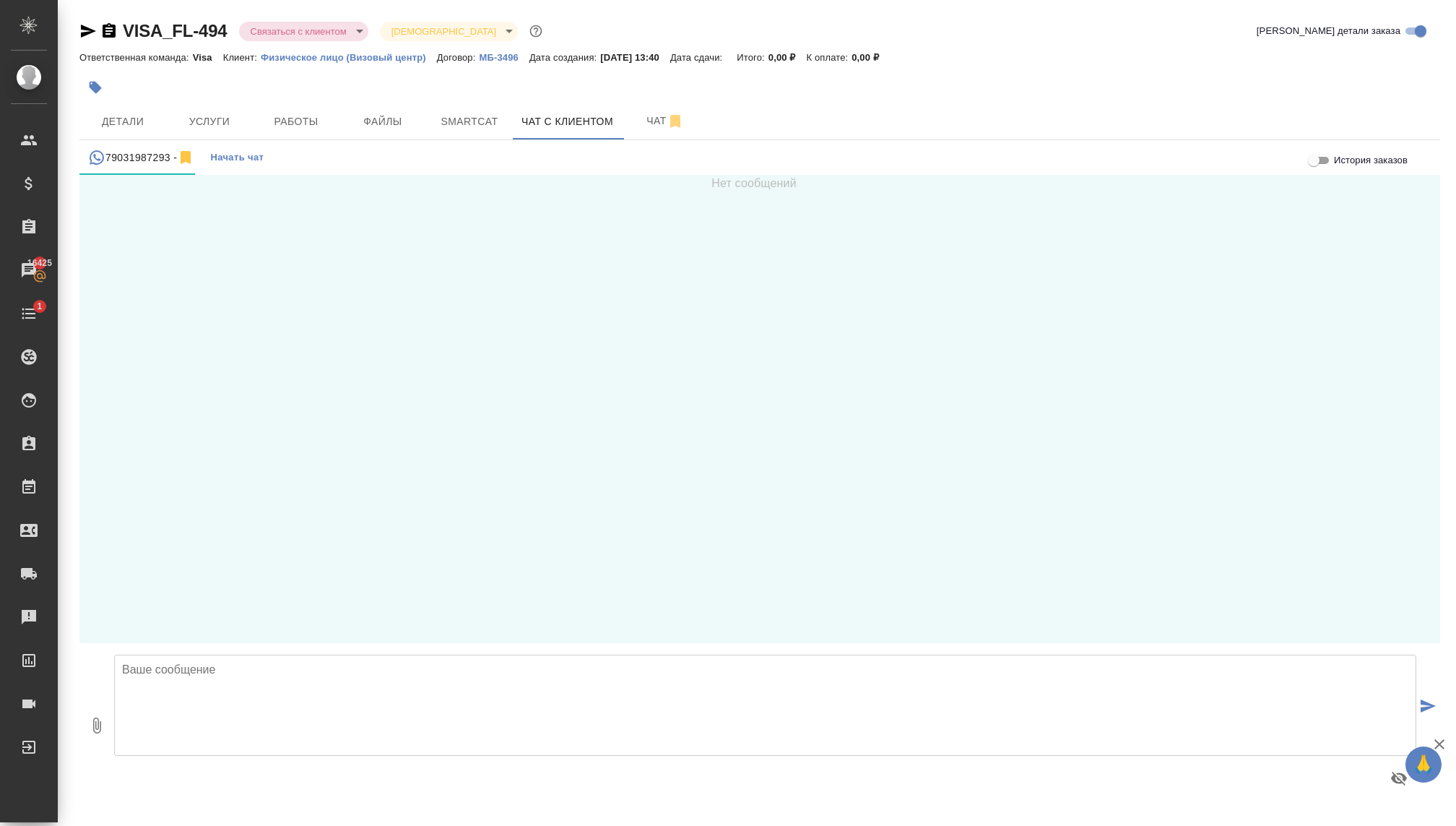
click at [233, 698] on textarea at bounding box center [765, 705] width 1301 height 101
click at [167, 668] on textarea "Жанна, добрый день!" at bounding box center [765, 705] width 1301 height 101
click at [290, 663] on textarea "Жанна, Добрый день!" at bounding box center [765, 705] width 1301 height 101
click at [283, 668] on textarea "Жанна, Добрый день! Меня Ектаерина зовут, визовый менеджер!" at bounding box center [765, 705] width 1301 height 101
click at [494, 668] on textarea "Жанна, Добрый день! Меня Екатерина зовут, визовый менеджер!" at bounding box center [765, 705] width 1301 height 101
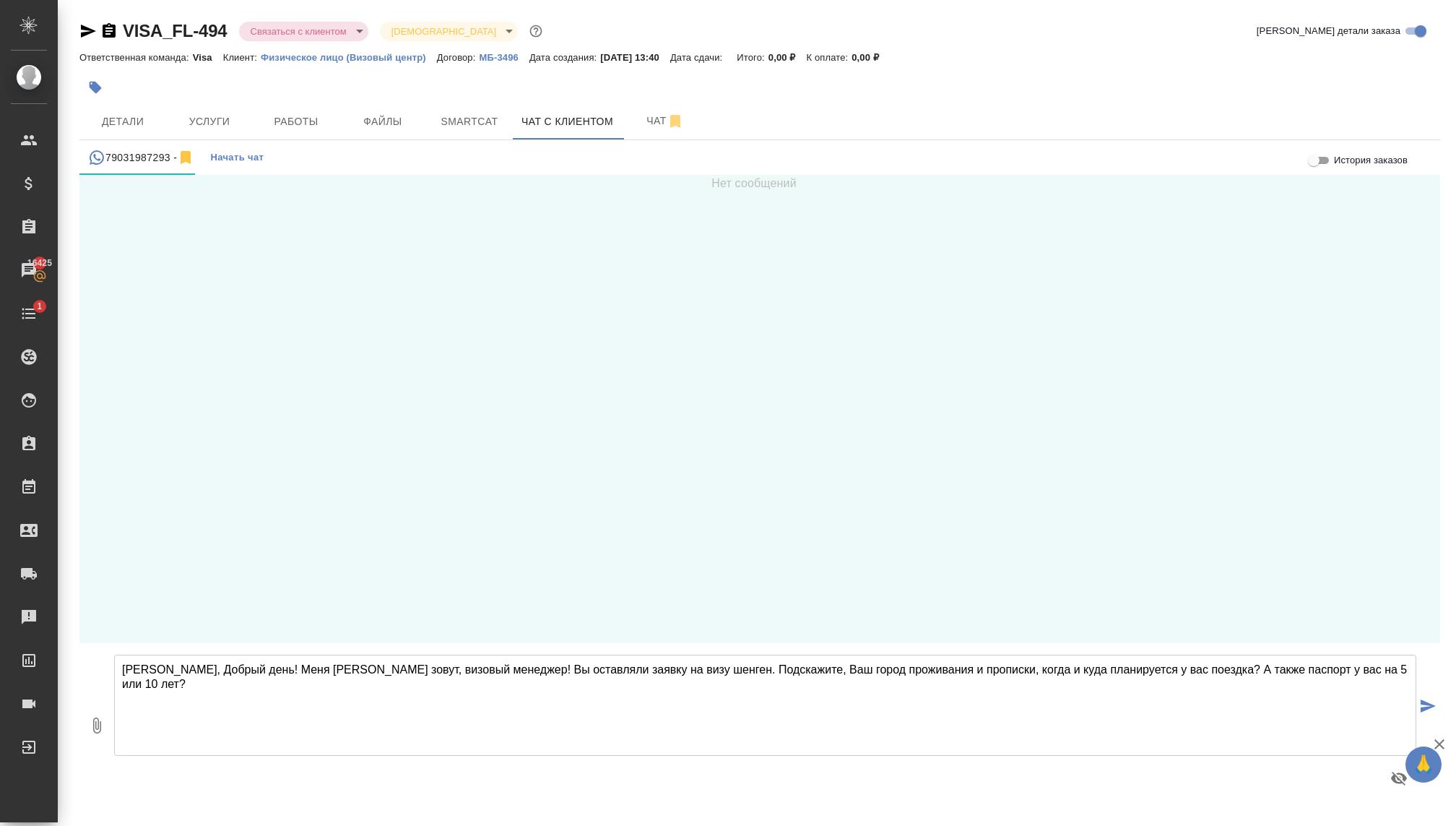
type textarea "Жанна, Добрый день! Меня Екатерина зовут, визовый менеджер! Вы оставляли заявку…"
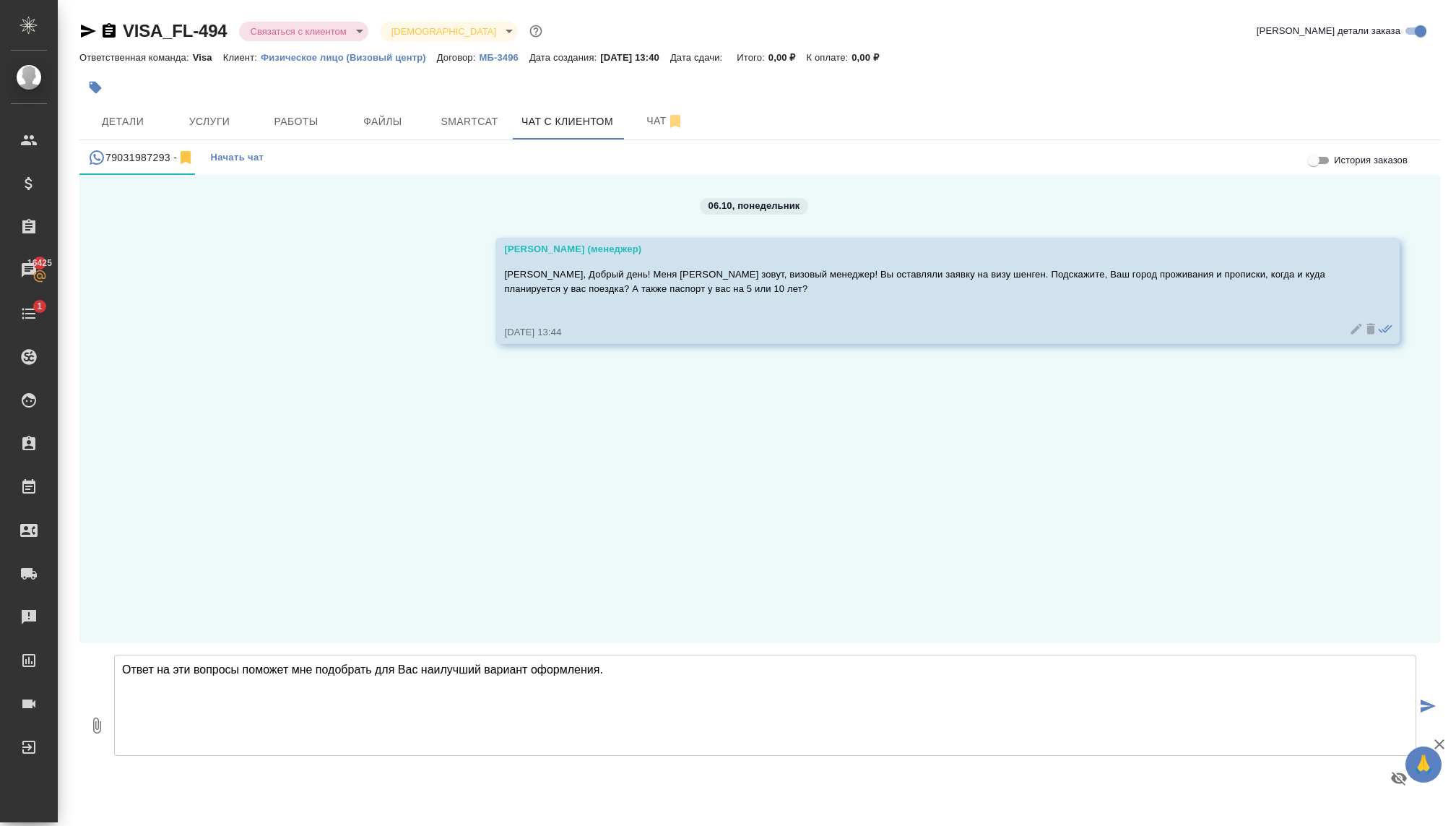
type textarea "Ответ на эти вопросы поможет мне подобрать для Вас наилучший вариант оформления."
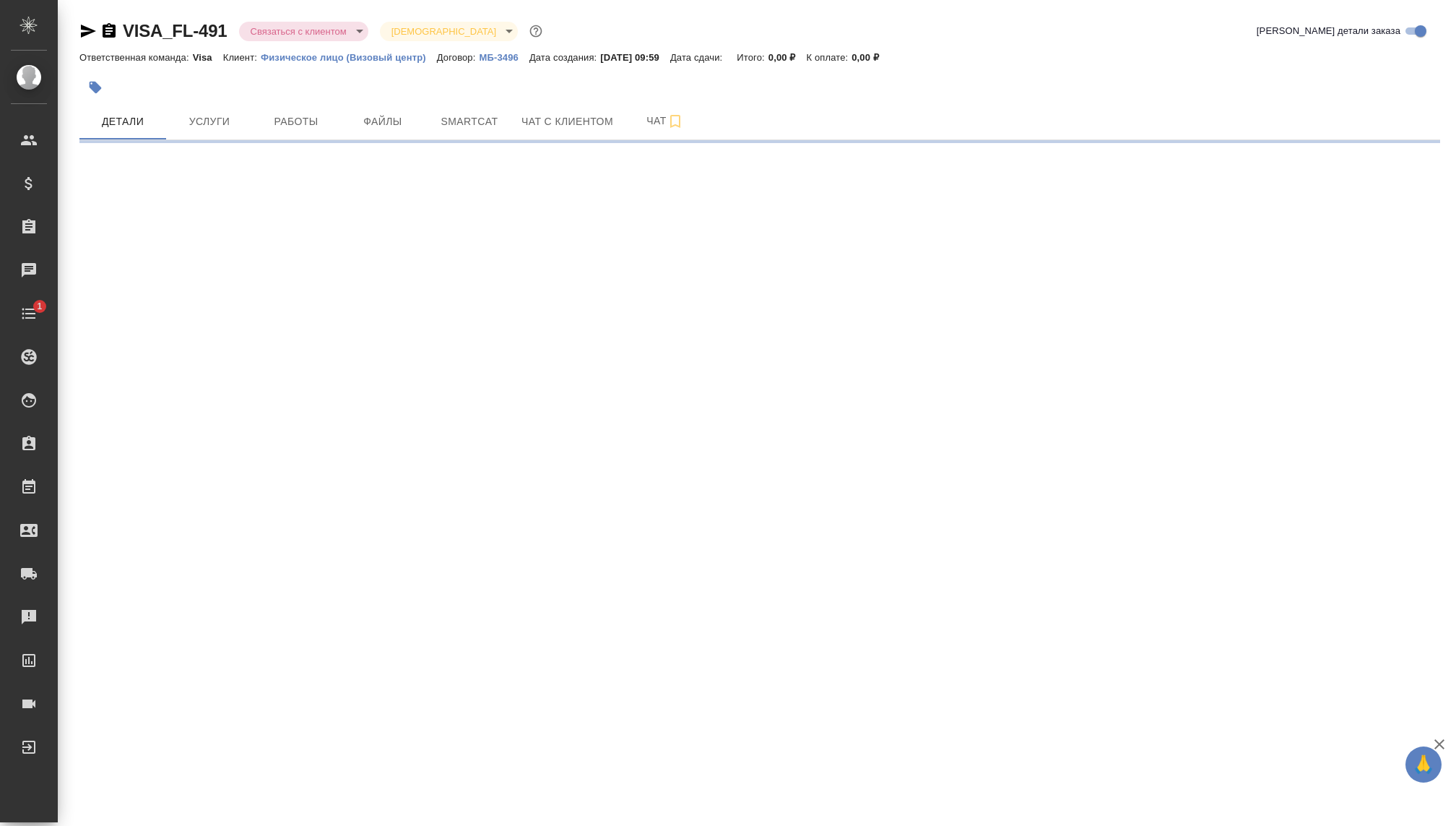
select select "RU"
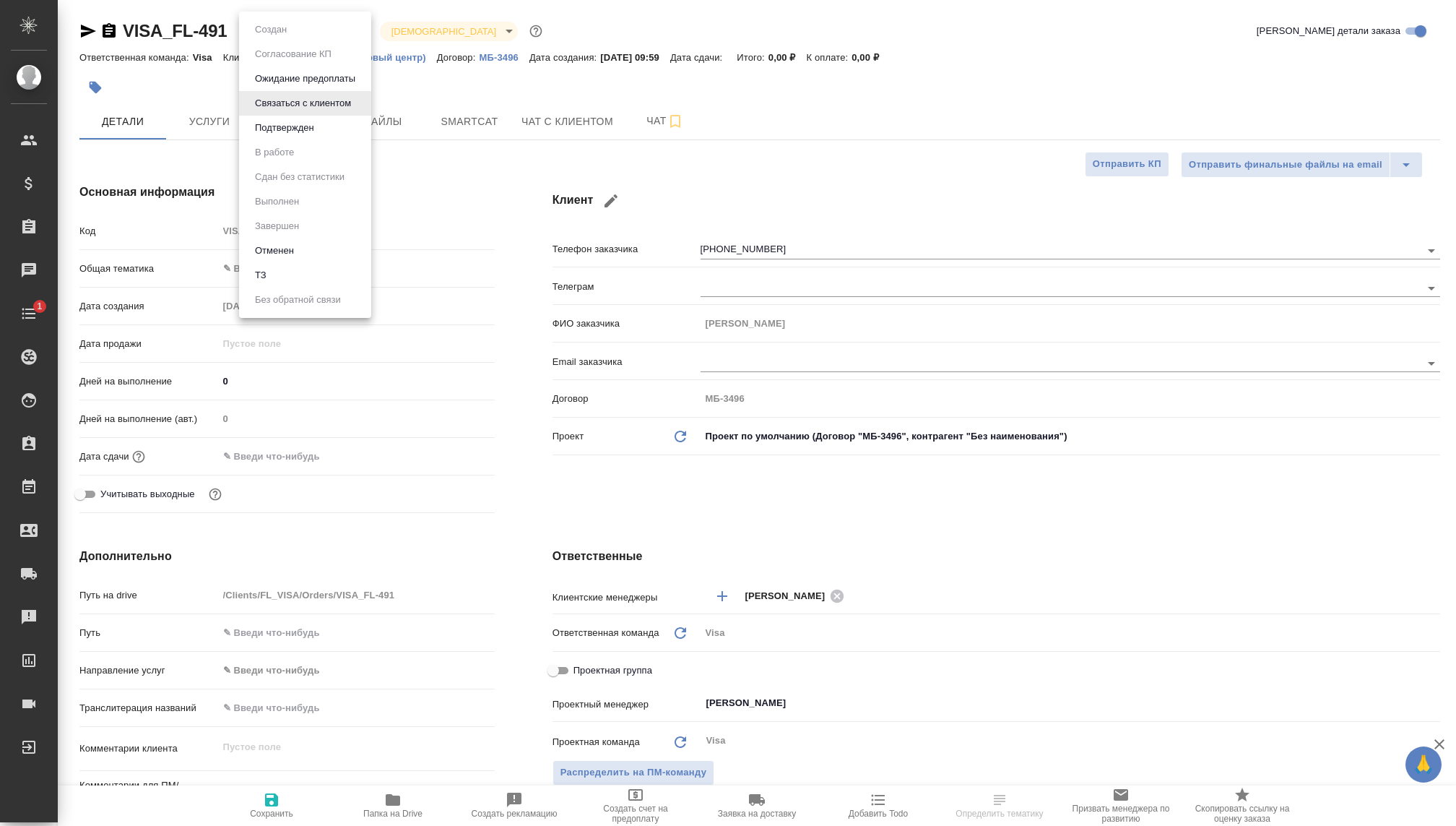
click at [266, 38] on body "🙏 .cls-1 fill:#fff; AWATERA [PERSON_NAME] Спецификации Заказы Чаты 1 Todo Проек…" at bounding box center [728, 413] width 1456 height 826
type textarea "x"
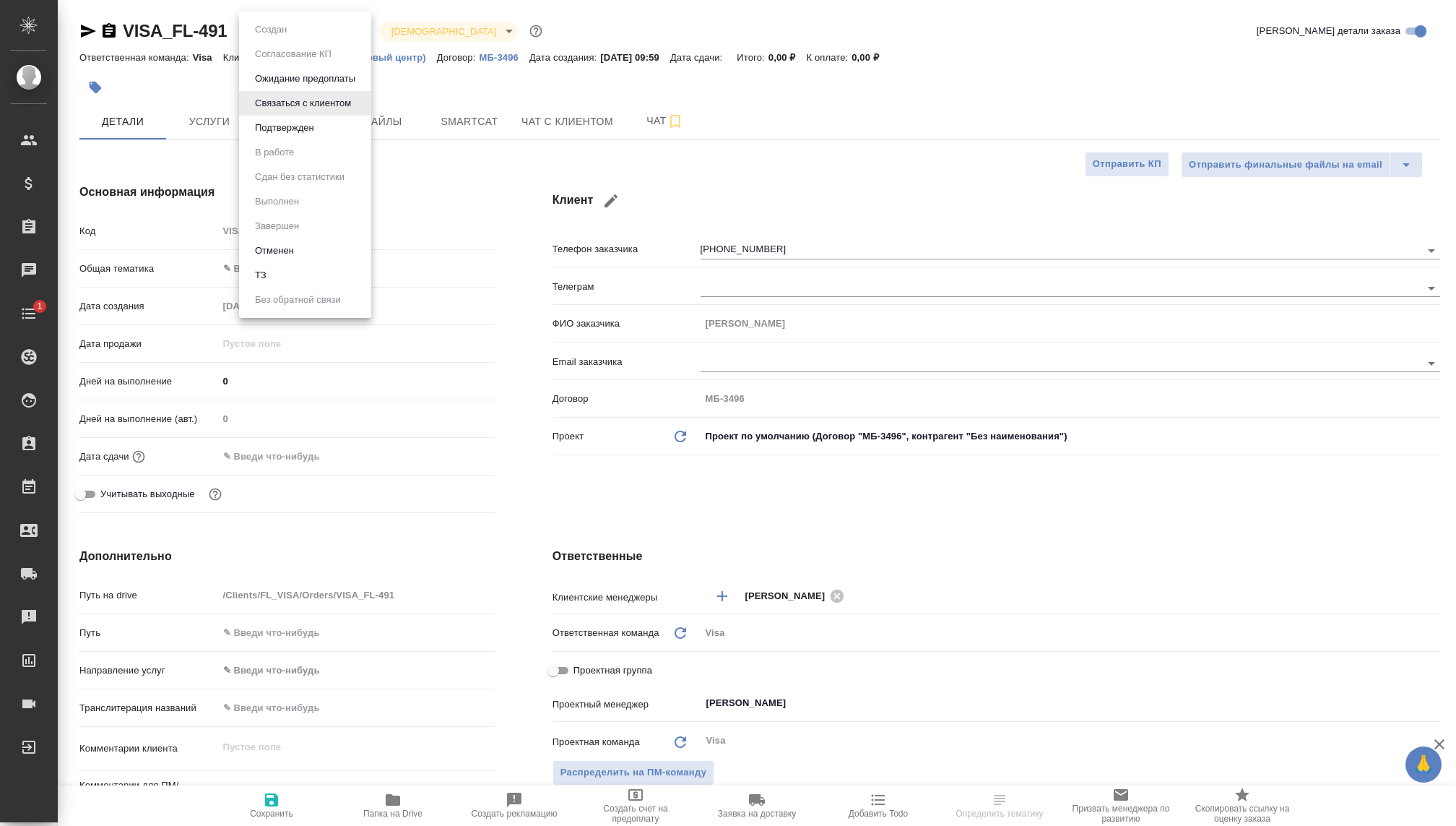
type textarea "x"
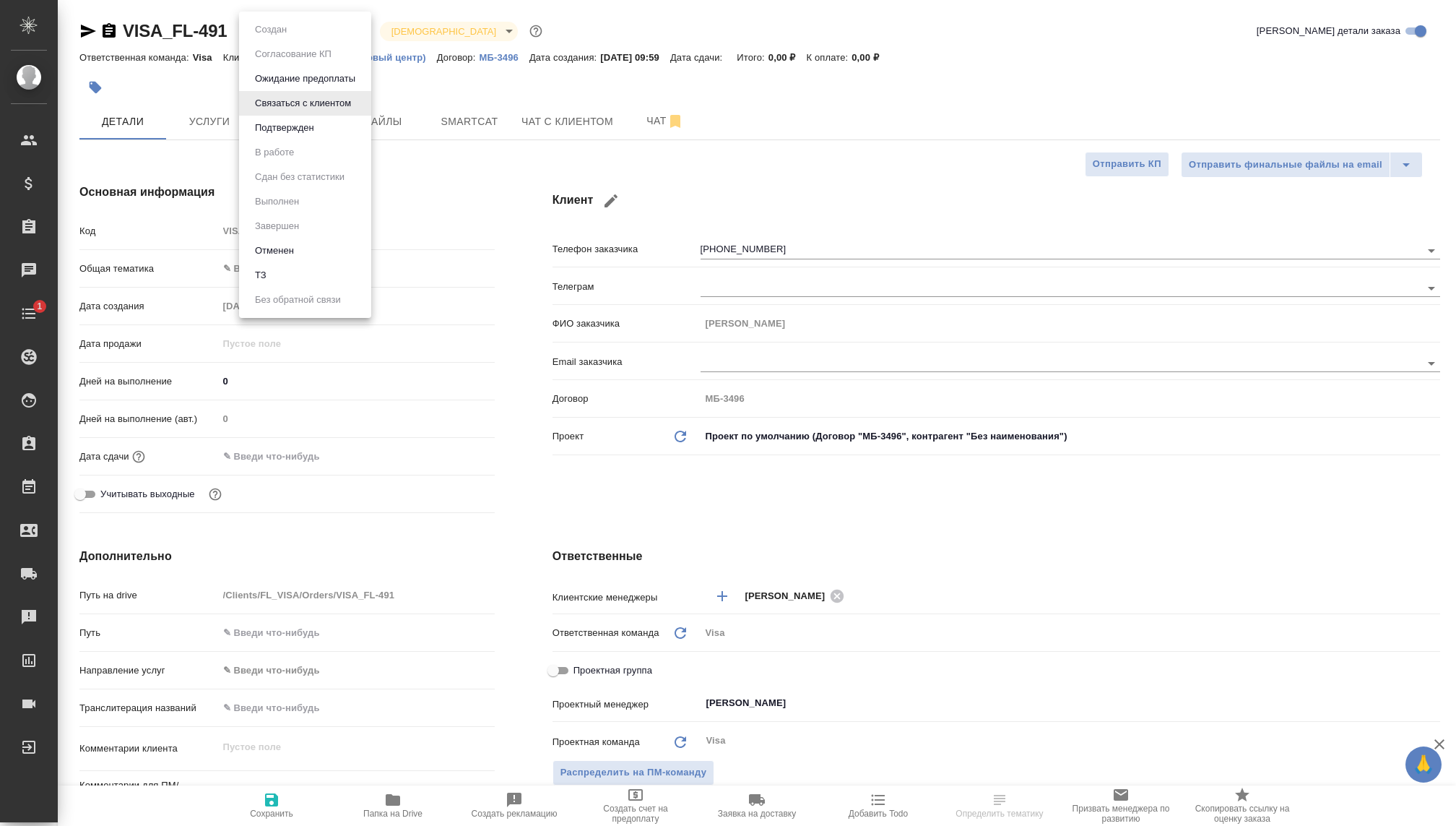
click at [290, 255] on button "Отменен" at bounding box center [275, 251] width 48 height 16
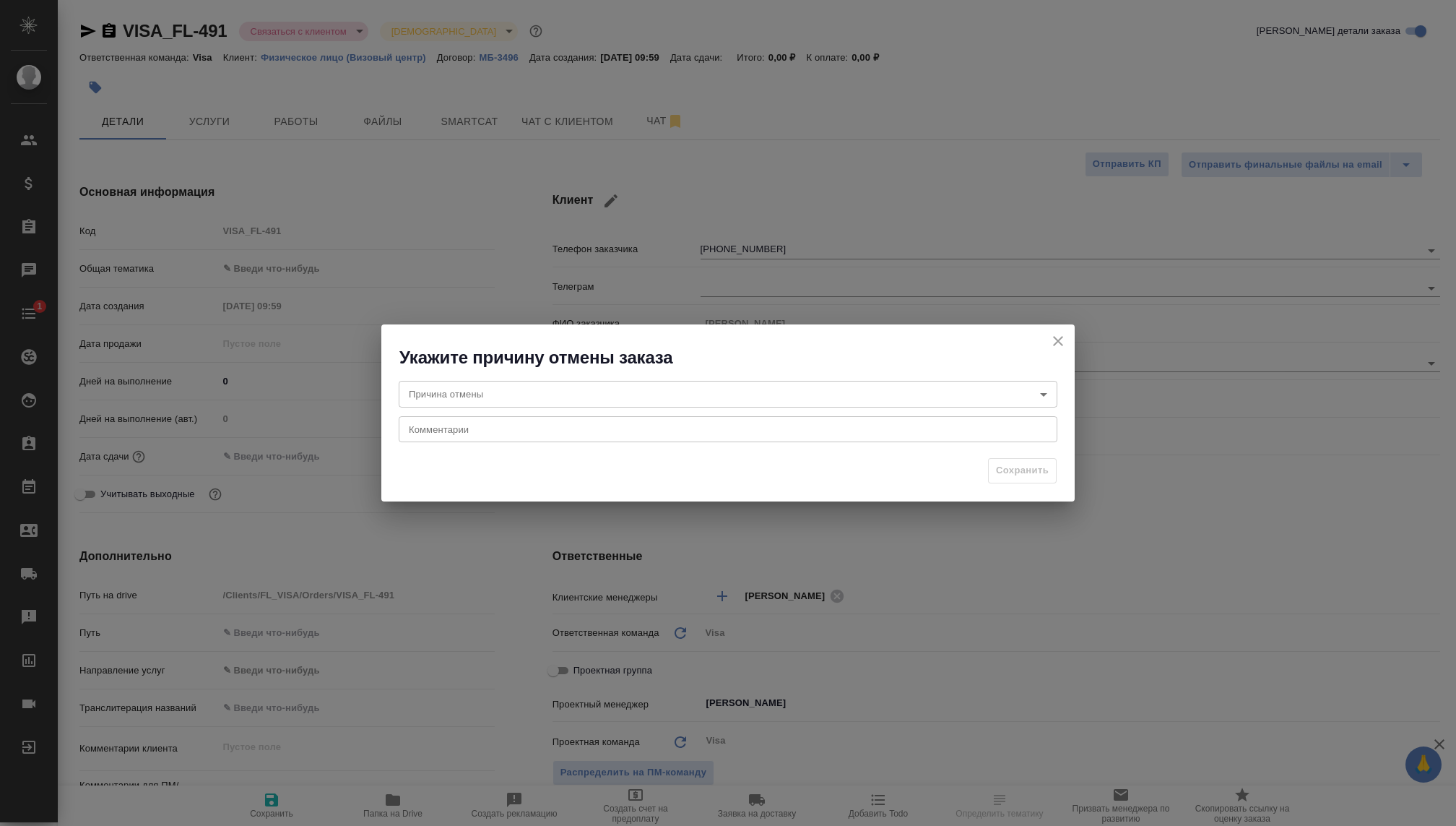
click at [557, 399] on body "🙏 .cls-1 fill:#fff; AWATERA [PERSON_NAME] Спецификации Заказы Чаты 1 Todo Проек…" at bounding box center [728, 413] width 1456 height 826
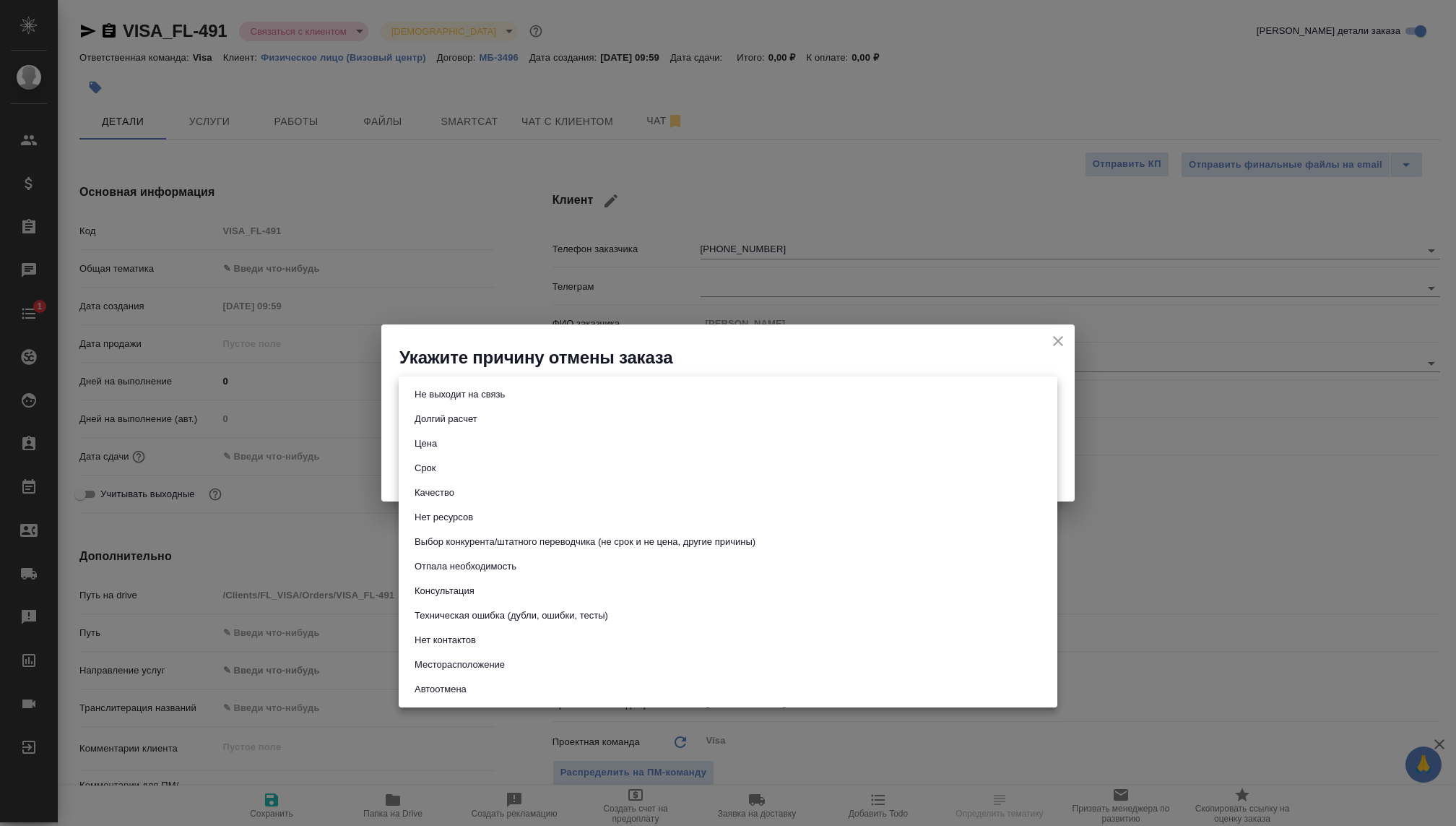
click at [447, 516] on button "Нет ресурсов" at bounding box center [444, 518] width 67 height 16
type input "noResources"
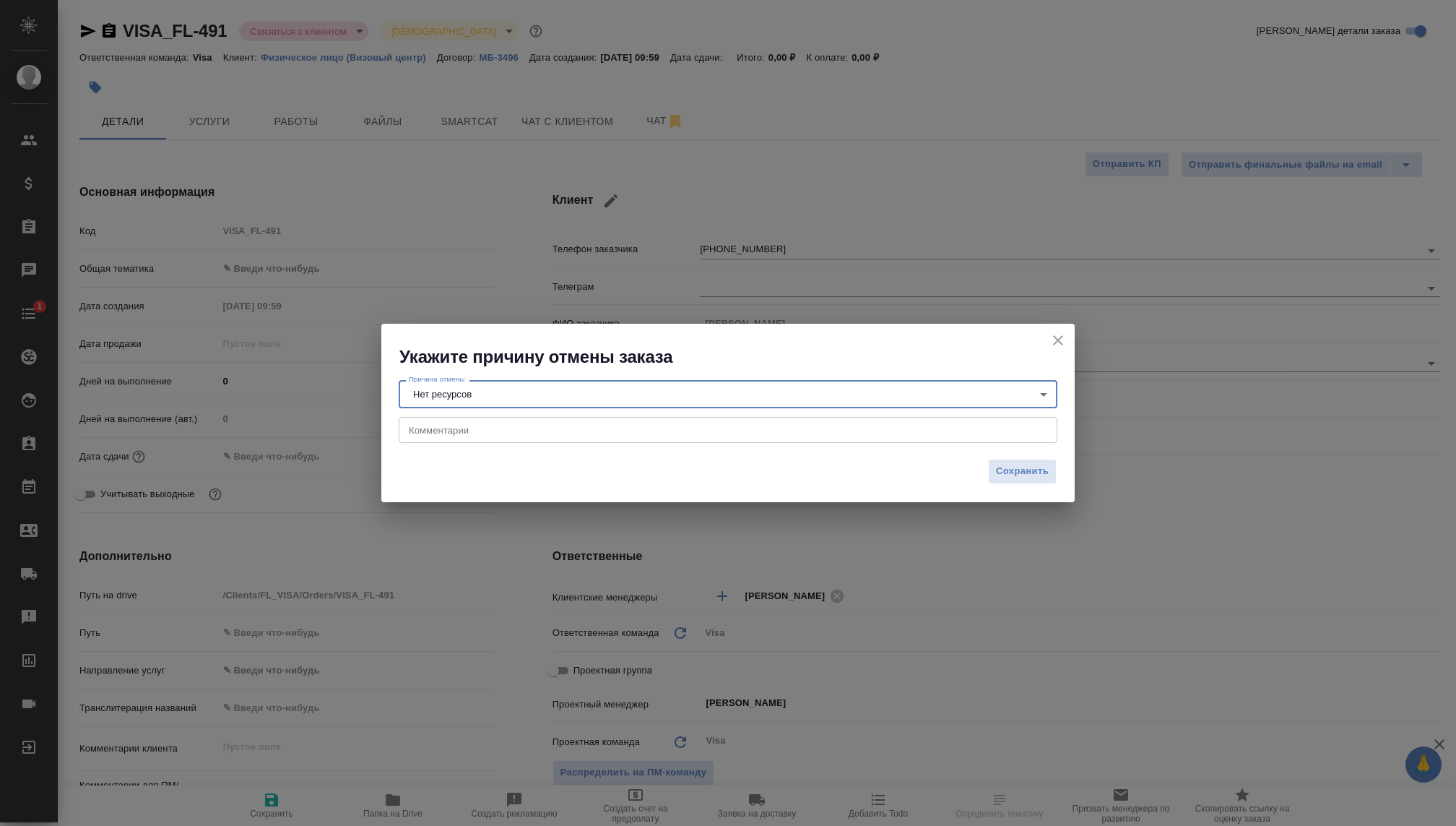
click at [434, 432] on textarea at bounding box center [728, 429] width 638 height 11
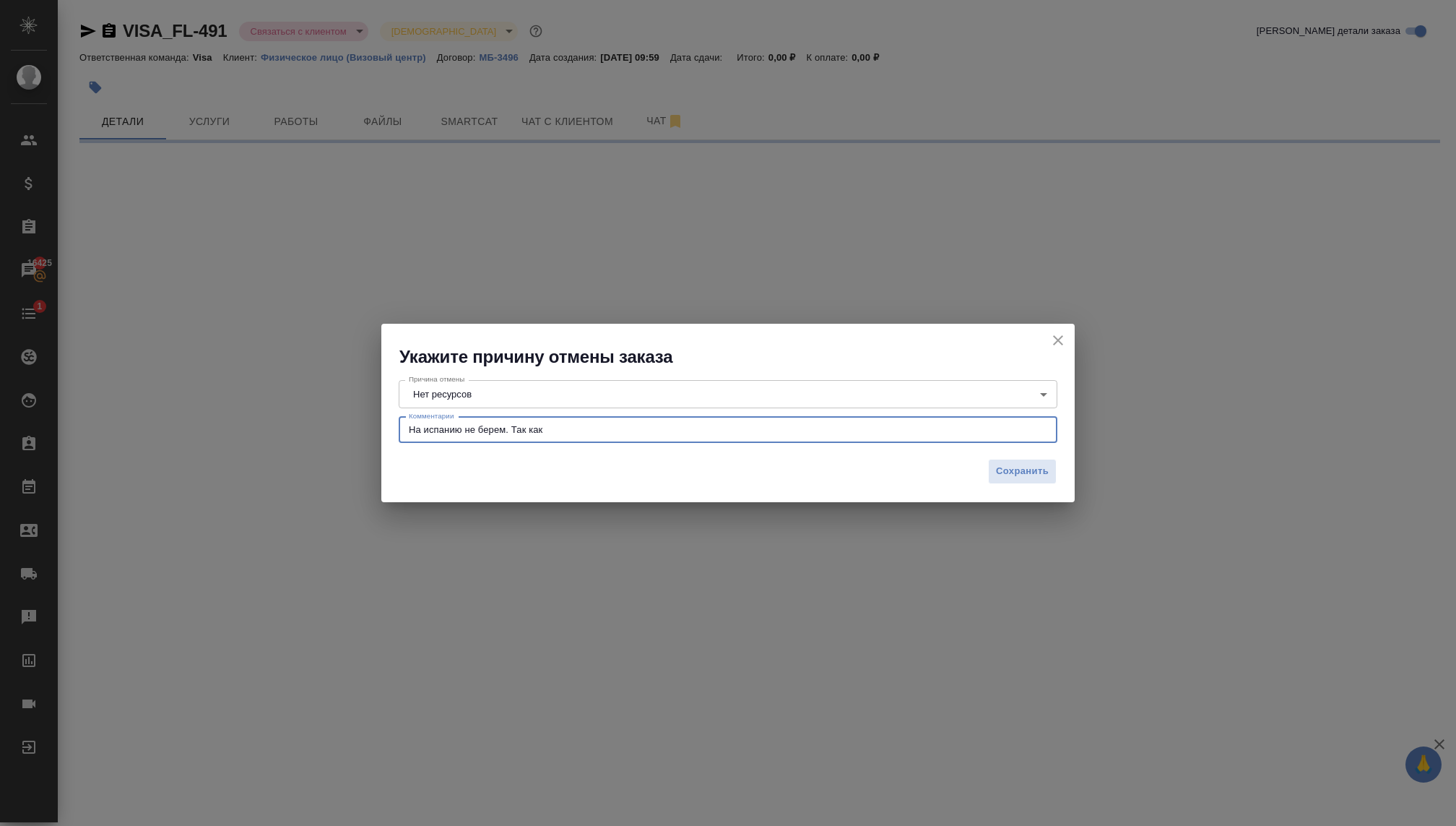
type textarea "На испанию не берем. Так как"
select select "RU"
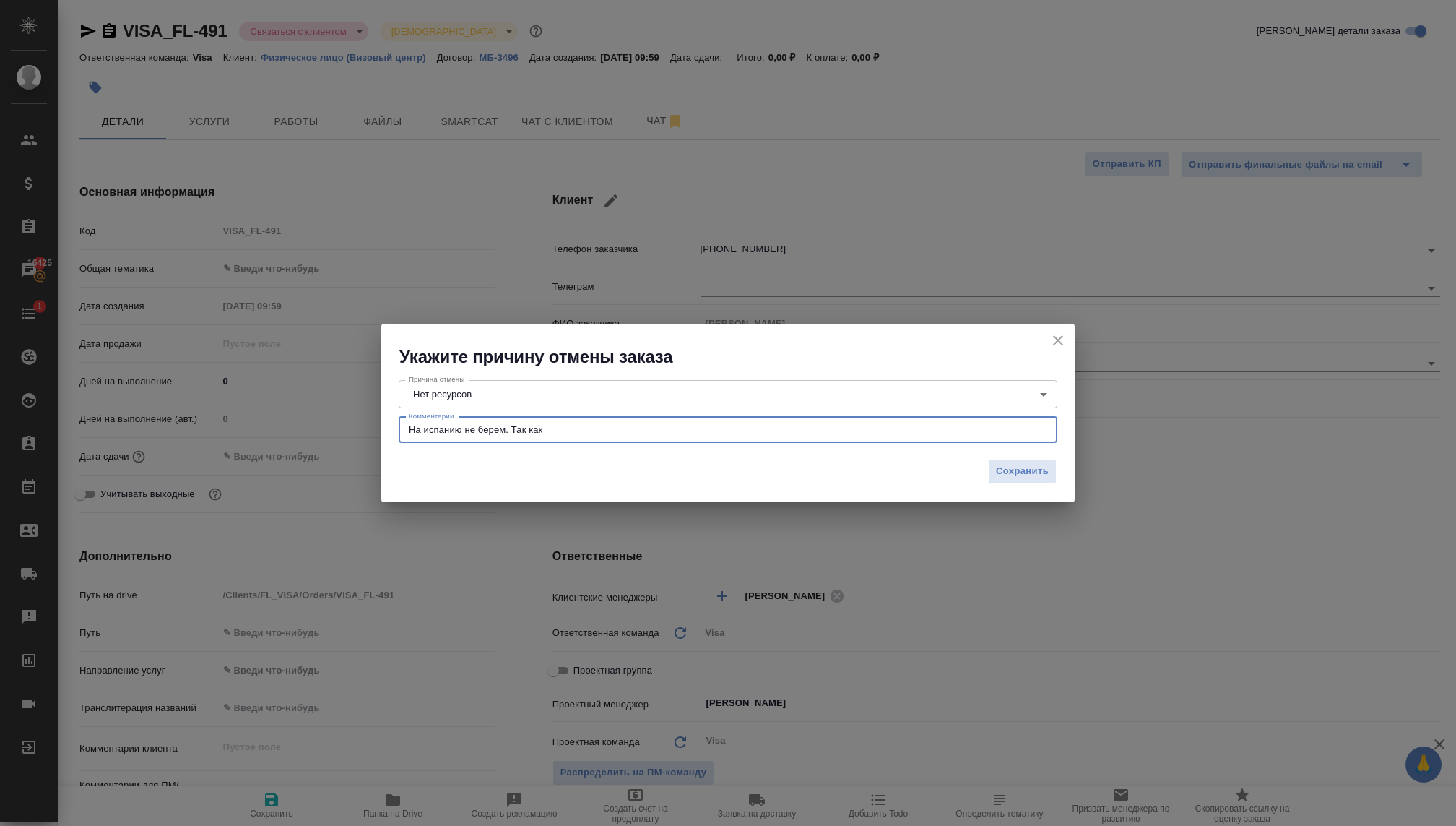
type textarea "На испанию не берем. Так как с"
type textarea "x"
type textarea "На испанию не берем. Так как сейчас всвязи с санкциями нет записи в ВЦ [GEOGRAP…"
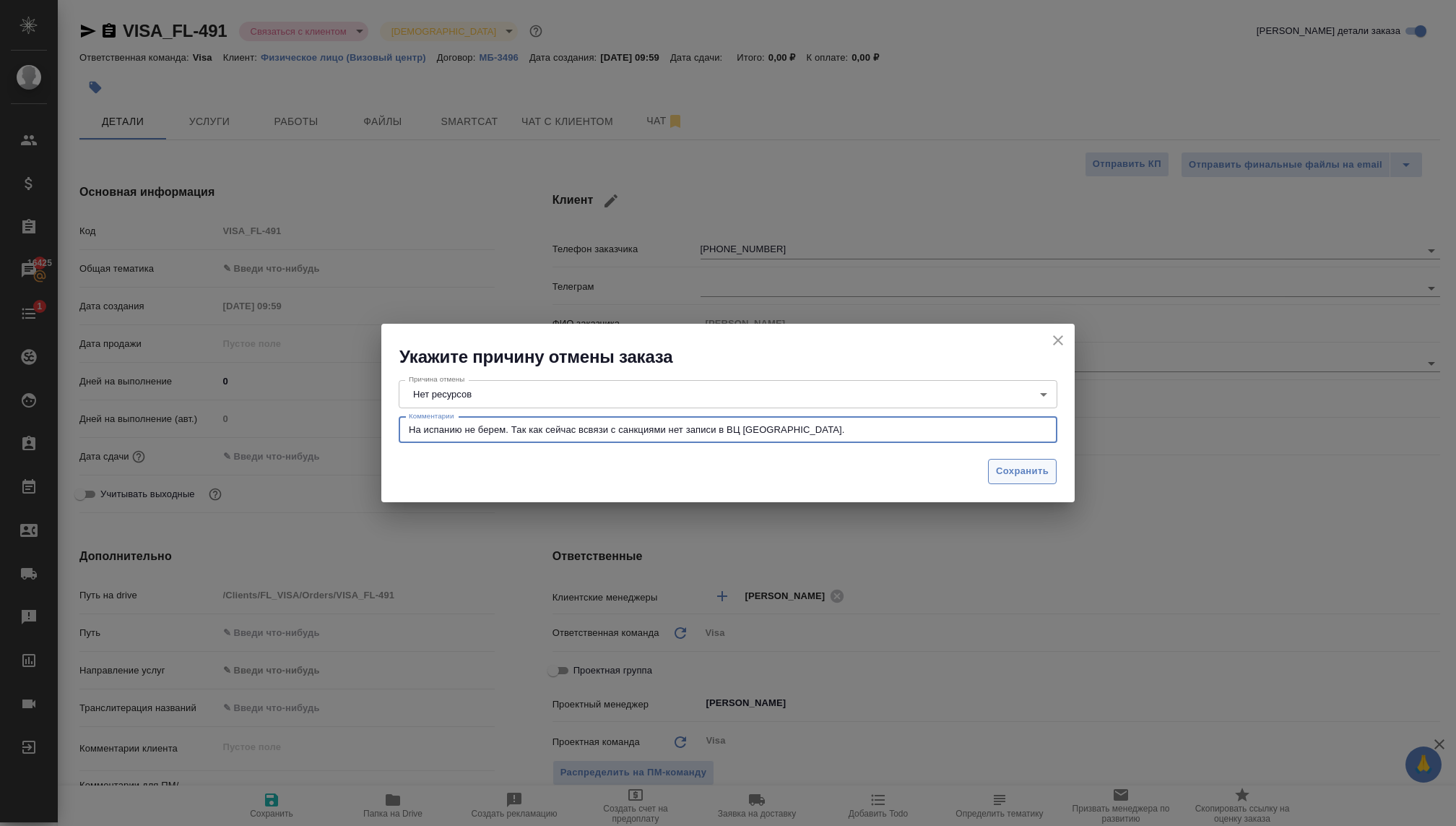
click at [1024, 466] on span "Сохранить" at bounding box center [1022, 471] width 53 height 17
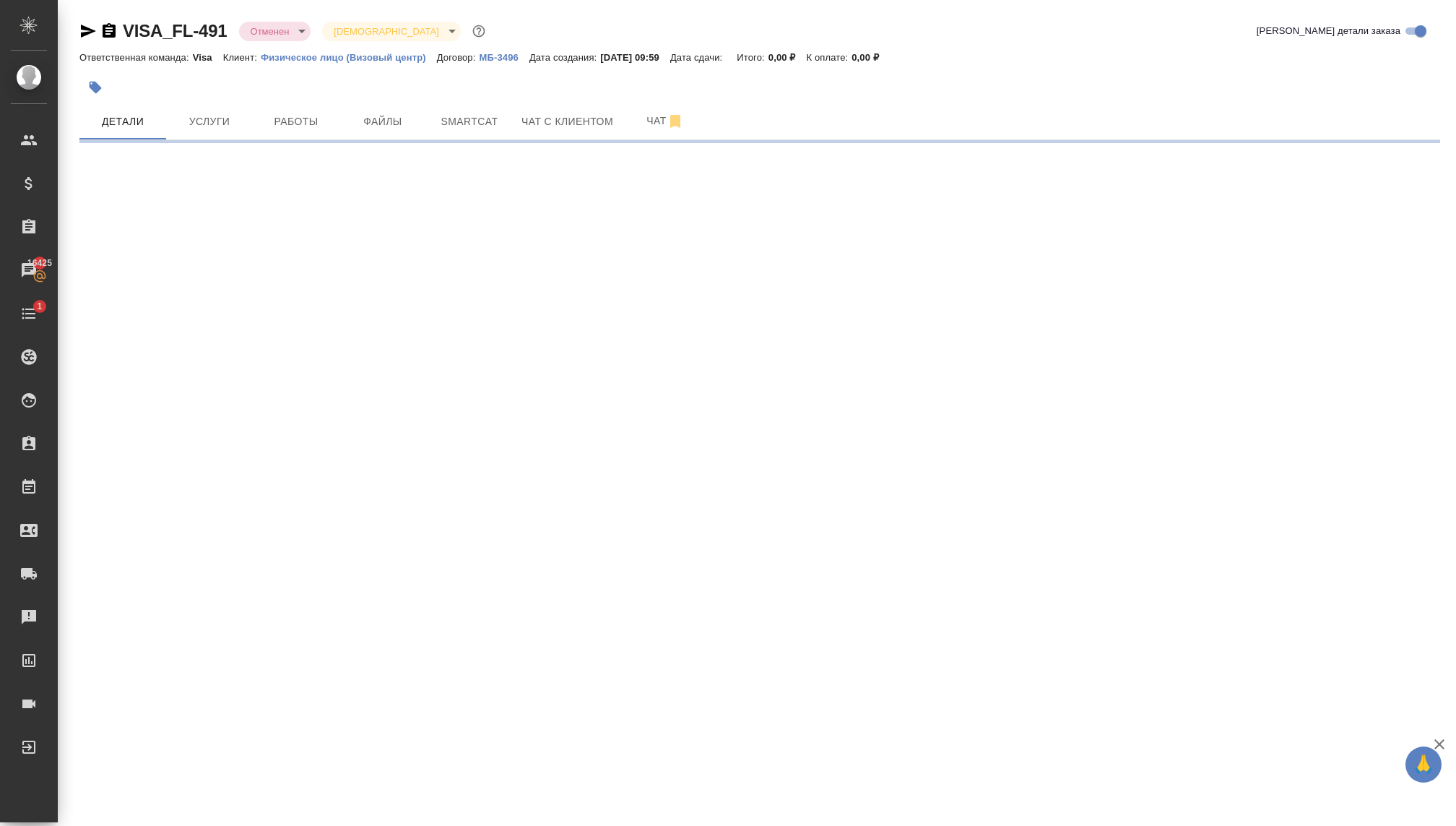
select select "RU"
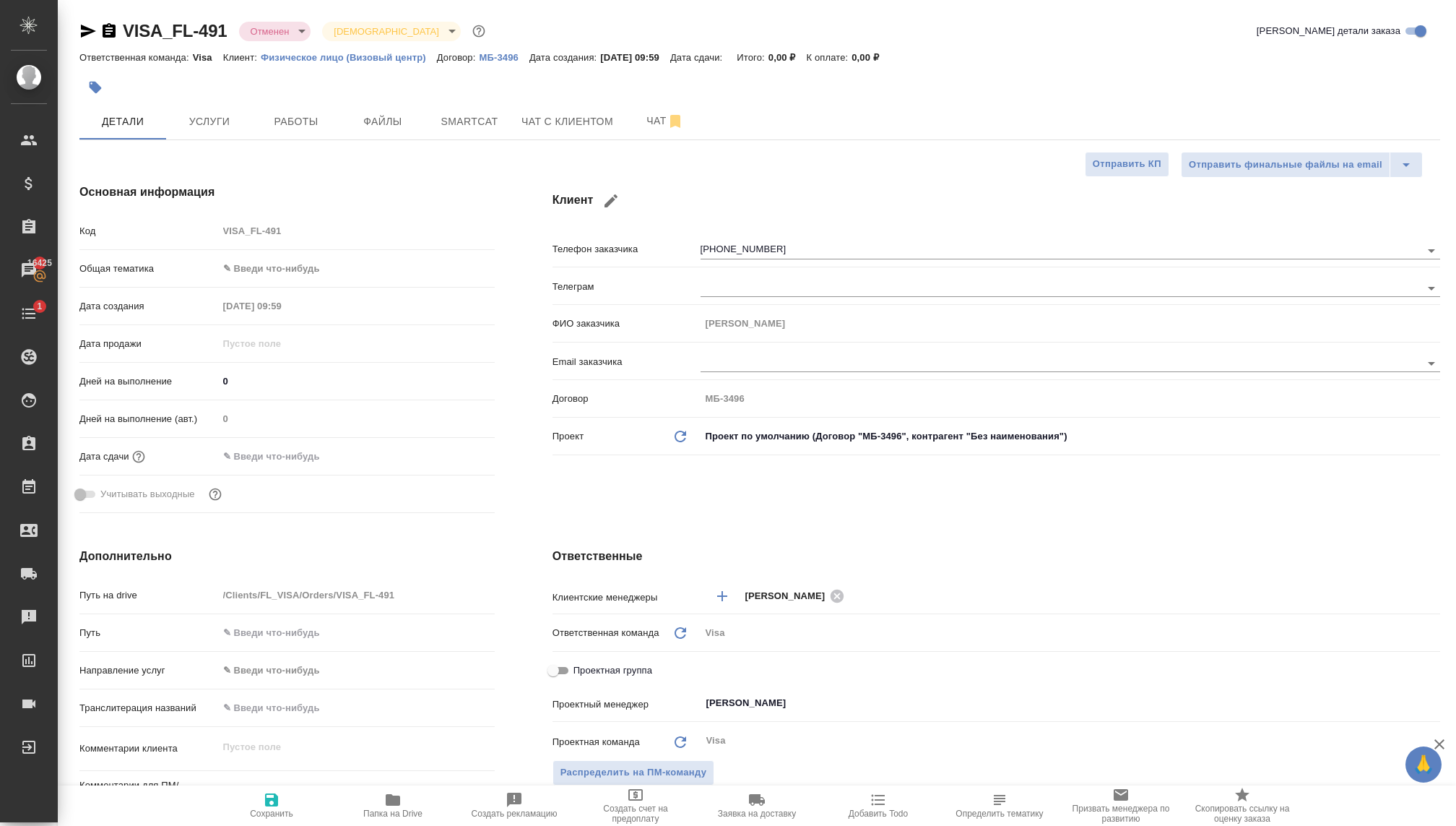
type textarea "x"
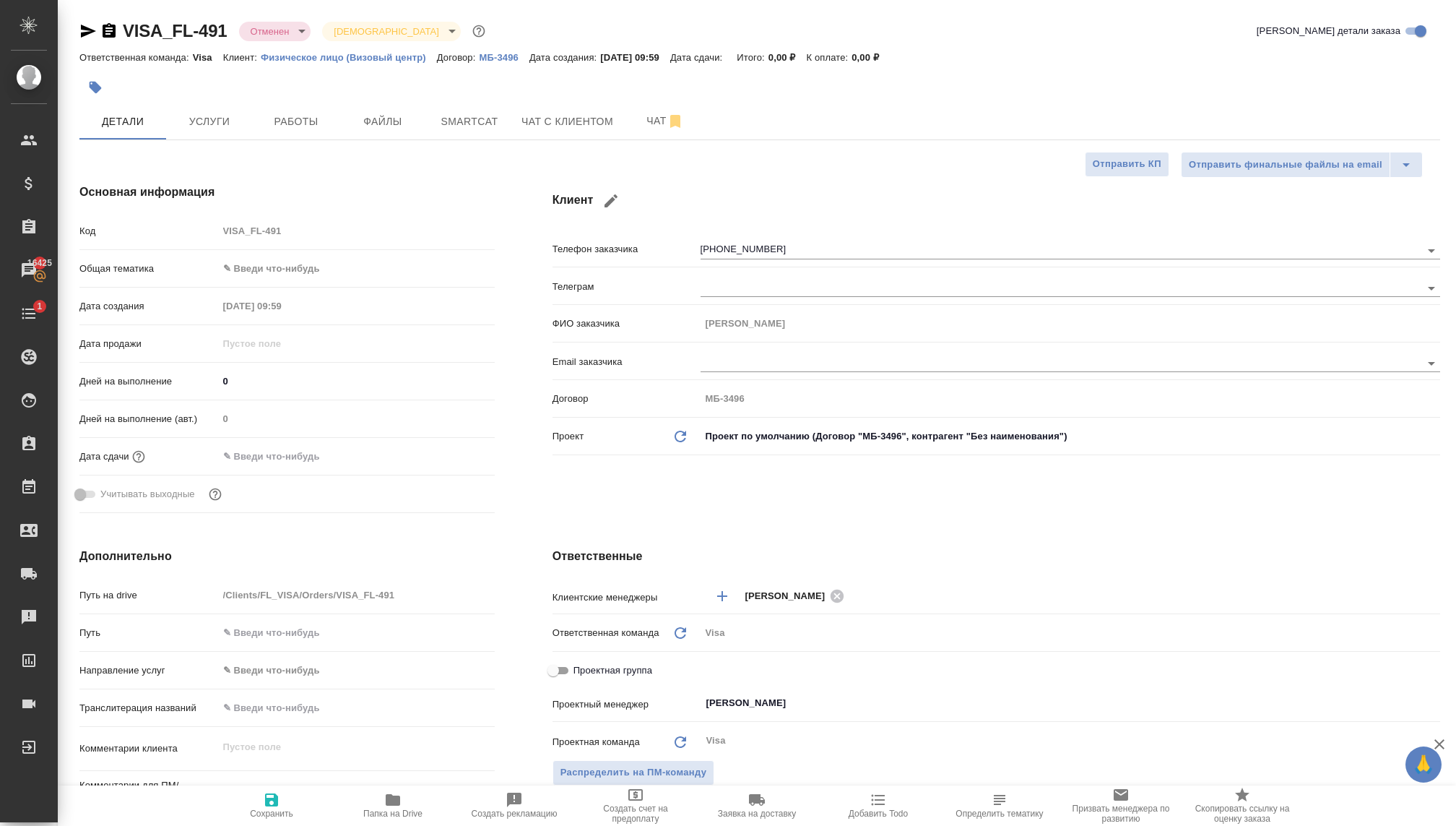
type textarea "x"
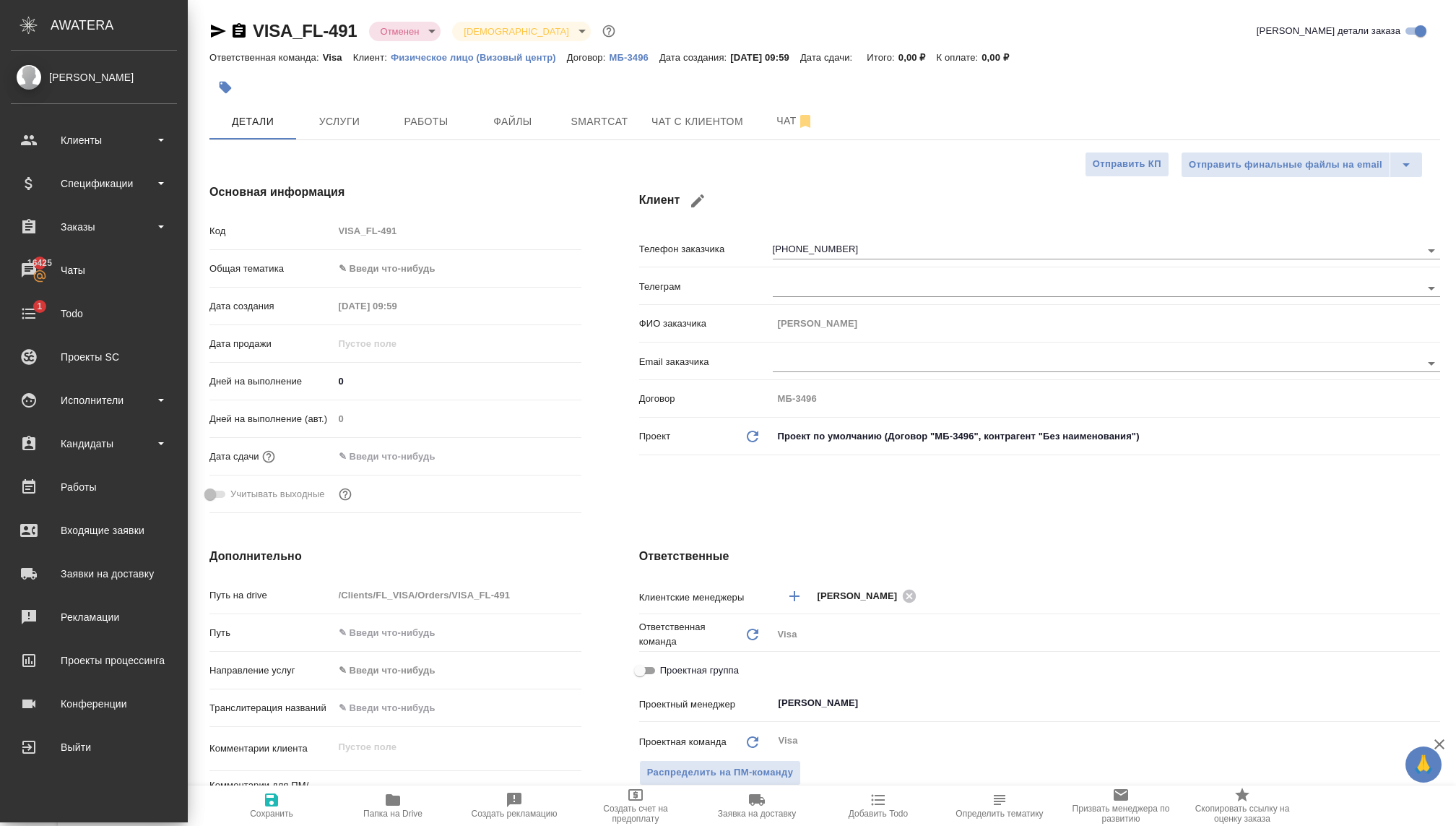
type textarea "x"
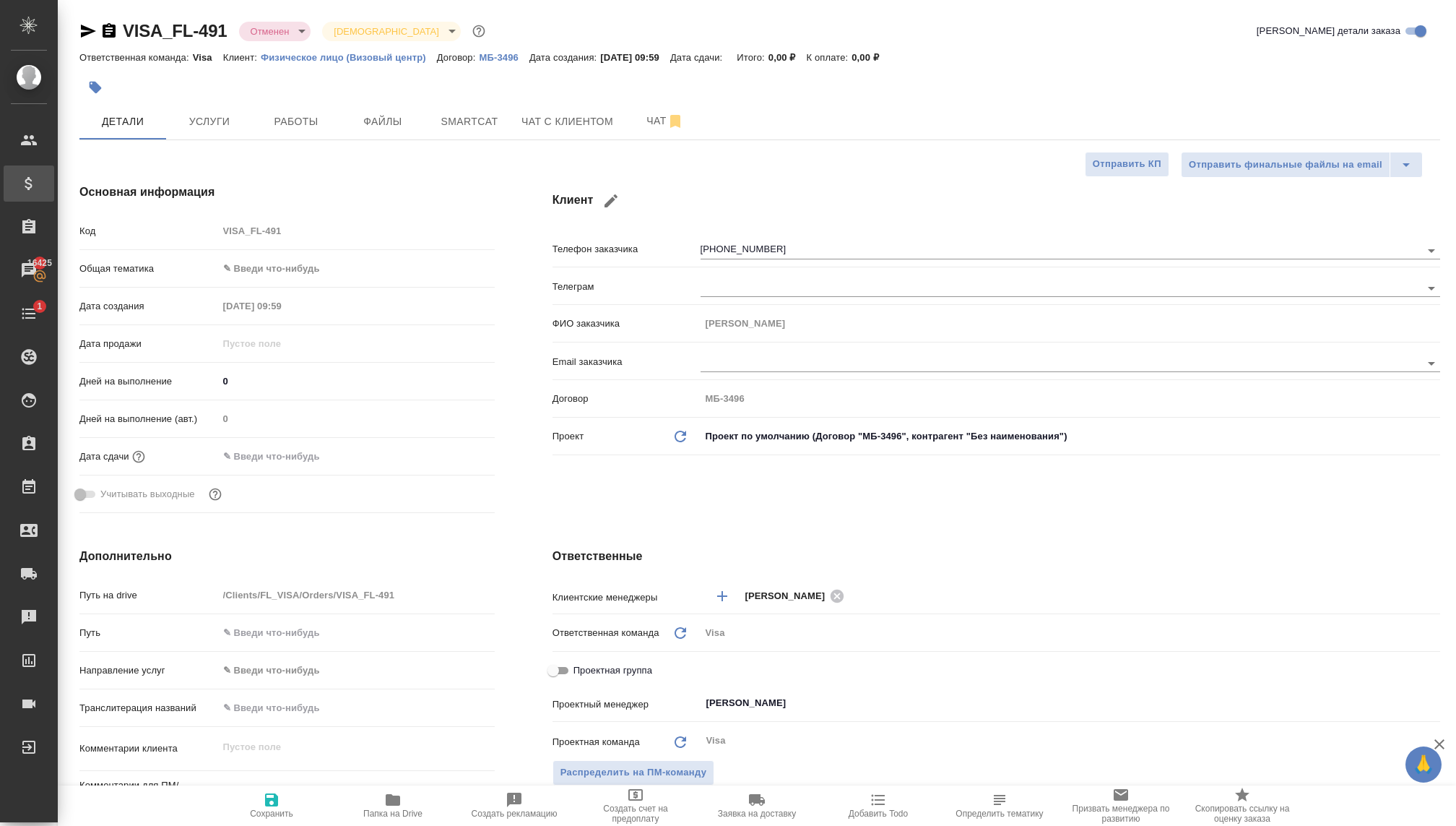
type textarea "x"
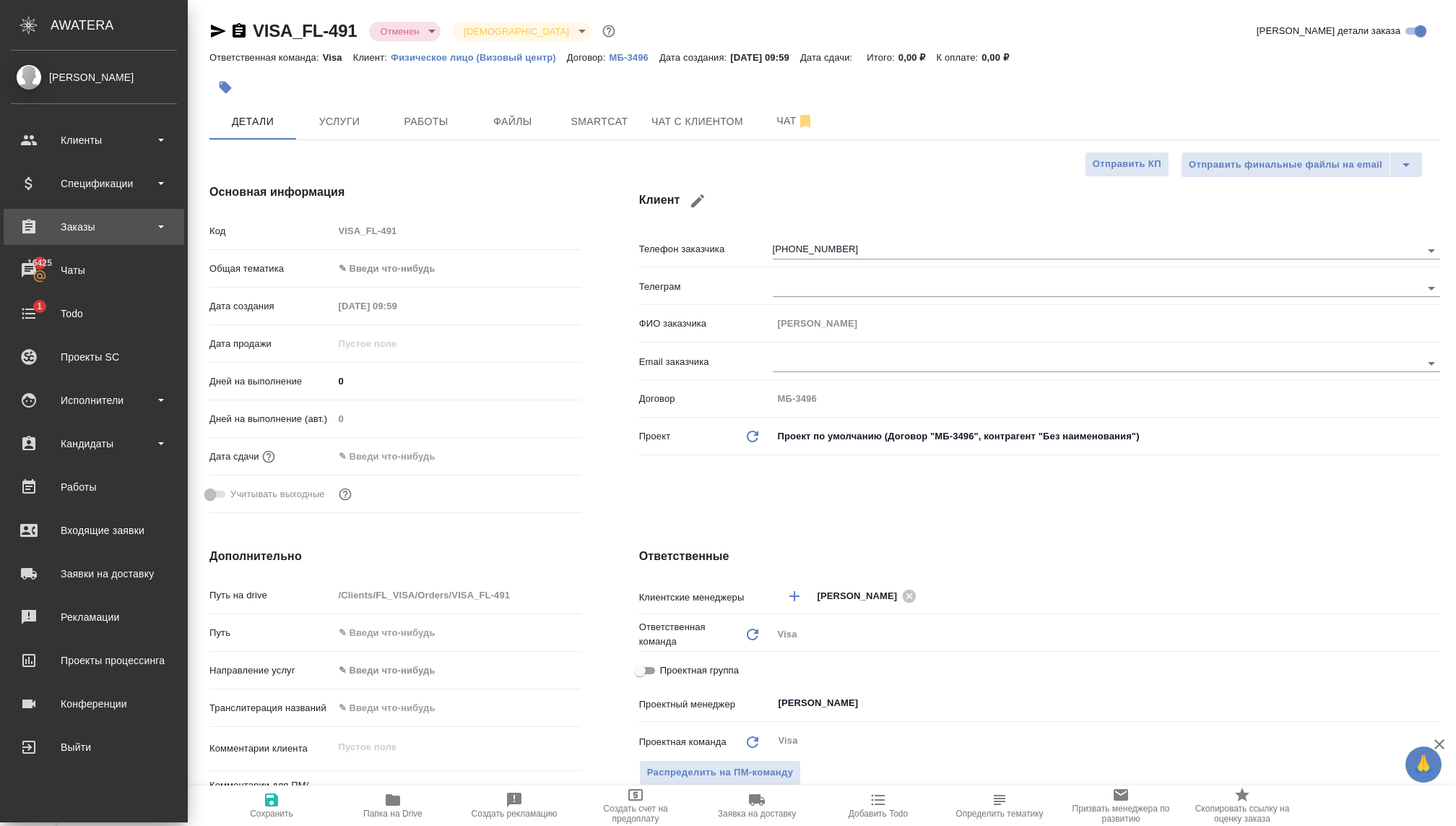
click at [80, 229] on div "Заказы" at bounding box center [94, 227] width 166 height 22
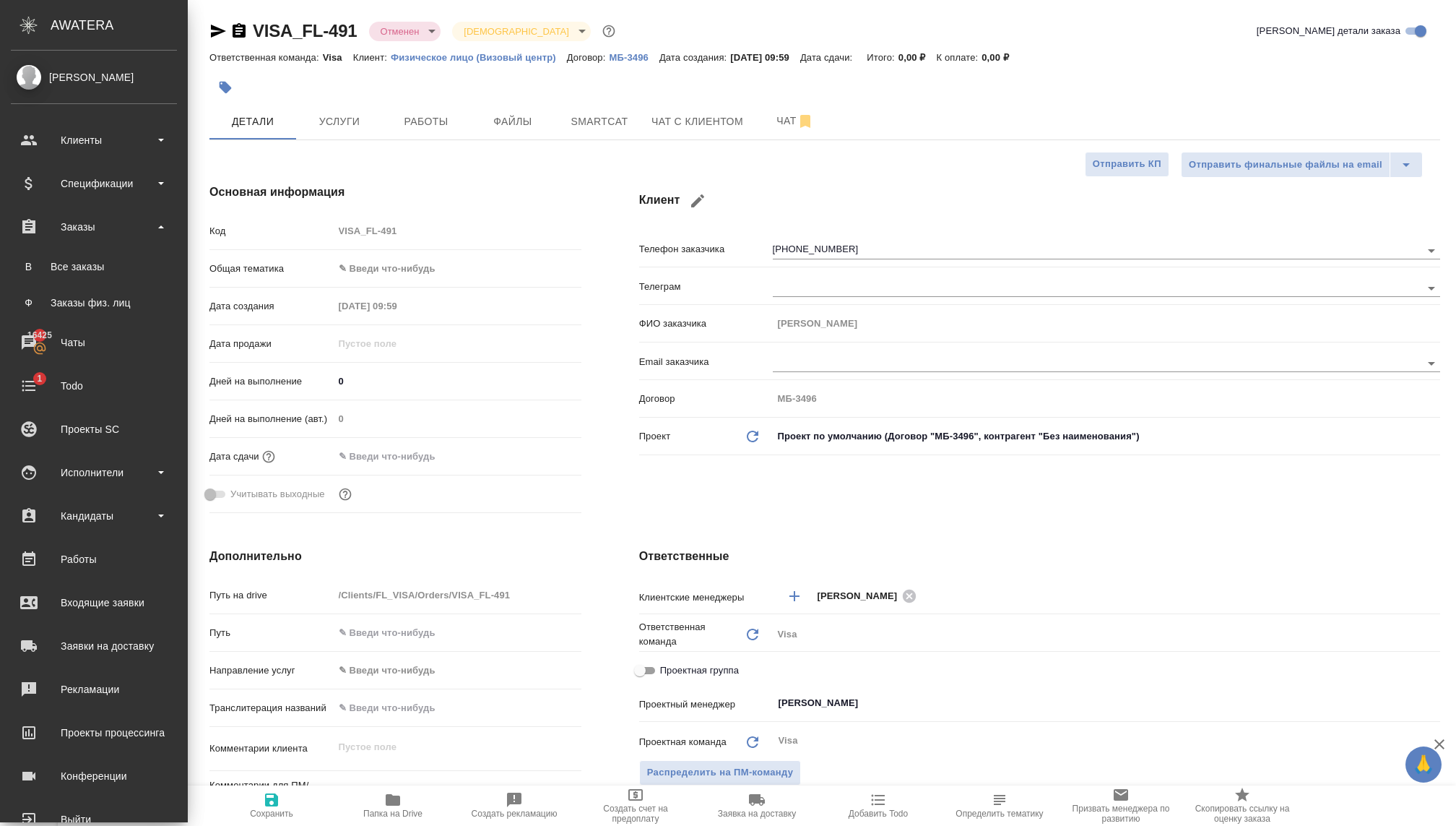
click at [84, 283] on ul "В Все заказы Ф Заказы физ. лиц" at bounding box center [94, 281] width 188 height 72
type textarea "x"
click at [86, 297] on div "Заказы физ. лиц" at bounding box center [94, 302] width 152 height 14
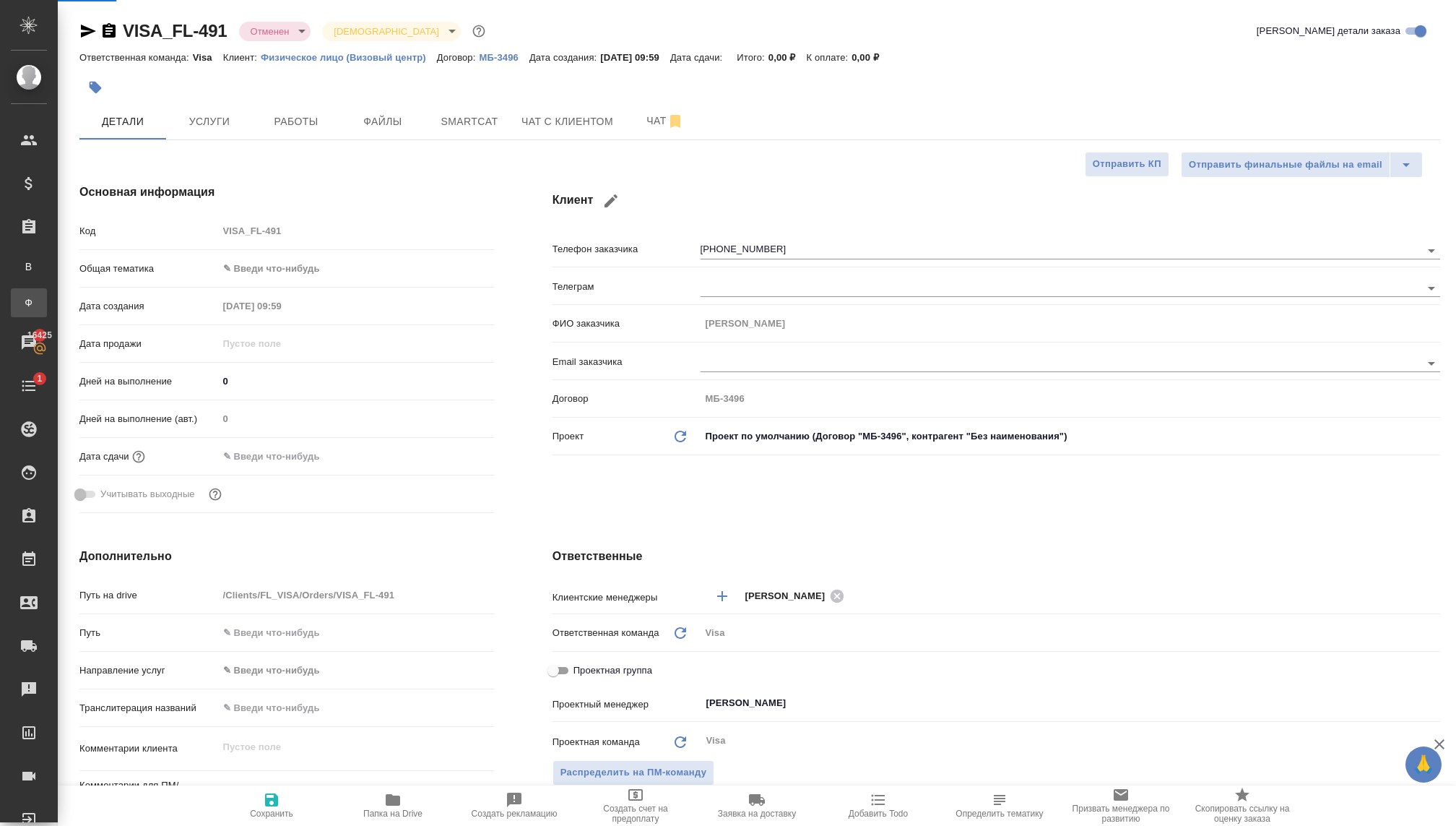
type textarea "x"
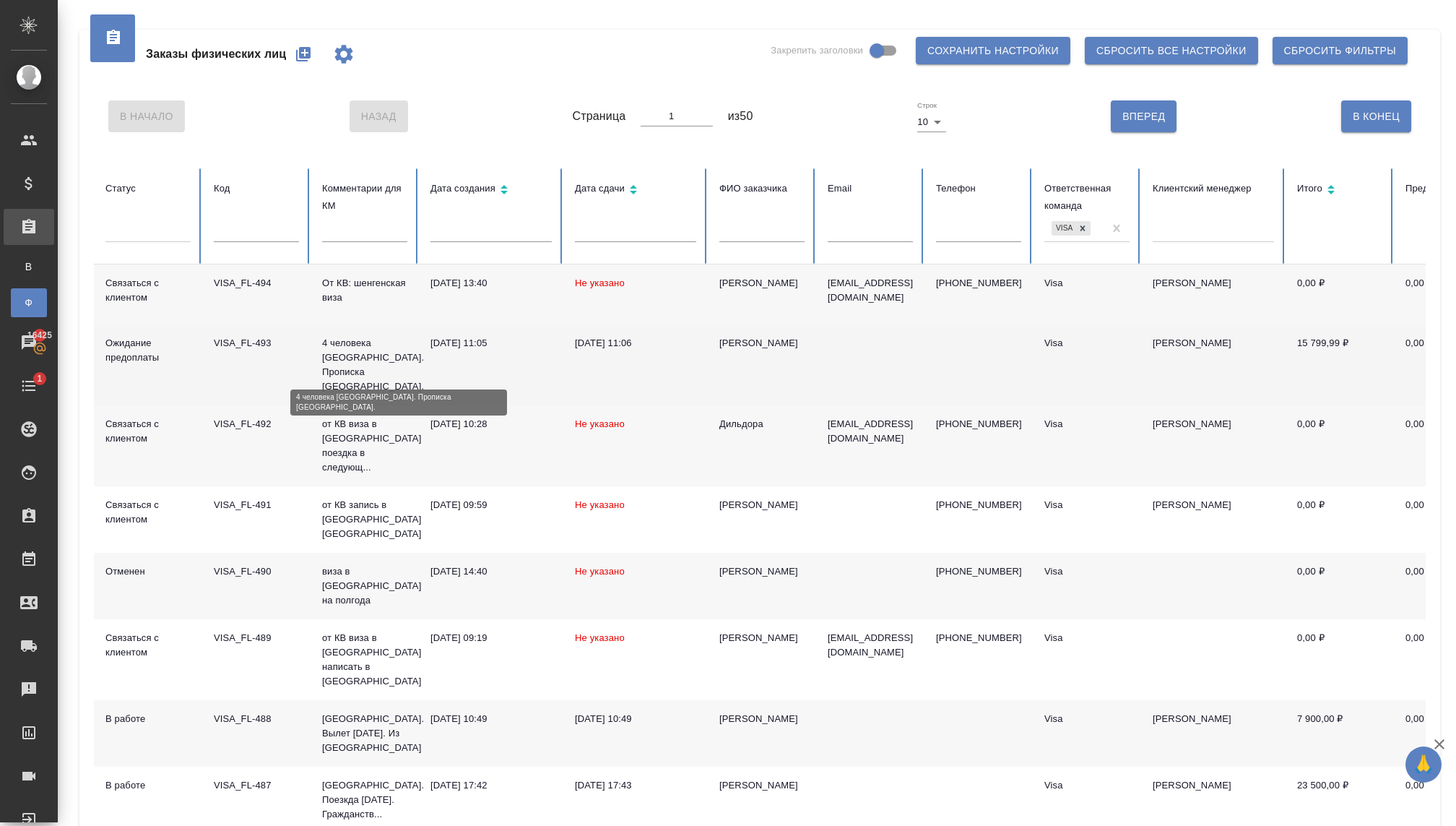
click at [341, 359] on p "4 человека [GEOGRAPHIC_DATA]. Прописка [GEOGRAPHIC_DATA]." at bounding box center [365, 364] width 85 height 57
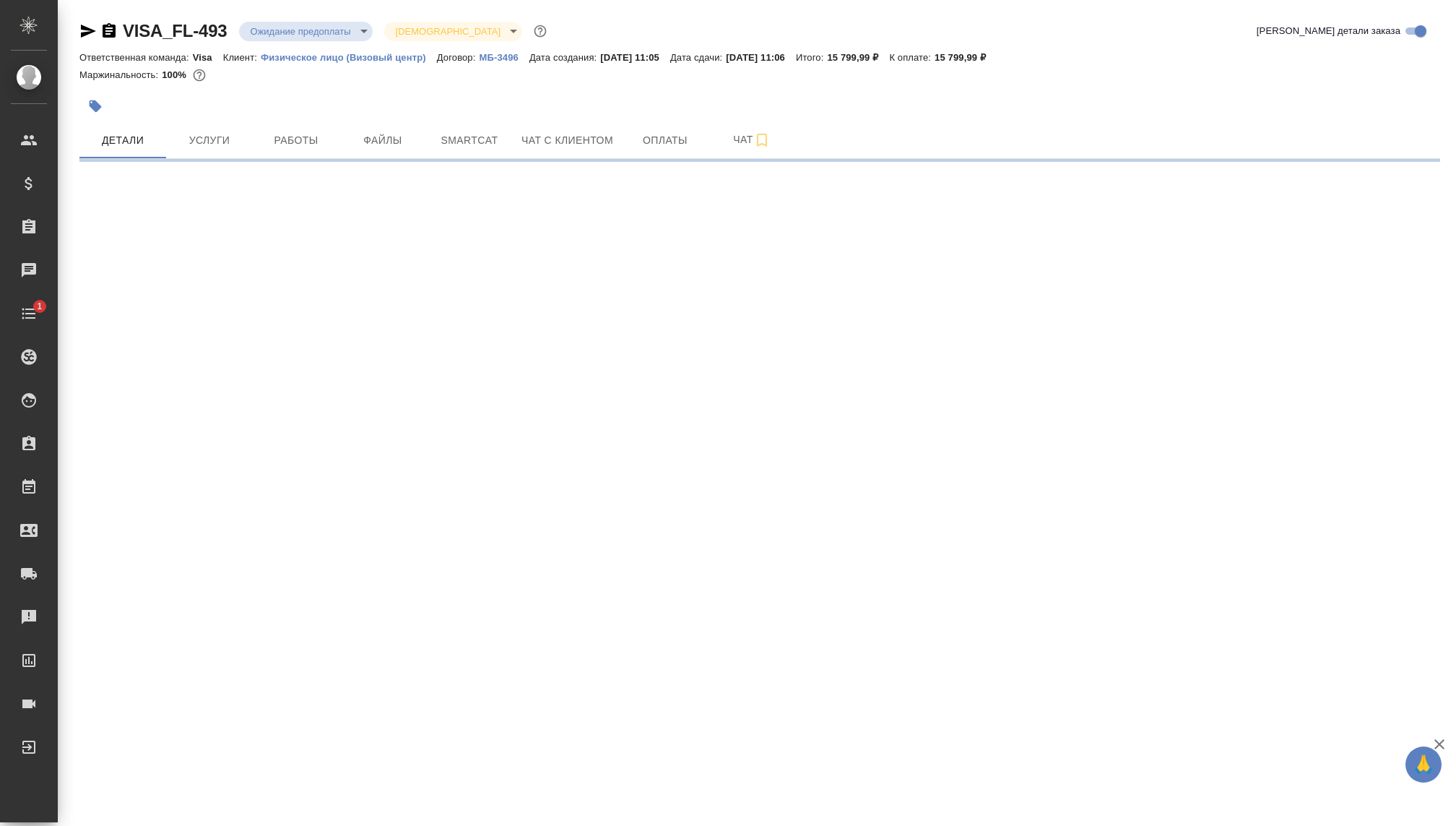
select select "RU"
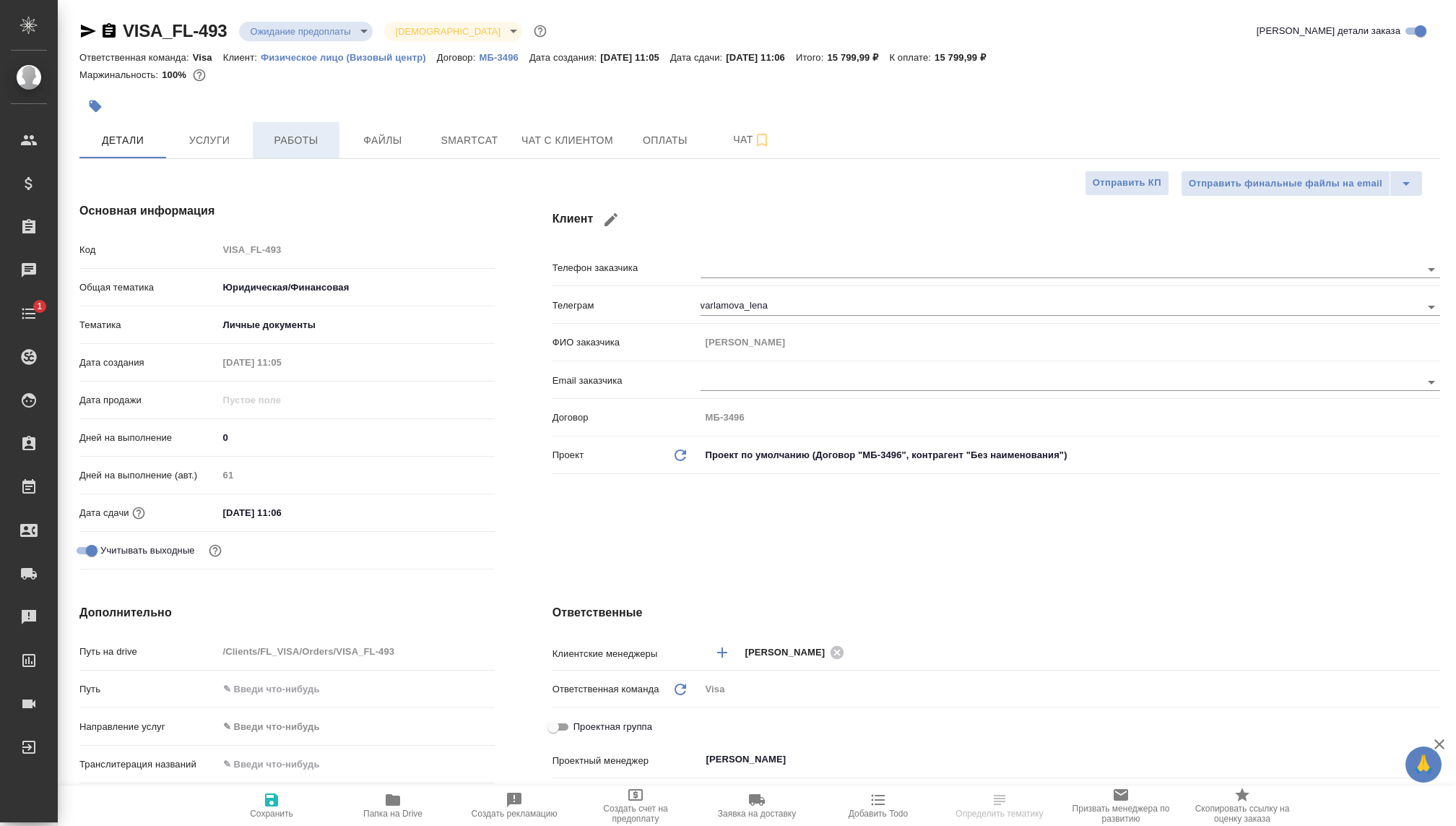
type textarea "x"
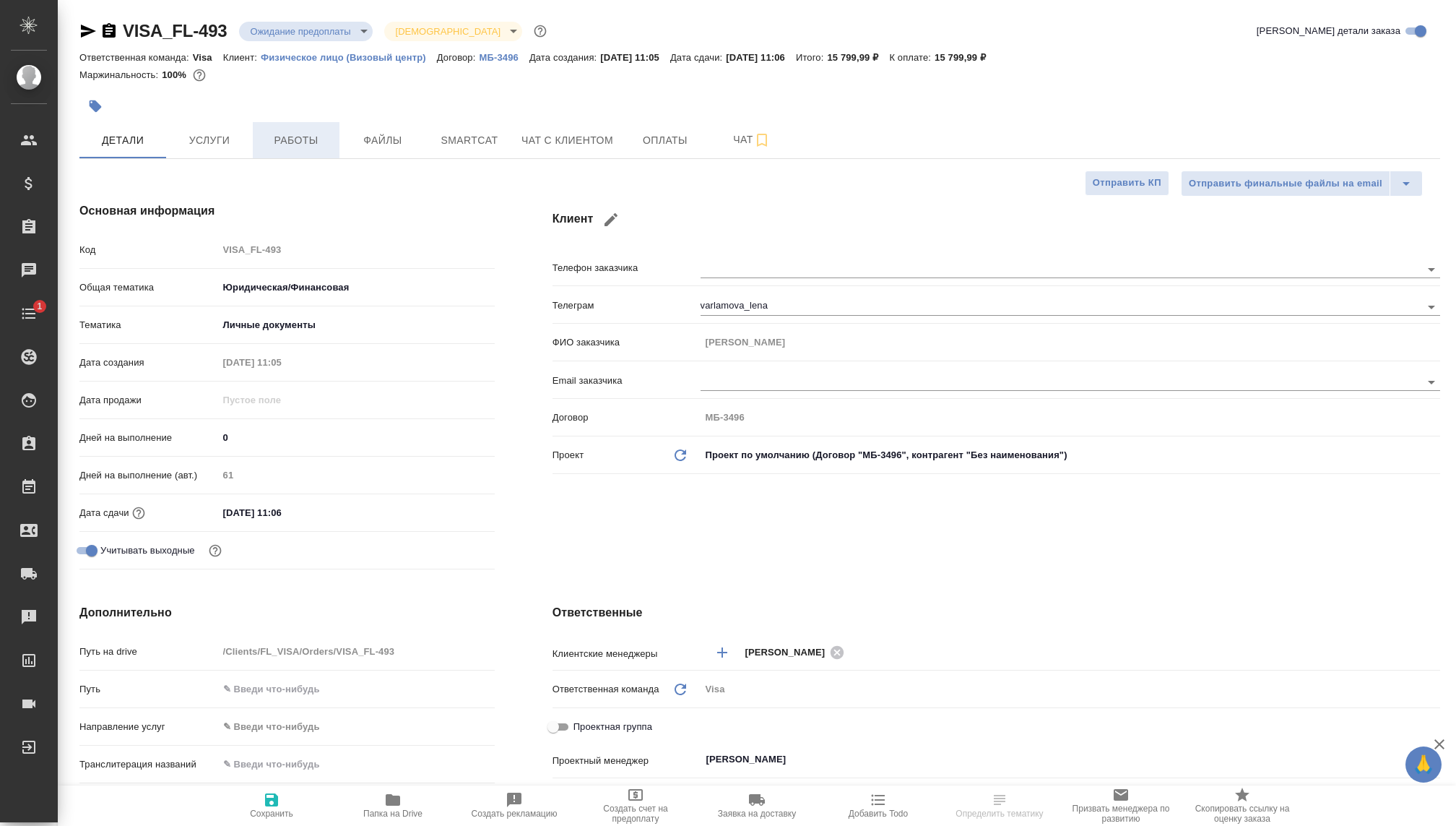
type textarea "x"
click at [232, 133] on span "Услуги" at bounding box center [209, 140] width 70 height 18
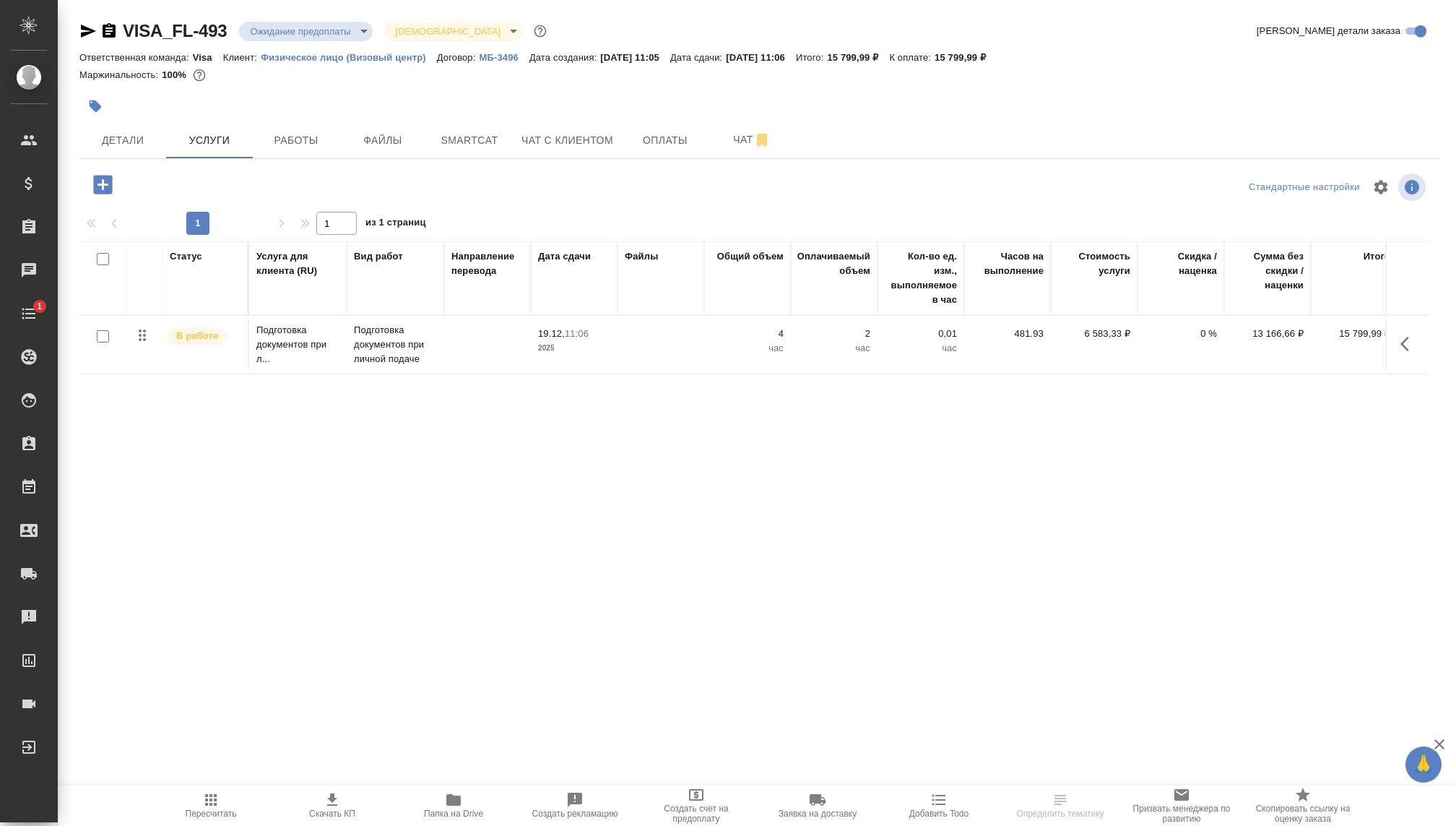
click at [509, 332] on td at bounding box center [487, 344] width 87 height 50
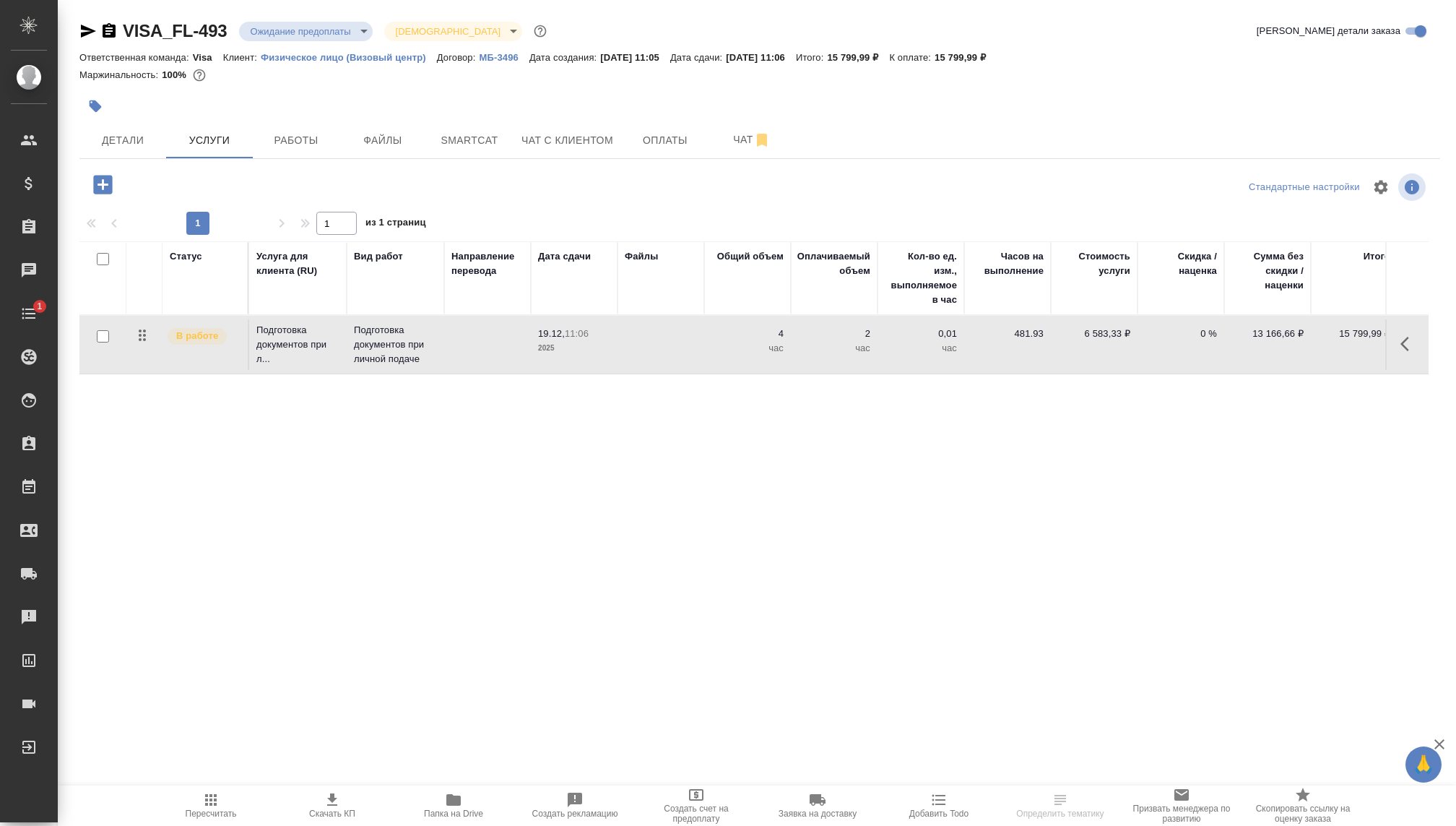
click at [509, 332] on td at bounding box center [487, 344] width 87 height 50
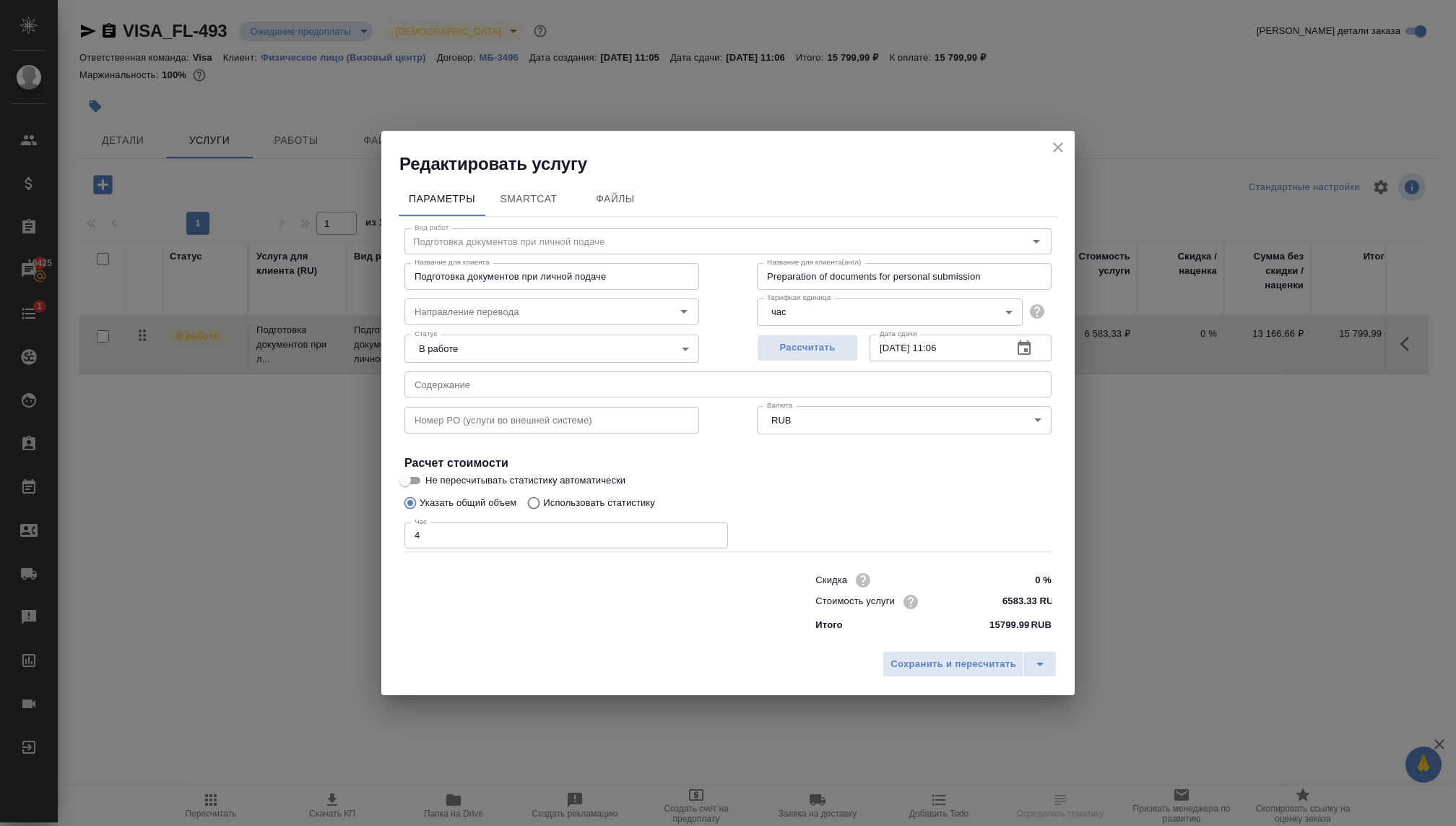
click at [499, 519] on div "Час 4 Час" at bounding box center [566, 534] width 323 height 34
click at [499, 527] on input "4" at bounding box center [566, 534] width 323 height 26
type input "4"
click at [917, 656] on span "Сохранить и пересчитать" at bounding box center [953, 664] width 125 height 17
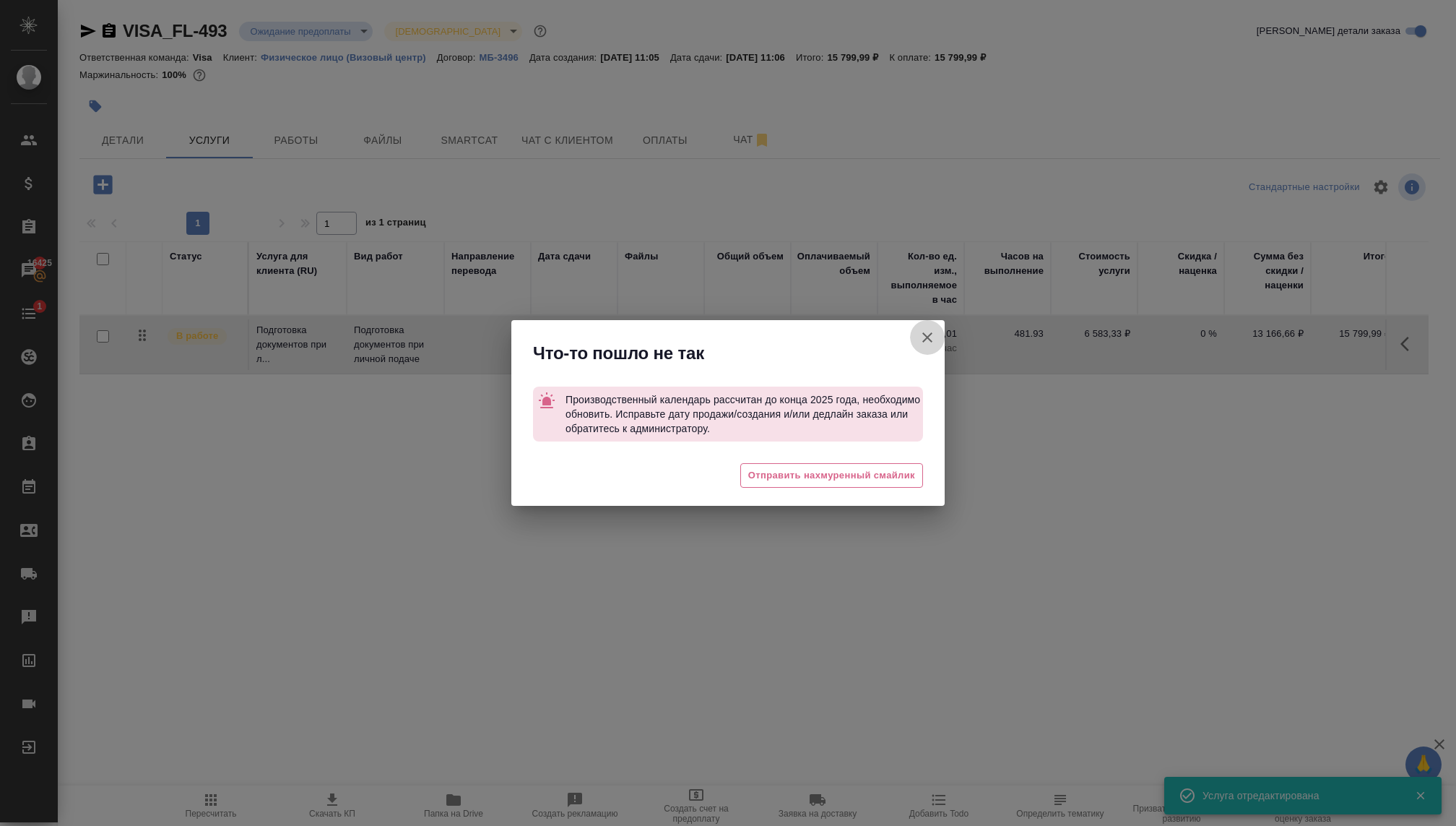
click at [919, 325] on button "[PERSON_NAME] детали заказа" at bounding box center [926, 337] width 34 height 34
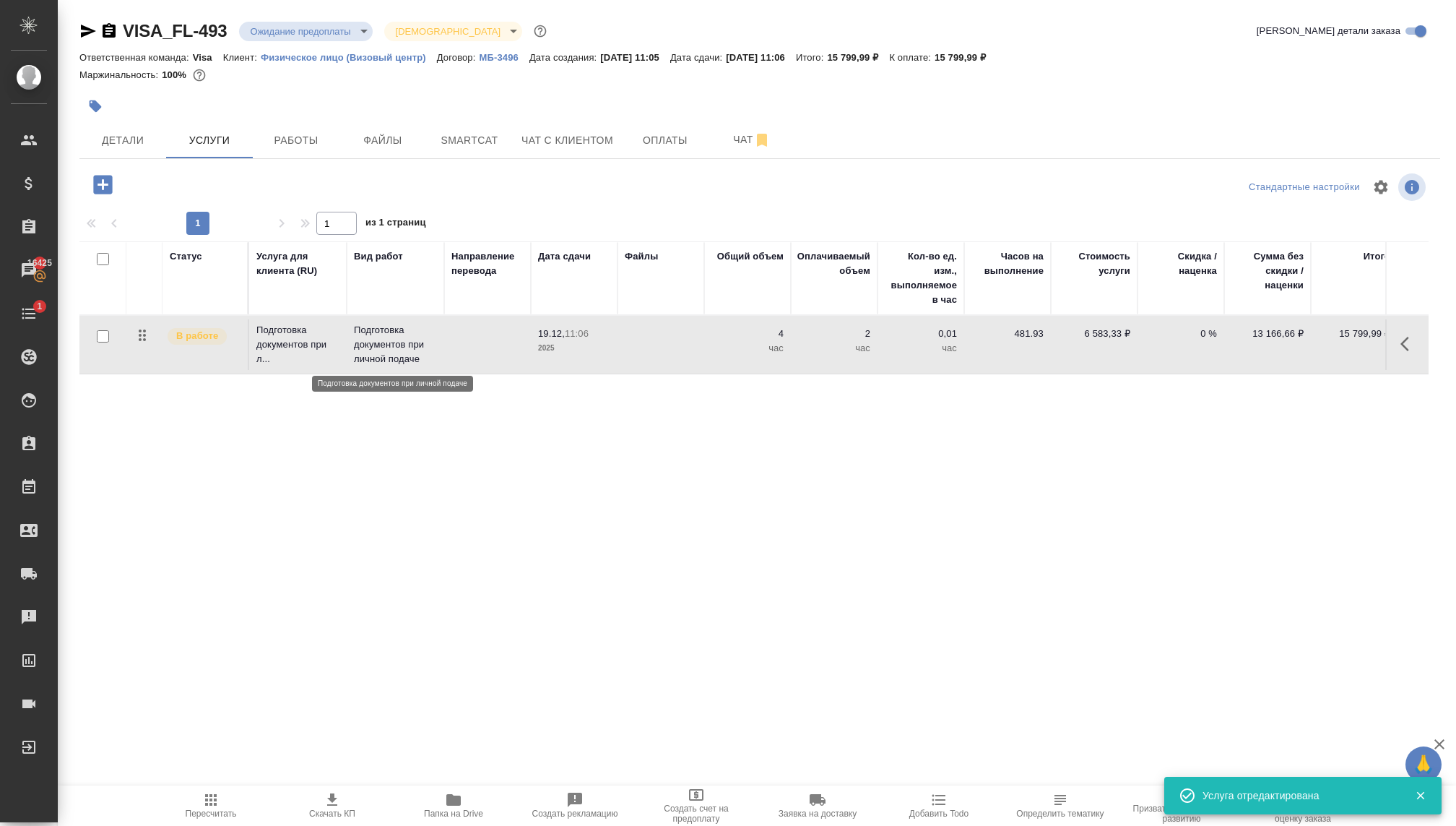
click at [404, 346] on p "Подготовка документов при личной подаче" at bounding box center [396, 345] width 83 height 43
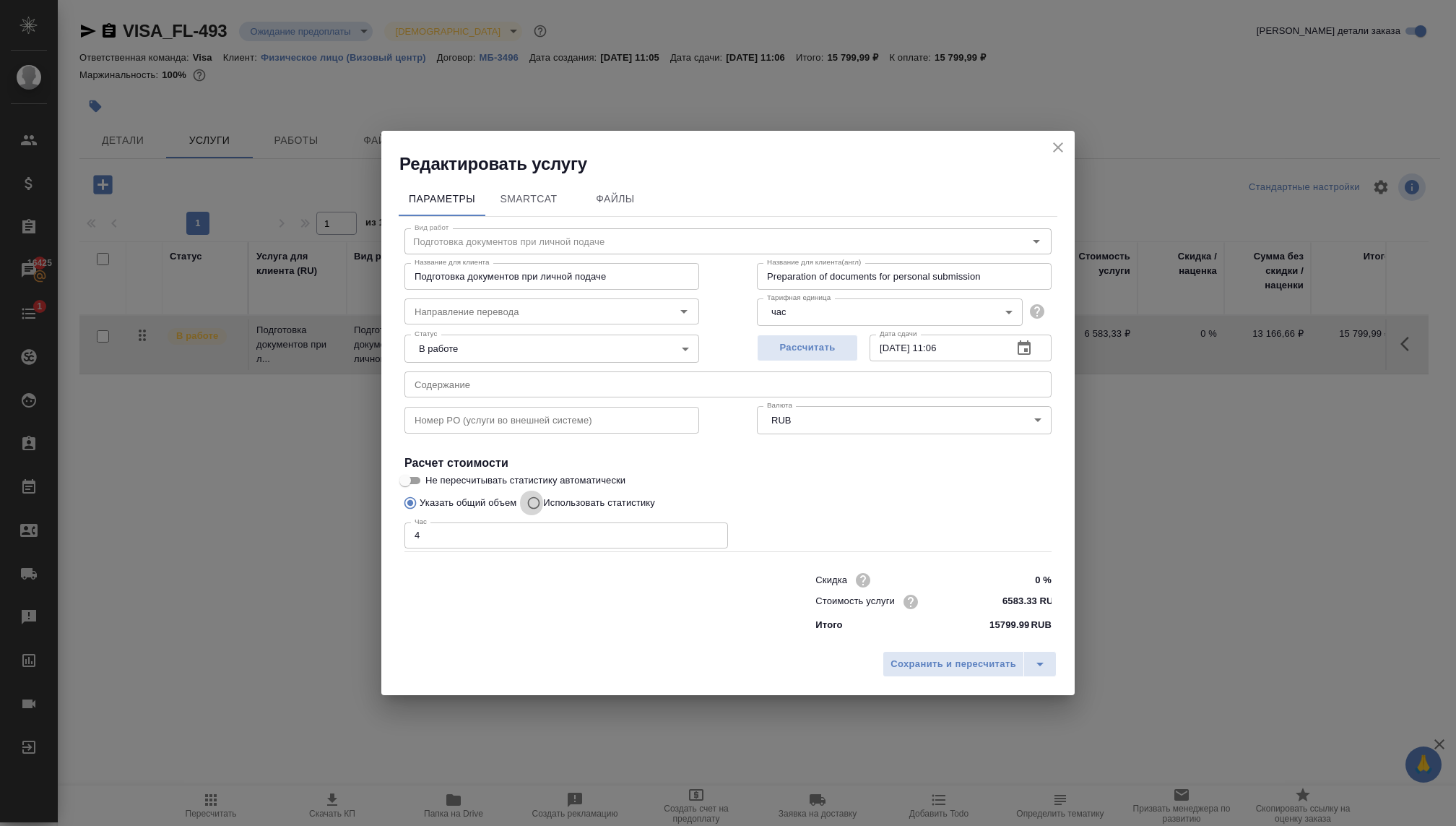
click at [543, 497] on input "Использовать статистику" at bounding box center [532, 503] width 23 height 27
radio input "true"
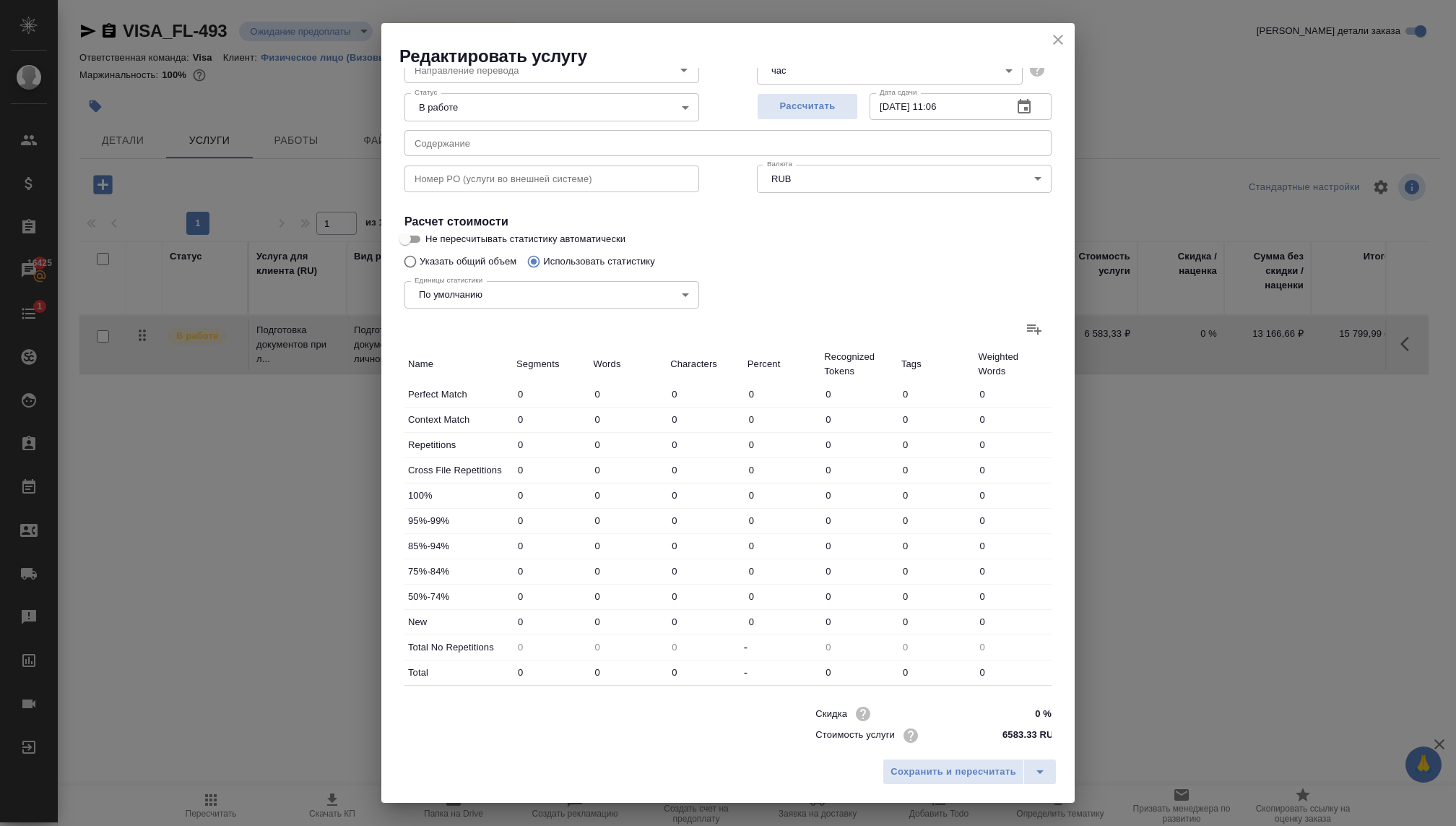
scroll to position [156, 0]
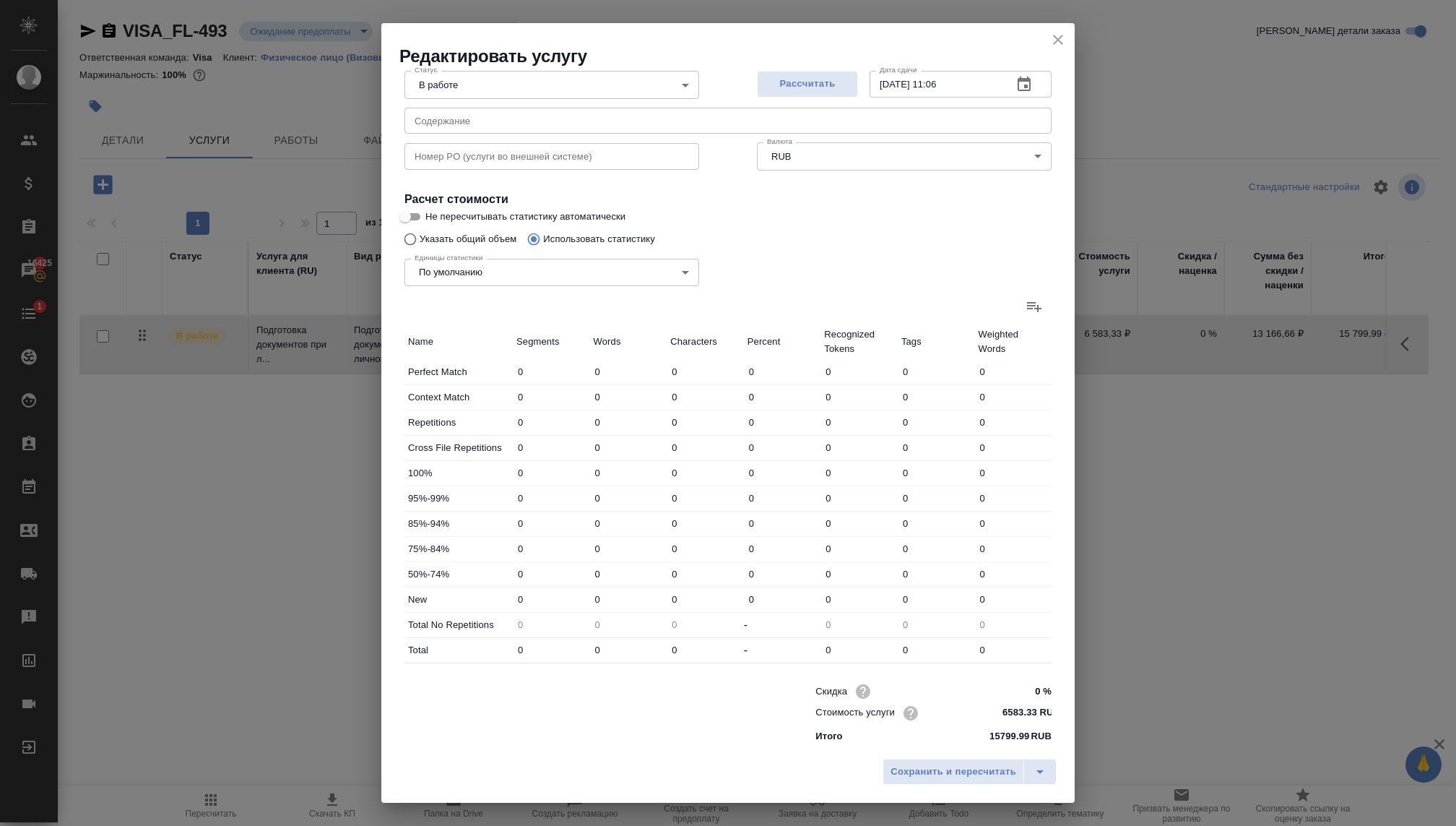
click at [434, 232] on div "Единицы статистики По умолчанию default Единицы статистики" at bounding box center [551, 271] width 352 height 94
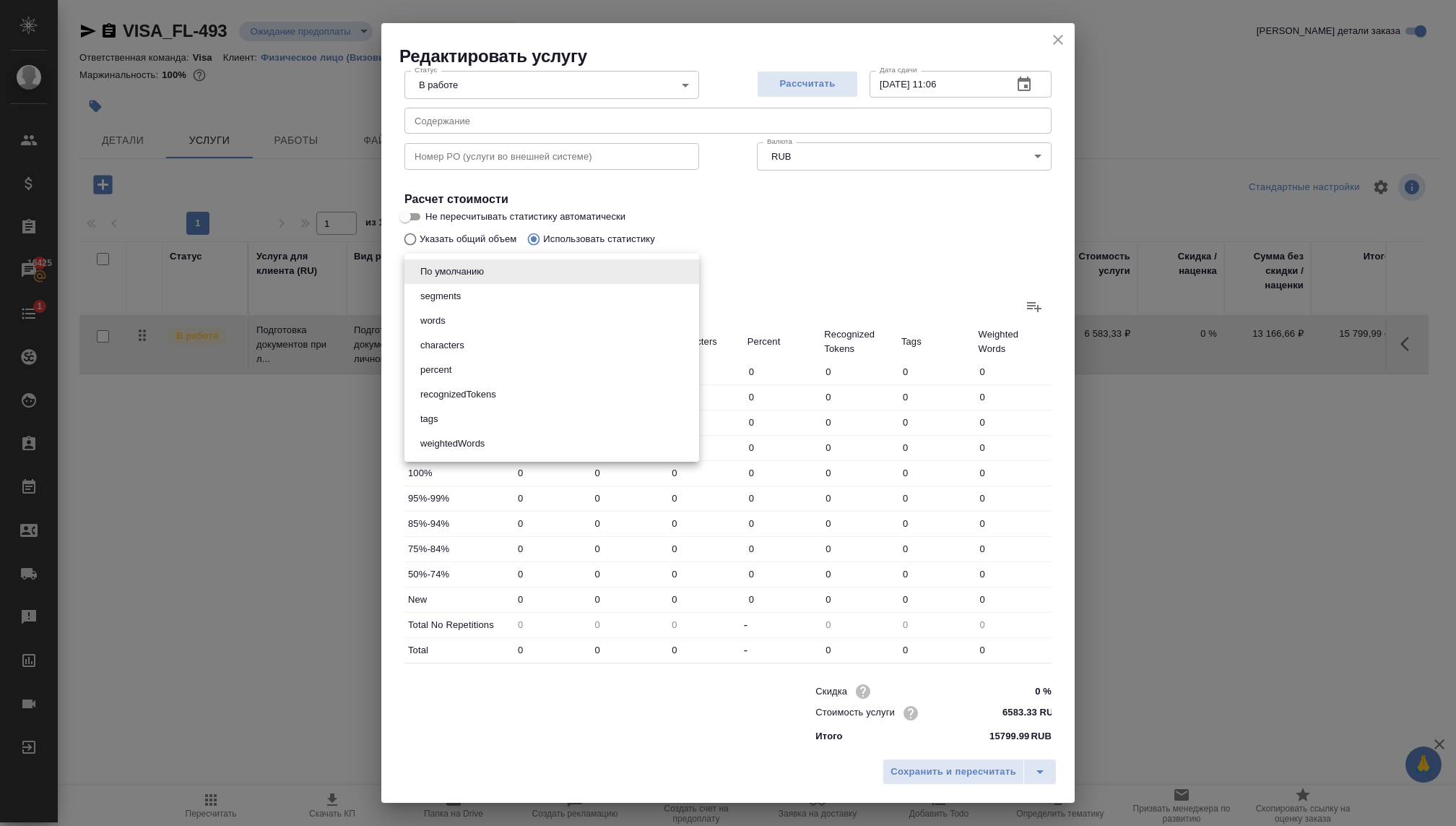
click at [430, 269] on body "🙏 .cls-1 fill:#fff; AWATERA [PERSON_NAME] Спецификации Заказы 16425 Чаты 1 Todo…" at bounding box center [728, 413] width 1456 height 826
click at [405, 234] on div at bounding box center [728, 413] width 1456 height 826
click at [406, 235] on input "Указать общий объем" at bounding box center [408, 239] width 23 height 27
radio input "true"
radio input "false"
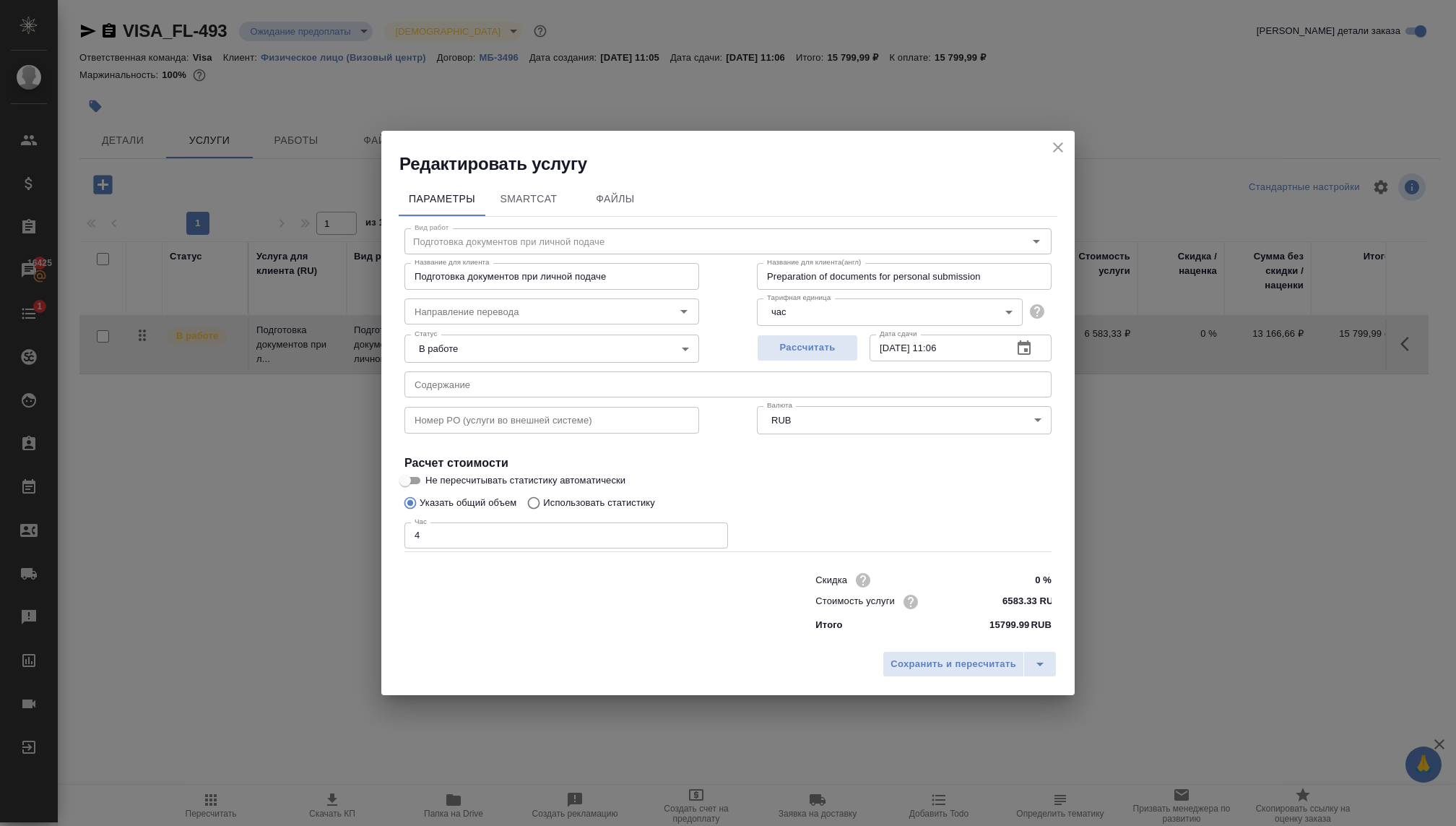
scroll to position [0, 0]
click at [902, 663] on span "Сохранить и пересчитать" at bounding box center [953, 664] width 125 height 17
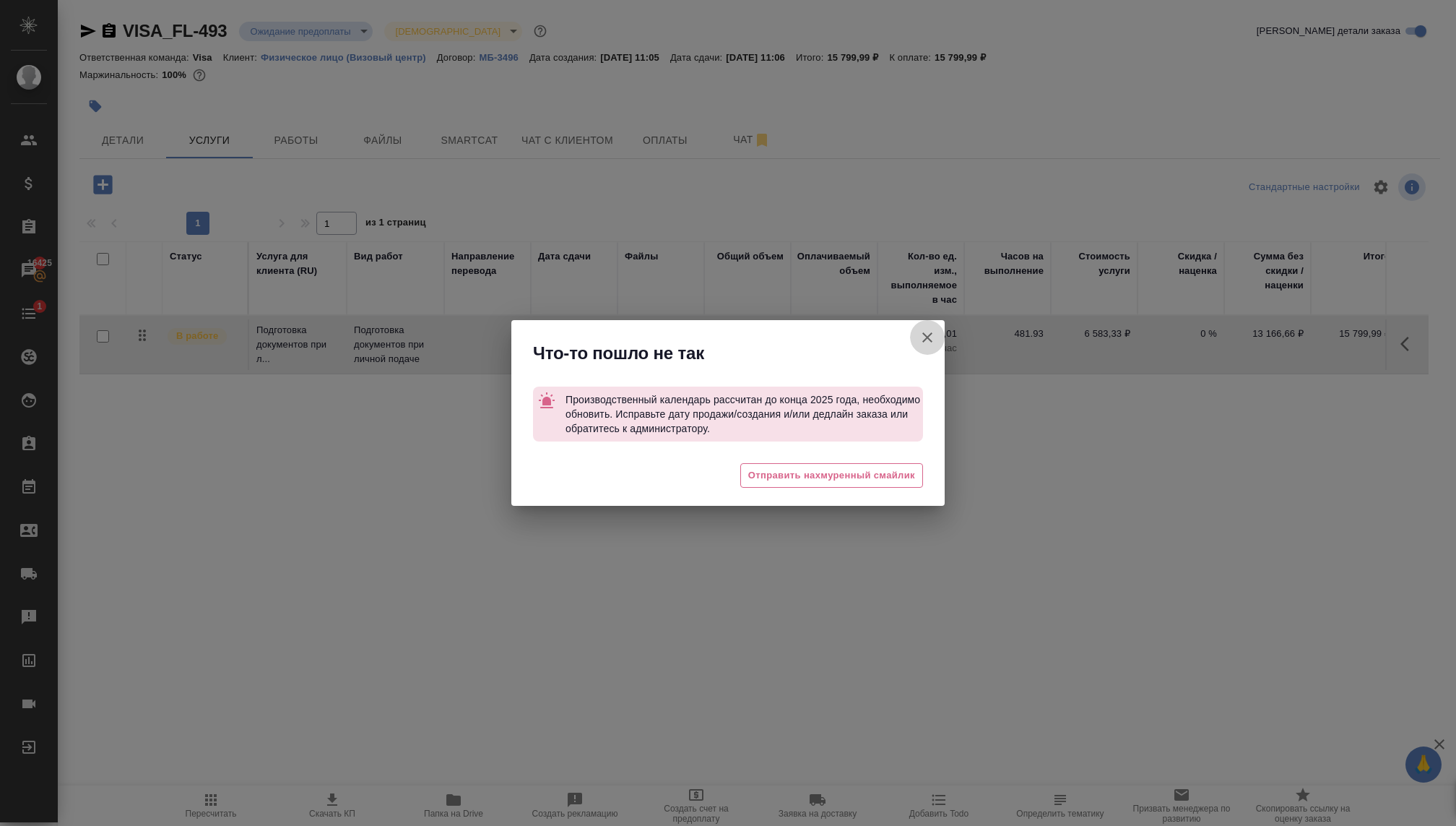
click at [924, 332] on icon "button" at bounding box center [927, 337] width 18 height 18
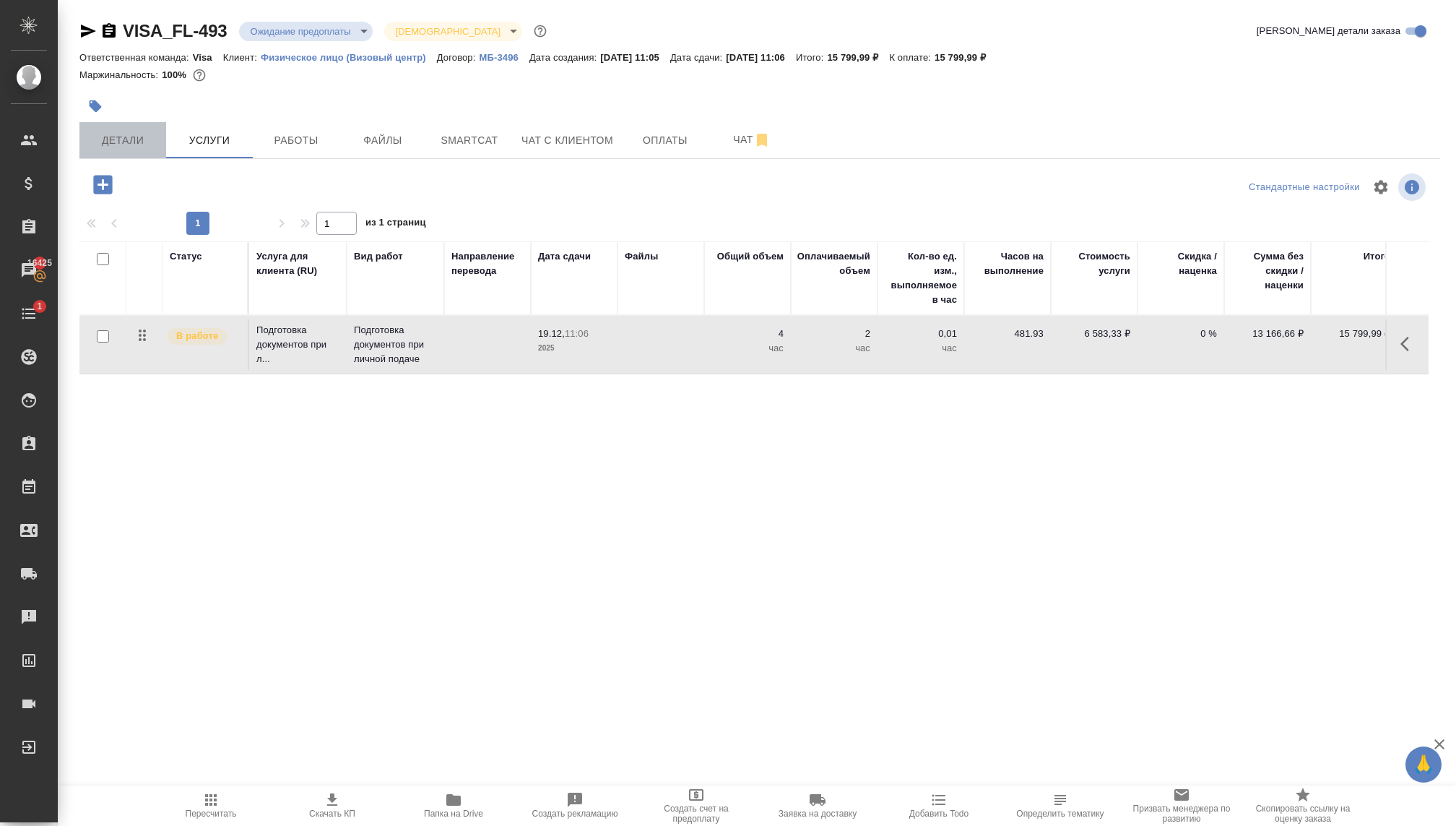
click at [102, 145] on span "Детали" at bounding box center [123, 140] width 70 height 18
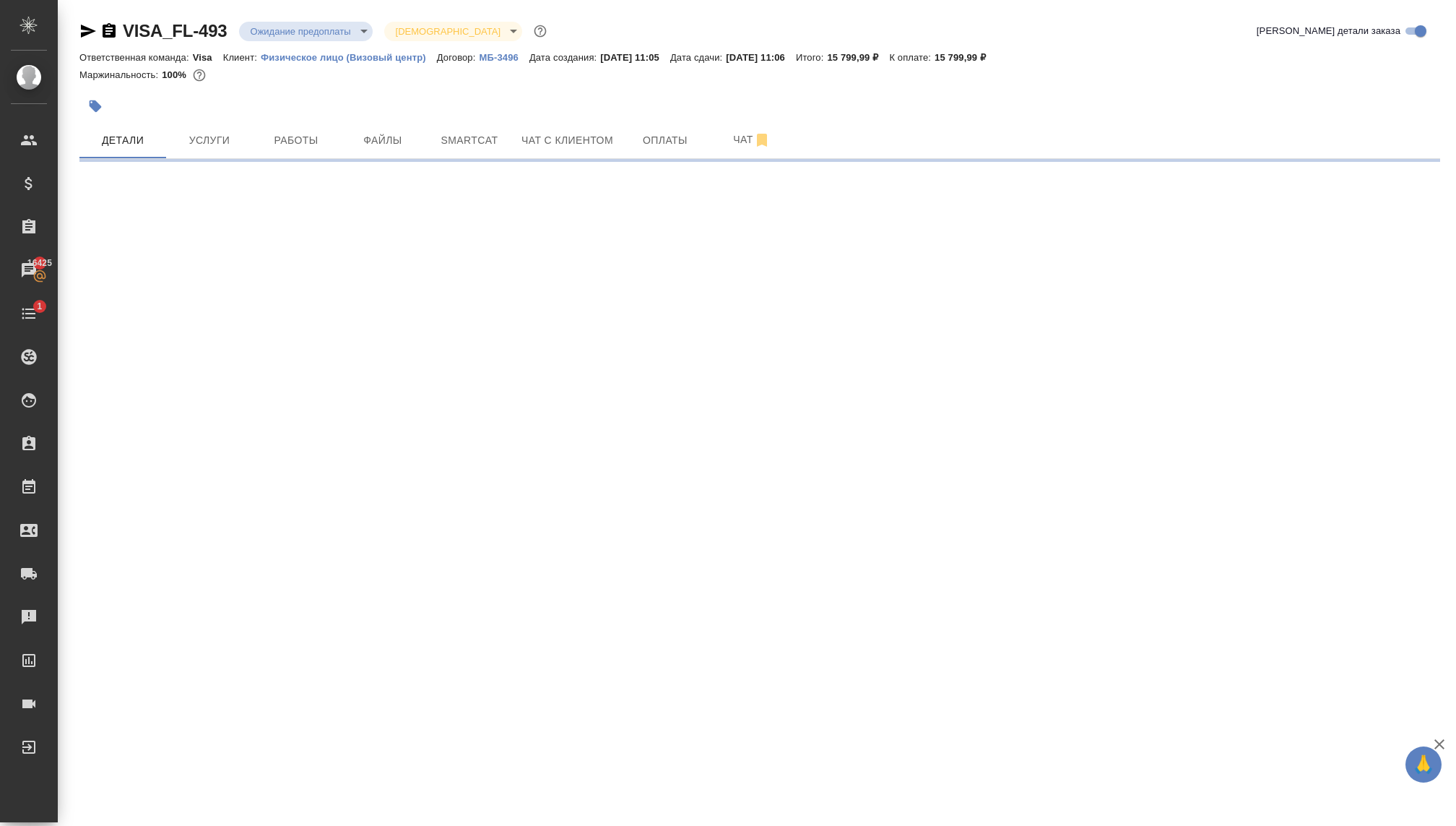
select select "RU"
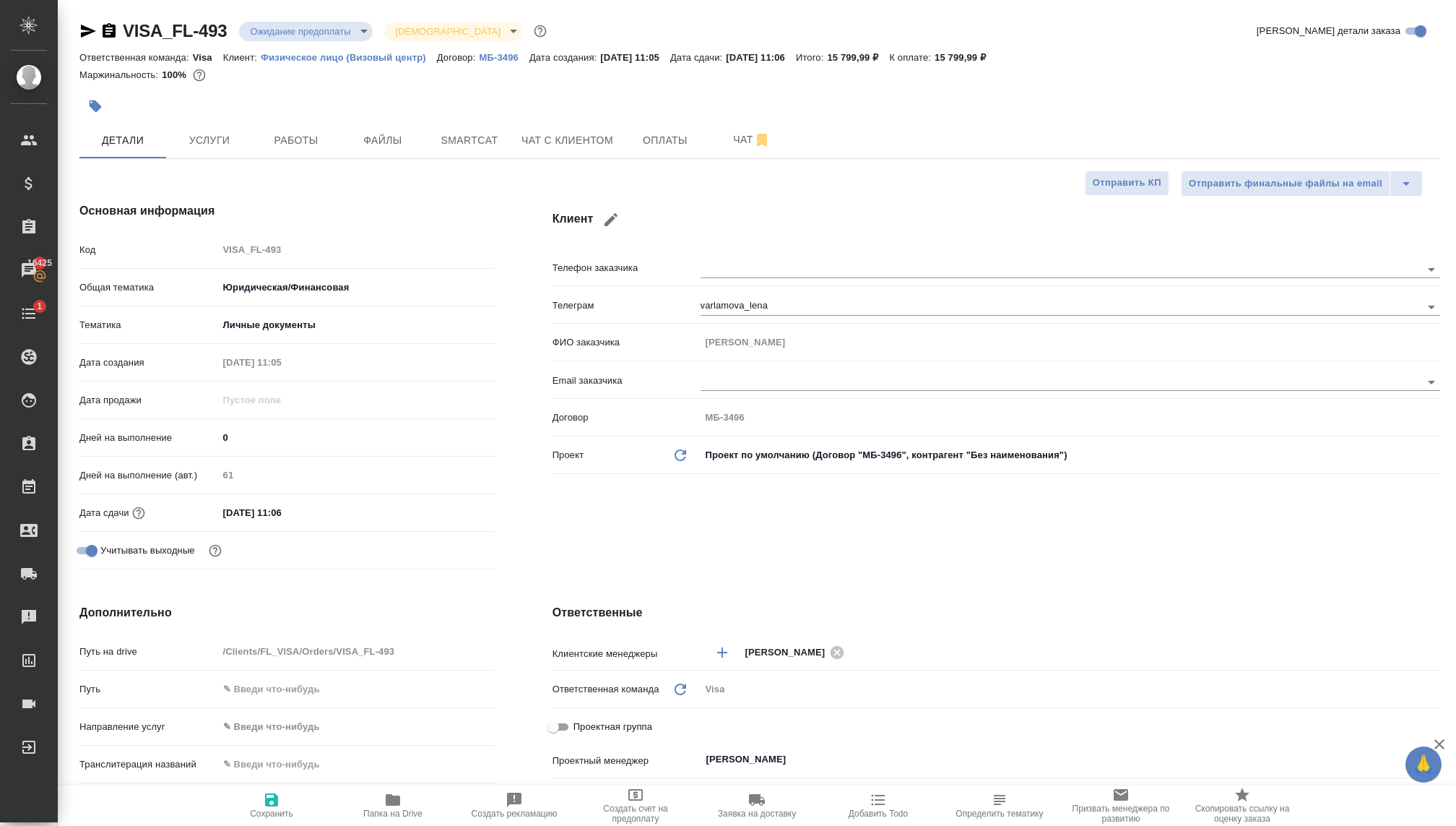
type textarea "x"
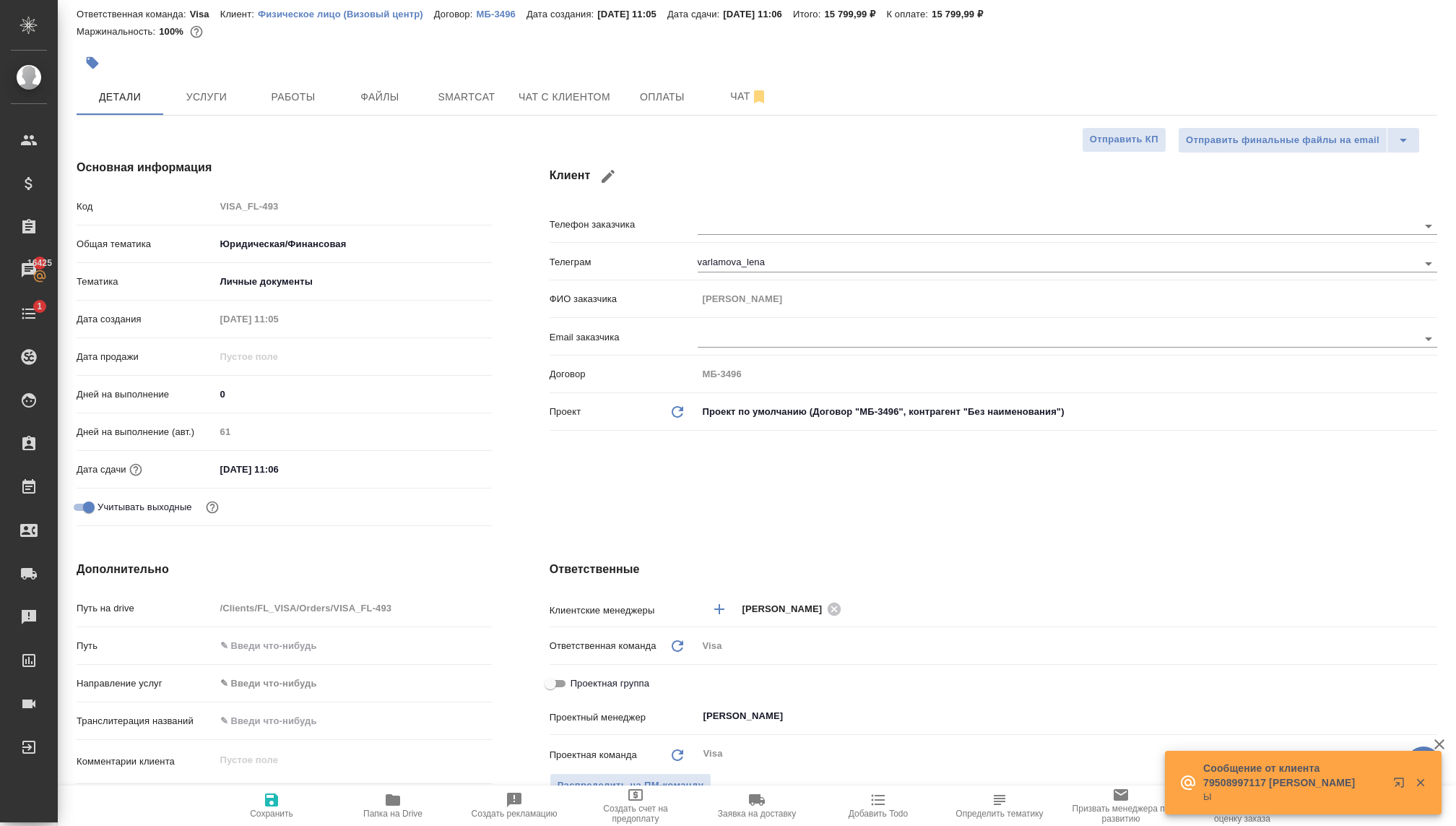
scroll to position [33, 3]
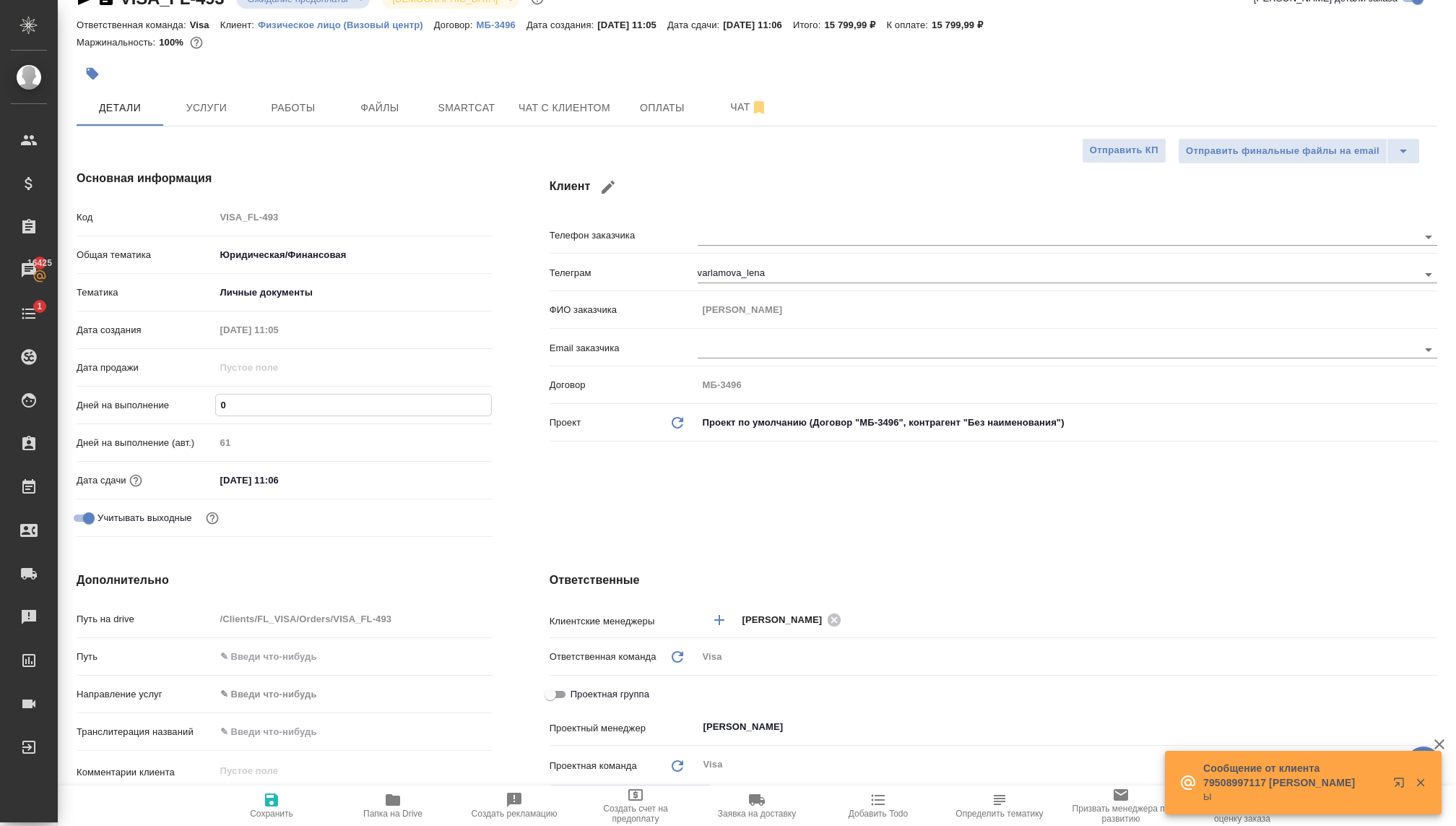
click at [233, 403] on input "0" at bounding box center [354, 405] width 275 height 21
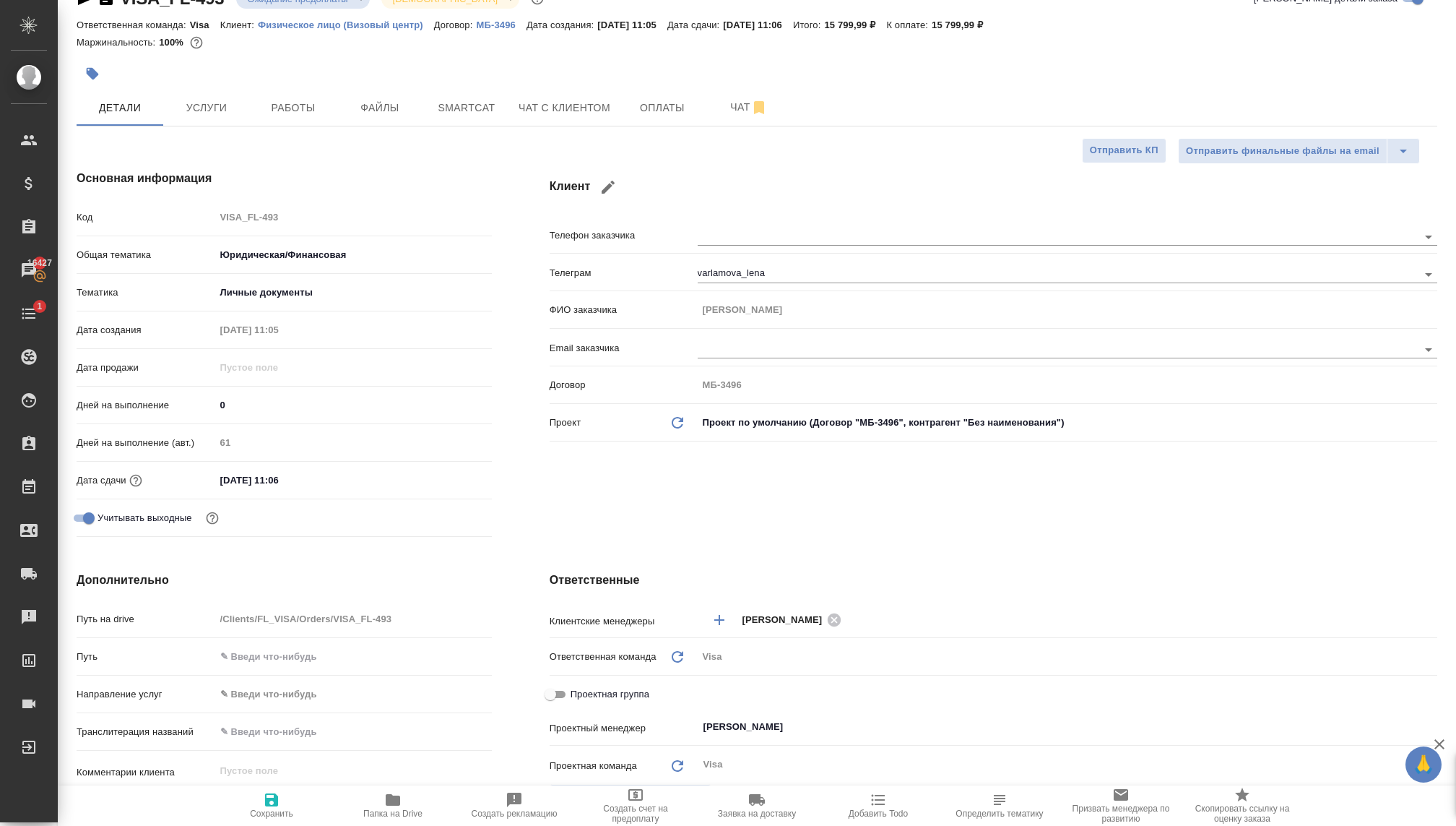
click at [263, 521] on div "Учитывать выходные" at bounding box center [284, 518] width 415 height 26
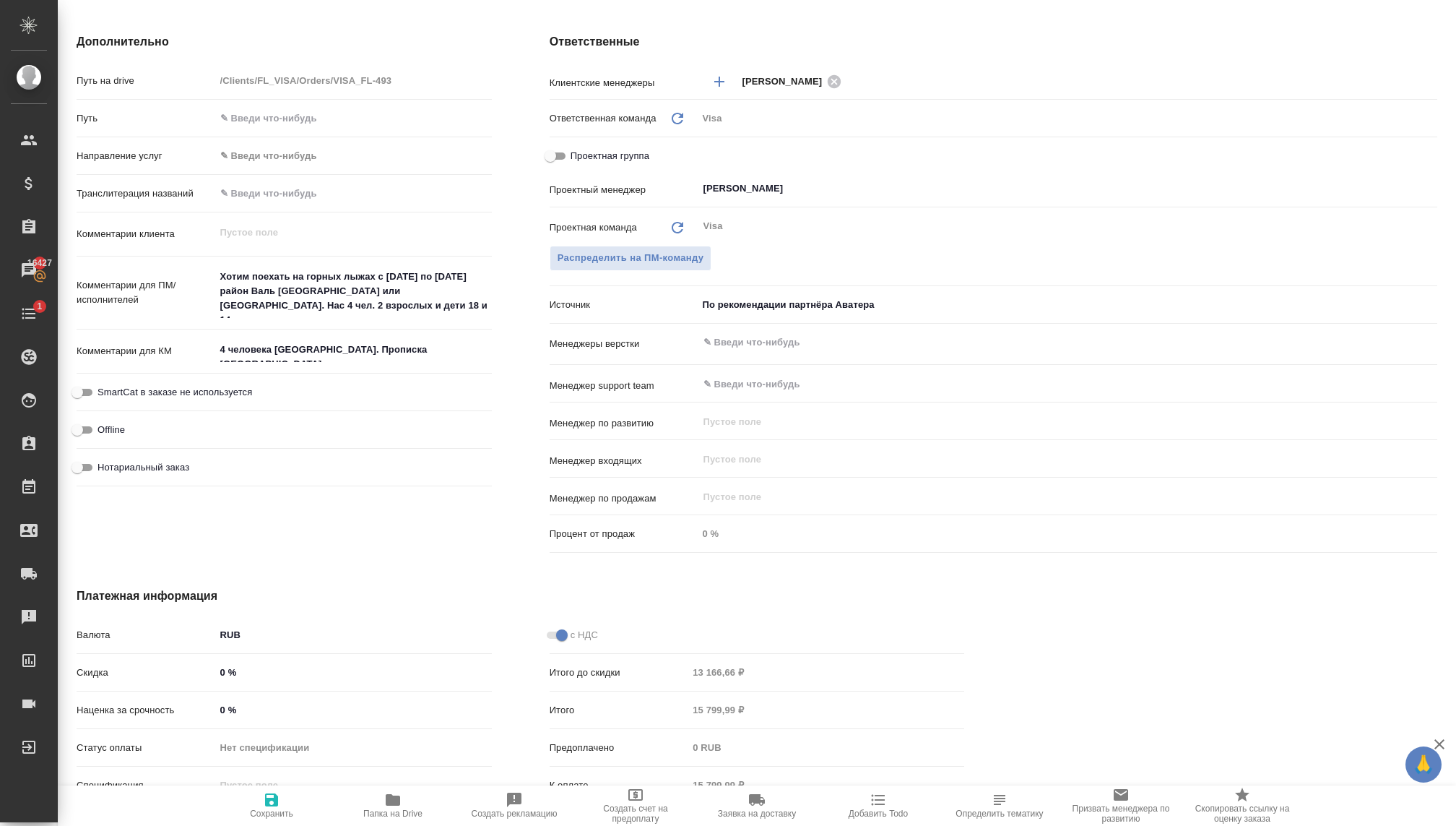
scroll to position [629, 3]
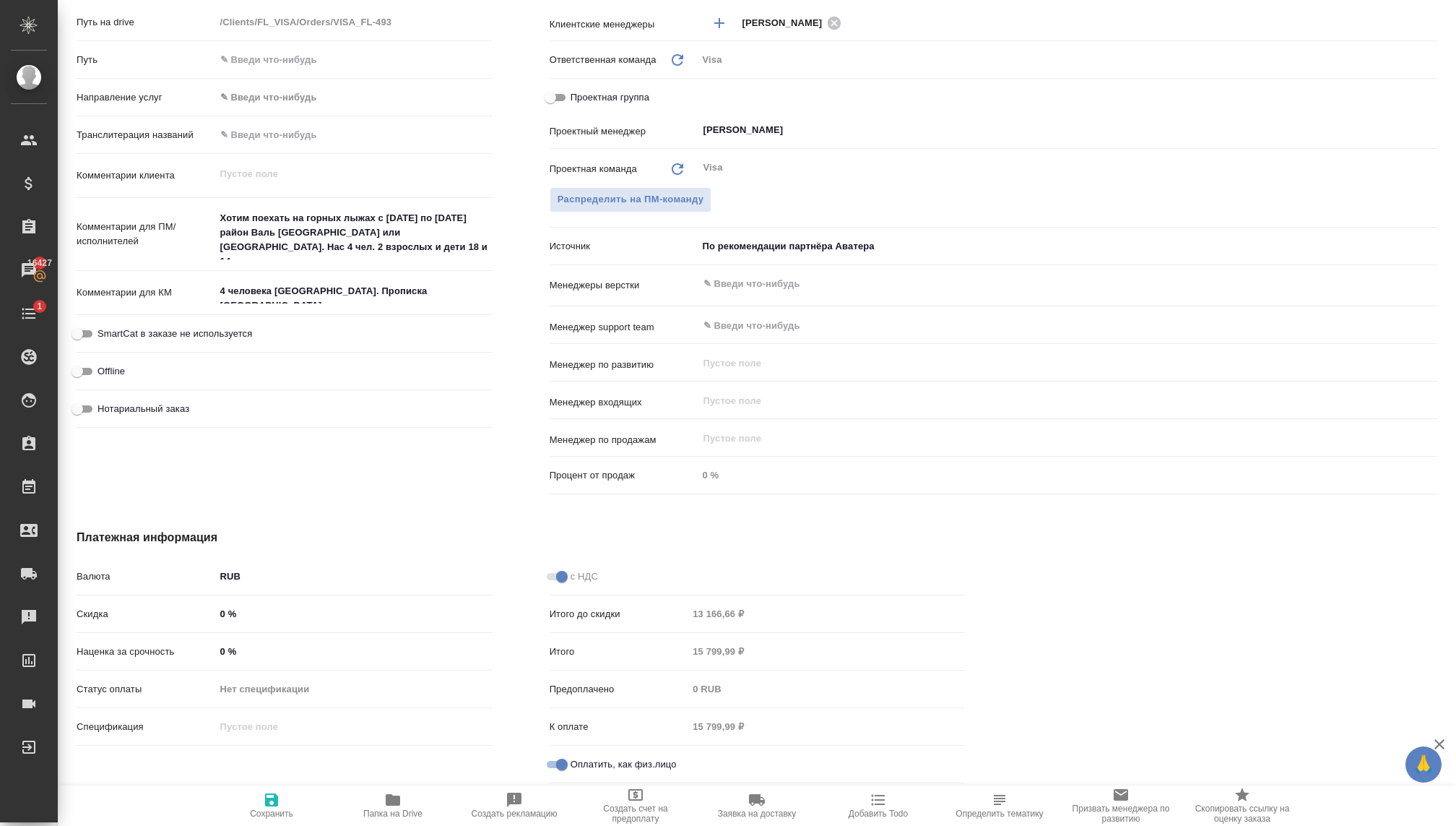
type textarea "x"
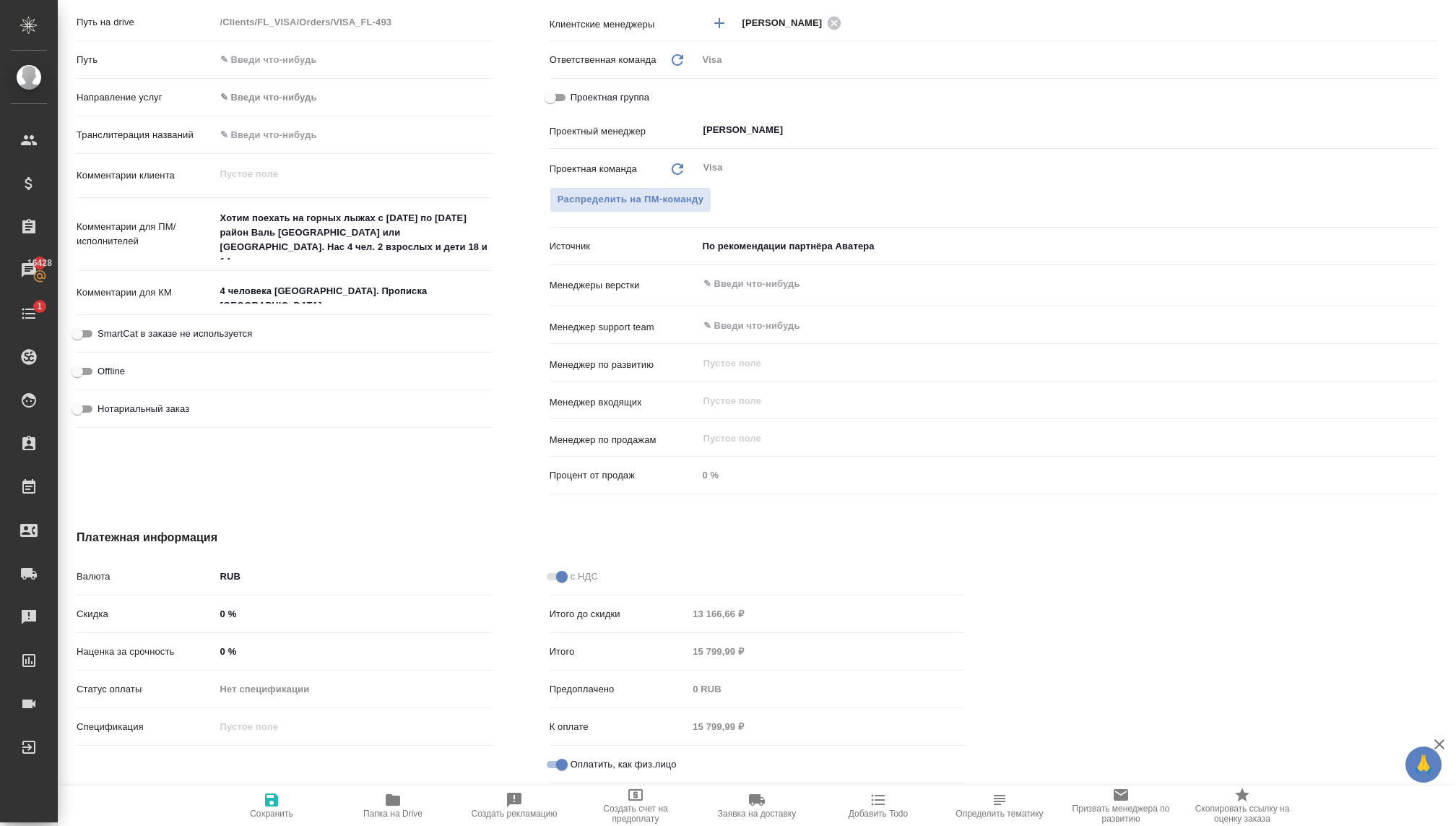
type textarea "x"
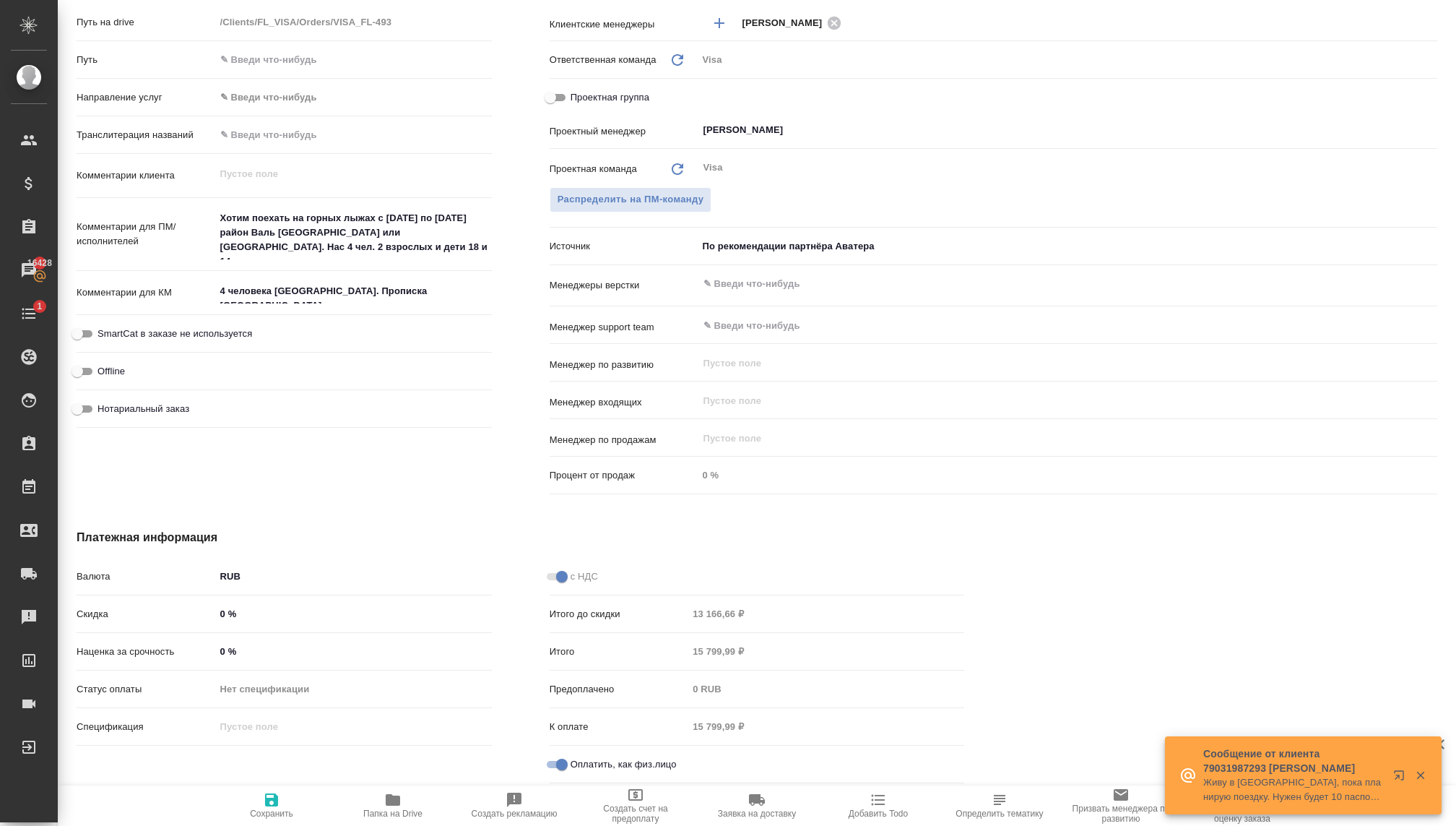
type textarea "x"
